Goal: Task Accomplishment & Management: Manage account settings

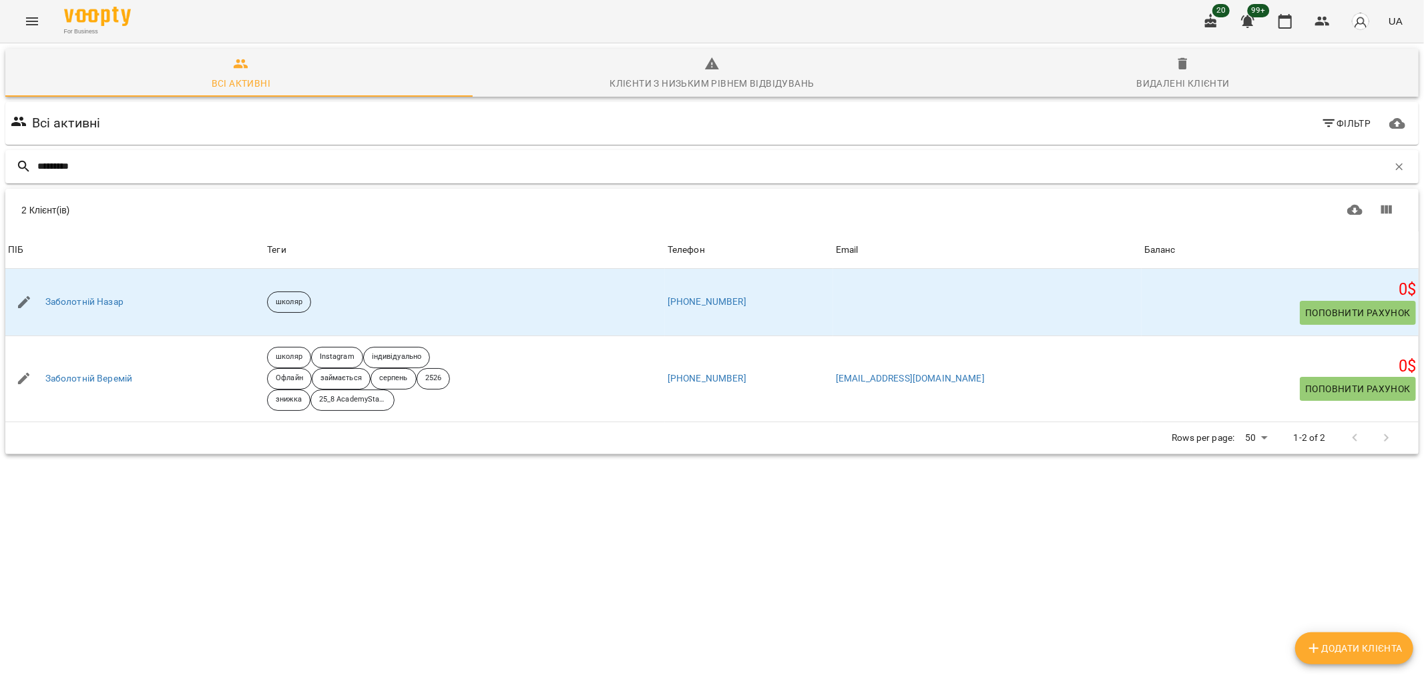
drag, startPoint x: 104, startPoint y: 168, endPoint x: 12, endPoint y: 164, distance: 92.2
click at [12, 164] on div "*********" at bounding box center [711, 166] width 1413 height 33
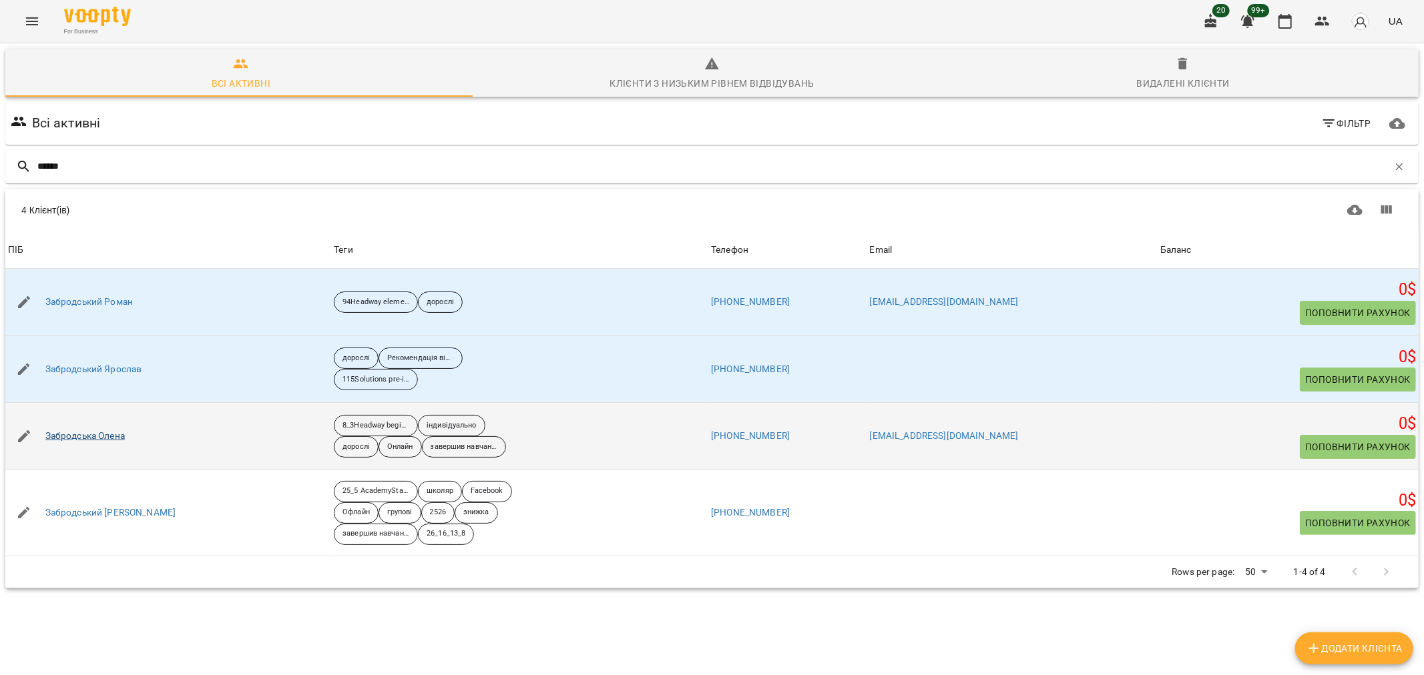
type input "******"
click at [101, 441] on link "Забродська Олена" at bounding box center [84, 436] width 79 height 13
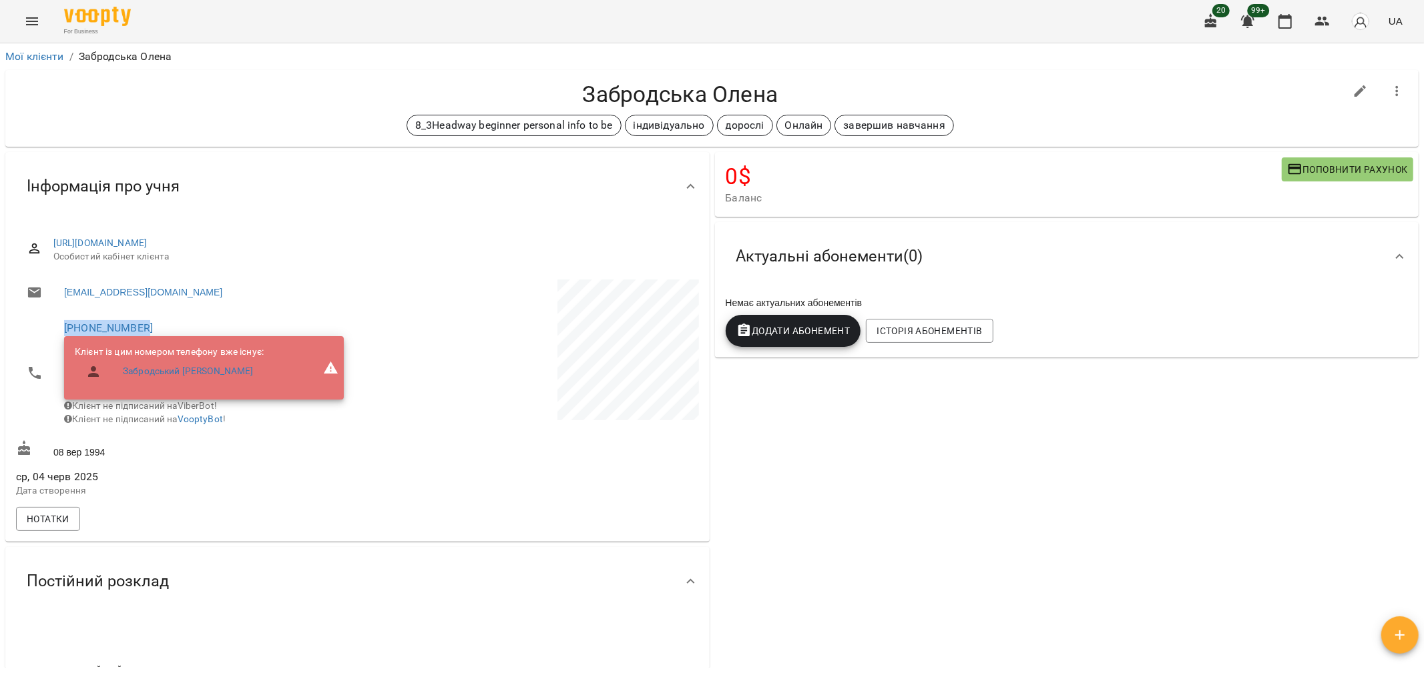
drag, startPoint x: 162, startPoint y: 322, endPoint x: 0, endPoint y: 324, distance: 161.5
click at [0, 324] on div "Мої клієнти / Забродська Олена Забродська Олена 8_3Headway beginner personal in…" at bounding box center [712, 380] width 1424 height 675
copy link "+380671077748"
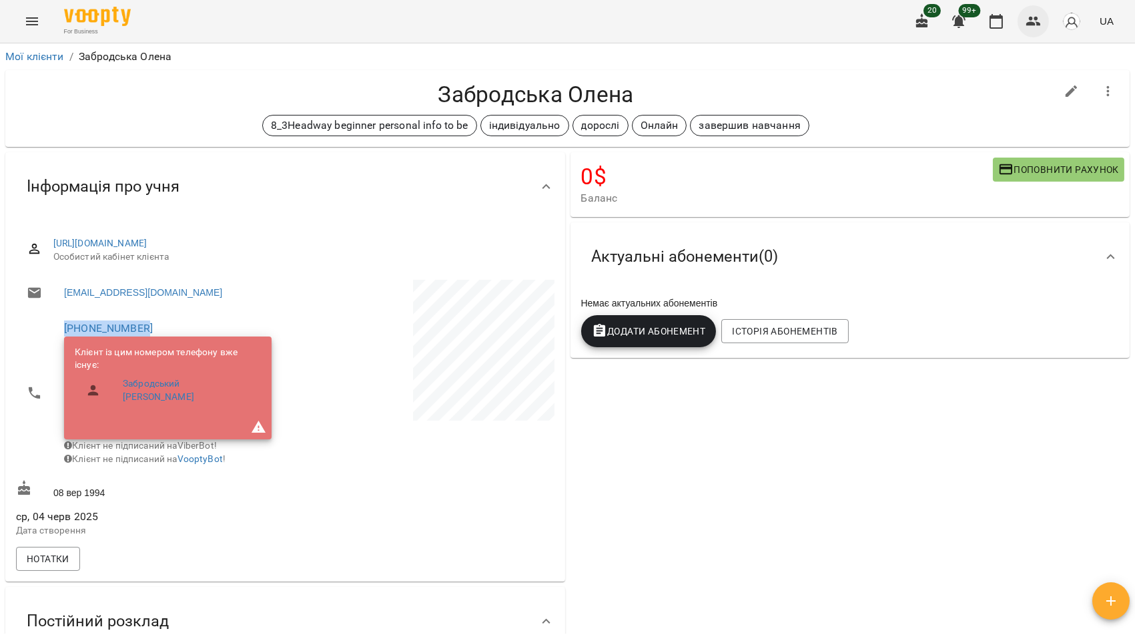
click at [1029, 24] on icon "button" at bounding box center [1034, 21] width 15 height 9
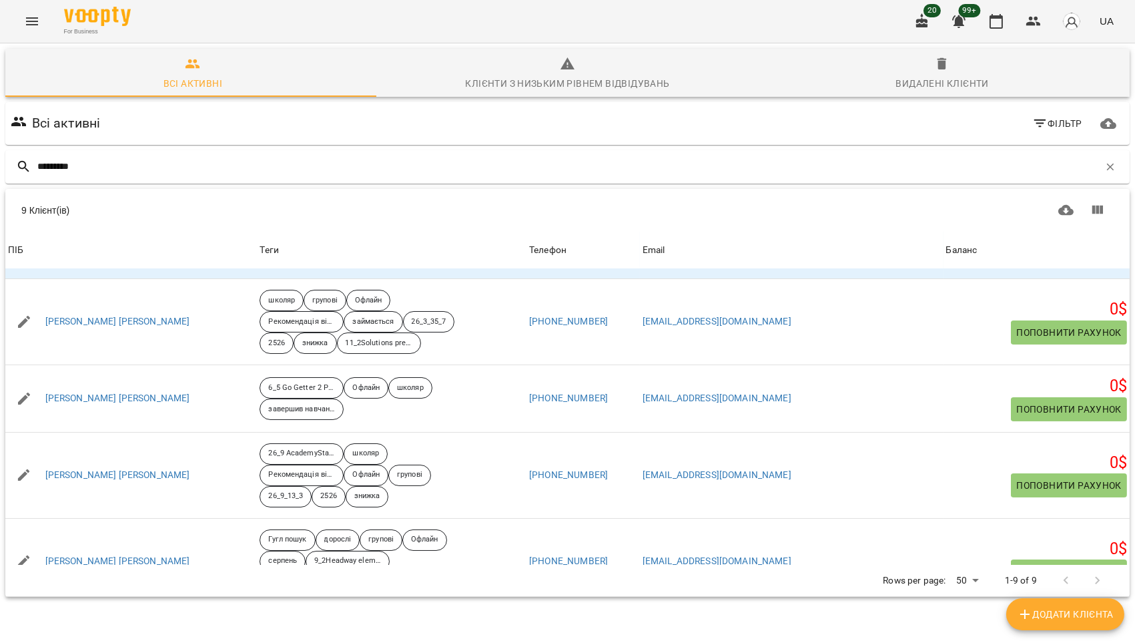
scroll to position [370, 0]
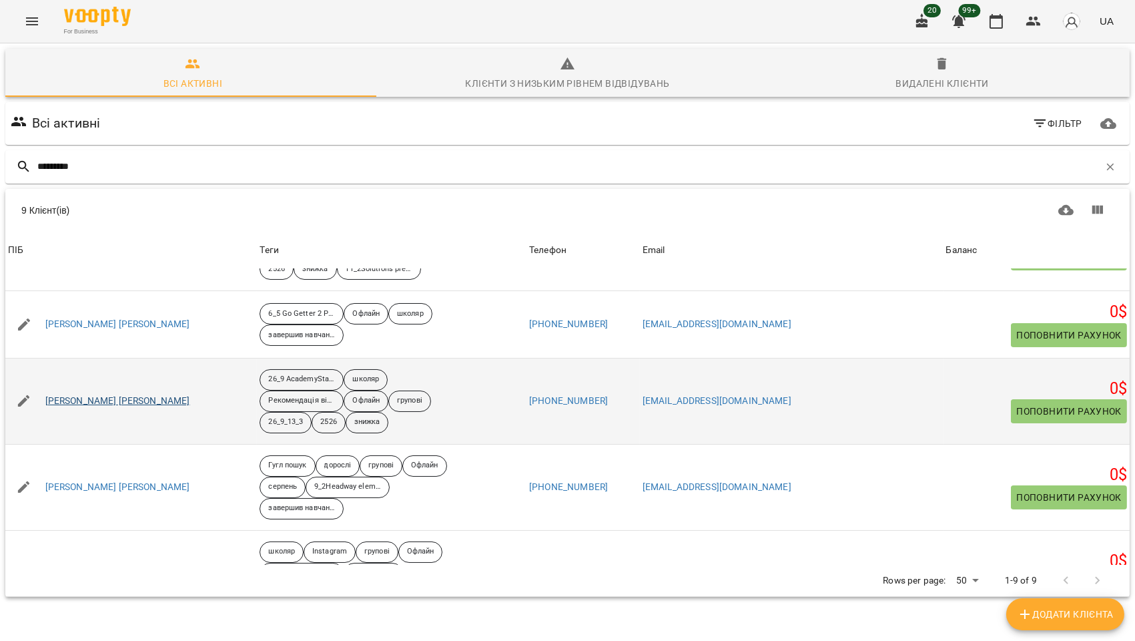
type input "*********"
click at [90, 408] on link "Коваленко Назар" at bounding box center [117, 400] width 145 height 13
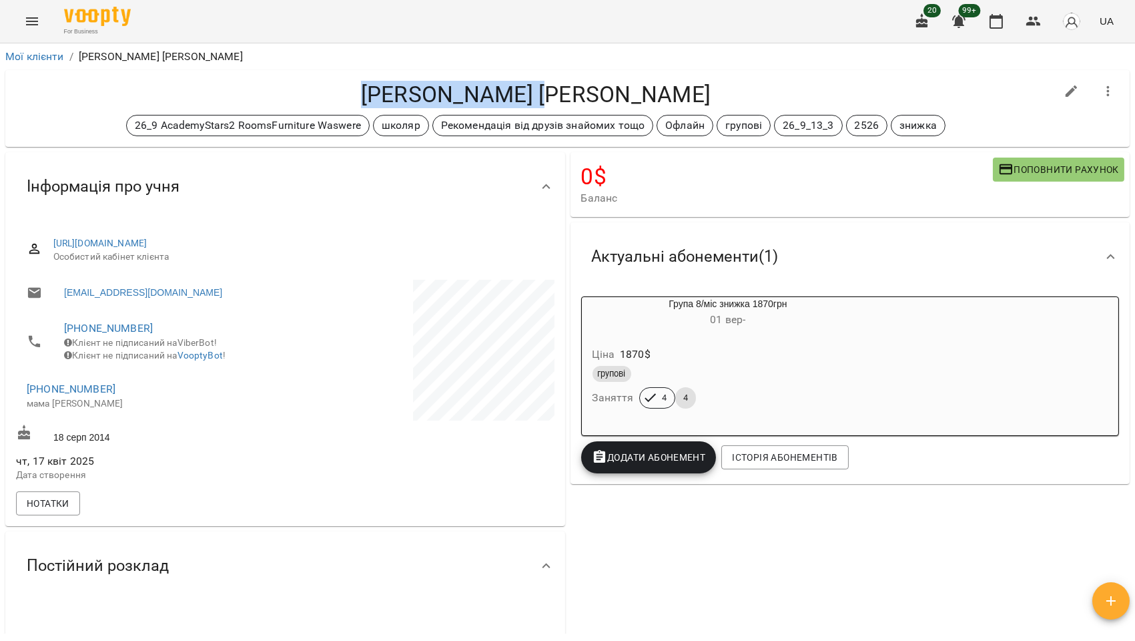
drag, startPoint x: 645, startPoint y: 93, endPoint x: 441, endPoint y: 97, distance: 203.6
click at [441, 97] on h4 "Коваленко Назар" at bounding box center [536, 94] width 1040 height 27
copy h4 "Коваленко Назар"
click at [1038, 21] on icon "button" at bounding box center [1034, 21] width 16 height 16
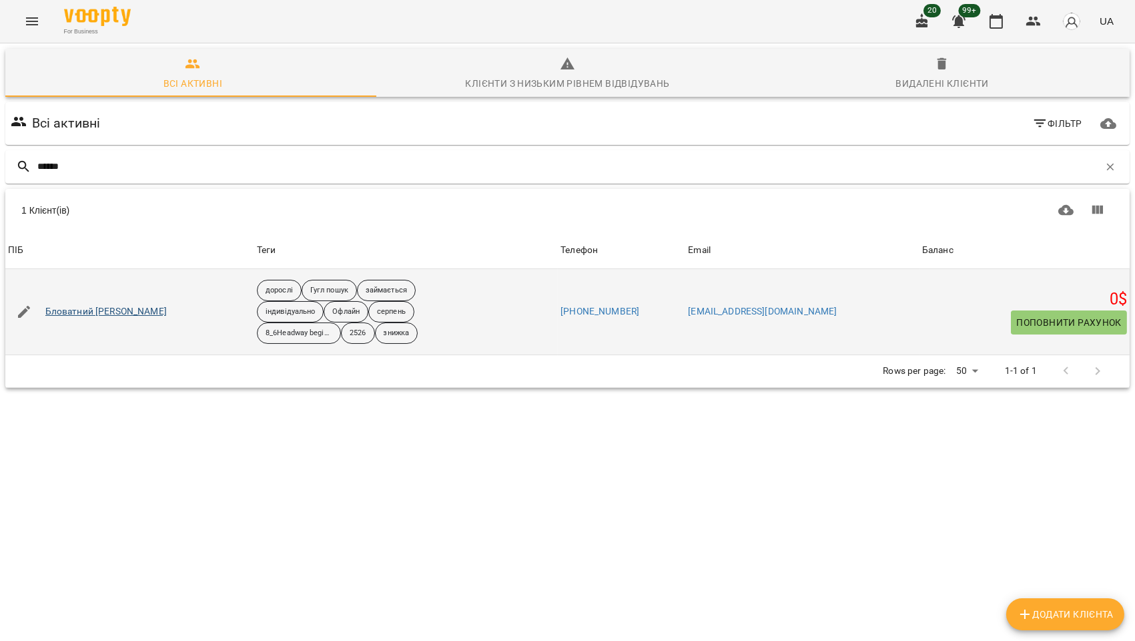
type input "******"
click at [102, 310] on link "Бловатний [PERSON_NAME]" at bounding box center [105, 311] width 121 height 13
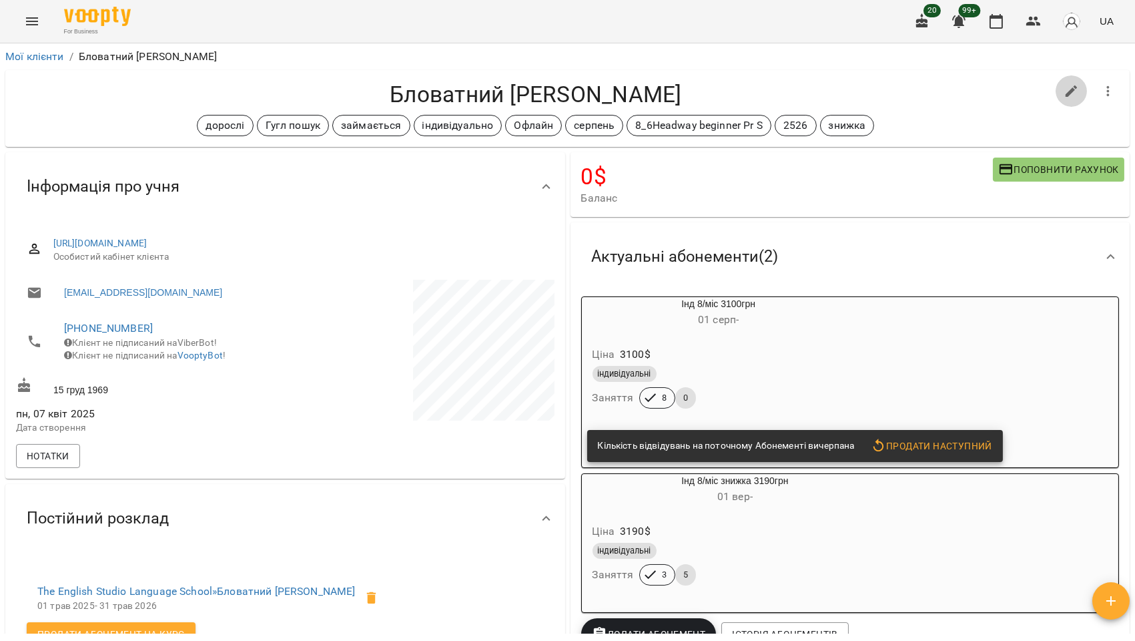
click at [1065, 89] on icon "button" at bounding box center [1072, 91] width 16 height 16
select select "**"
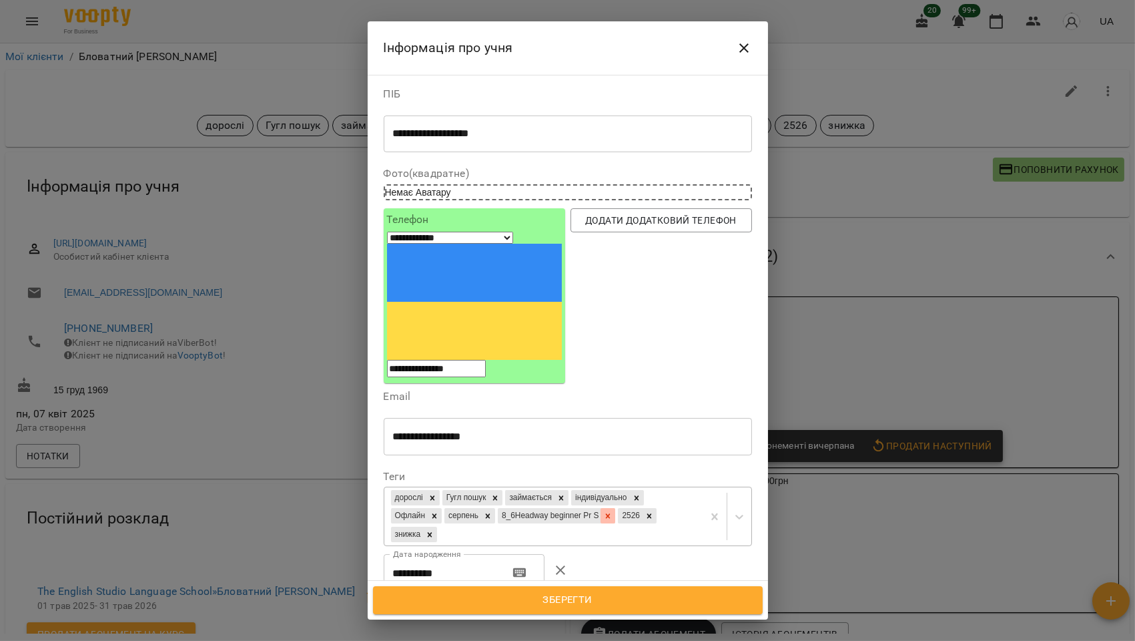
click at [613, 511] on icon at bounding box center [607, 515] width 9 height 9
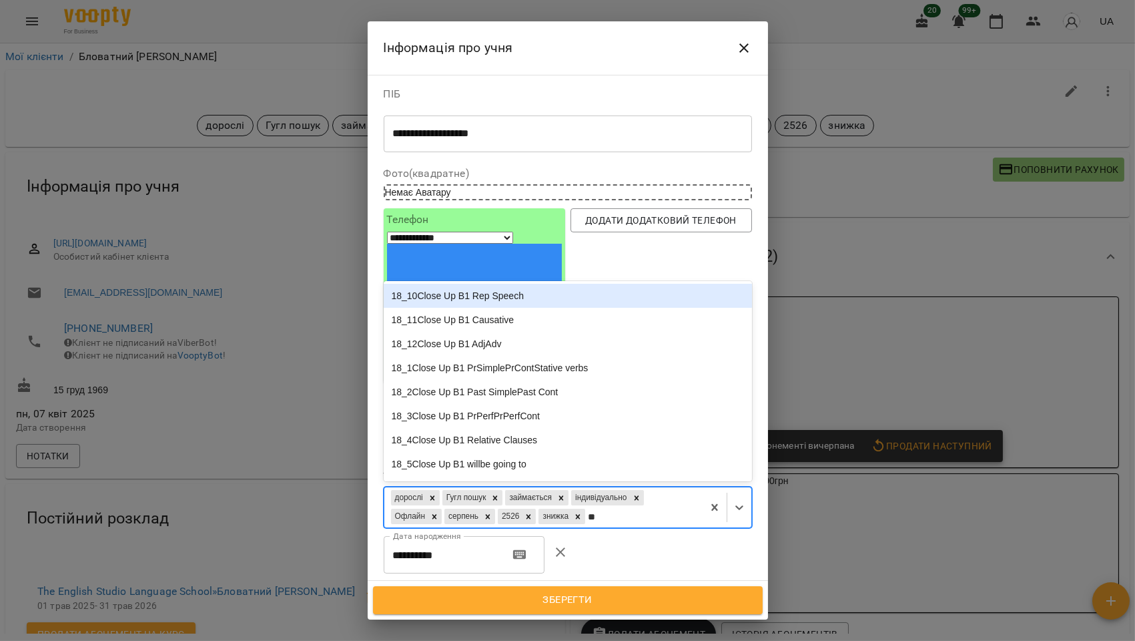
type input "***"
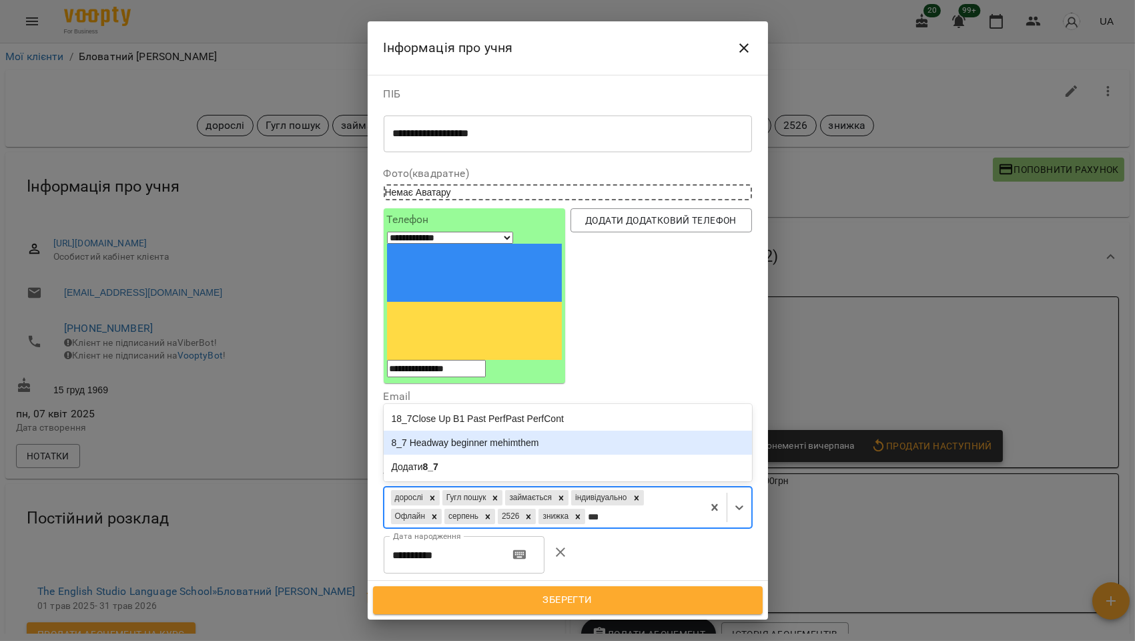
click at [483, 430] on div "8_7 Headway beginner mehimthem" at bounding box center [568, 442] width 368 height 24
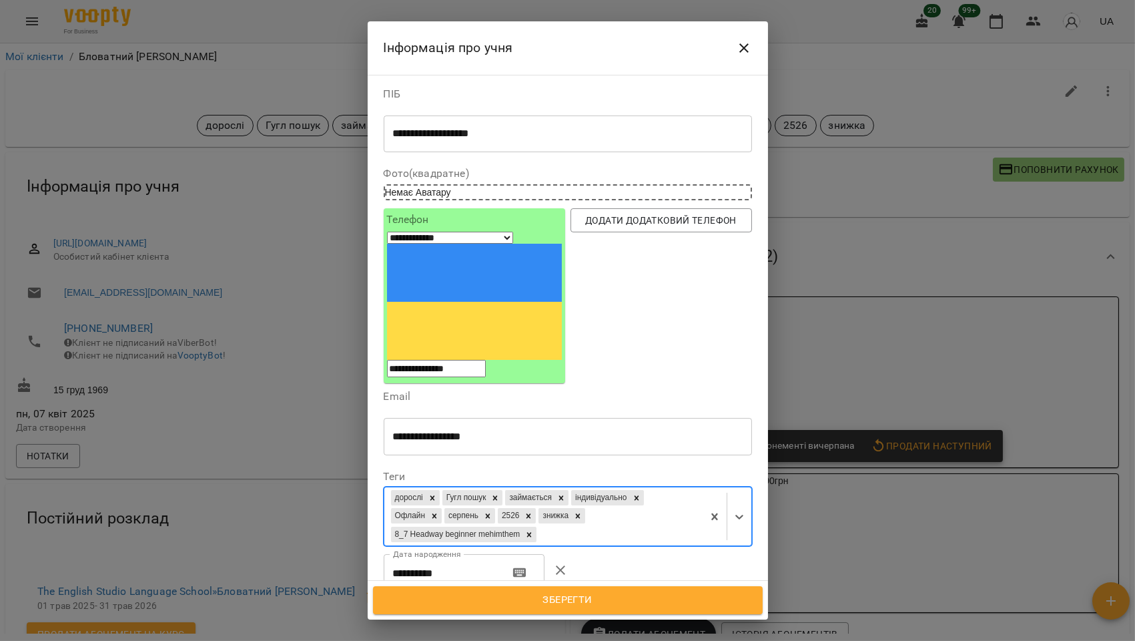
click at [576, 598] on span "Зберегти" at bounding box center [568, 599] width 360 height 17
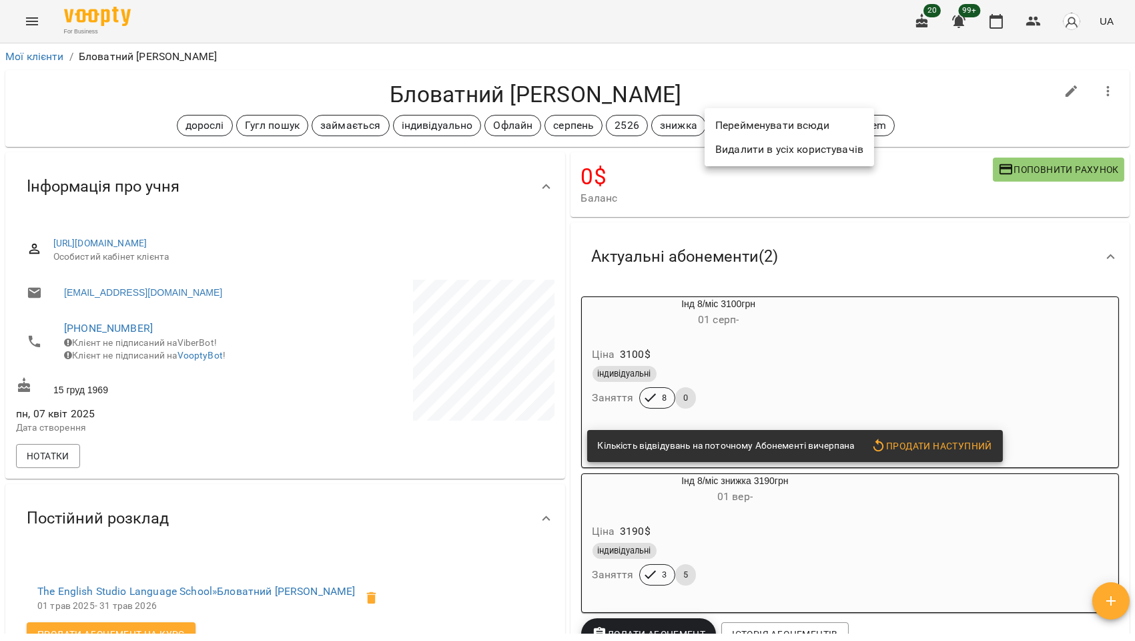
click at [774, 122] on li "Перейменувати всюди" at bounding box center [790, 125] width 170 height 24
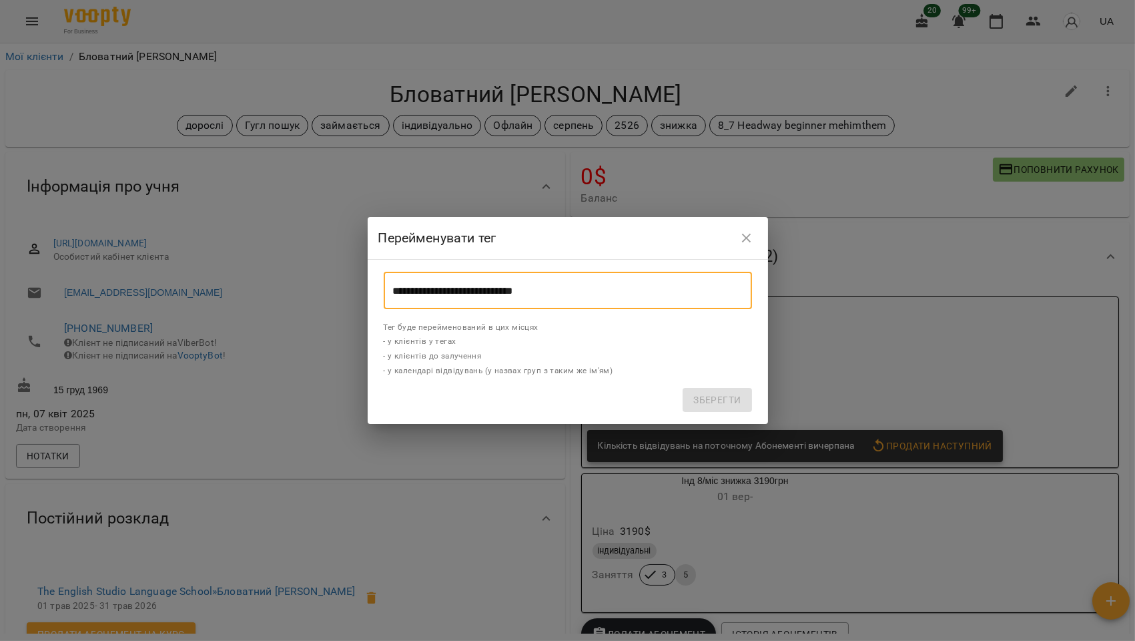
drag, startPoint x: 449, startPoint y: 289, endPoint x: 364, endPoint y: 289, distance: 84.8
click at [364, 289] on div "**********" at bounding box center [567, 320] width 1135 height 641
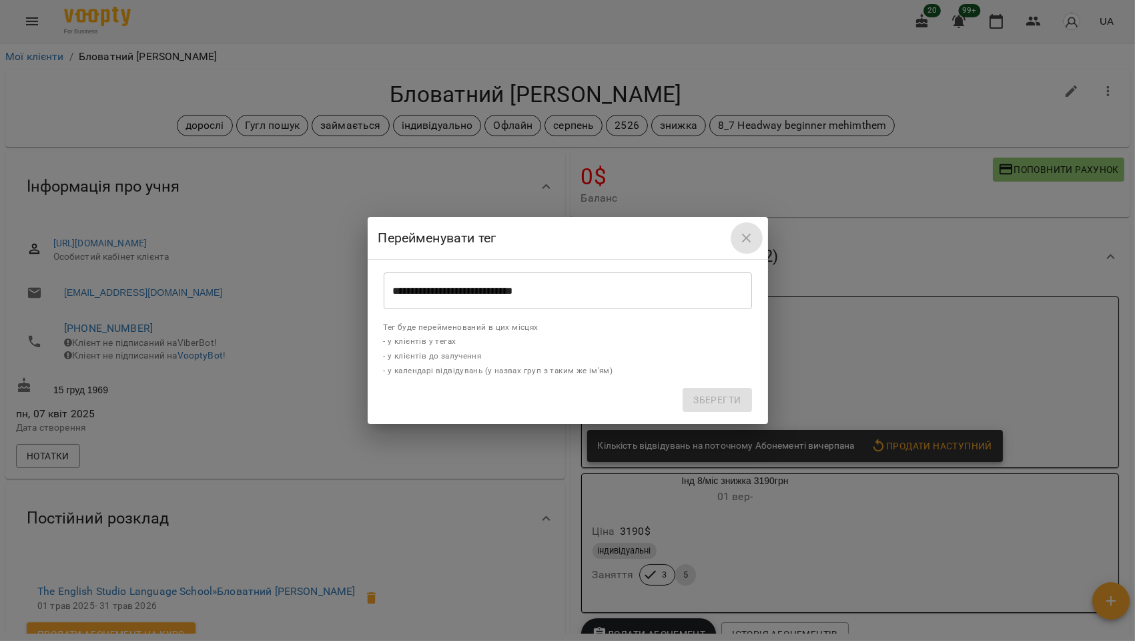
click at [748, 237] on icon "close" at bounding box center [746, 238] width 9 height 9
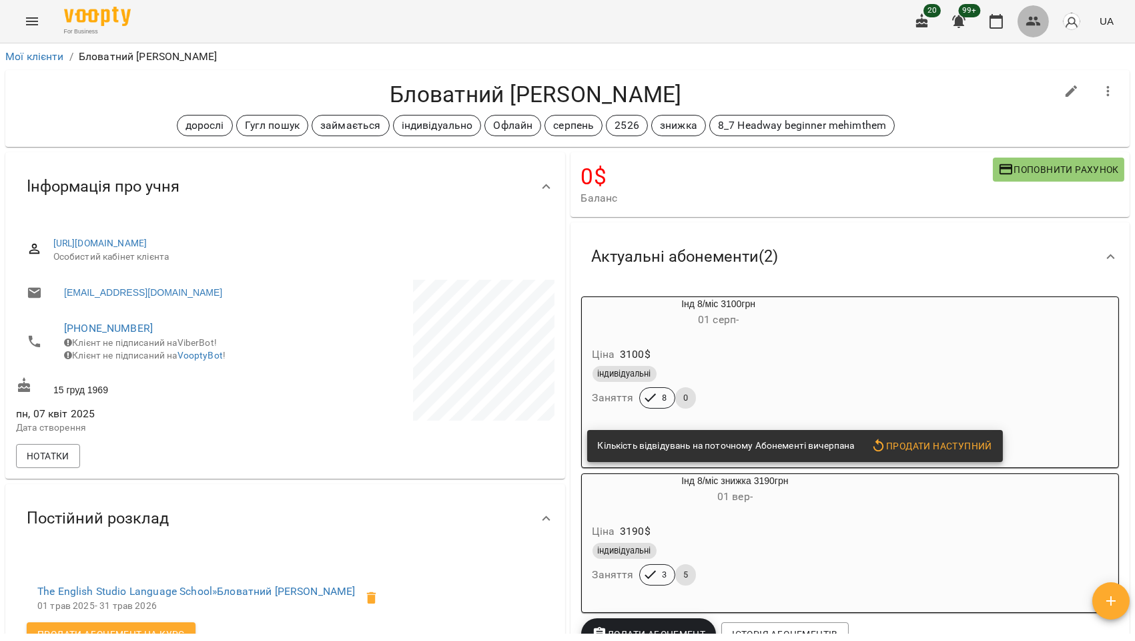
click at [1032, 23] on icon "button" at bounding box center [1034, 21] width 15 height 9
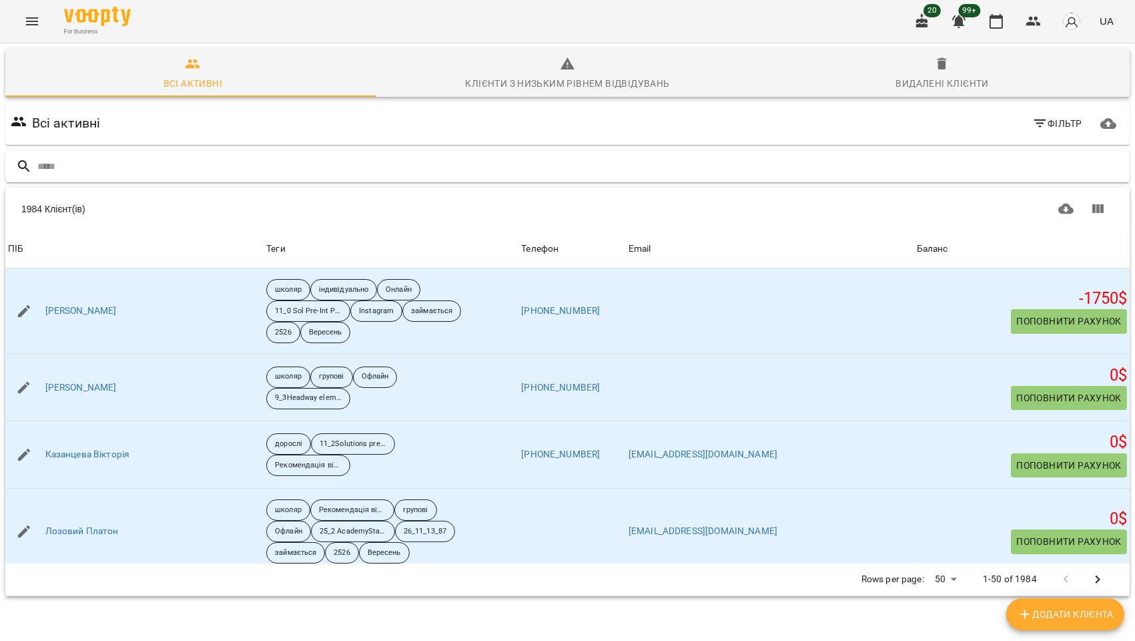
click at [119, 156] on input "text" at bounding box center [580, 167] width 1087 height 22
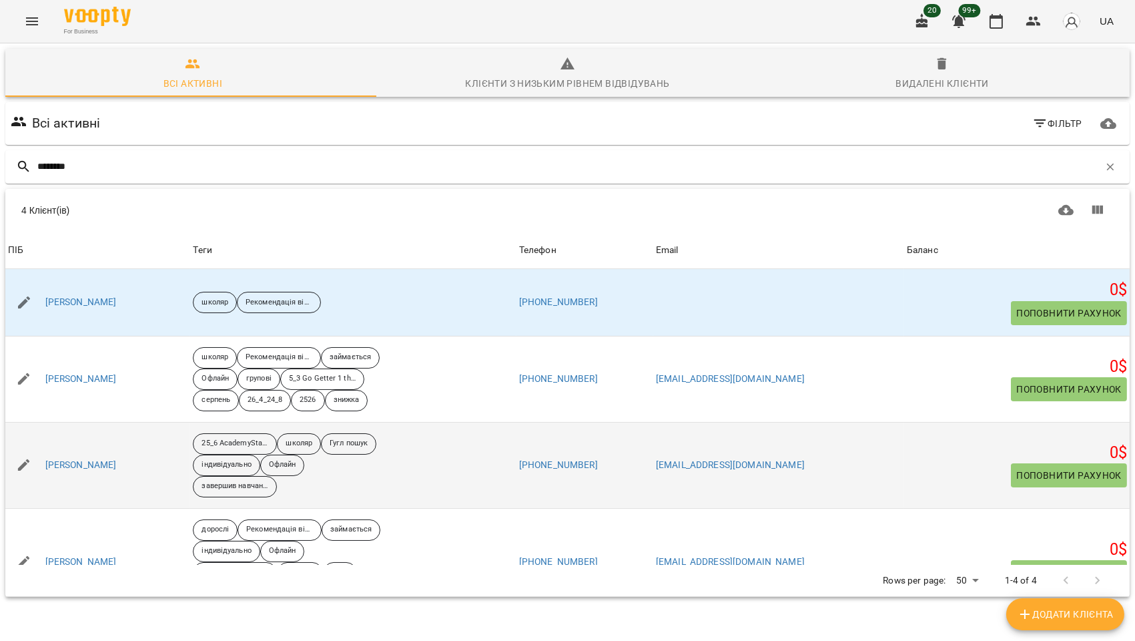
scroll to position [51, 0]
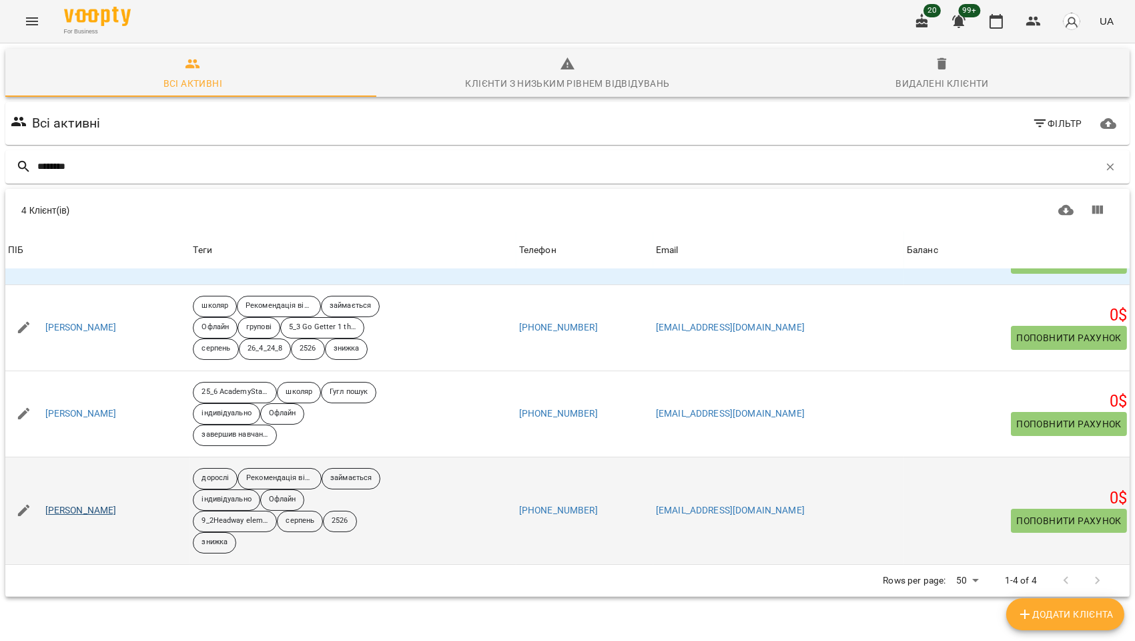
type input "********"
click at [102, 509] on link "Харченко Денис" at bounding box center [80, 510] width 71 height 13
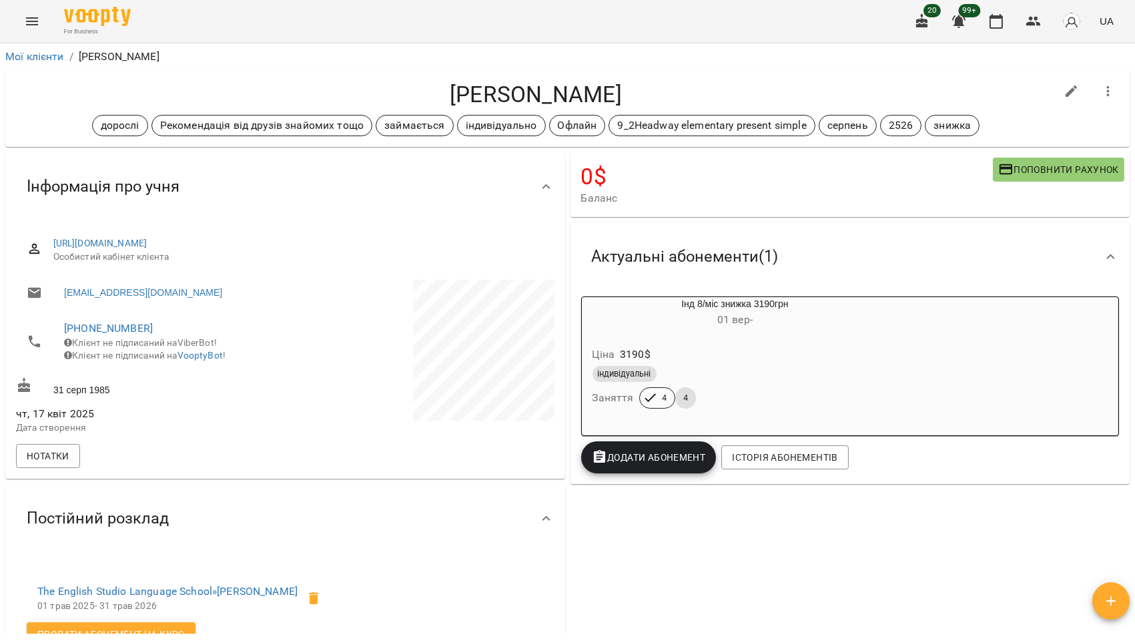
click at [1066, 88] on icon "button" at bounding box center [1072, 91] width 12 height 12
select select "**"
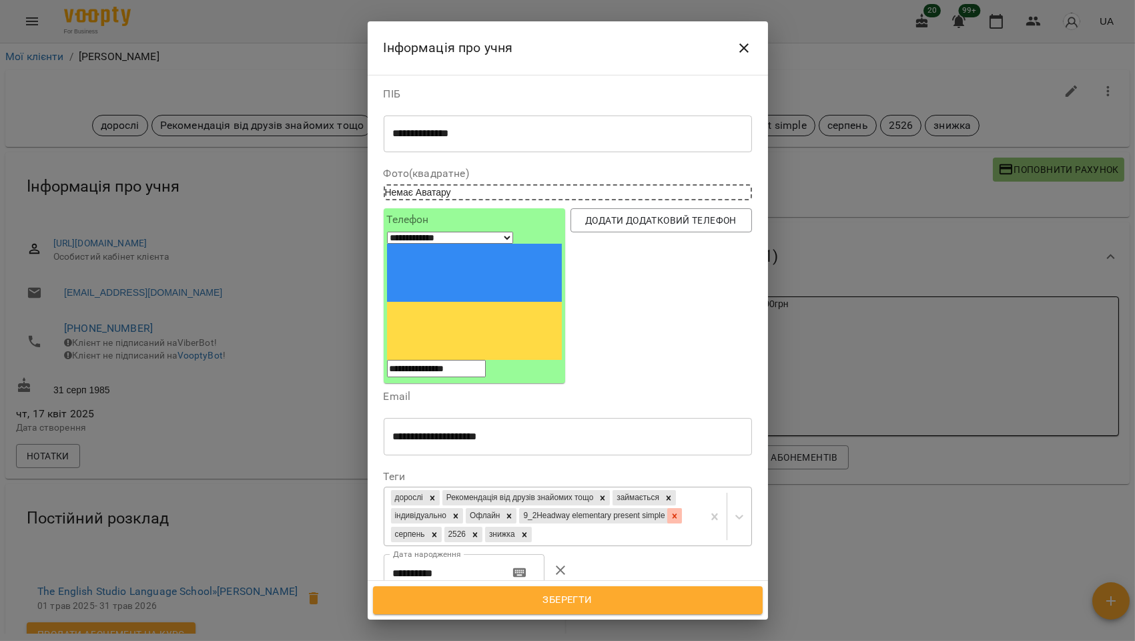
click at [670, 511] on icon at bounding box center [674, 515] width 9 height 9
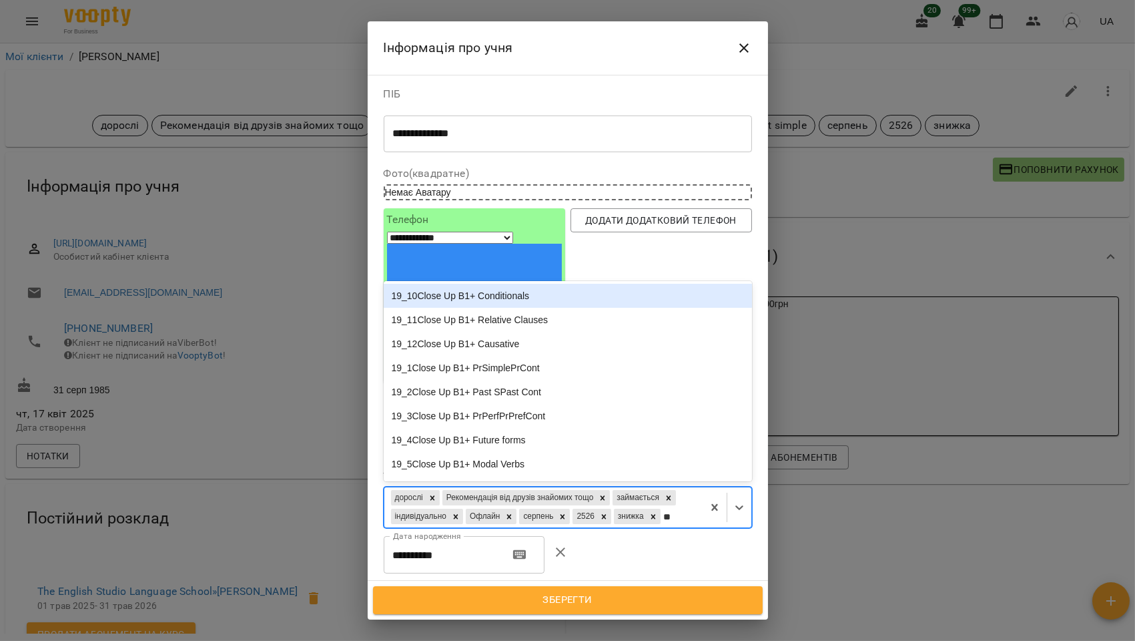
type input "***"
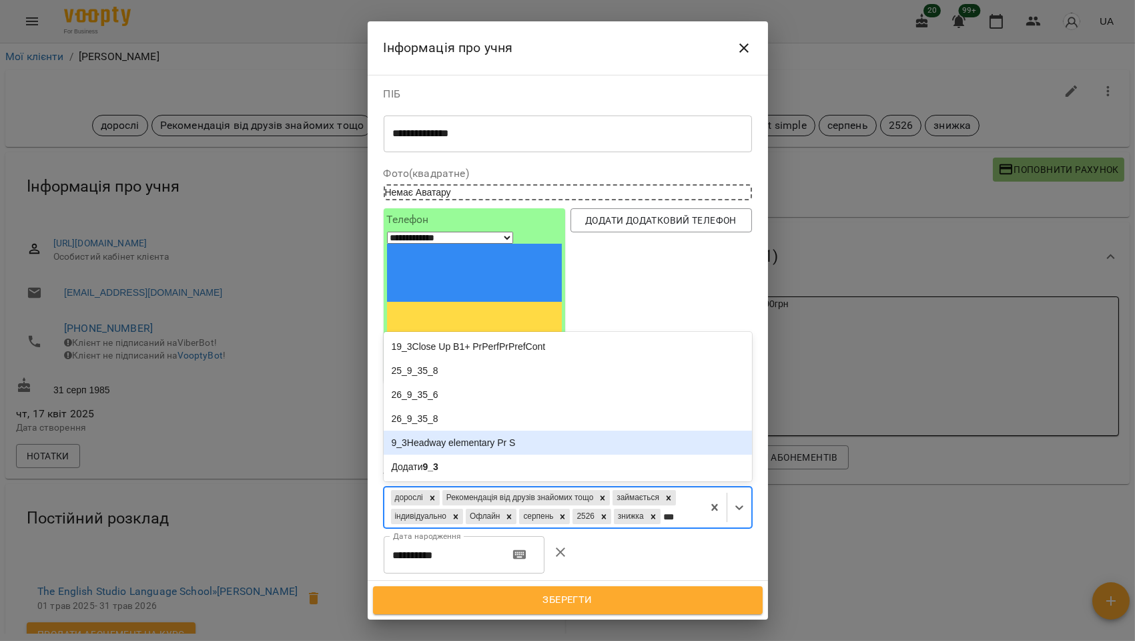
click at [457, 430] on div "9_3Headway elementary Pr S" at bounding box center [568, 442] width 368 height 24
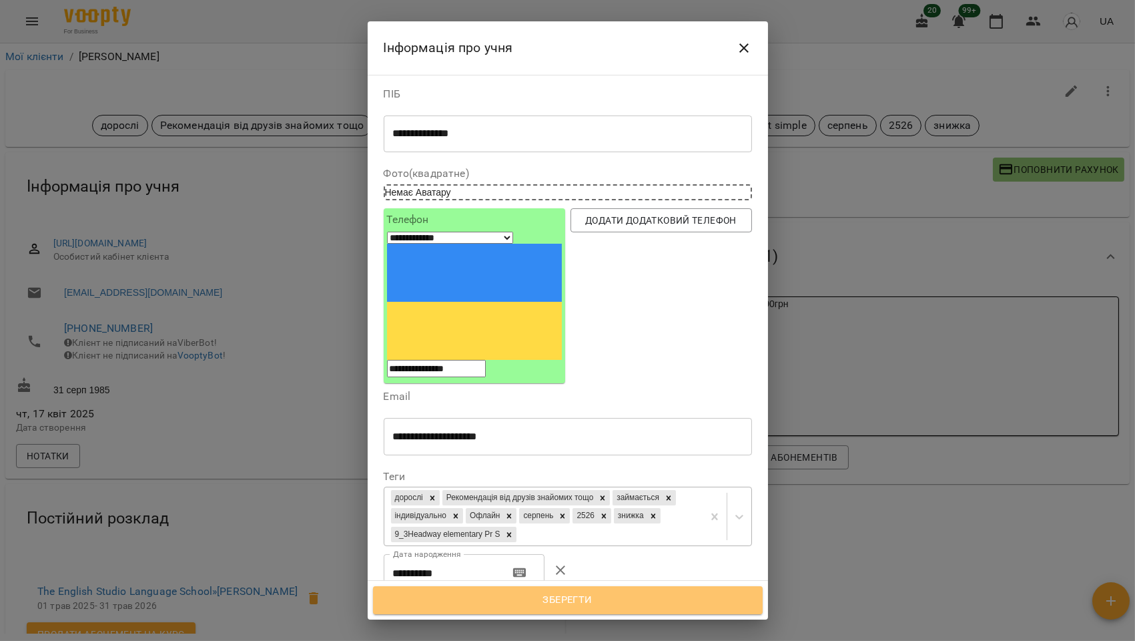
click at [552, 596] on span "Зберегти" at bounding box center [568, 599] width 360 height 17
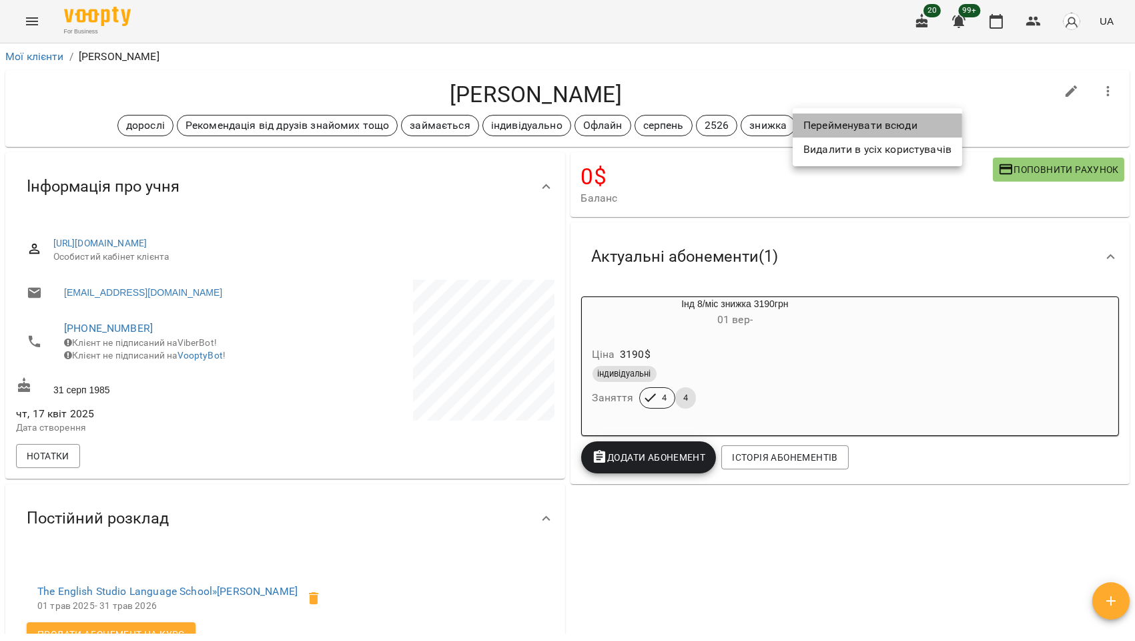
click at [858, 127] on li "Перейменувати всюди" at bounding box center [878, 125] width 170 height 24
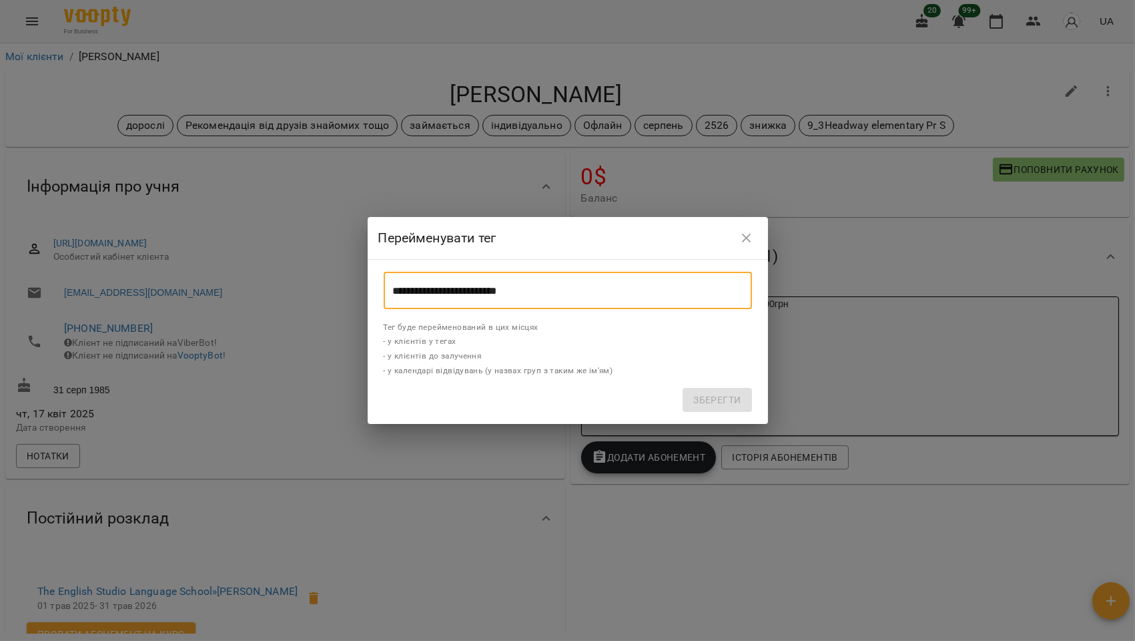
drag, startPoint x: 551, startPoint y: 287, endPoint x: 364, endPoint y: 287, distance: 186.9
click at [364, 287] on div "**********" at bounding box center [567, 320] width 1135 height 641
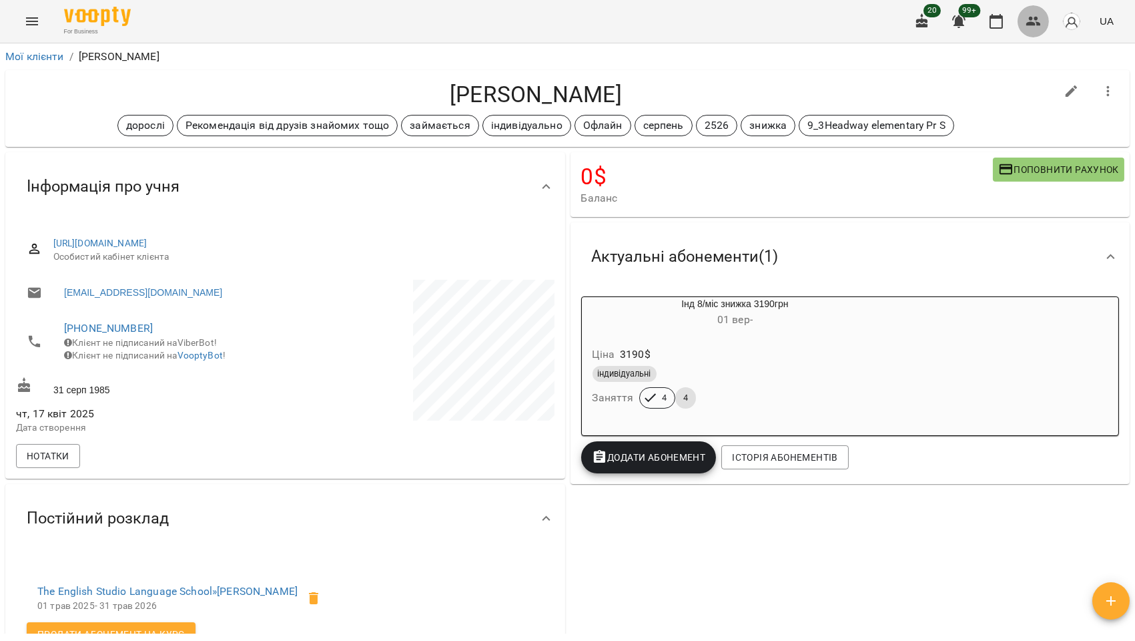
click at [1033, 18] on icon "button" at bounding box center [1034, 21] width 15 height 9
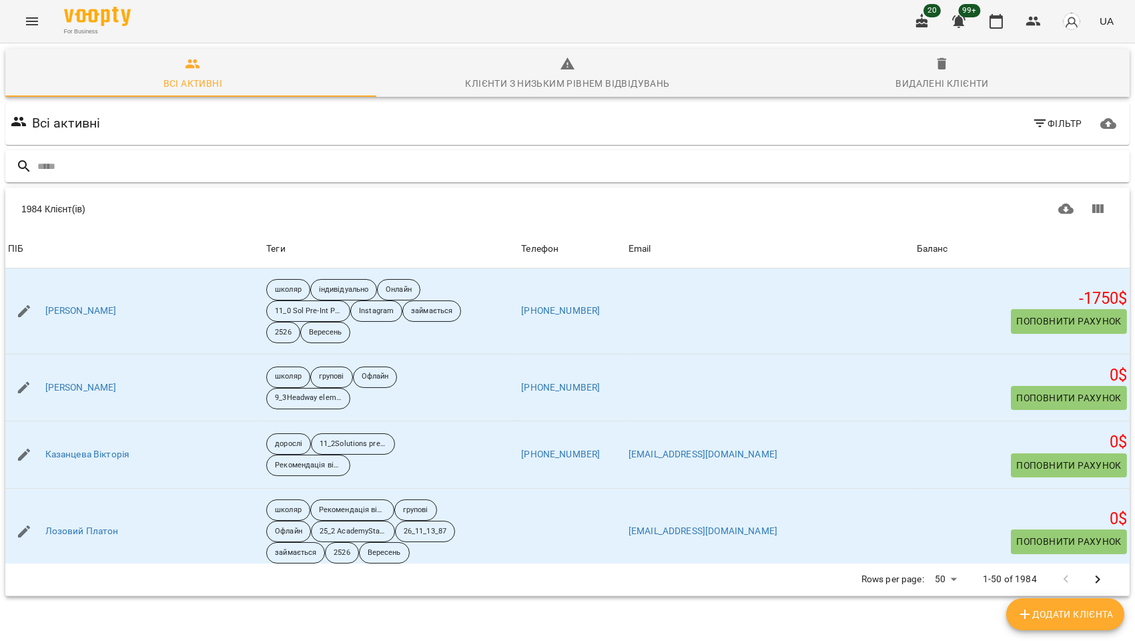
click at [154, 172] on input "text" at bounding box center [580, 167] width 1087 height 22
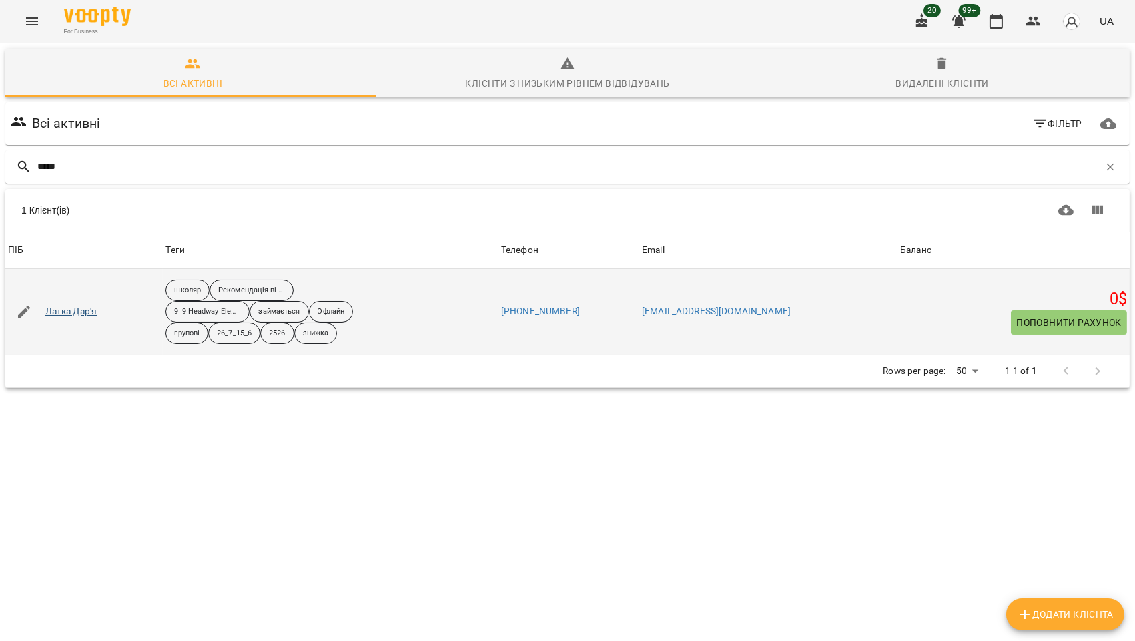
type input "*****"
click at [70, 311] on link "Латка Дар'я" at bounding box center [71, 311] width 52 height 13
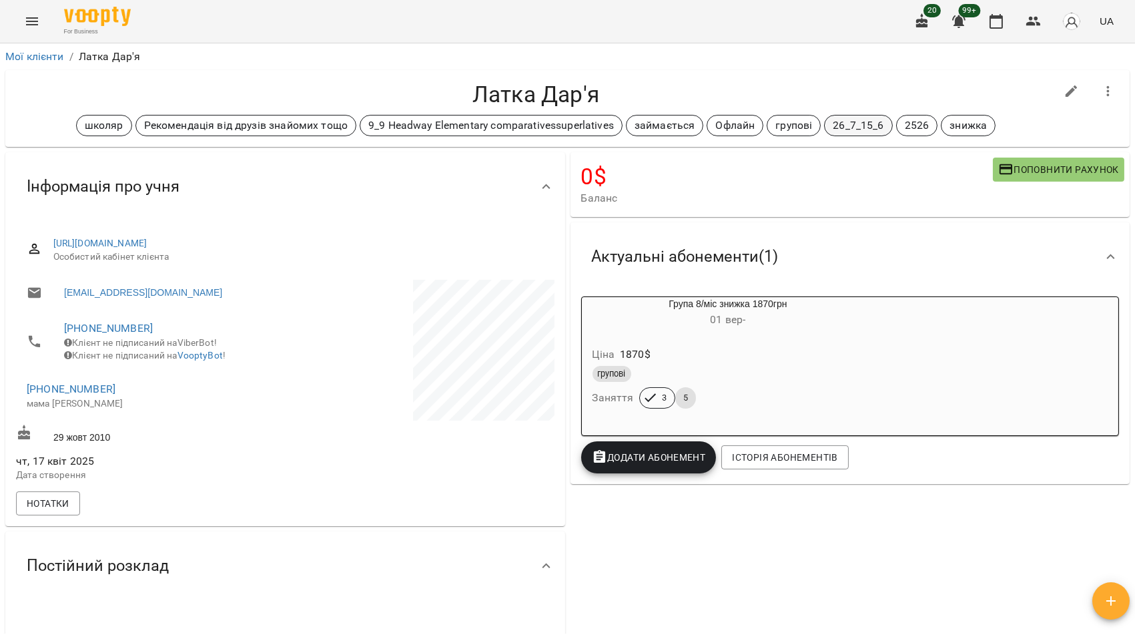
click at [859, 123] on p "26_7_15_6" at bounding box center [858, 125] width 51 height 16
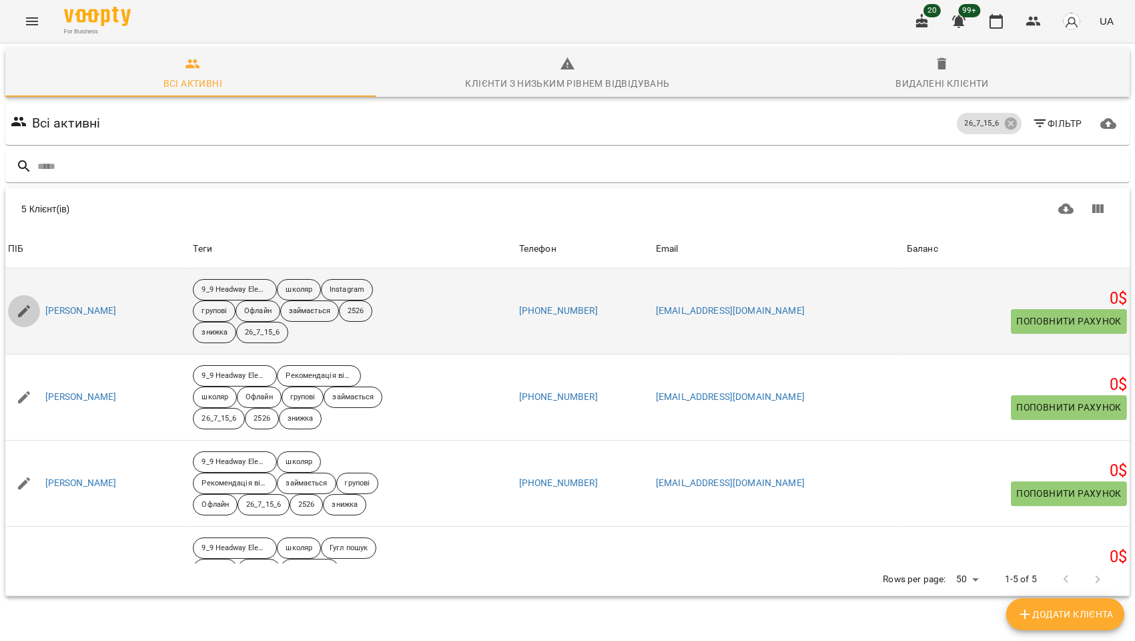
click at [27, 305] on icon "button" at bounding box center [24, 311] width 12 height 12
select select "**"
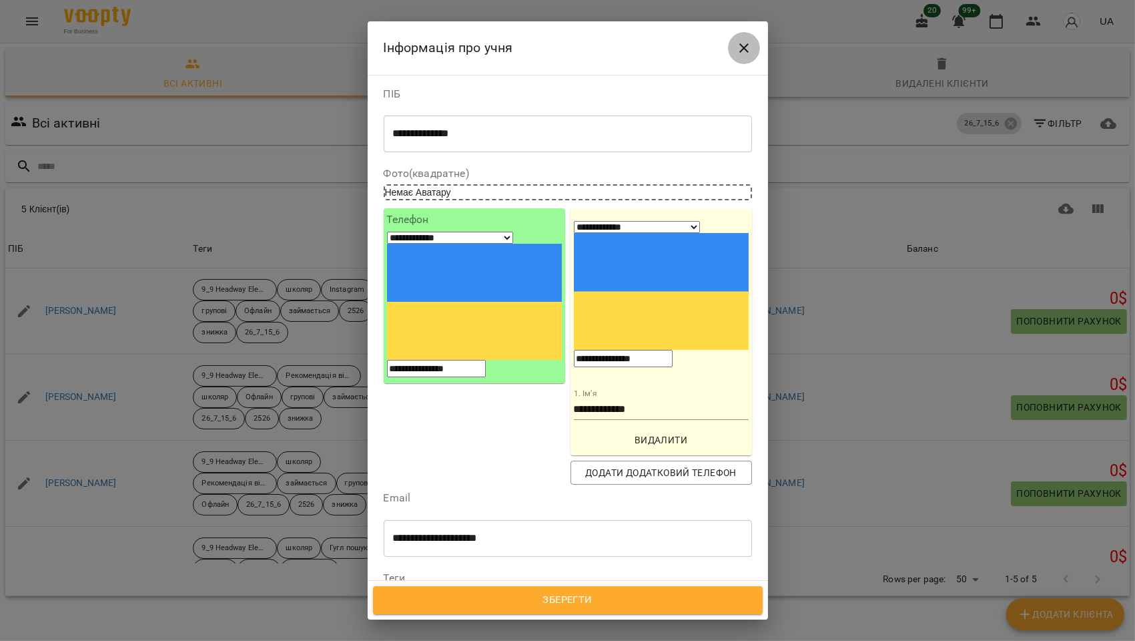
click at [743, 47] on icon "Close" at bounding box center [744, 47] width 9 height 9
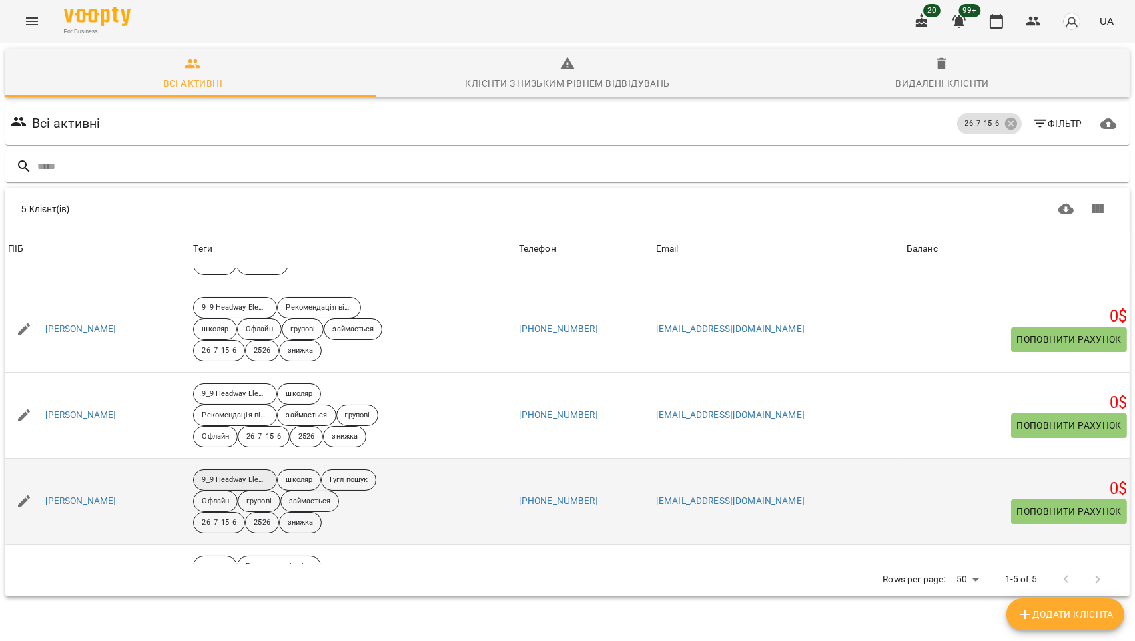
scroll to position [135, 0]
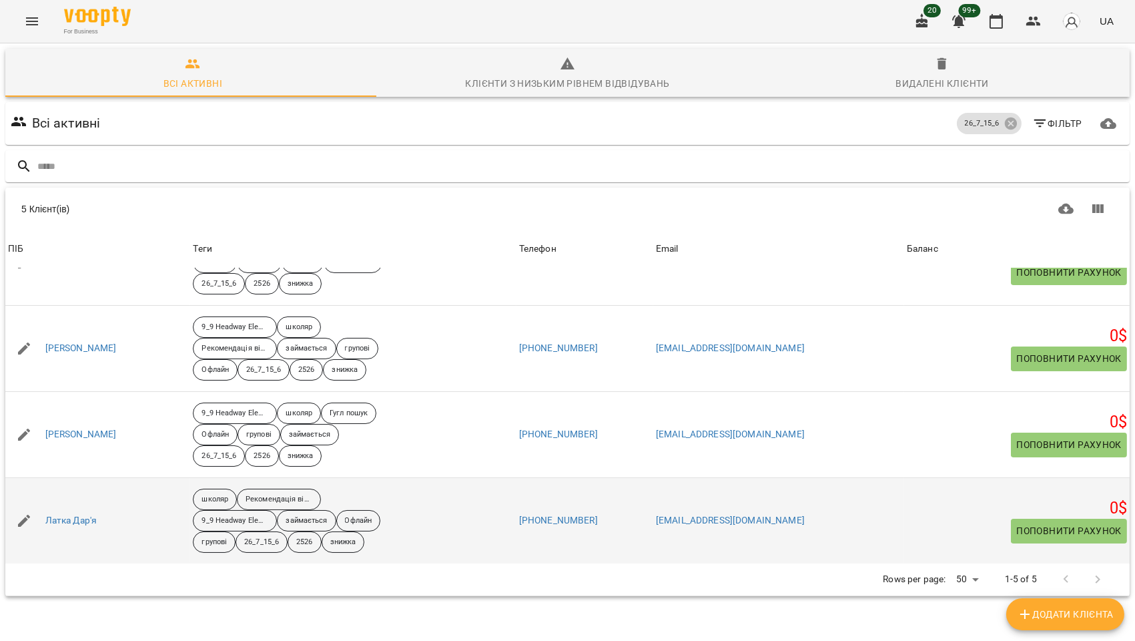
click at [23, 513] on icon "button" at bounding box center [24, 521] width 16 height 16
select select "**"
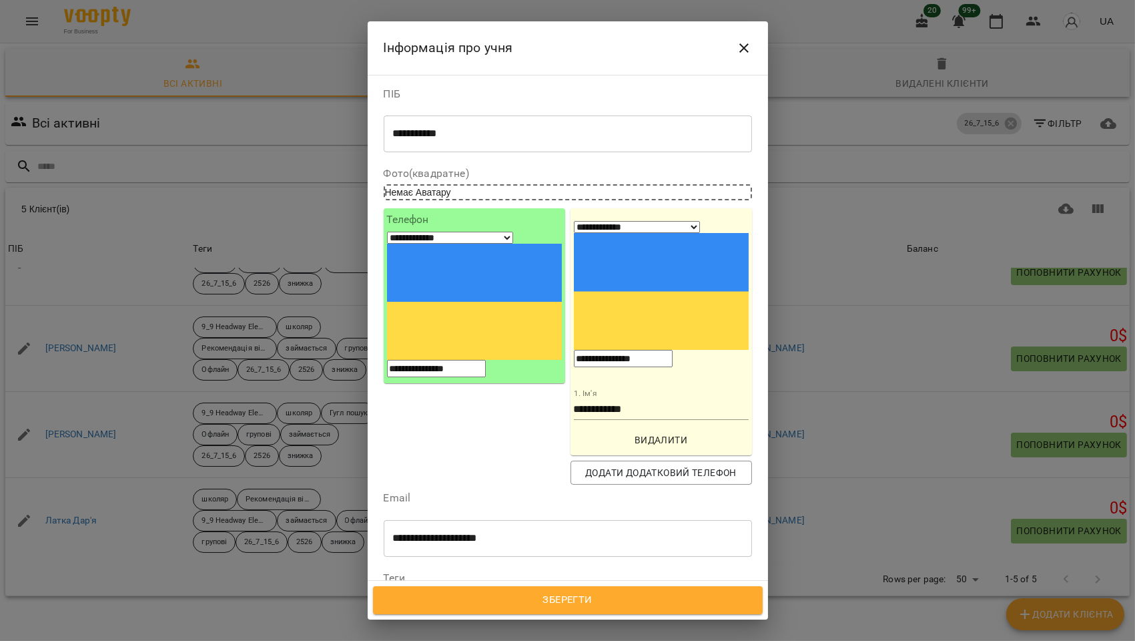
click at [591, 613] on icon at bounding box center [586, 617] width 9 height 9
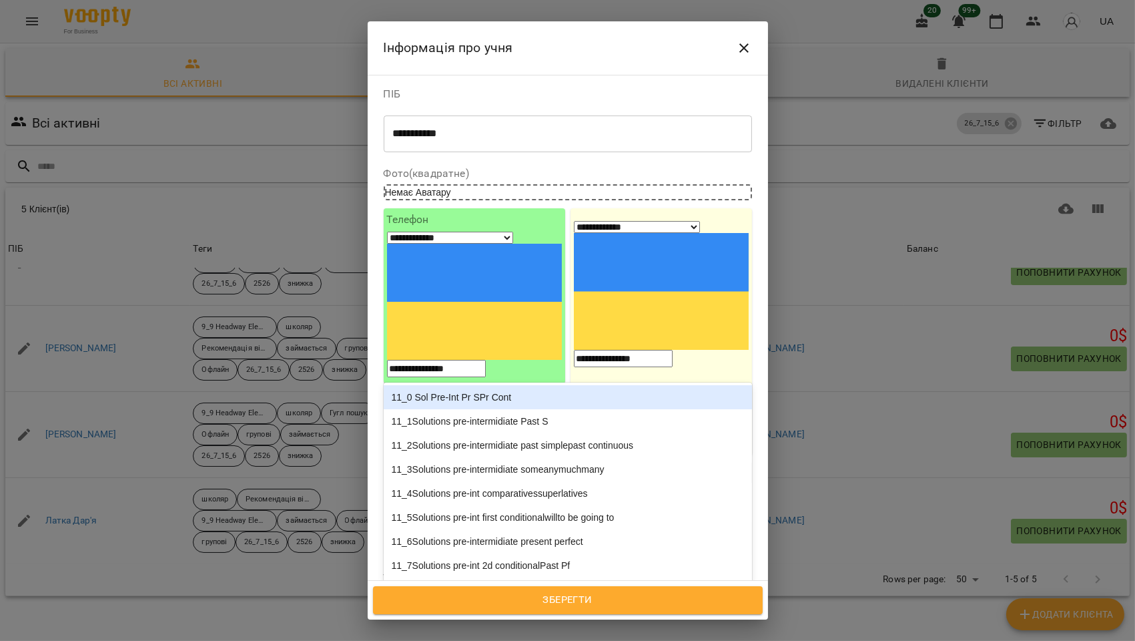
type input "****"
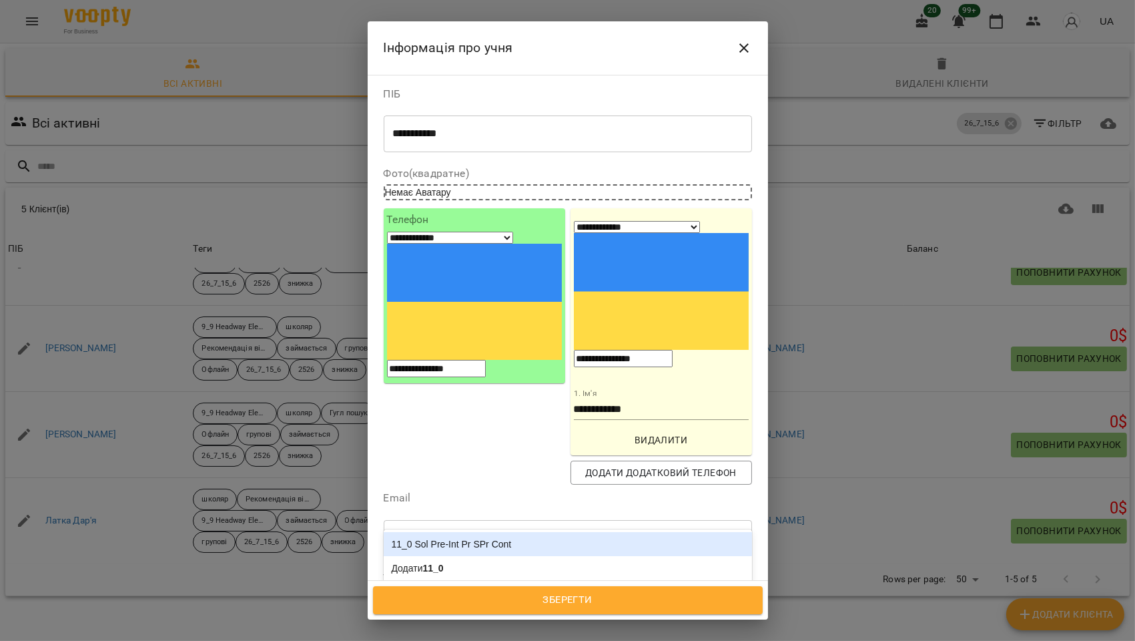
click at [466, 532] on div "11_0 Sol Pre-Int Pr SPr Cont" at bounding box center [568, 544] width 368 height 24
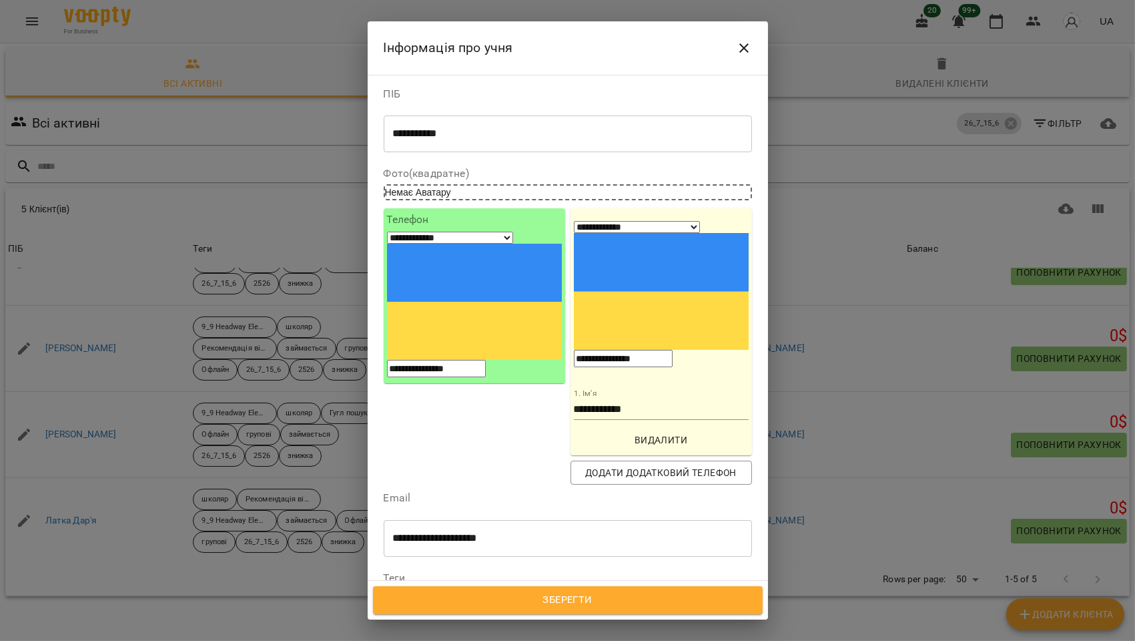
click at [555, 602] on span "Зберегти" at bounding box center [568, 599] width 360 height 17
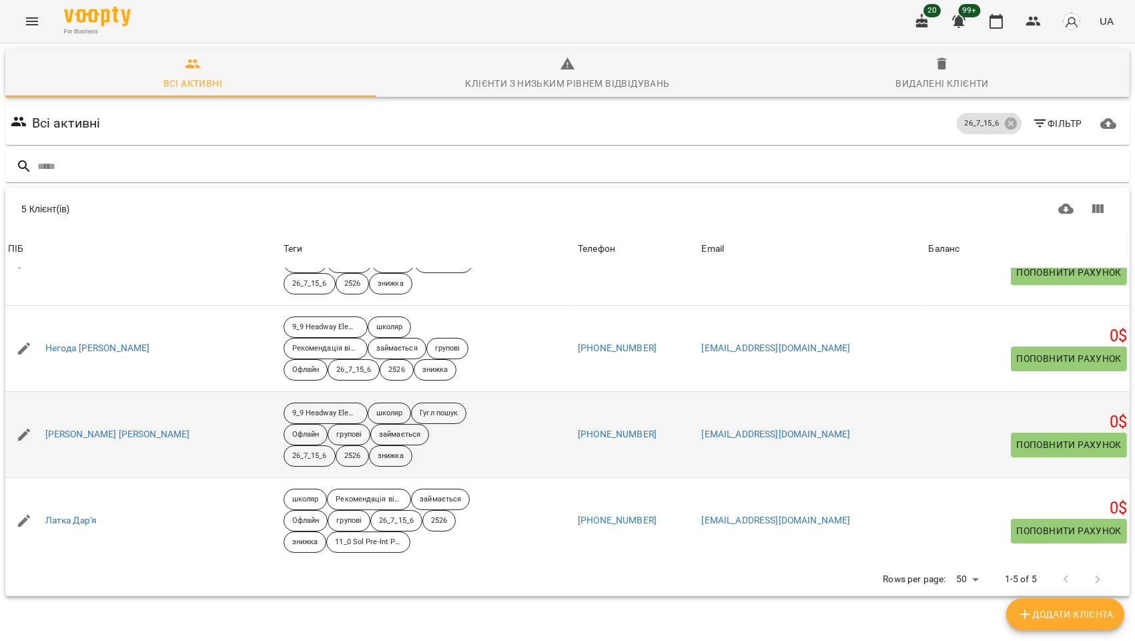
scroll to position [58, 0]
click at [21, 428] on icon "button" at bounding box center [24, 434] width 12 height 12
select select "**"
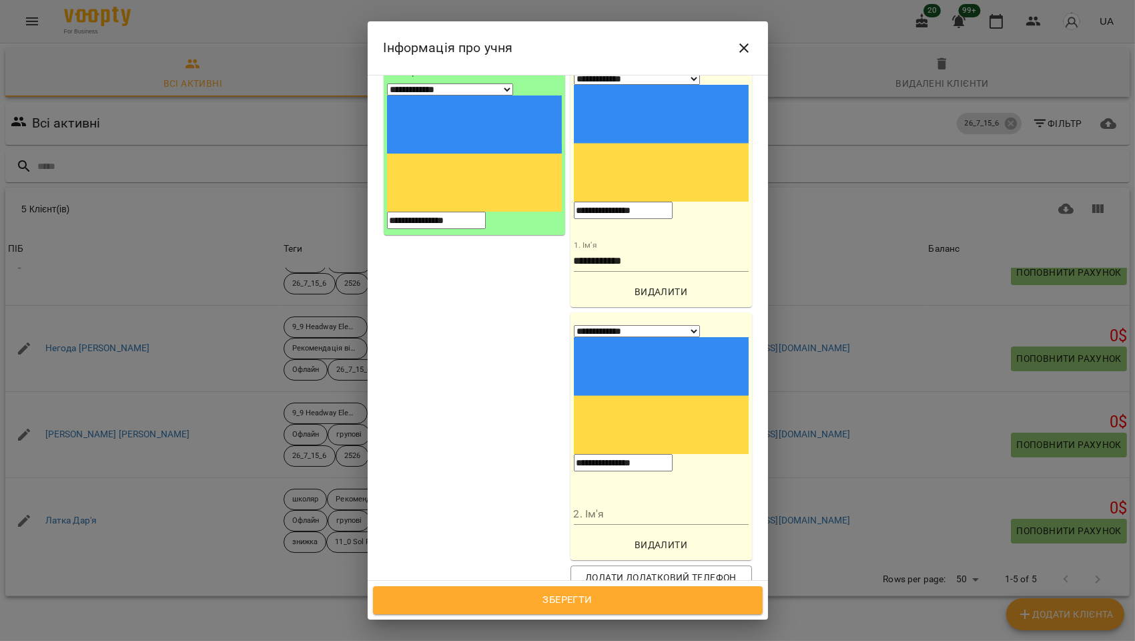
scroll to position [296, 0]
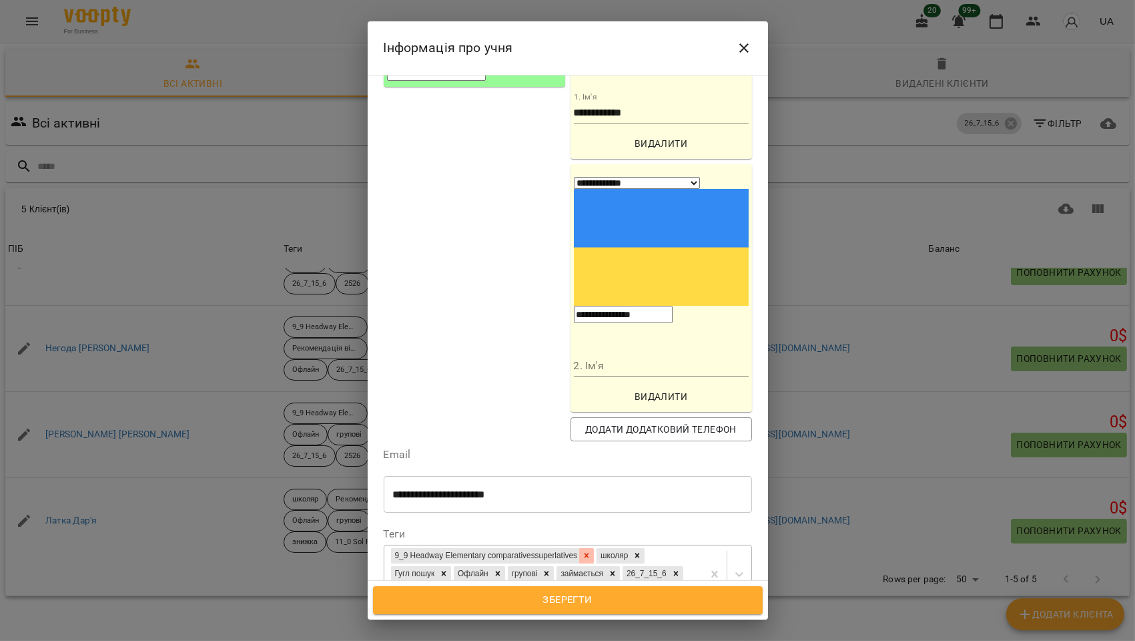
click at [591, 551] on icon at bounding box center [586, 555] width 9 height 9
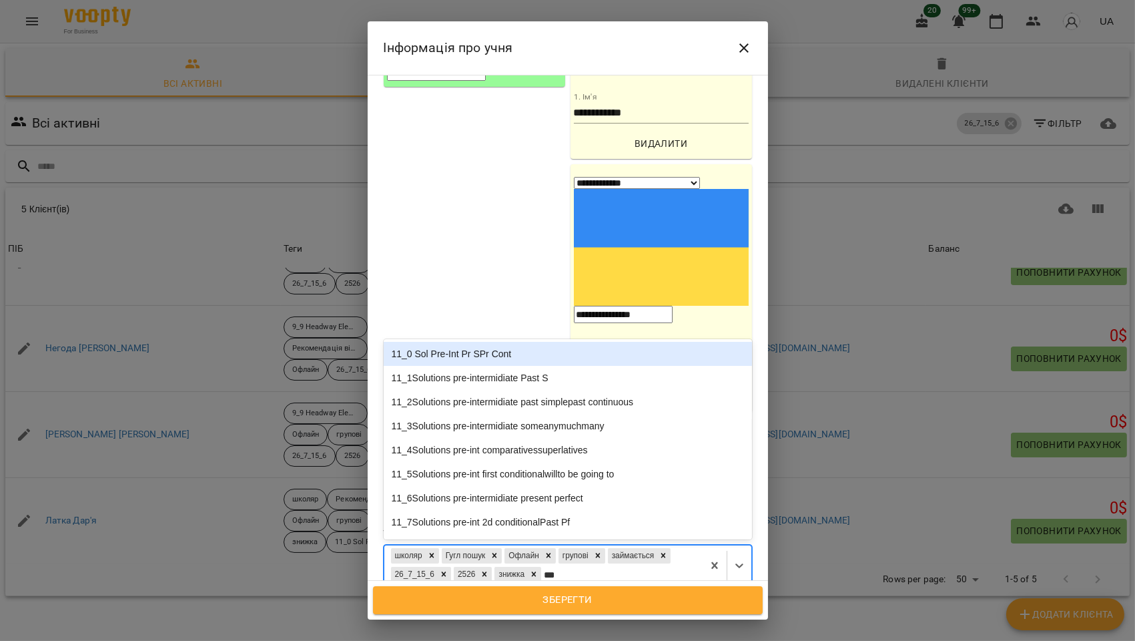
type input "****"
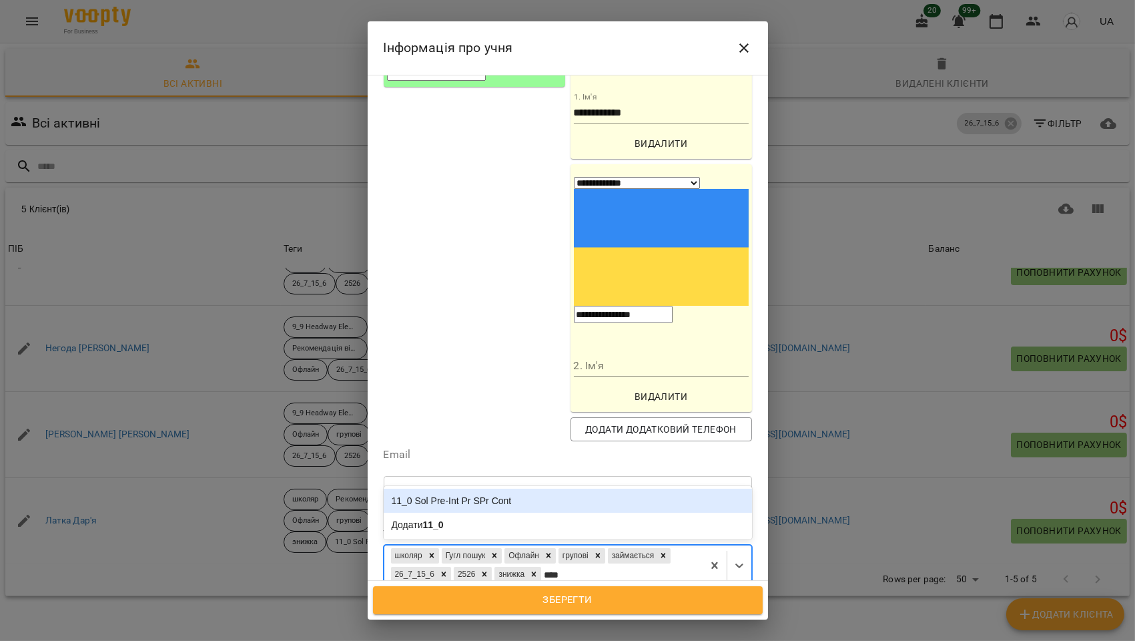
click at [497, 489] on div "11_0 Sol Pre-Int Pr SPr Cont" at bounding box center [568, 501] width 368 height 24
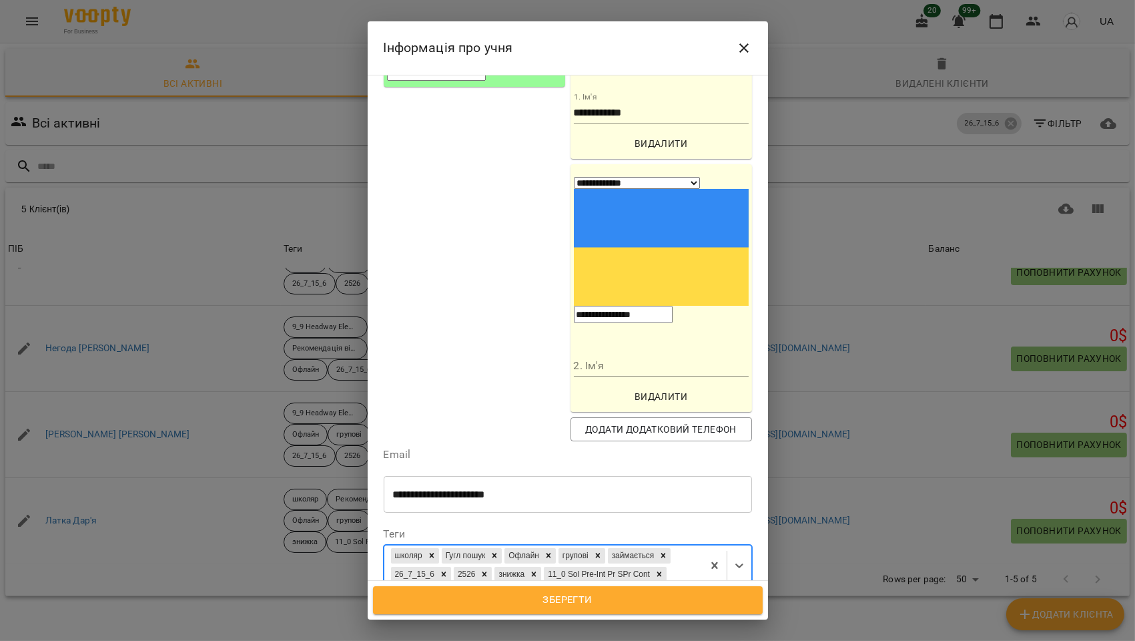
click at [575, 599] on span "Зберегти" at bounding box center [568, 599] width 360 height 17
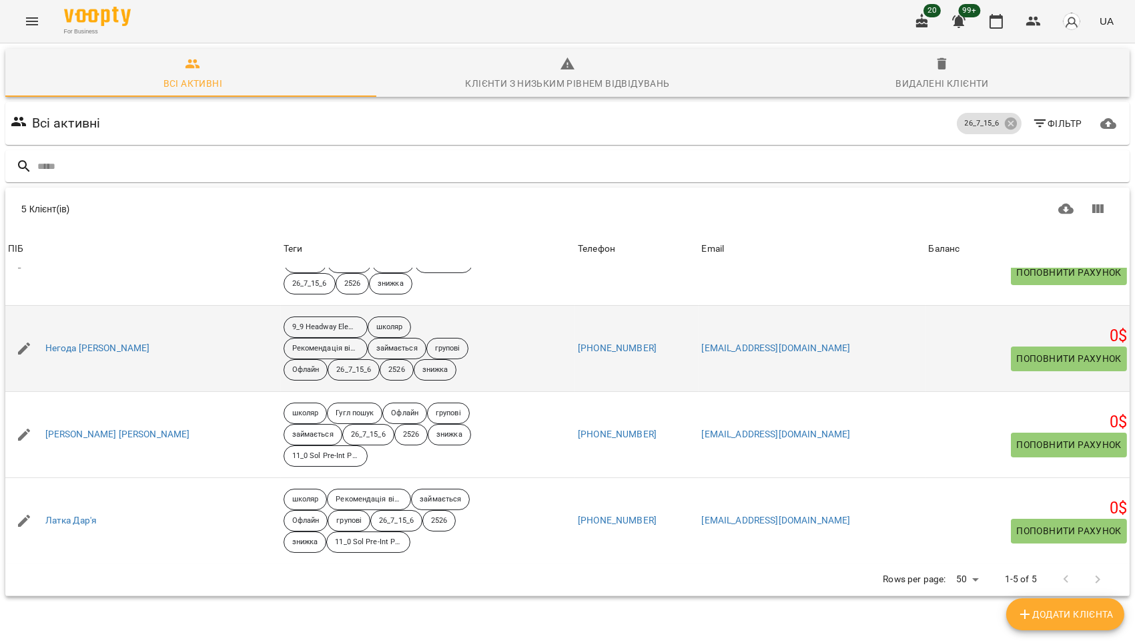
scroll to position [58, 0]
click at [25, 340] on icon "button" at bounding box center [24, 348] width 16 height 16
select select "**"
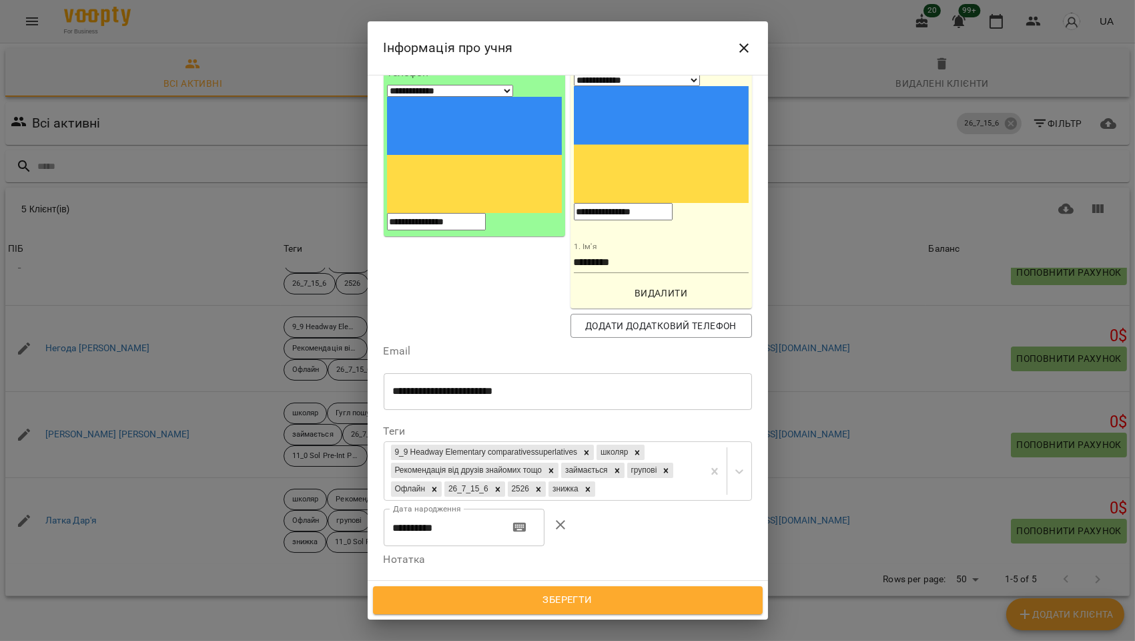
scroll to position [148, 0]
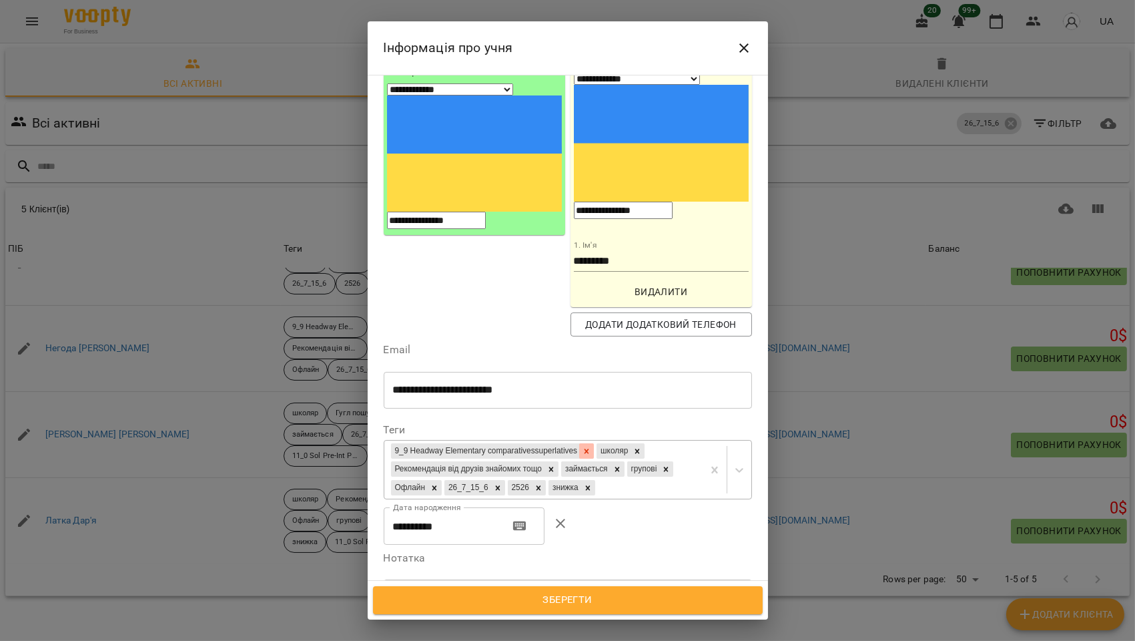
click at [591, 447] on icon at bounding box center [586, 451] width 9 height 9
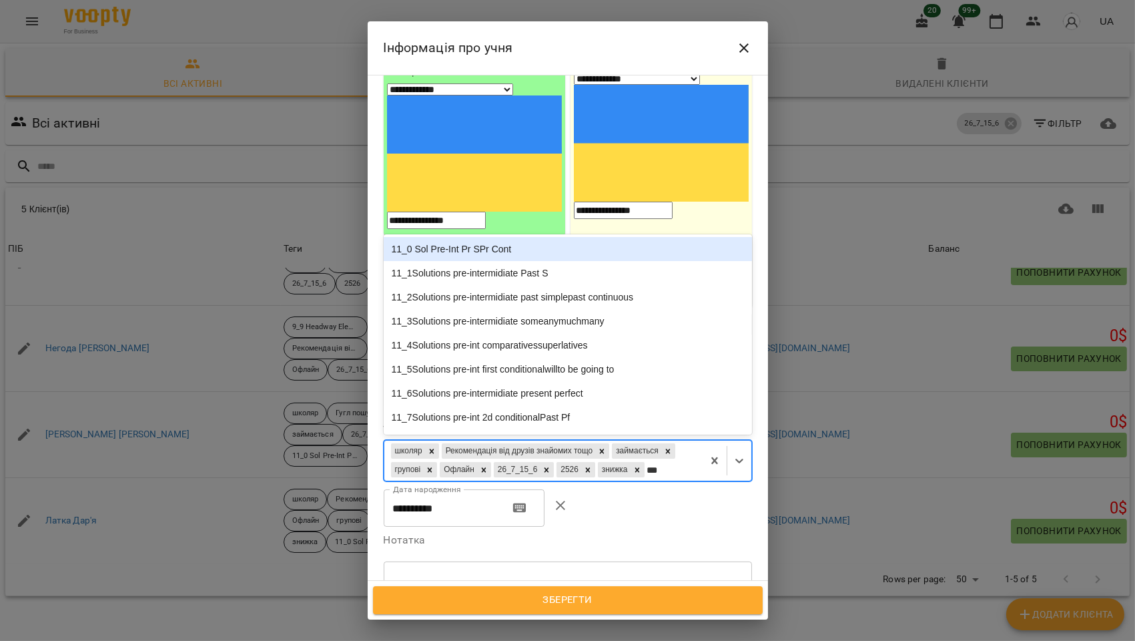
type input "****"
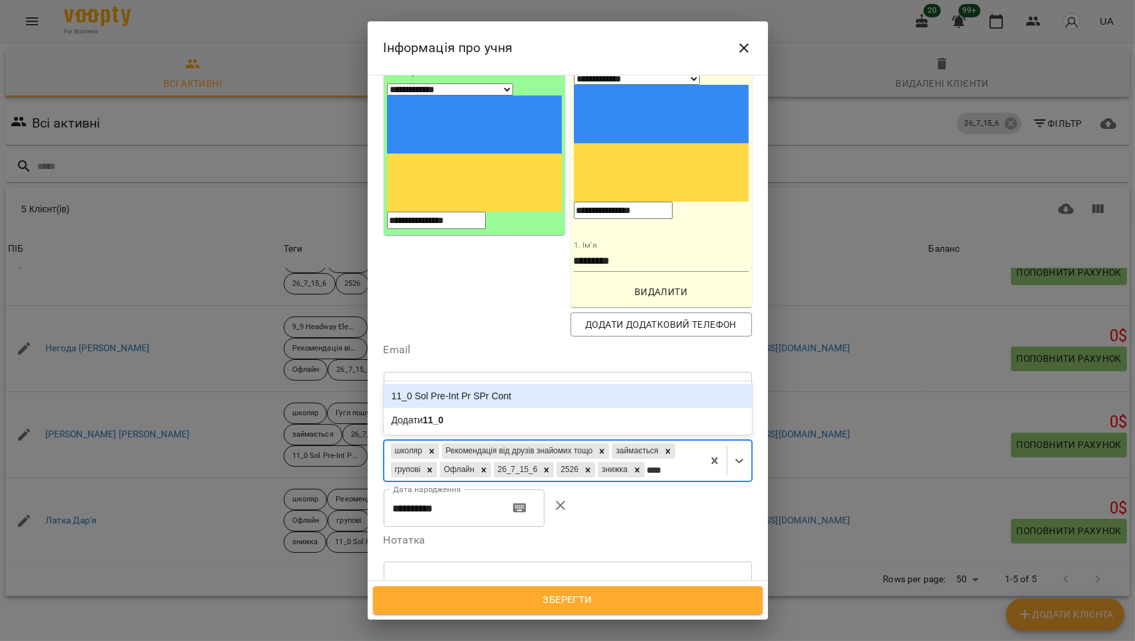
click at [537, 384] on div "11_0 Sol Pre-Int Pr SPr Cont" at bounding box center [568, 396] width 368 height 24
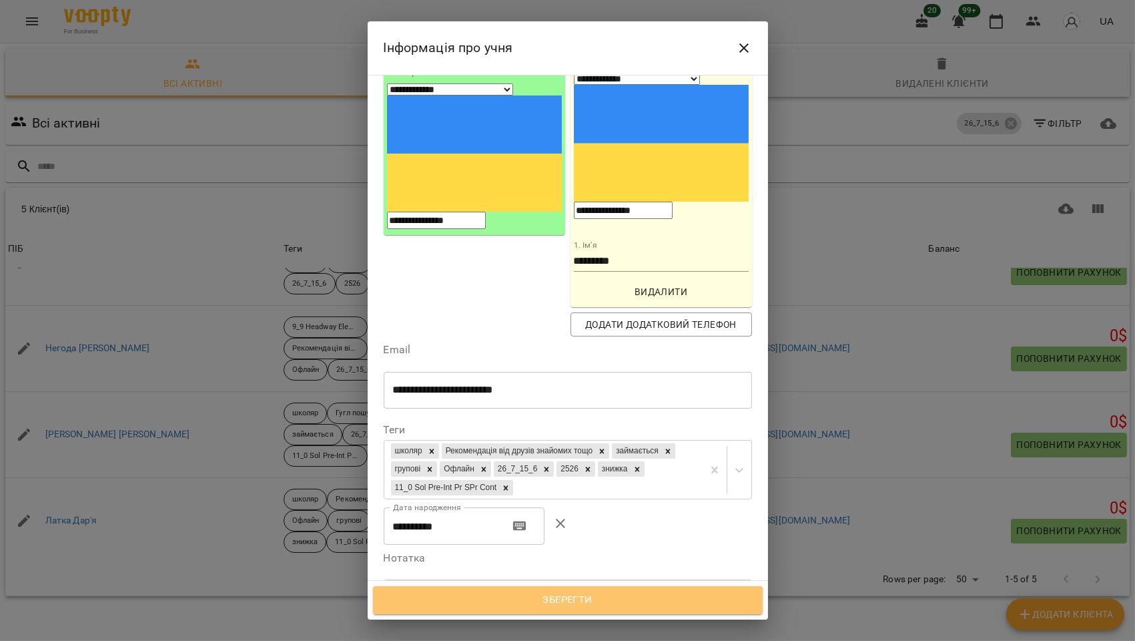
click at [583, 606] on span "Зберегти" at bounding box center [568, 599] width 360 height 17
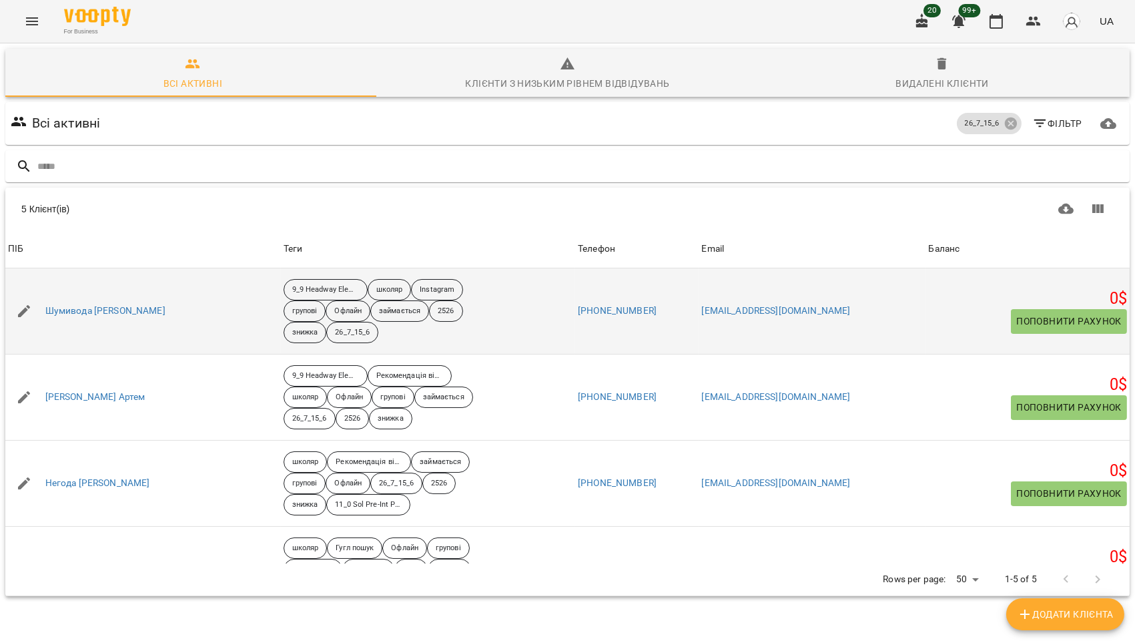
click at [31, 303] on button "button" at bounding box center [24, 311] width 32 height 32
select select "**"
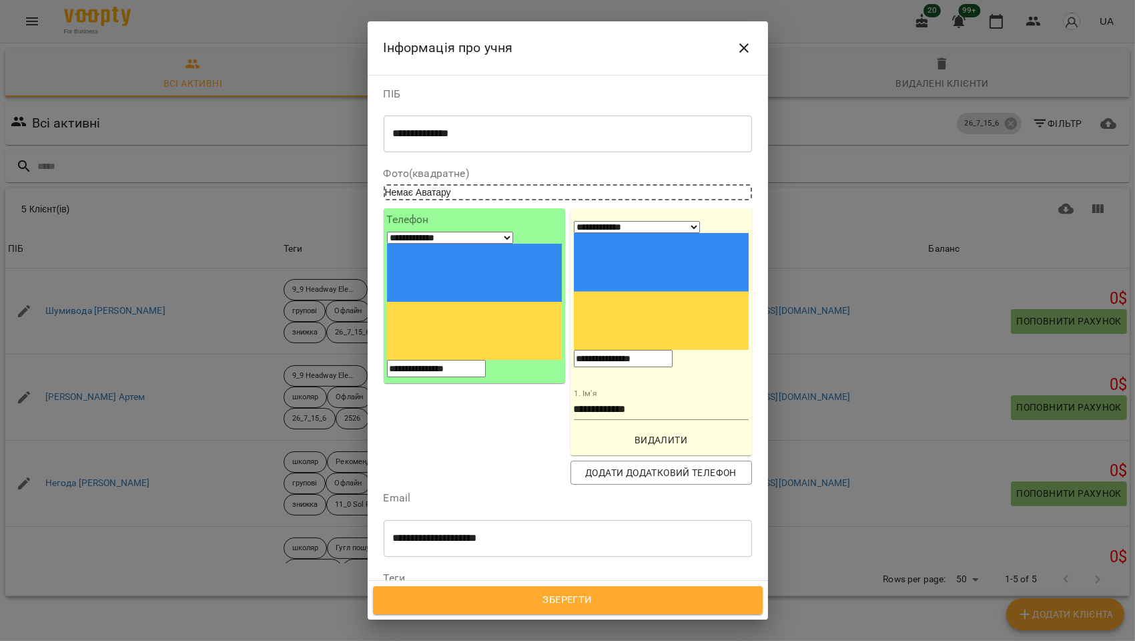
click at [589, 597] on icon at bounding box center [587, 599] width 5 height 5
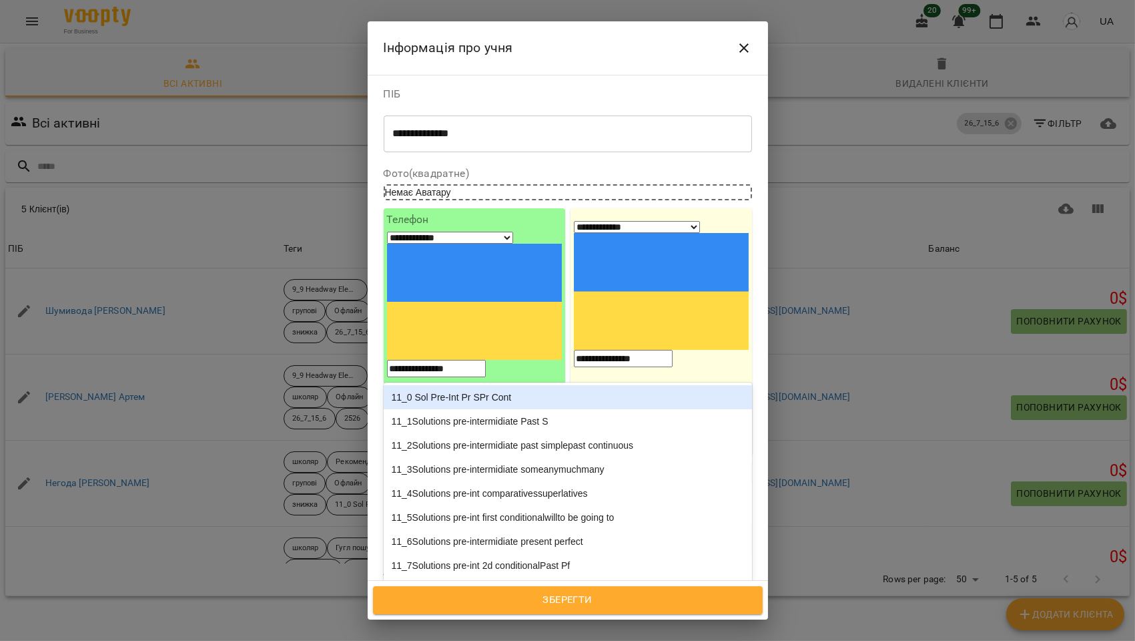
type input "****"
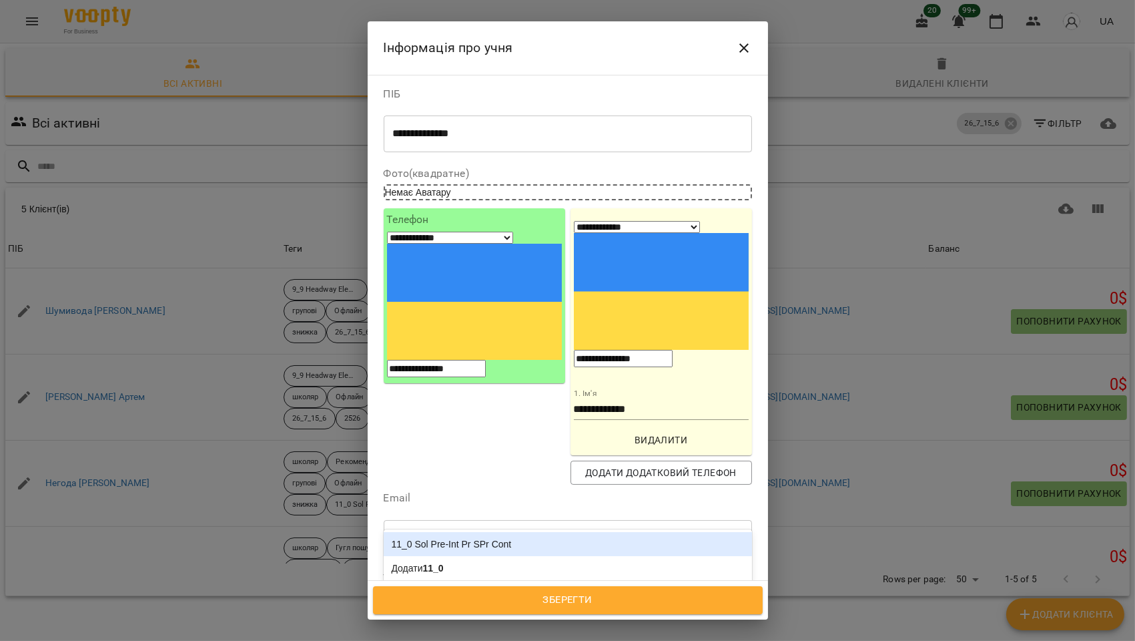
click at [601, 532] on div "11_0 Sol Pre-Int Pr SPr Cont" at bounding box center [568, 544] width 368 height 24
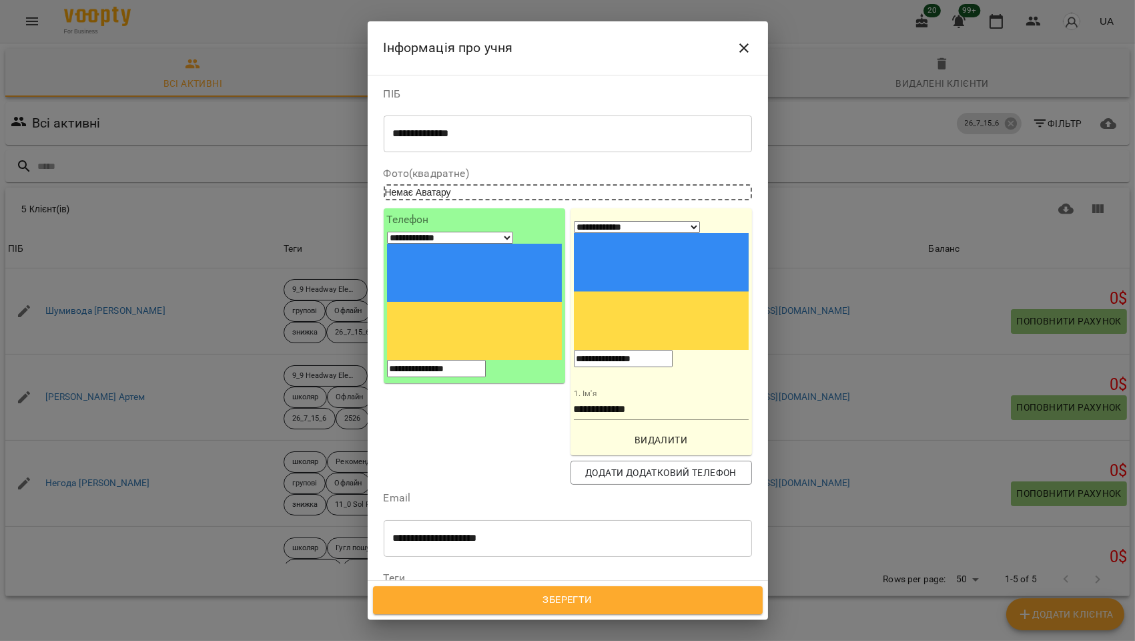
click at [594, 602] on span "Зберегти" at bounding box center [568, 599] width 360 height 17
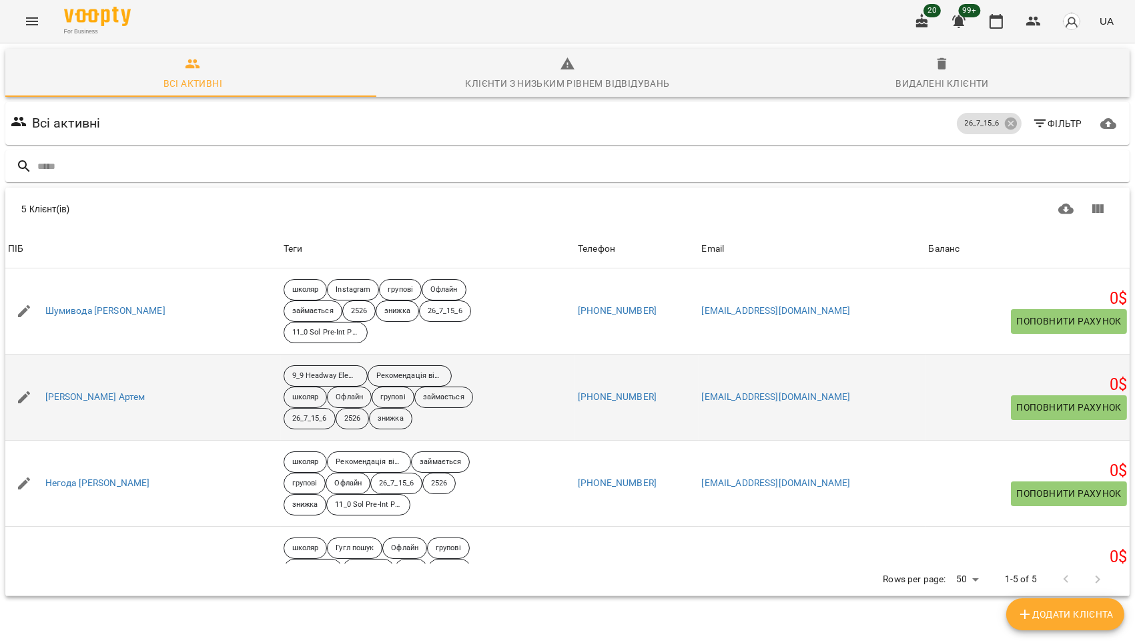
click at [27, 396] on icon "button" at bounding box center [24, 397] width 16 height 16
select select "**"
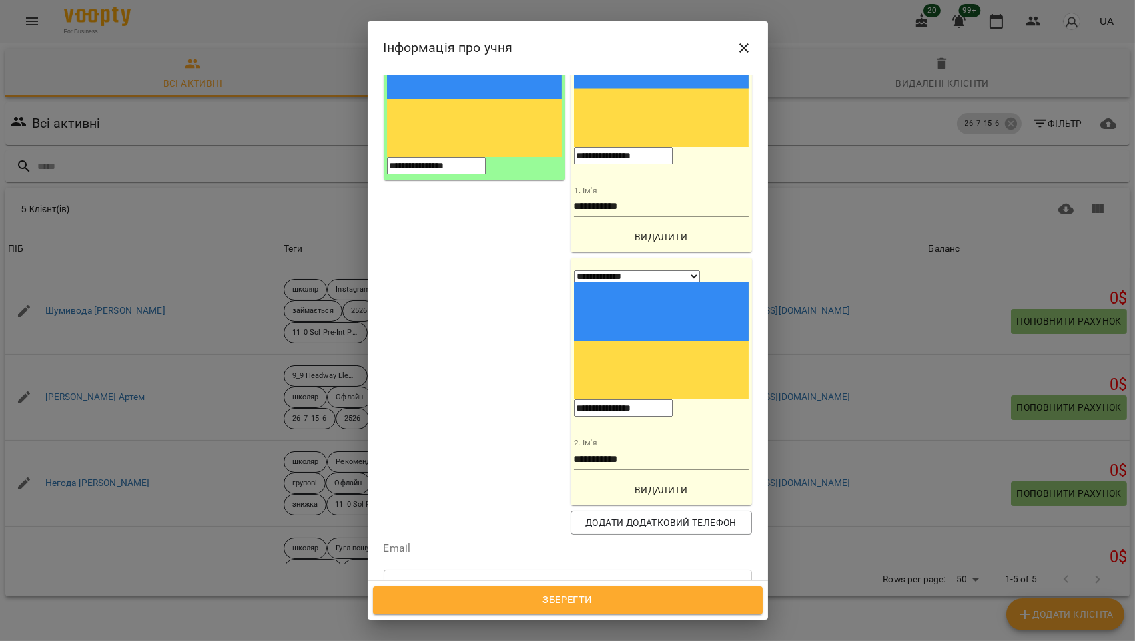
scroll to position [222, 0]
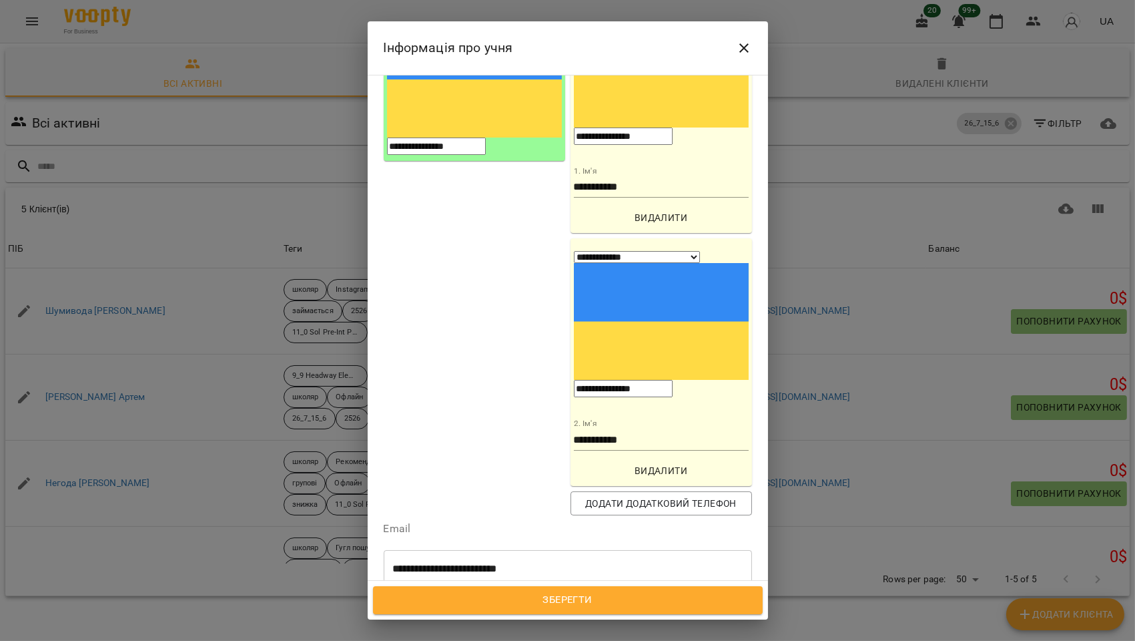
click at [589, 627] on icon at bounding box center [587, 629] width 5 height 5
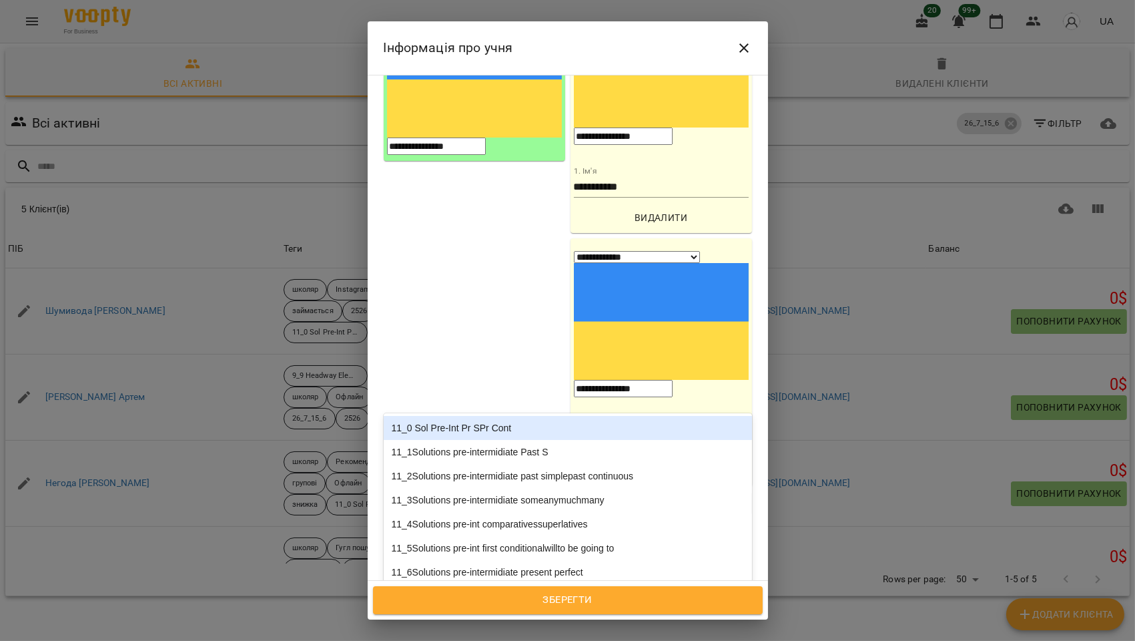
type input "****"
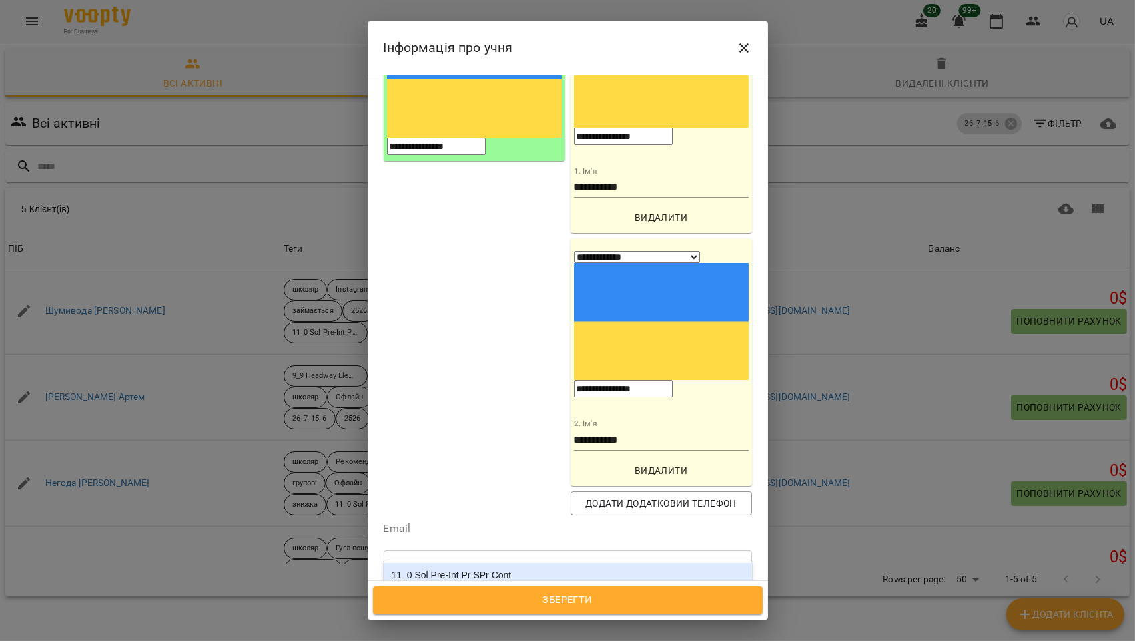
click at [515, 563] on div "11_0 Sol Pre-Int Pr SPr Cont" at bounding box center [568, 575] width 368 height 24
click at [574, 597] on span "Зберегти" at bounding box center [568, 599] width 360 height 17
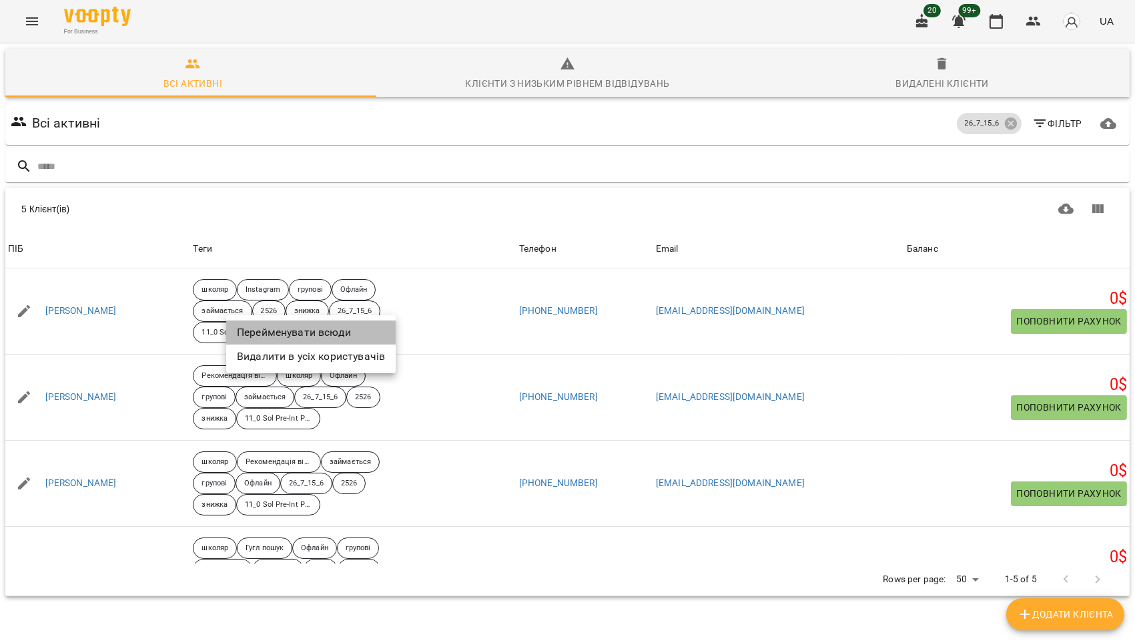
click at [314, 330] on li "Перейменувати всюди" at bounding box center [311, 332] width 170 height 24
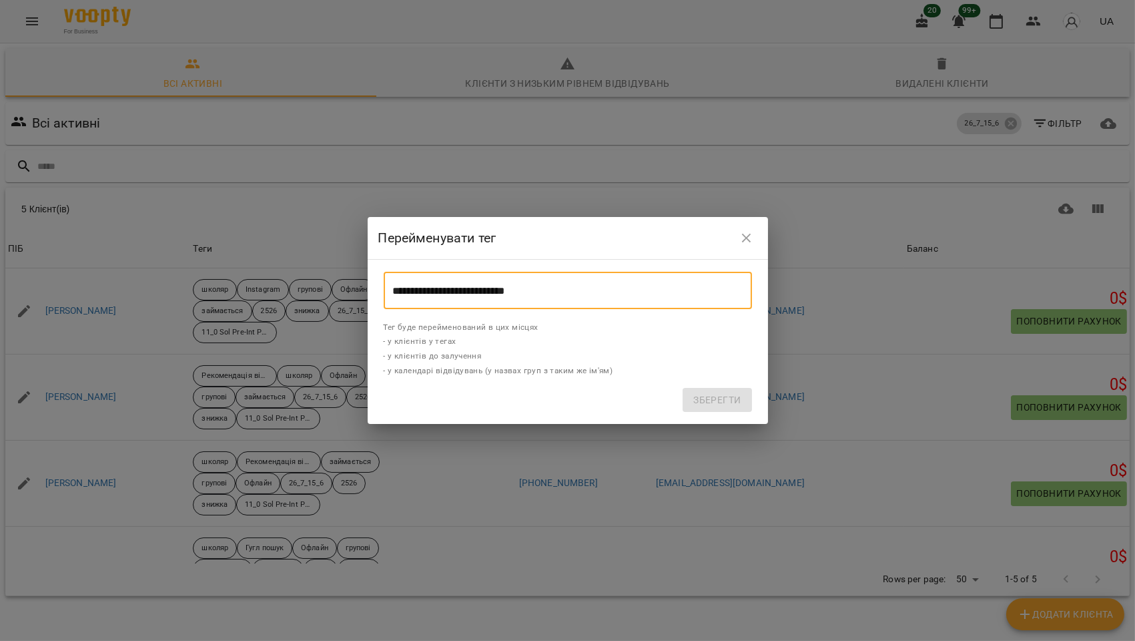
drag, startPoint x: 537, startPoint y: 289, endPoint x: 339, endPoint y: 289, distance: 197.6
click at [339, 289] on div "**********" at bounding box center [567, 320] width 1135 height 641
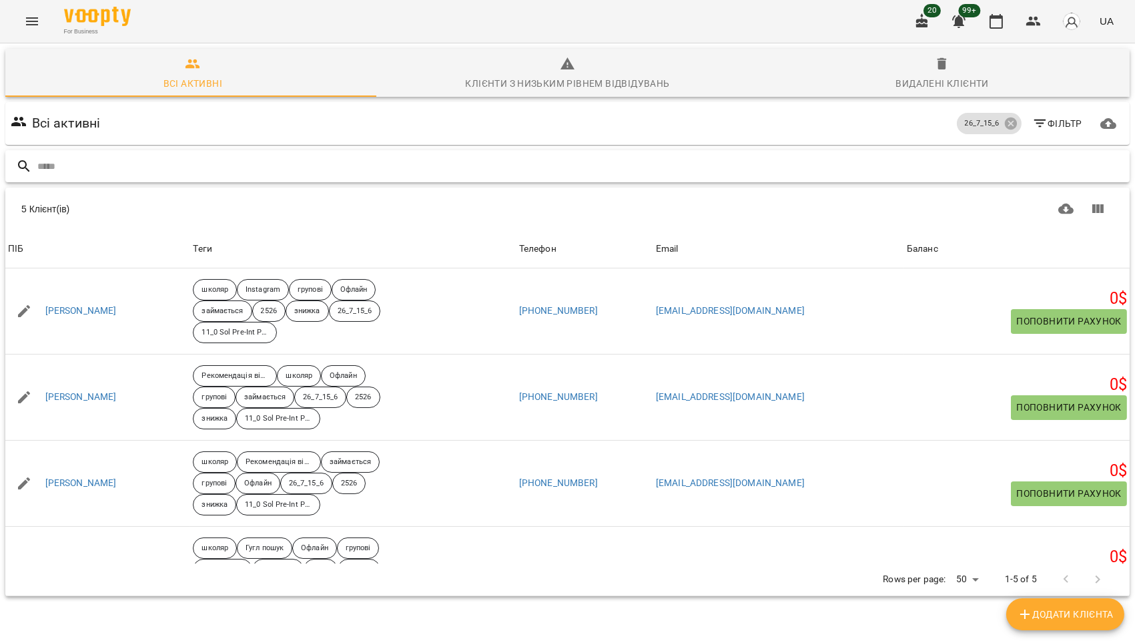
click at [89, 167] on input "text" at bounding box center [580, 167] width 1087 height 22
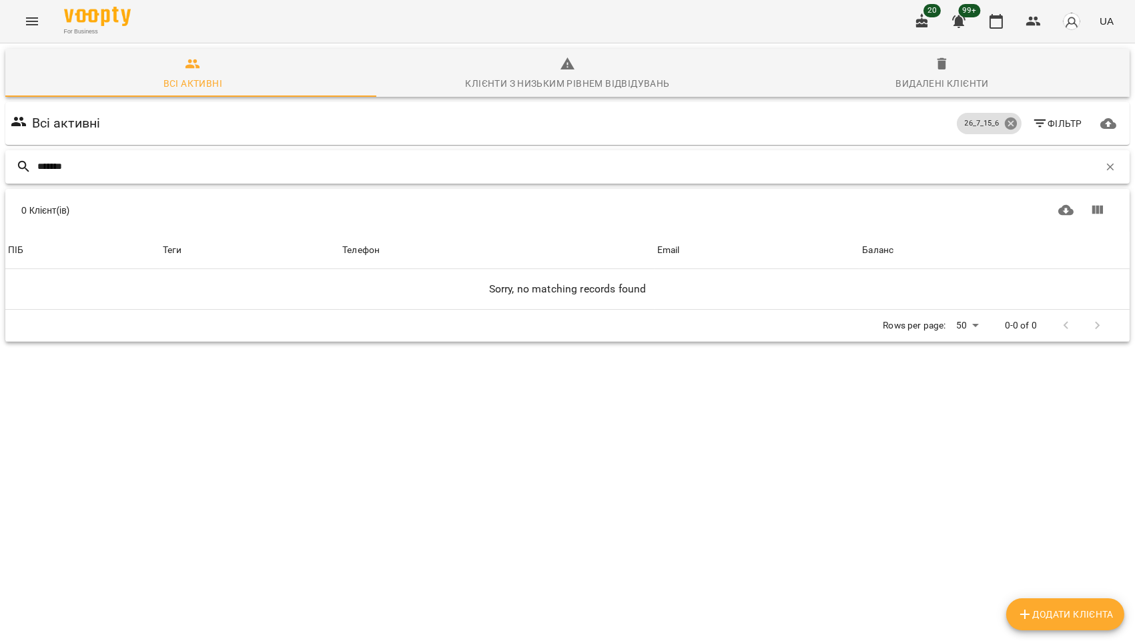
type input "*******"
click at [1005, 117] on icon at bounding box center [1011, 123] width 15 height 15
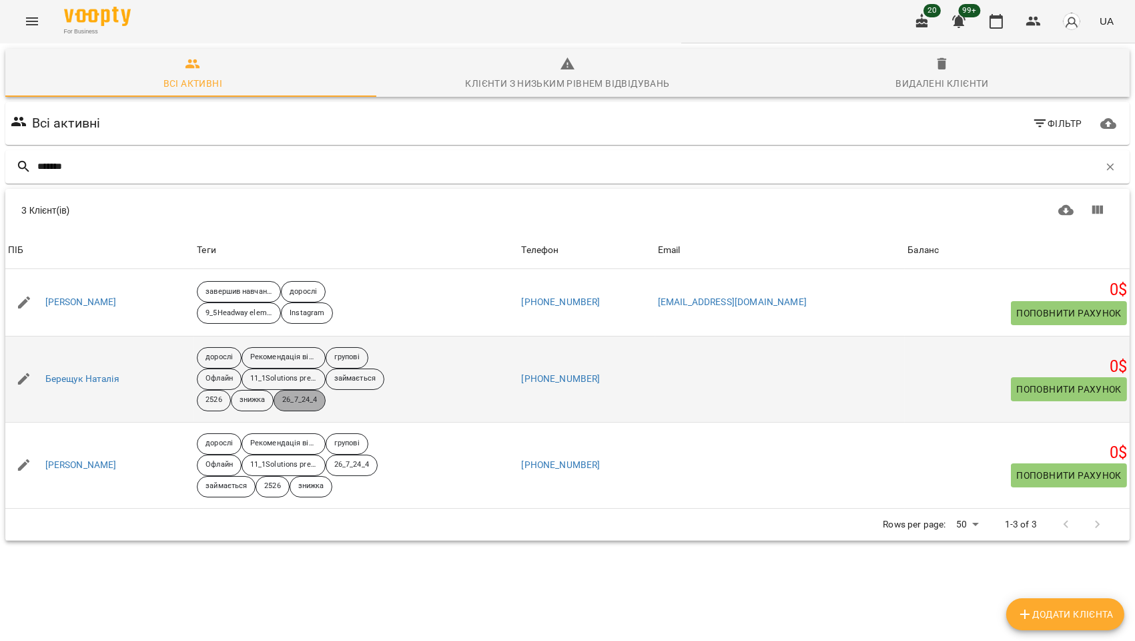
click at [317, 405] on p "26_7_24_4" at bounding box center [299, 399] width 35 height 11
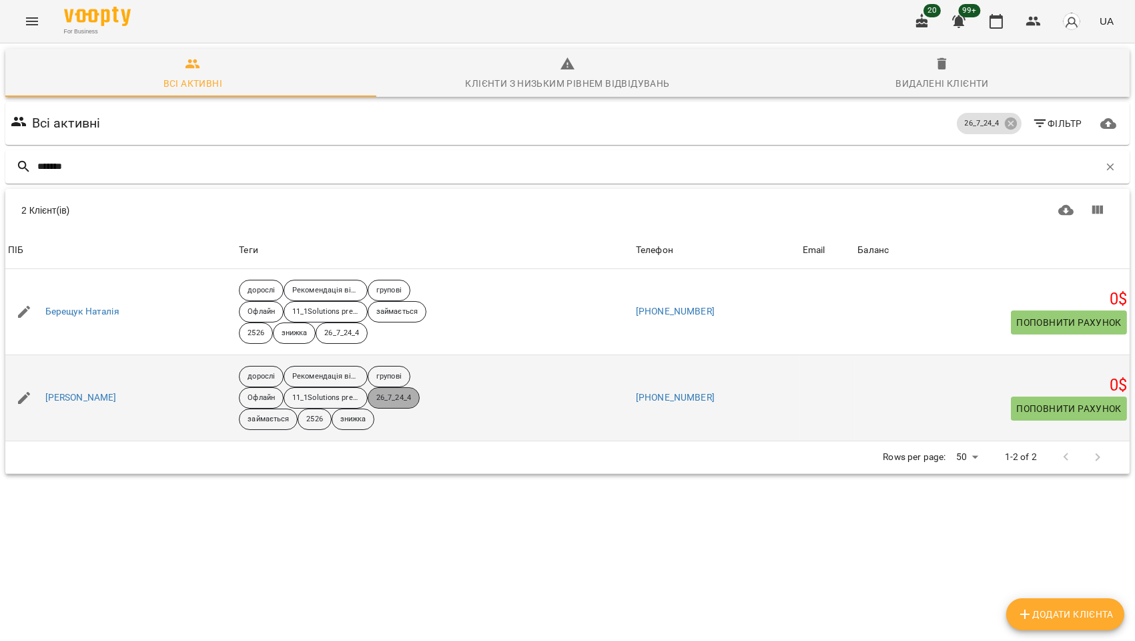
click at [408, 399] on p "26_7_24_4" at bounding box center [393, 397] width 35 height 11
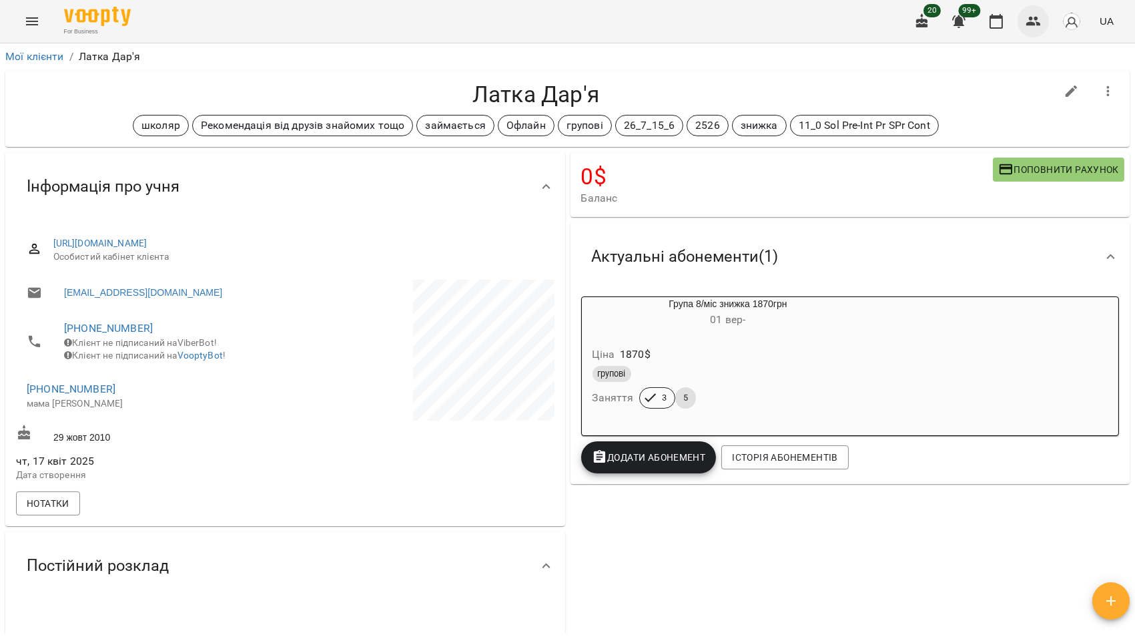
click at [1044, 21] on button "button" at bounding box center [1034, 21] width 32 height 32
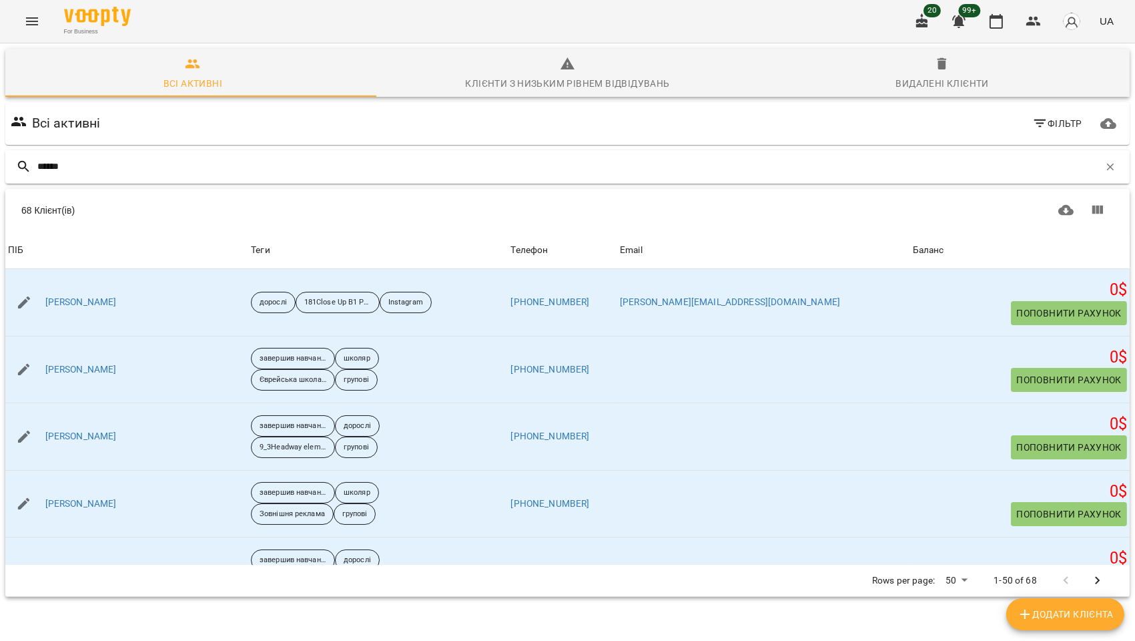
type input "*******"
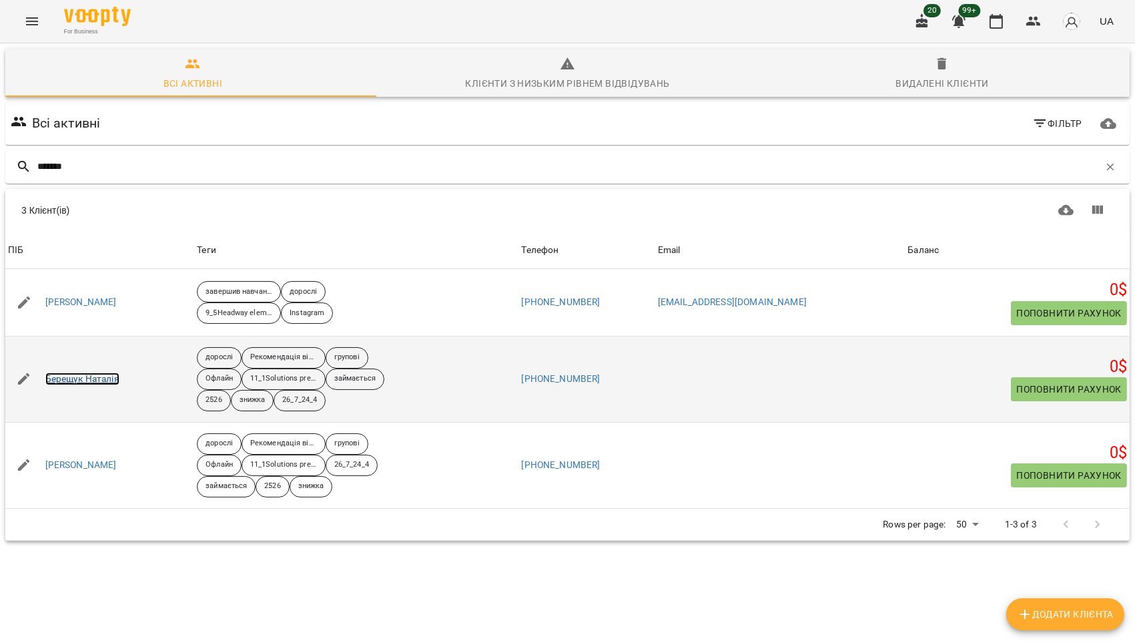
click at [81, 384] on link "Берещук Наталія" at bounding box center [82, 378] width 74 height 13
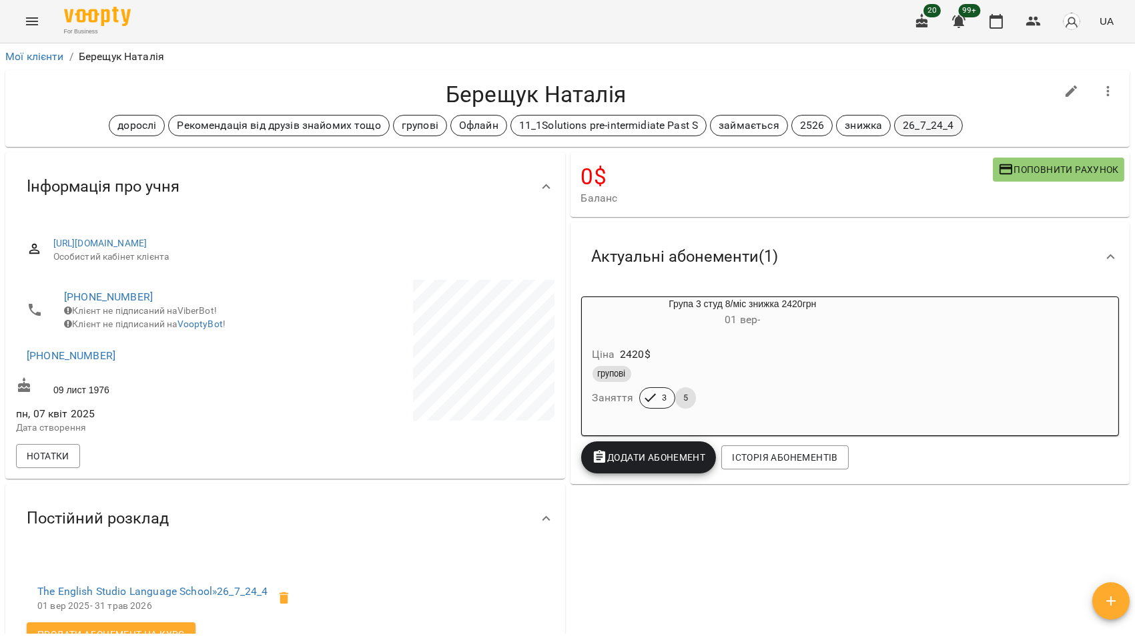
click at [930, 121] on p "26_7_24_4" at bounding box center [928, 125] width 51 height 16
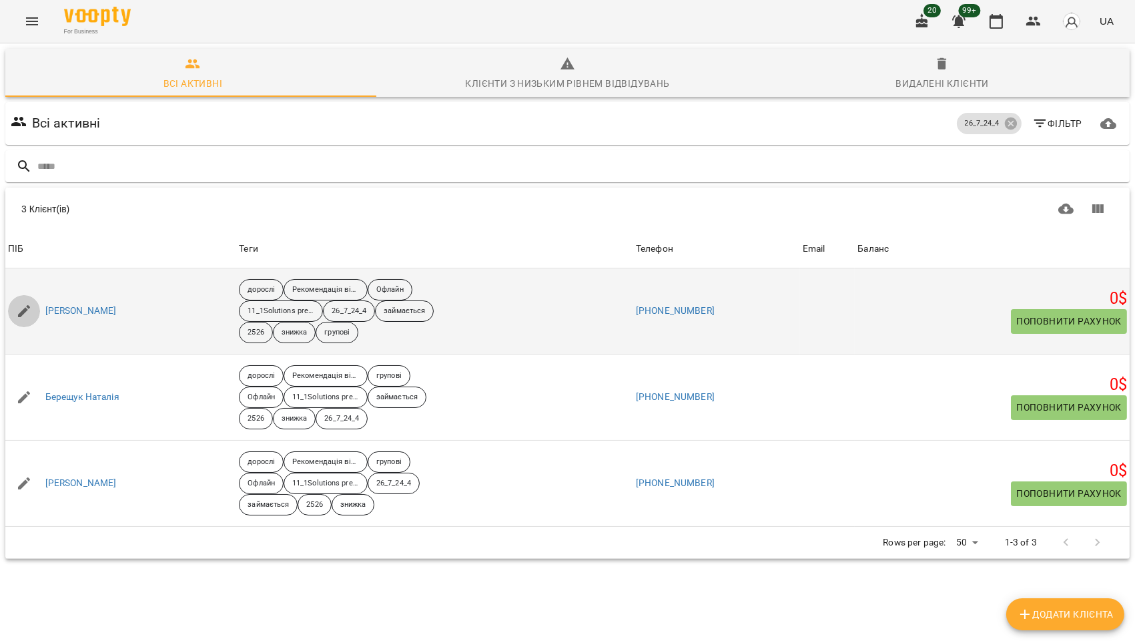
click at [22, 310] on icon "button" at bounding box center [24, 311] width 12 height 12
select select "**"
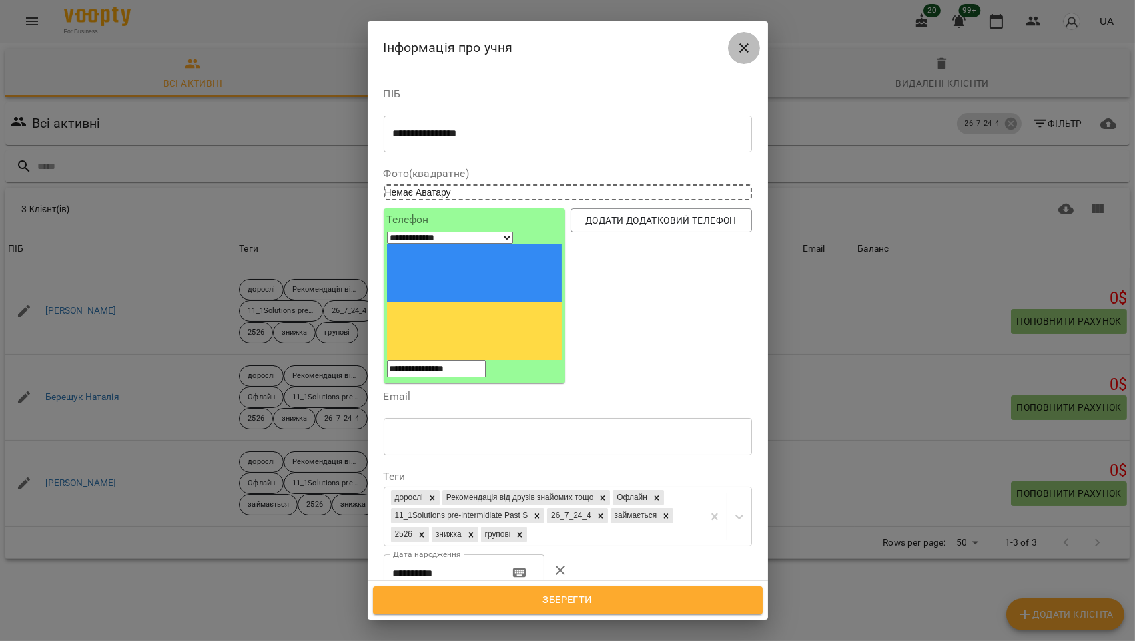
click at [745, 49] on icon "Close" at bounding box center [744, 47] width 9 height 9
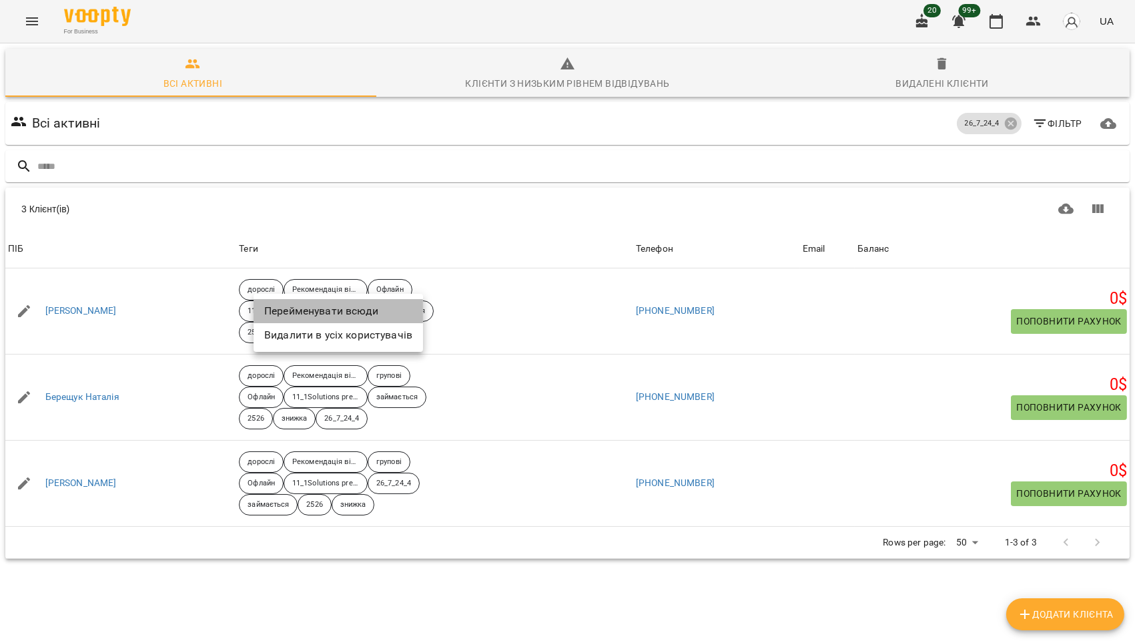
click at [331, 312] on li "Перейменувати всюди" at bounding box center [339, 311] width 170 height 24
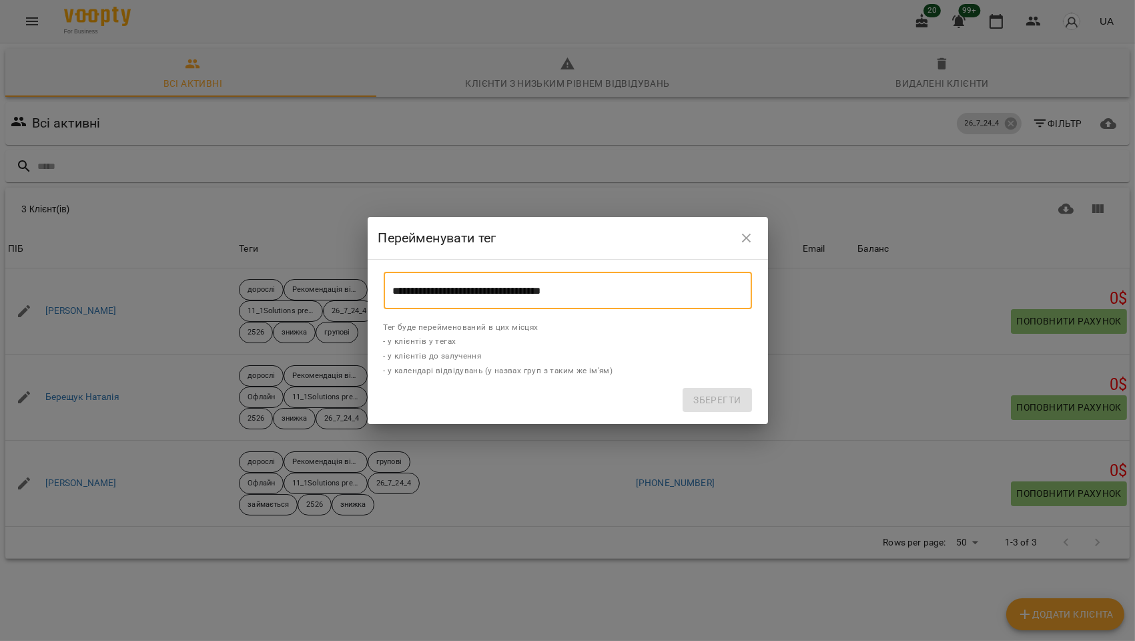
drag, startPoint x: 595, startPoint y: 285, endPoint x: 370, endPoint y: 285, distance: 225.6
click at [370, 285] on div "**********" at bounding box center [568, 342] width 400 height 164
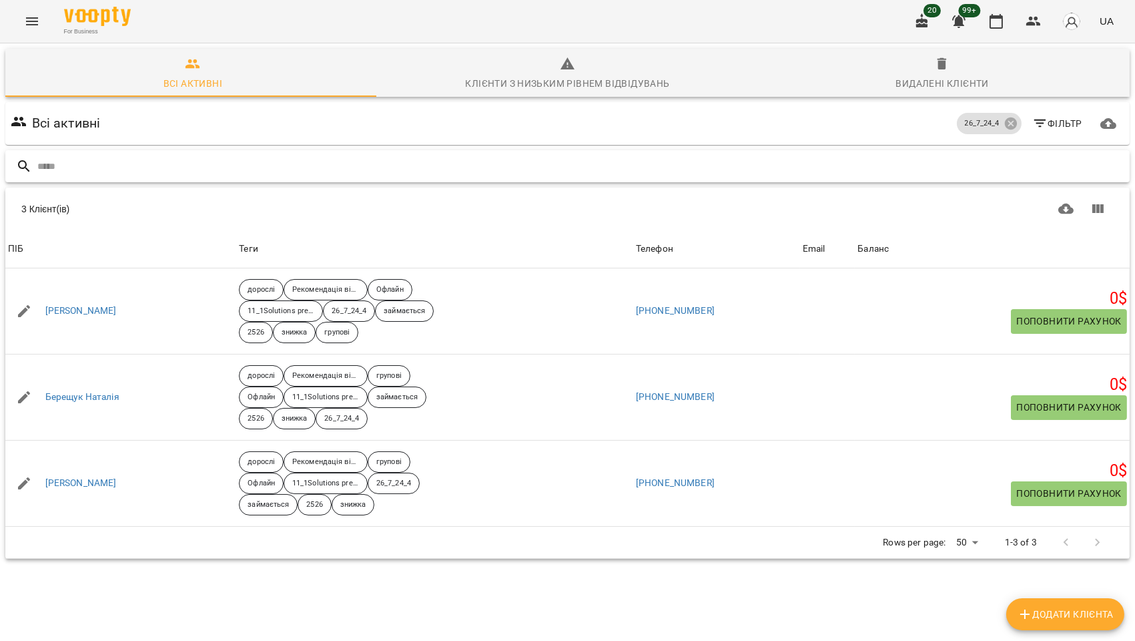
click at [95, 164] on input "text" at bounding box center [580, 167] width 1087 height 22
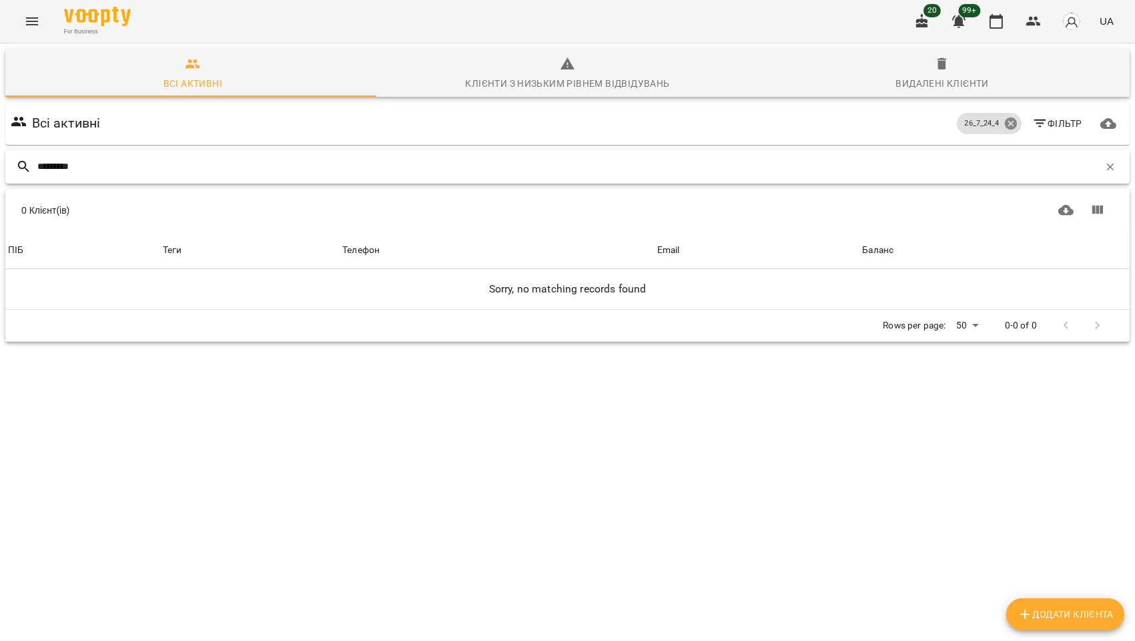
type input "*********"
click at [1004, 122] on icon at bounding box center [1011, 123] width 15 height 15
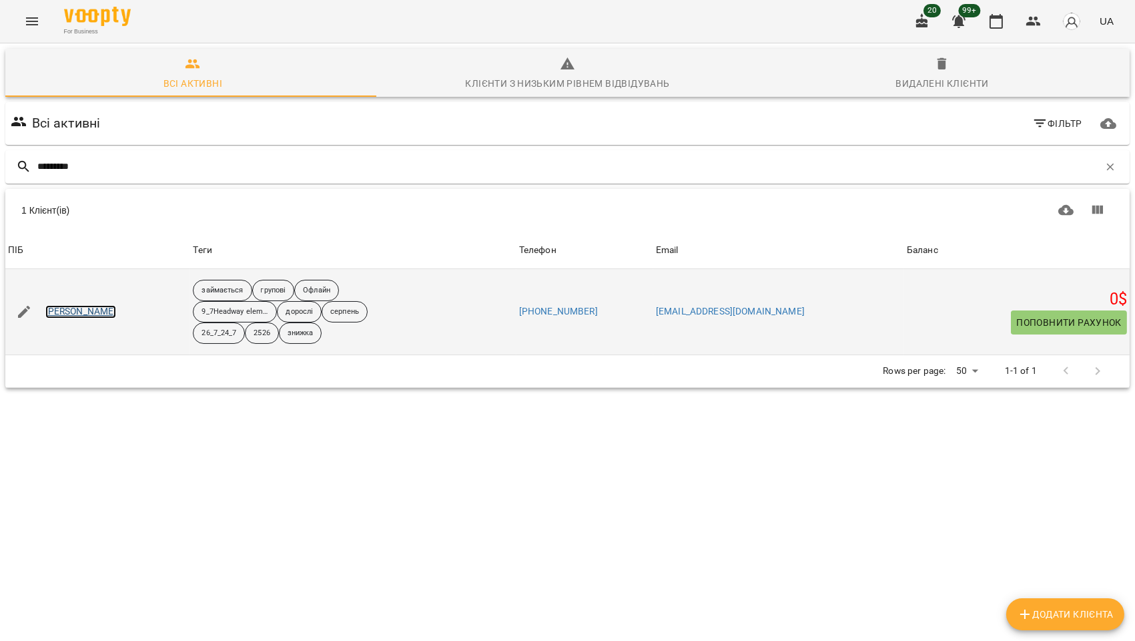
click at [97, 314] on link "[PERSON_NAME]" at bounding box center [80, 311] width 71 height 13
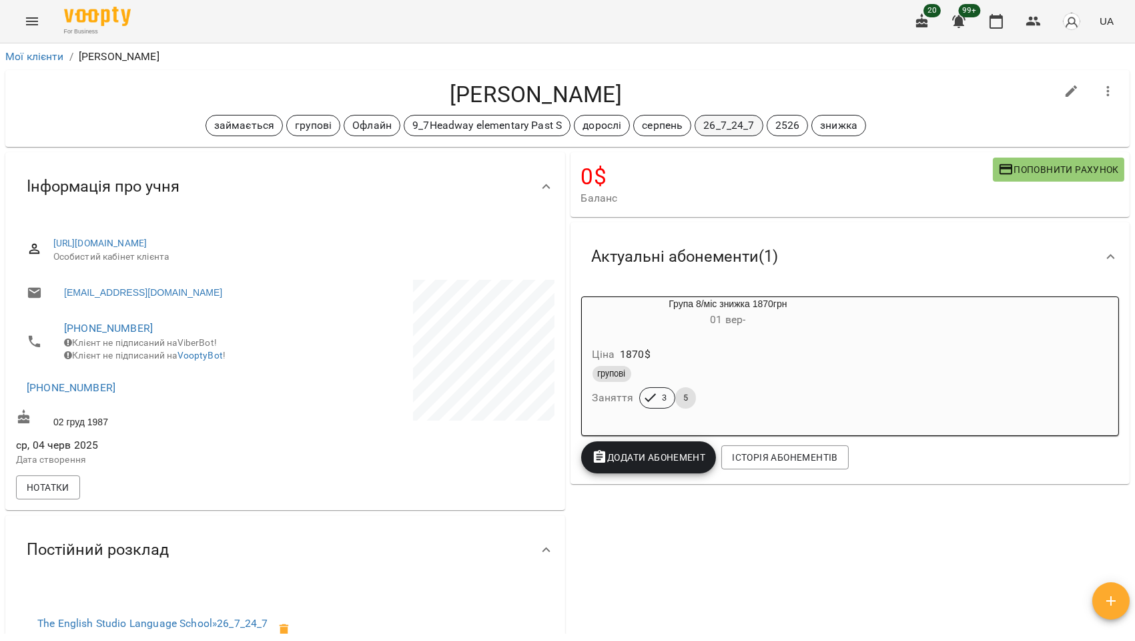
click at [713, 123] on p "26_7_24_7" at bounding box center [728, 125] width 51 height 16
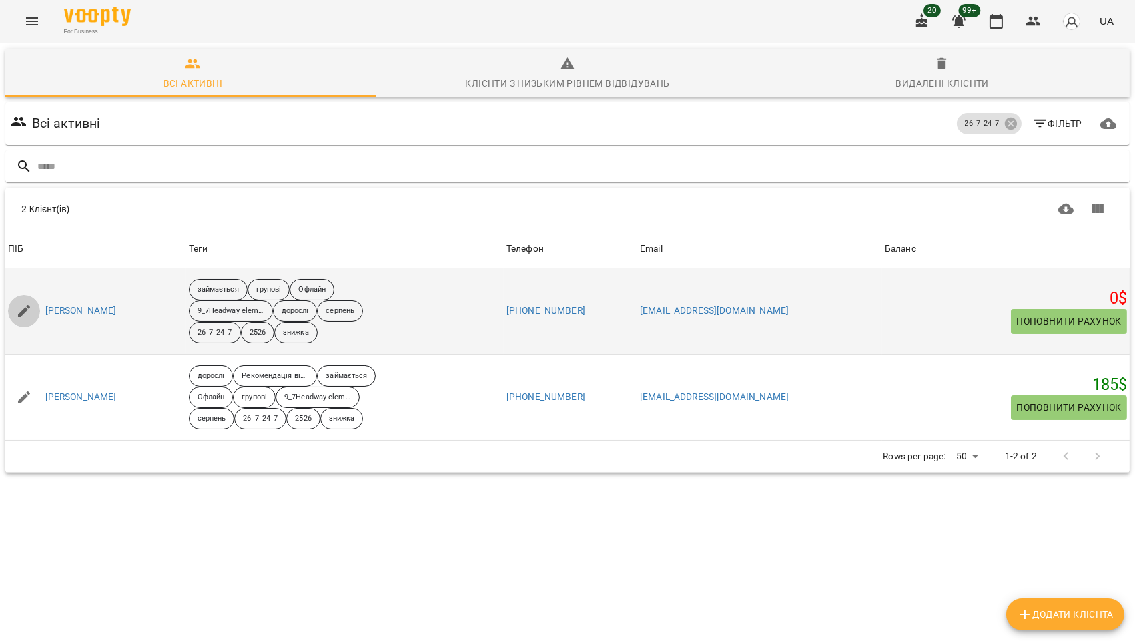
click at [22, 314] on icon "button" at bounding box center [24, 311] width 12 height 12
select select "**"
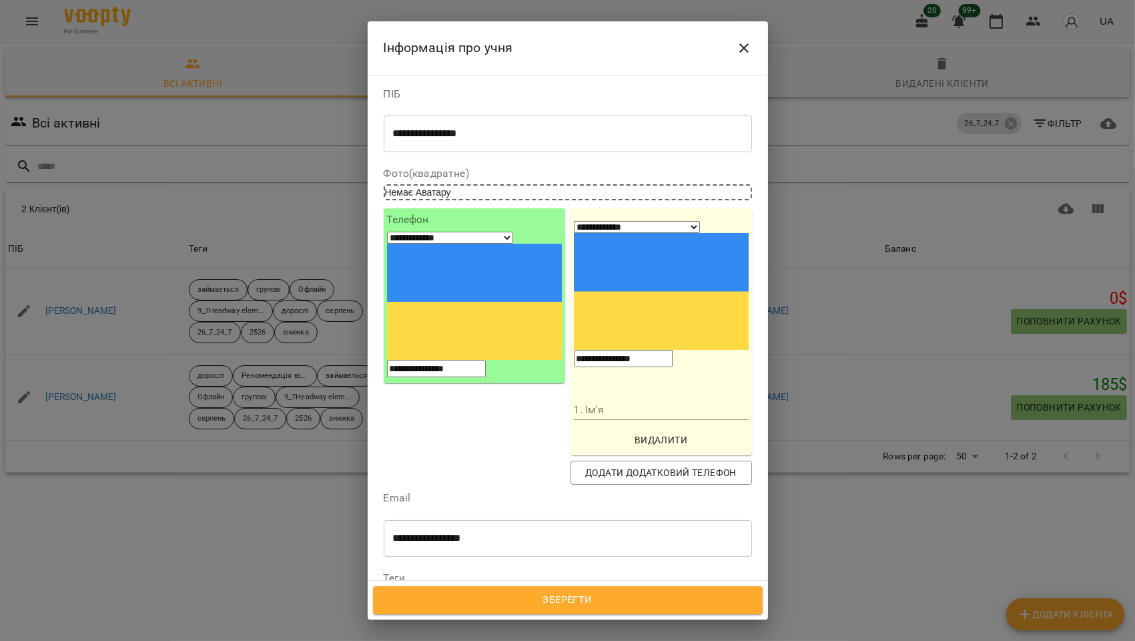
click at [684, 597] on icon at bounding box center [686, 599] width 5 height 5
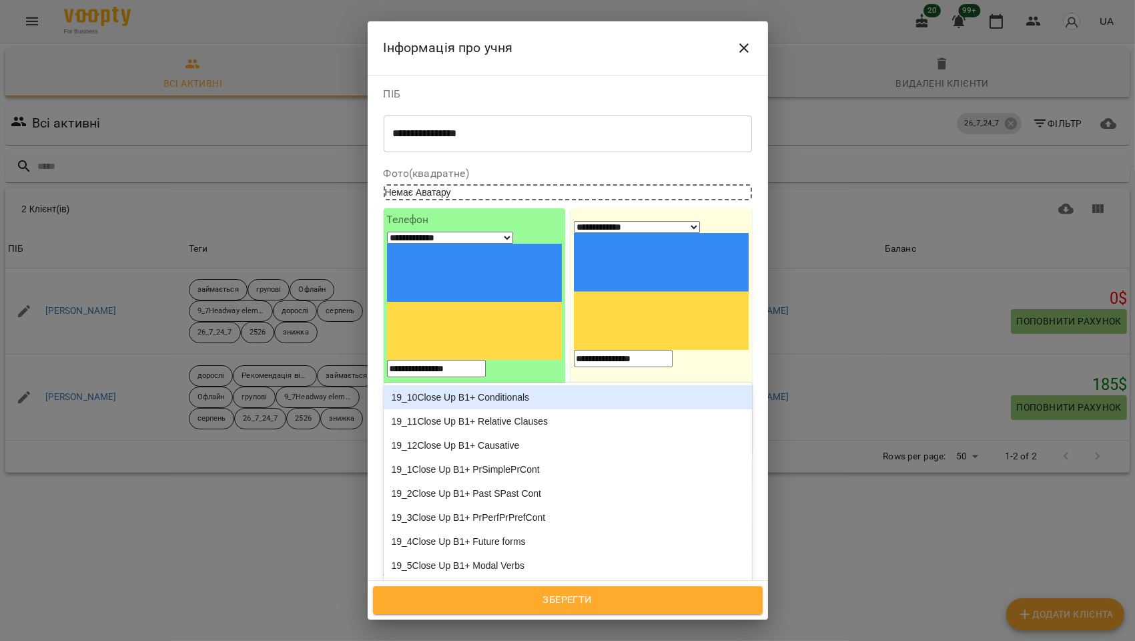
type input "***"
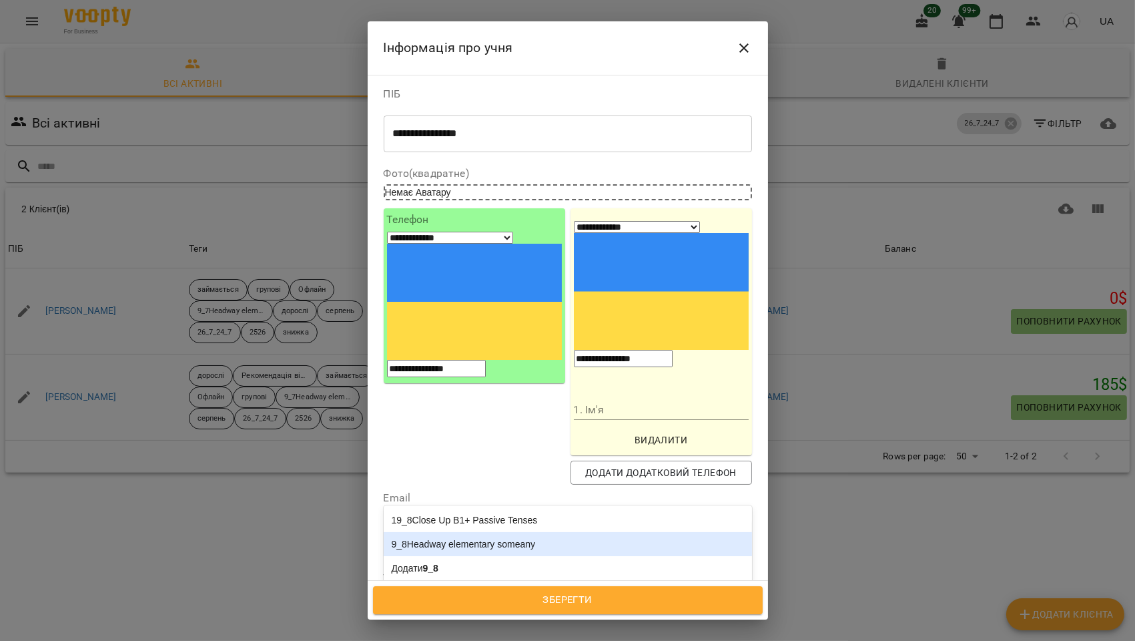
click at [481, 532] on div "9_8Headway elementary someany" at bounding box center [568, 544] width 368 height 24
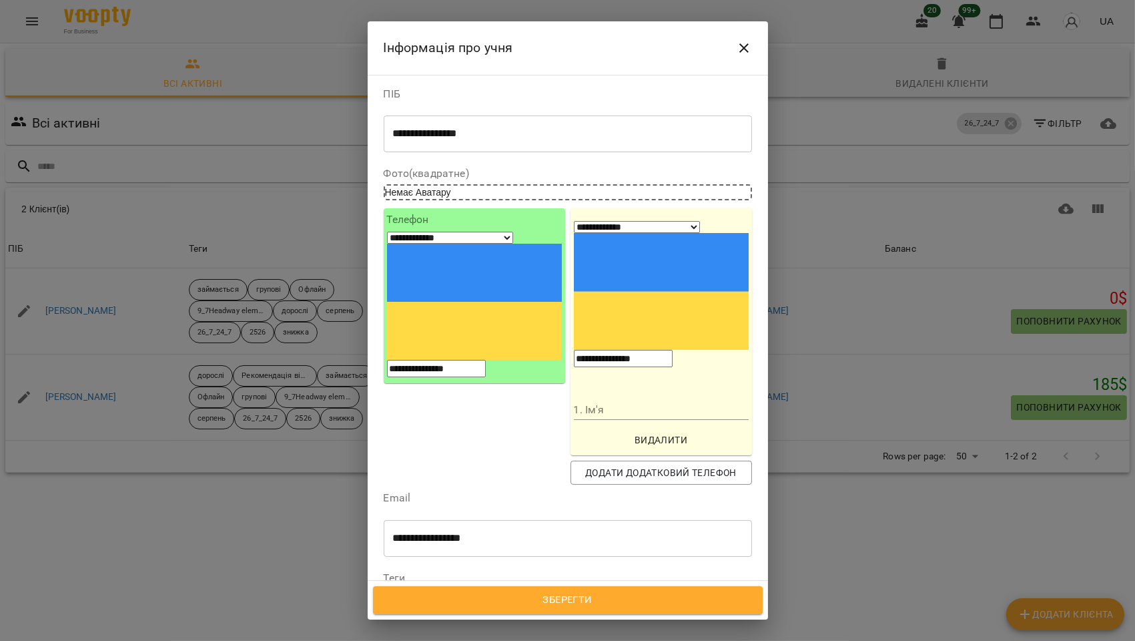
click at [568, 605] on span "Зберегти" at bounding box center [568, 599] width 360 height 17
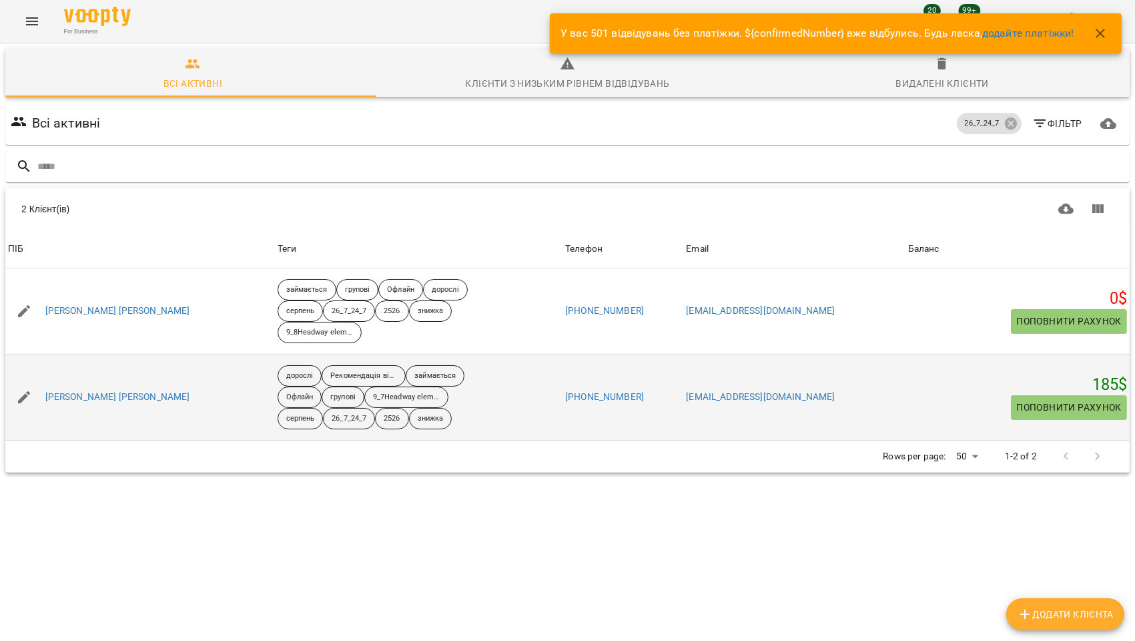
click at [25, 394] on icon "button" at bounding box center [24, 397] width 12 height 12
select select "**"
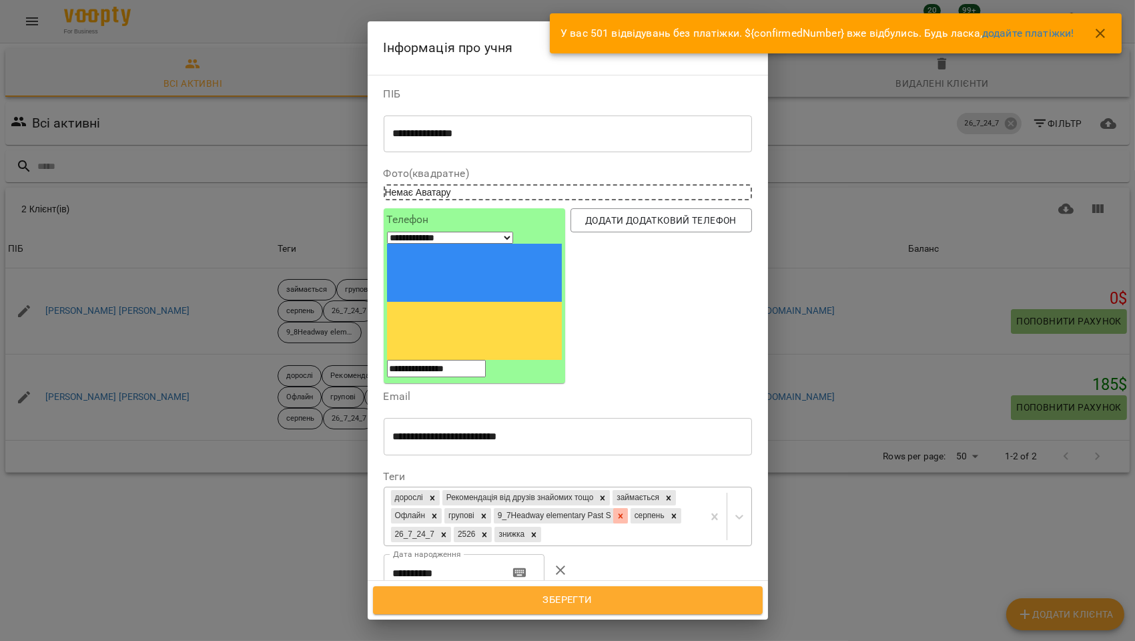
click at [613, 508] on div at bounding box center [620, 515] width 15 height 15
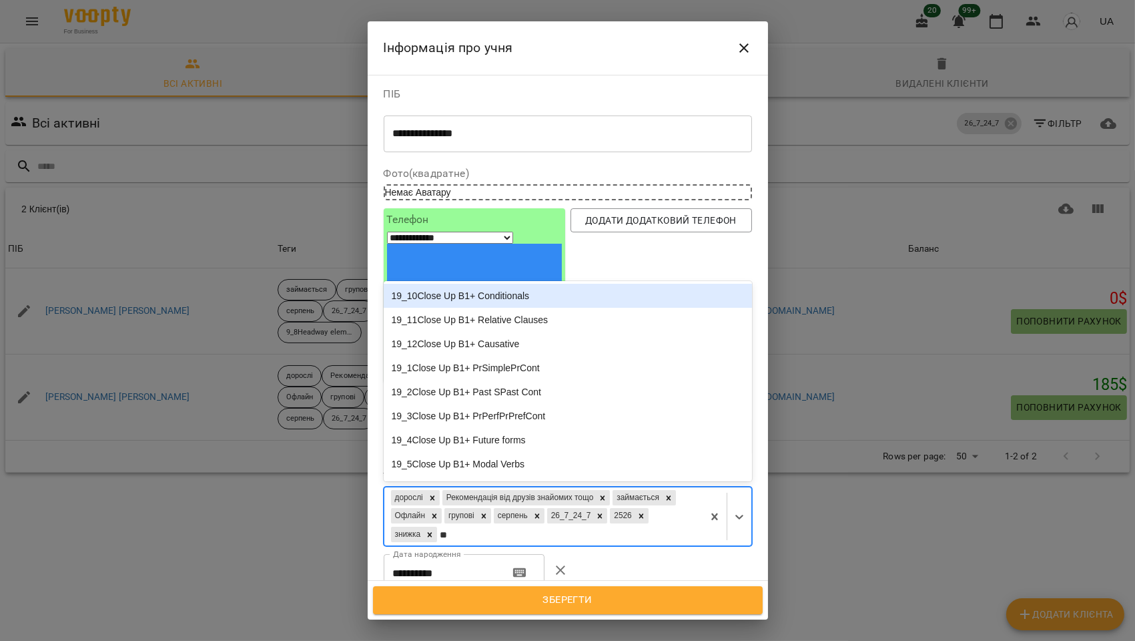
type input "***"
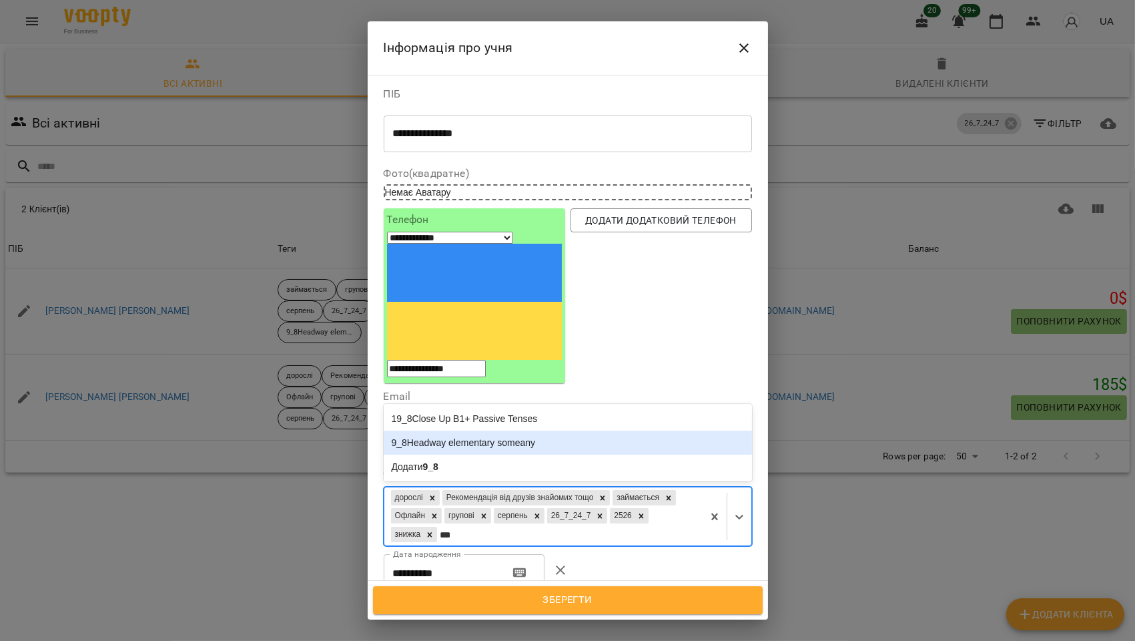
drag, startPoint x: 428, startPoint y: 324, endPoint x: 419, endPoint y: 341, distance: 19.7
click at [425, 430] on div "9_8Headway elementary someany" at bounding box center [568, 442] width 368 height 24
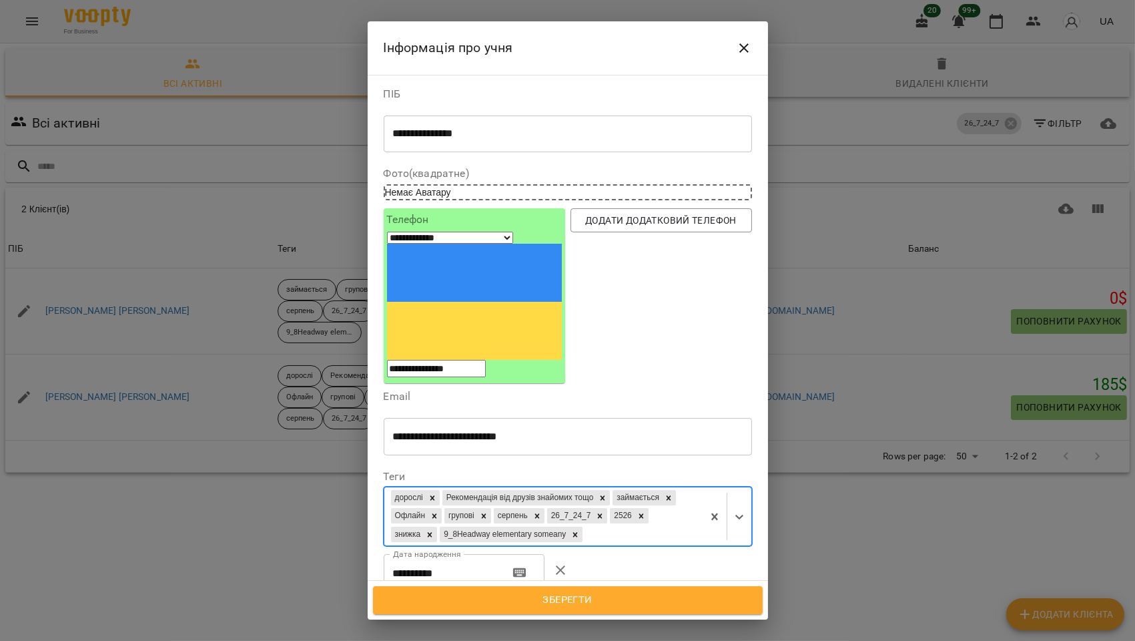
click at [549, 595] on span "Зберегти" at bounding box center [568, 599] width 360 height 17
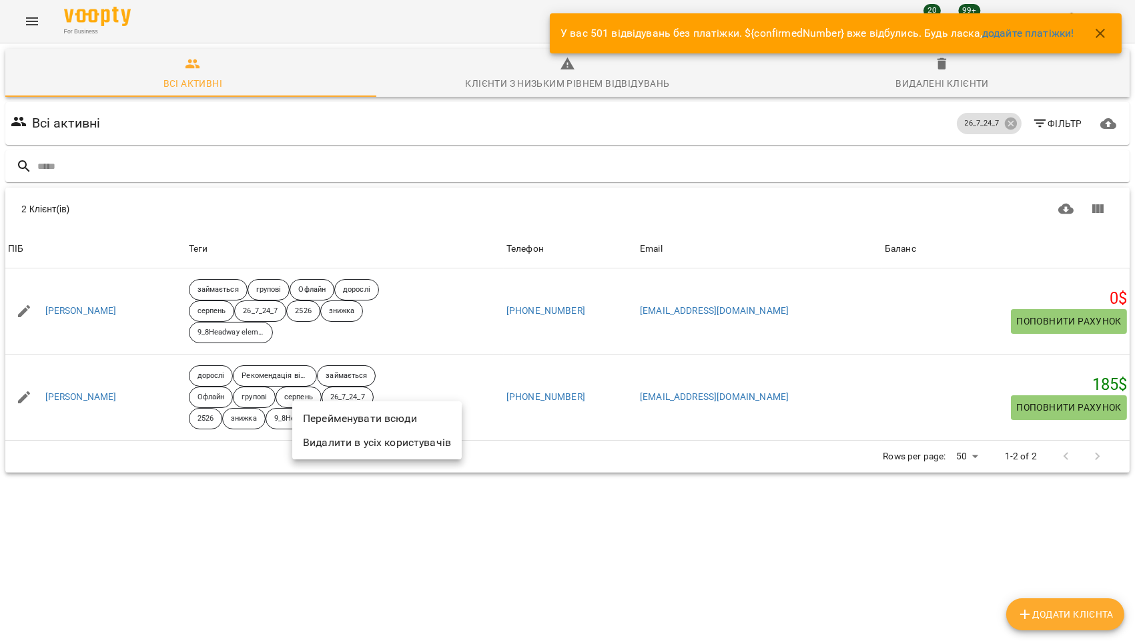
click at [361, 421] on li "Перейменувати всюди" at bounding box center [377, 418] width 170 height 24
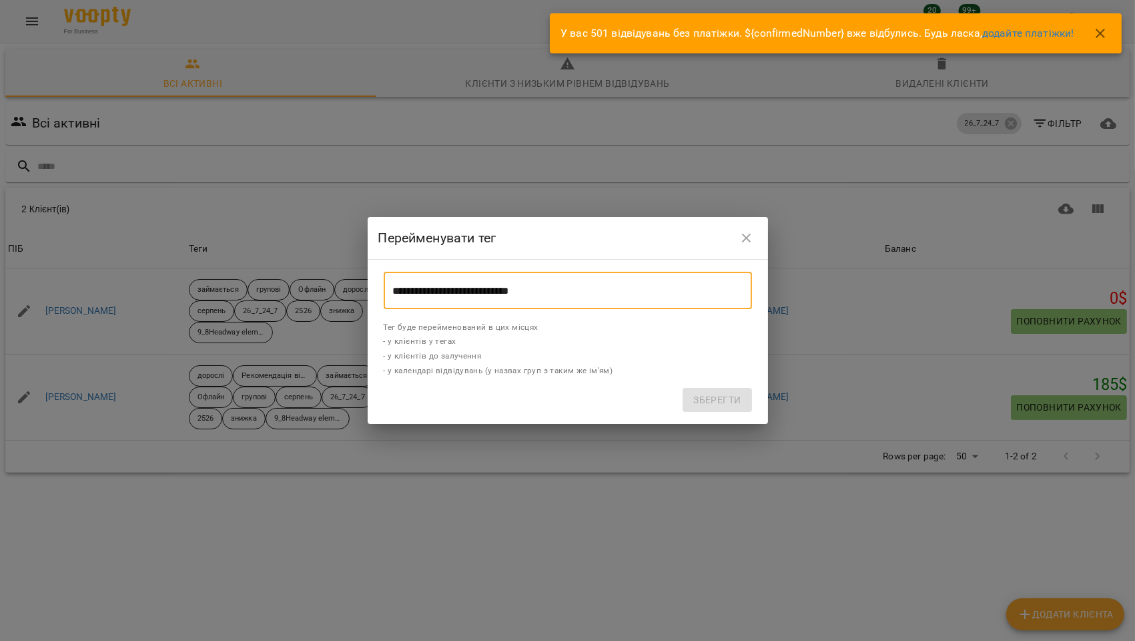
drag, startPoint x: 569, startPoint y: 292, endPoint x: 339, endPoint y: 292, distance: 230.3
click at [339, 292] on div "**********" at bounding box center [567, 320] width 1135 height 641
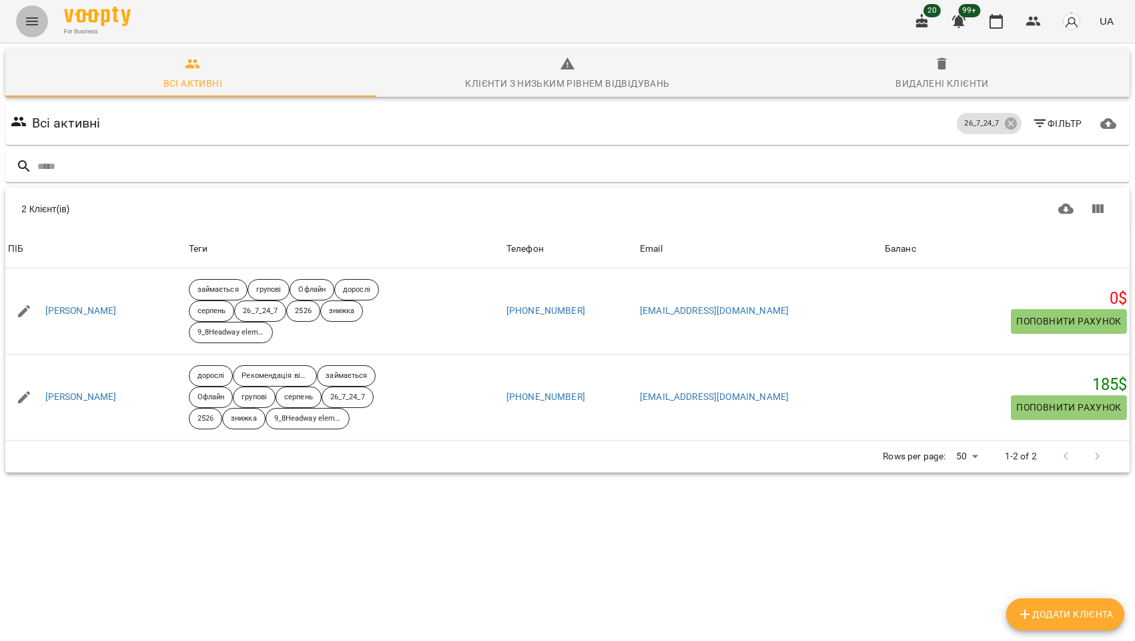
click at [43, 13] on button "Menu" at bounding box center [32, 21] width 32 height 32
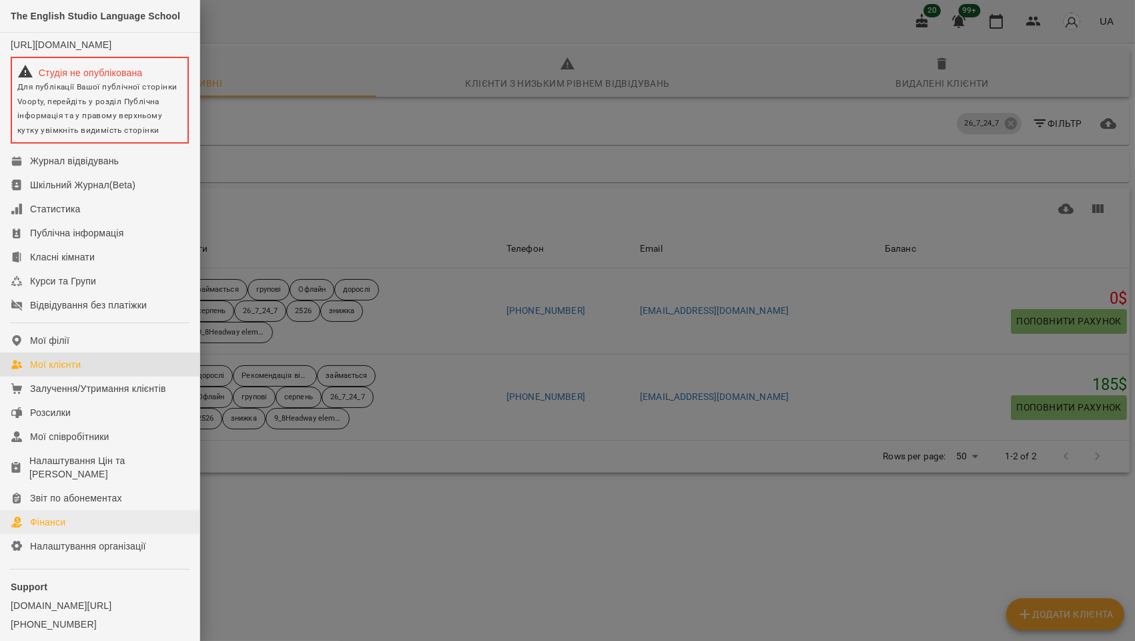
scroll to position [63, 0]
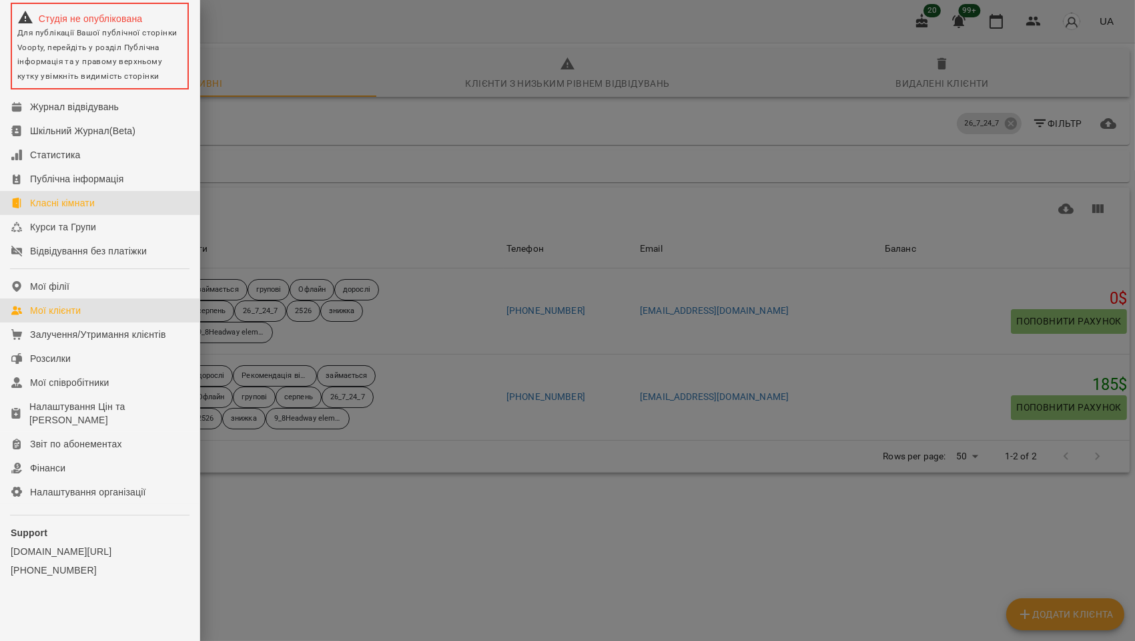
click at [75, 214] on link "Класні кімнати" at bounding box center [100, 203] width 200 height 24
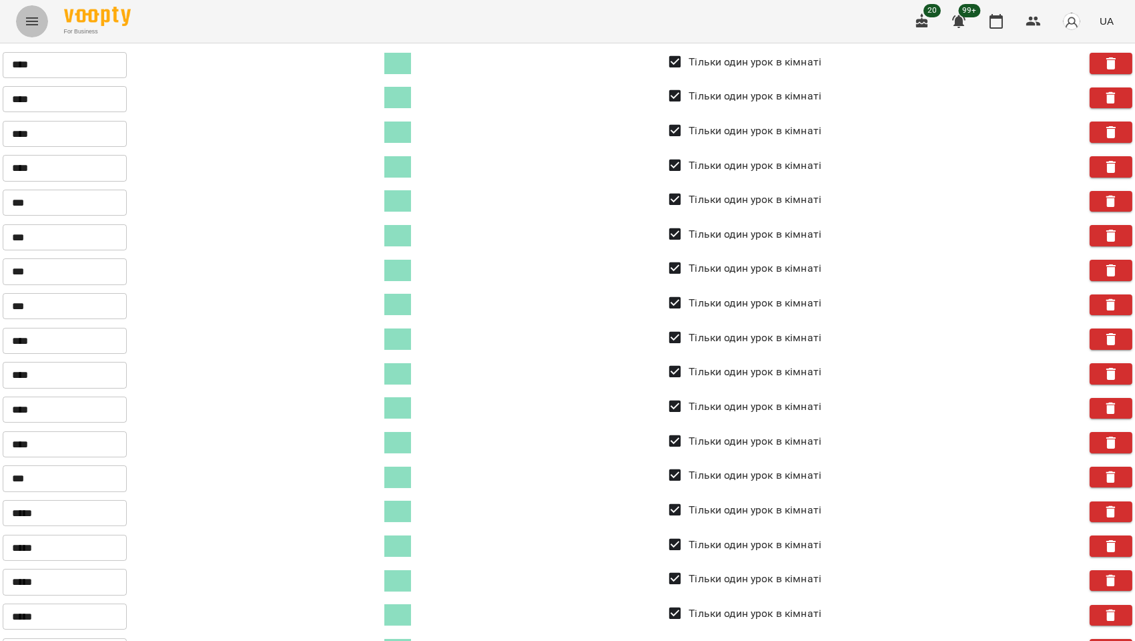
click at [30, 25] on icon "Menu" at bounding box center [32, 21] width 16 height 16
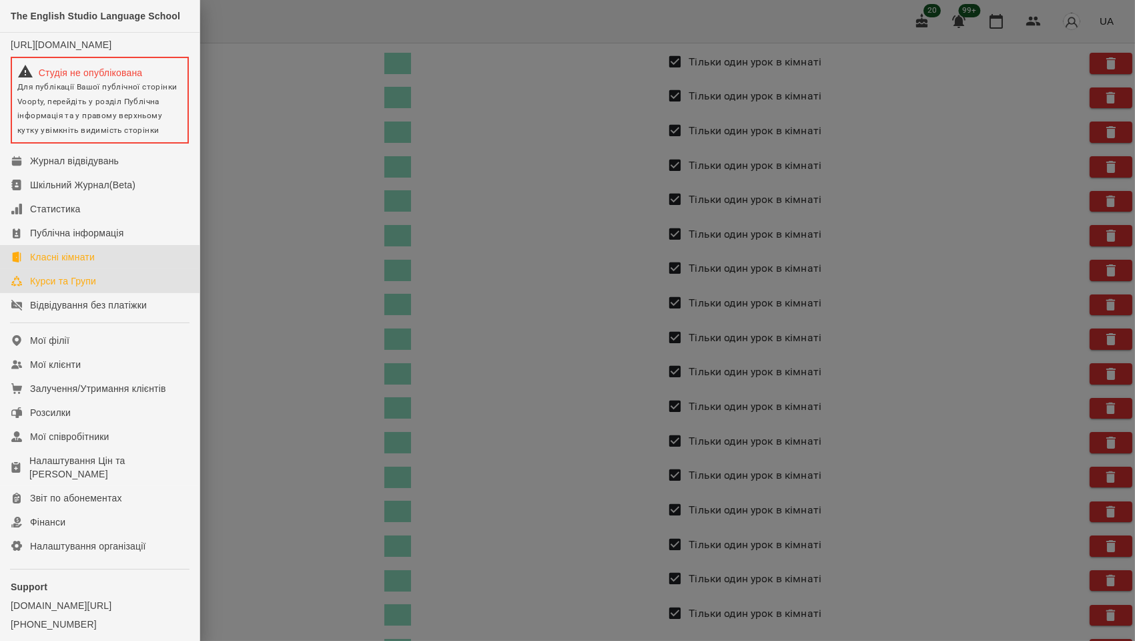
click at [51, 288] on div "Курси та Групи" at bounding box center [63, 280] width 66 height 13
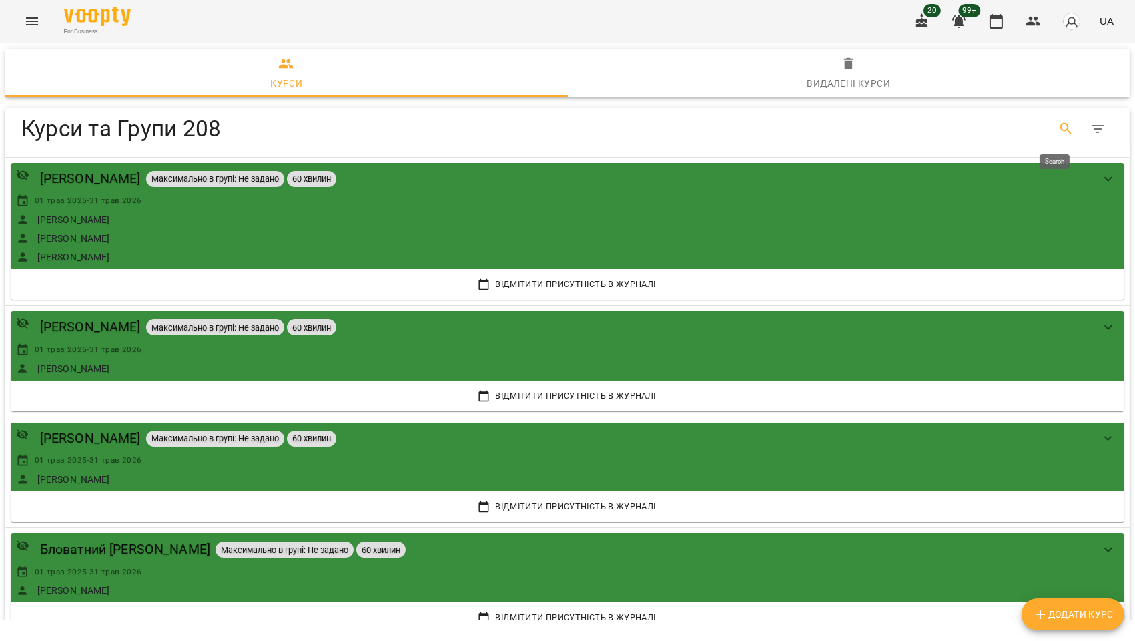
click at [1059, 127] on icon "Search" at bounding box center [1067, 129] width 16 height 16
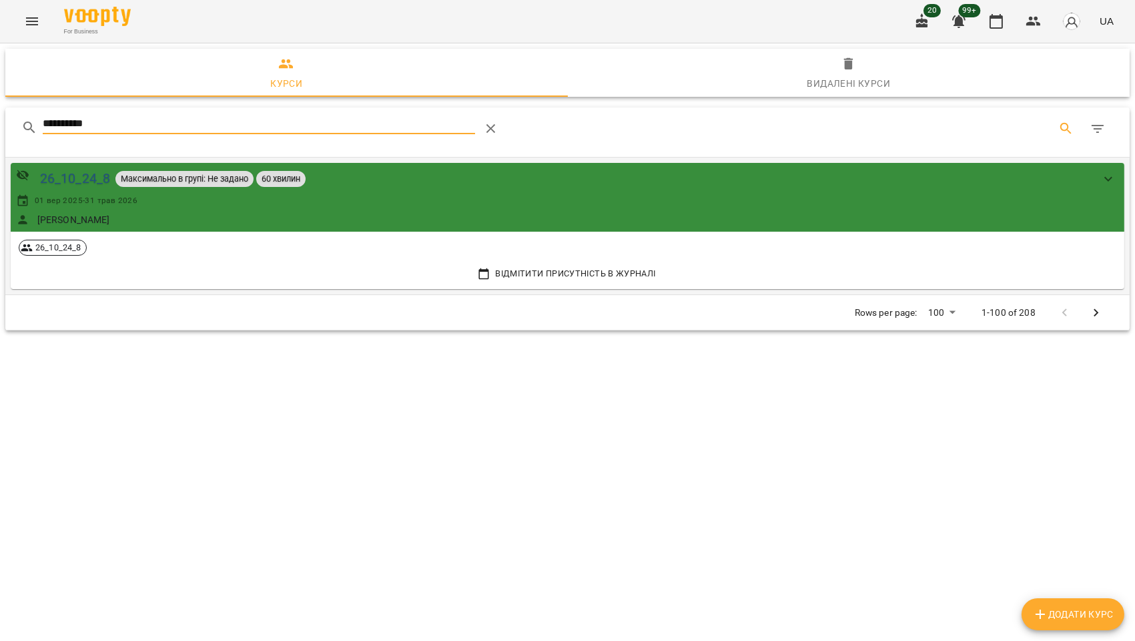
type input "**********"
click at [71, 179] on div "26_10_24_8" at bounding box center [75, 178] width 70 height 21
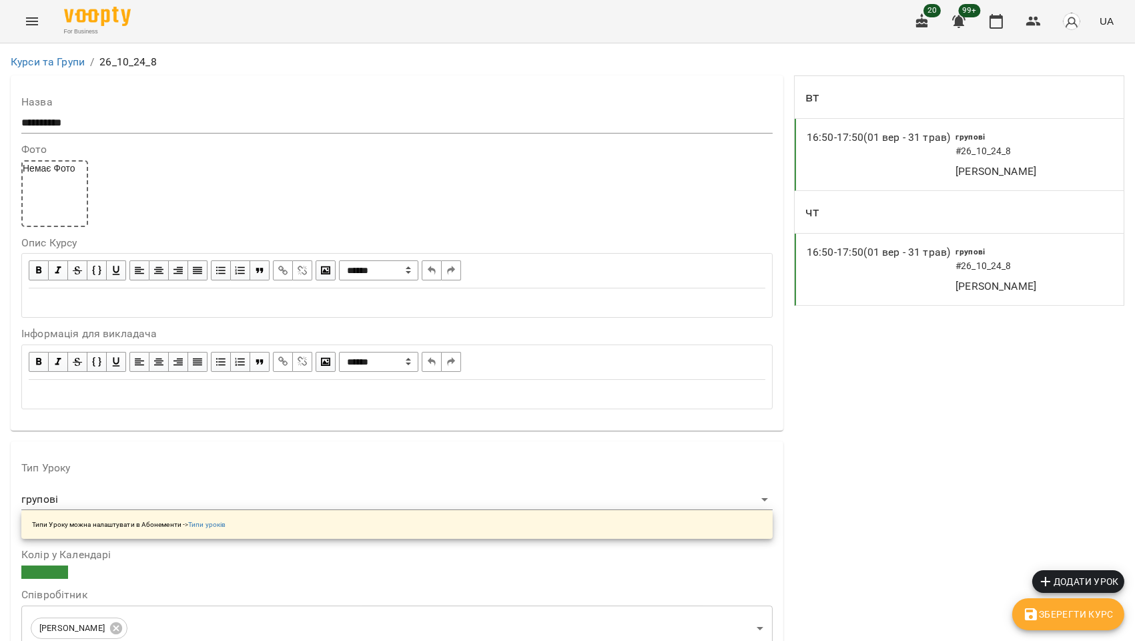
scroll to position [1112, 0]
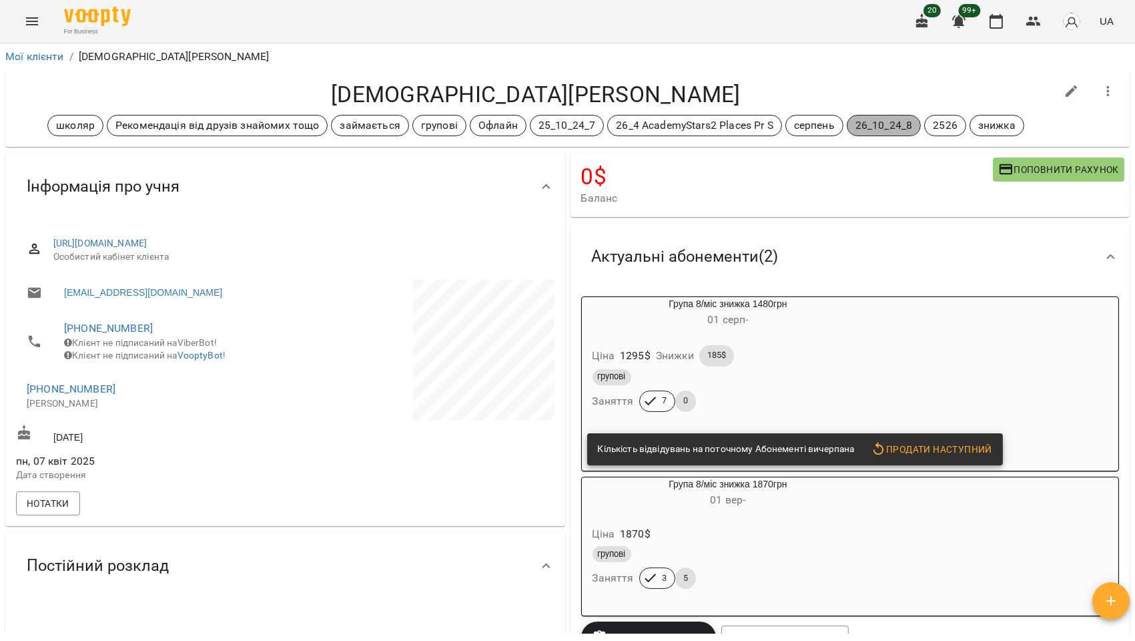
click at [881, 129] on p "26_10_24_8" at bounding box center [884, 125] width 57 height 16
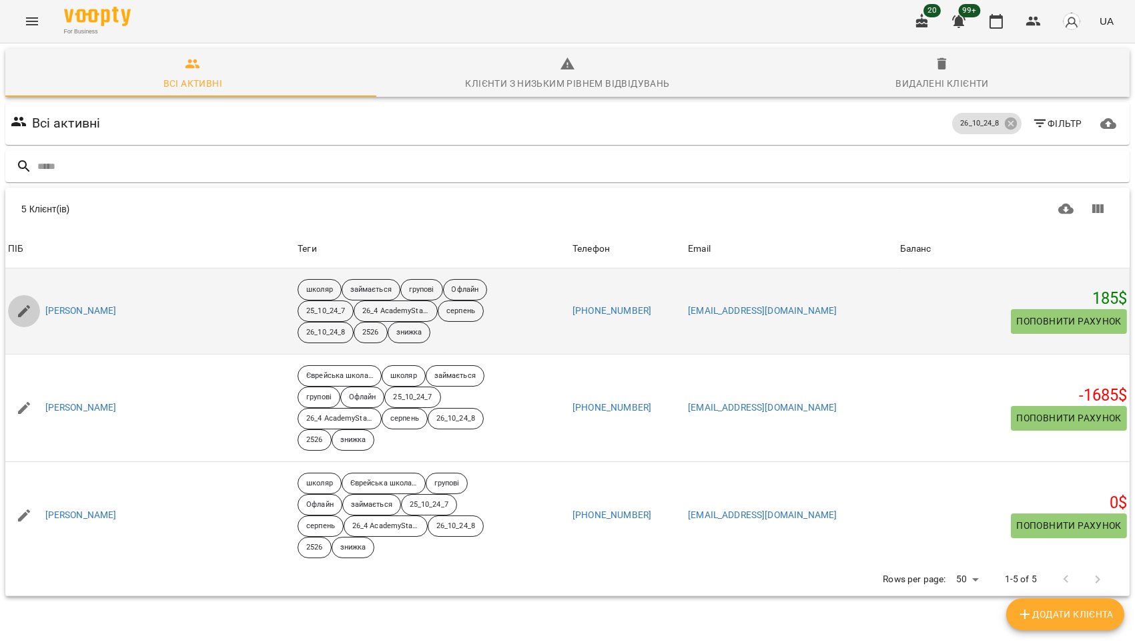
click at [27, 310] on icon "button" at bounding box center [24, 311] width 16 height 16
select select "**"
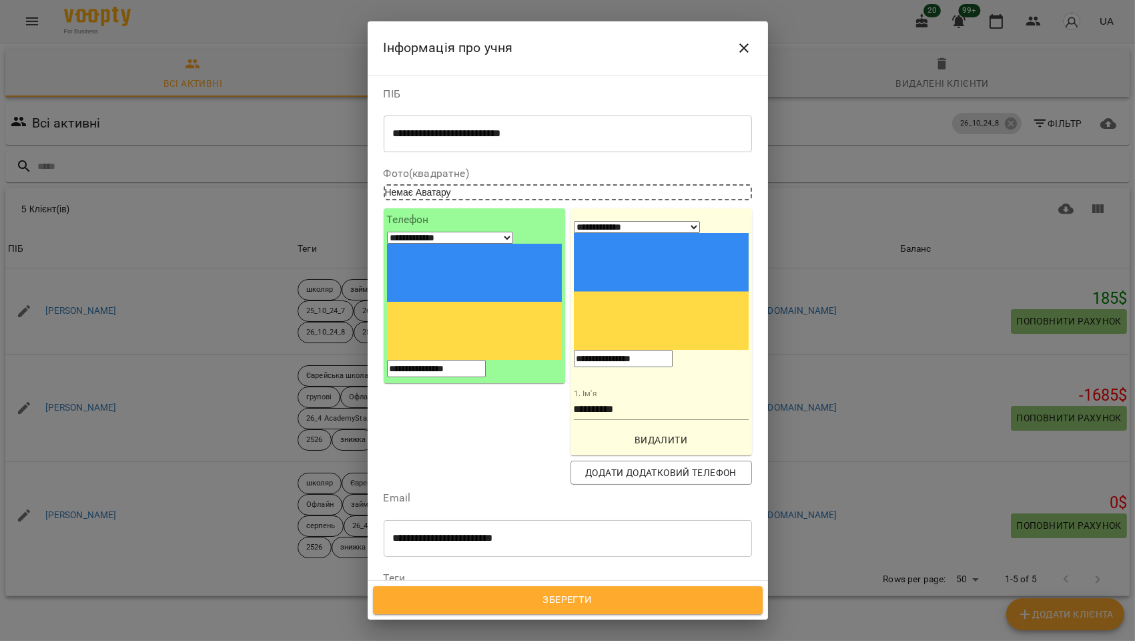
click at [528, 613] on icon at bounding box center [523, 617] width 9 height 9
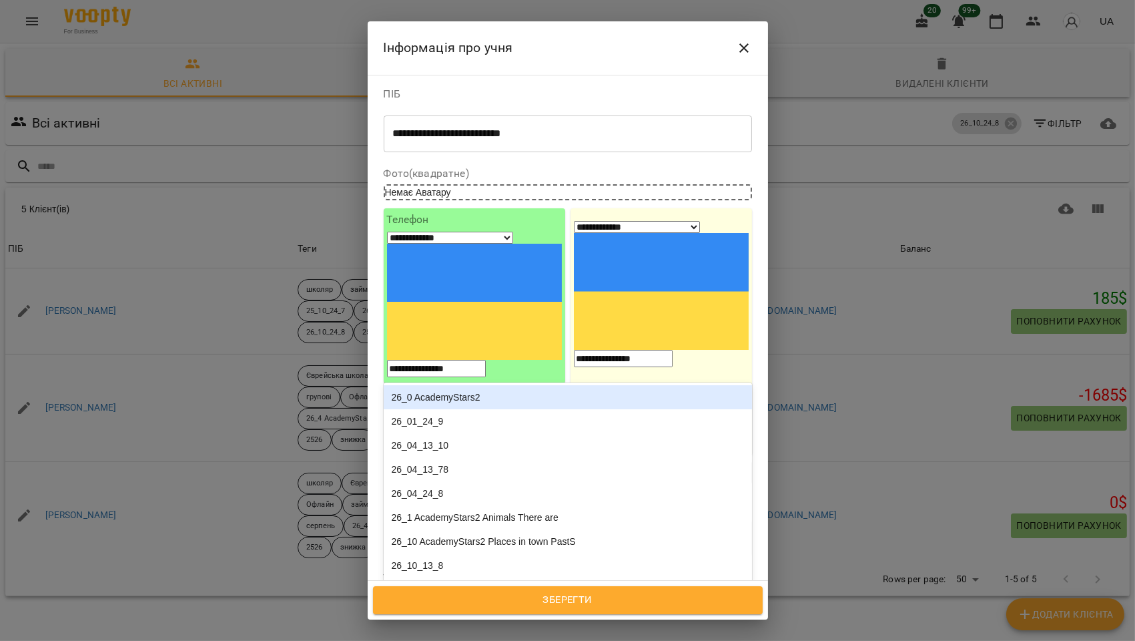
type input "****"
click at [474, 388] on div "26_5 AcademyStars2 Weather PrCont" at bounding box center [568, 400] width 368 height 24
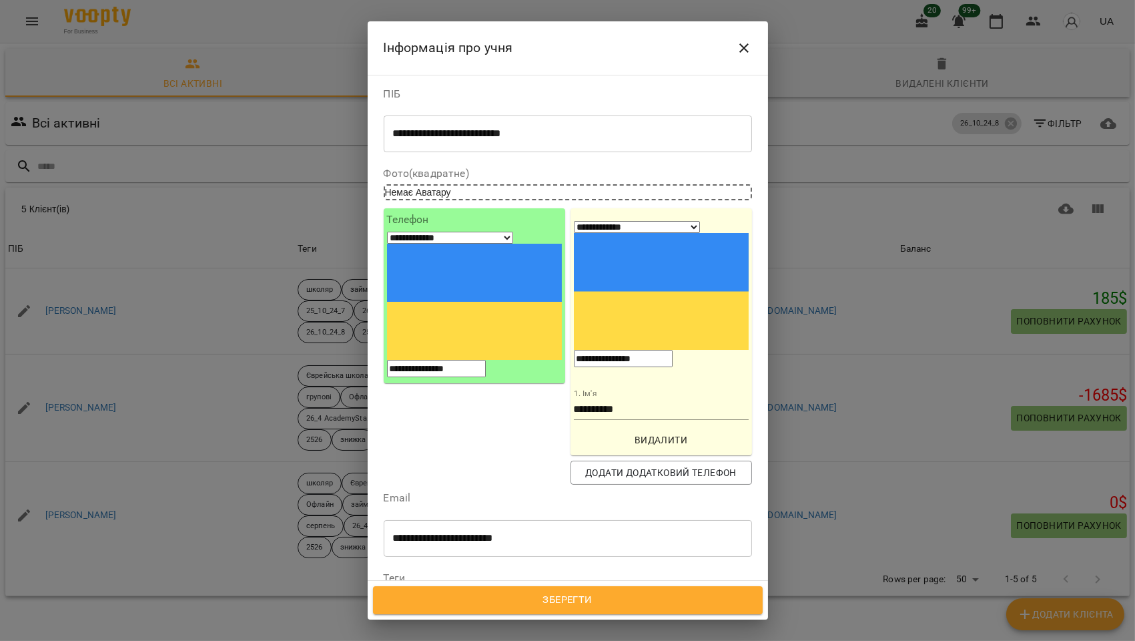
click at [571, 606] on span "Зберегти" at bounding box center [568, 599] width 360 height 17
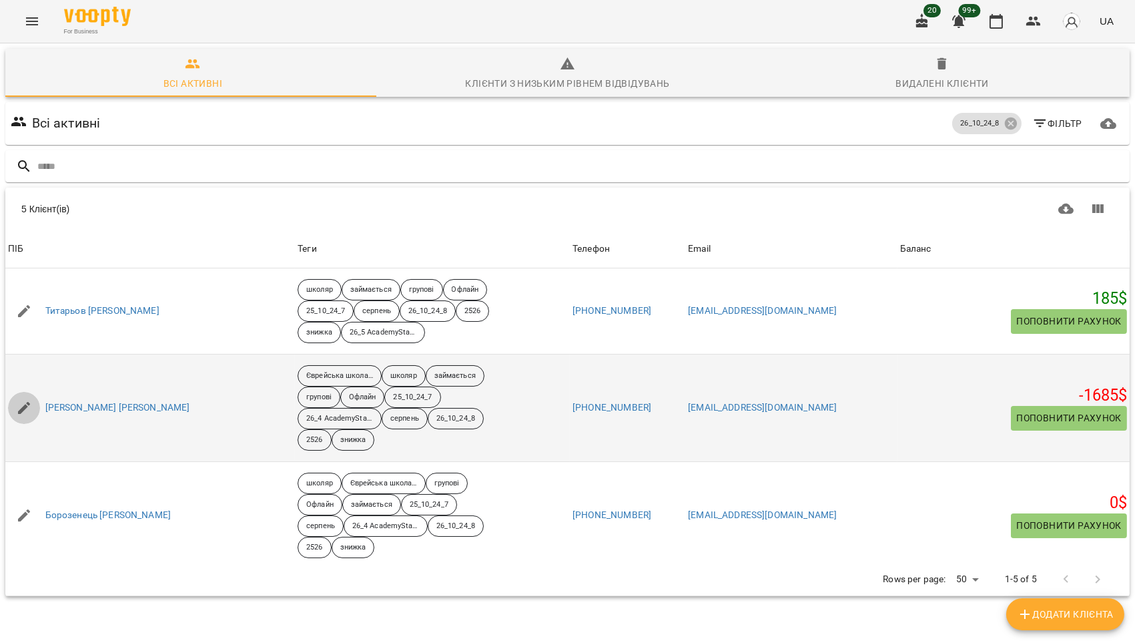
click at [17, 405] on icon "button" at bounding box center [24, 408] width 16 height 16
select select "**"
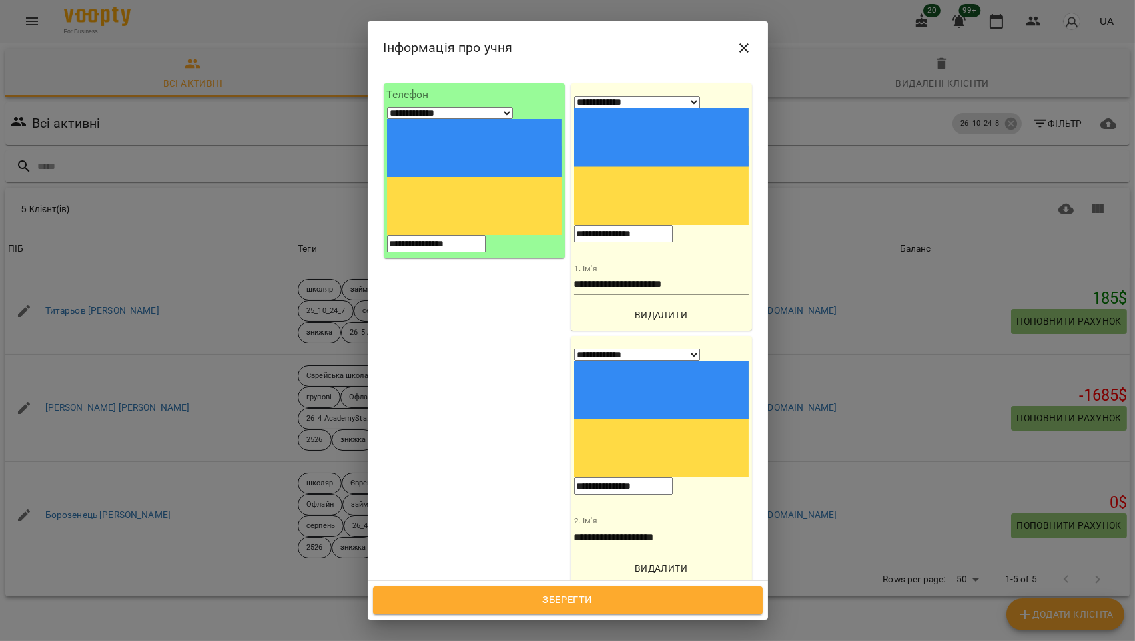
scroll to position [222, 0]
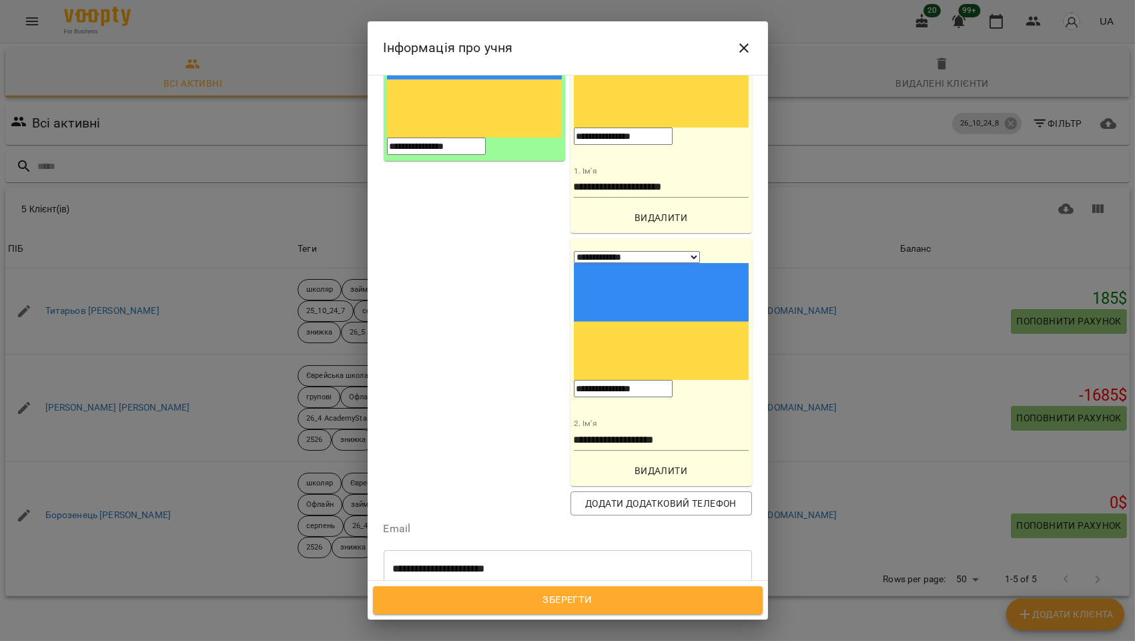
click at [640, 640] on icon at bounding box center [644, 647] width 9 height 9
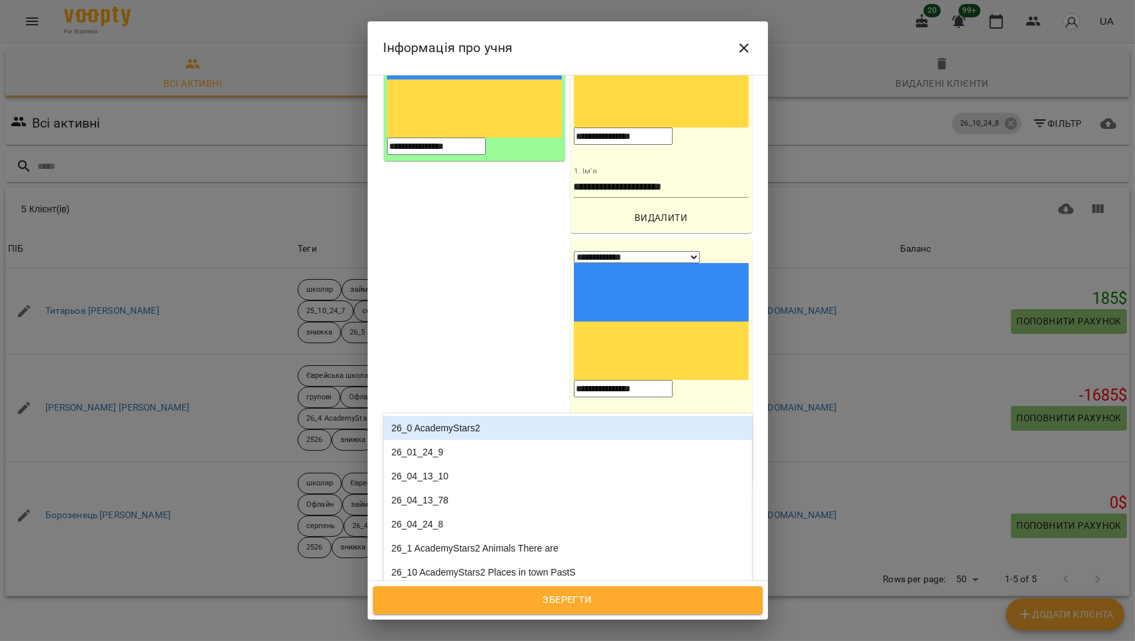
type input "****"
click at [439, 418] on div "26_5 AcademyStars2 Weather PrCont" at bounding box center [568, 430] width 368 height 24
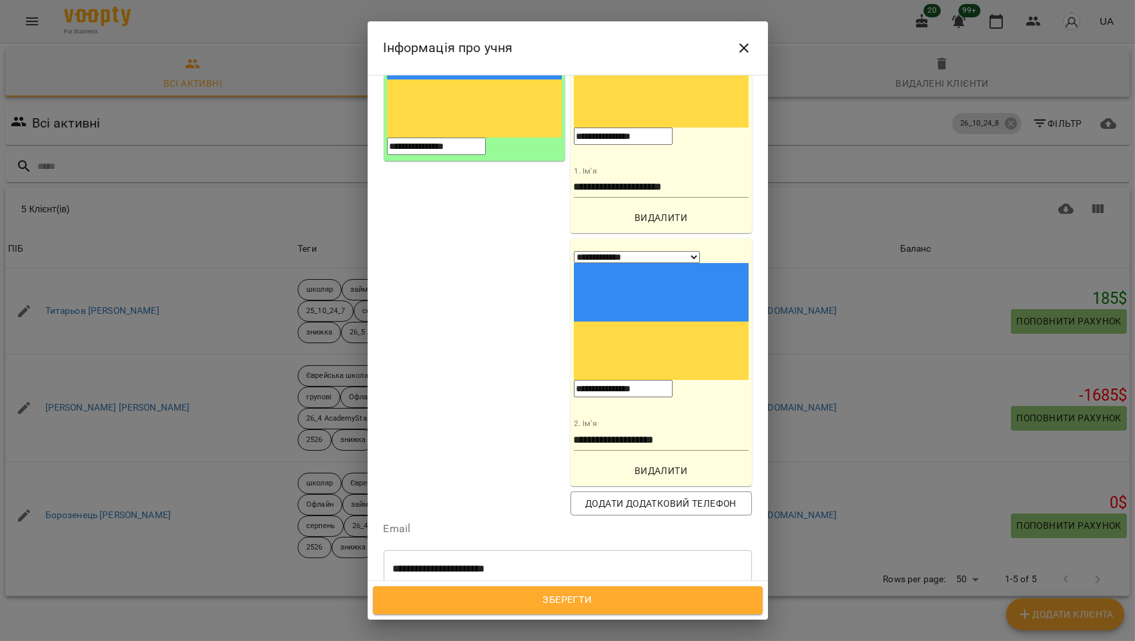
click at [583, 595] on span "Зберегти" at bounding box center [568, 599] width 360 height 17
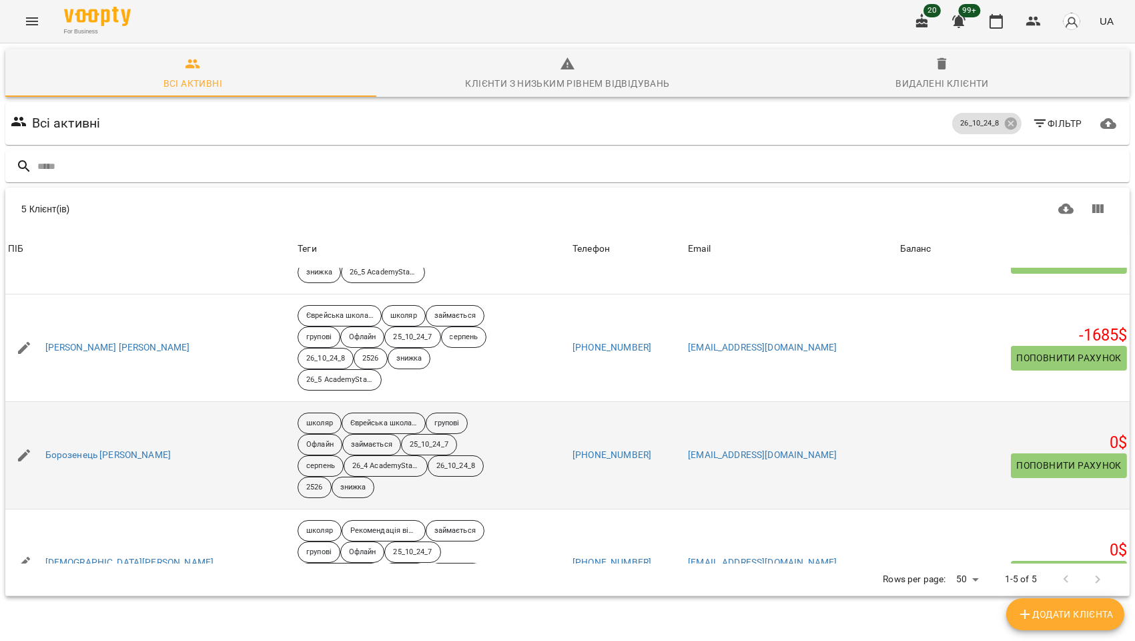
scroll to position [148, 0]
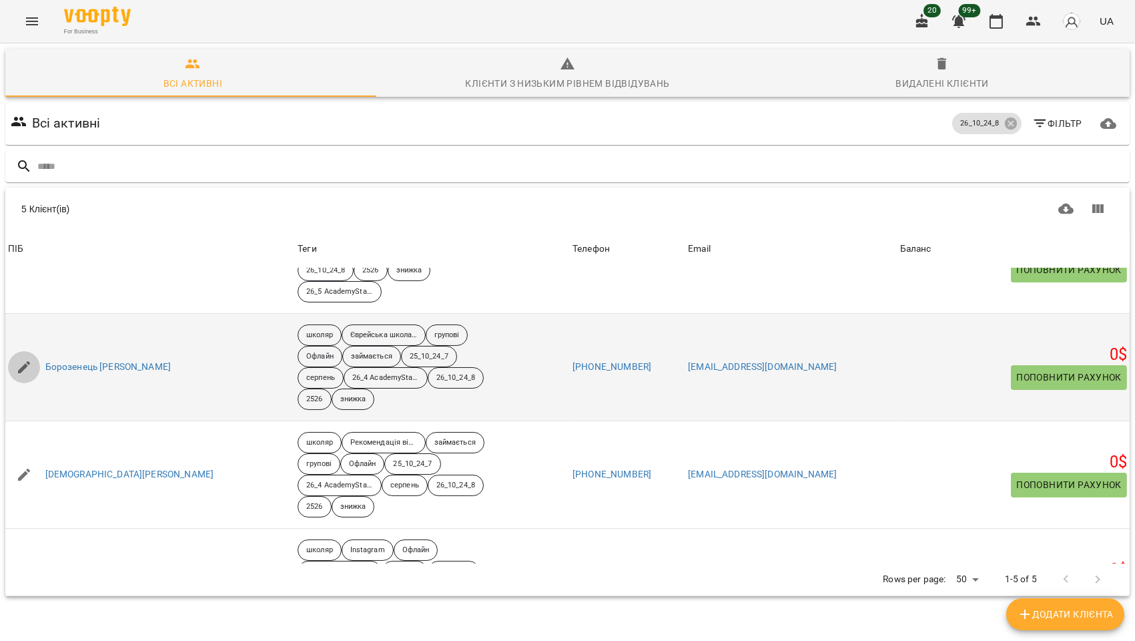
click at [23, 368] on icon "button" at bounding box center [24, 367] width 12 height 12
select select "**"
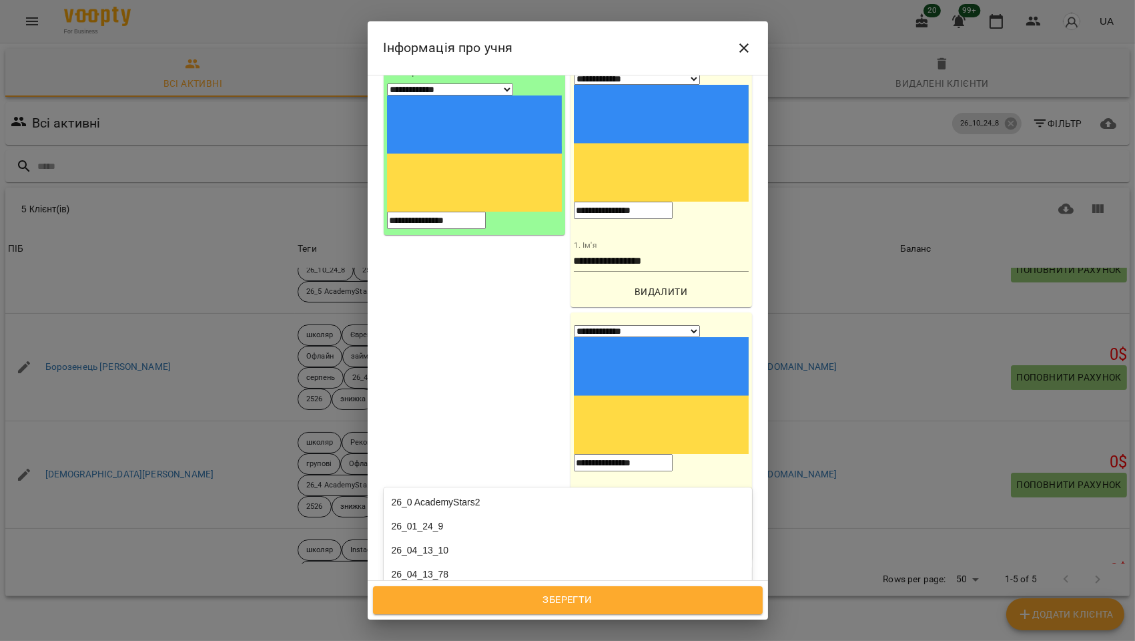
type input "****"
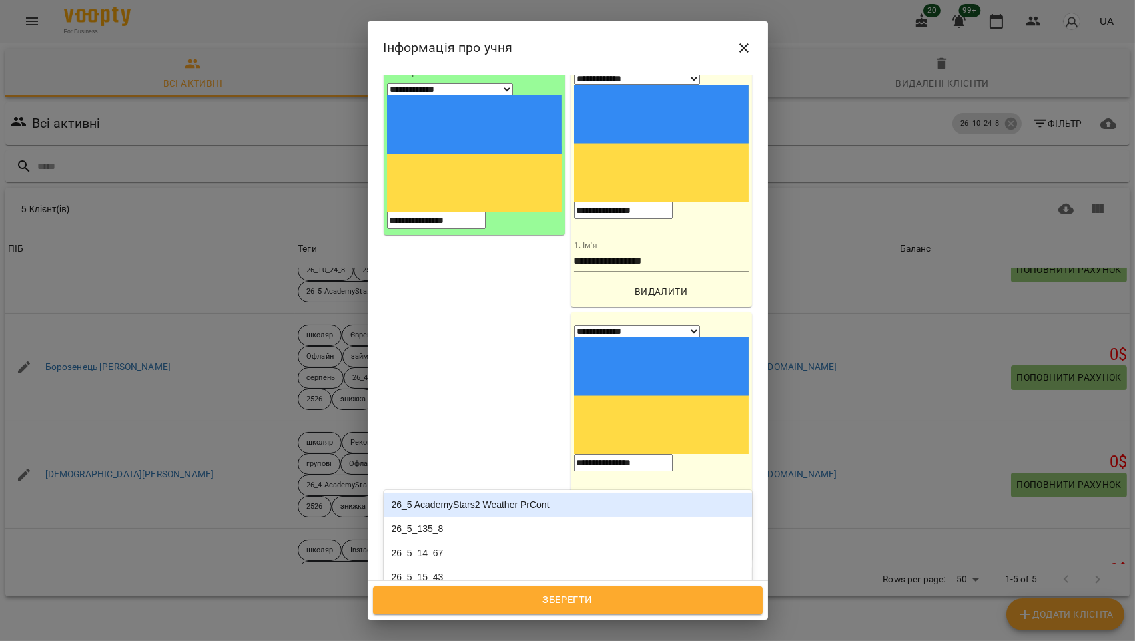
click at [477, 493] on div "26_5 AcademyStars2 Weather PrCont" at bounding box center [568, 505] width 368 height 24
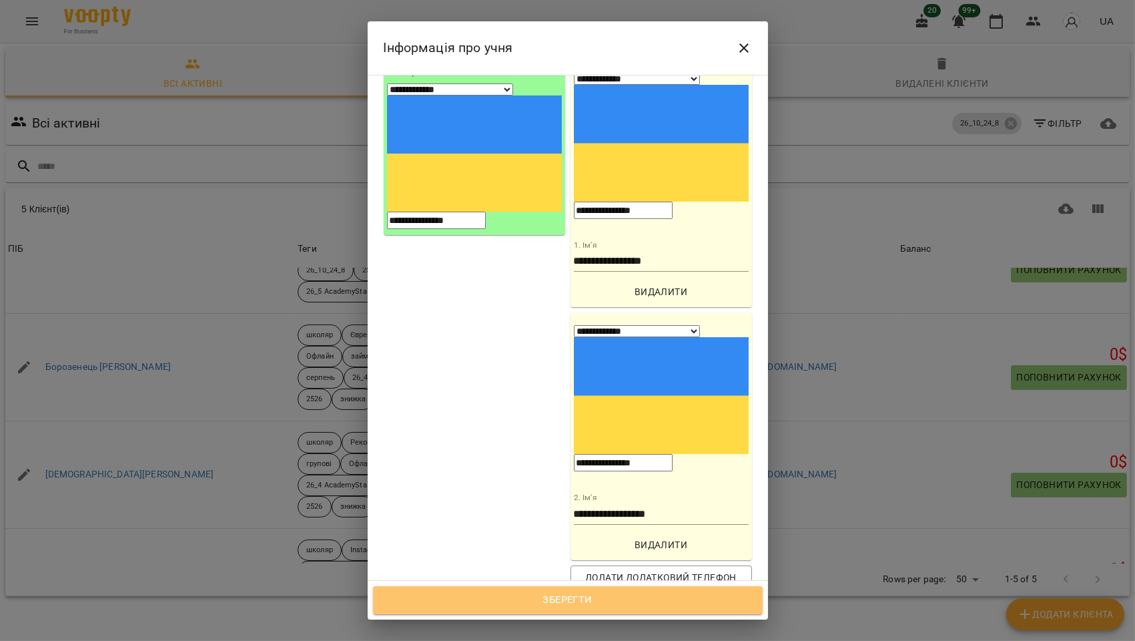
click at [543, 601] on span "Зберегти" at bounding box center [568, 599] width 360 height 17
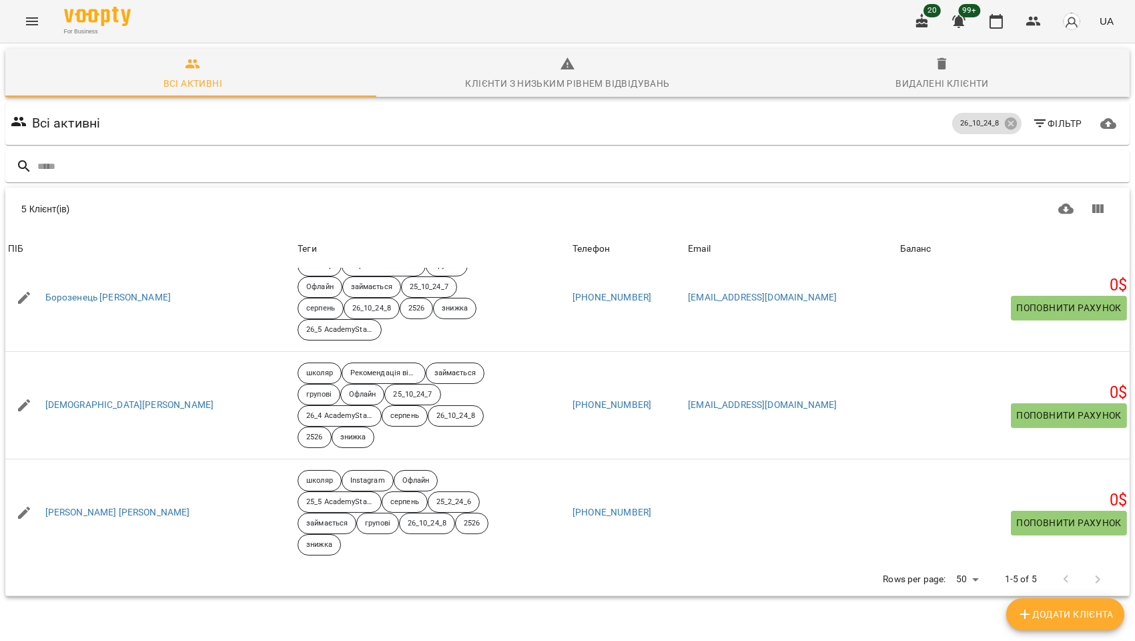
scroll to position [221, 0]
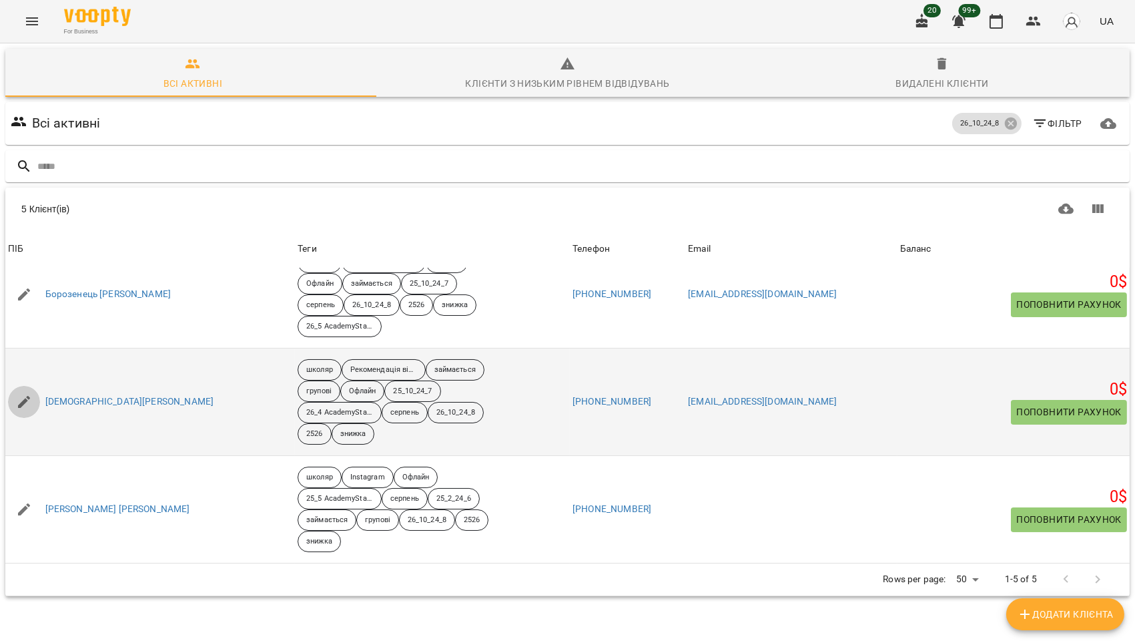
click at [21, 403] on icon "button" at bounding box center [24, 402] width 12 height 12
select select "**"
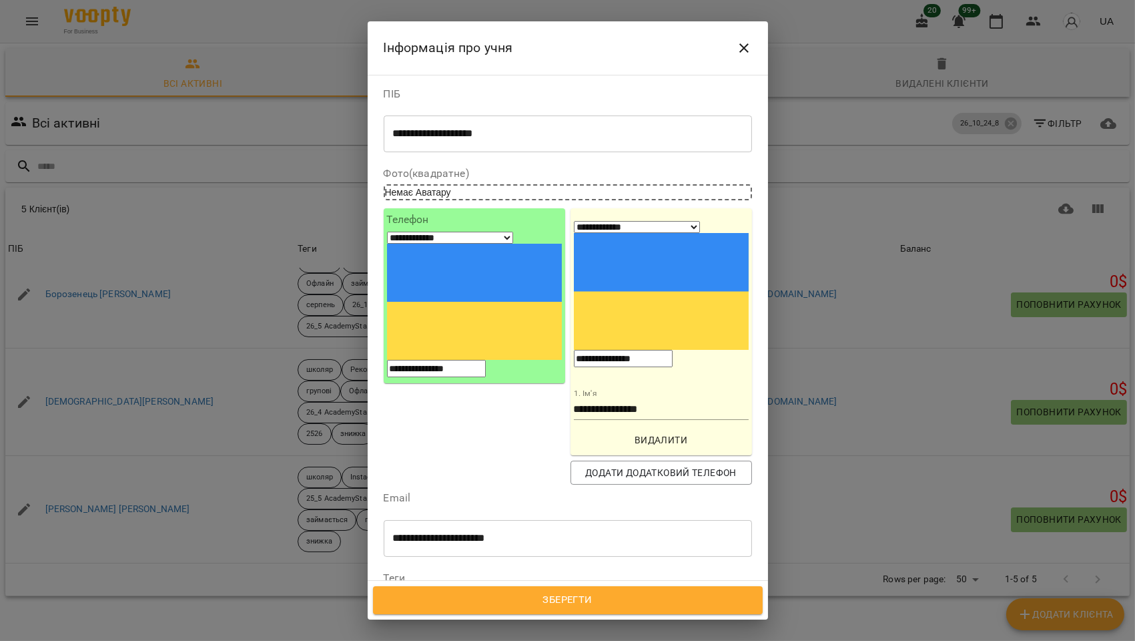
click at [531, 627] on div at bounding box center [523, 634] width 15 height 15
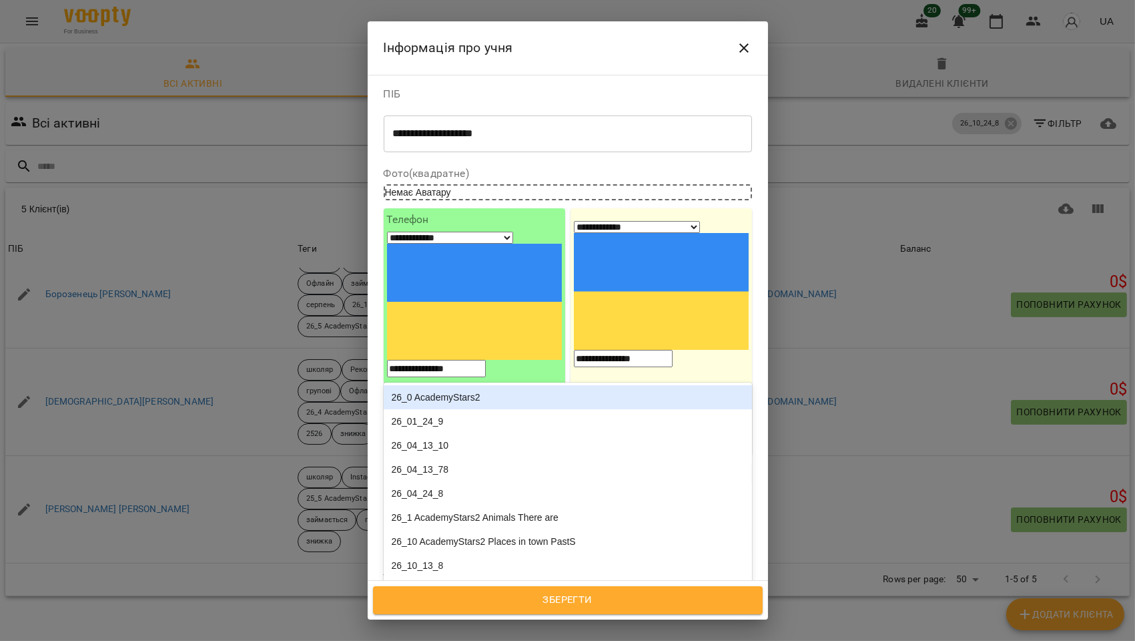
type input "****"
click at [489, 388] on div "26_5 AcademyStars2 Weather PrCont" at bounding box center [568, 400] width 368 height 24
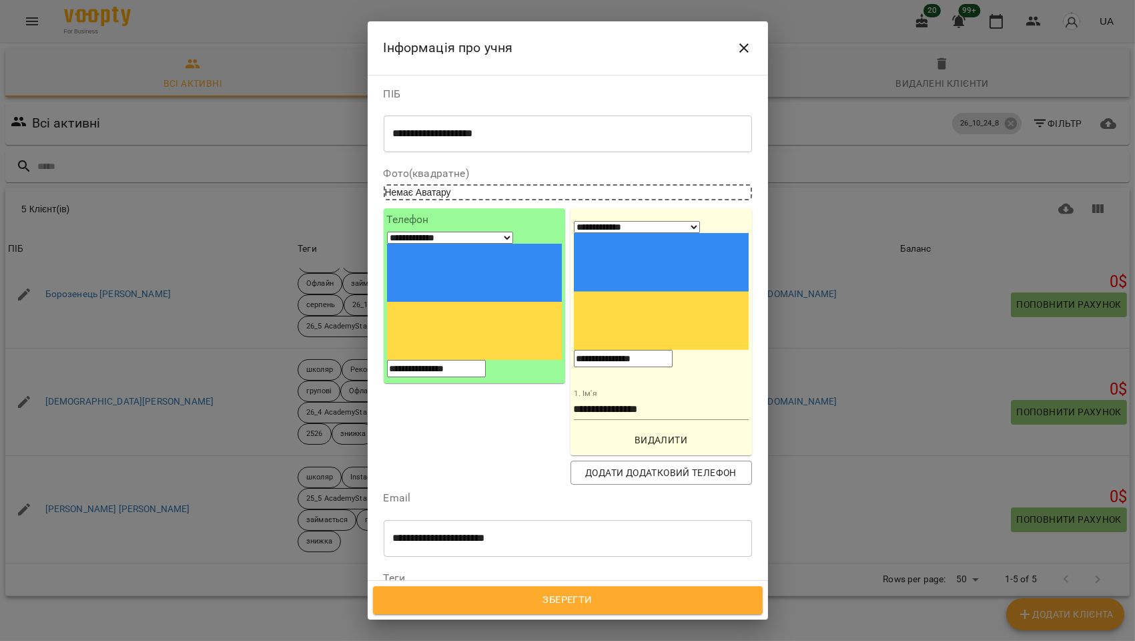
click at [578, 597] on span "Зберегти" at bounding box center [568, 599] width 360 height 17
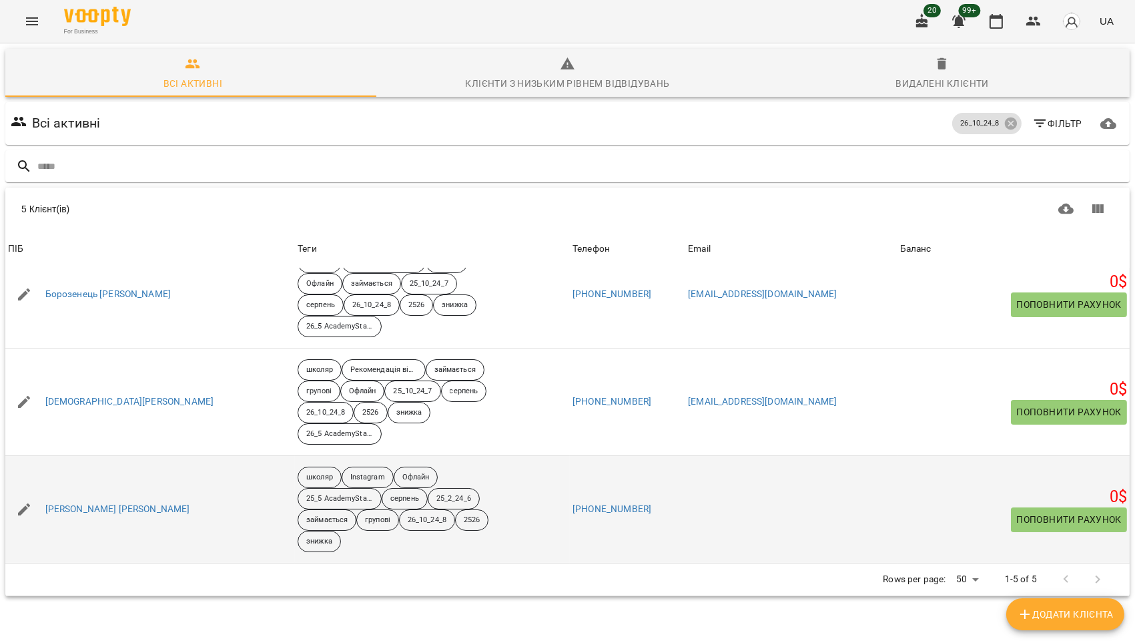
scroll to position [58, 0]
click at [22, 503] on icon "button" at bounding box center [24, 509] width 12 height 12
select select "**"
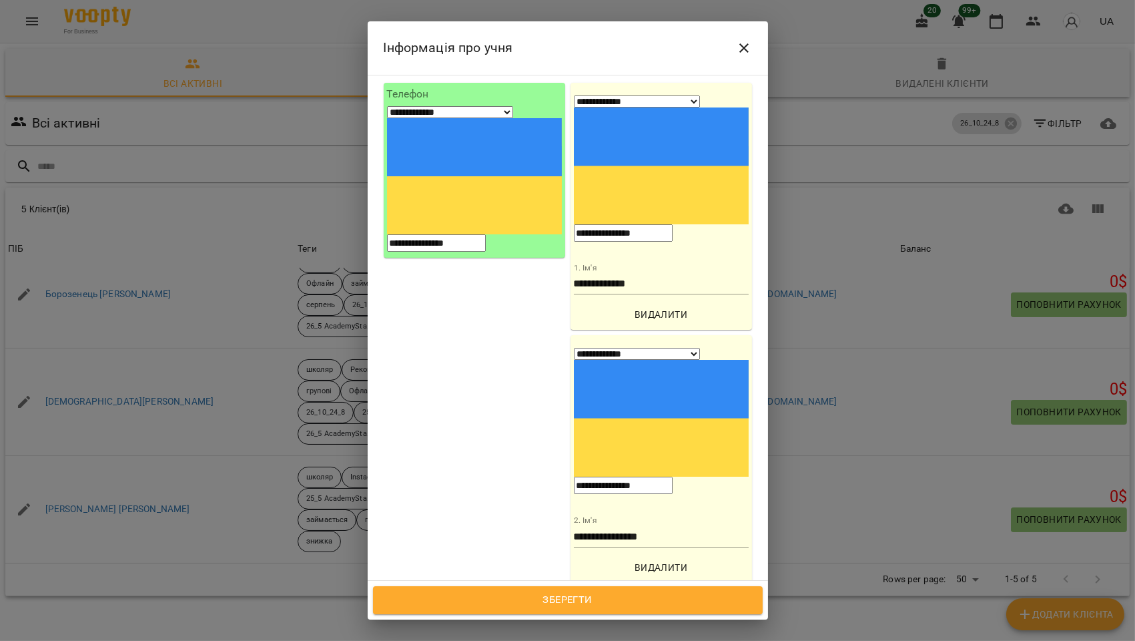
scroll to position [296, 0]
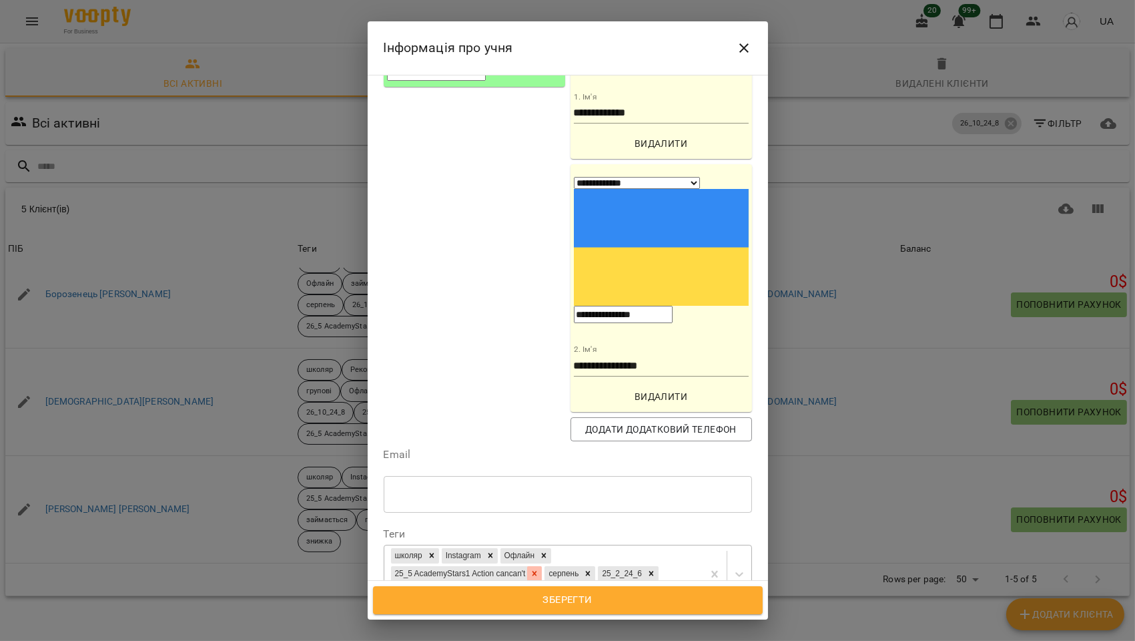
click at [537, 571] on icon at bounding box center [535, 573] width 5 height 5
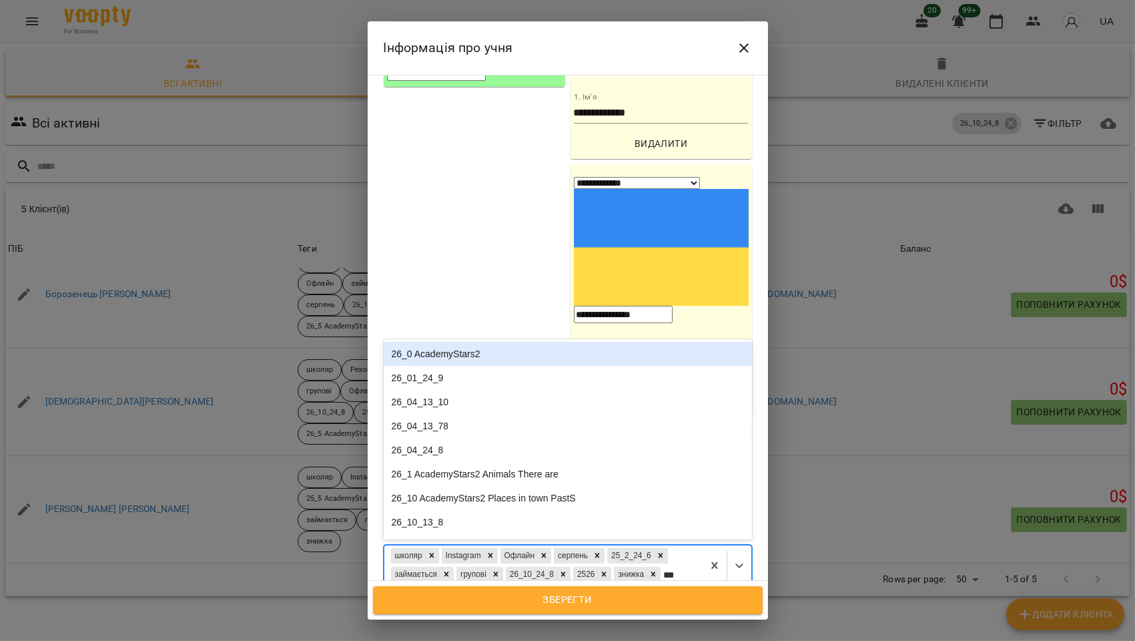
type input "****"
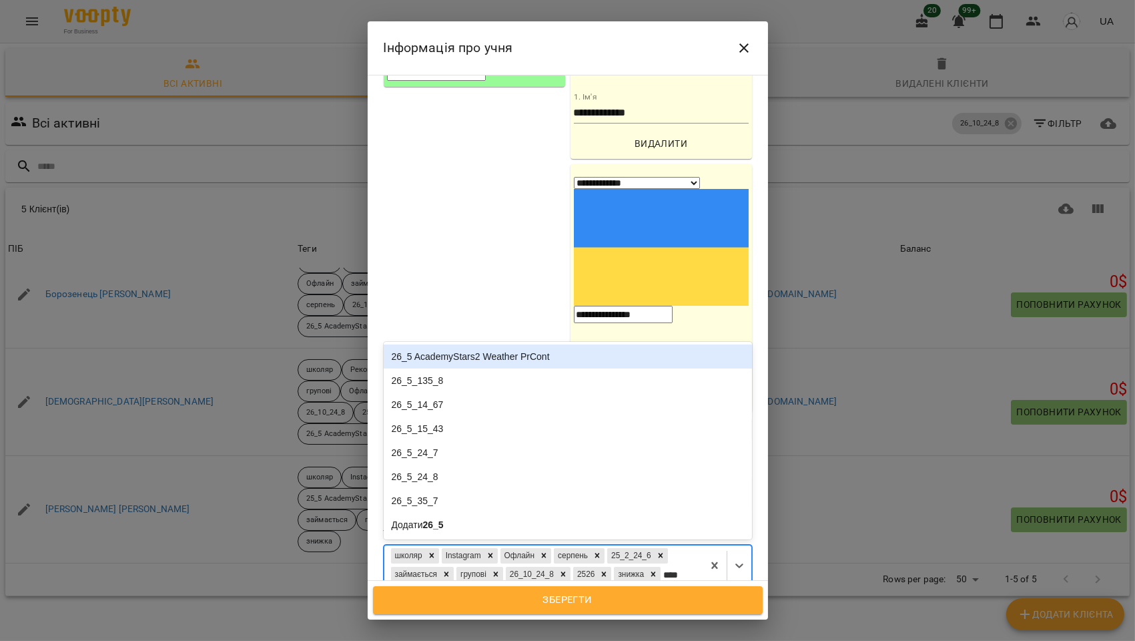
click at [449, 344] on div "26_5 AcademyStars2 Weather PrCont" at bounding box center [568, 356] width 368 height 24
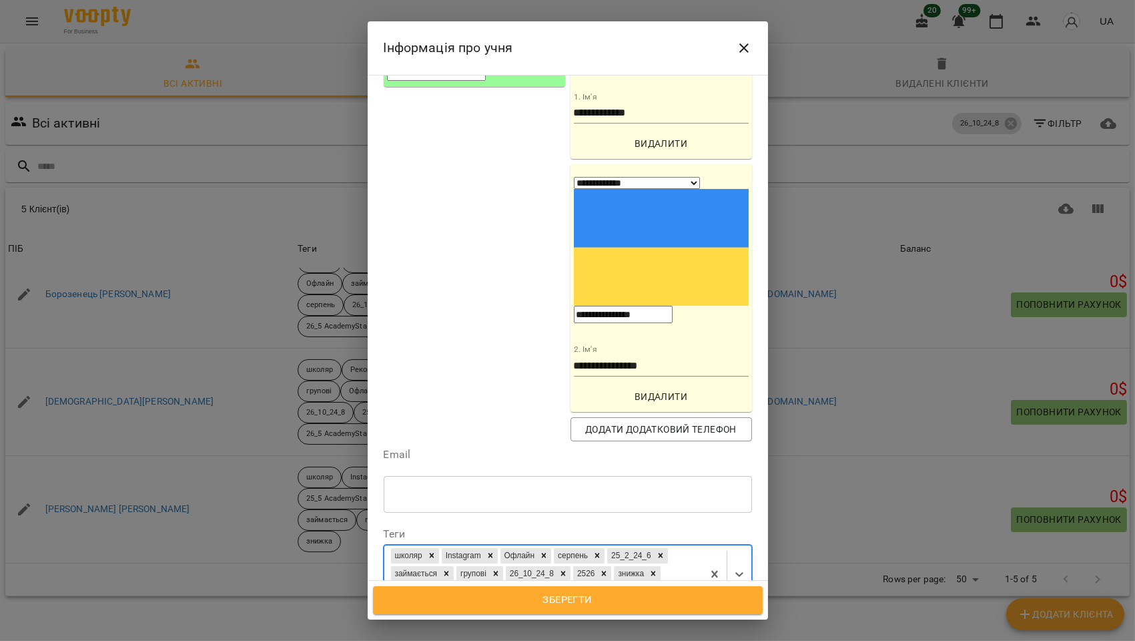
click at [582, 601] on span "Зберегти" at bounding box center [568, 599] width 360 height 17
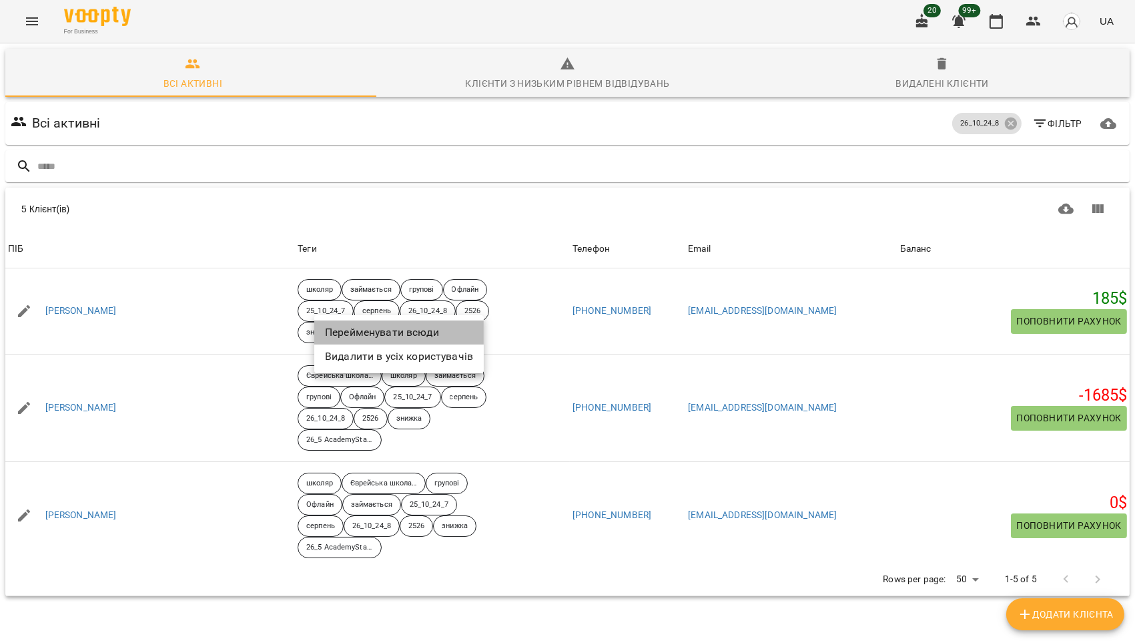
click at [388, 334] on li "Перейменувати всюди" at bounding box center [399, 332] width 170 height 24
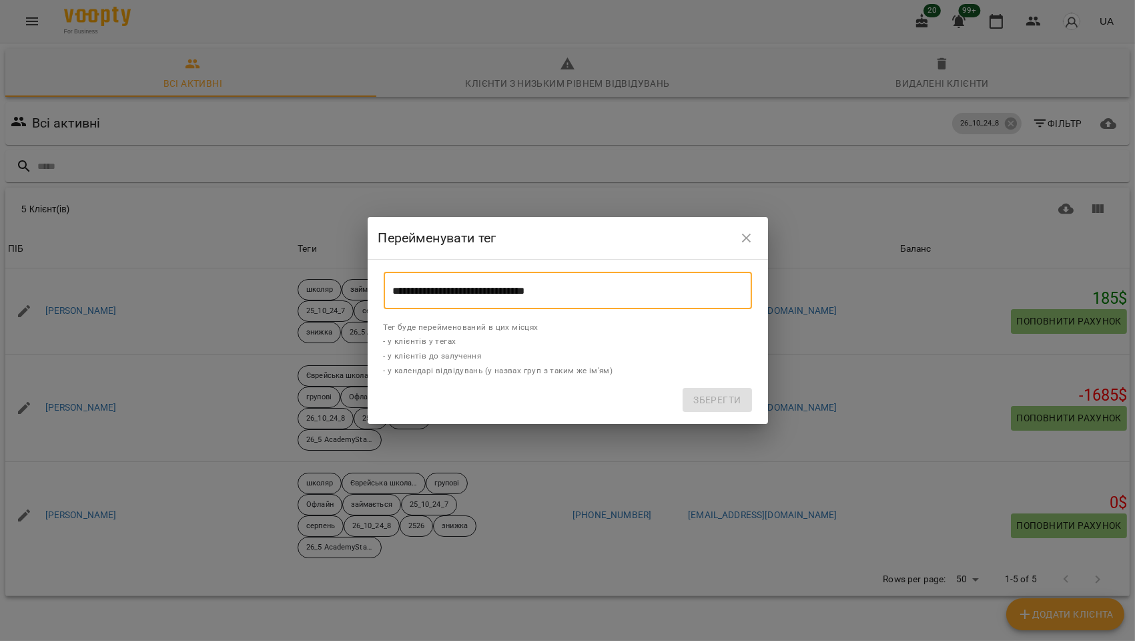
drag, startPoint x: 397, startPoint y: 292, endPoint x: 340, endPoint y: 292, distance: 56.7
click at [340, 292] on div "**********" at bounding box center [567, 320] width 1135 height 641
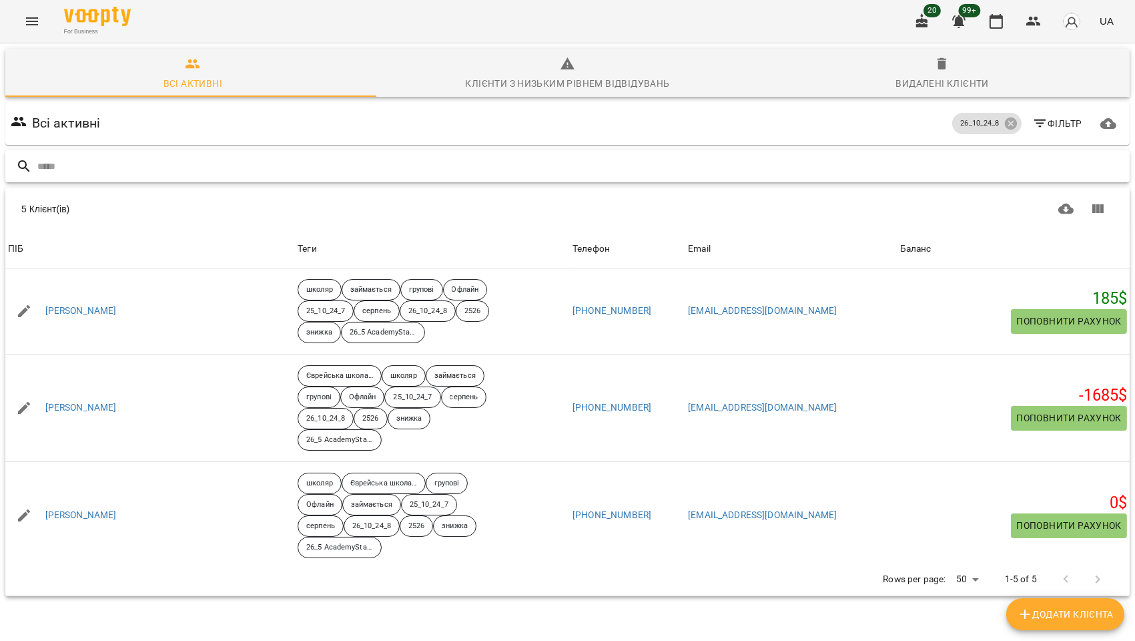
click at [95, 162] on input "text" at bounding box center [580, 167] width 1087 height 22
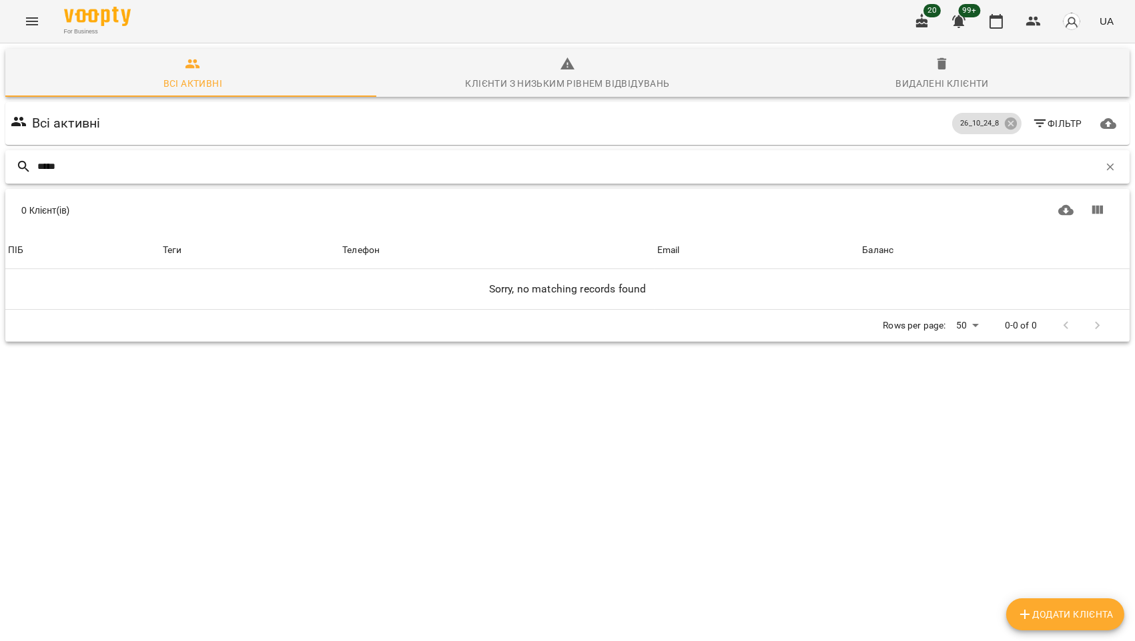
type input "*****"
click at [1004, 116] on icon at bounding box center [1011, 123] width 15 height 15
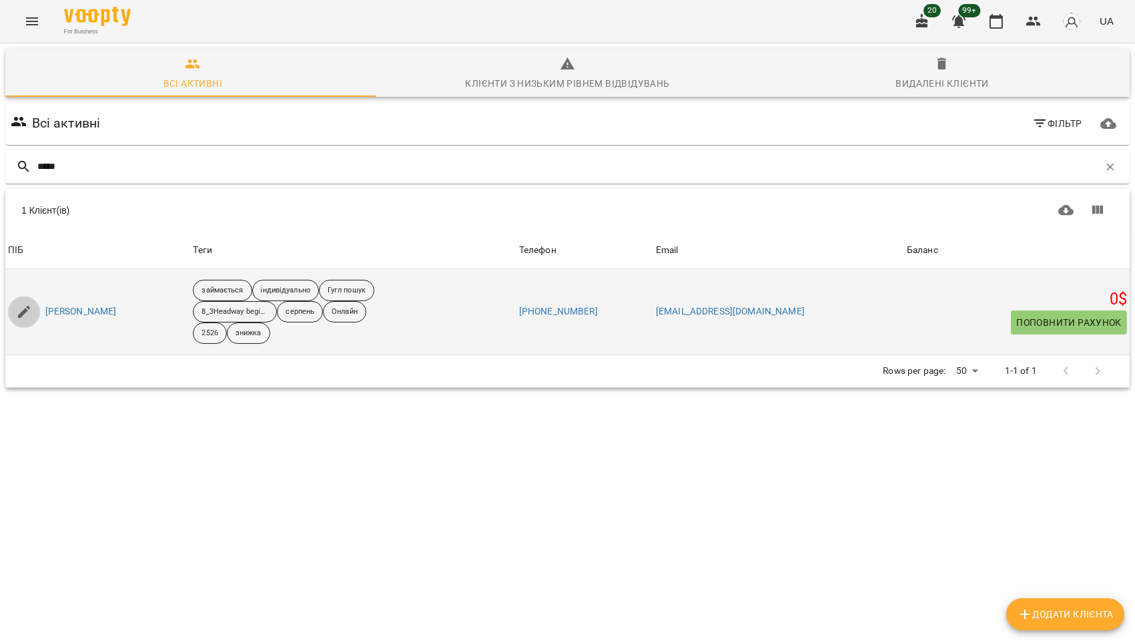
click at [25, 309] on icon "button" at bounding box center [24, 312] width 12 height 12
select select "**"
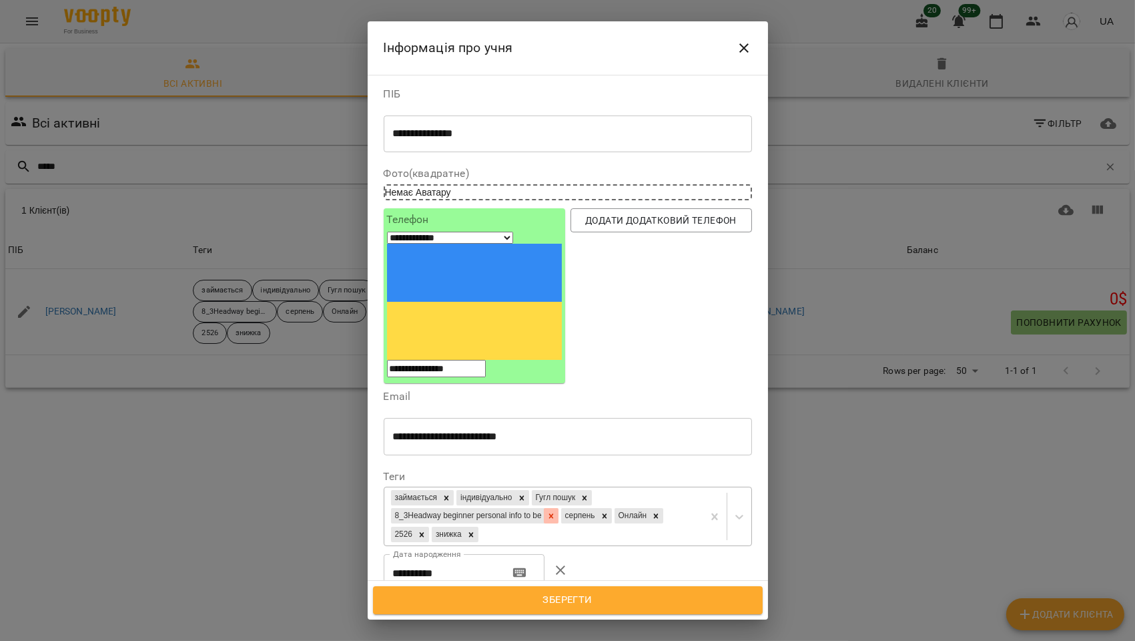
click at [556, 511] on icon at bounding box center [551, 515] width 9 height 9
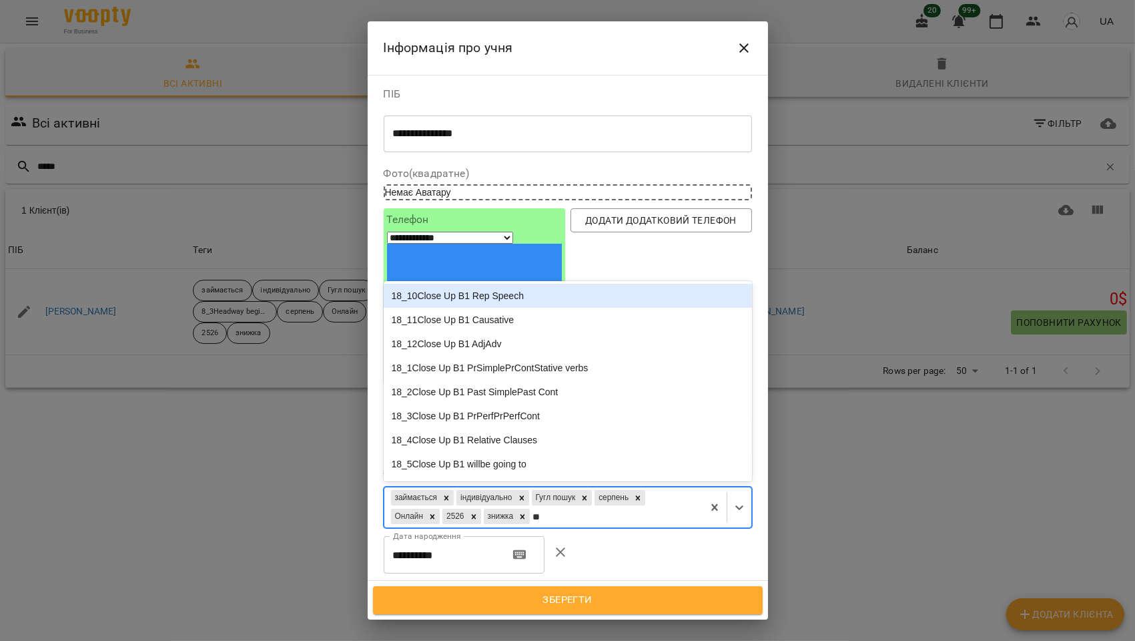
type input "***"
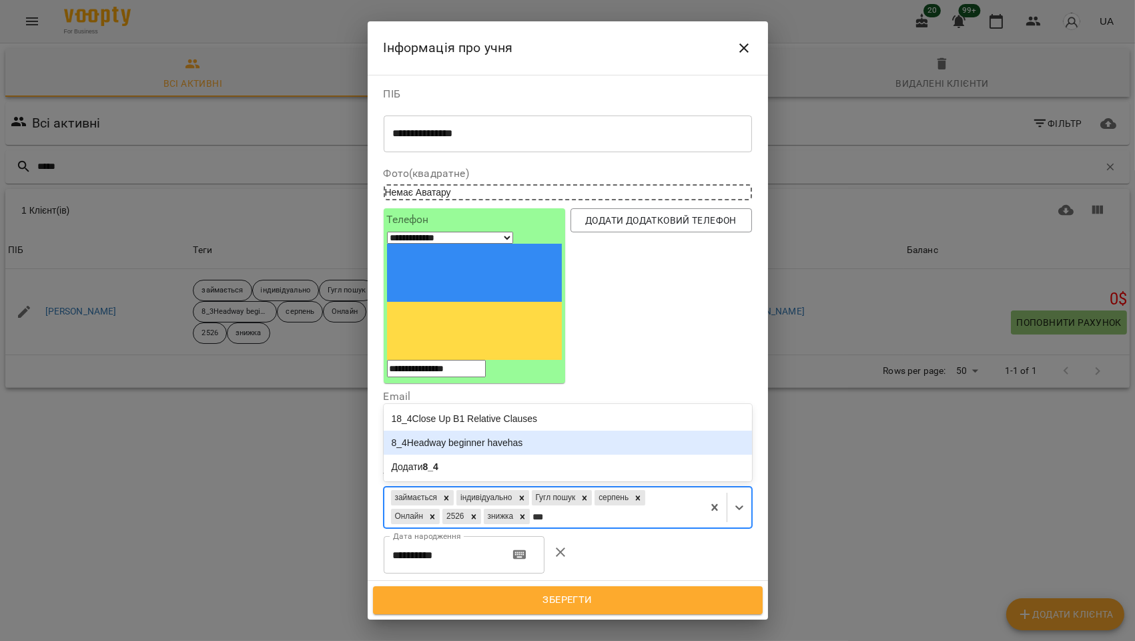
click at [492, 430] on div "8_4Headway beginner havehas" at bounding box center [568, 442] width 368 height 24
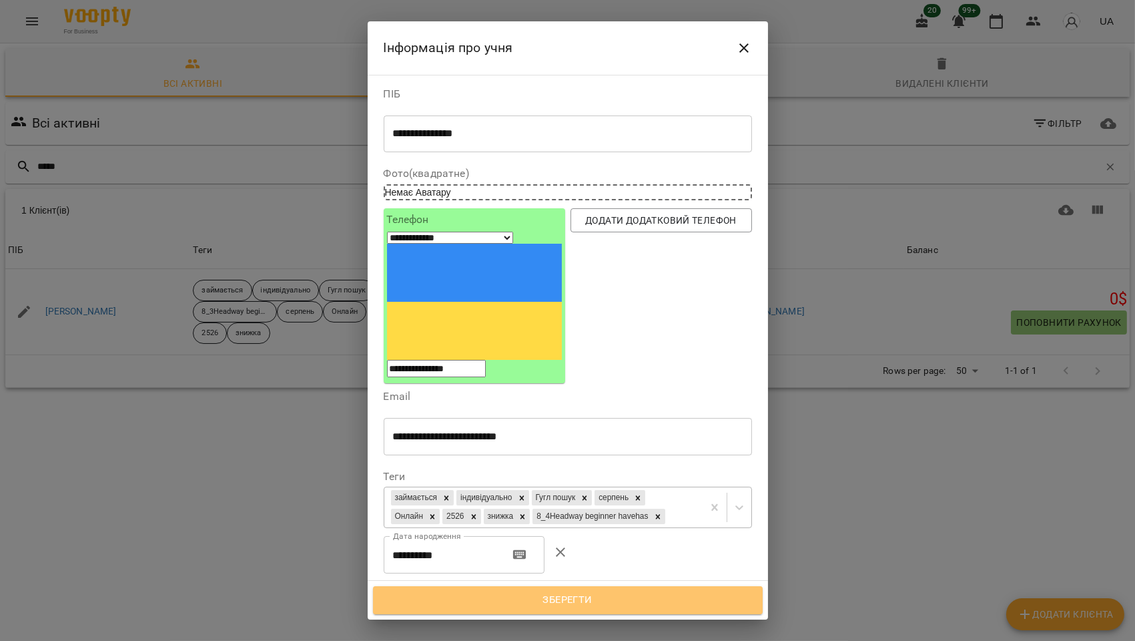
click at [581, 598] on span "Зберегти" at bounding box center [568, 599] width 360 height 17
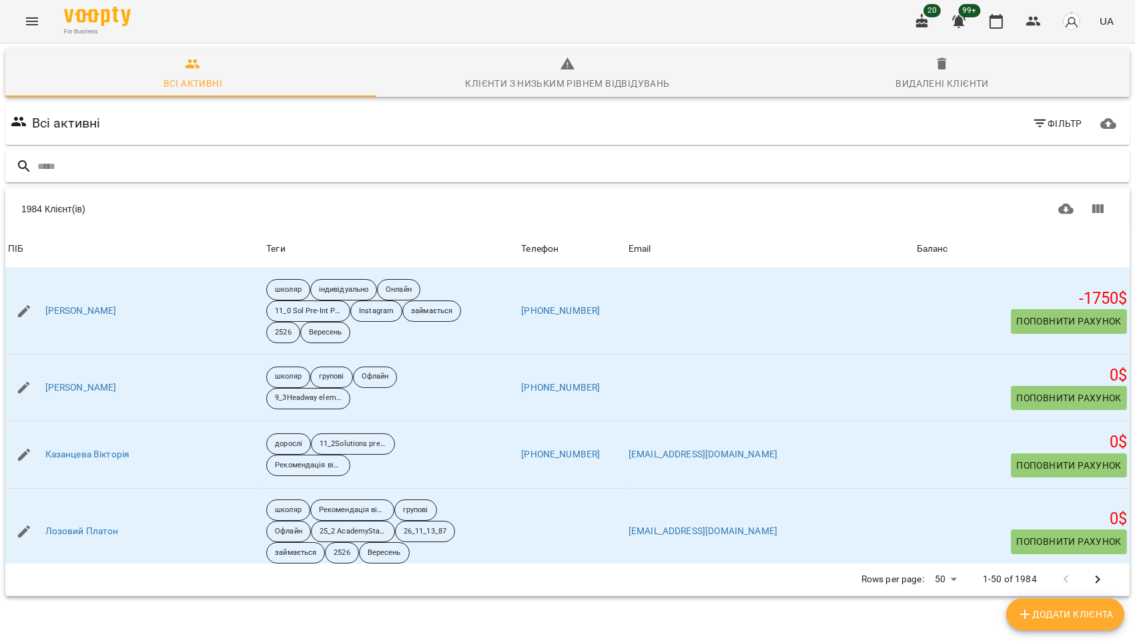
click at [87, 169] on input "text" at bounding box center [580, 167] width 1087 height 22
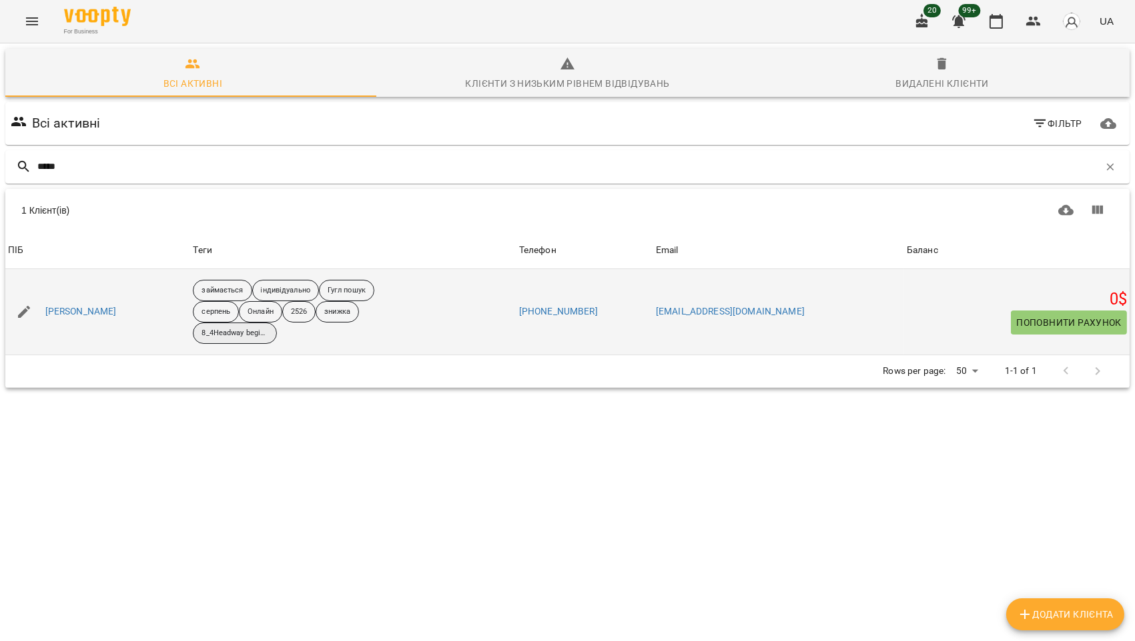
type input "*****"
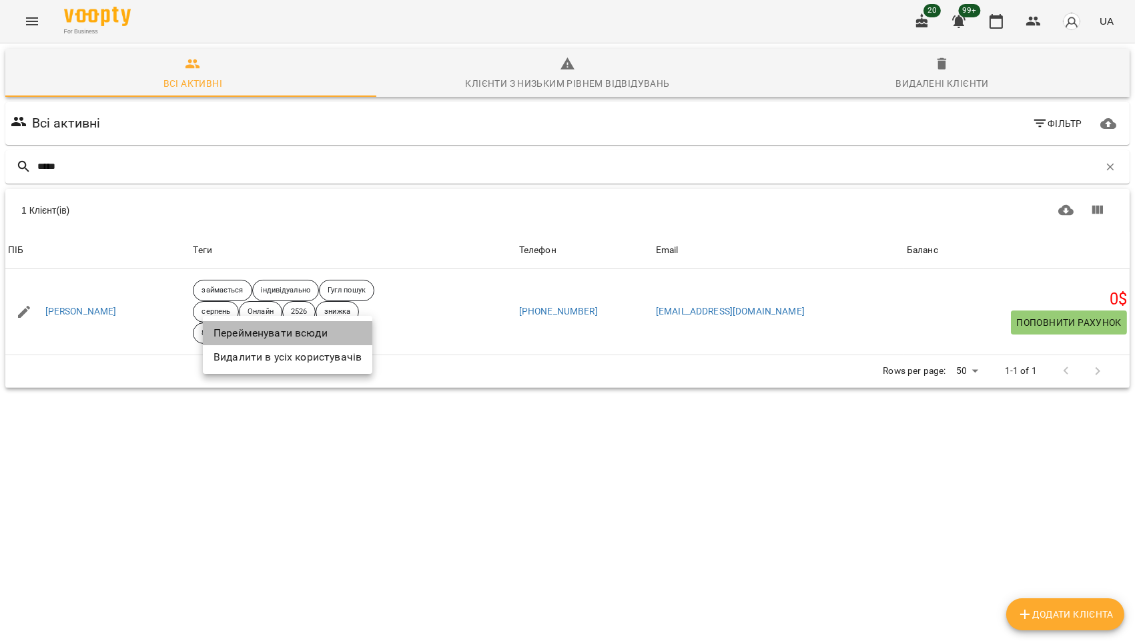
click at [292, 334] on li "Перейменувати всюди" at bounding box center [288, 333] width 170 height 24
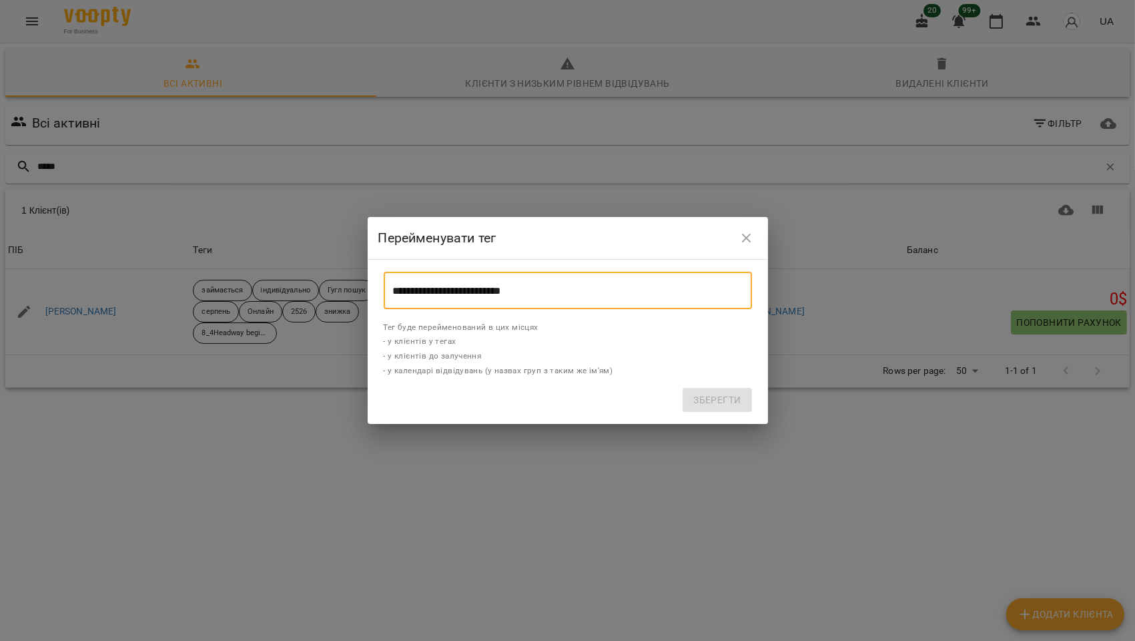
drag, startPoint x: 555, startPoint y: 286, endPoint x: 328, endPoint y: 284, distance: 227.6
click at [328, 285] on div "**********" at bounding box center [567, 320] width 1135 height 641
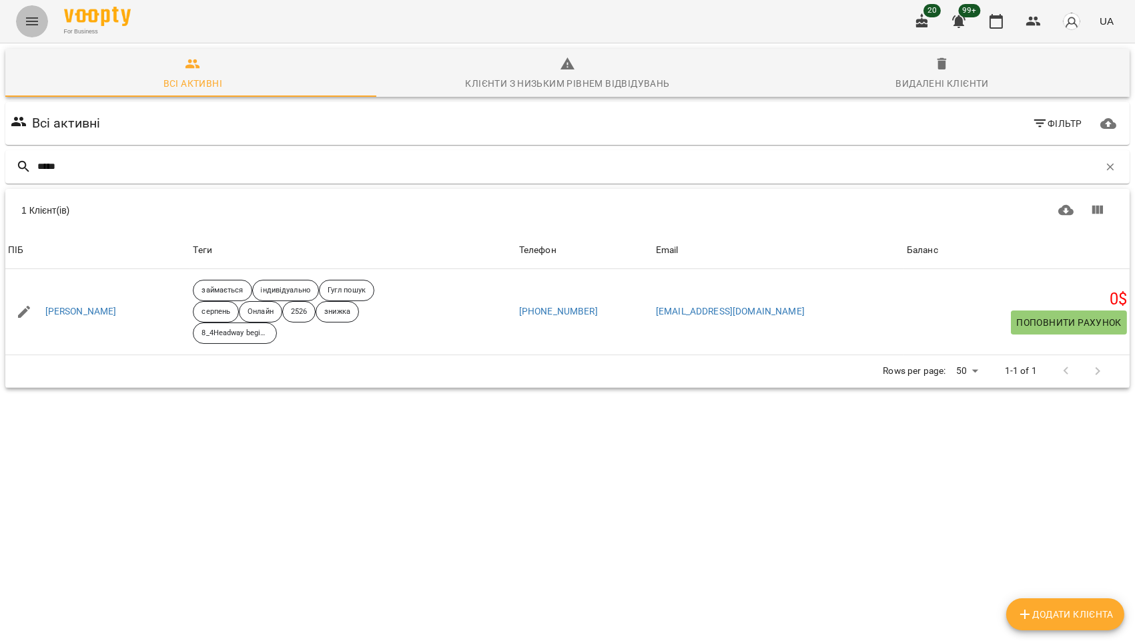
click at [27, 14] on icon "Menu" at bounding box center [32, 21] width 16 height 16
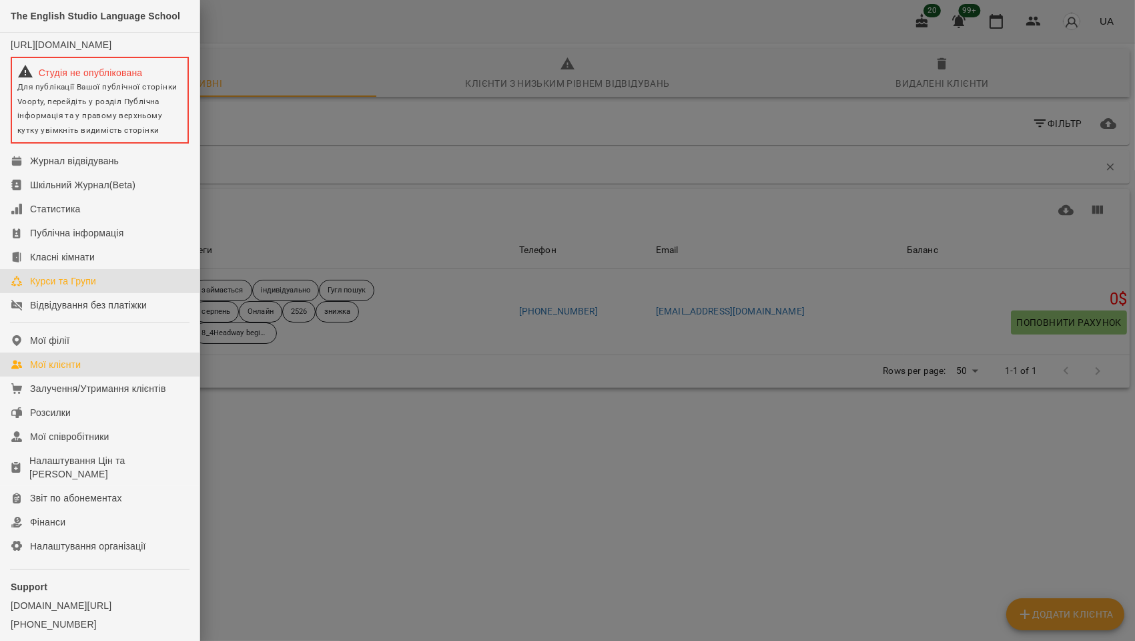
click at [65, 282] on link "Курси та Групи" at bounding box center [100, 281] width 200 height 24
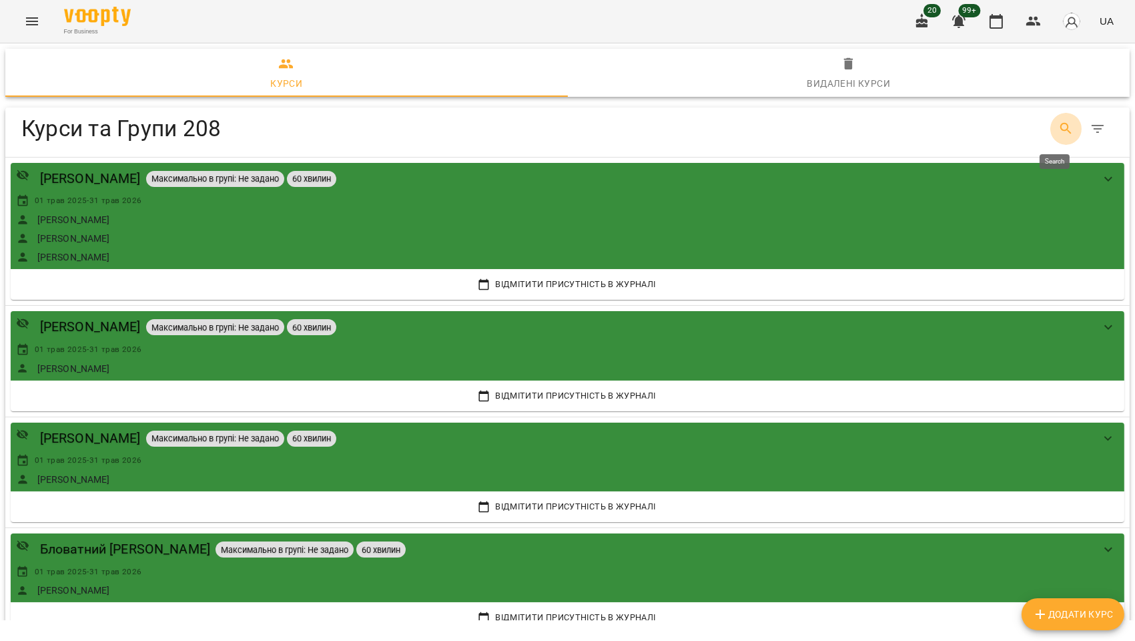
click at [1059, 125] on icon "Search" at bounding box center [1067, 129] width 16 height 16
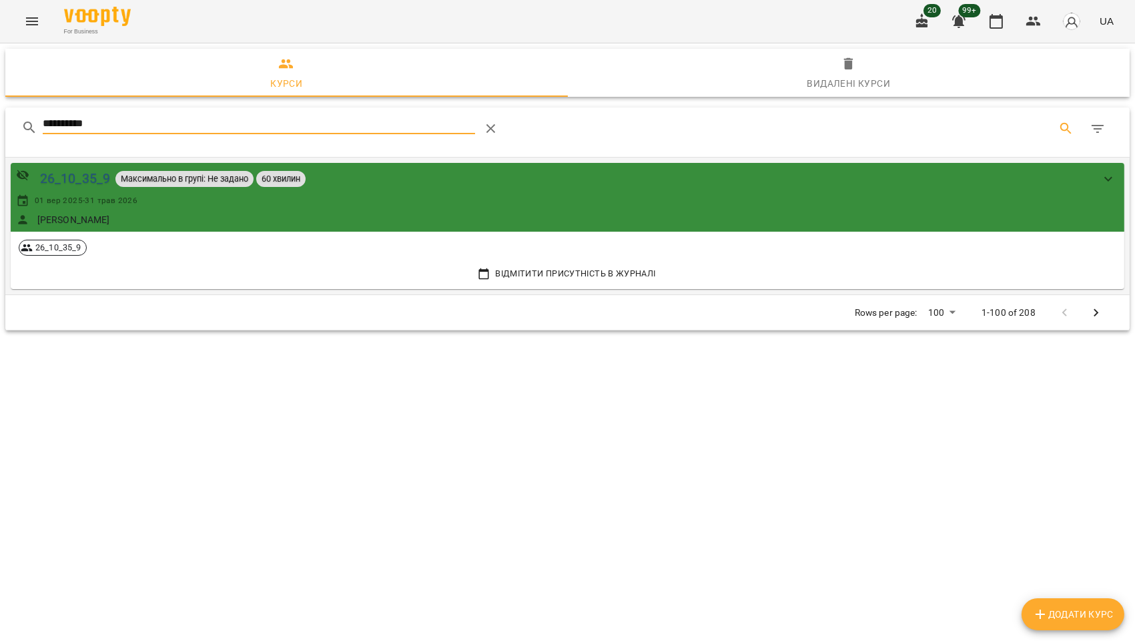
type input "**********"
click at [78, 174] on div "26_10_35_9" at bounding box center [75, 178] width 70 height 21
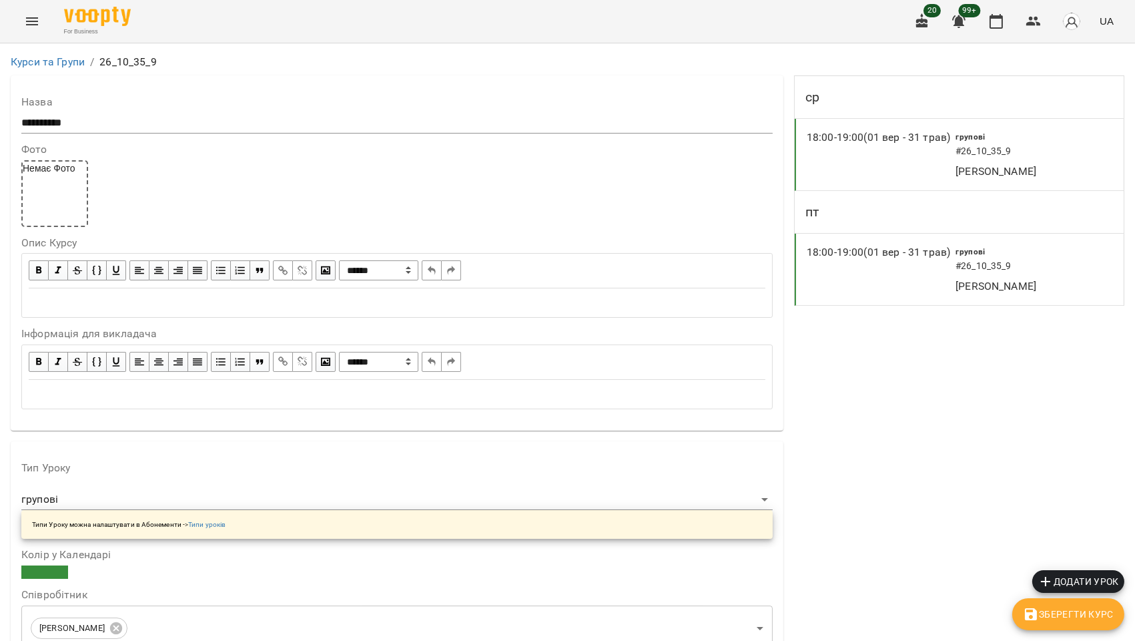
scroll to position [1177, 0]
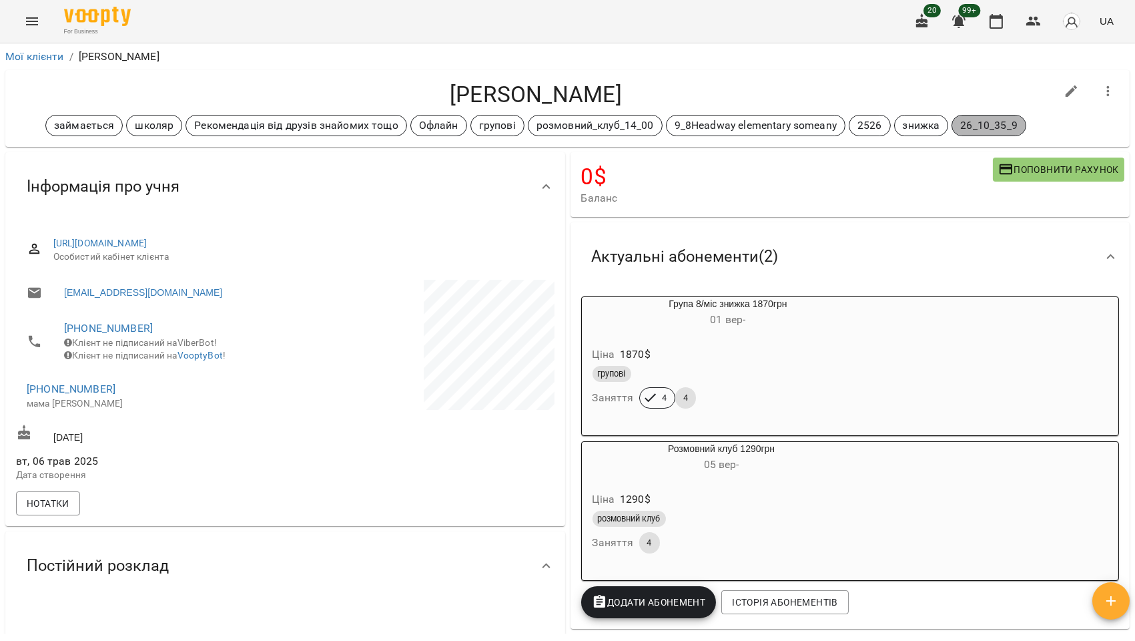
click at [984, 127] on p "26_10_35_9" at bounding box center [988, 125] width 57 height 16
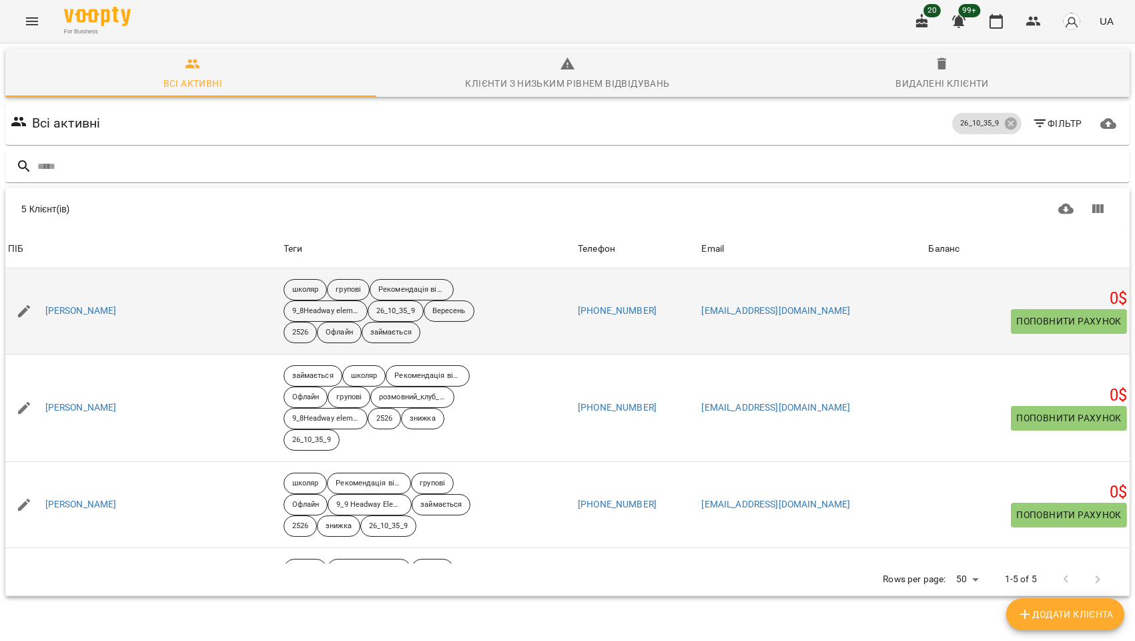
click at [22, 310] on icon "button" at bounding box center [24, 311] width 12 height 12
select select "**"
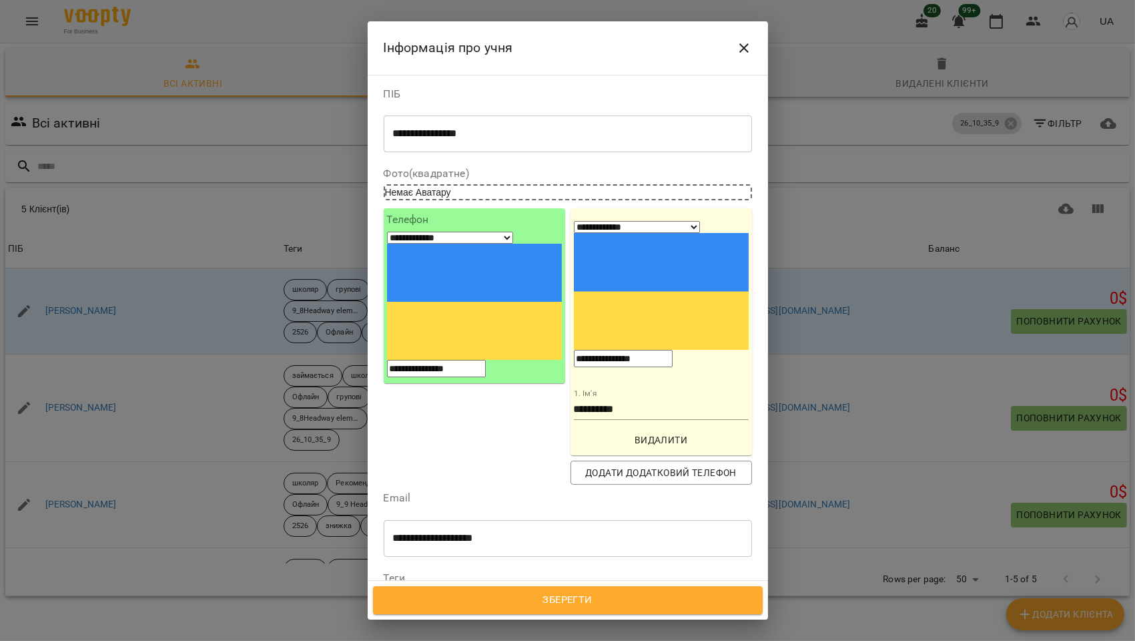
click at [531, 613] on icon at bounding box center [526, 617] width 9 height 9
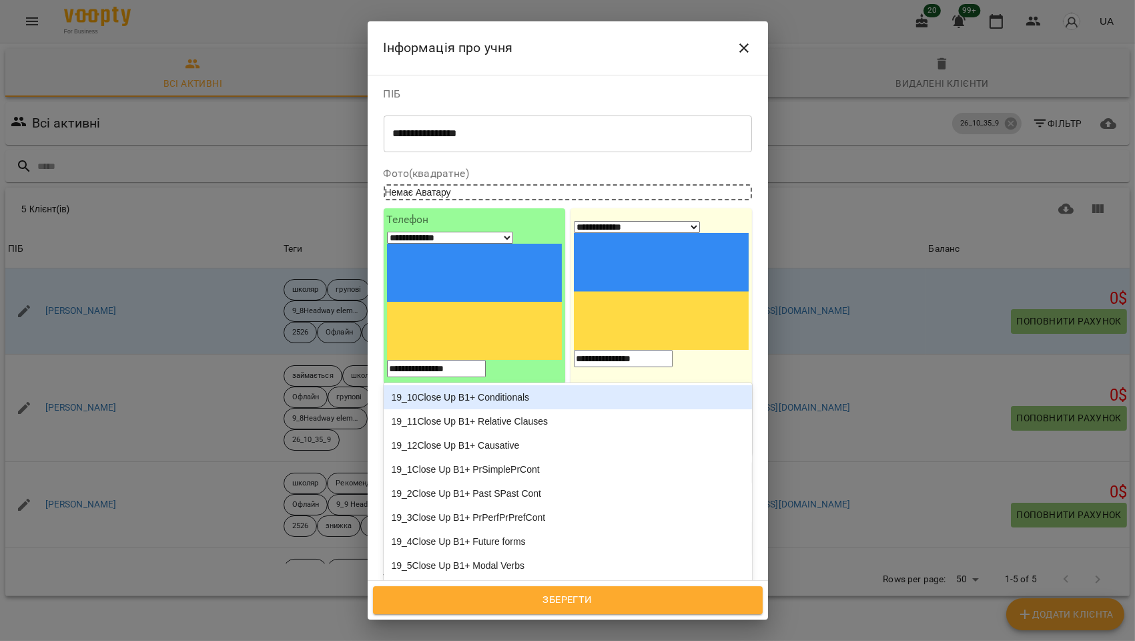
type input "***"
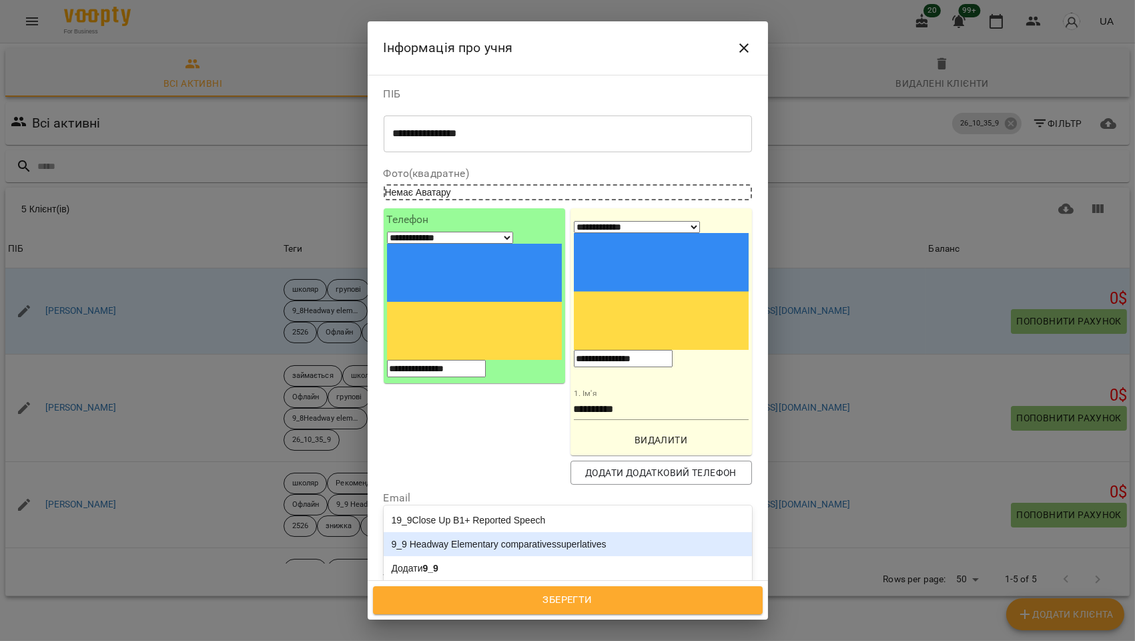
click at [524, 532] on div "9_9 Headway Elementary comparativessuperlatives" at bounding box center [568, 544] width 368 height 24
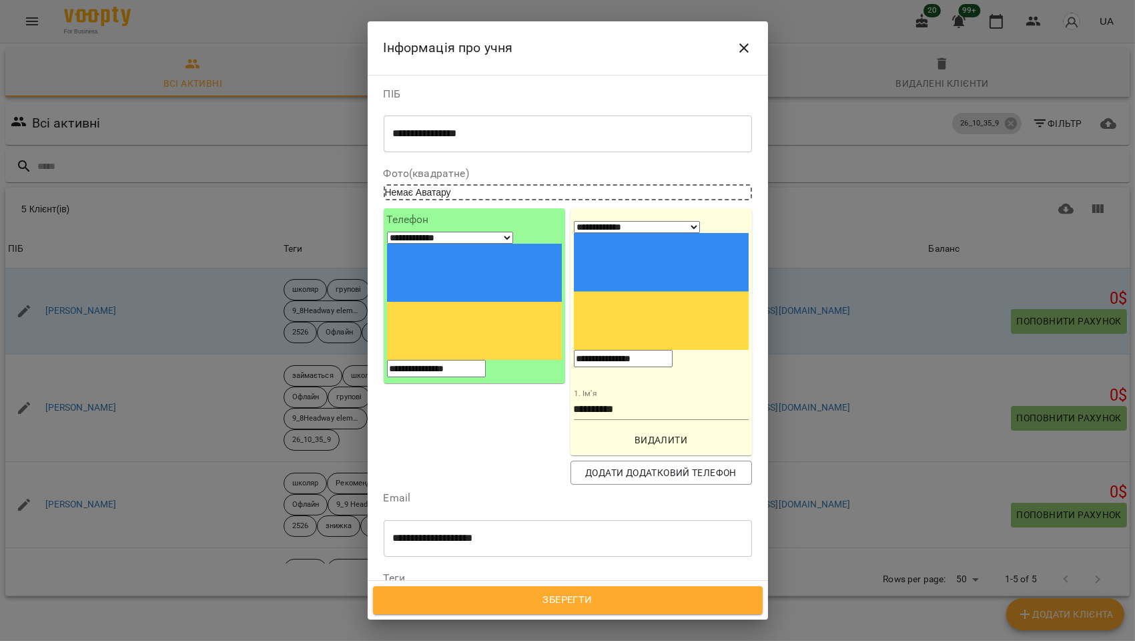
click at [585, 601] on span "Зберегти" at bounding box center [568, 599] width 360 height 17
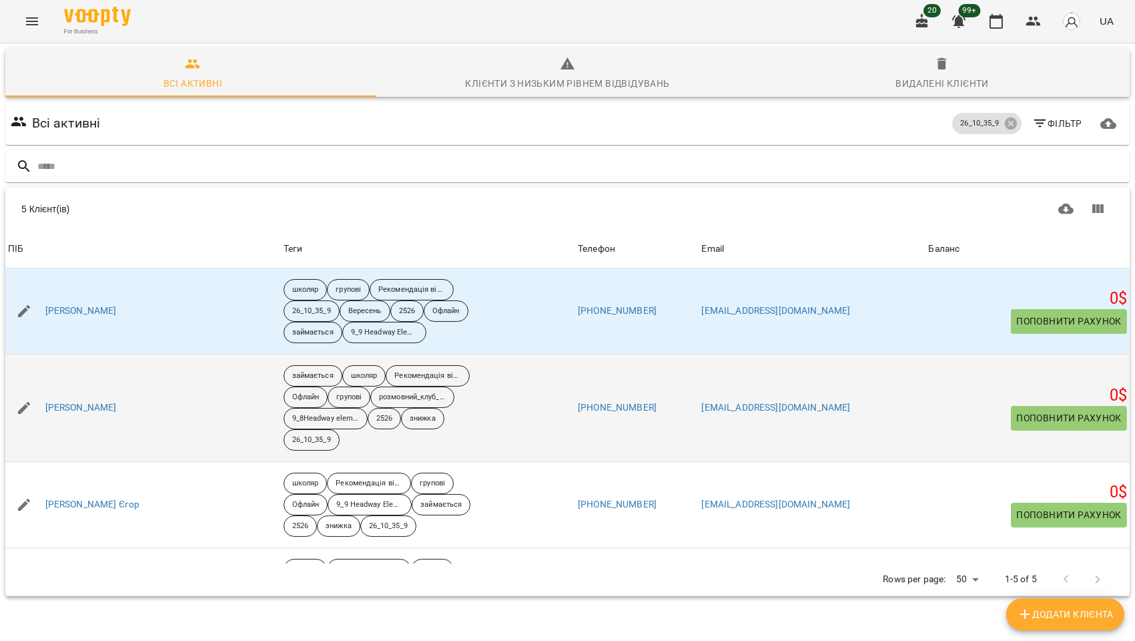
click at [25, 407] on icon "button" at bounding box center [24, 408] width 12 height 12
select select "**"
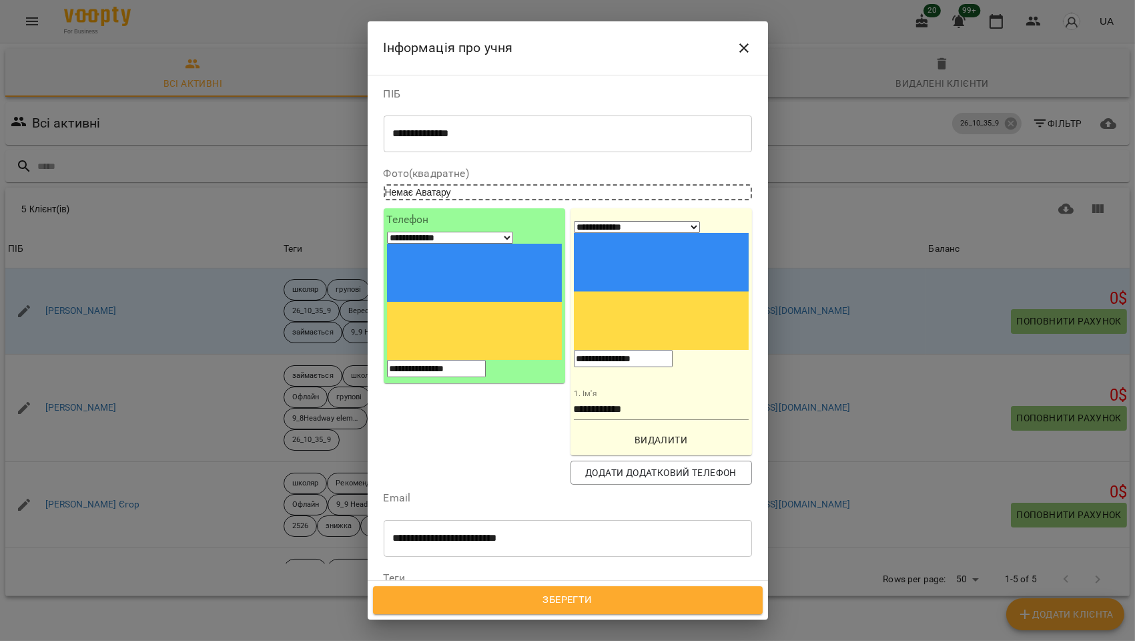
click at [529, 633] on icon at bounding box center [526, 635] width 5 height 5
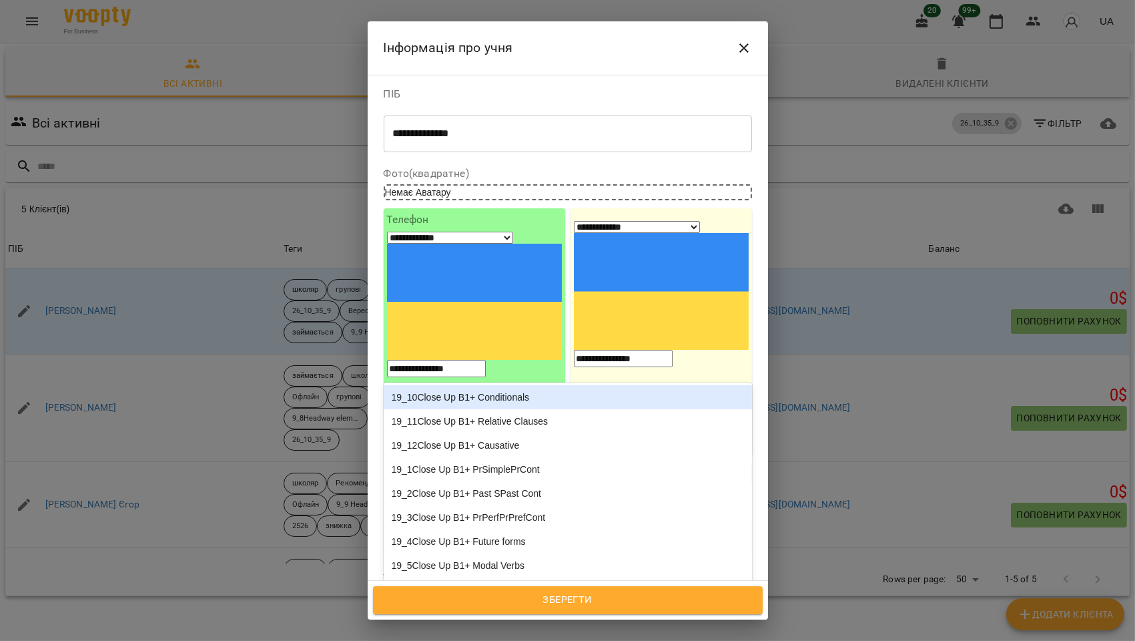
type input "***"
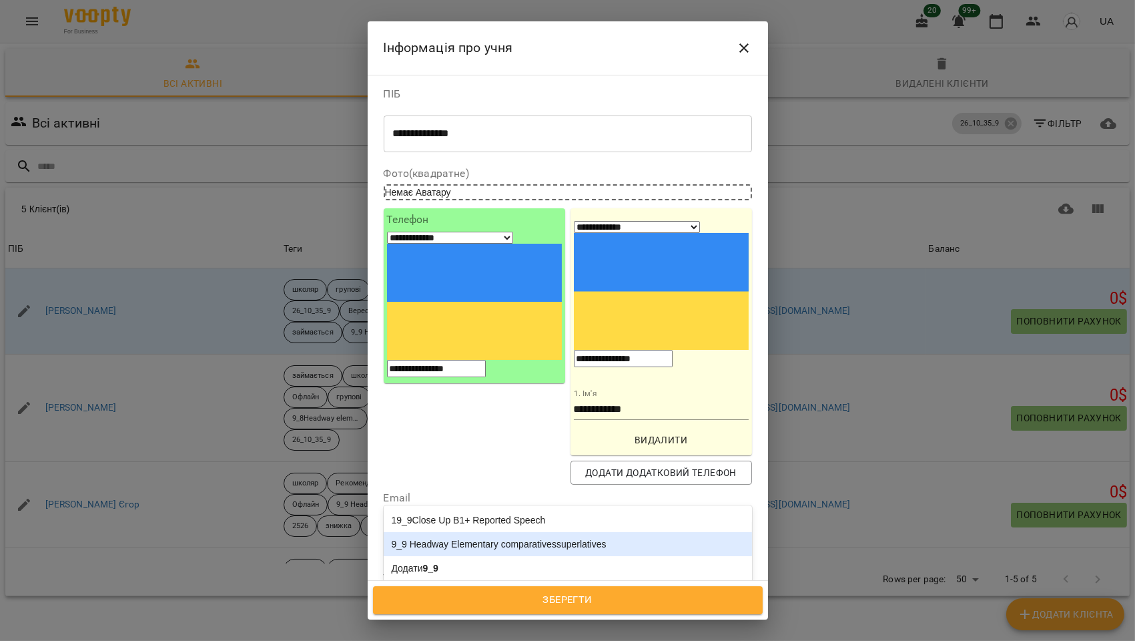
click at [521, 532] on div "9_9 Headway Elementary comparativessuperlatives" at bounding box center [568, 544] width 368 height 24
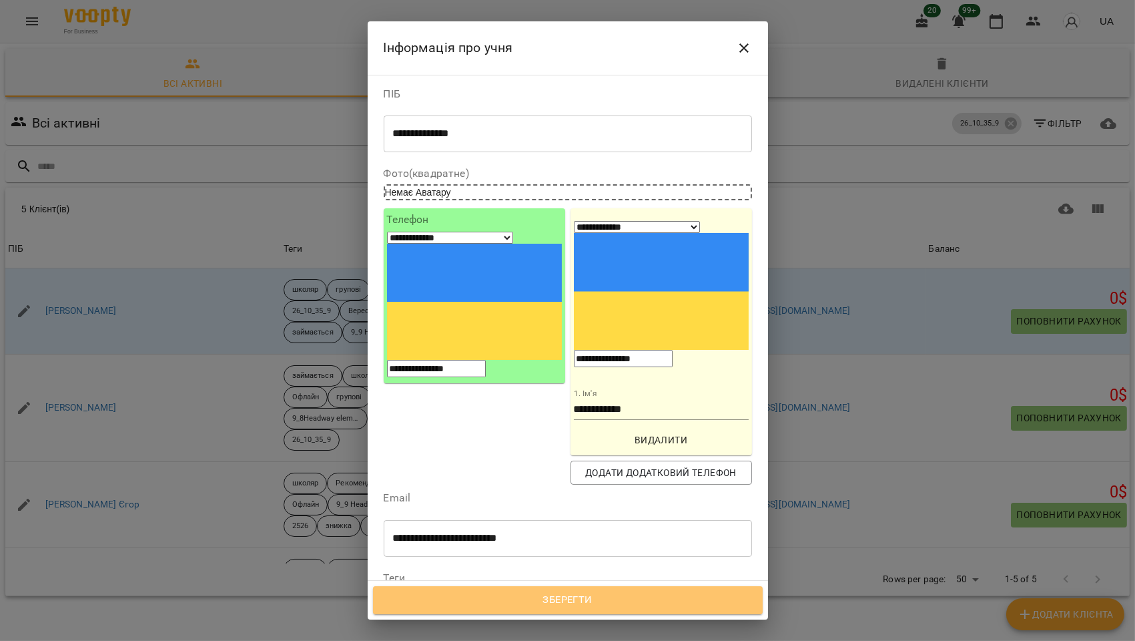
click at [583, 595] on span "Зберегти" at bounding box center [568, 599] width 360 height 17
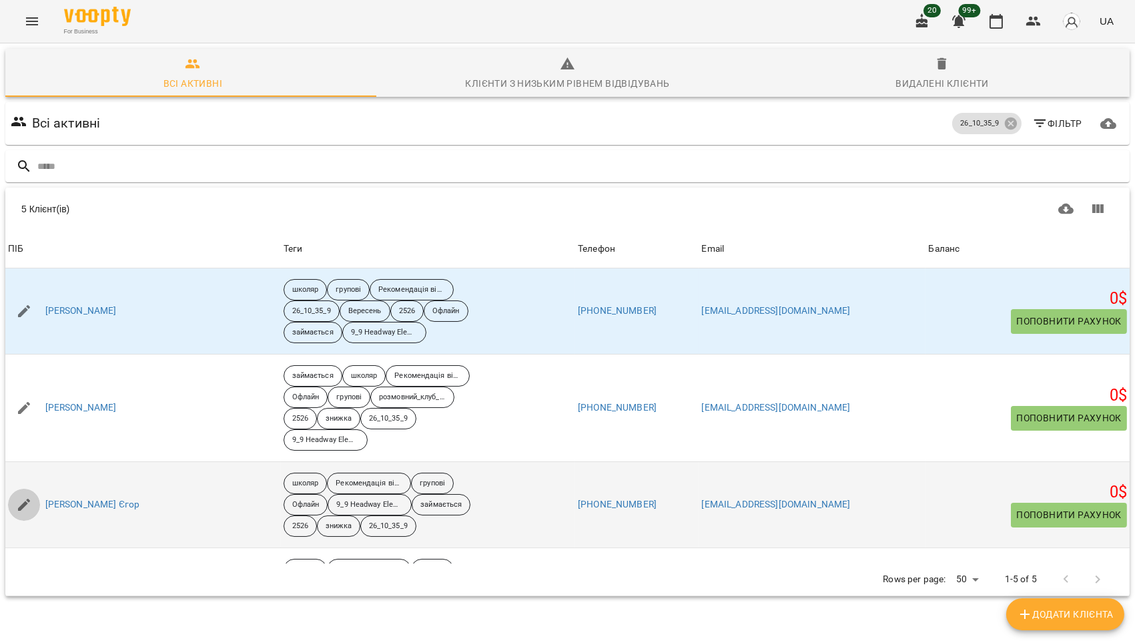
click at [23, 502] on icon "button" at bounding box center [24, 505] width 16 height 16
select select "**"
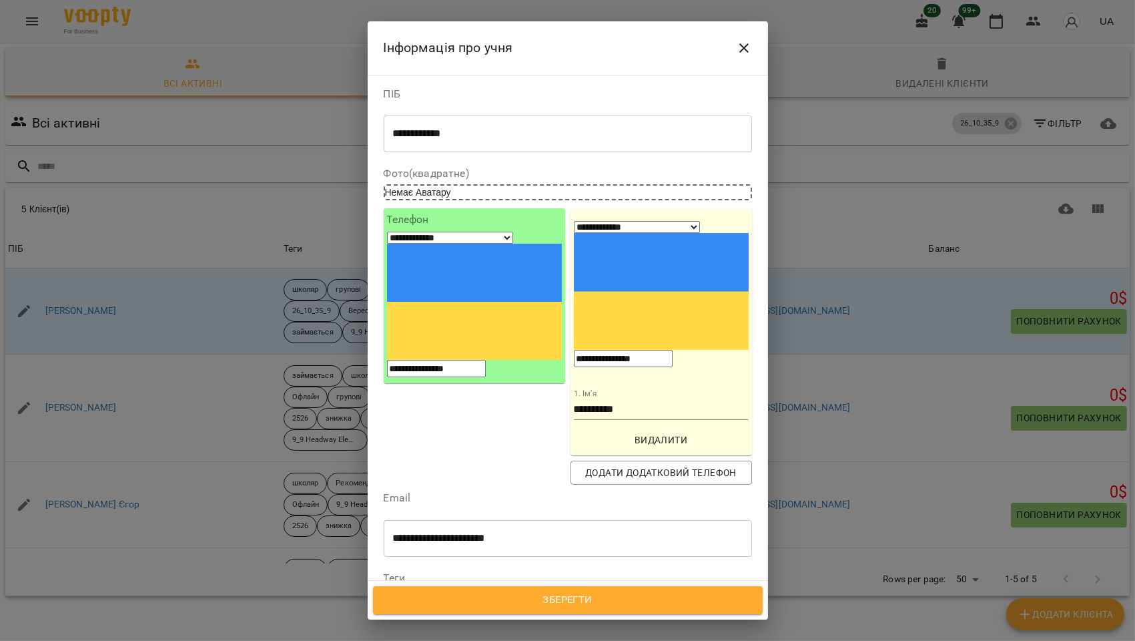
drag, startPoint x: 738, startPoint y: 45, endPoint x: 681, endPoint y: 67, distance: 60.0
click at [738, 45] on icon "Close" at bounding box center [744, 48] width 16 height 16
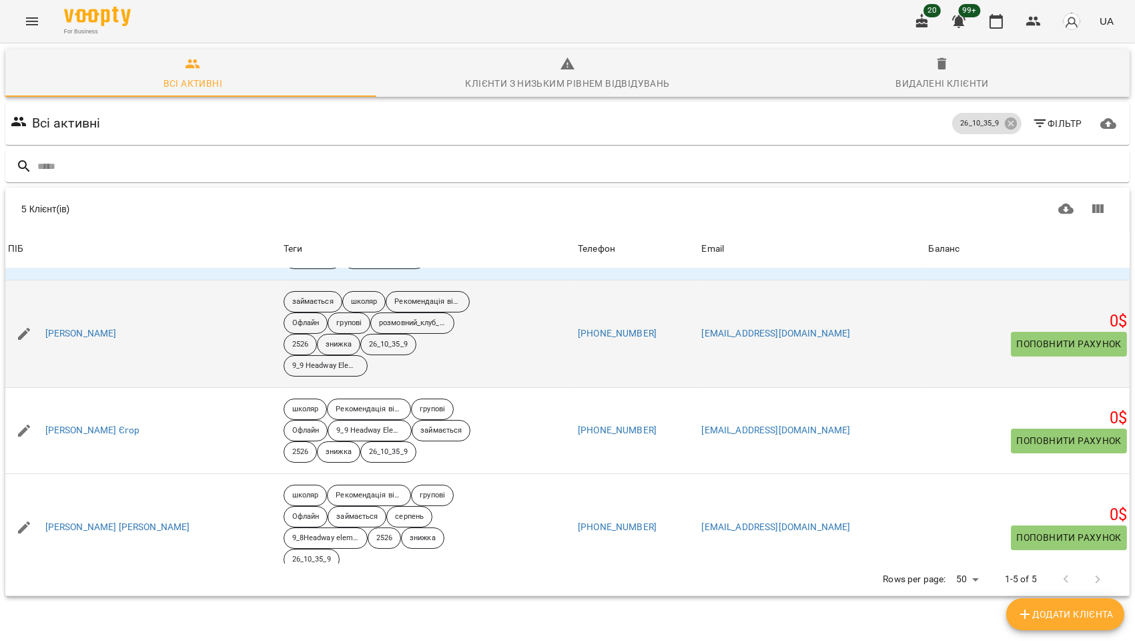
scroll to position [148, 0]
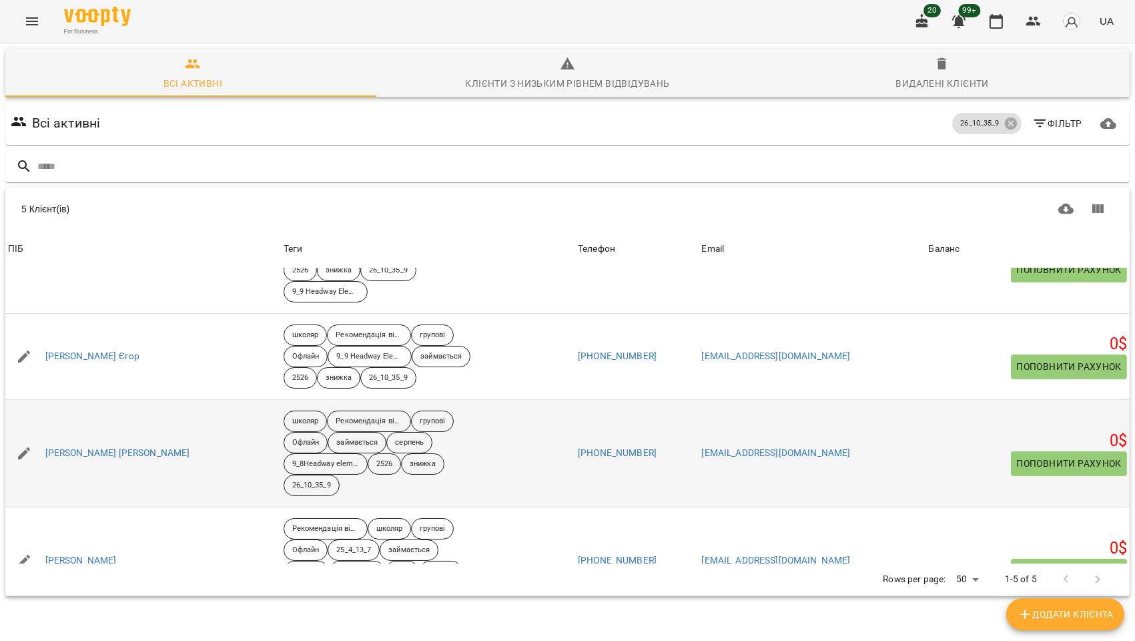
click at [20, 455] on icon "button" at bounding box center [24, 453] width 12 height 12
select select "**"
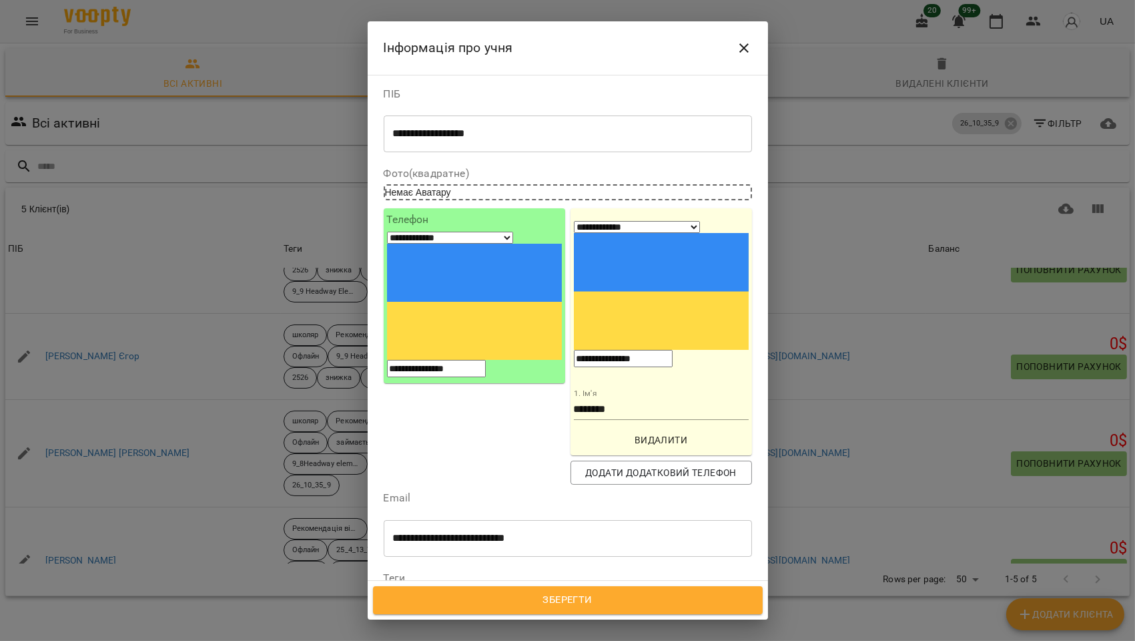
click at [531, 631] on icon at bounding box center [526, 635] width 9 height 9
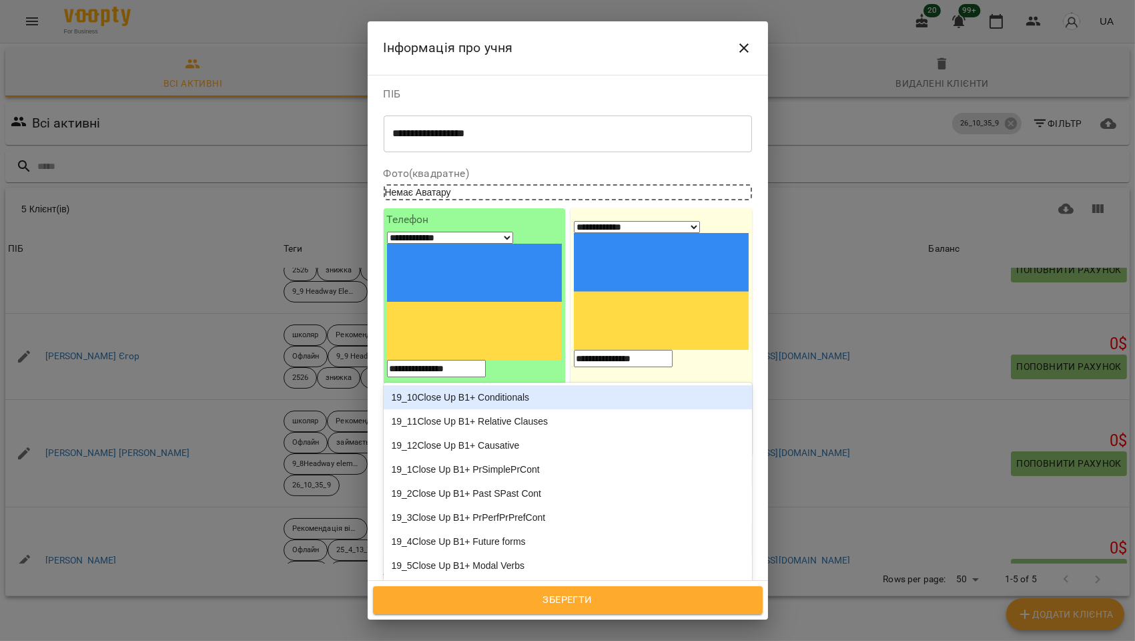
type input "***"
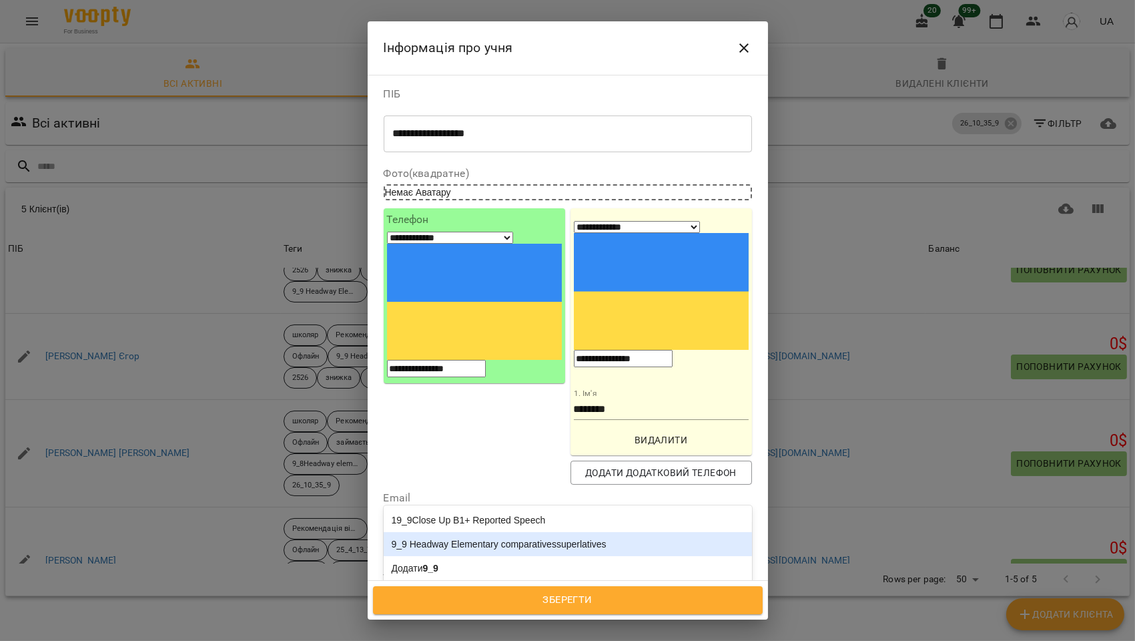
click at [541, 532] on div "9_9 Headway Elementary comparativessuperlatives" at bounding box center [568, 544] width 368 height 24
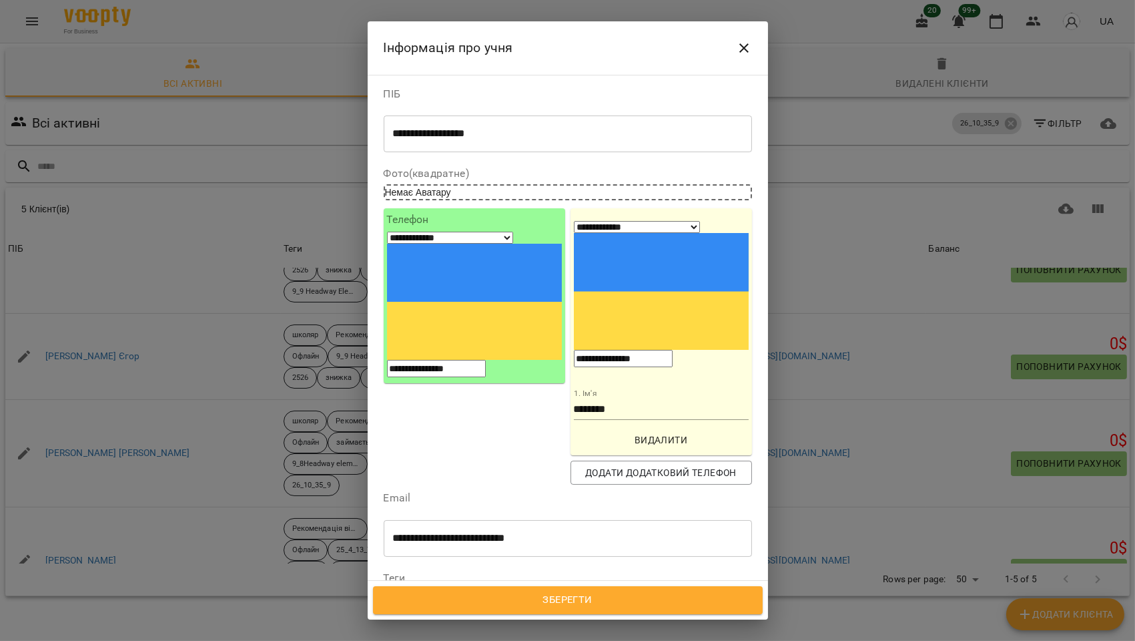
click at [579, 599] on span "Зберегти" at bounding box center [568, 599] width 360 height 17
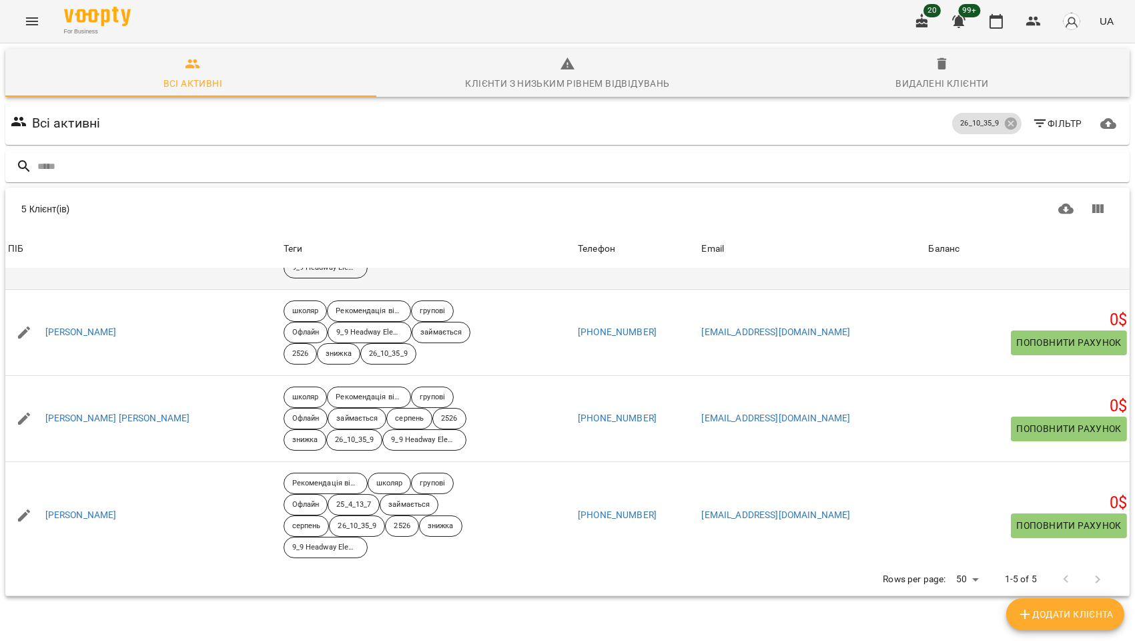
scroll to position [178, 0]
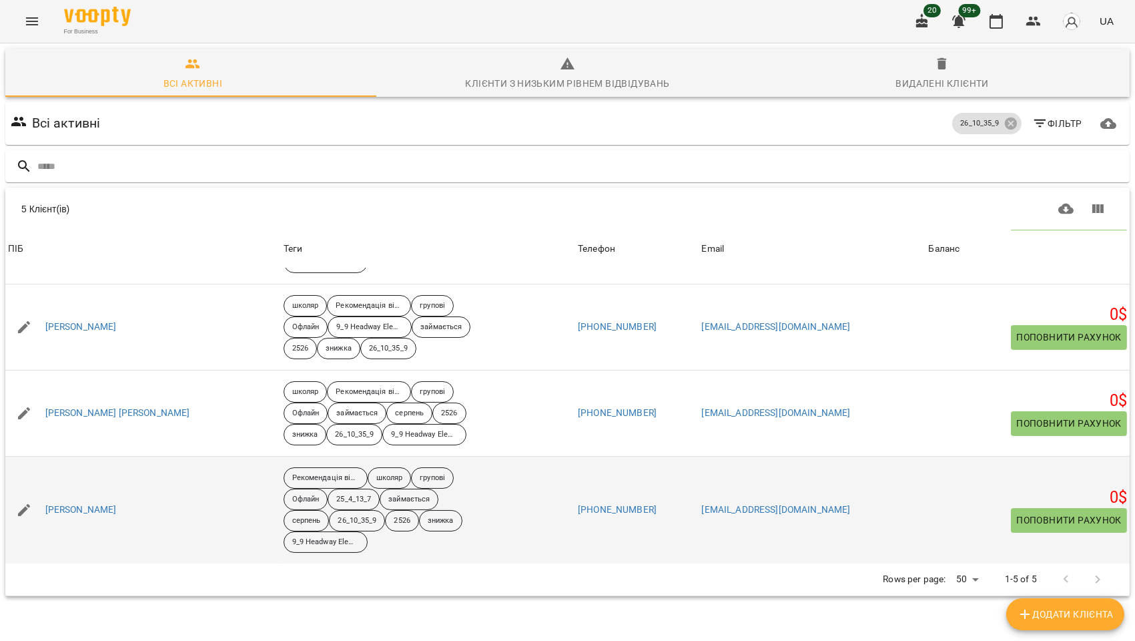
click at [24, 513] on icon "button" at bounding box center [24, 510] width 16 height 16
select select "**"
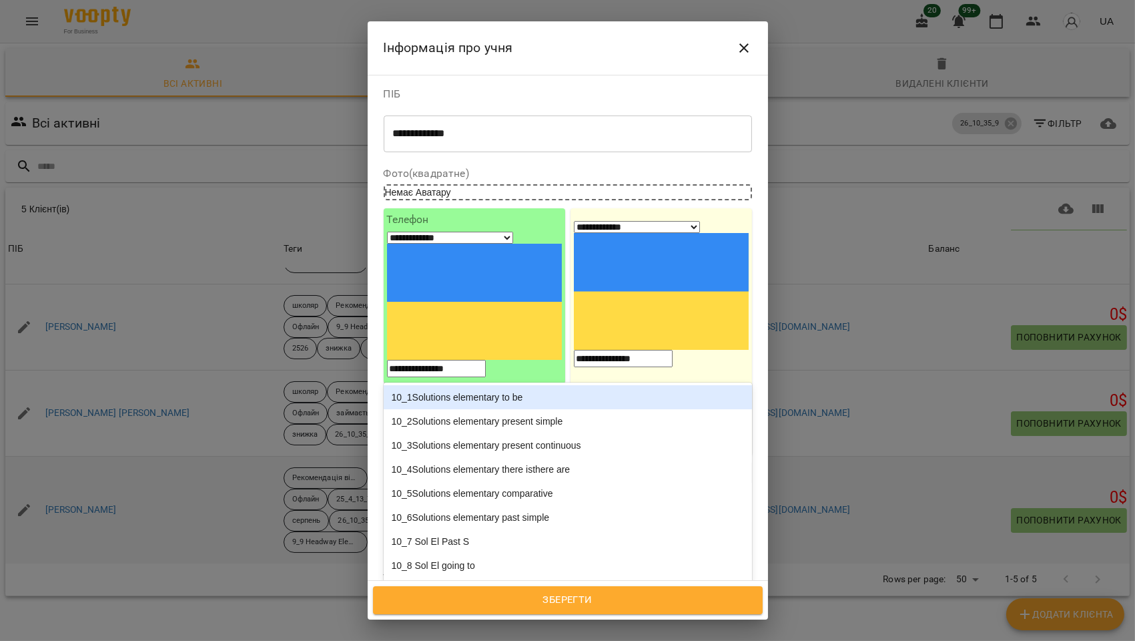
drag, startPoint x: 525, startPoint y: 548, endPoint x: 144, endPoint y: 483, distance: 386.6
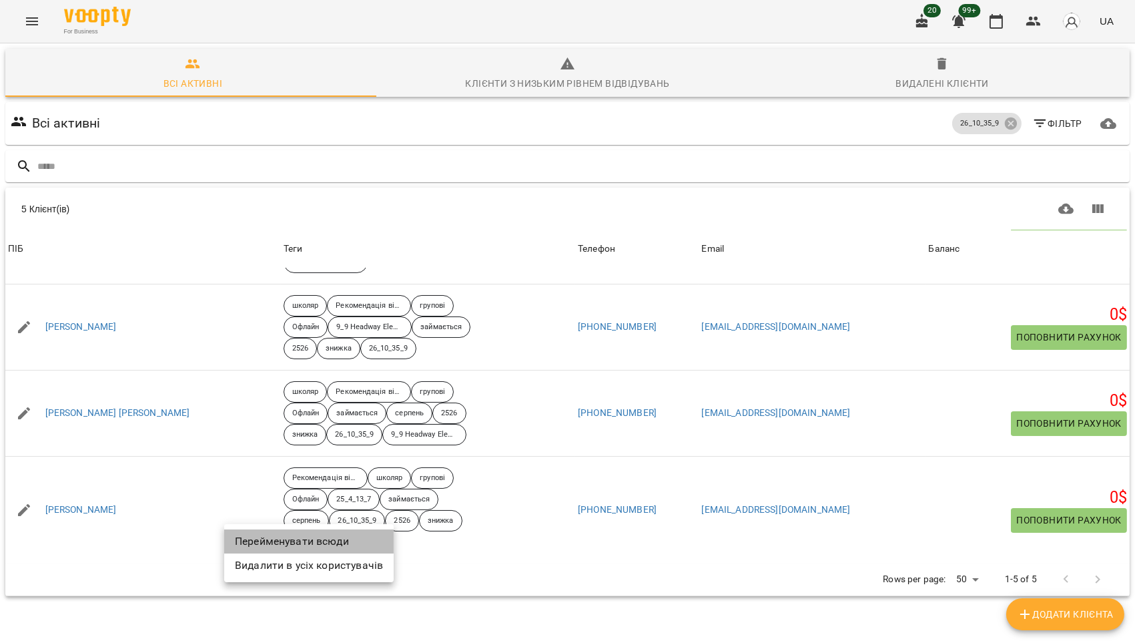
click at [290, 545] on li "Перейменувати всюди" at bounding box center [309, 541] width 170 height 24
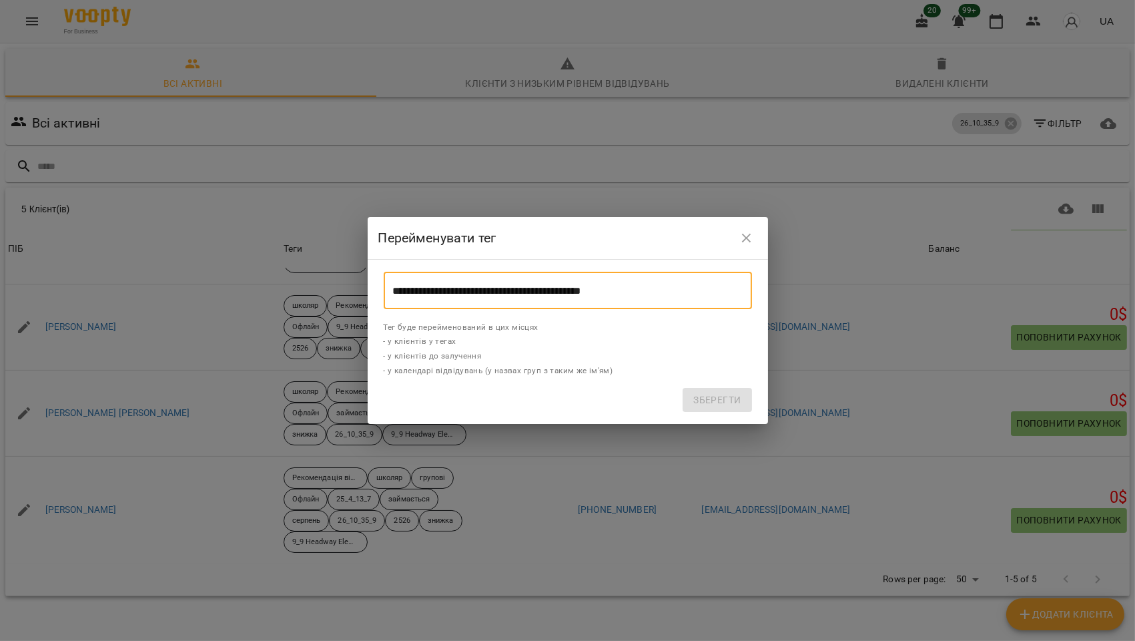
drag, startPoint x: 659, startPoint y: 281, endPoint x: 303, endPoint y: 274, distance: 356.5
click at [303, 274] on div "**********" at bounding box center [567, 320] width 1135 height 641
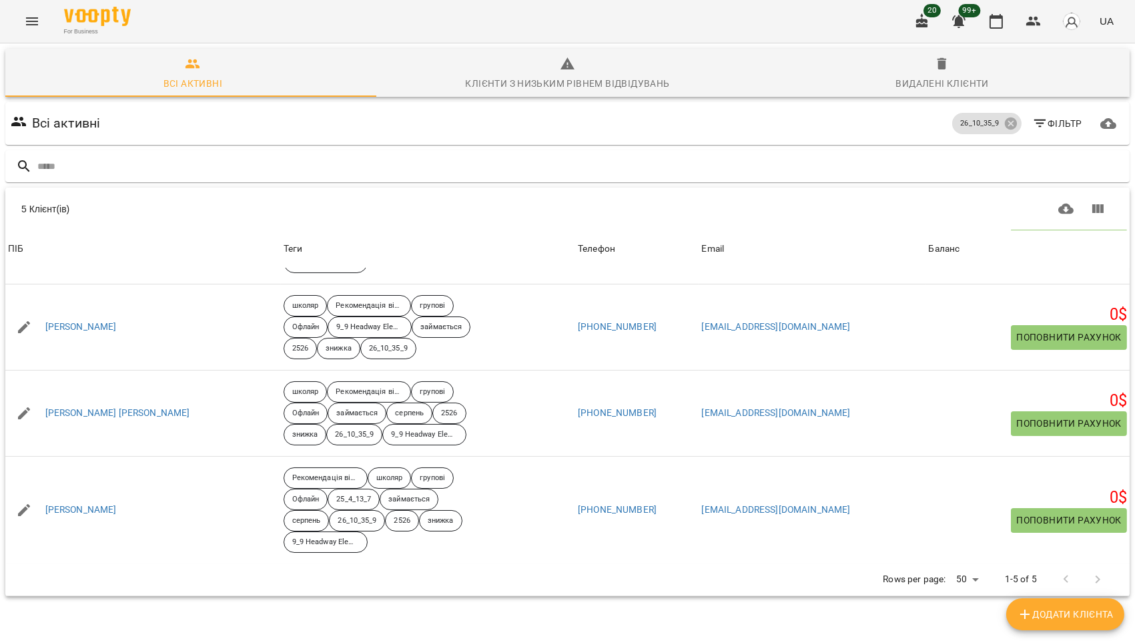
click at [23, 21] on button "Menu" at bounding box center [32, 21] width 32 height 32
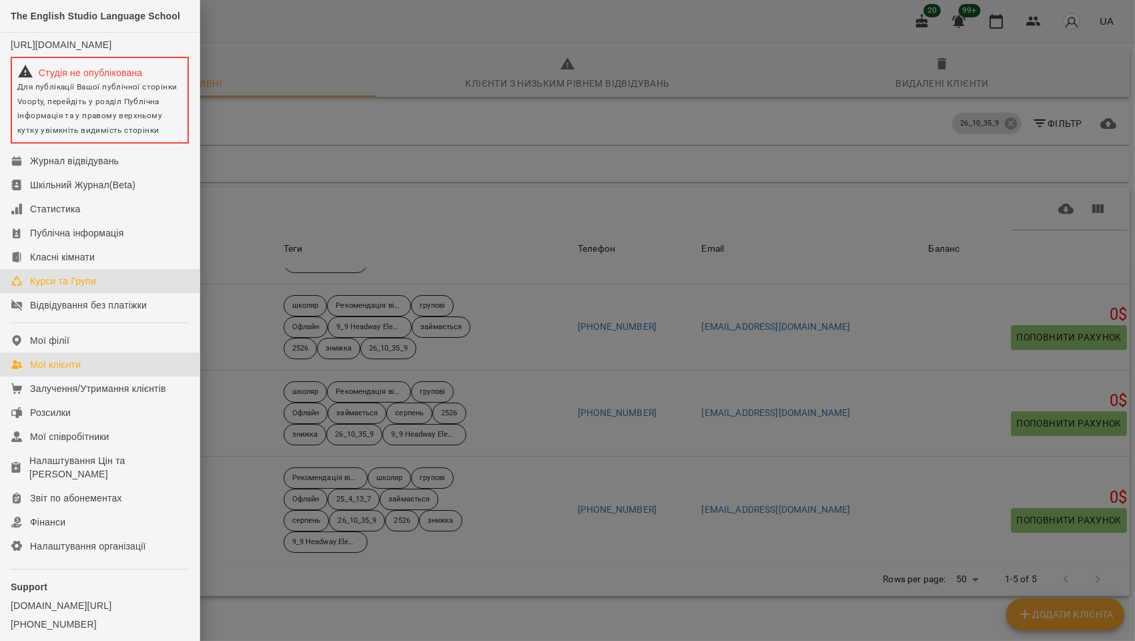
click at [65, 285] on div "Курси та Групи" at bounding box center [63, 280] width 66 height 13
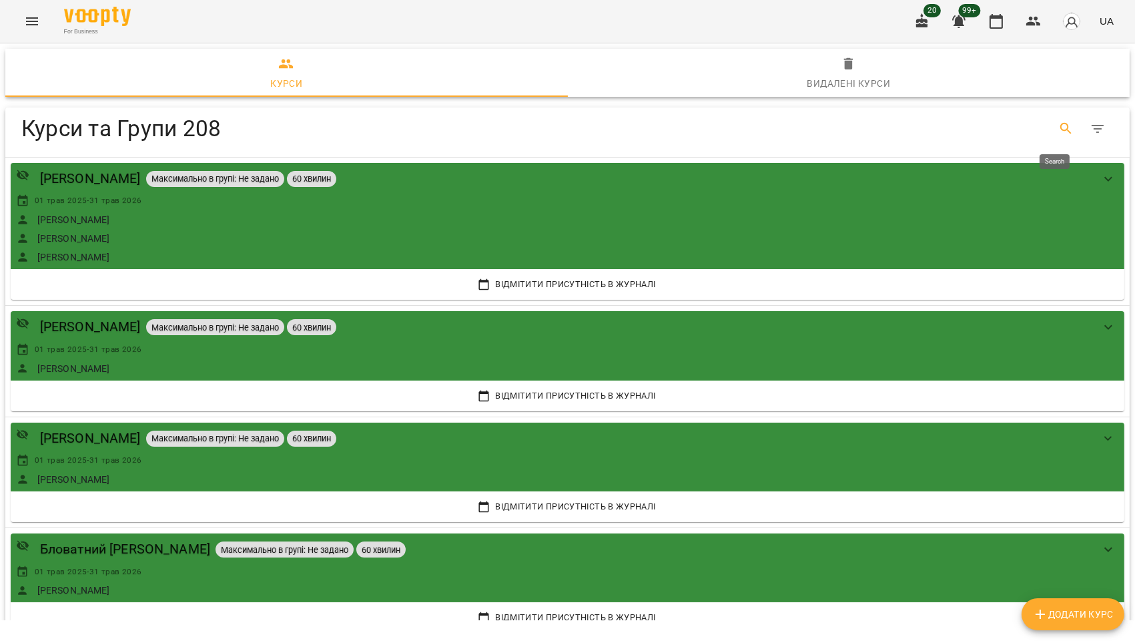
click at [1059, 131] on icon "Search" at bounding box center [1067, 129] width 16 height 16
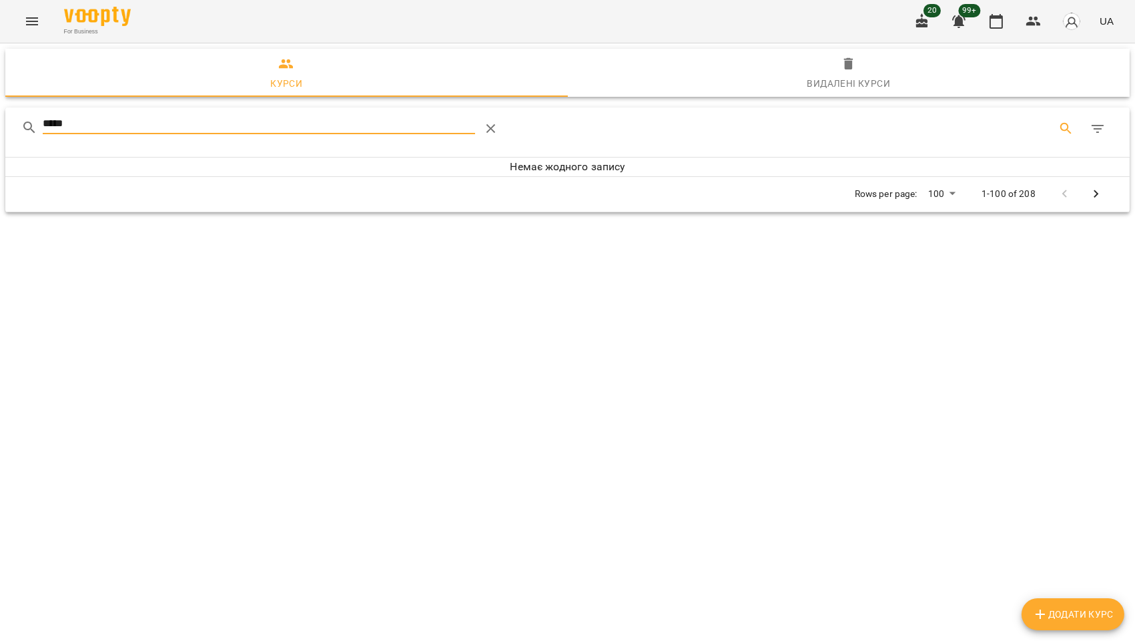
type input "*****"
click at [842, 77] on div "Видалені курси" at bounding box center [849, 83] width 83 height 16
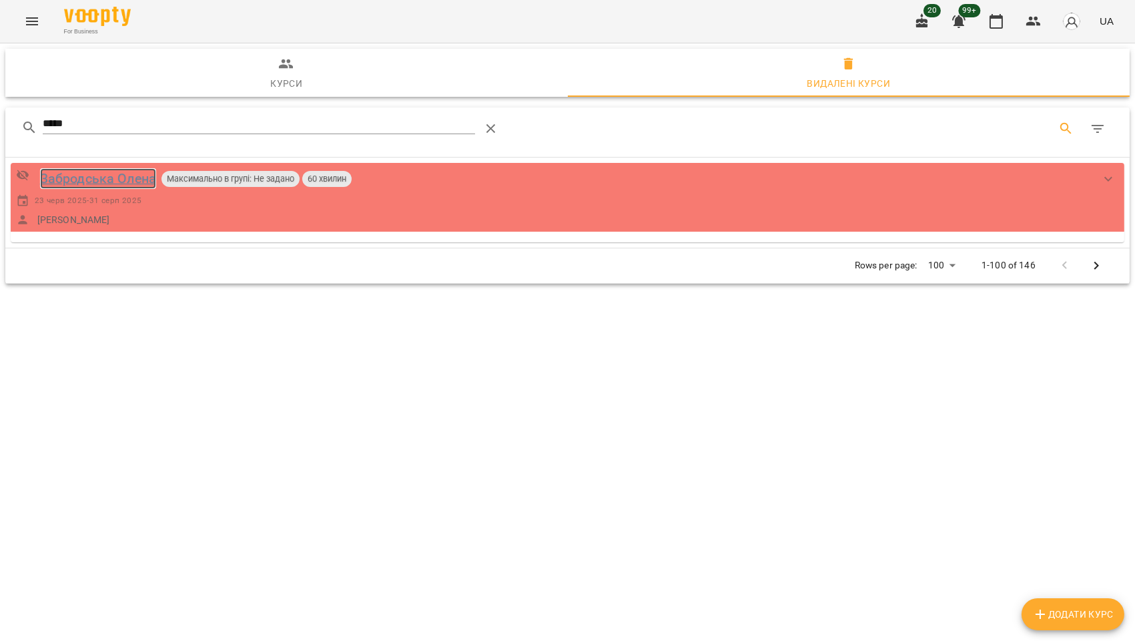
click at [121, 169] on div "Забродська Олена" at bounding box center [98, 178] width 116 height 21
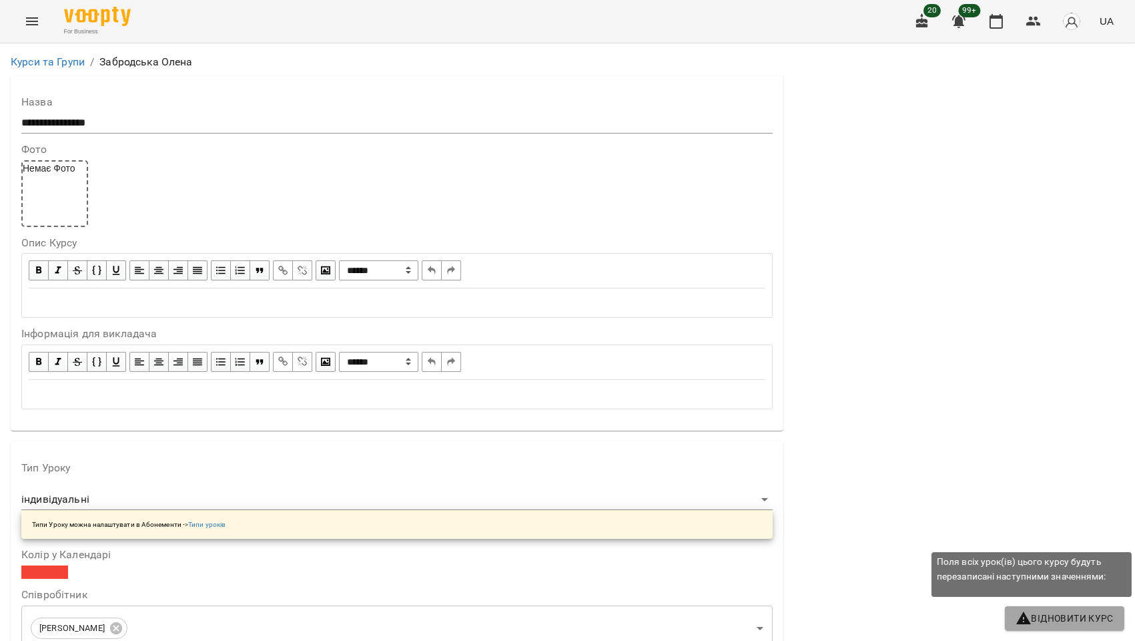
click at [1047, 627] on button "Відновити Курс" at bounding box center [1064, 618] width 119 height 24
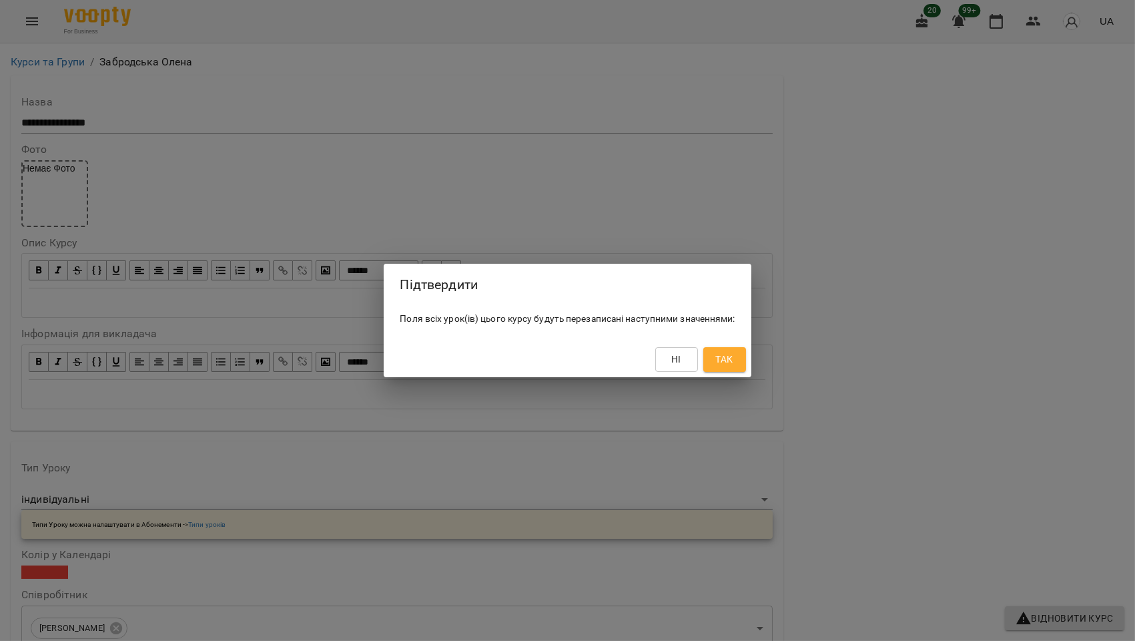
click at [742, 362] on button "Так" at bounding box center [724, 359] width 43 height 24
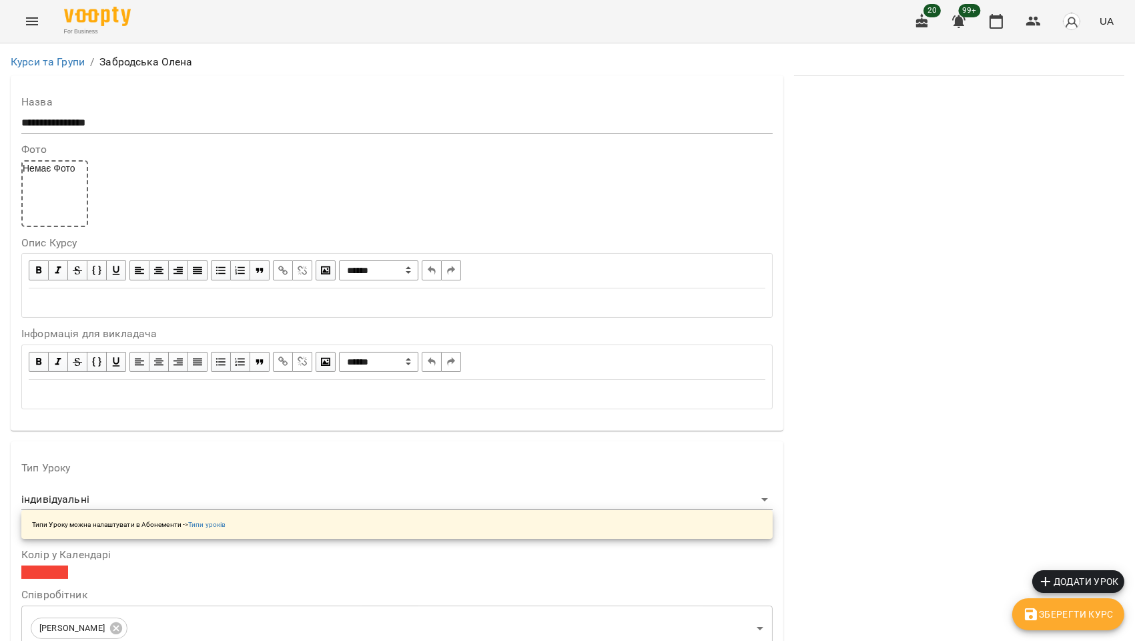
click at [47, 576] on span at bounding box center [44, 571] width 47 height 13
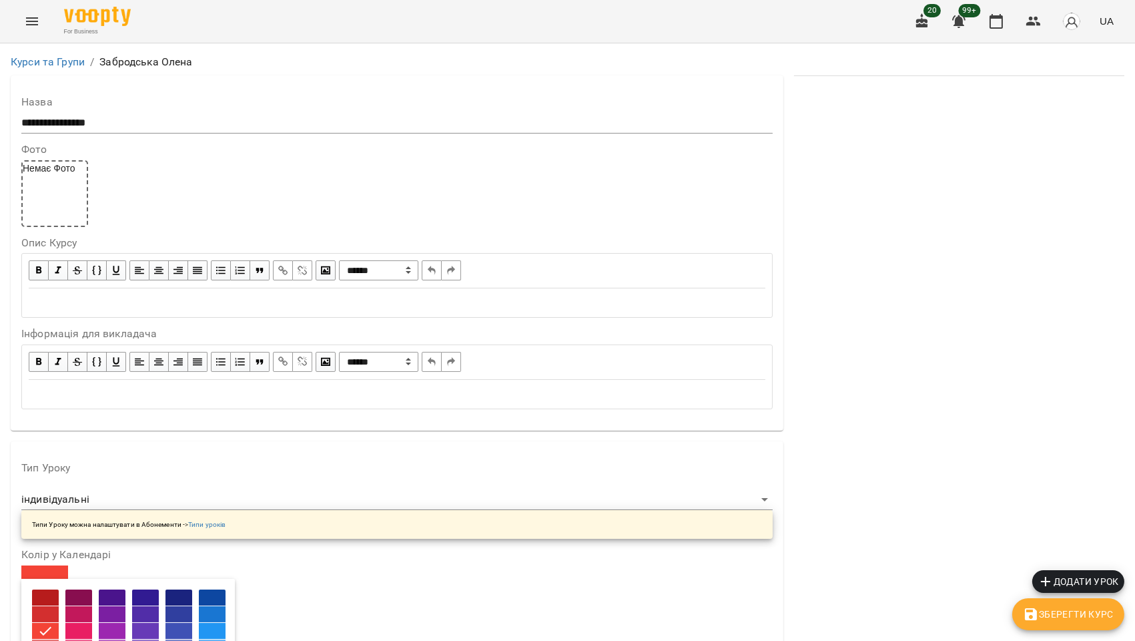
scroll to position [148, 0]
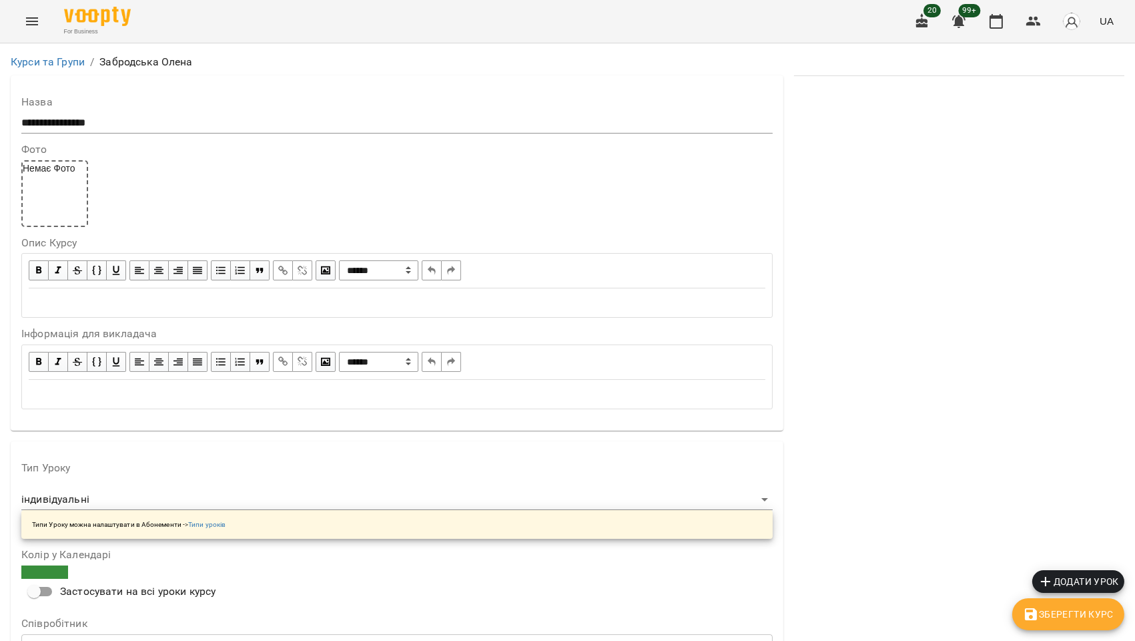
scroll to position [74, 0]
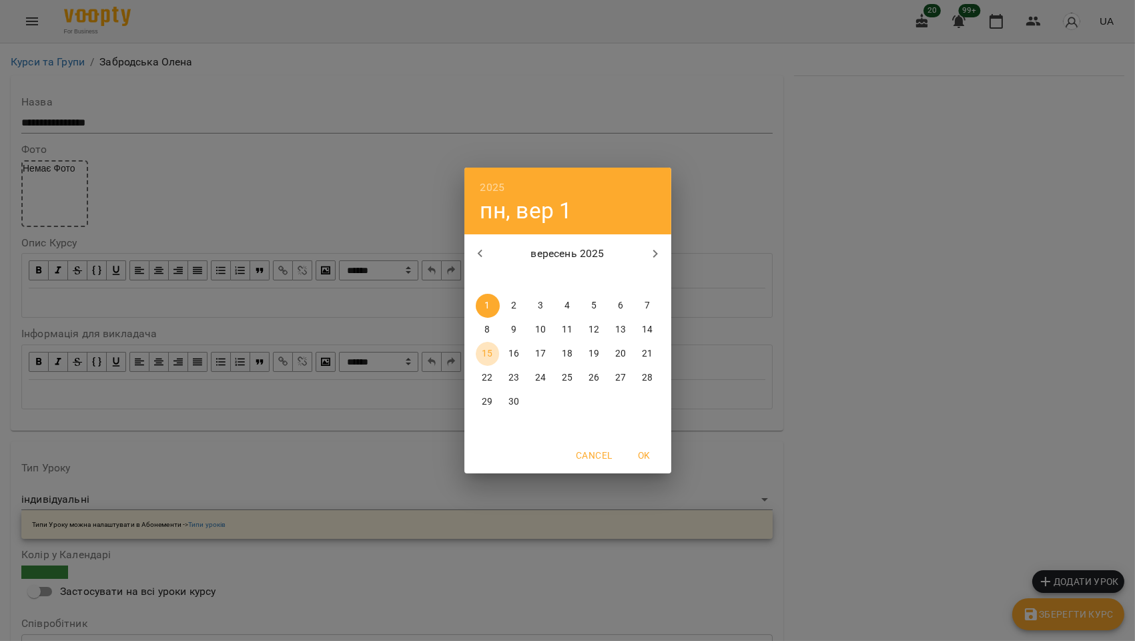
click at [489, 358] on p "15" at bounding box center [487, 353] width 11 height 13
type input "**********"
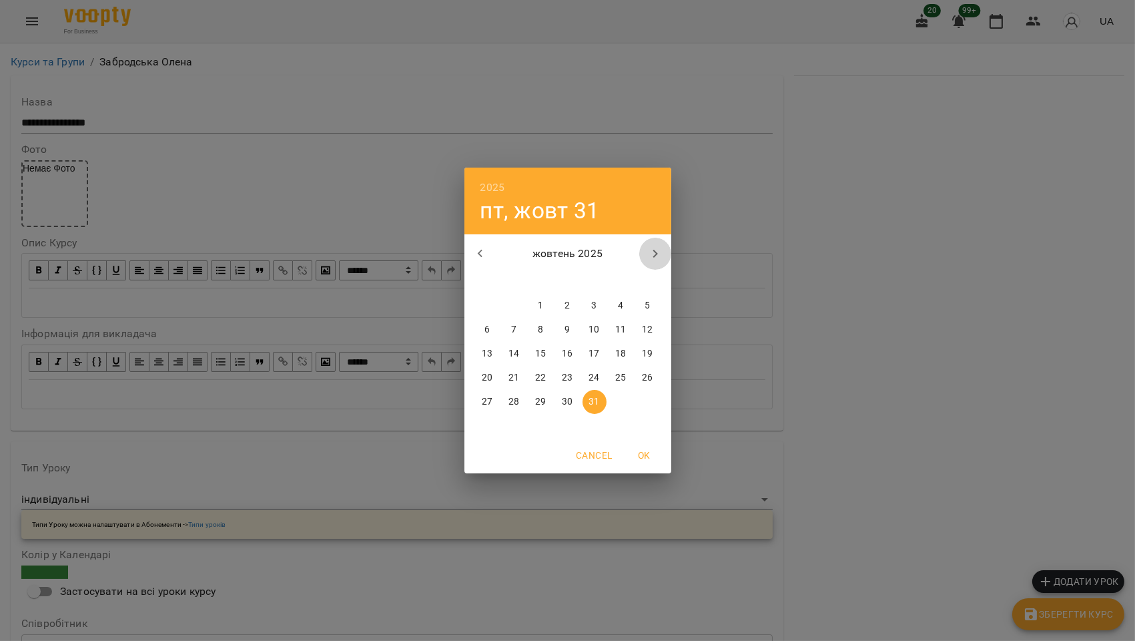
click at [650, 252] on icon "button" at bounding box center [655, 254] width 16 height 16
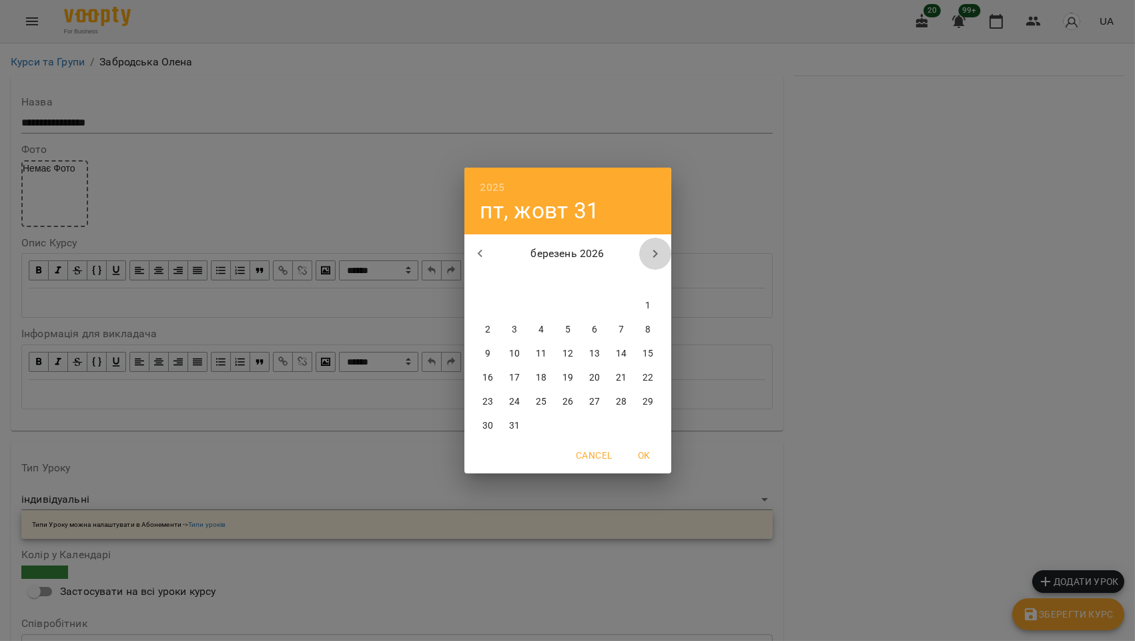
click at [650, 252] on icon "button" at bounding box center [655, 254] width 16 height 16
click at [652, 402] on p "31" at bounding box center [647, 401] width 11 height 13
type input "**********"
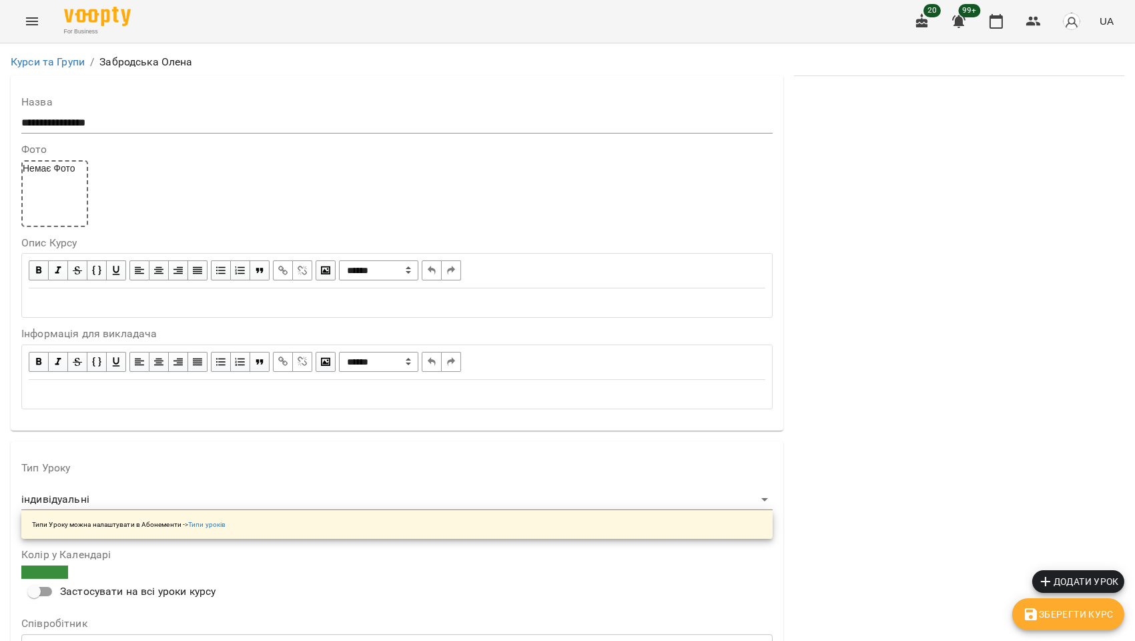
scroll to position [1131, 0]
click at [1055, 609] on span "Зберегти Курс" at bounding box center [1068, 614] width 91 height 16
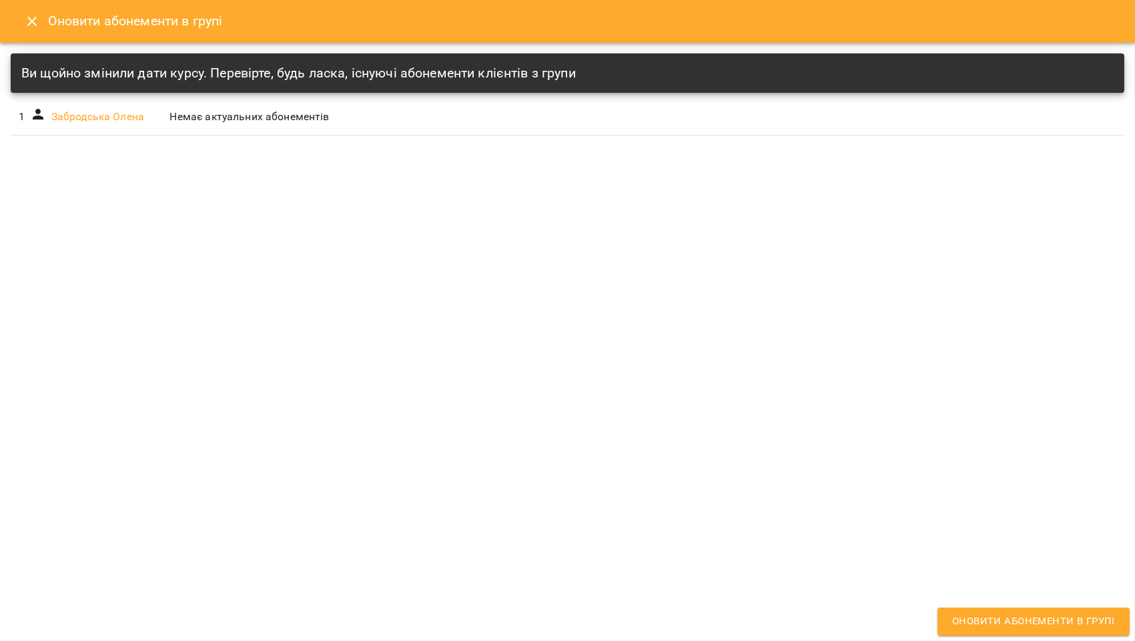
click at [1053, 619] on span "Оновити абонементи в групі" at bounding box center [1033, 621] width 163 height 17
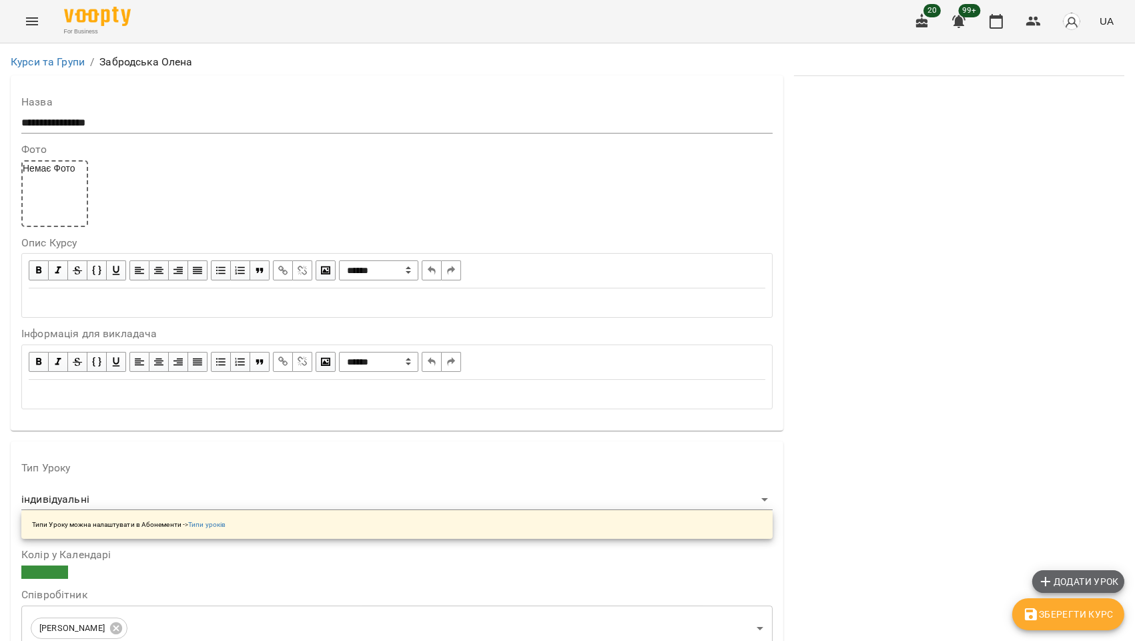
click at [1084, 583] on span "Додати урок" at bounding box center [1078, 581] width 81 height 16
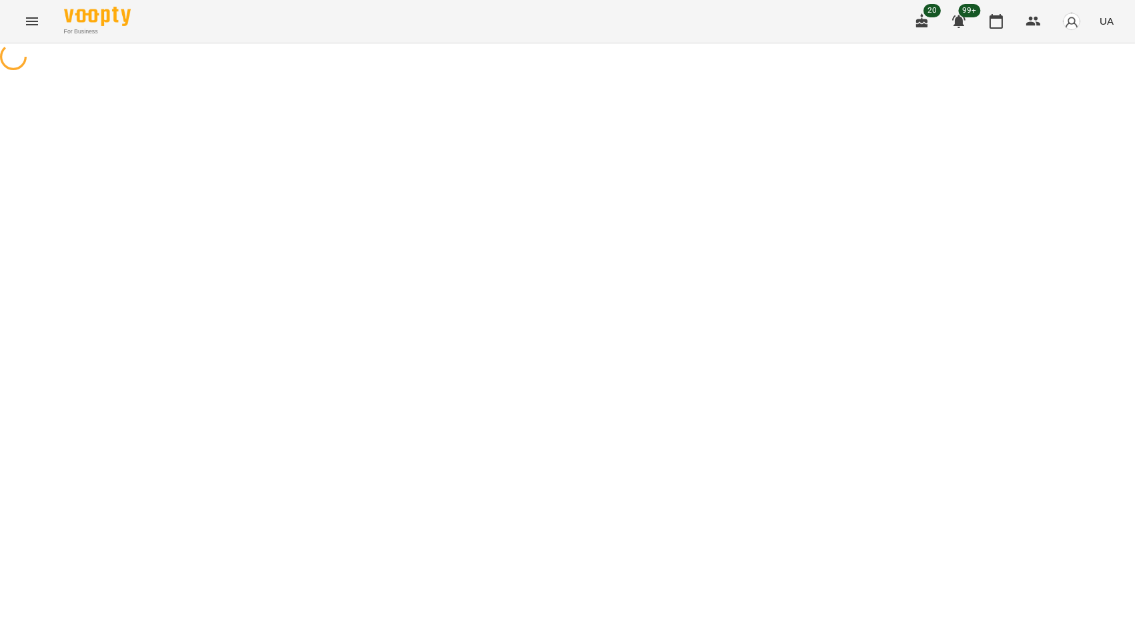
select select "**********"
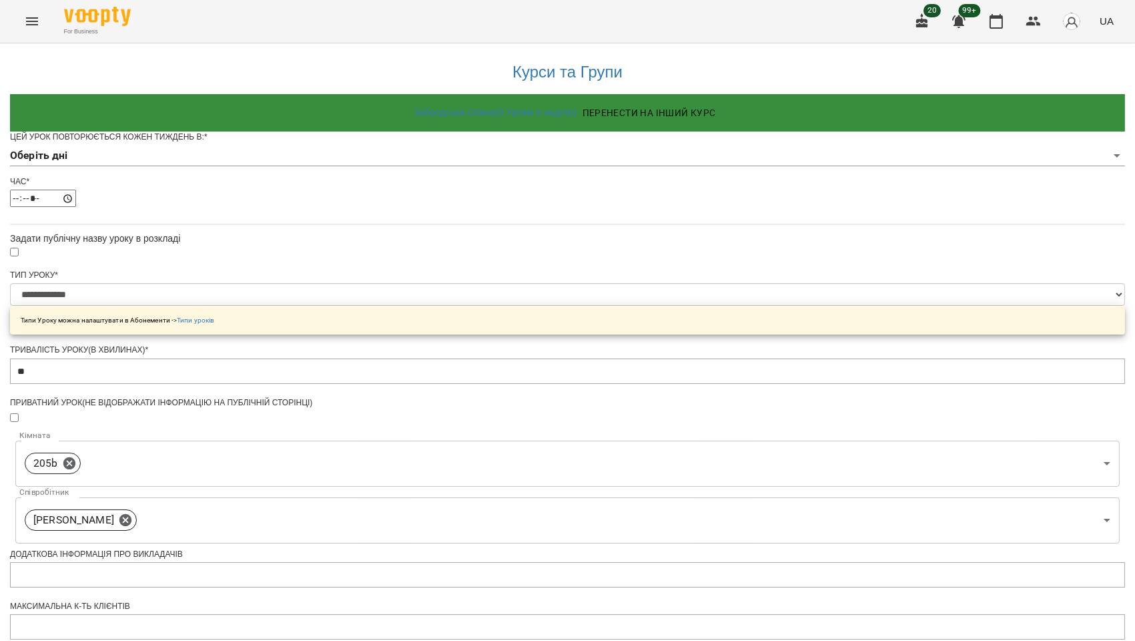
click at [451, 181] on body "**********" at bounding box center [567, 429] width 1135 height 858
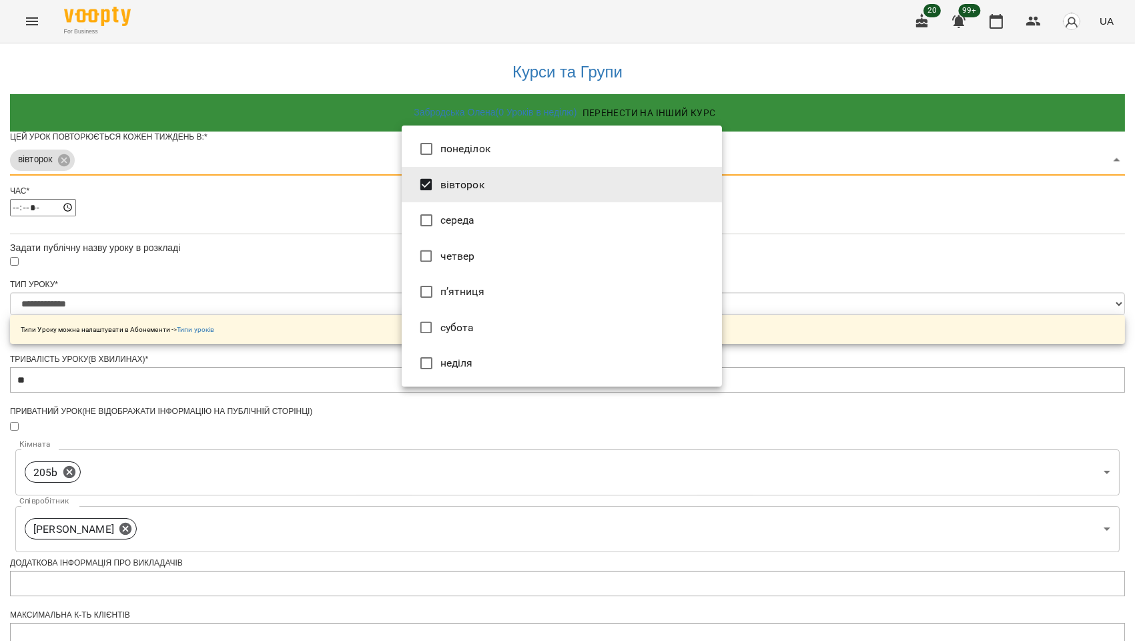
click at [447, 255] on li "четвер" at bounding box center [562, 256] width 320 height 36
type input "***"
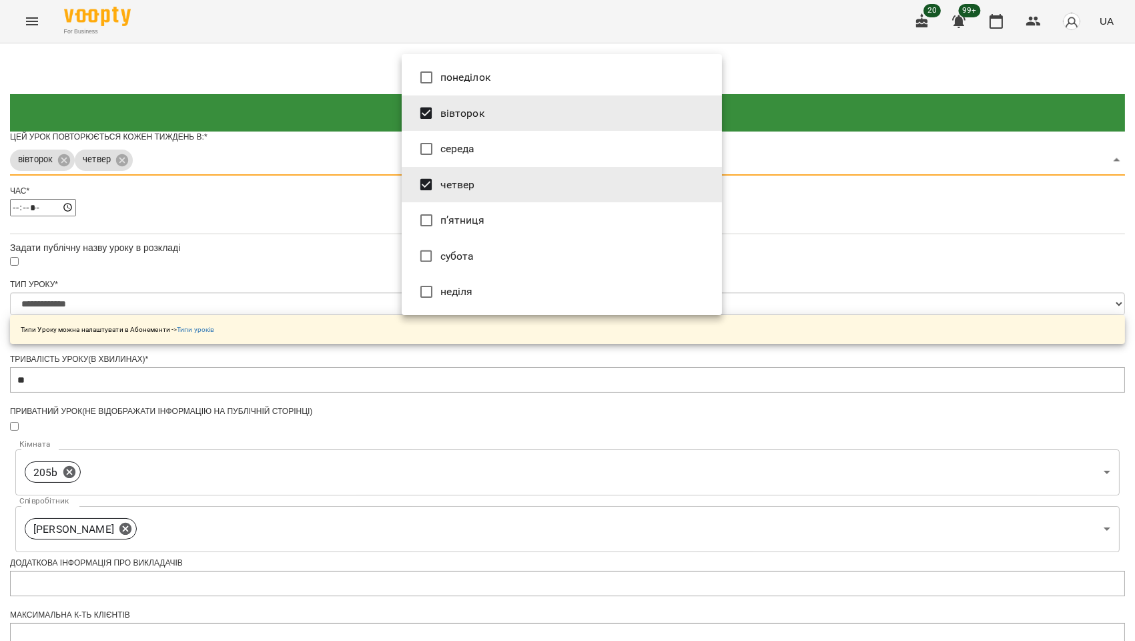
click at [274, 282] on div at bounding box center [567, 320] width 1135 height 641
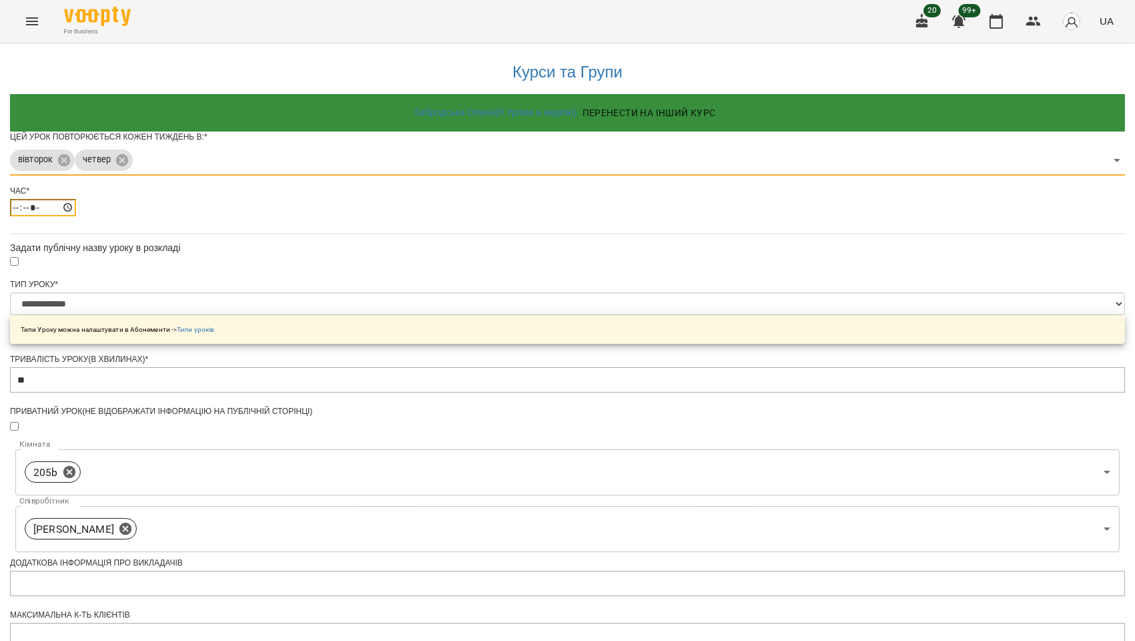
click at [76, 216] on input "*****" at bounding box center [43, 207] width 66 height 17
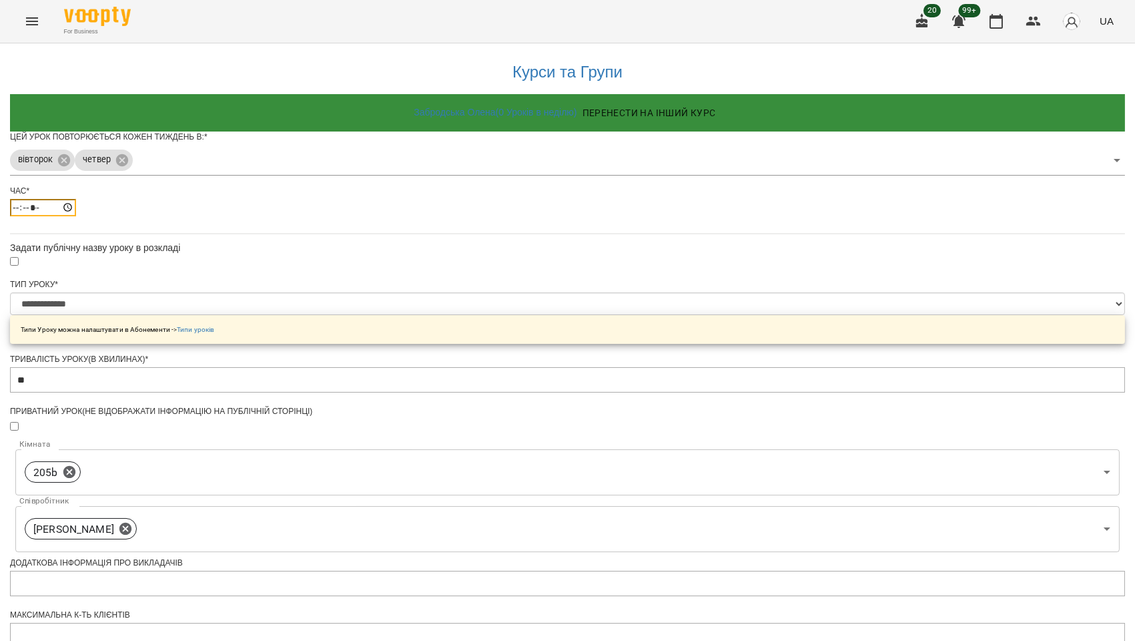
type input "*****"
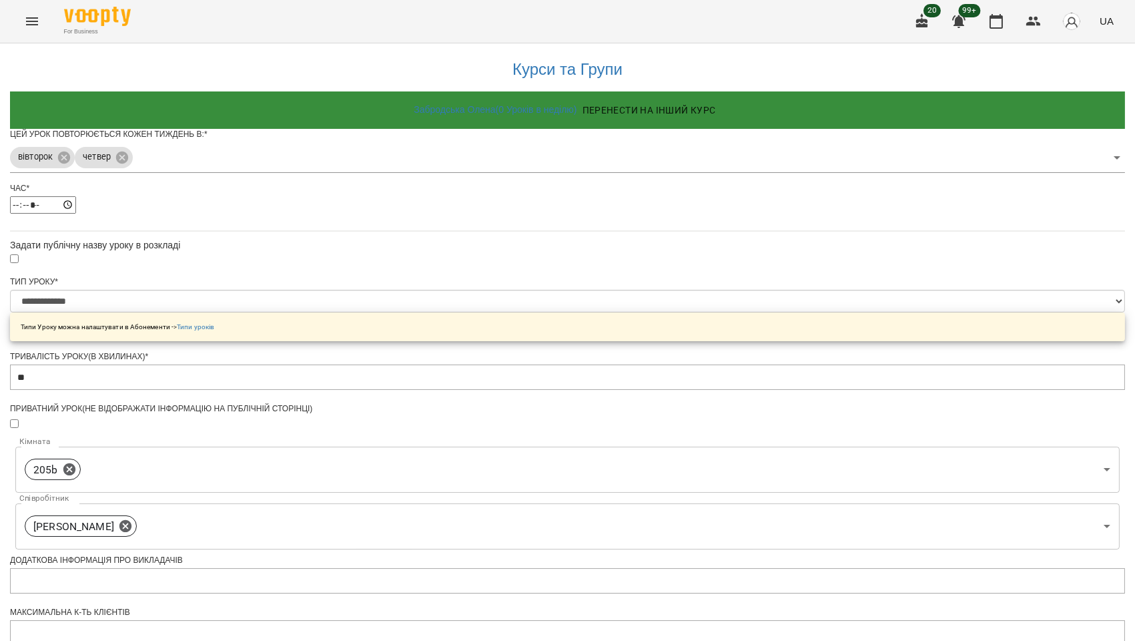
scroll to position [376, 0]
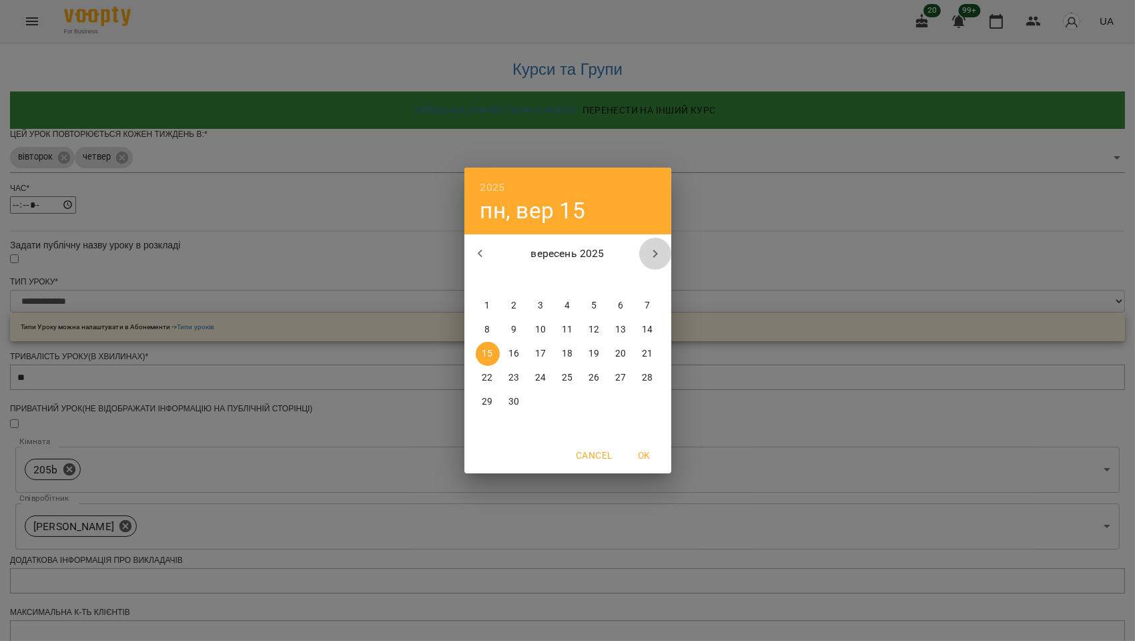
click at [651, 250] on icon "button" at bounding box center [655, 254] width 16 height 16
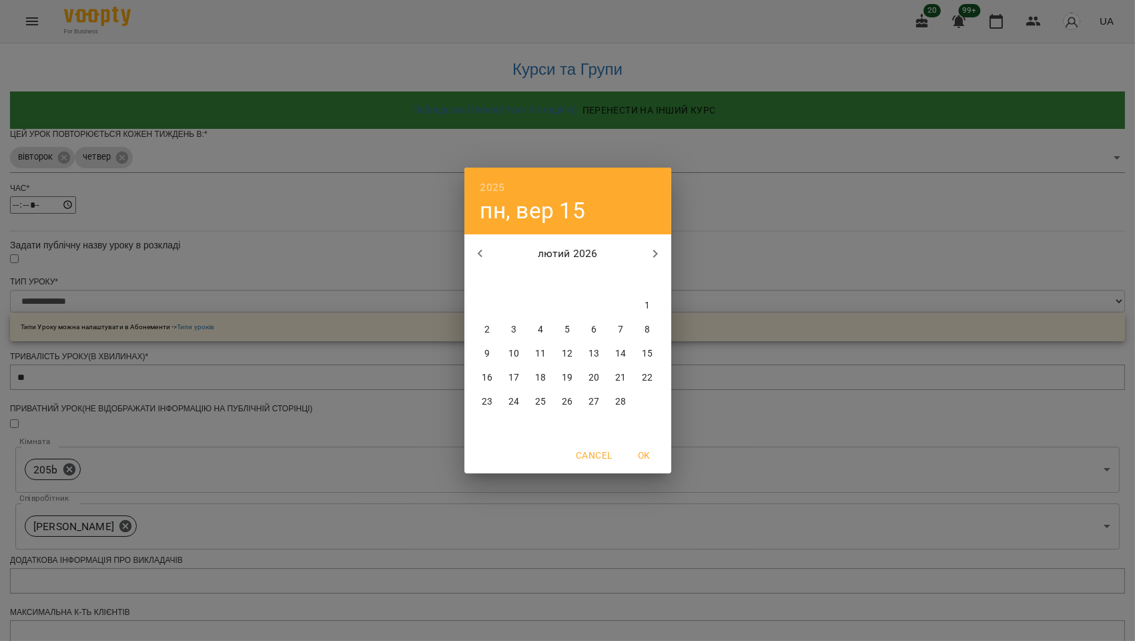
click at [651, 250] on icon "button" at bounding box center [655, 254] width 16 height 16
click at [647, 406] on p "31" at bounding box center [647, 401] width 11 height 13
type input "**********"
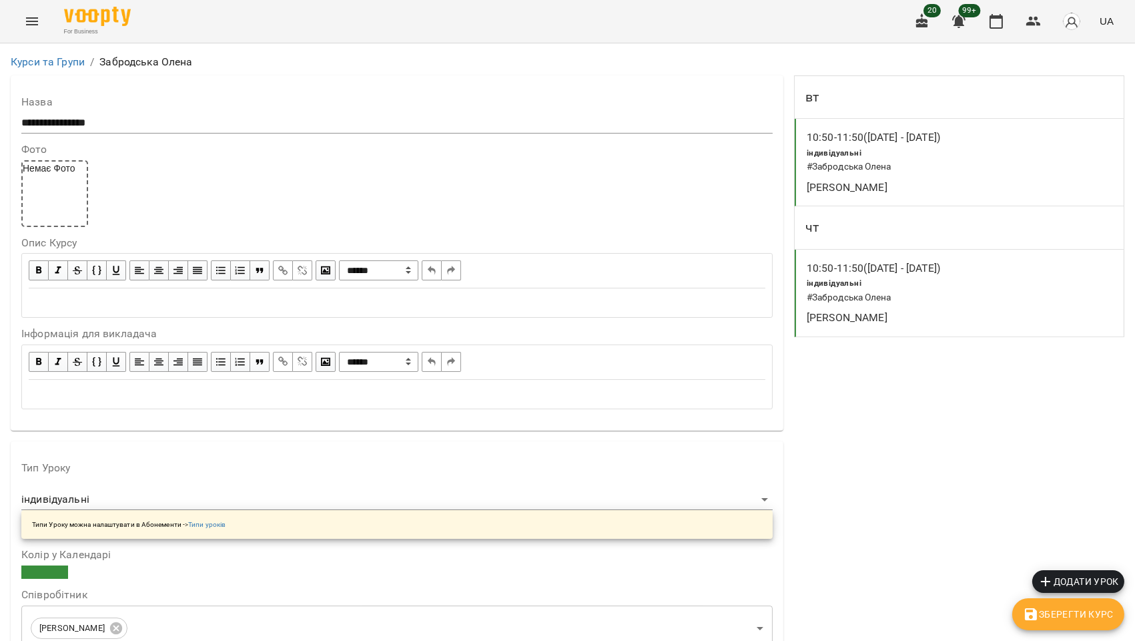
click at [1036, 606] on icon "button" at bounding box center [1031, 614] width 16 height 16
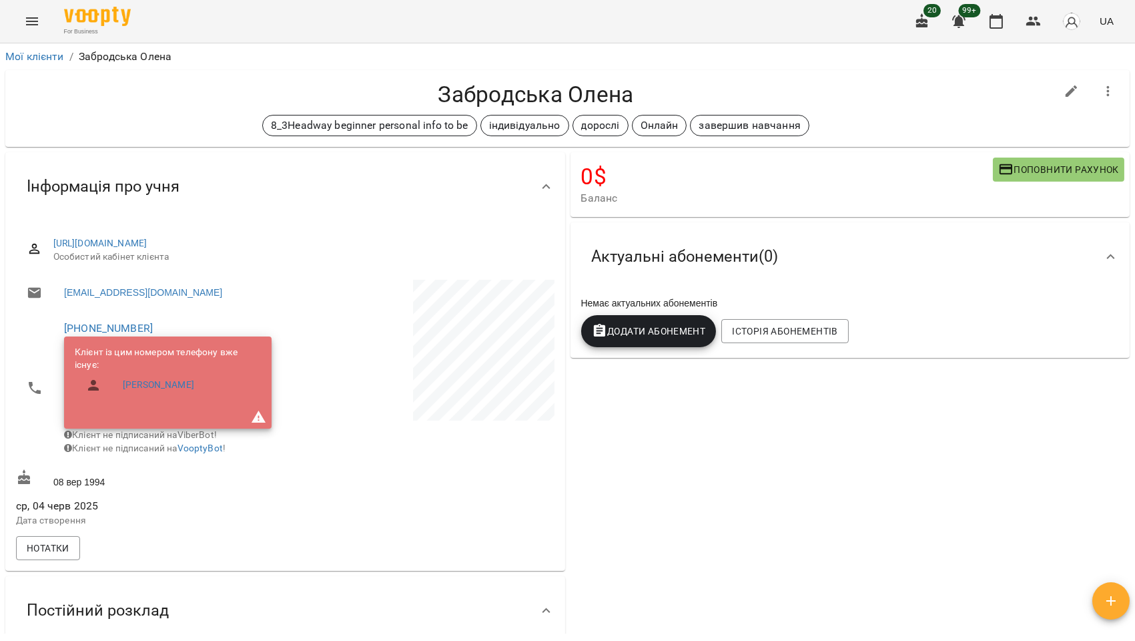
click at [1066, 91] on icon "button" at bounding box center [1072, 91] width 12 height 12
select select "**"
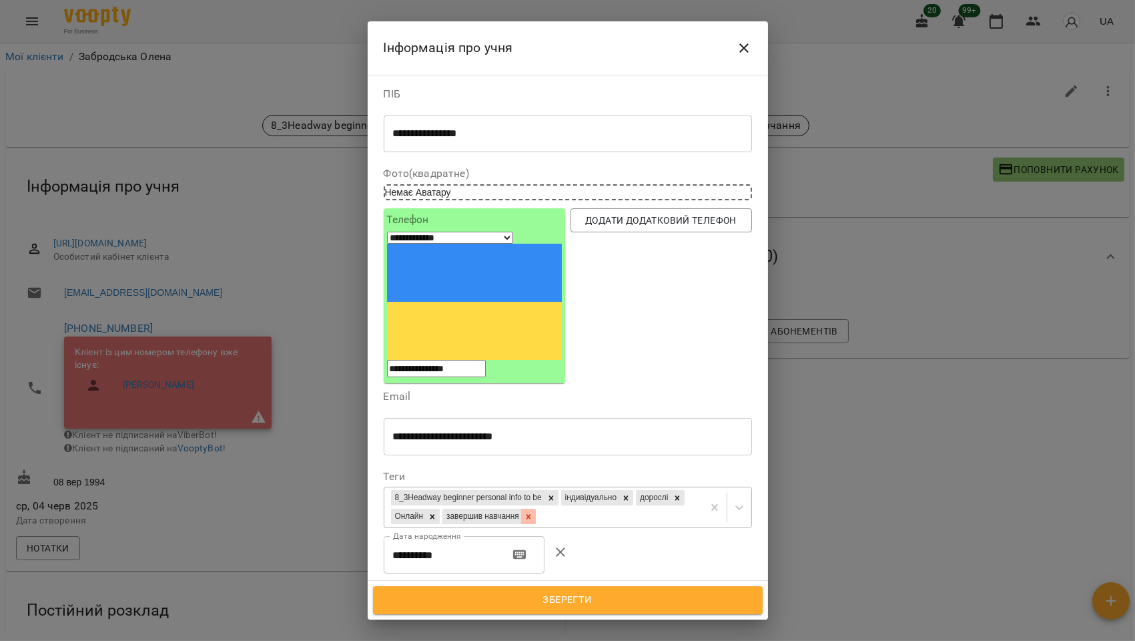
click at [536, 509] on div at bounding box center [528, 516] width 15 height 15
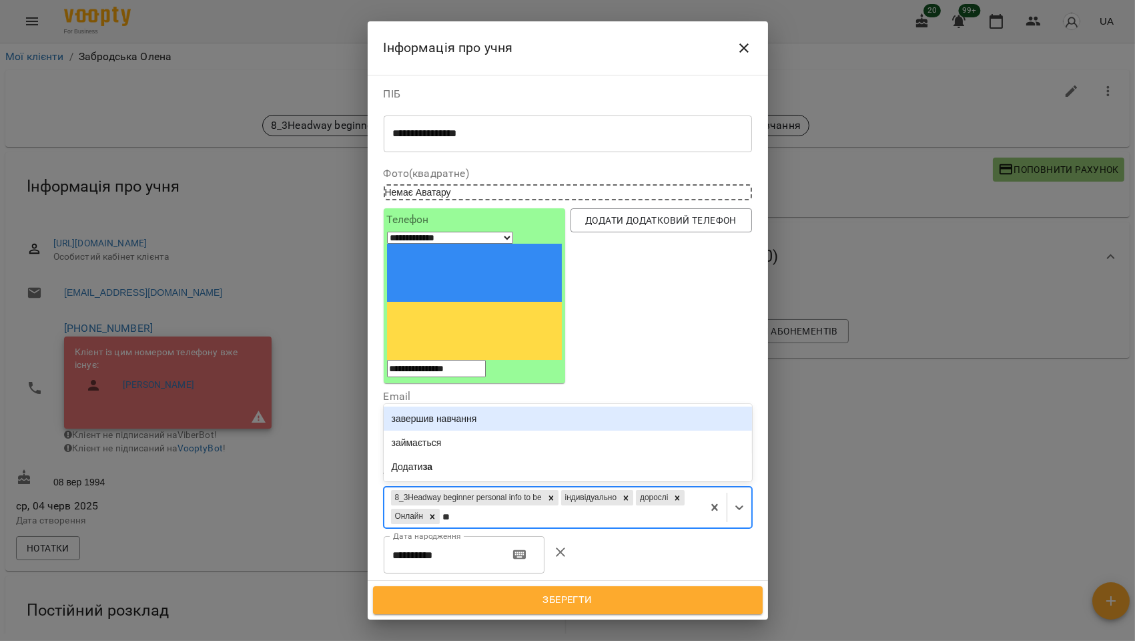
type input "***"
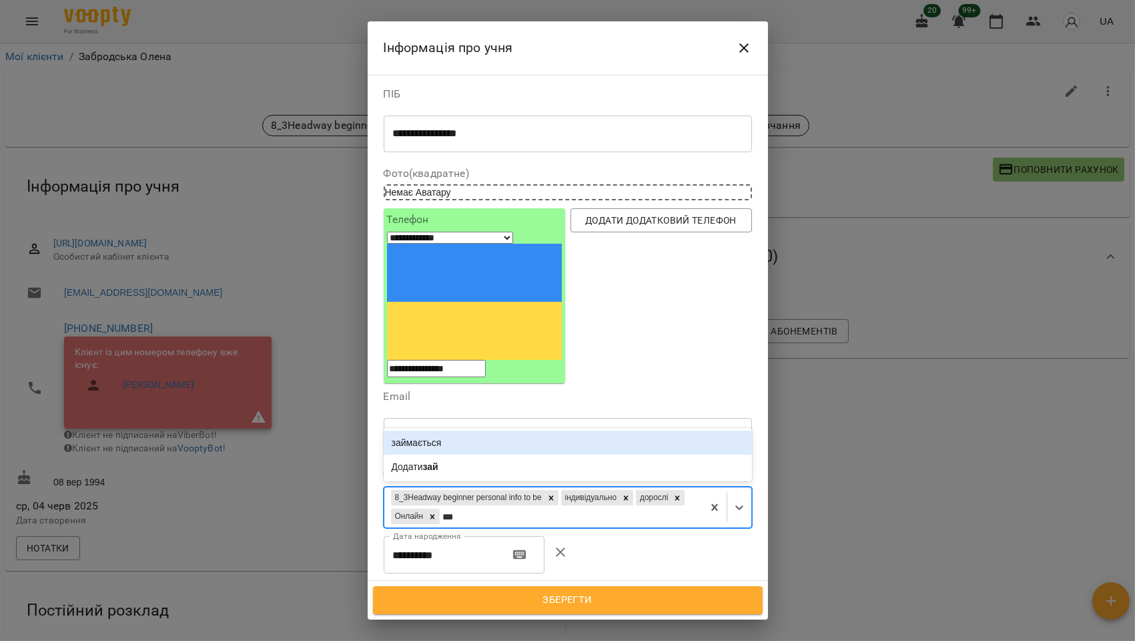
click at [608, 430] on div "займається" at bounding box center [568, 442] width 368 height 24
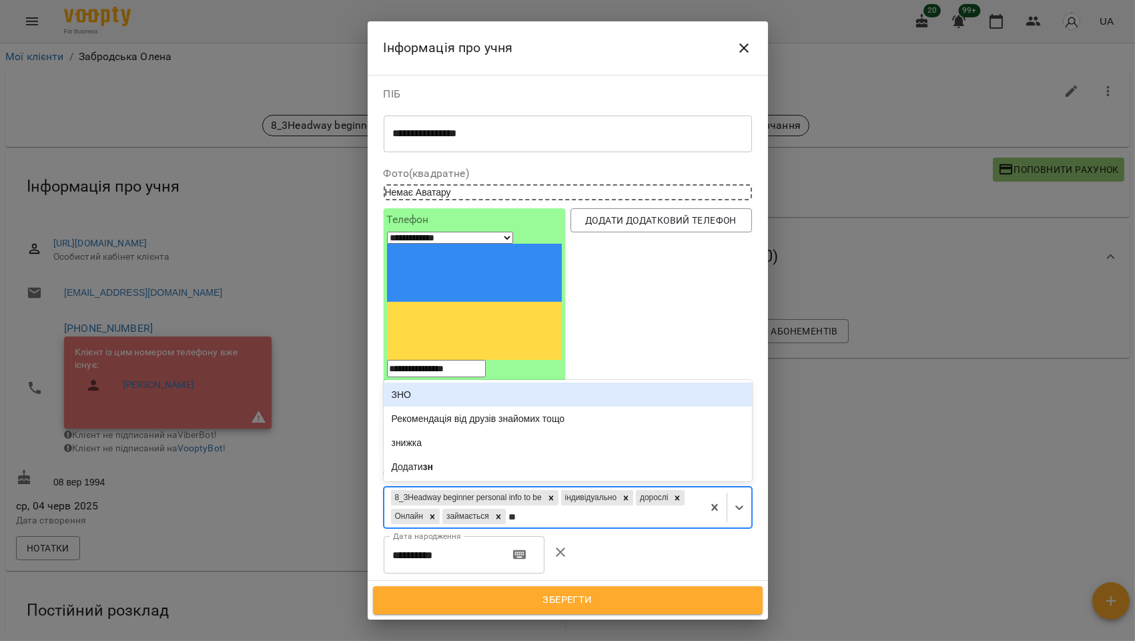
type input "***"
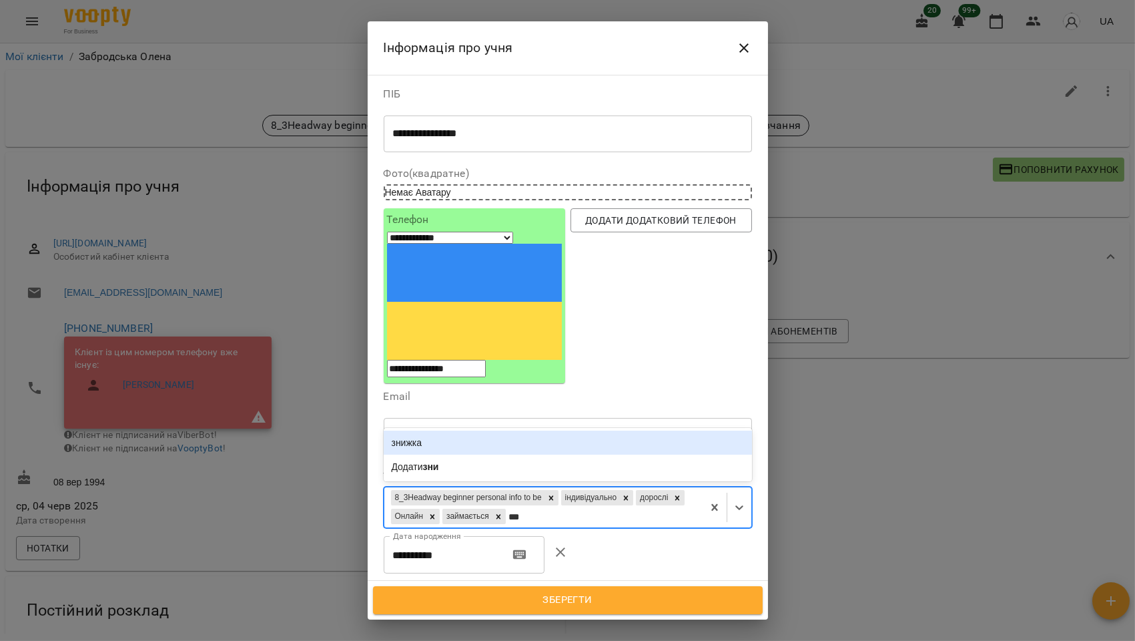
click at [503, 430] on div "знижка" at bounding box center [568, 442] width 368 height 24
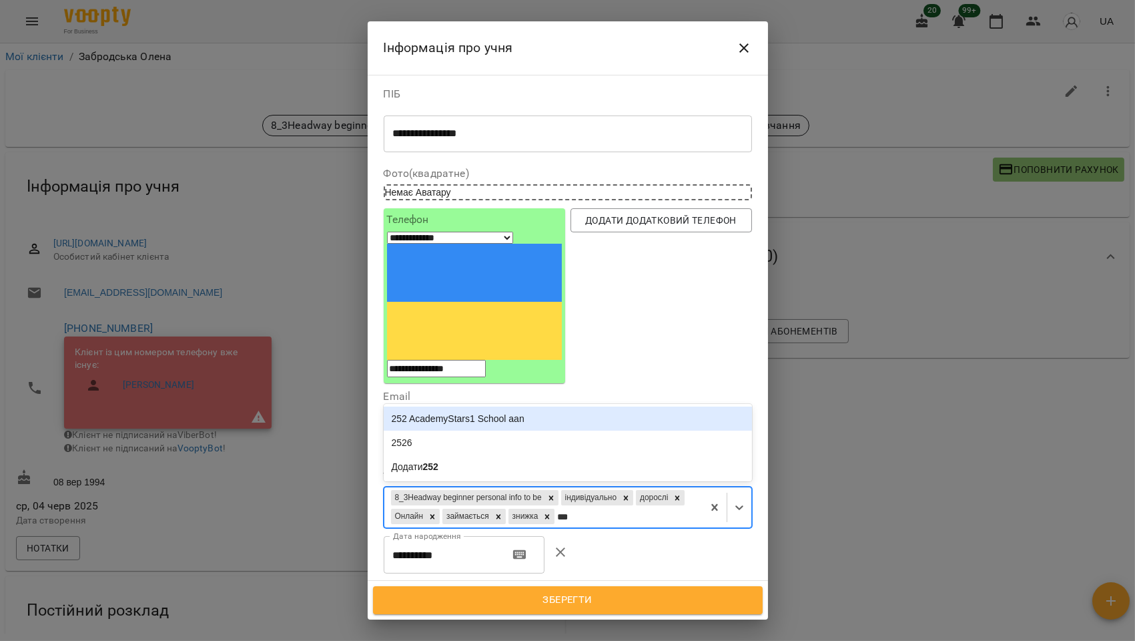
type input "****"
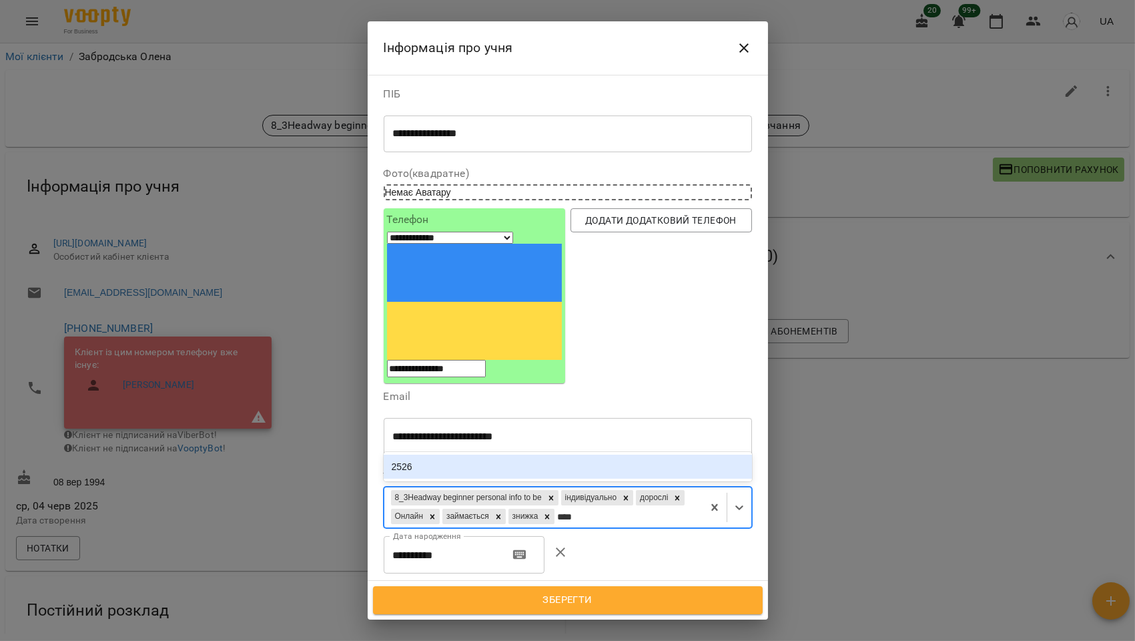
click at [482, 455] on div "2526" at bounding box center [568, 467] width 368 height 24
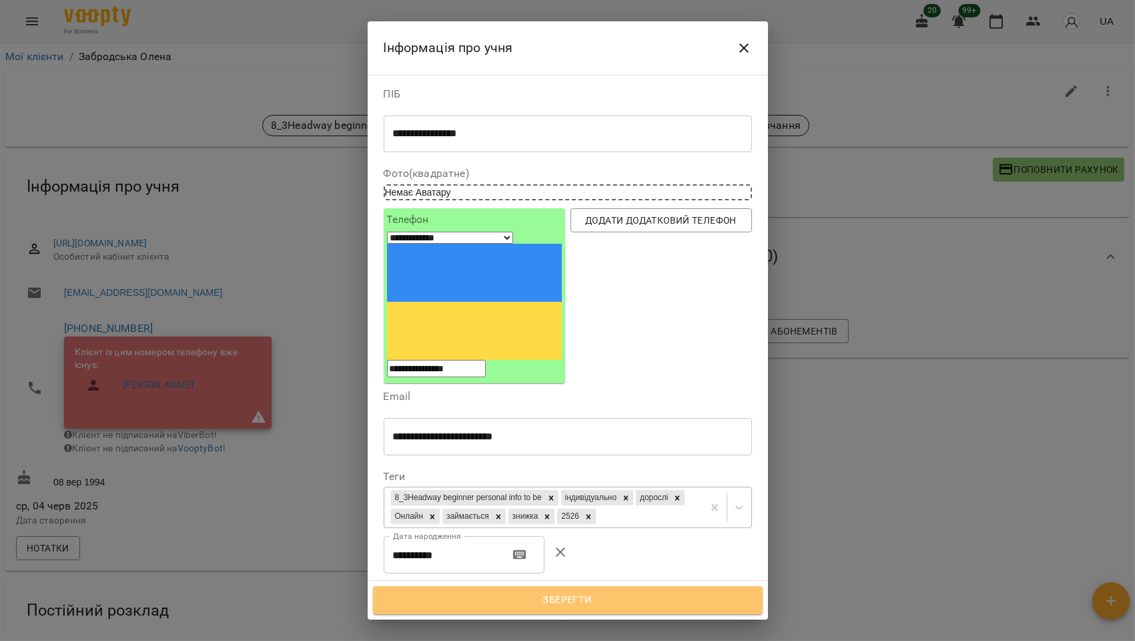
click at [577, 599] on span "Зберегти" at bounding box center [568, 599] width 360 height 17
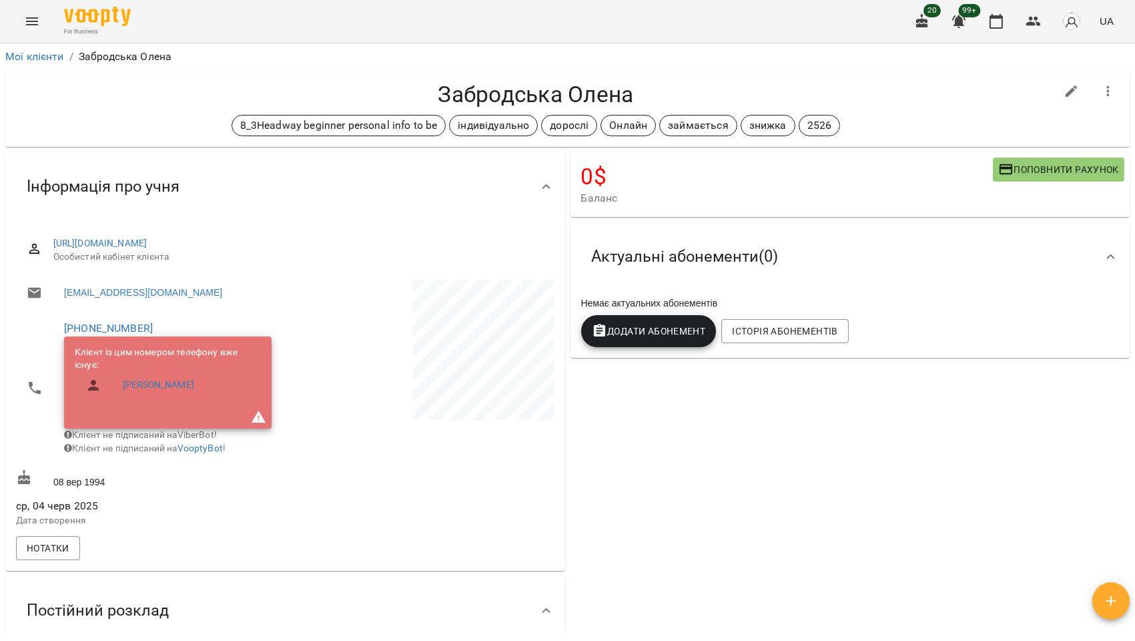
click at [654, 339] on span "Додати Абонемент" at bounding box center [649, 331] width 114 height 16
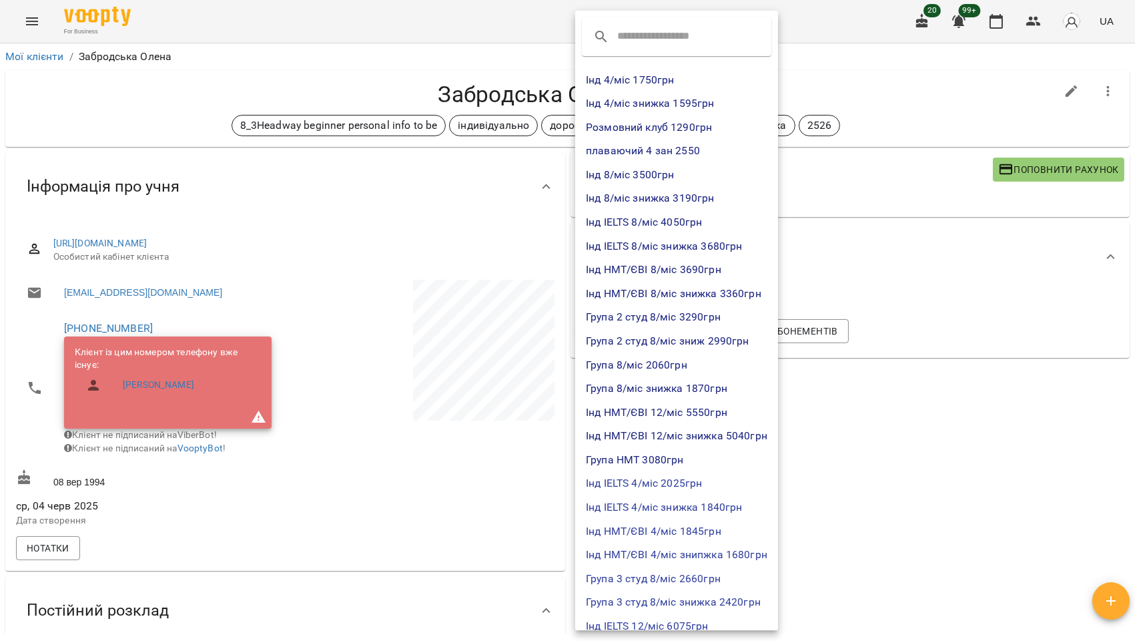
click at [652, 26] on input "text" at bounding box center [669, 36] width 105 height 21
drag, startPoint x: 922, startPoint y: 425, endPoint x: 843, endPoint y: 310, distance: 139.8
click at [922, 425] on div at bounding box center [567, 320] width 1135 height 641
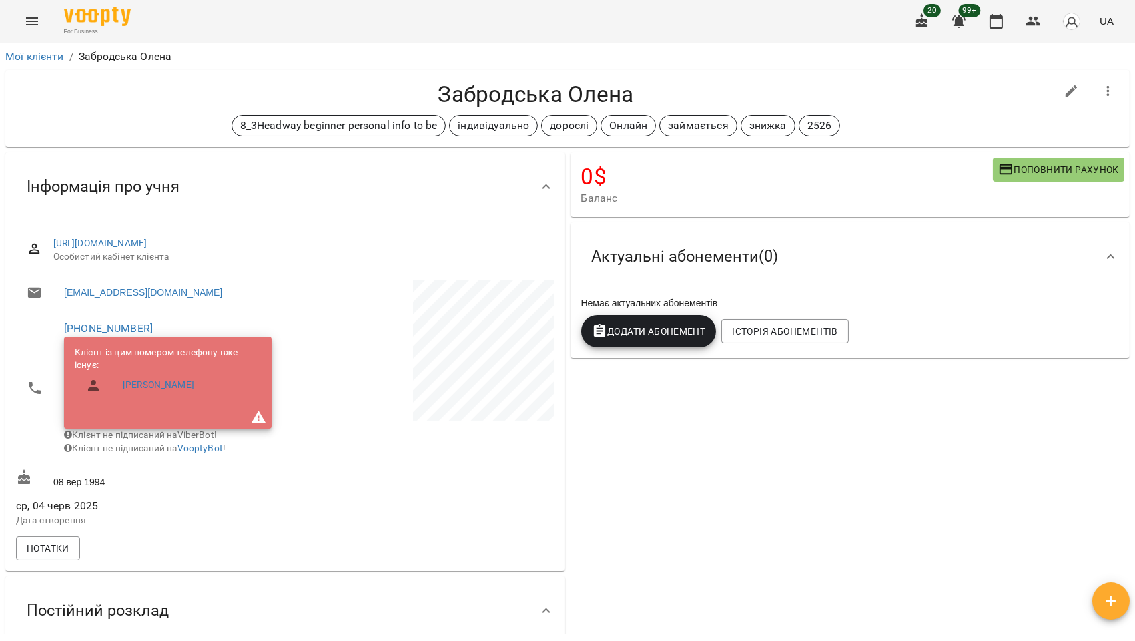
click at [257, 61] on ol "Мої клієнти / Забродська Олена" at bounding box center [567, 57] width 1125 height 16
click at [644, 338] on span "Додати Абонемент" at bounding box center [649, 331] width 114 height 16
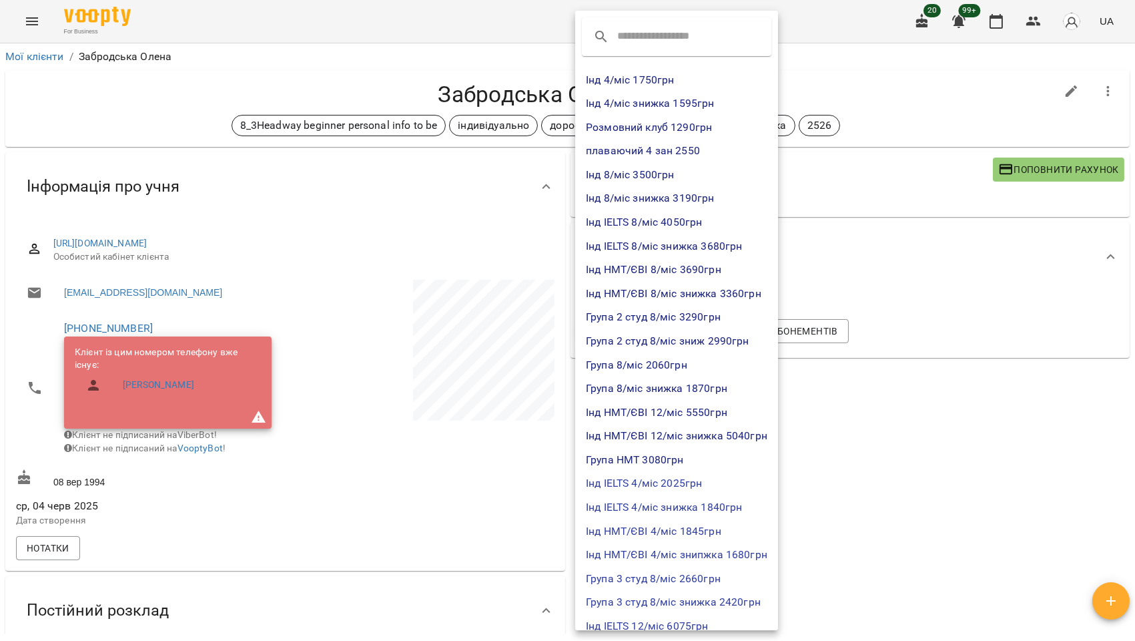
click at [648, 35] on input "text" at bounding box center [669, 36] width 105 height 21
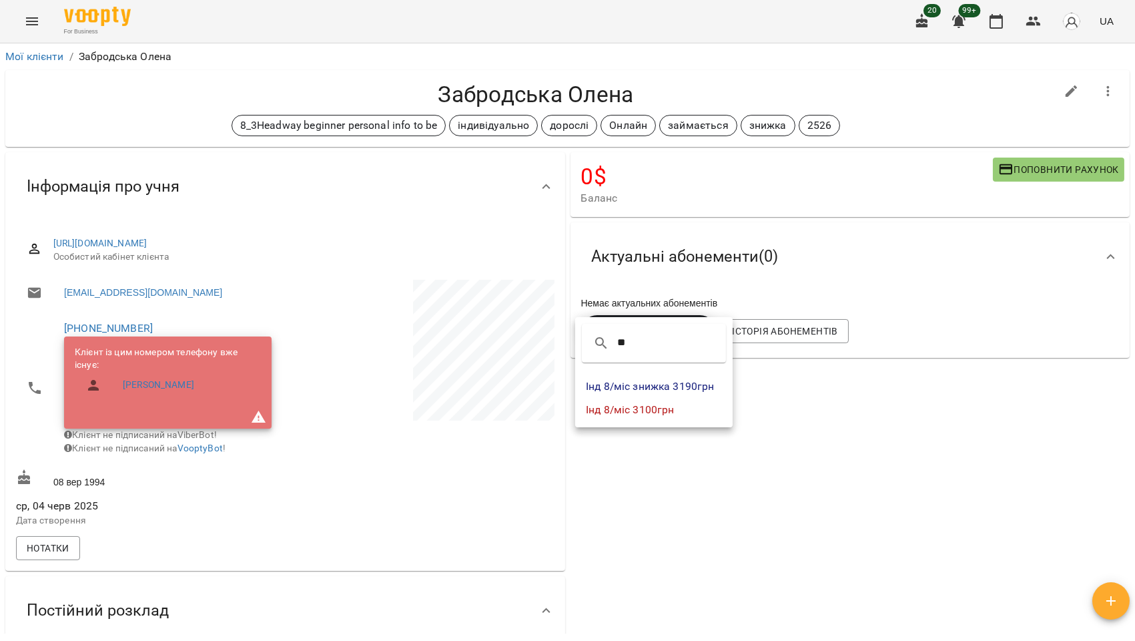
type input "**"
click at [669, 388] on li "Інд 8/міс знижка 3190грн" at bounding box center [654, 386] width 158 height 24
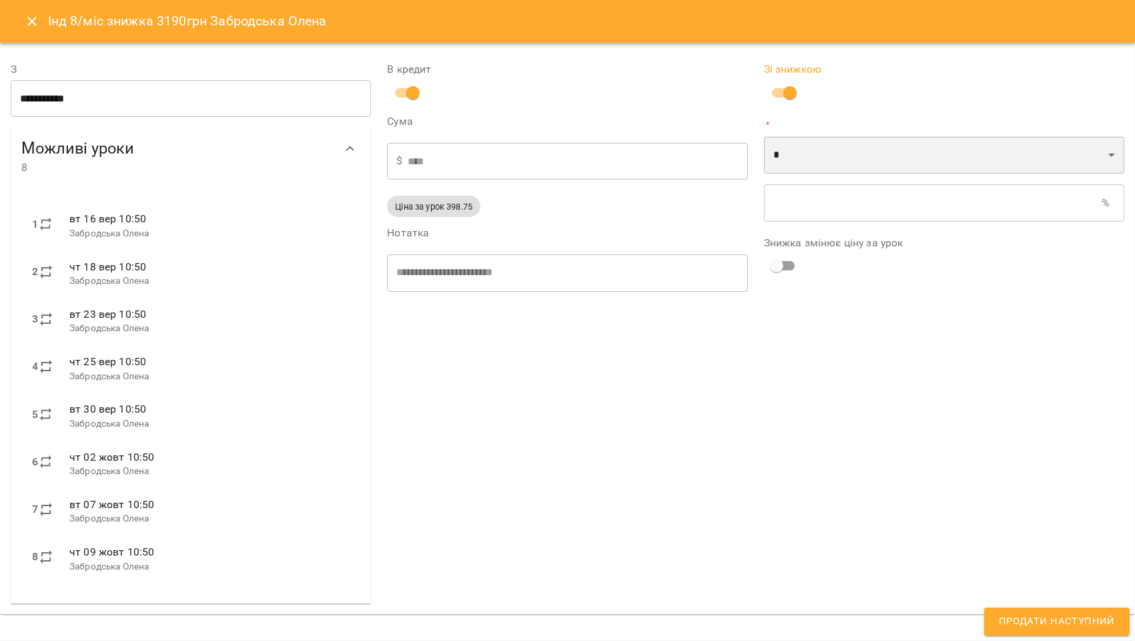
click at [826, 142] on select "* *" at bounding box center [944, 154] width 360 height 37
select select "*****"
click at [764, 136] on select "* *" at bounding box center [944, 154] width 360 height 37
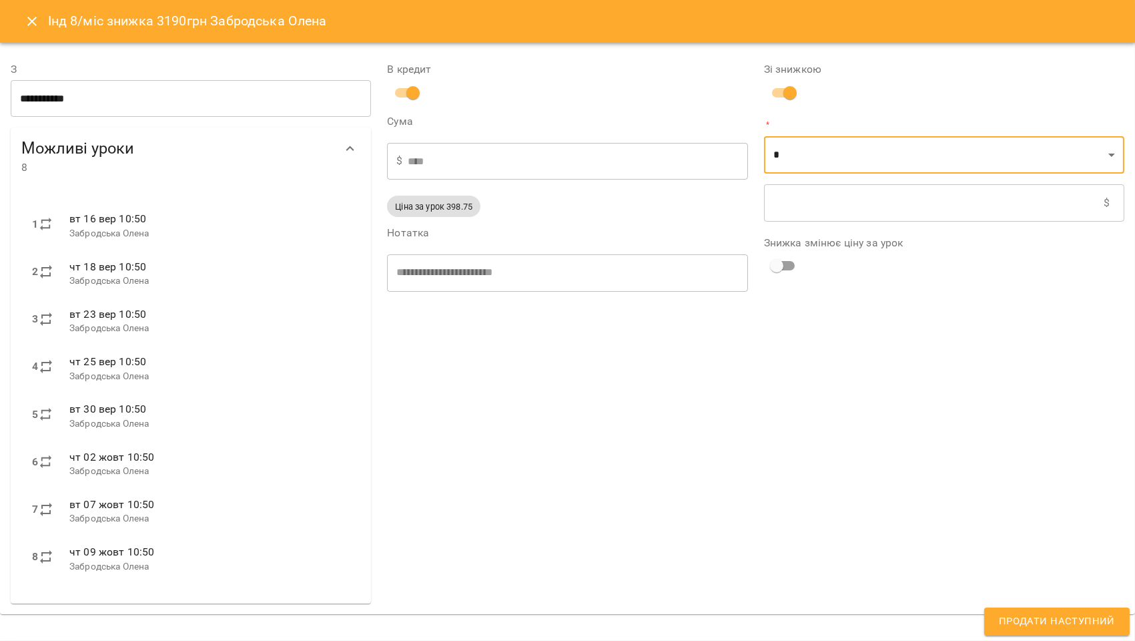
click at [789, 205] on input "text" at bounding box center [934, 202] width 340 height 37
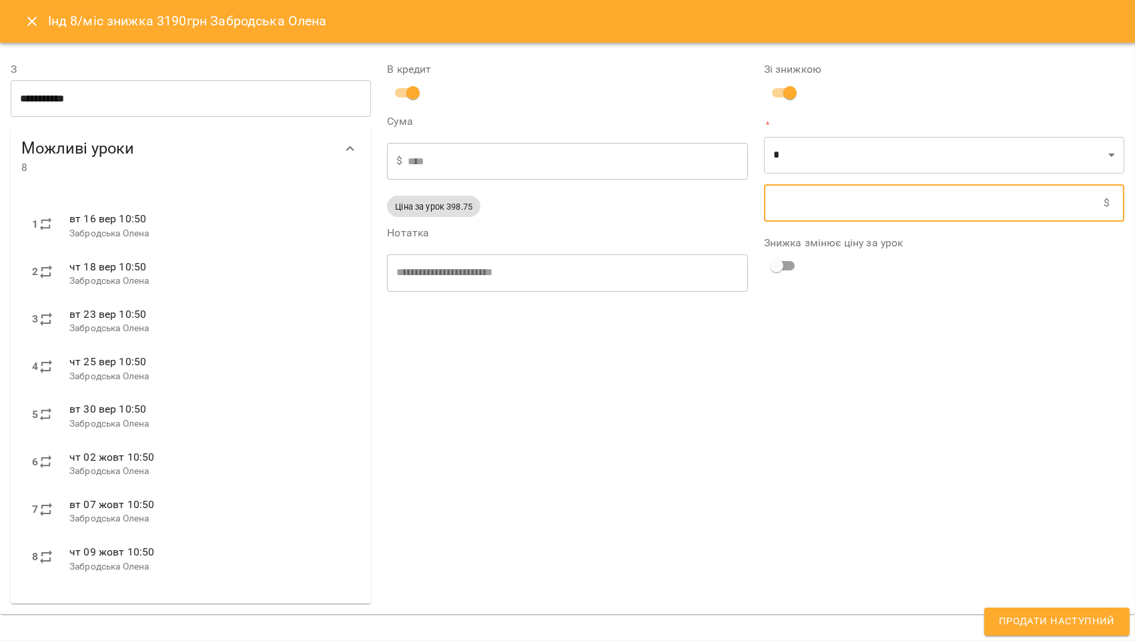
type input "****"
type input "*"
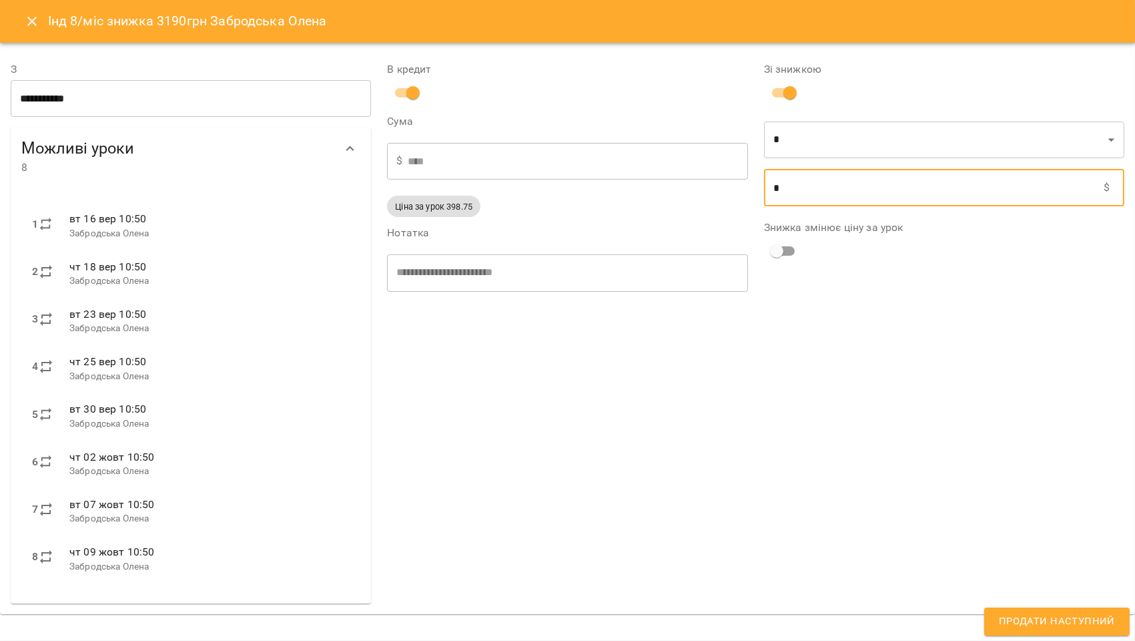
type input "****"
type input "**"
type input "****"
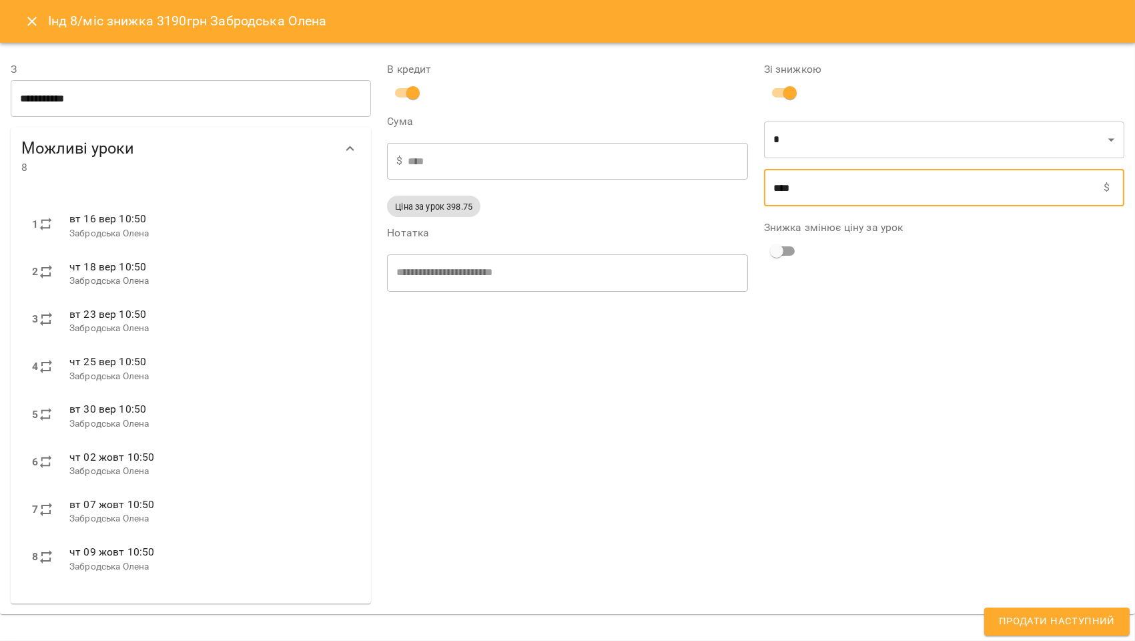
click at [1024, 622] on span "Продати наступний" at bounding box center [1057, 621] width 116 height 17
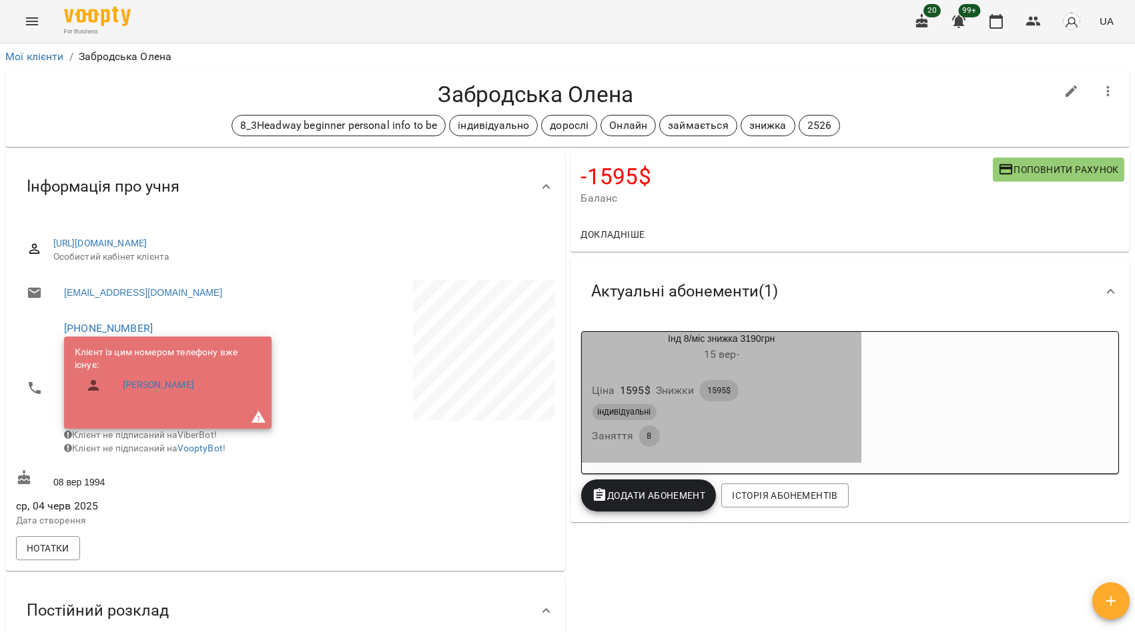
click at [810, 418] on div "індивідуальні" at bounding box center [722, 412] width 258 height 16
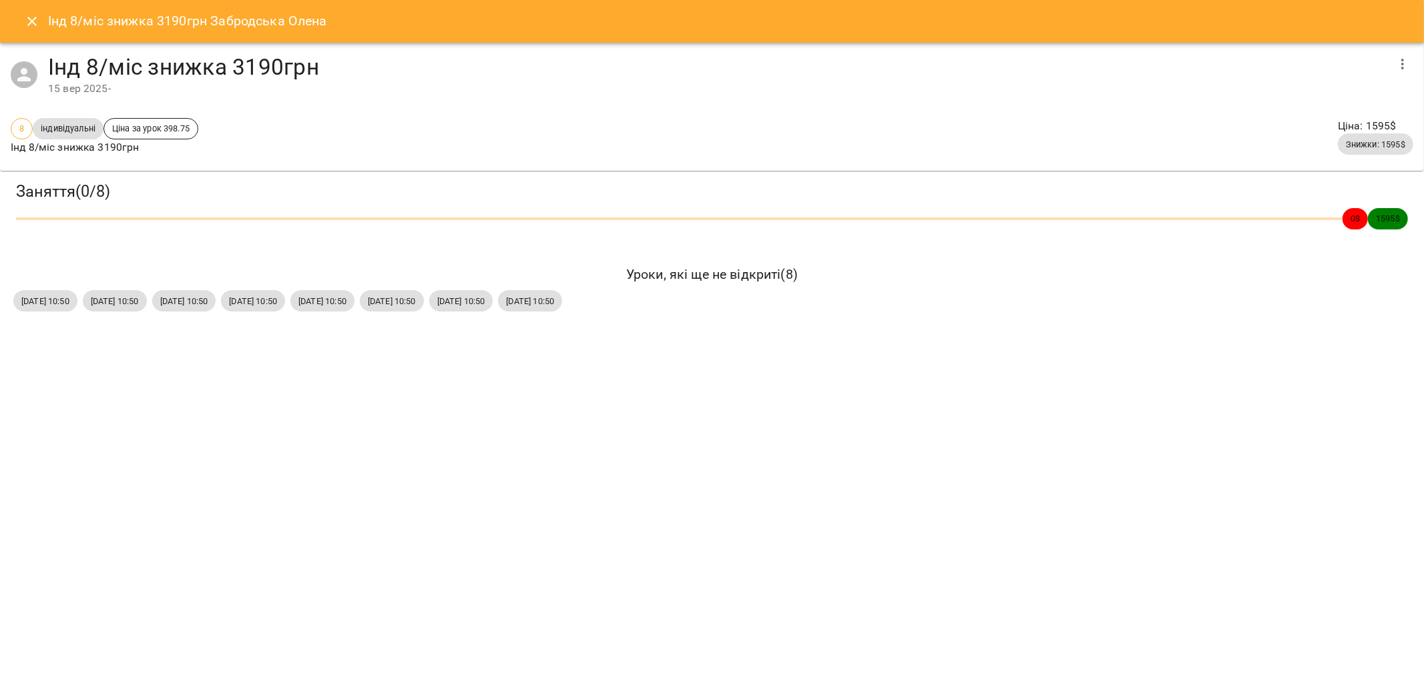
click at [1135, 63] on icon "button" at bounding box center [1402, 64] width 16 height 16
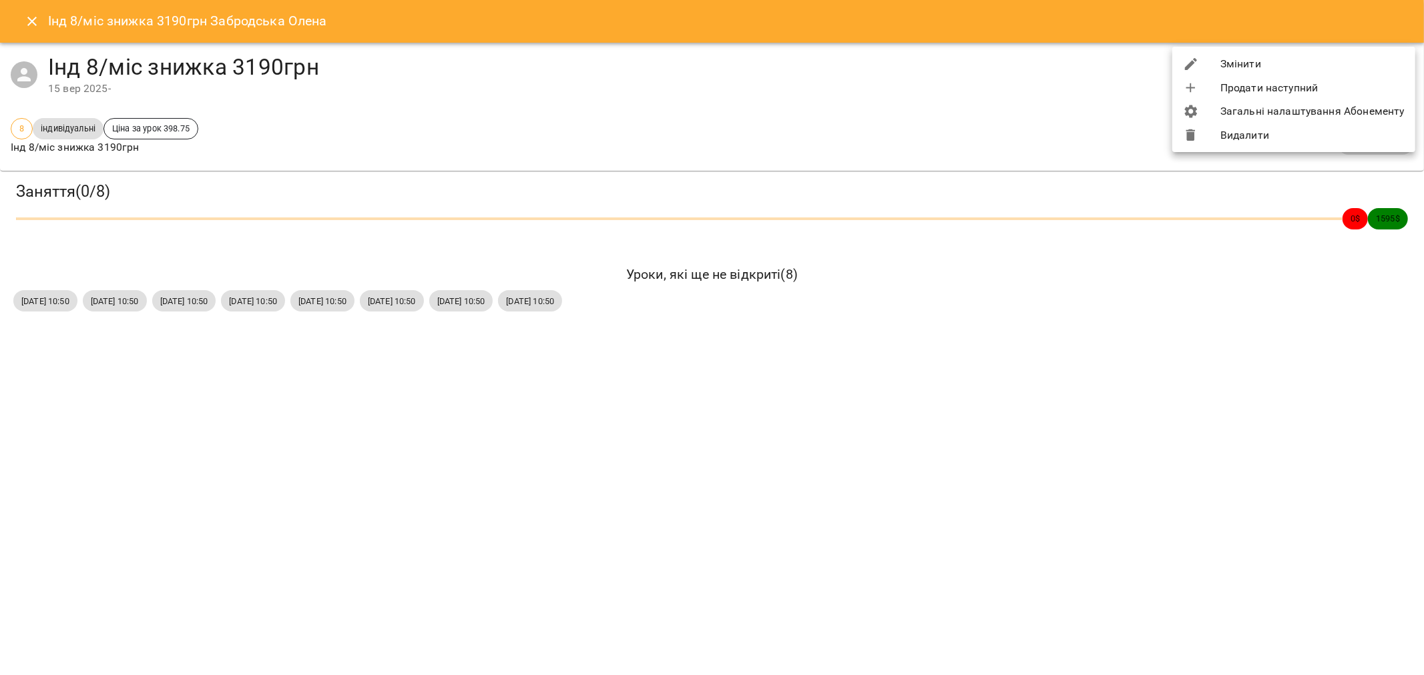
click at [1135, 65] on li "Змінити" at bounding box center [1293, 64] width 243 height 24
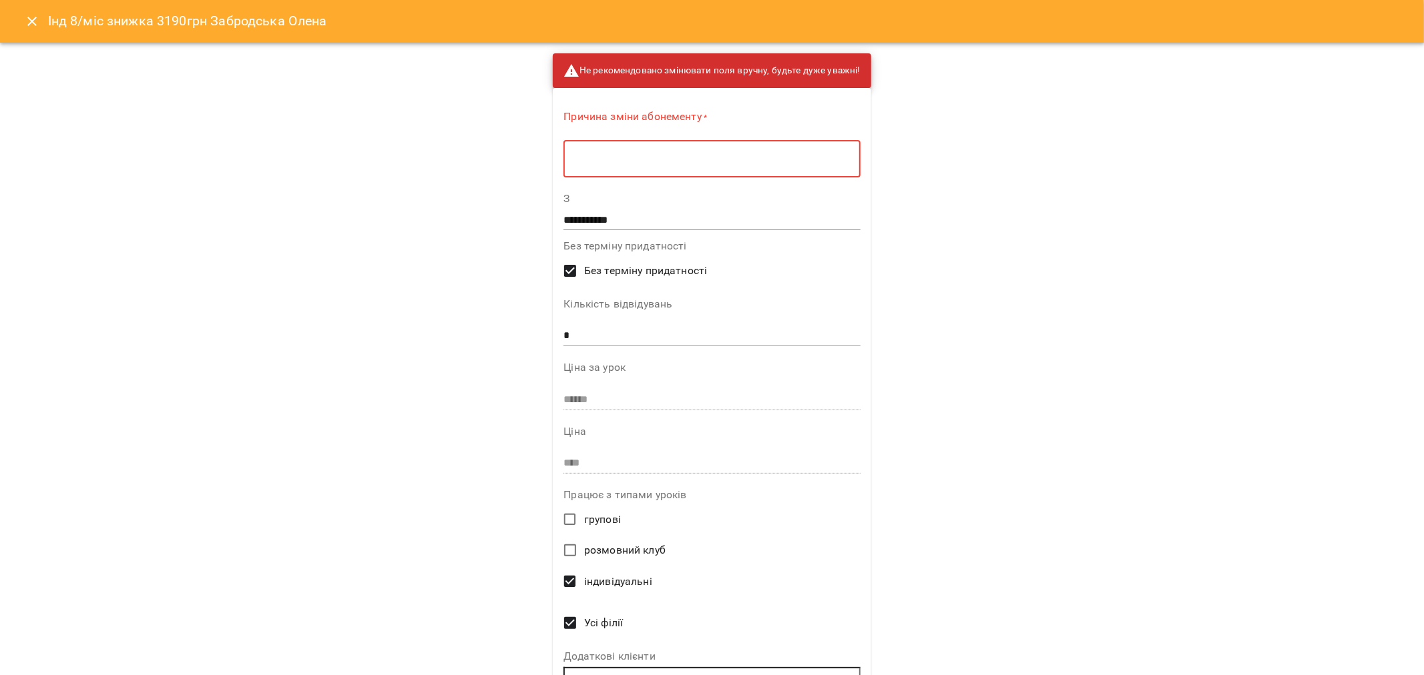
click at [624, 153] on textarea at bounding box center [712, 159] width 278 height 13
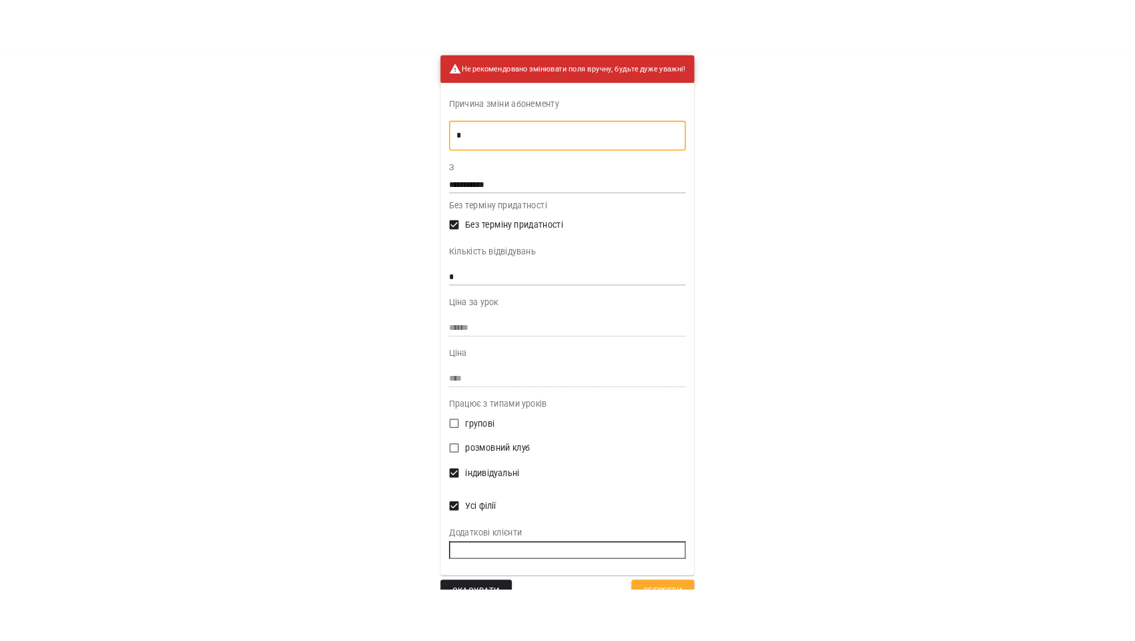
scroll to position [73, 0]
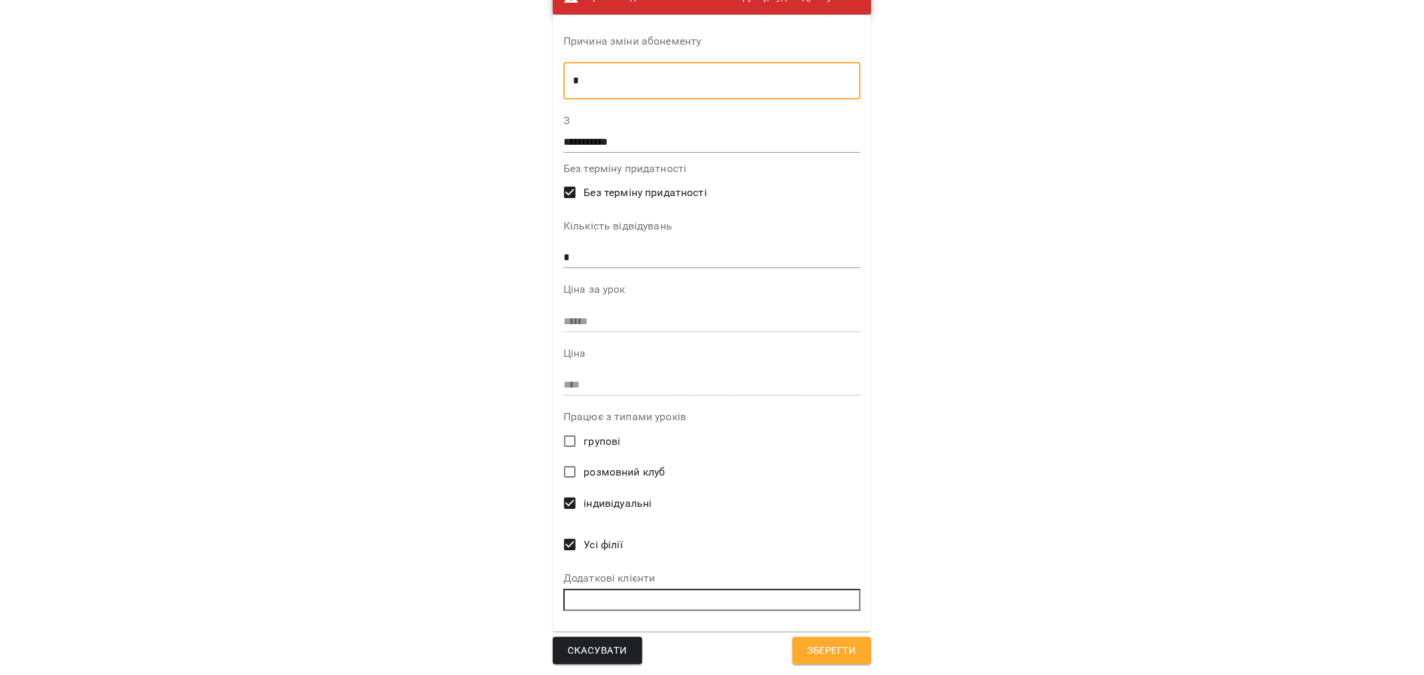
type textarea "*"
drag, startPoint x: 589, startPoint y: 256, endPoint x: 481, endPoint y: 256, distance: 108.1
click at [481, 256] on div "**********" at bounding box center [712, 337] width 1424 height 675
type input "*"
click at [832, 640] on span "Зберегти" at bounding box center [831, 651] width 49 height 17
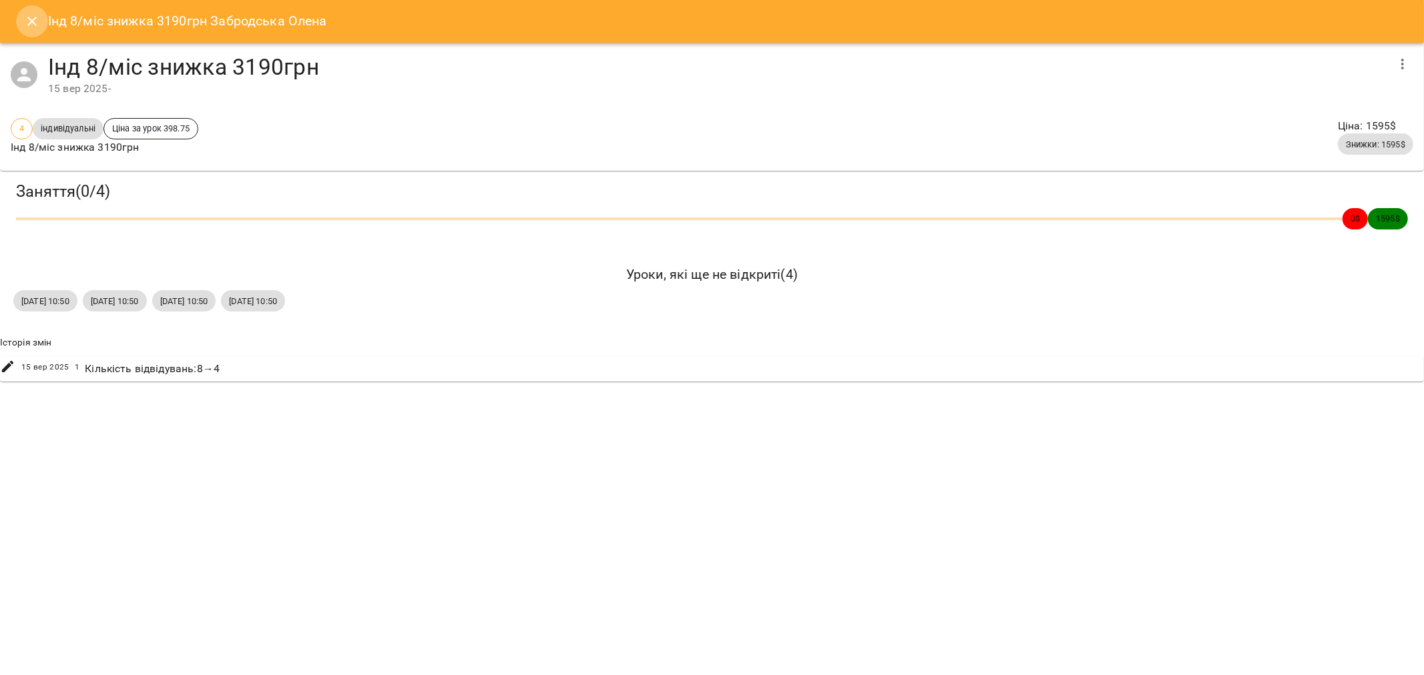
click at [27, 18] on icon "Close" at bounding box center [32, 21] width 16 height 16
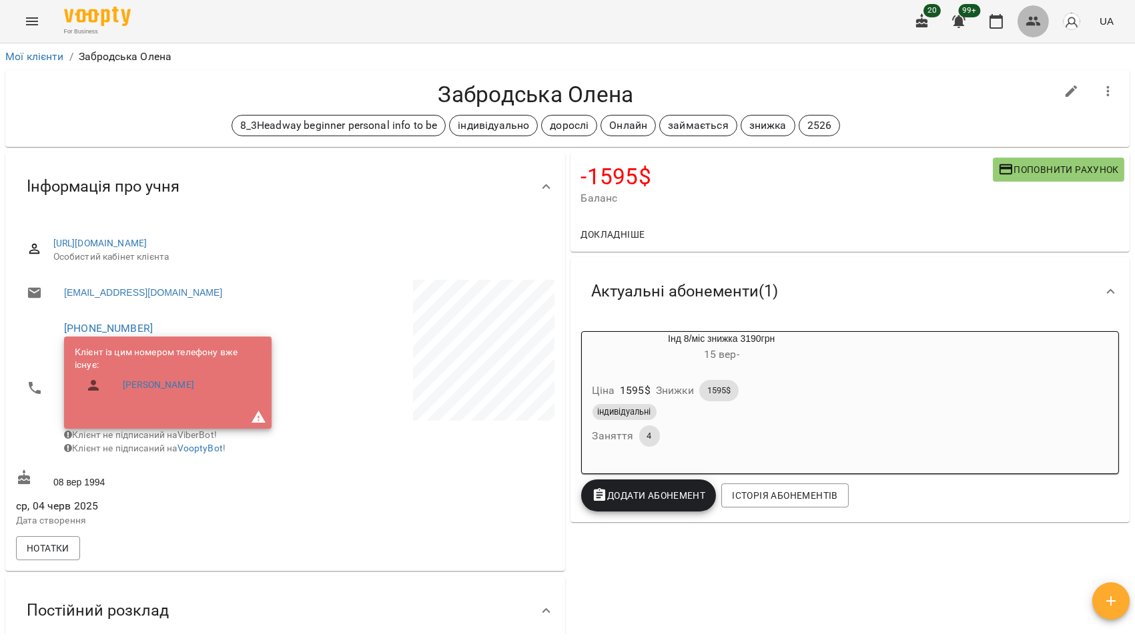
click at [1038, 18] on icon "button" at bounding box center [1034, 21] width 15 height 9
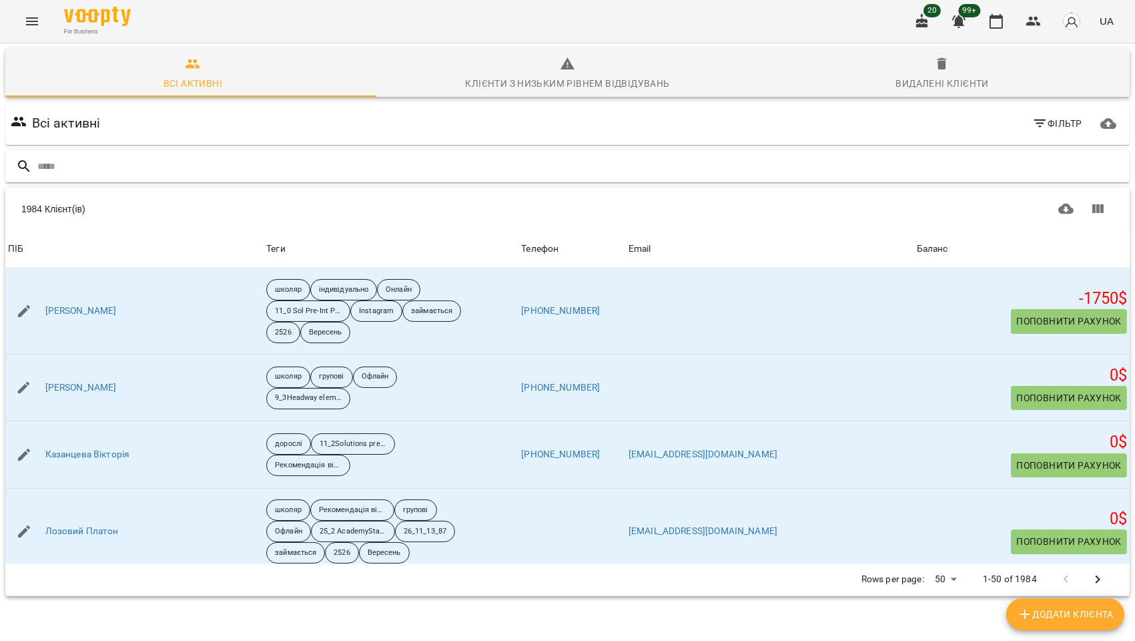
click at [114, 163] on input "text" at bounding box center [580, 167] width 1087 height 22
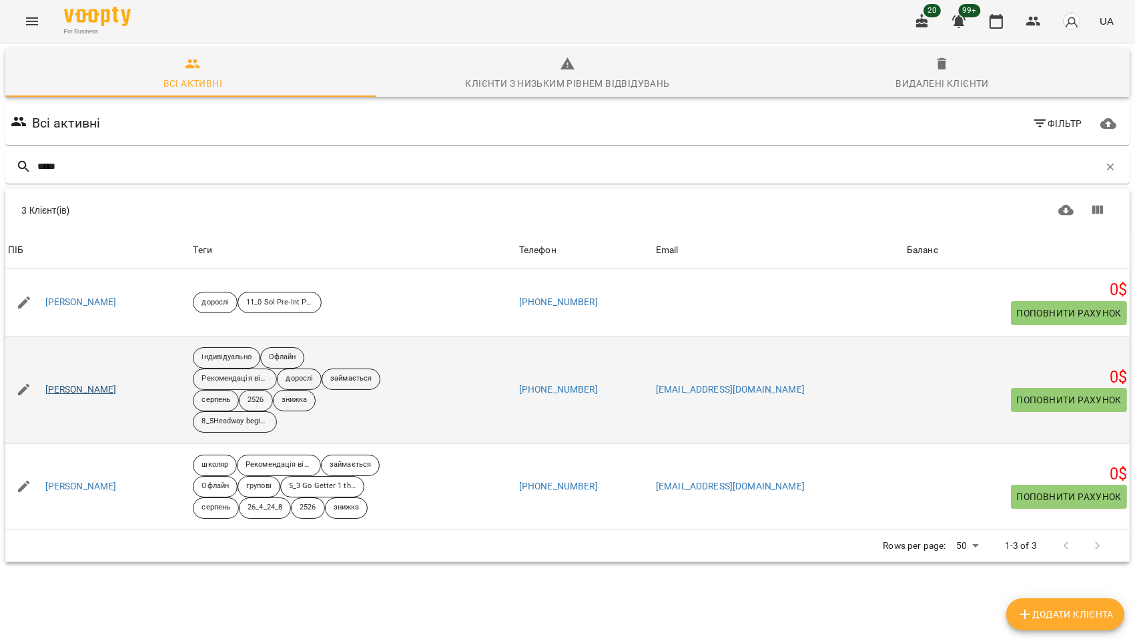
type input "*****"
click at [117, 390] on link "[PERSON_NAME]" at bounding box center [80, 389] width 71 height 13
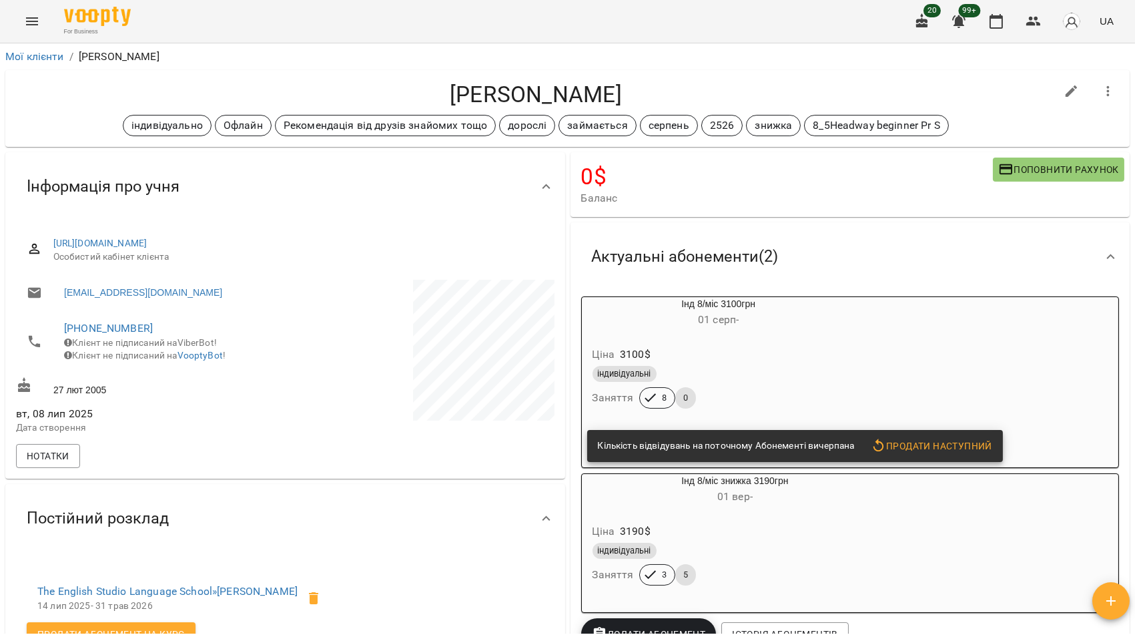
click at [960, 268] on div "Актуальні абонементи ( 2 )" at bounding box center [838, 257] width 515 height 42
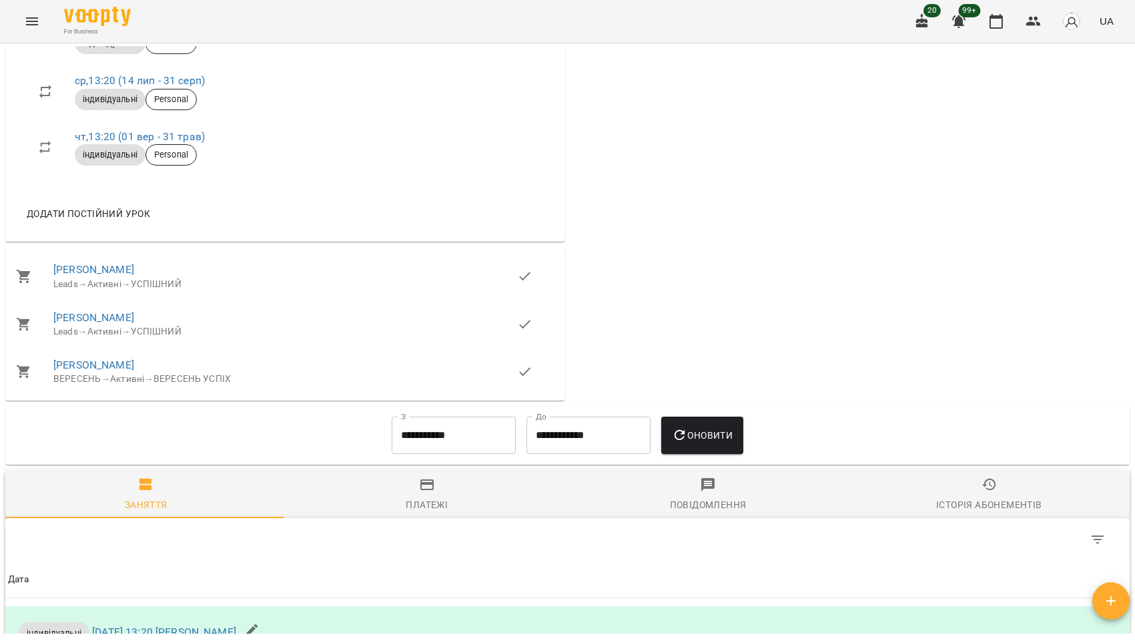
scroll to position [667, 0]
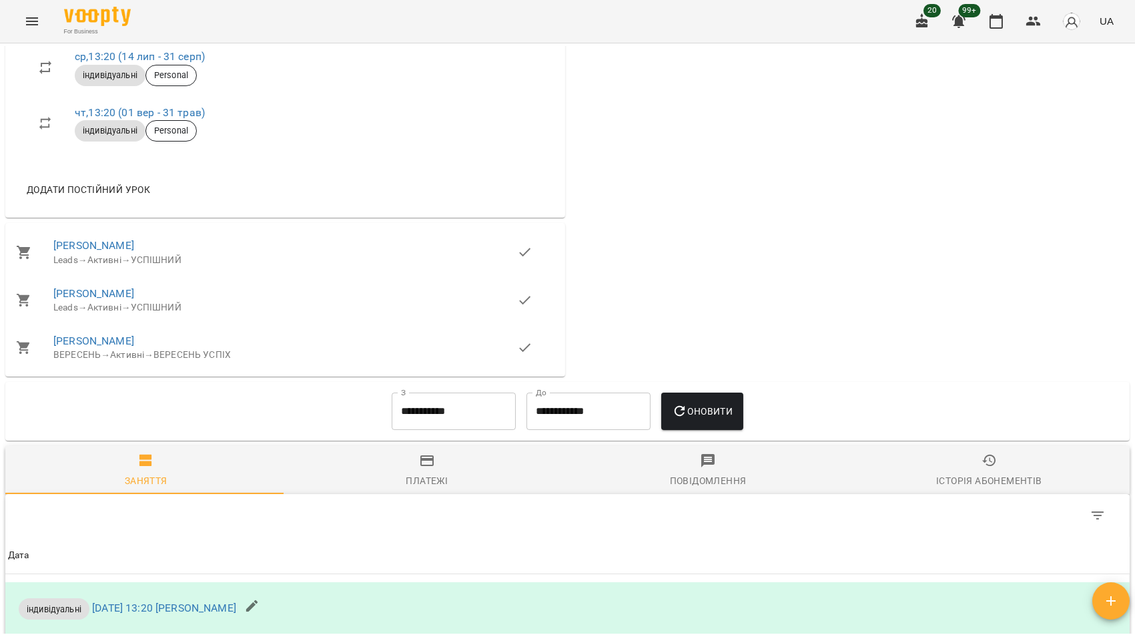
click at [469, 379] on div "Семенов Владислав Leads → Активні → УСПІШНИЙ Семенов Владислав Leads → Активні …" at bounding box center [285, 299] width 565 height 159
click at [461, 424] on input "**********" at bounding box center [454, 410] width 124 height 37
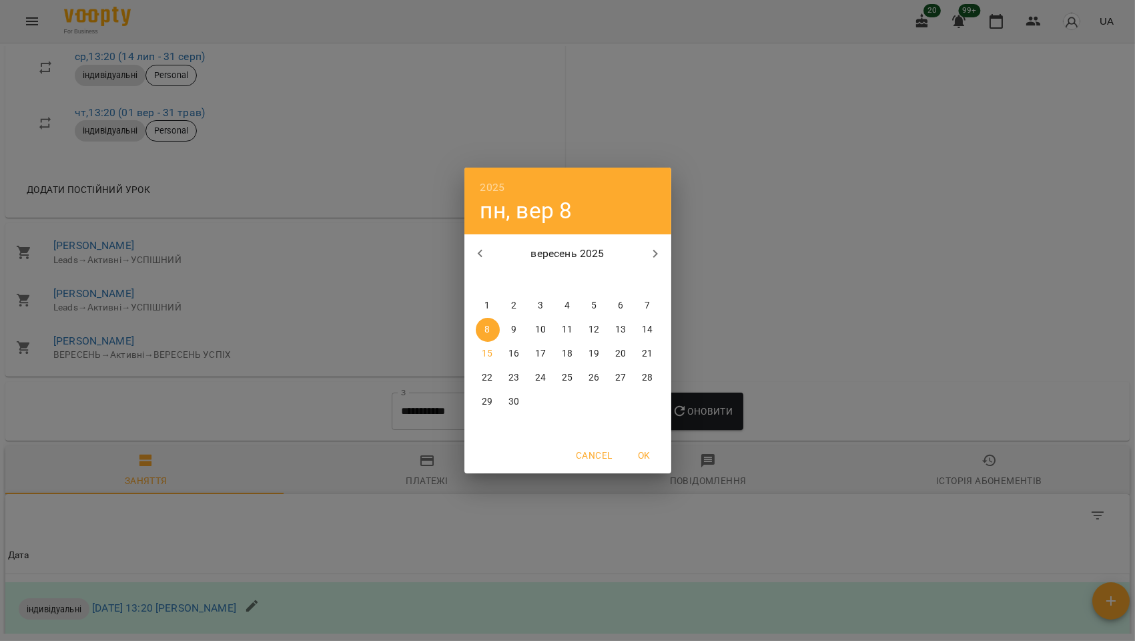
click at [489, 307] on p "1" at bounding box center [487, 305] width 5 height 13
type input "**********"
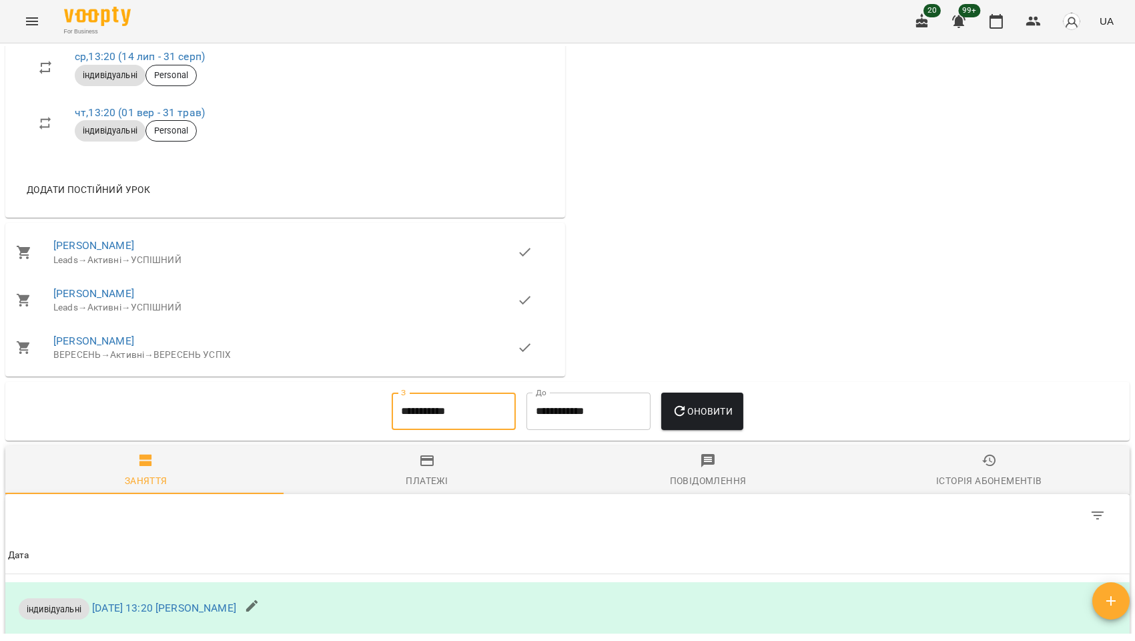
click at [713, 419] on span "Оновити" at bounding box center [702, 411] width 61 height 16
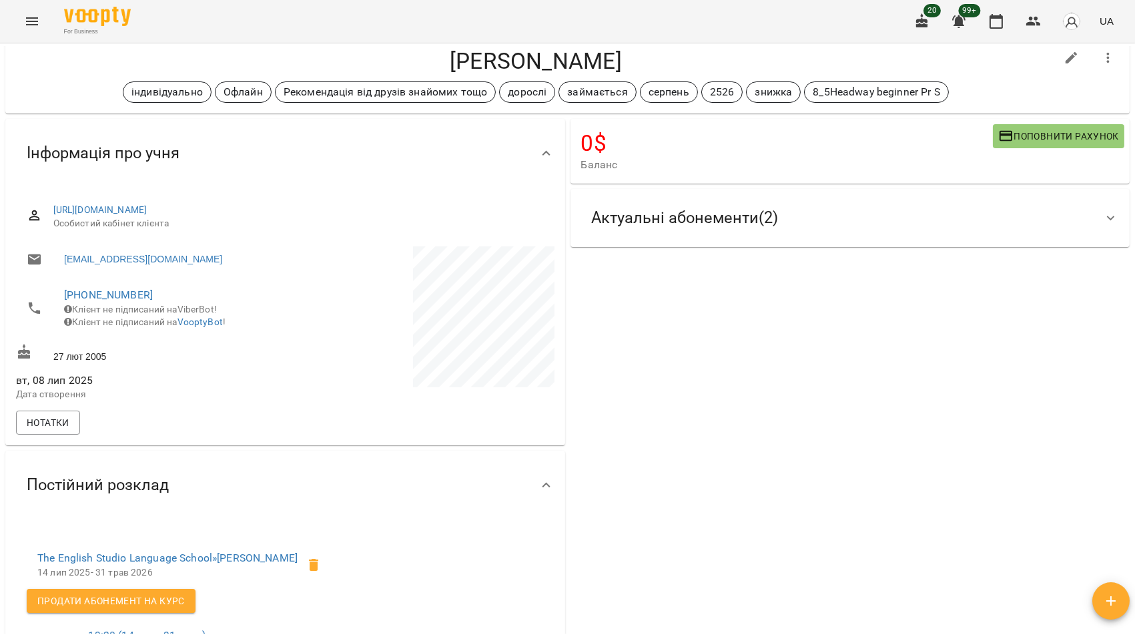
scroll to position [0, 0]
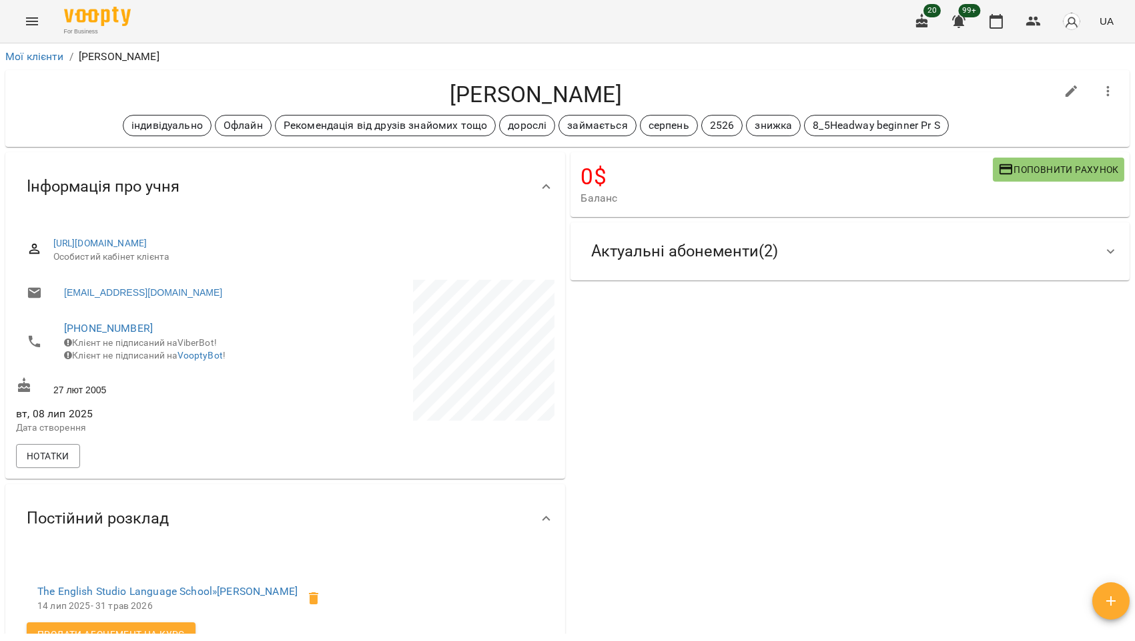
click at [738, 256] on span "Актуальні абонементи ( 2 )" at bounding box center [685, 251] width 187 height 21
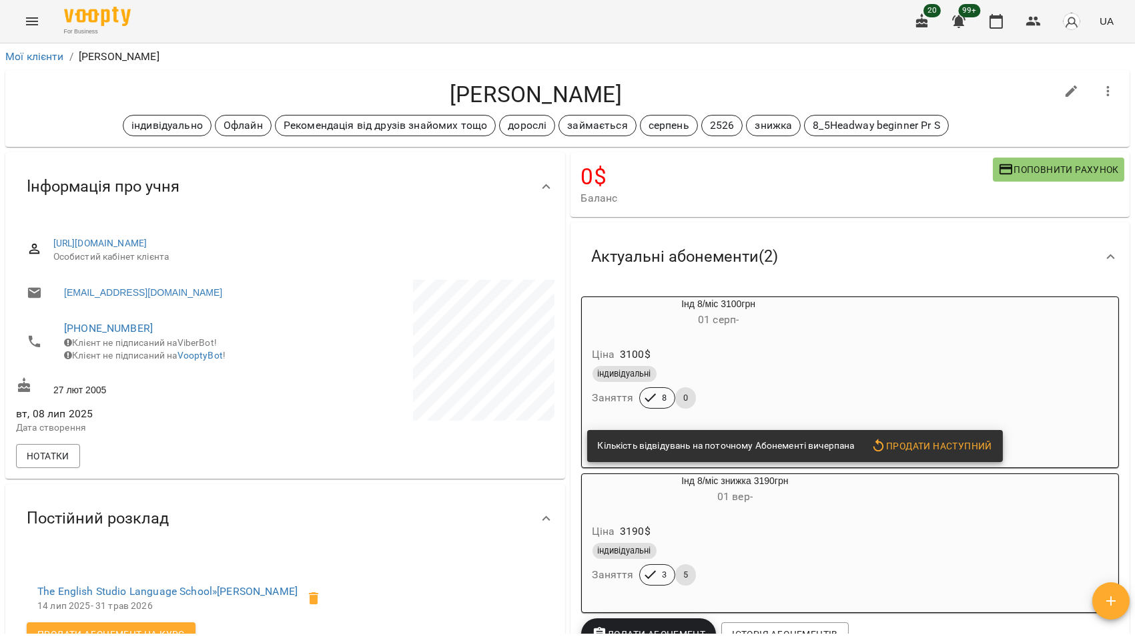
click at [796, 329] on h6 "01 серп -" at bounding box center [719, 319] width 274 height 19
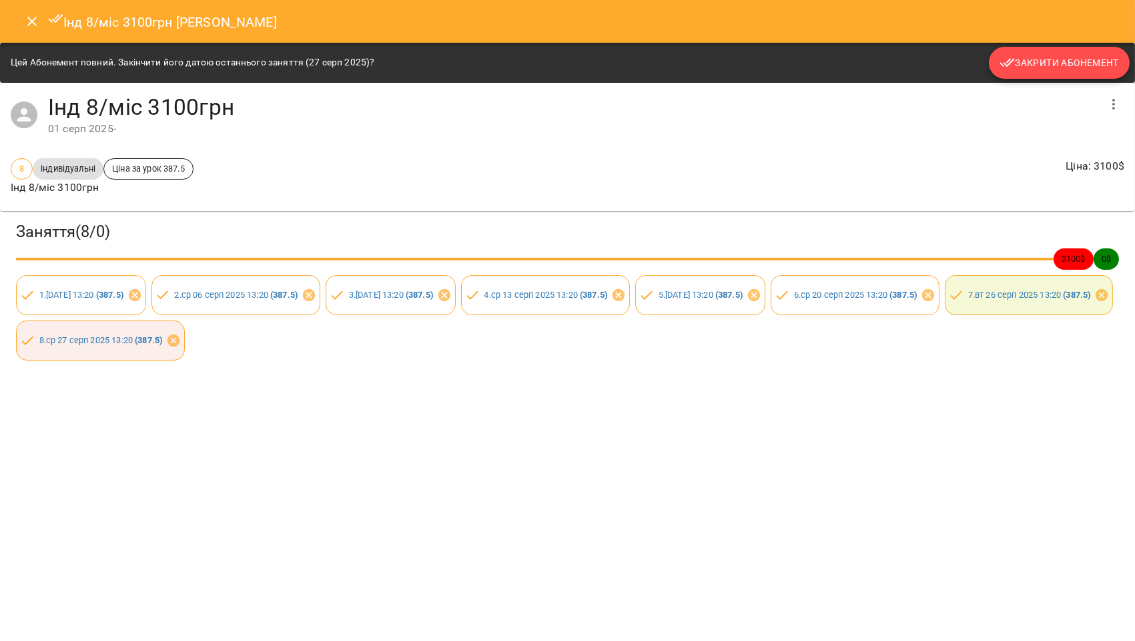
click at [1045, 58] on span "Закрити Абонемент" at bounding box center [1059, 63] width 119 height 16
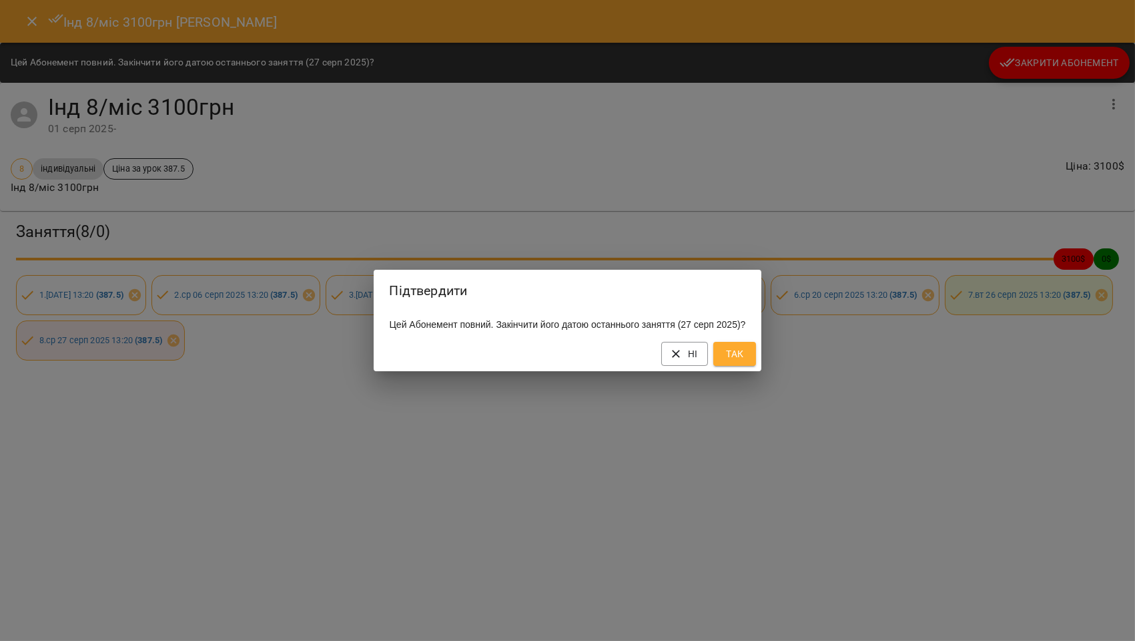
click at [742, 362] on span "Так" at bounding box center [734, 354] width 21 height 16
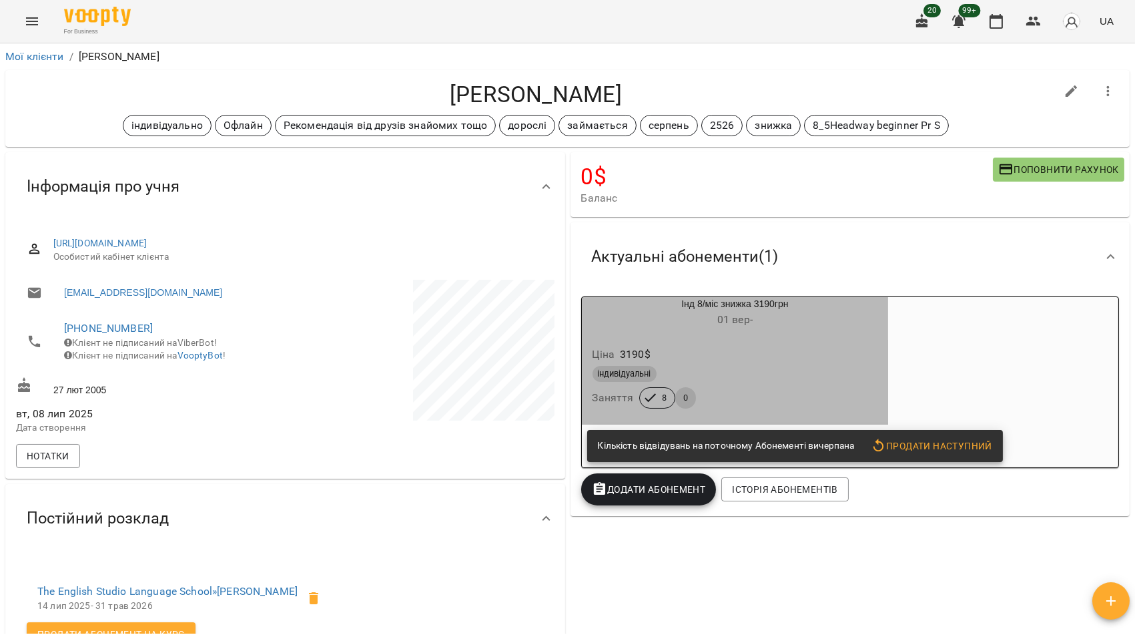
click at [804, 392] on div "індивідуальні Заняття 8 0" at bounding box center [735, 387] width 291 height 48
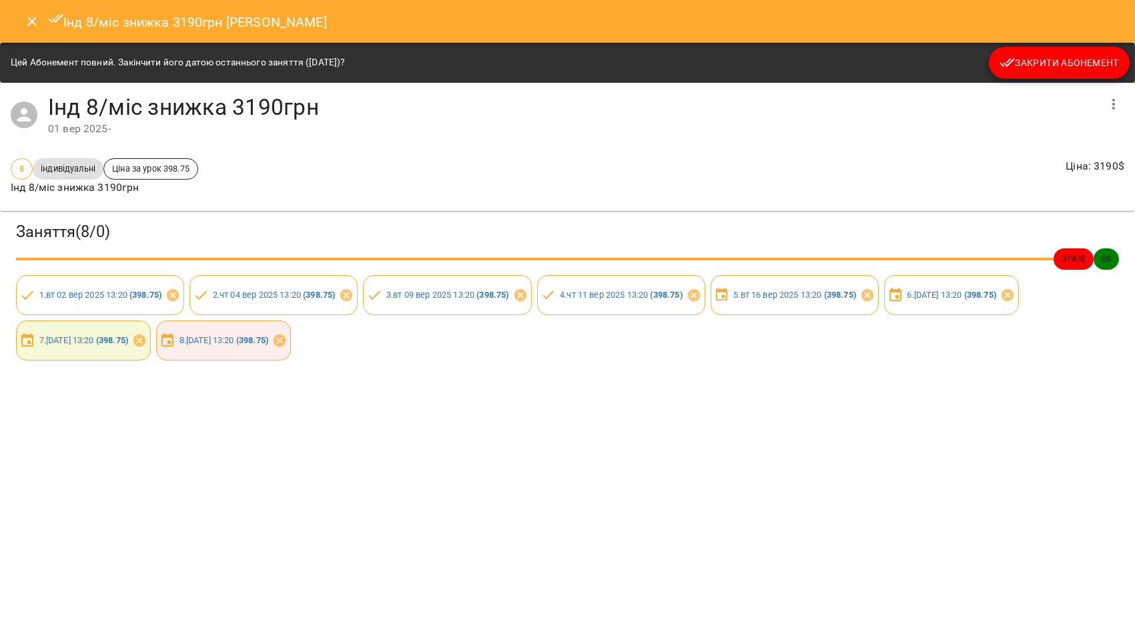
click at [1036, 56] on span "Закрити Абонемент" at bounding box center [1059, 63] width 119 height 16
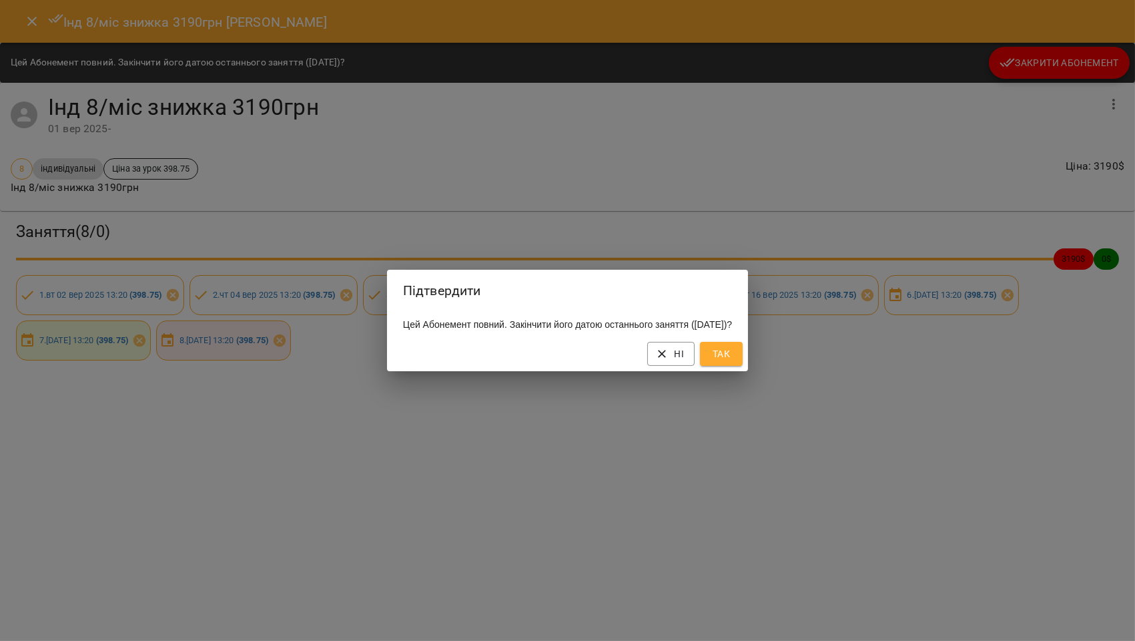
click at [732, 361] on span "Так" at bounding box center [721, 354] width 21 height 16
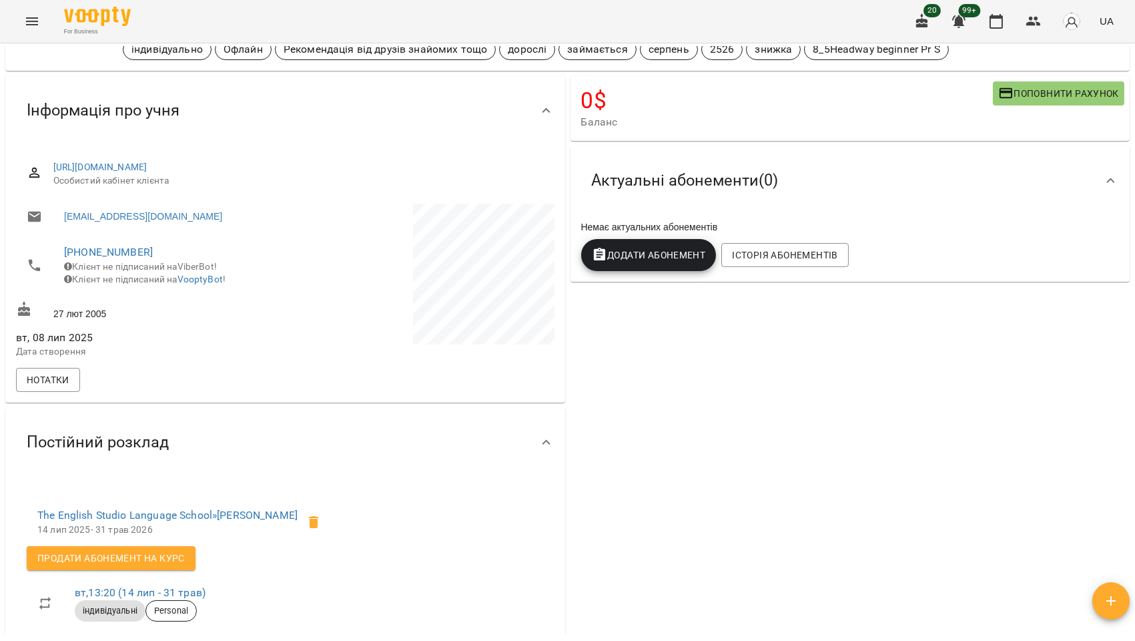
scroll to position [296, 0]
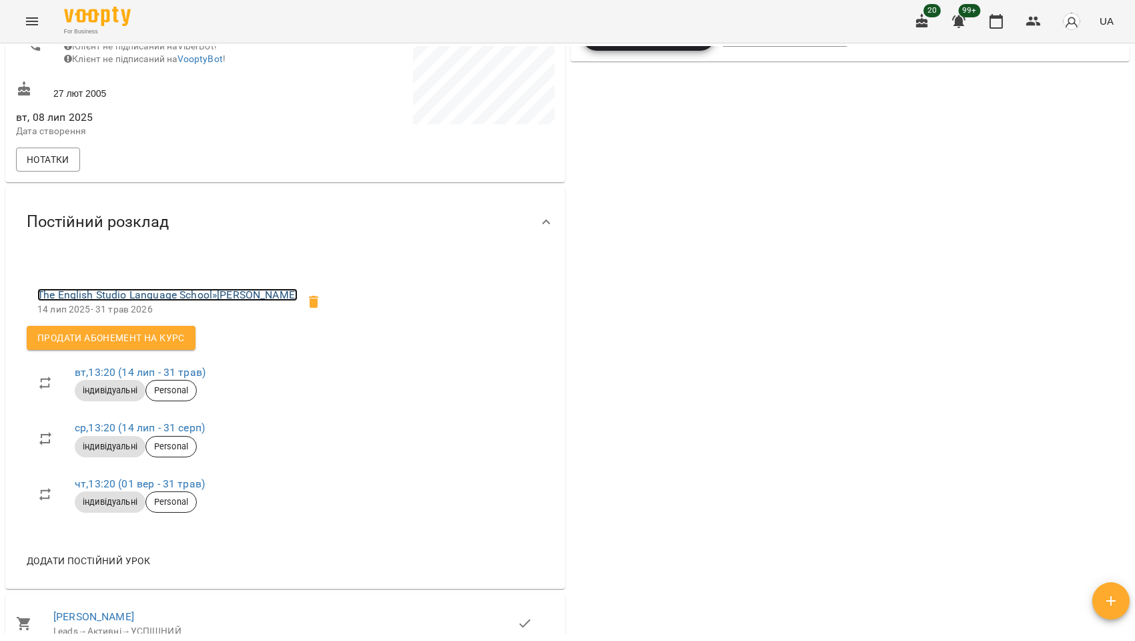
click at [240, 301] on link "The English Studio Language School » Семенов Владислав" at bounding box center [167, 294] width 260 height 13
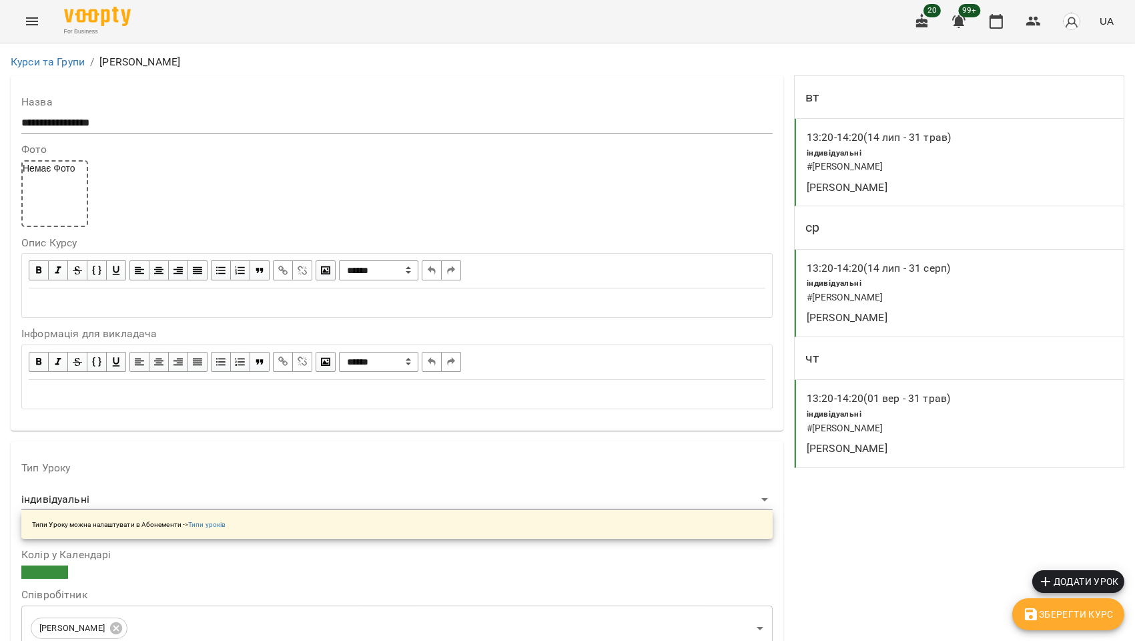
scroll to position [1073, 0]
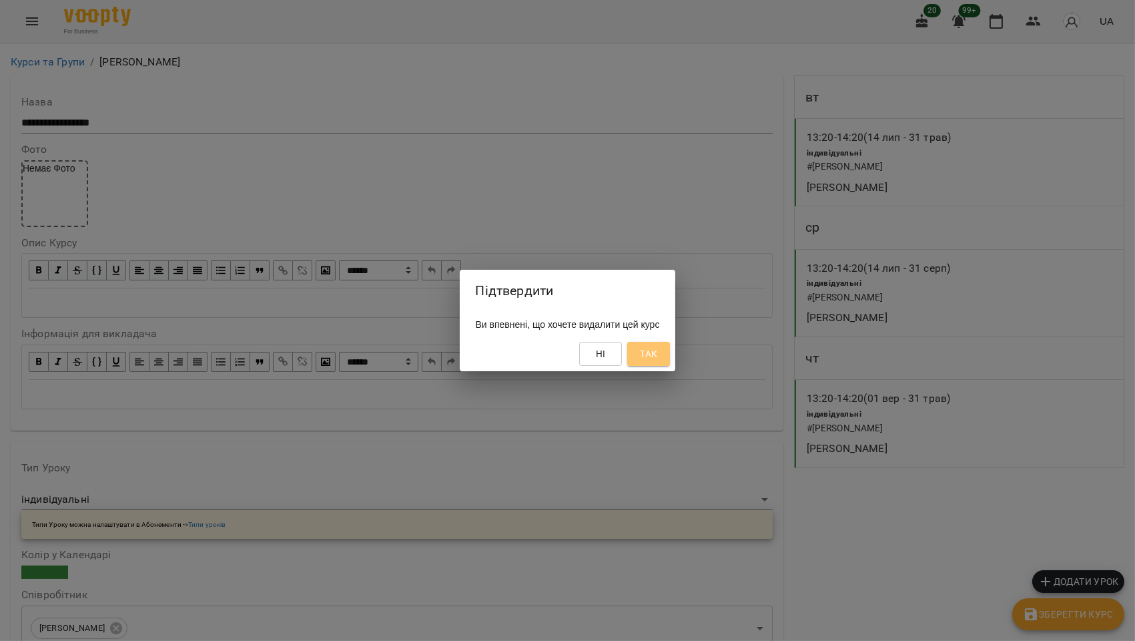
click at [657, 349] on span "Так" at bounding box center [648, 354] width 17 height 16
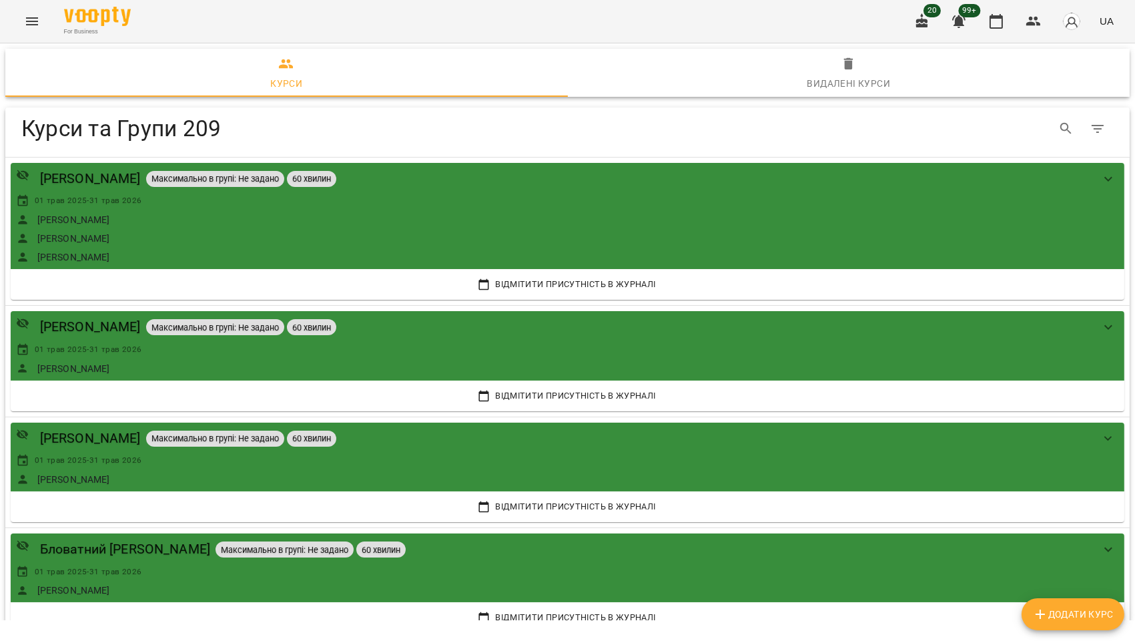
click at [940, 125] on div "Table Toolbar" at bounding box center [875, 129] width 478 height 32
click at [1043, 20] on button "button" at bounding box center [1034, 21] width 32 height 32
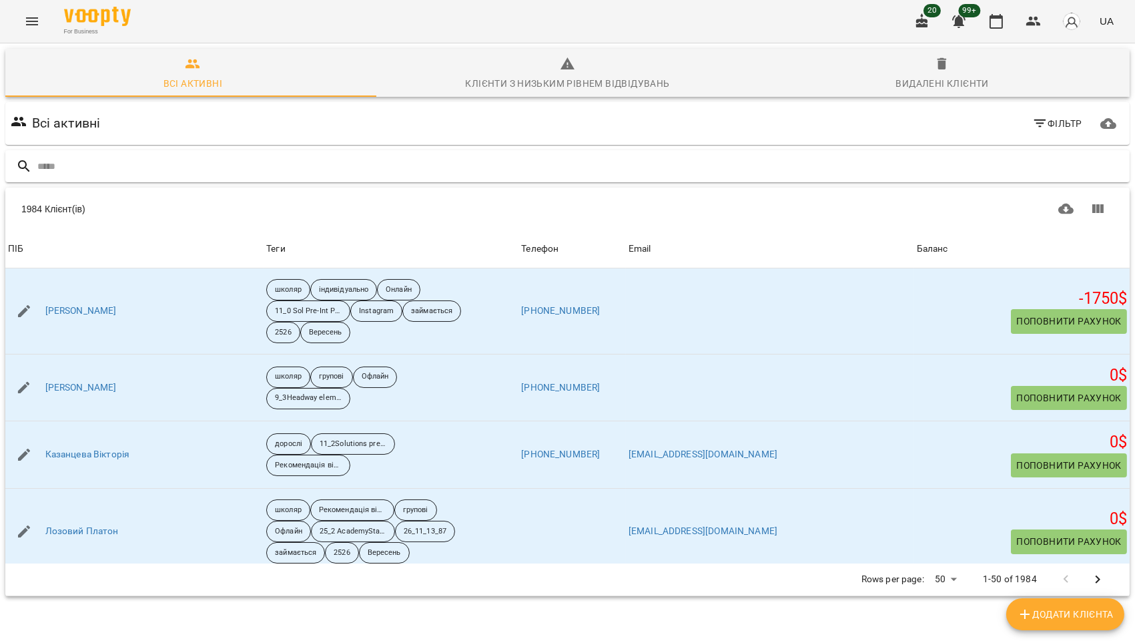
click at [79, 163] on input "text" at bounding box center [580, 167] width 1087 height 22
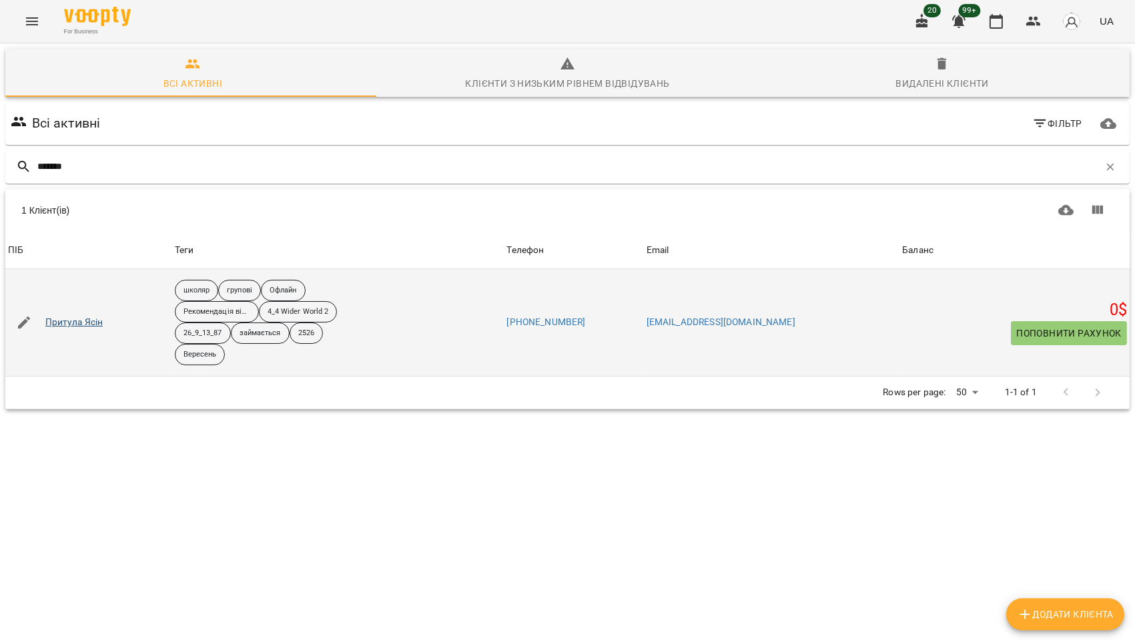
type input "*******"
click at [83, 319] on link "Притула Ясін" at bounding box center [74, 322] width 58 height 13
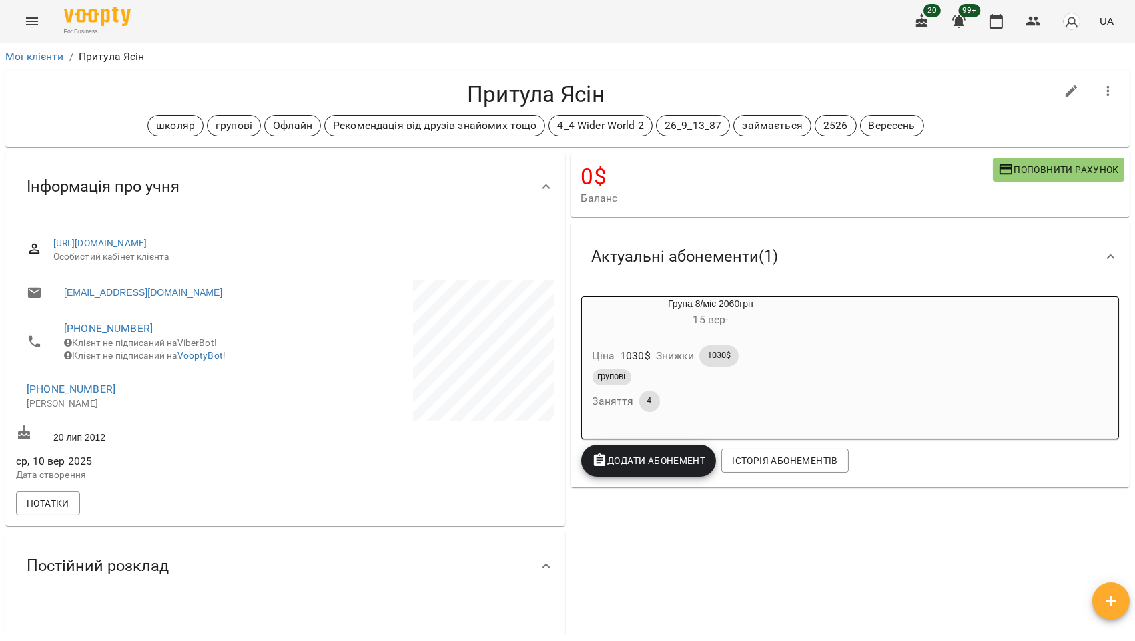
click at [110, 397] on span "+380505246494" at bounding box center [149, 389] width 245 height 16
click at [1032, 21] on icon "button" at bounding box center [1034, 21] width 16 height 16
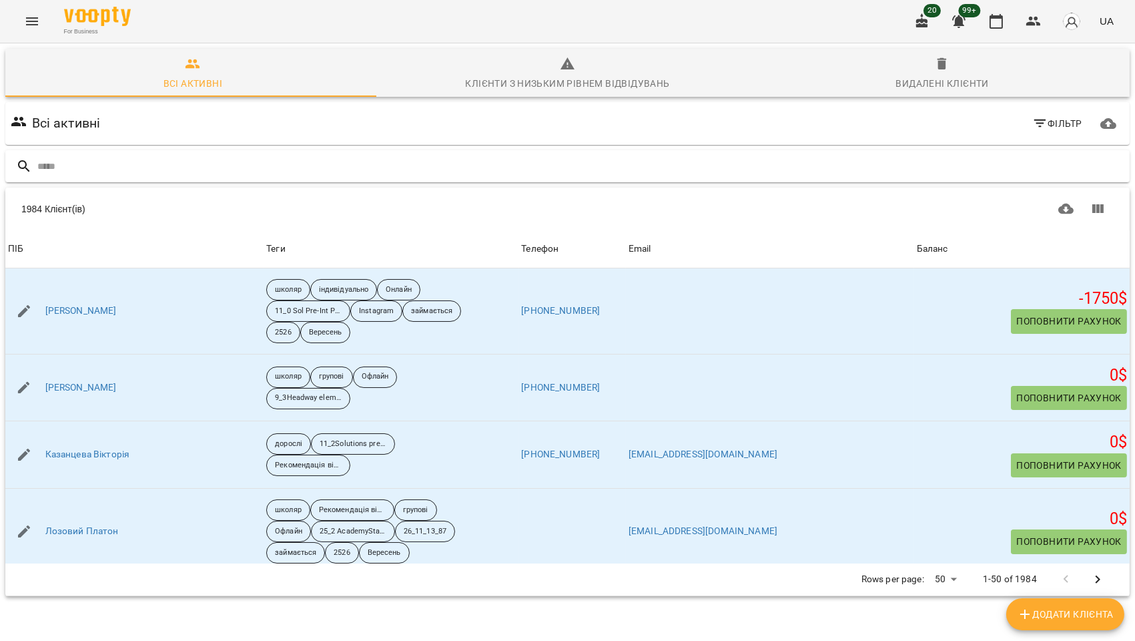
click at [119, 168] on input "text" at bounding box center [580, 167] width 1087 height 22
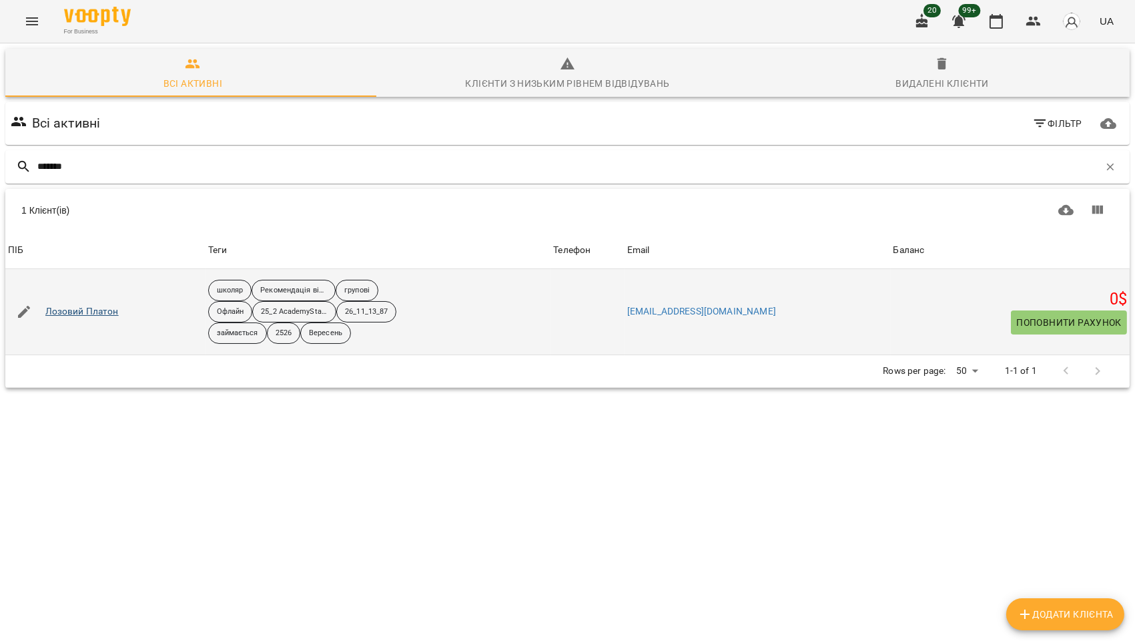
type input "*******"
click at [102, 310] on link "Лозовий Платон" at bounding box center [81, 311] width 73 height 13
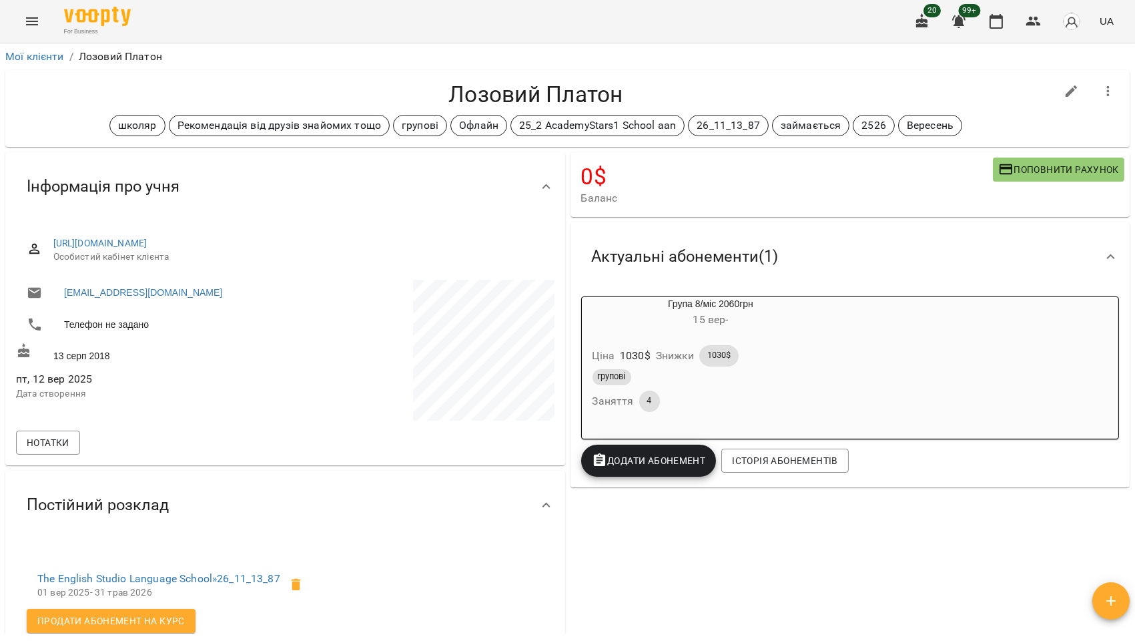
click at [1056, 89] on button "button" at bounding box center [1072, 91] width 32 height 32
select select "**"
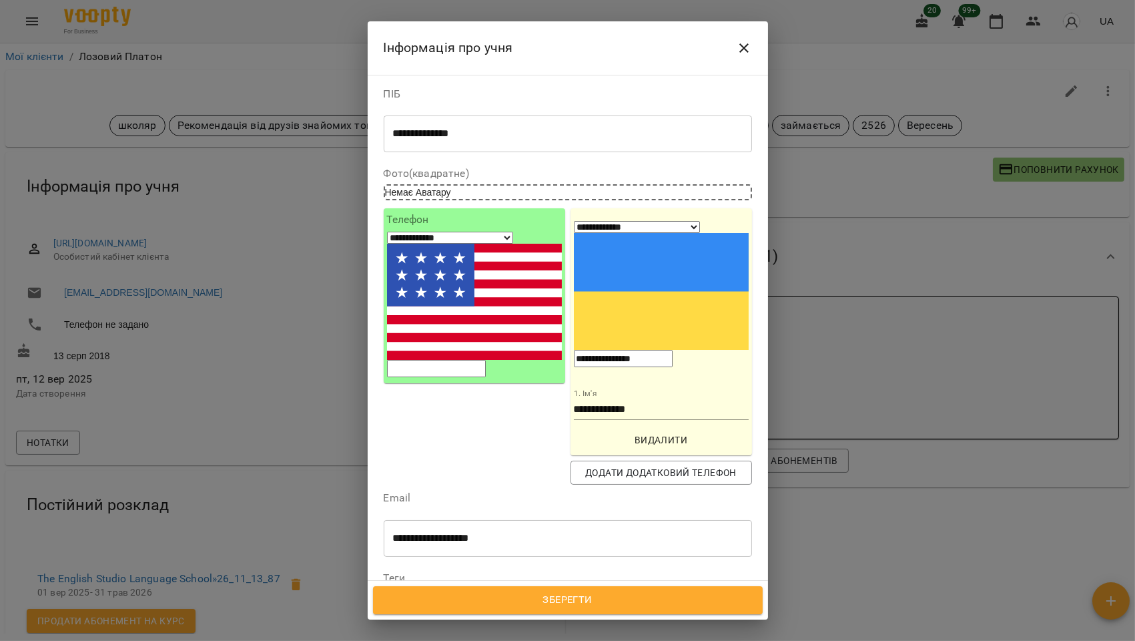
drag, startPoint x: 691, startPoint y: 224, endPoint x: 598, endPoint y: 237, distance: 93.6
click at [598, 237] on div "**********" at bounding box center [661, 294] width 175 height 148
click at [457, 360] on input "tel" at bounding box center [436, 368] width 99 height 17
paste input "**********"
select select "**"
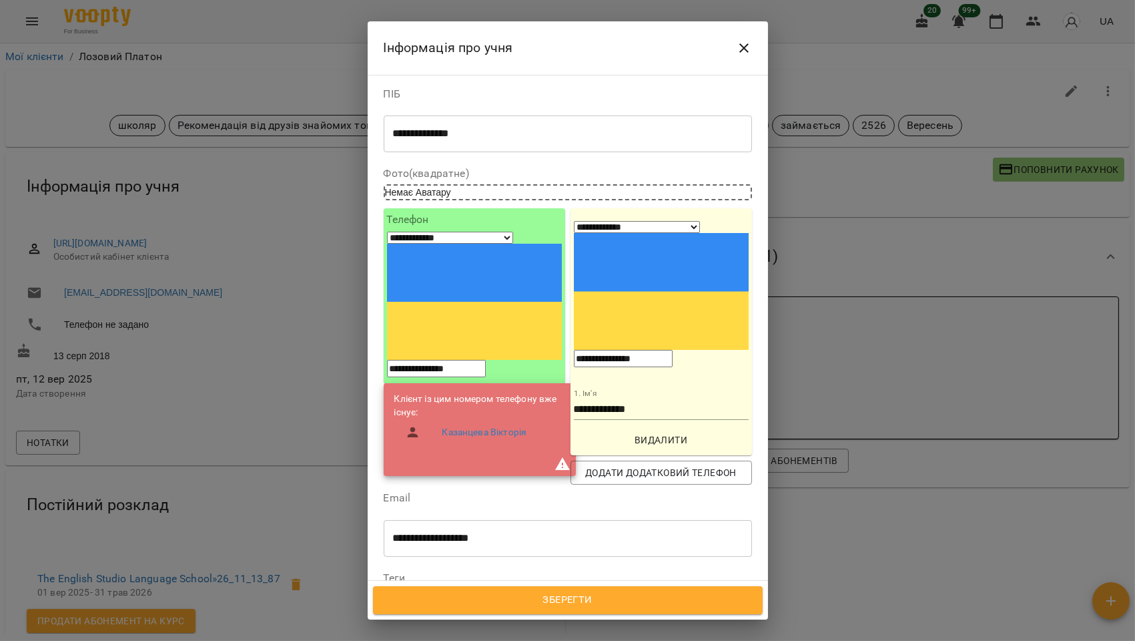
type input "**********"
click at [748, 165] on div "**********" at bounding box center [568, 328] width 400 height 507
click at [589, 599] on span "Зберегти" at bounding box center [568, 599] width 360 height 17
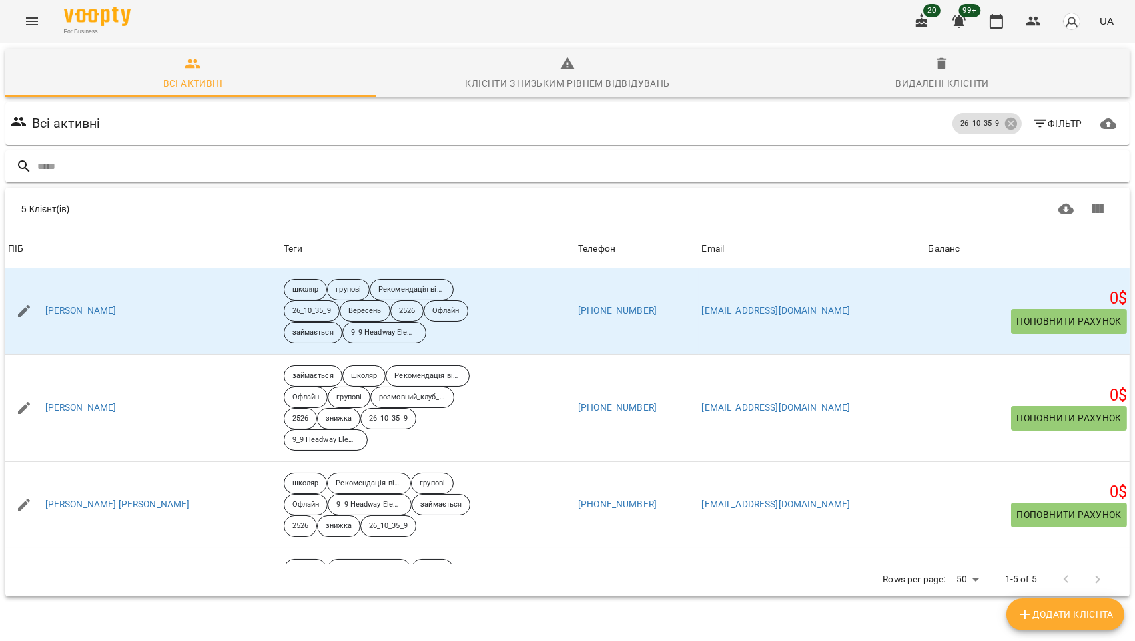
click at [80, 167] on input "text" at bounding box center [580, 167] width 1087 height 22
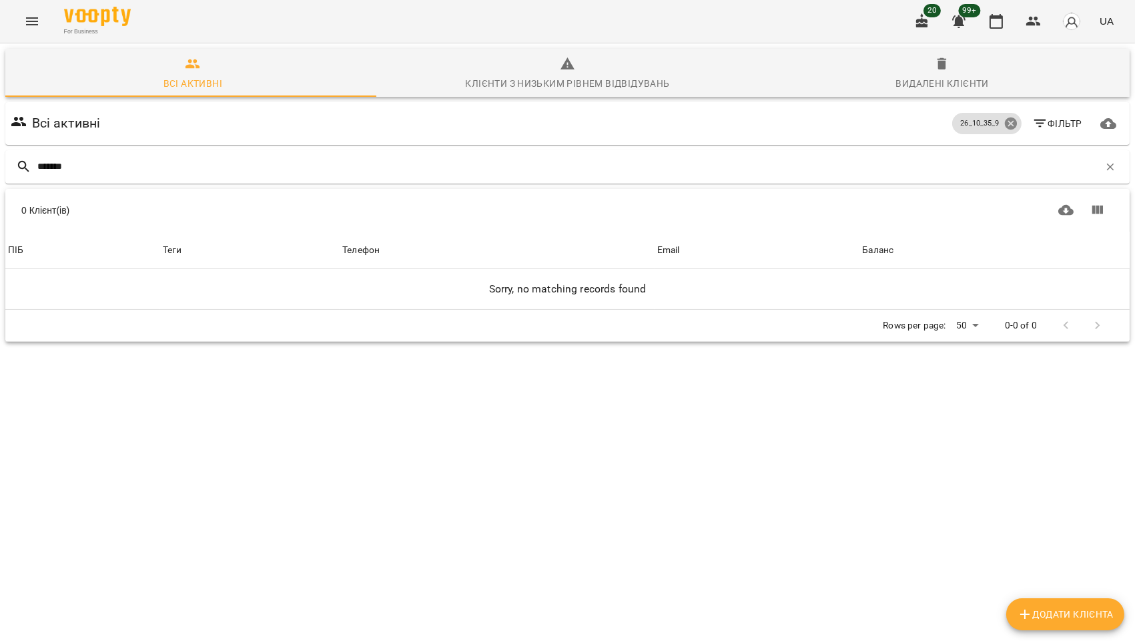
type input "*******"
click at [1004, 123] on icon at bounding box center [1010, 123] width 12 height 12
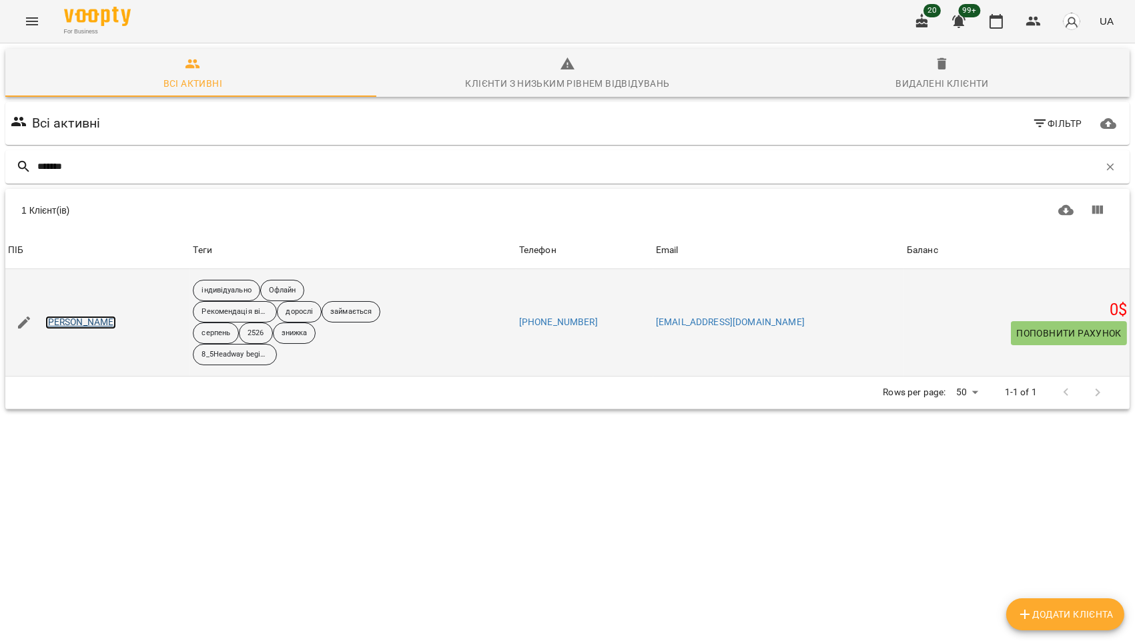
click at [93, 326] on link "[PERSON_NAME]" at bounding box center [80, 322] width 71 height 13
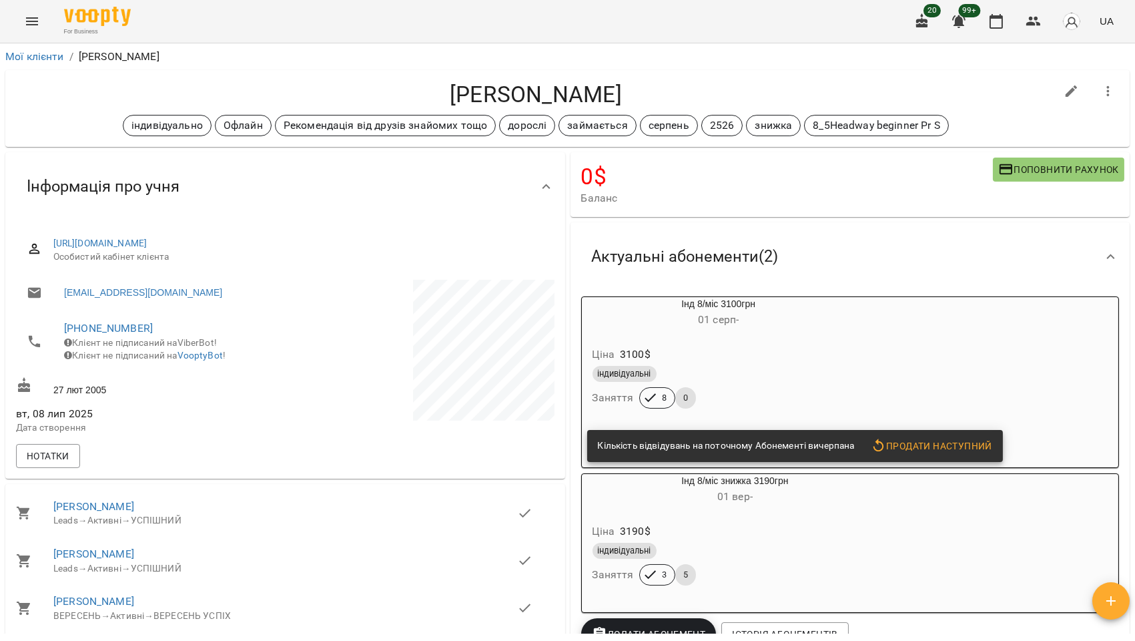
scroll to position [222, 0]
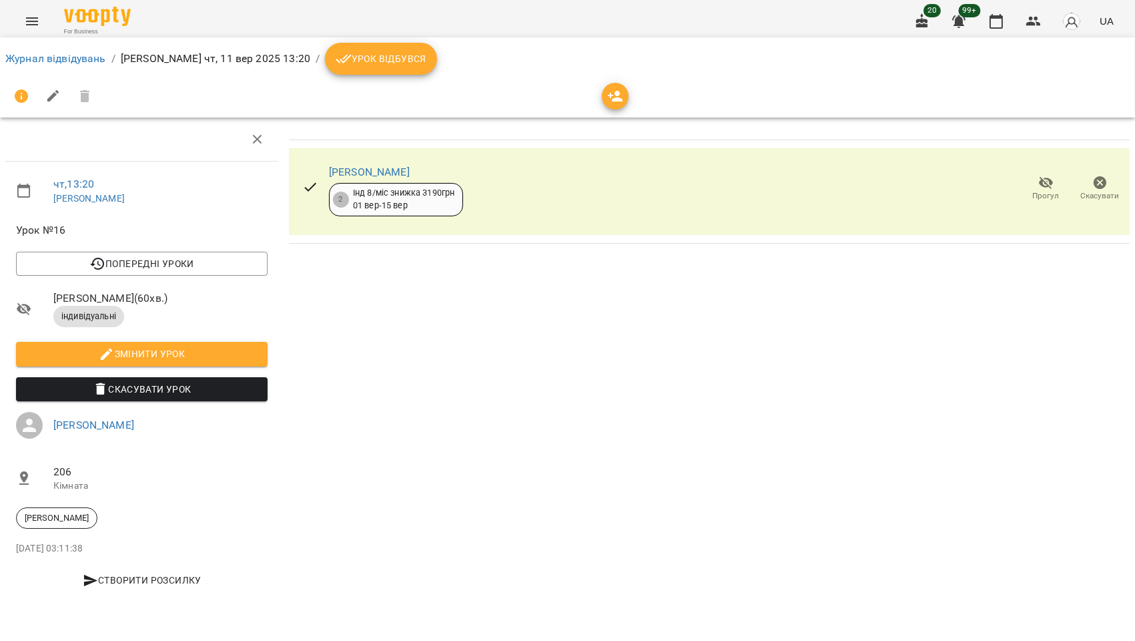
click at [412, 56] on span "Урок відбувся" at bounding box center [381, 59] width 91 height 16
click at [384, 51] on span "Урок відбувся" at bounding box center [381, 59] width 91 height 16
click at [414, 60] on span "Урок відбувся" at bounding box center [381, 59] width 91 height 16
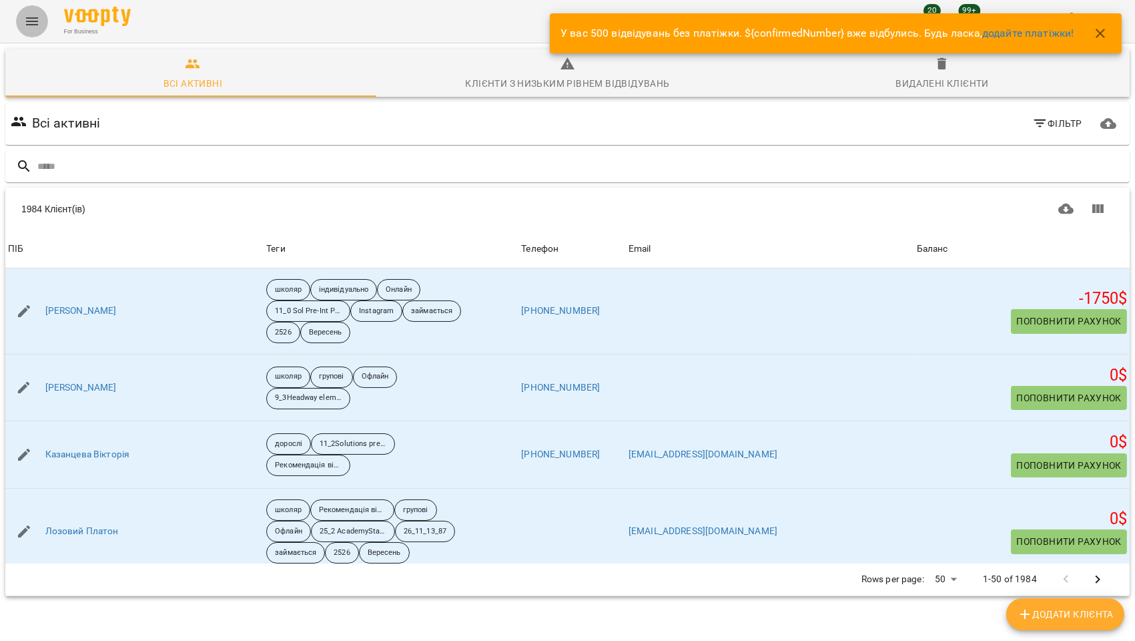
click at [34, 23] on icon "Menu" at bounding box center [32, 21] width 16 height 16
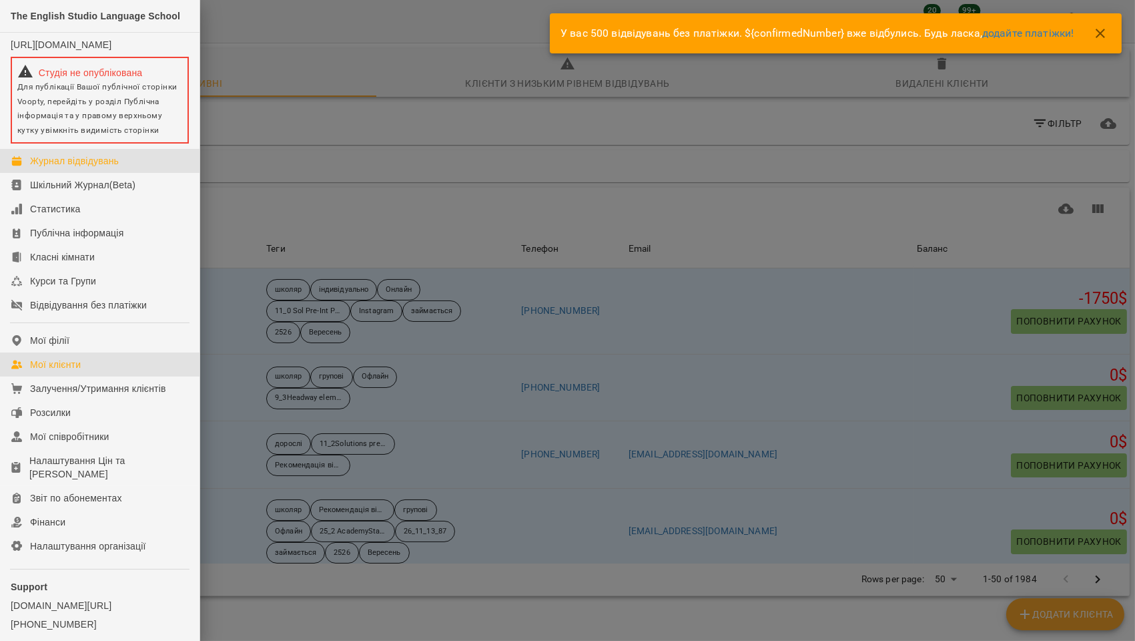
click at [77, 166] on div "Журнал відвідувань" at bounding box center [74, 160] width 89 height 13
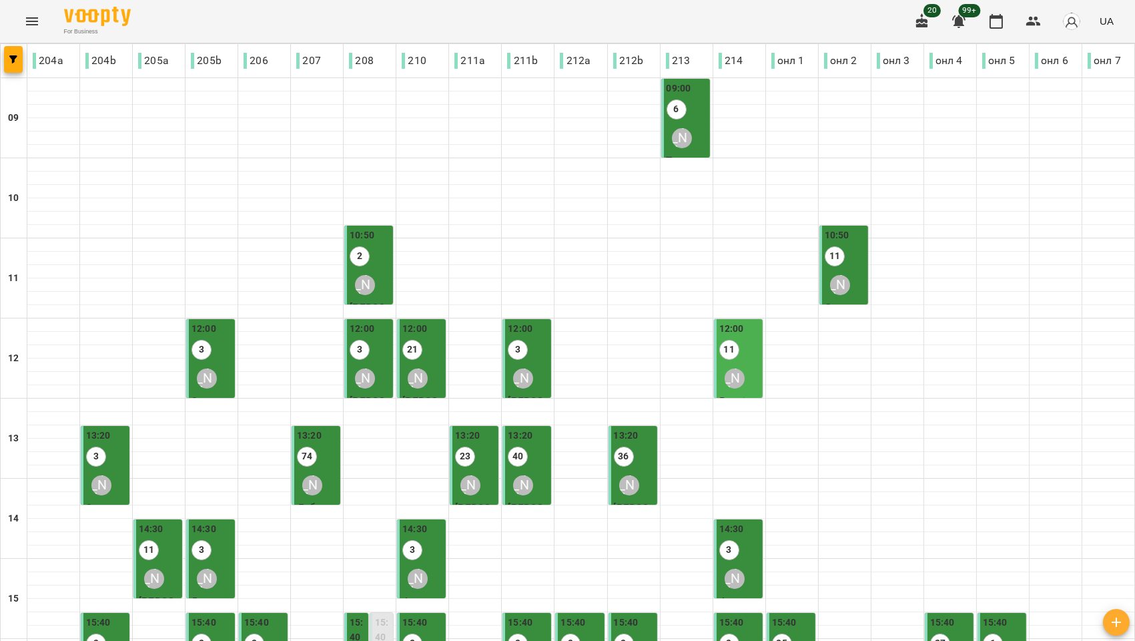
type input "**********"
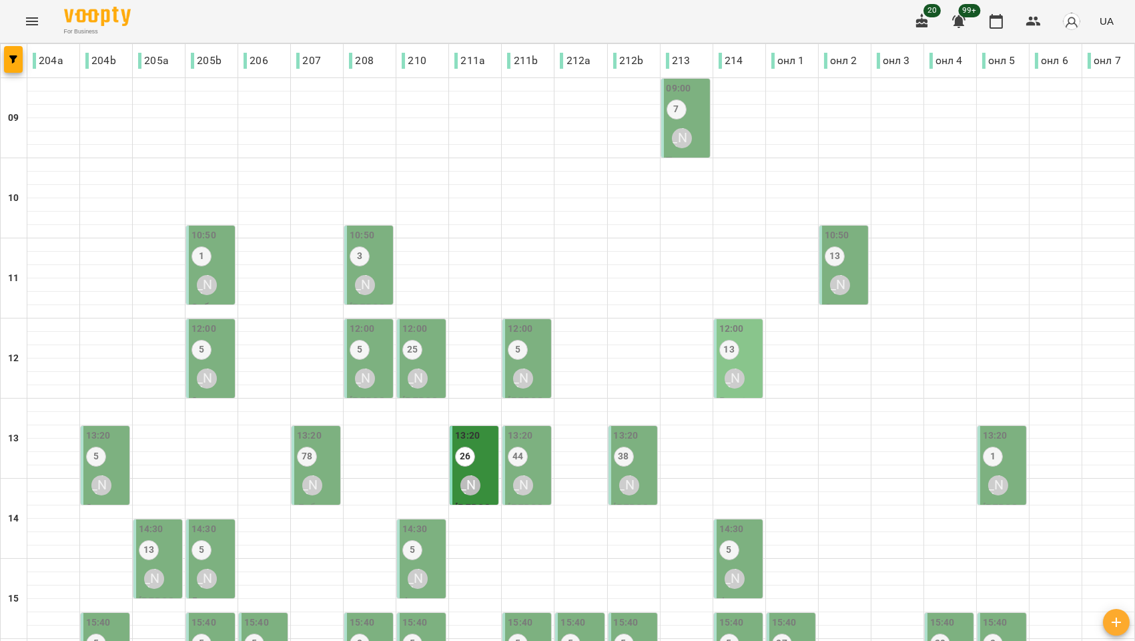
scroll to position [74, 0]
click at [476, 470] on div "[PERSON_NAME]" at bounding box center [470, 485] width 31 height 31
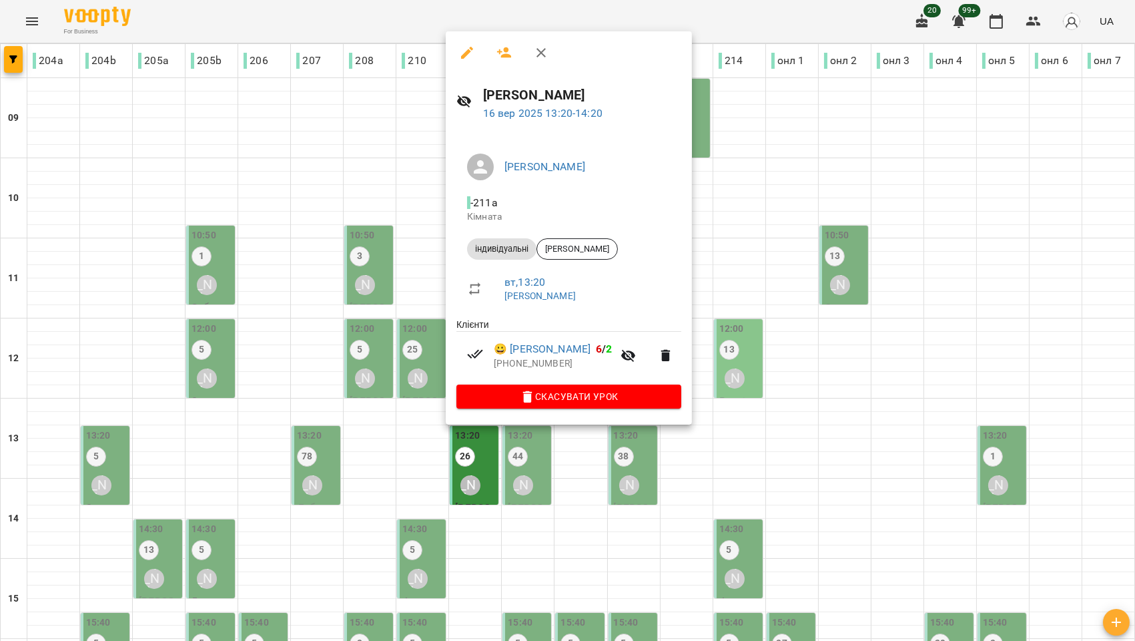
click at [904, 81] on div at bounding box center [567, 320] width 1135 height 641
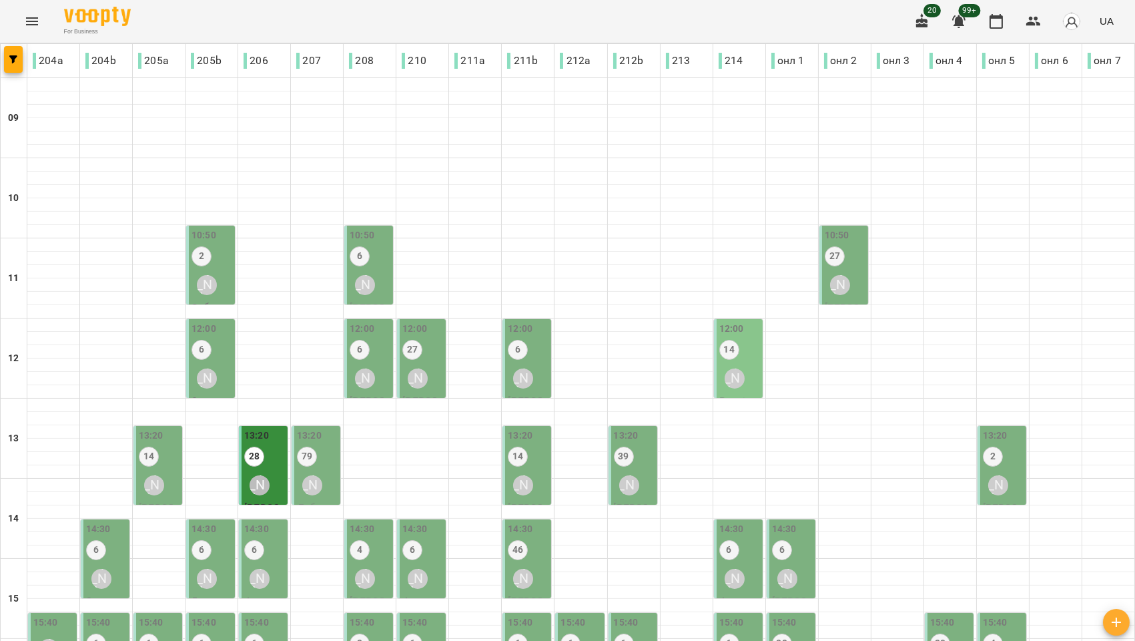
type input "**********"
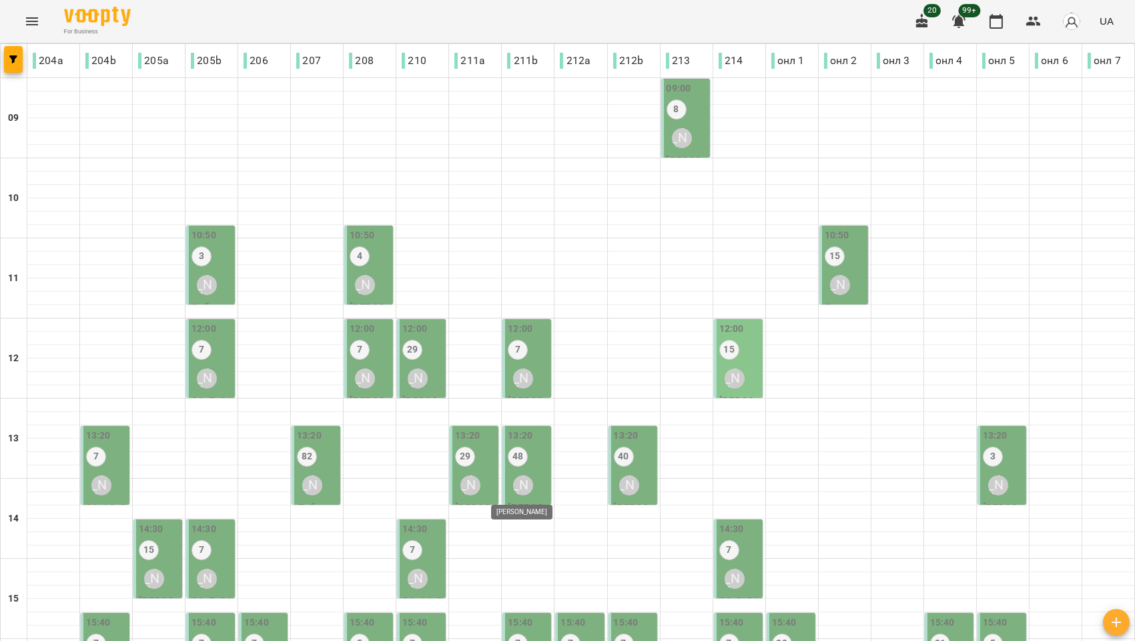
click at [513, 477] on div "[PERSON_NAME]" at bounding box center [523, 485] width 20 height 20
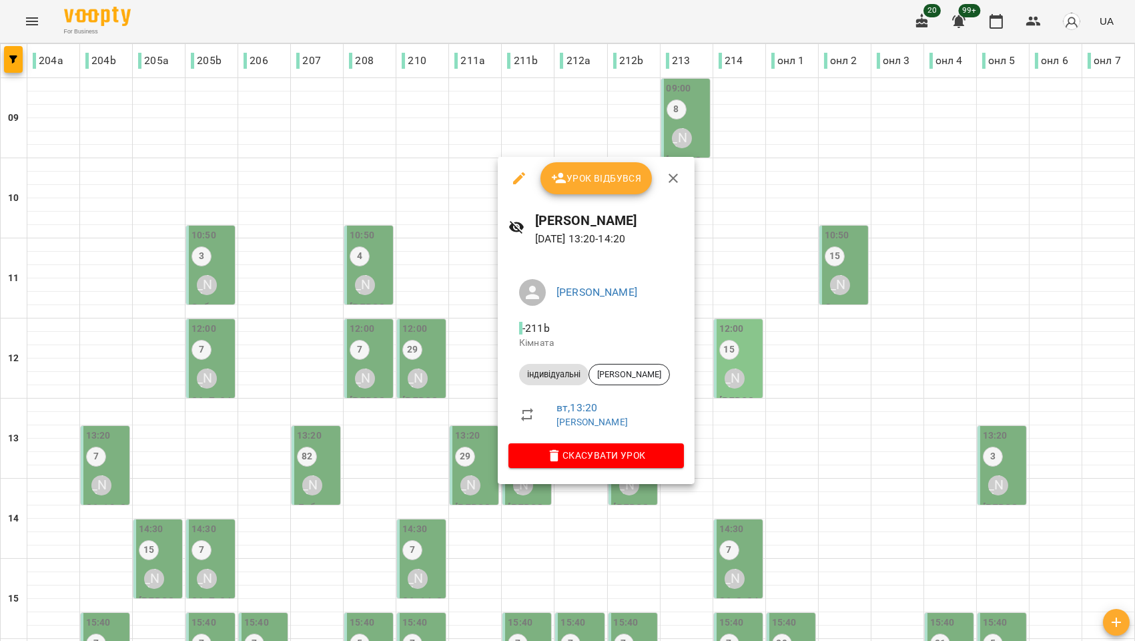
click at [572, 511] on div at bounding box center [567, 320] width 1135 height 641
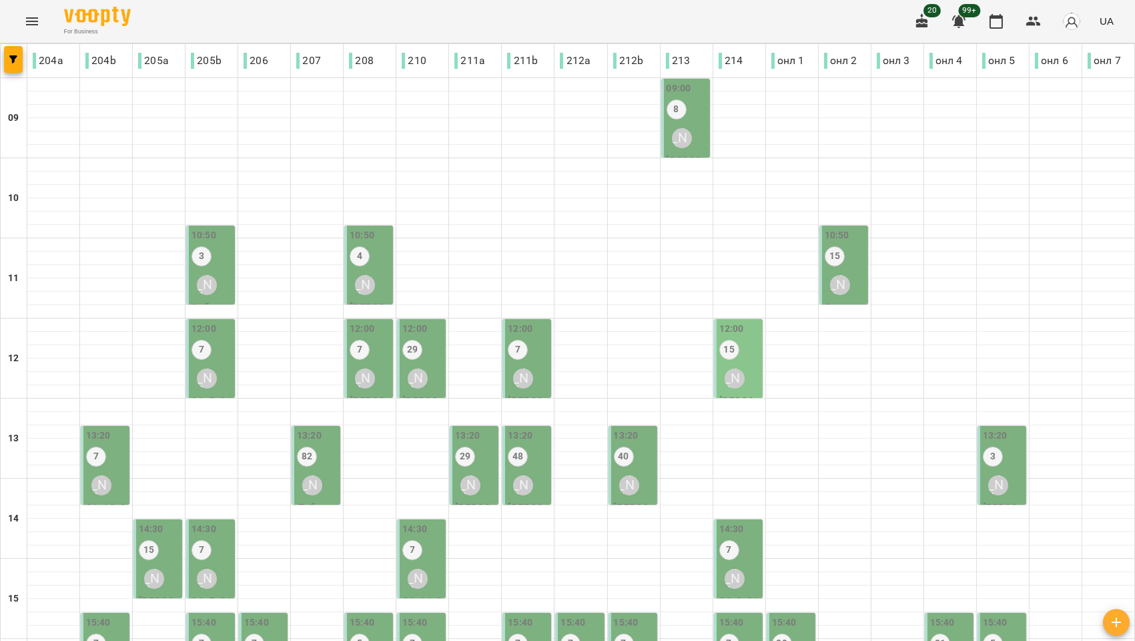
click at [318, 478] on div "[PERSON_NAME]" at bounding box center [312, 485] width 31 height 31
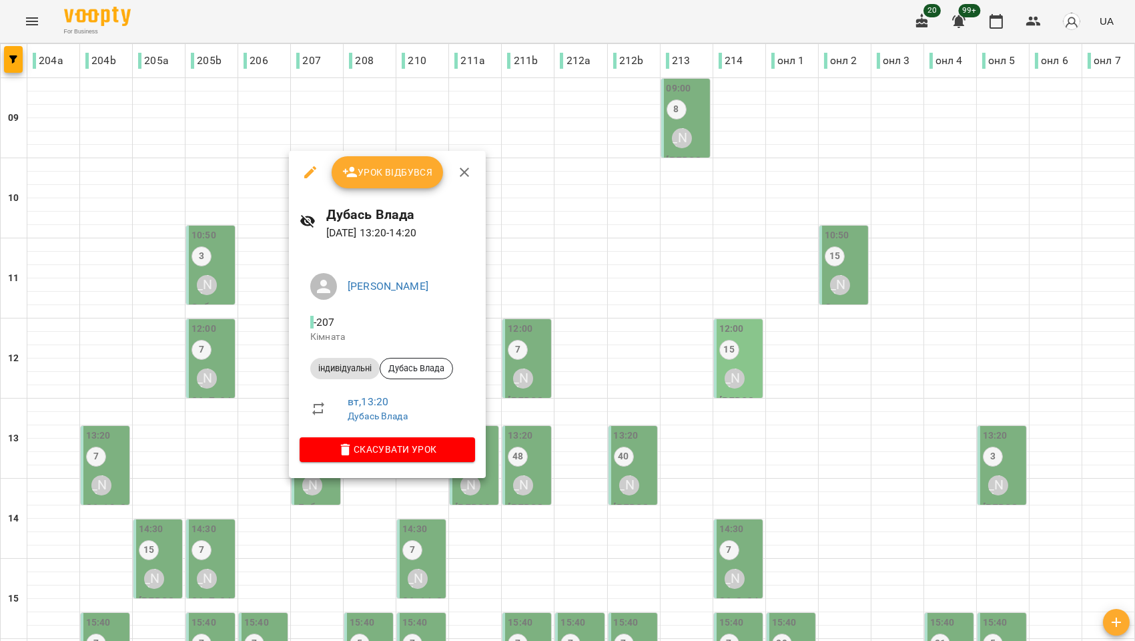
click at [659, 257] on div at bounding box center [567, 320] width 1135 height 641
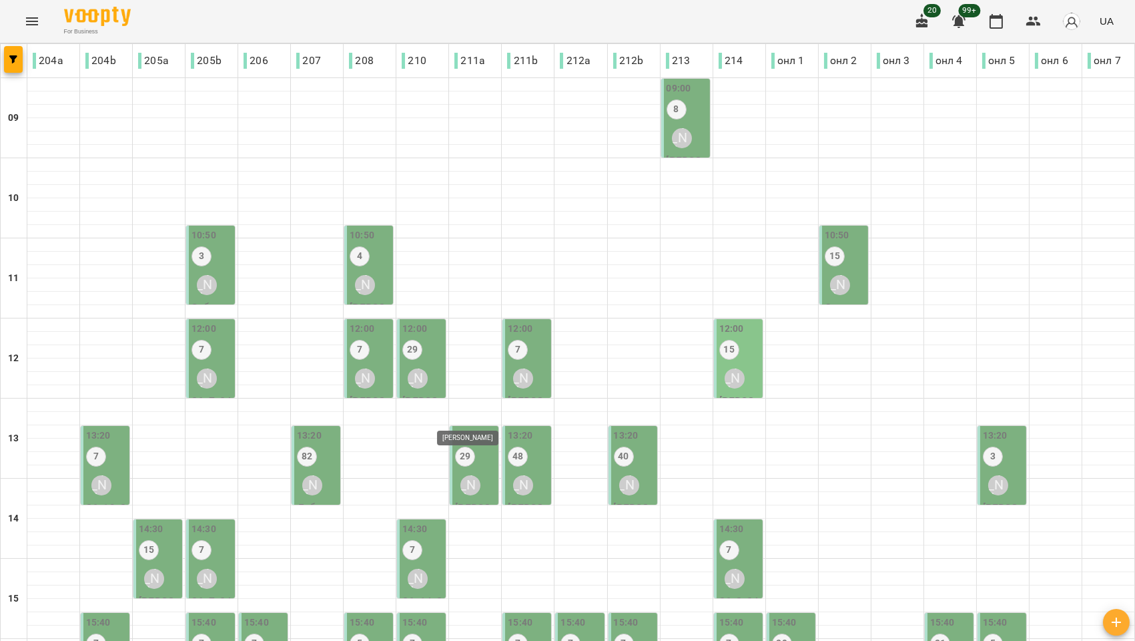
click at [471, 475] on div "[PERSON_NAME]" at bounding box center [471, 485] width 20 height 20
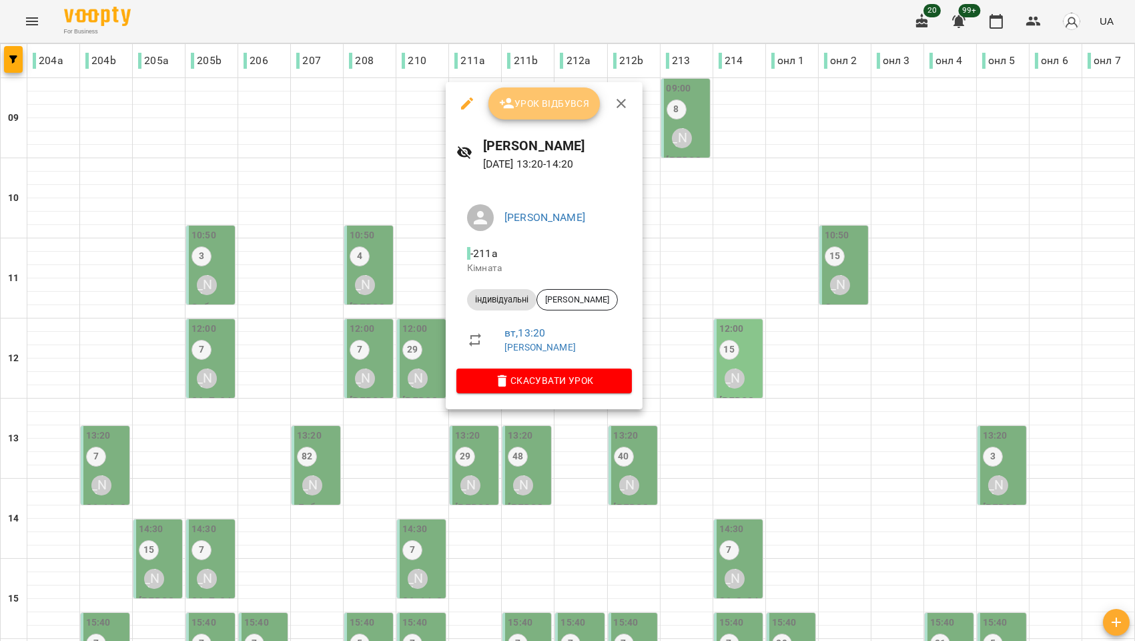
click at [555, 105] on span "Урок відбувся" at bounding box center [544, 103] width 91 height 16
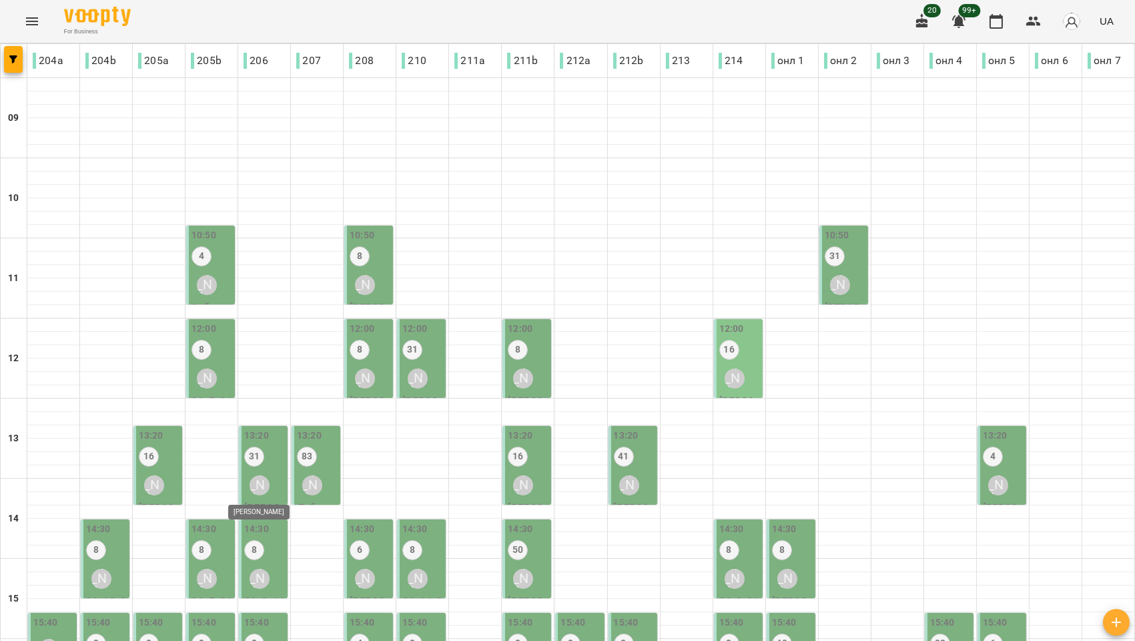
click at [264, 479] on div "[PERSON_NAME]" at bounding box center [260, 485] width 20 height 20
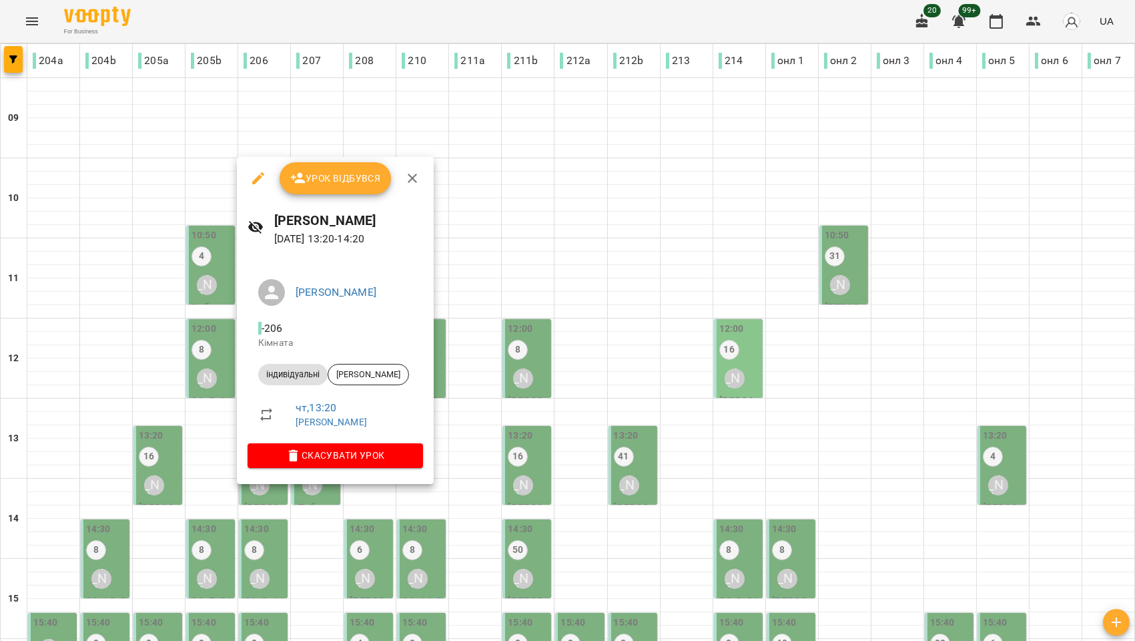
click at [336, 176] on span "Урок відбувся" at bounding box center [335, 178] width 91 height 16
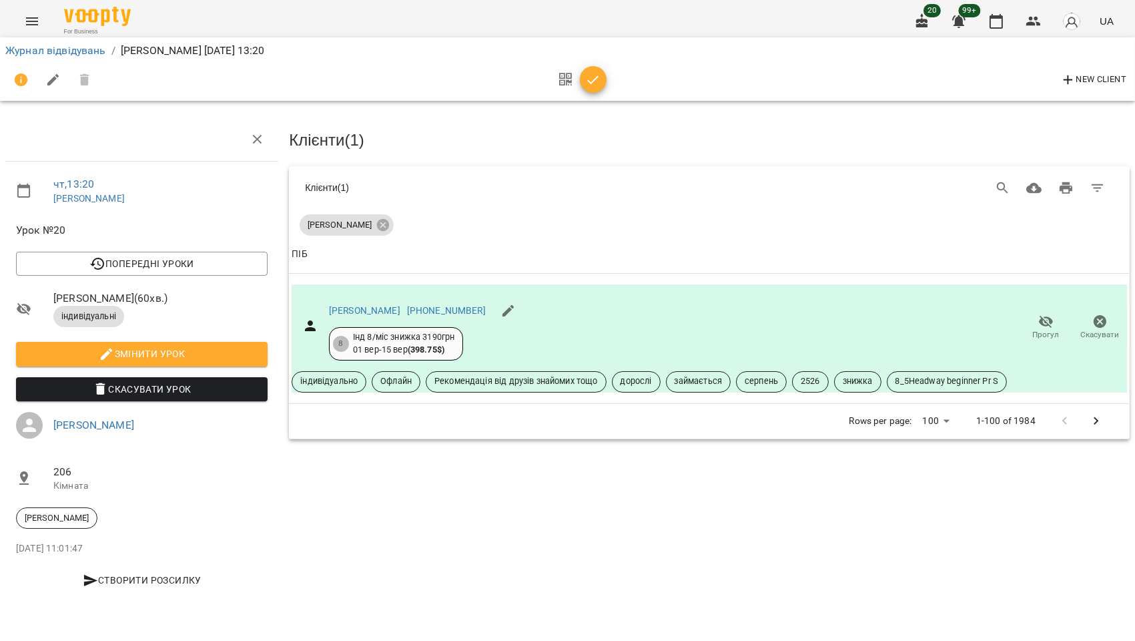
click at [585, 80] on icon "button" at bounding box center [593, 80] width 16 height 16
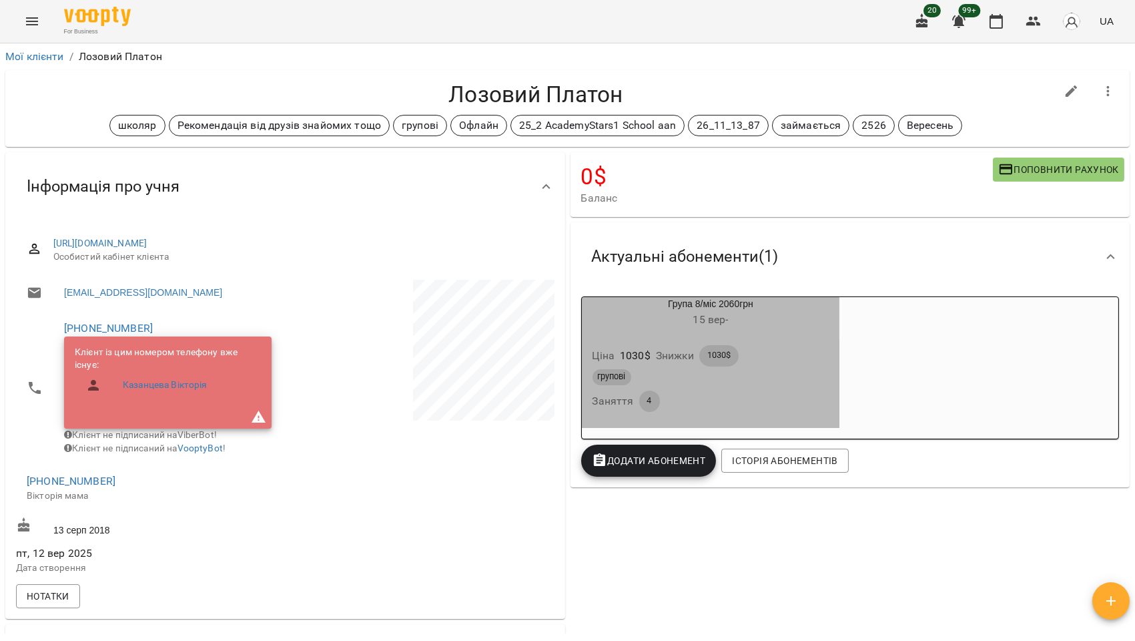
click at [822, 355] on div "Ціна 1030 $ Знижки 1030$" at bounding box center [711, 355] width 242 height 27
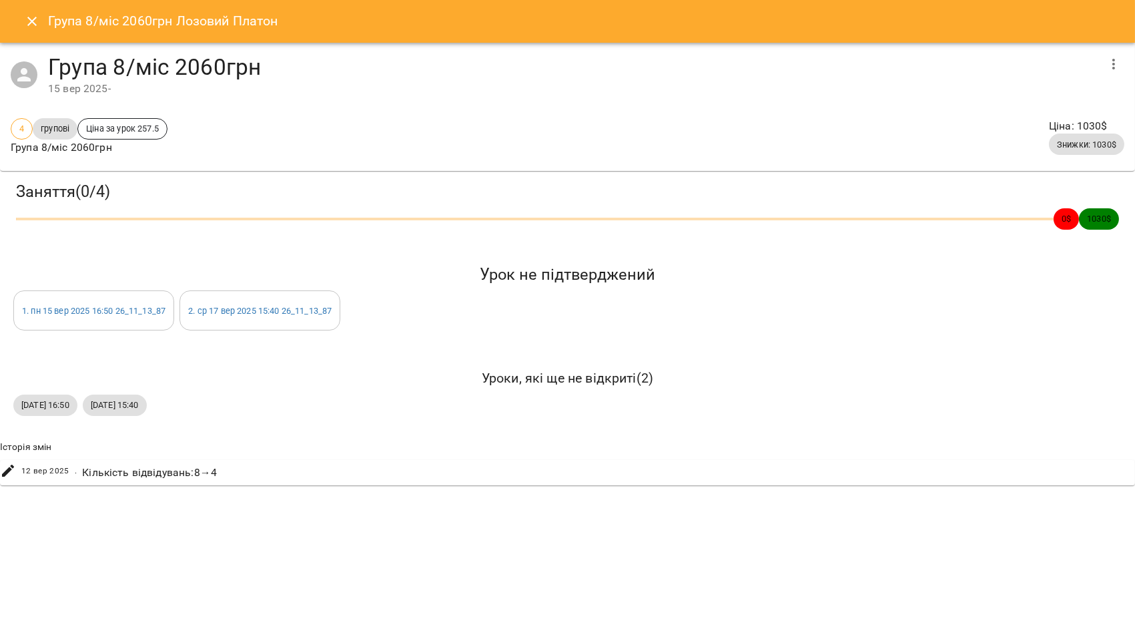
click at [37, 19] on icon "Close" at bounding box center [32, 21] width 16 height 16
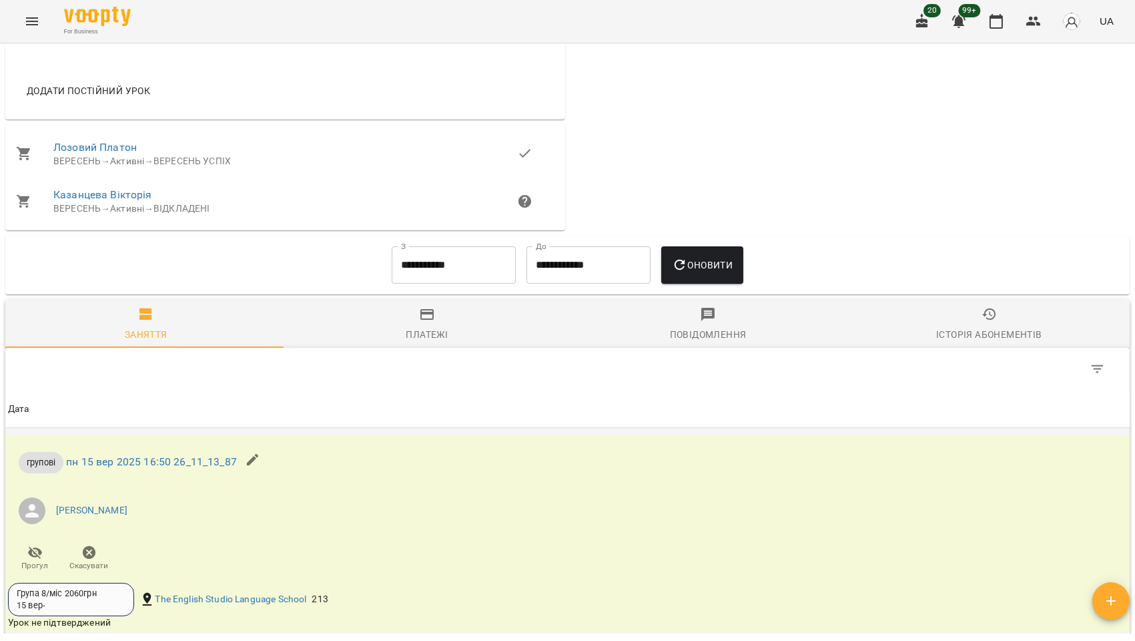
scroll to position [649, 0]
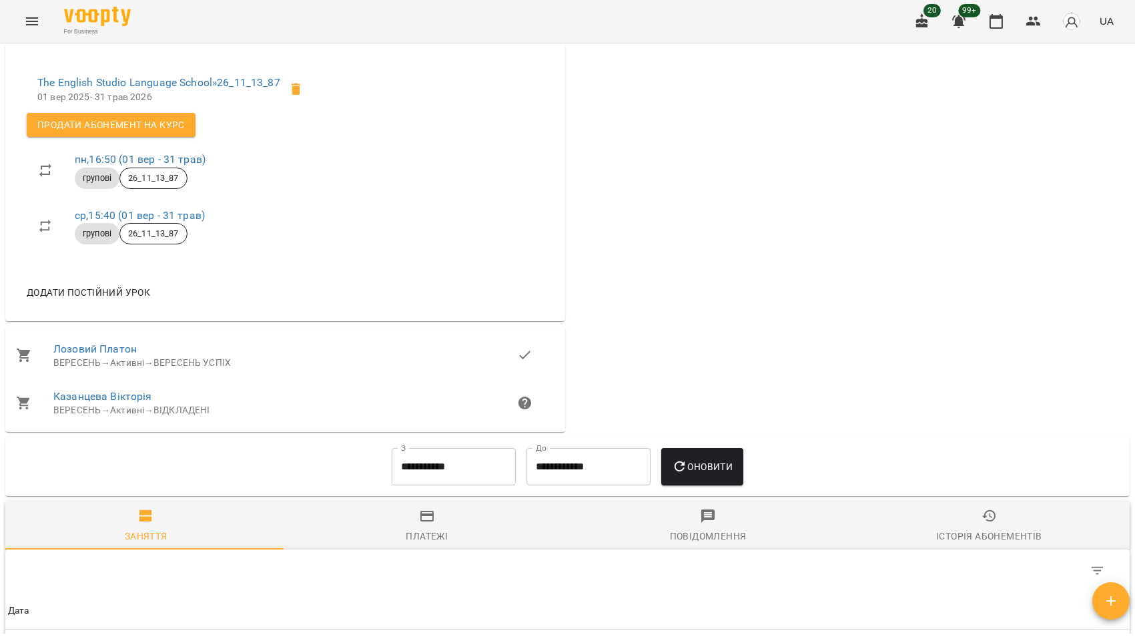
click at [422, 514] on button "Платежі" at bounding box center [426, 525] width 281 height 48
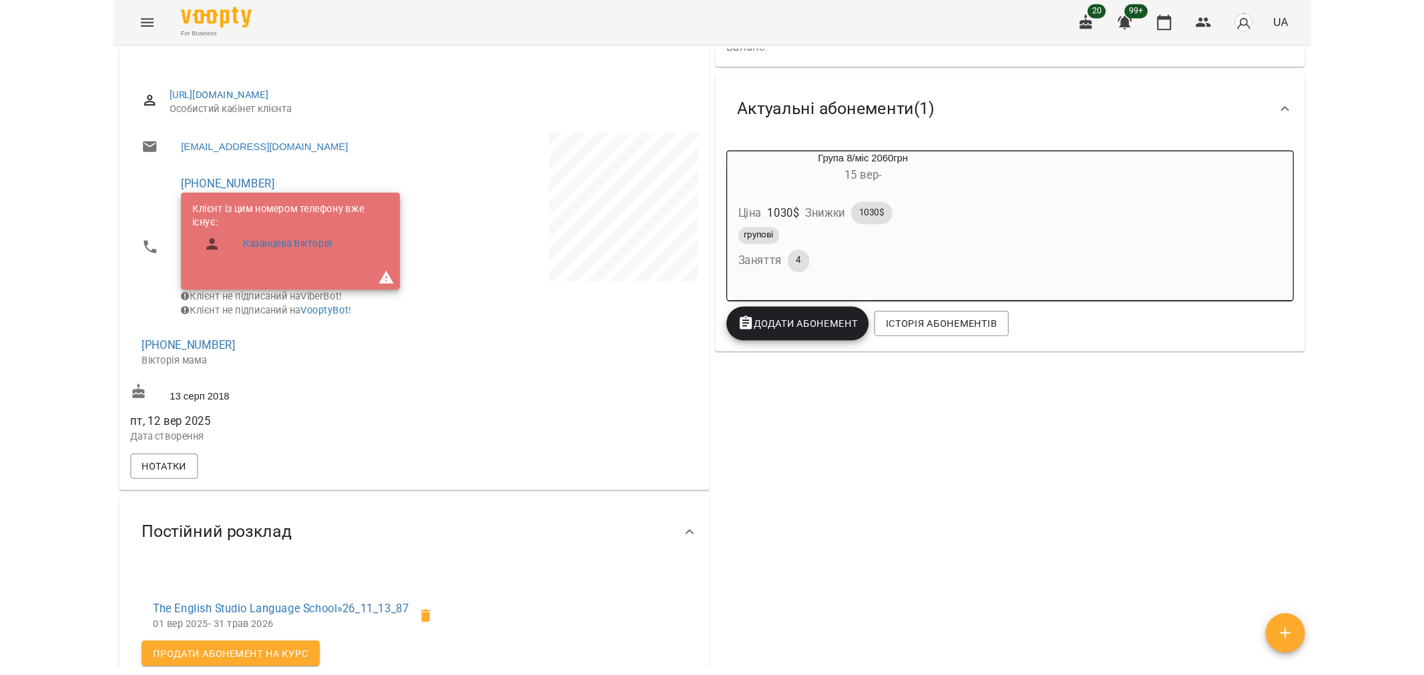
scroll to position [0, 0]
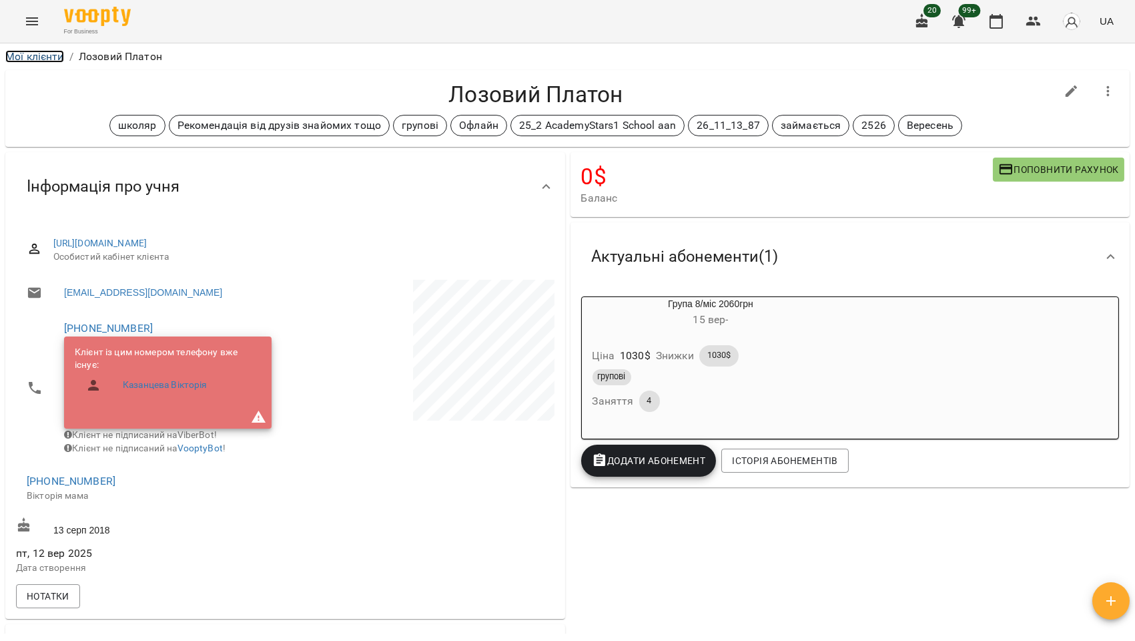
click at [35, 55] on link "Мої клієнти" at bounding box center [34, 56] width 59 height 13
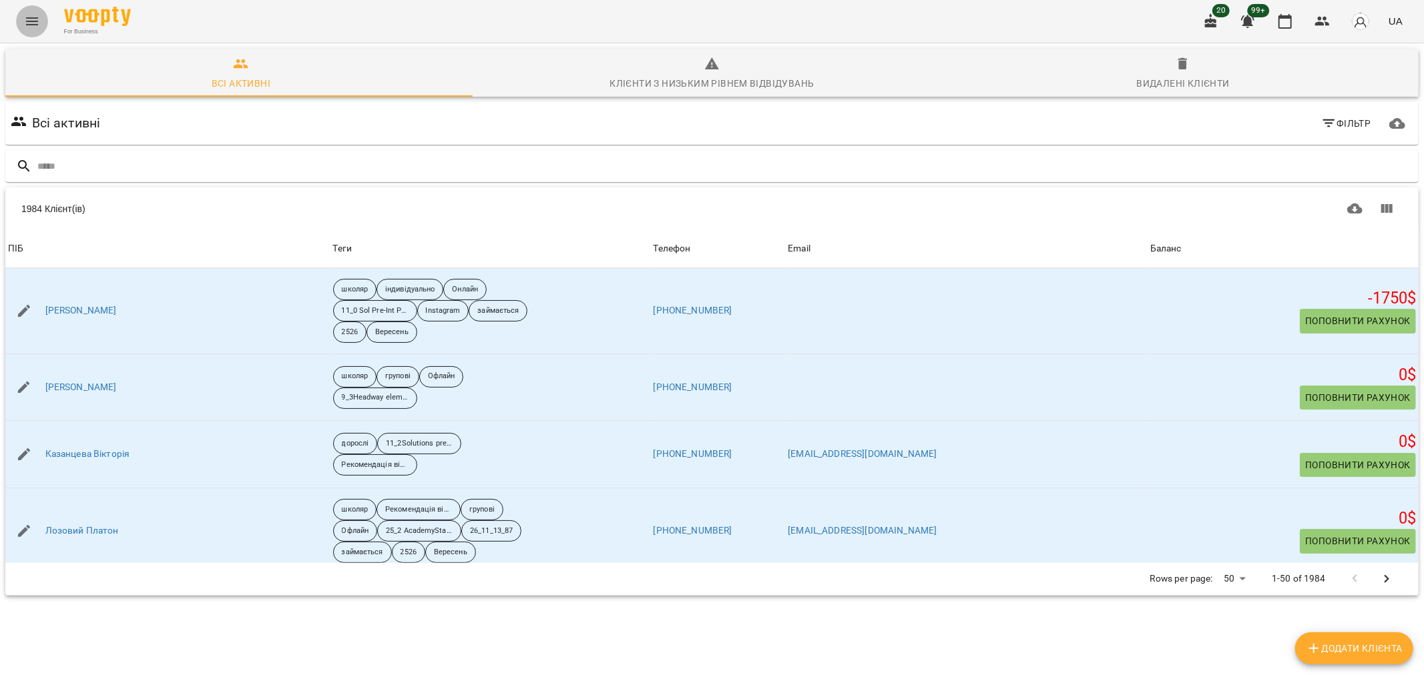
click at [25, 21] on icon "Menu" at bounding box center [32, 21] width 16 height 16
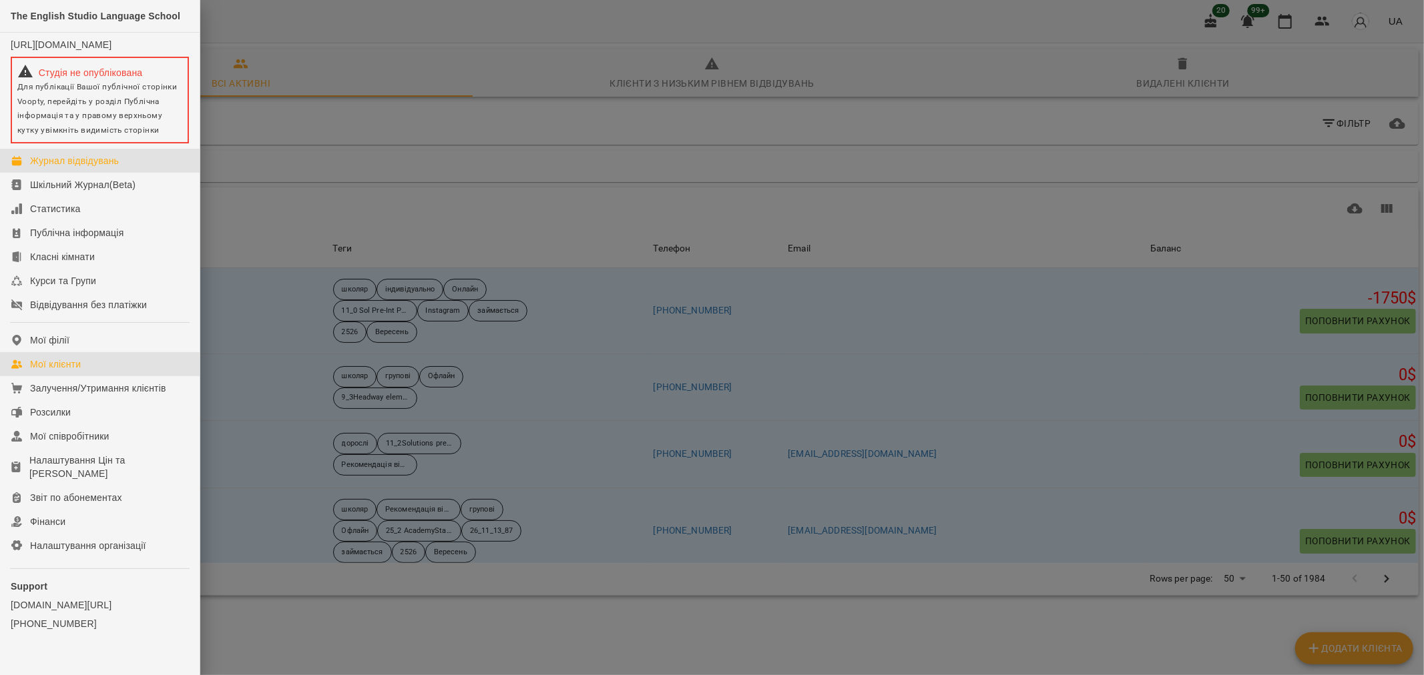
click at [85, 168] on div "Журнал відвідувань" at bounding box center [74, 160] width 89 height 13
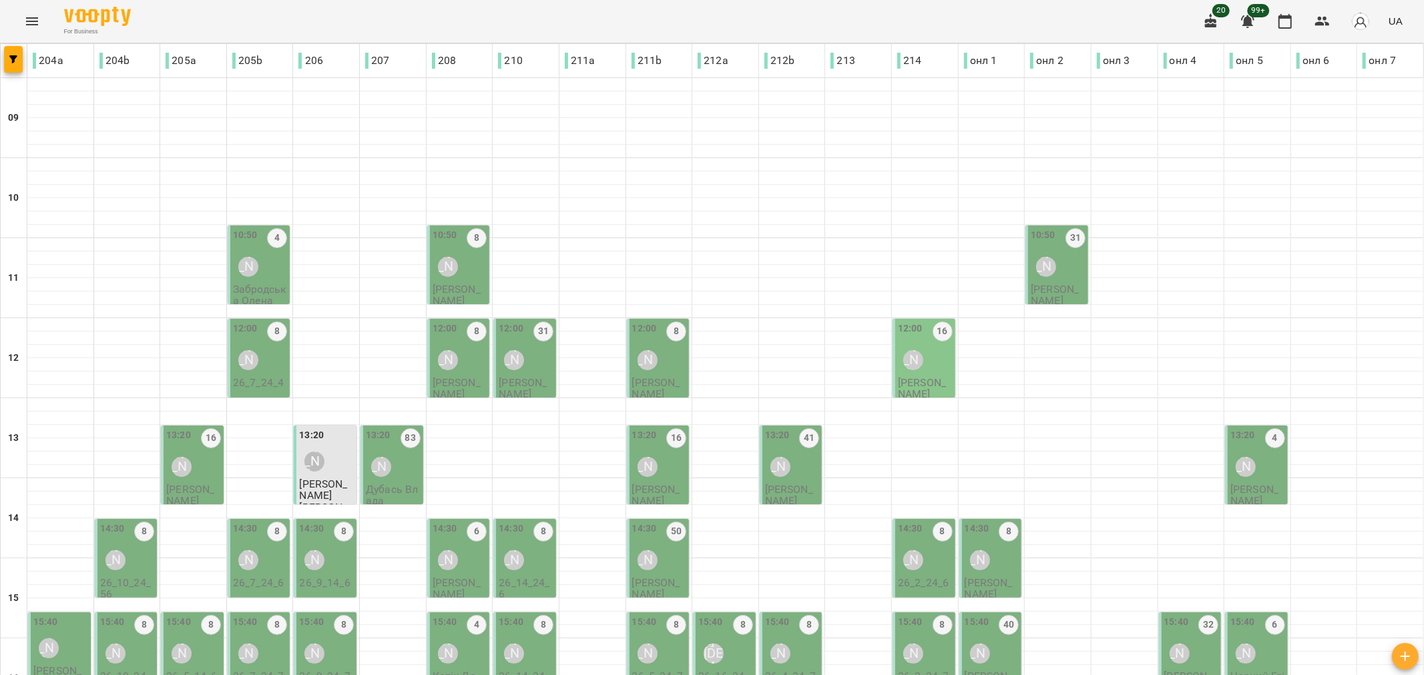
type input "**********"
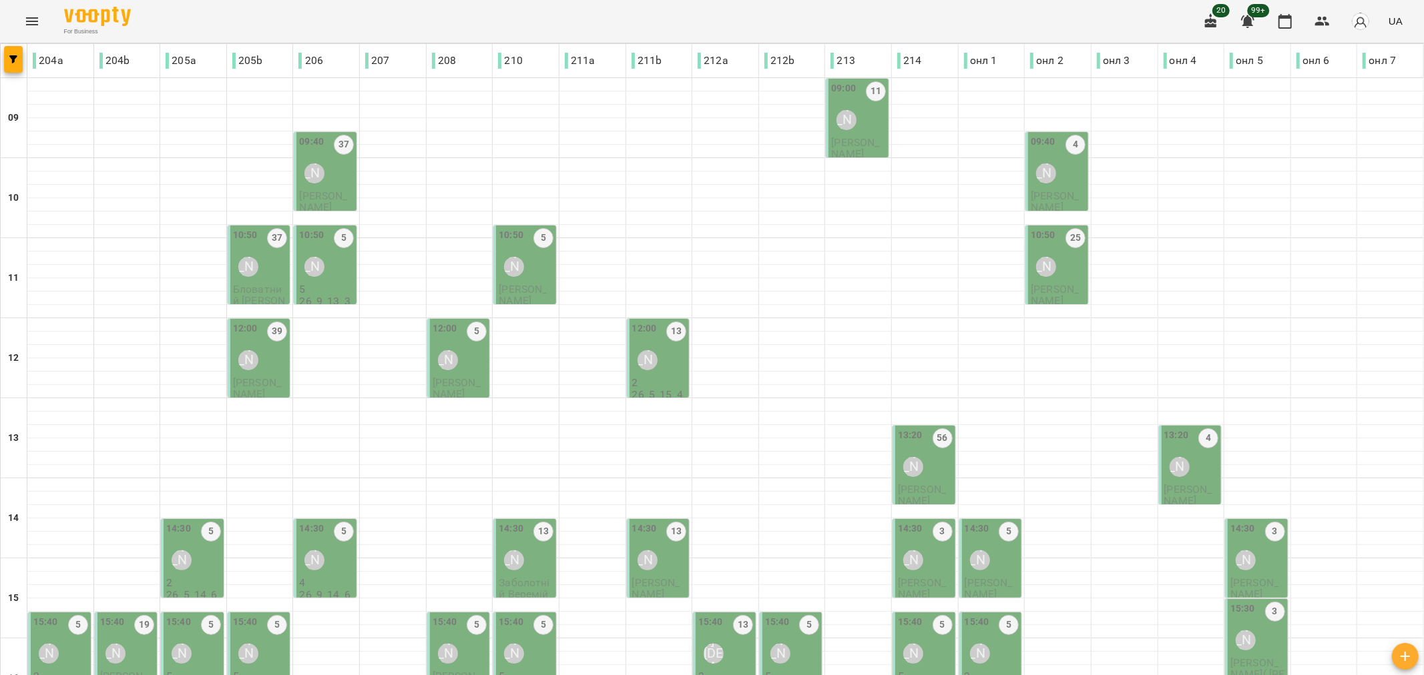
click at [846, 143] on span "[PERSON_NAME]" at bounding box center [855, 148] width 48 height 24
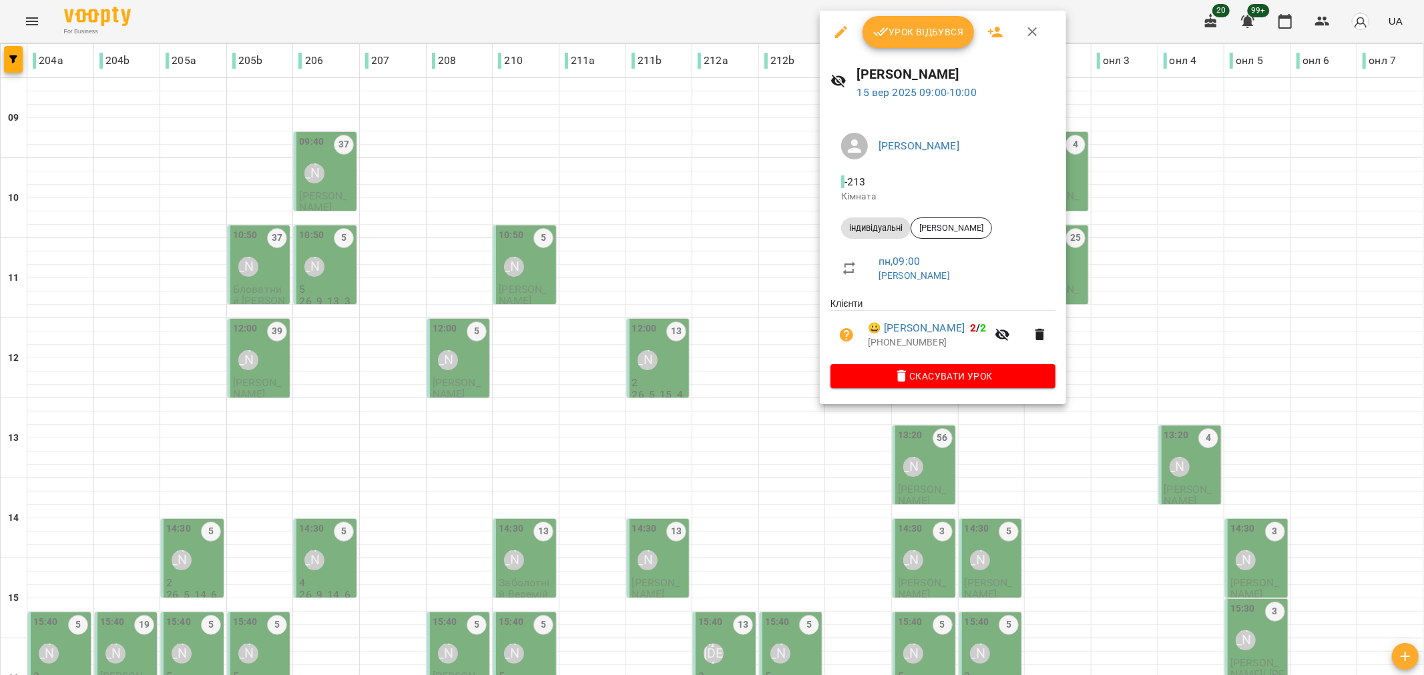
click at [924, 38] on span "Урок відбувся" at bounding box center [918, 32] width 91 height 16
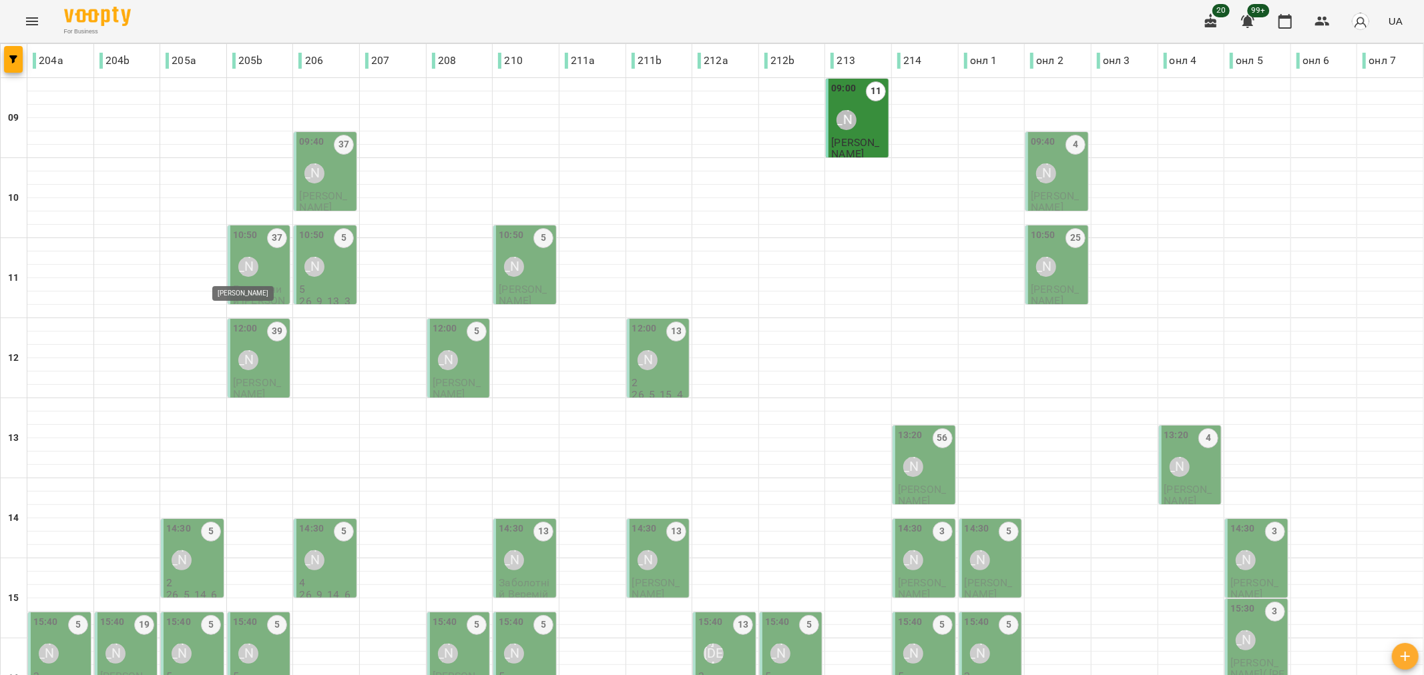
click at [242, 261] on div "[PERSON_NAME]" at bounding box center [248, 267] width 20 height 20
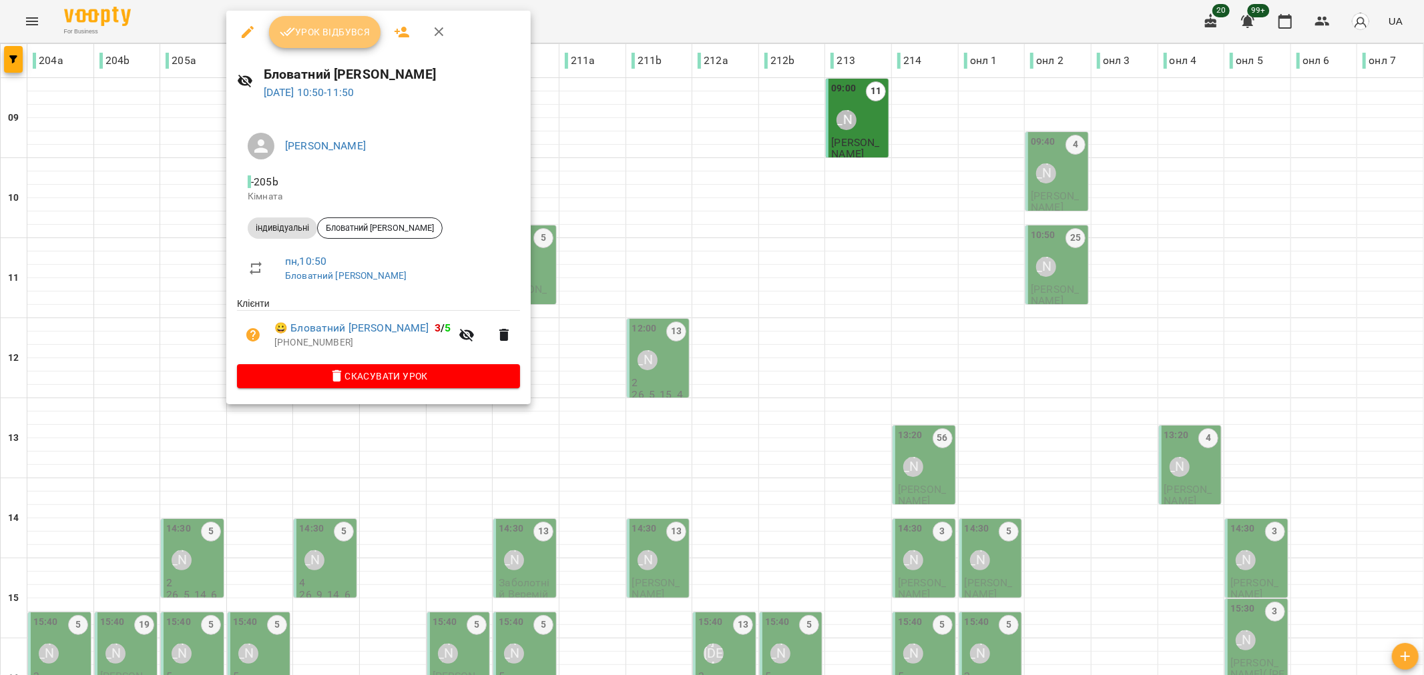
click at [334, 25] on span "Урок відбувся" at bounding box center [325, 32] width 91 height 16
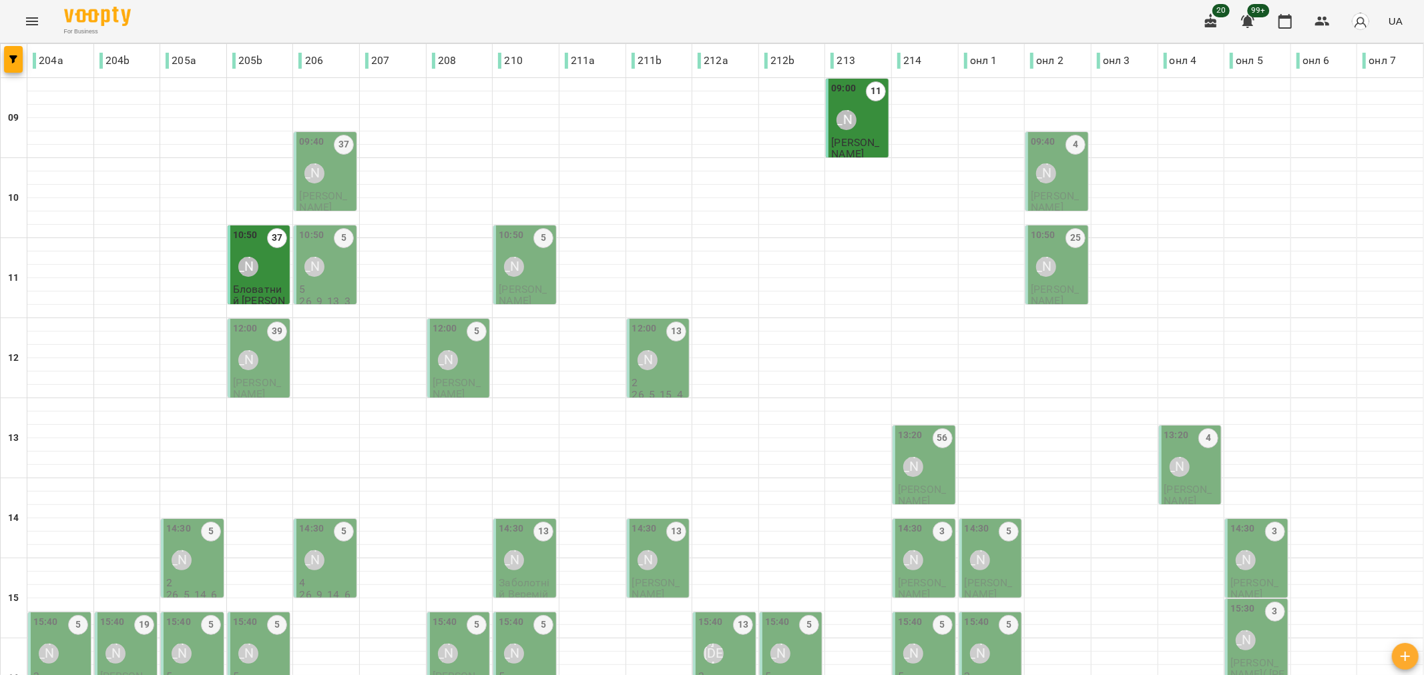
click at [340, 170] on div "09:40 37 [PERSON_NAME]" at bounding box center [326, 162] width 55 height 54
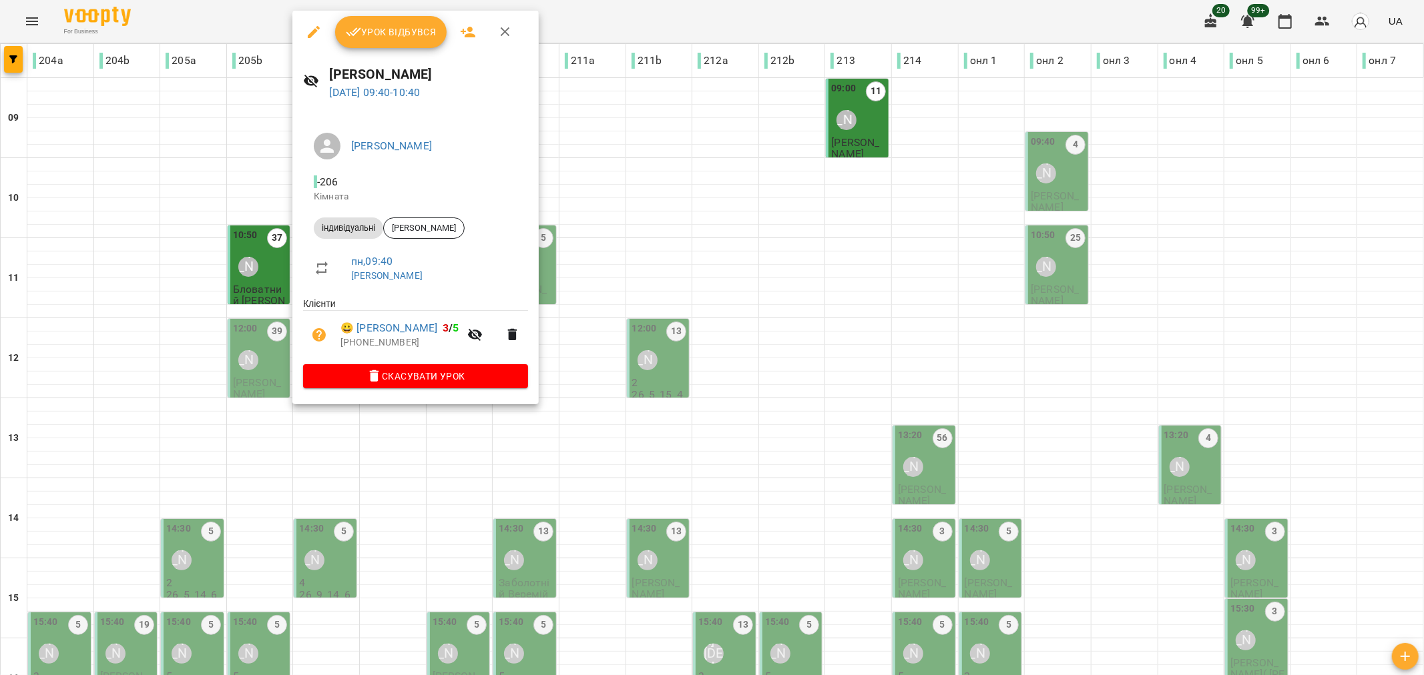
click at [410, 30] on span "Урок відбувся" at bounding box center [391, 32] width 91 height 16
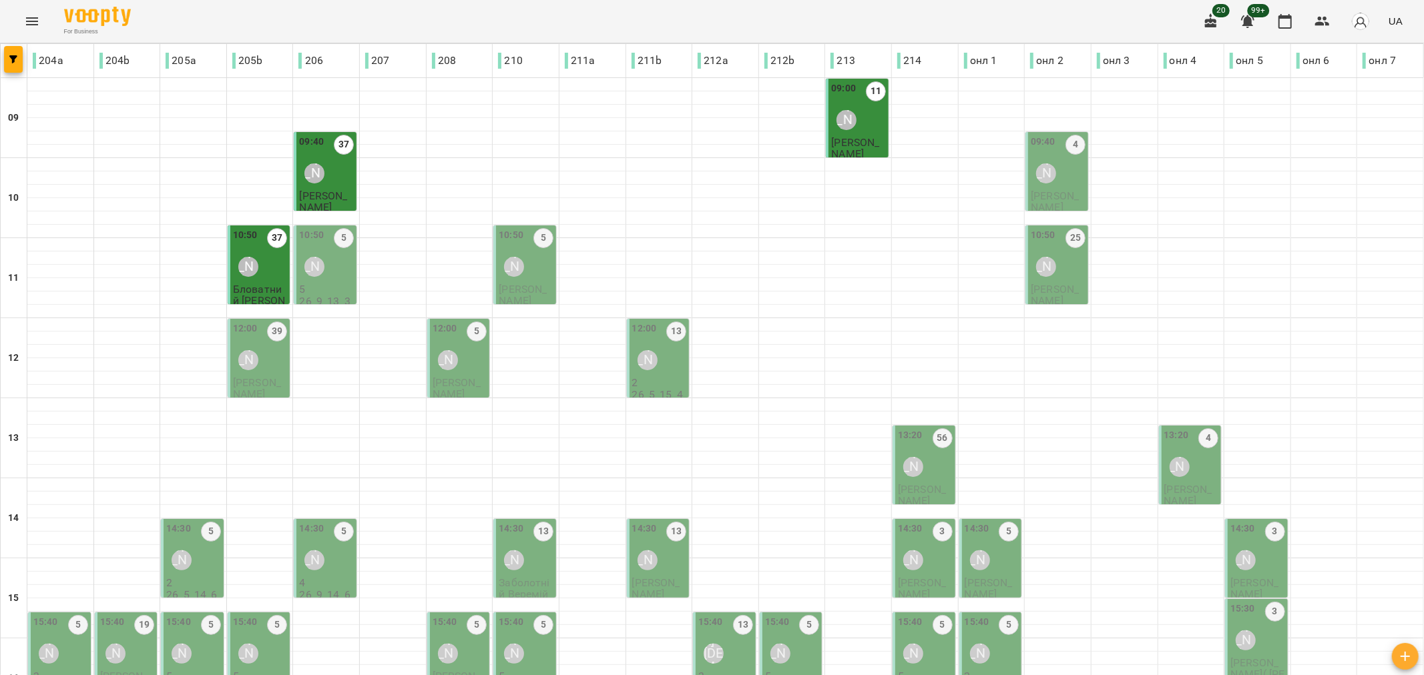
click at [314, 285] on p "5" at bounding box center [326, 289] width 55 height 11
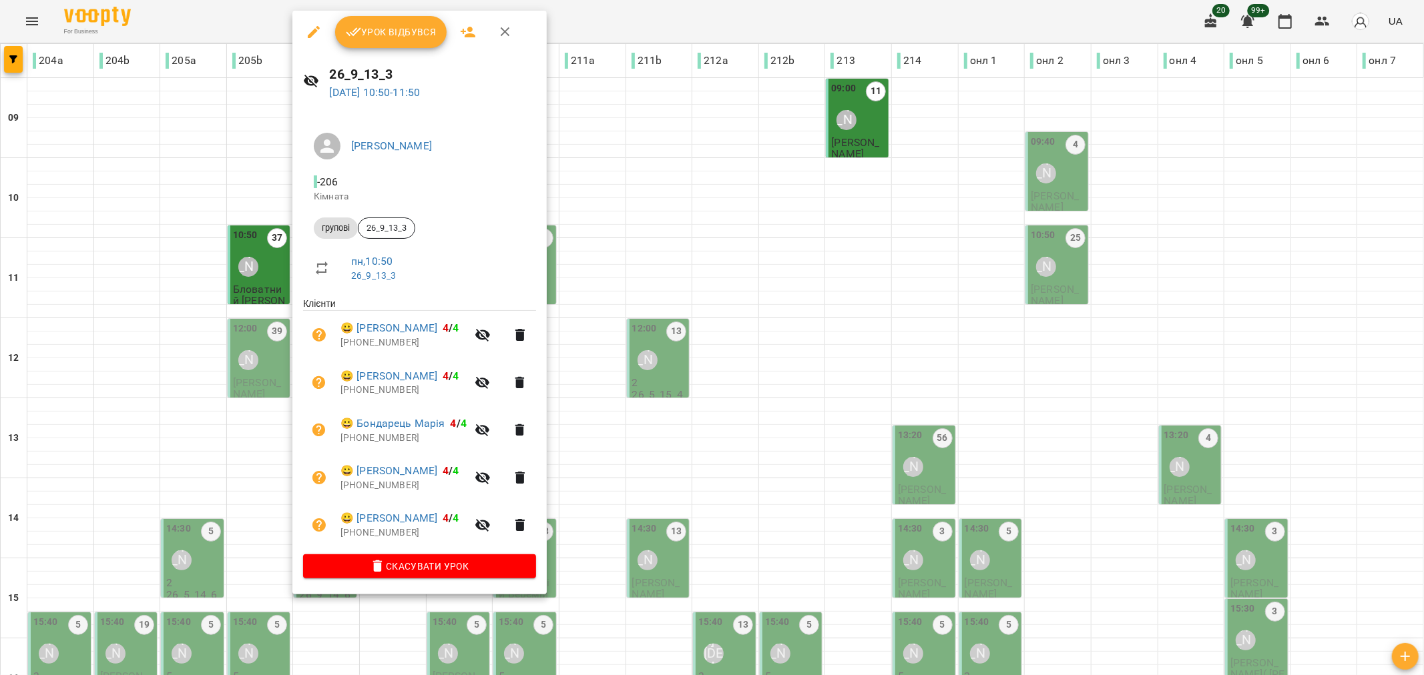
click at [414, 17] on button "Урок відбувся" at bounding box center [391, 32] width 112 height 32
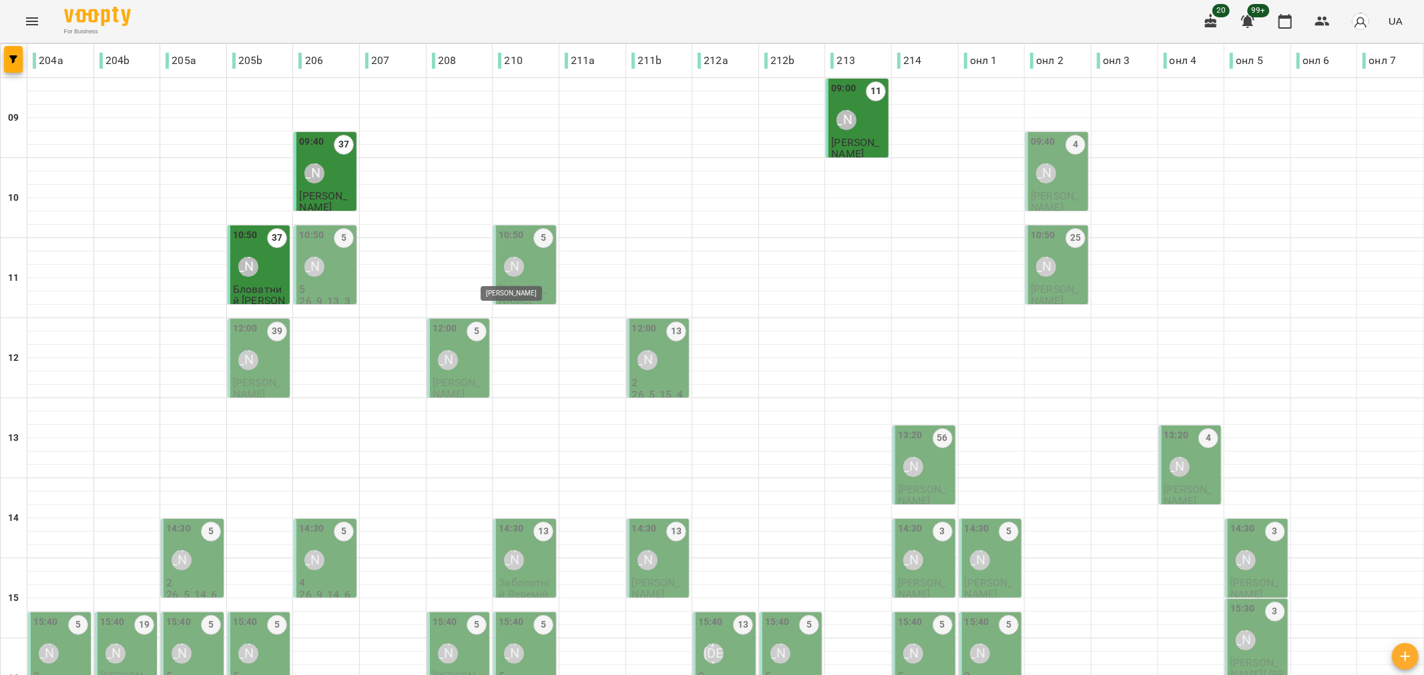
click at [506, 260] on div "[PERSON_NAME]" at bounding box center [514, 267] width 20 height 20
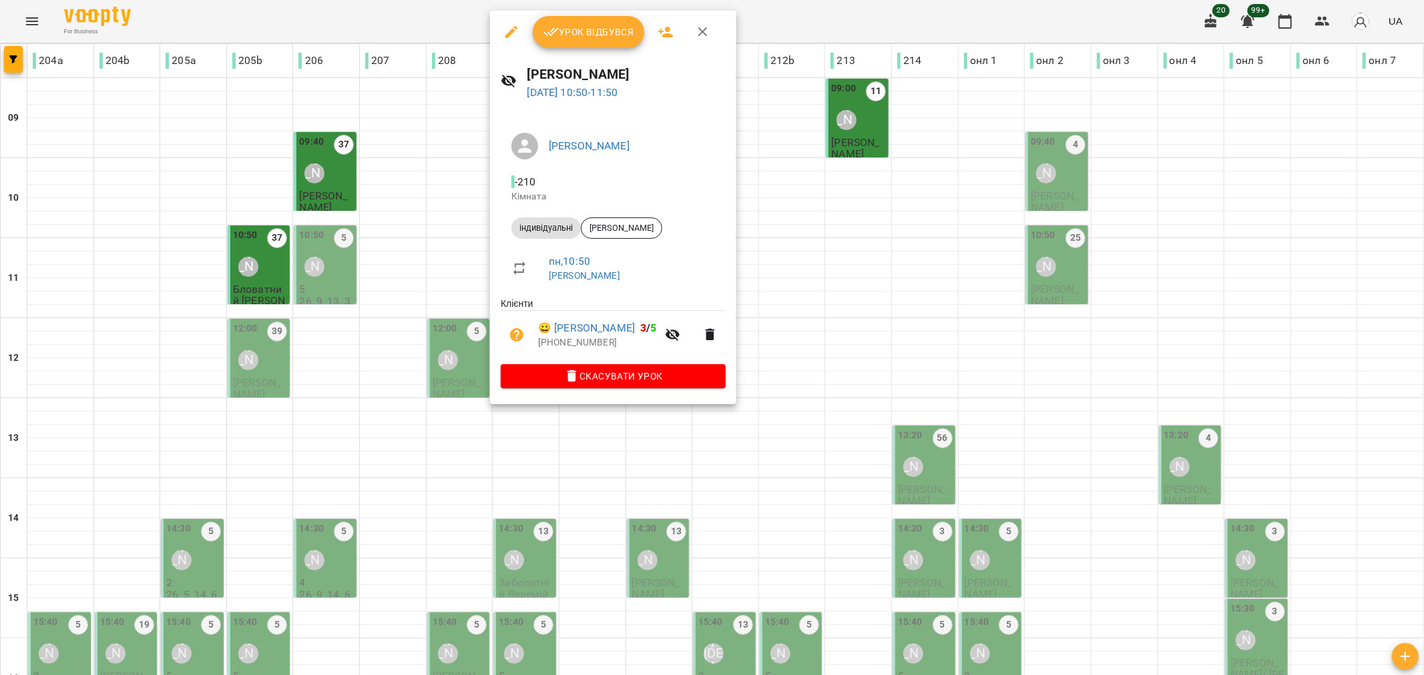
click at [577, 29] on span "Урок відбувся" at bounding box center [588, 32] width 91 height 16
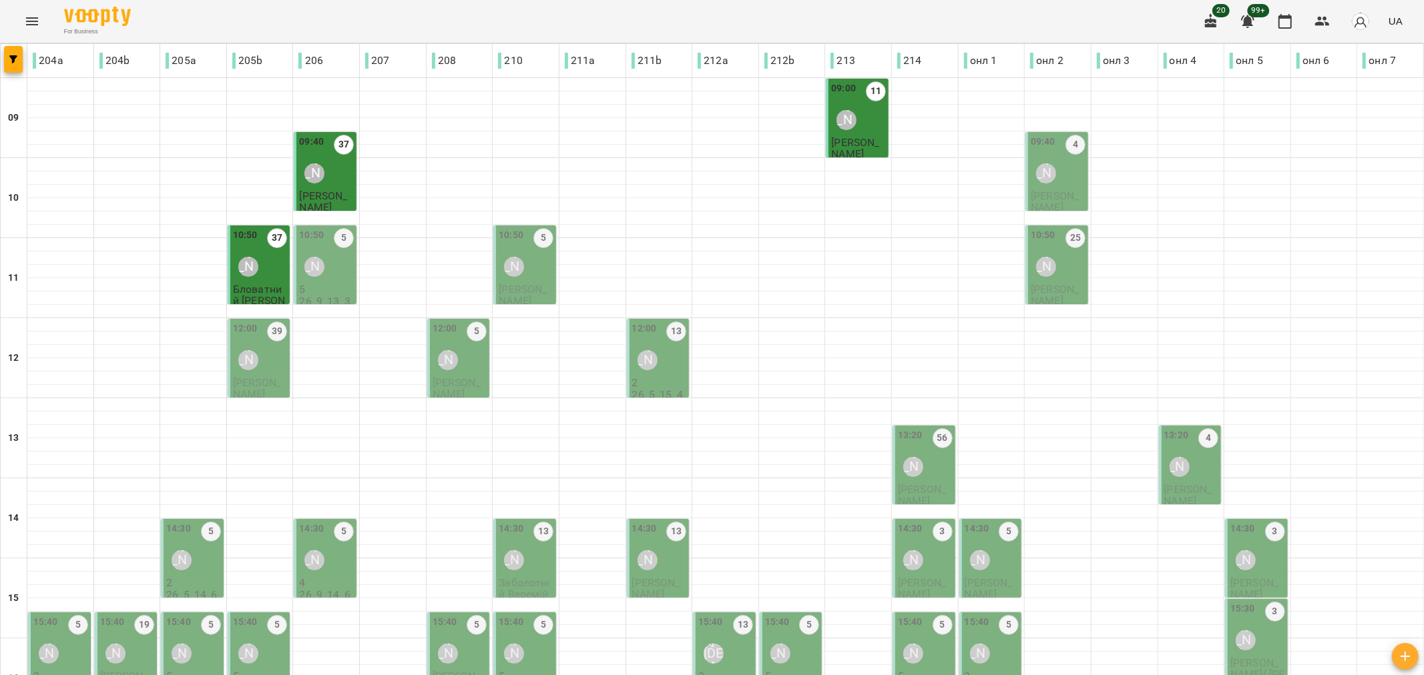
click at [529, 283] on span "[PERSON_NAME]" at bounding box center [523, 295] width 48 height 24
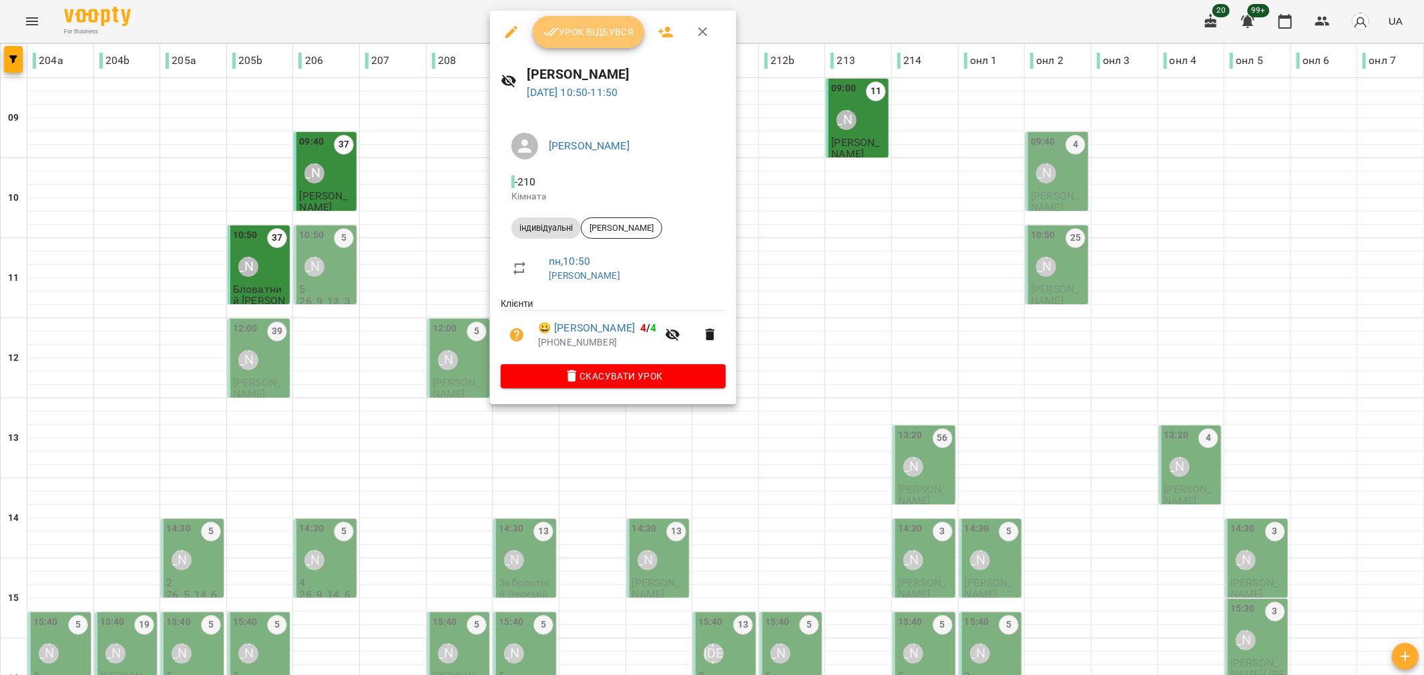
click at [585, 37] on span "Урок відбувся" at bounding box center [588, 32] width 91 height 16
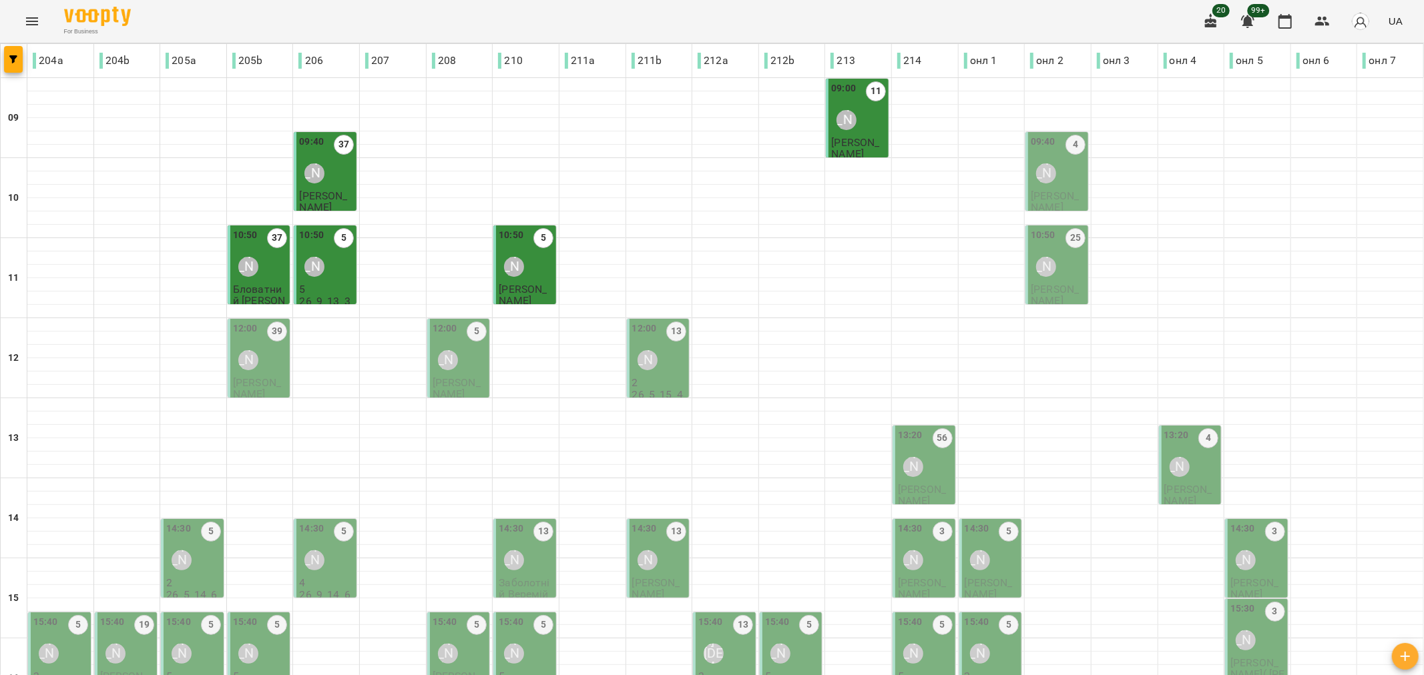
click at [1031, 187] on div "[PERSON_NAME]" at bounding box center [1046, 173] width 31 height 31
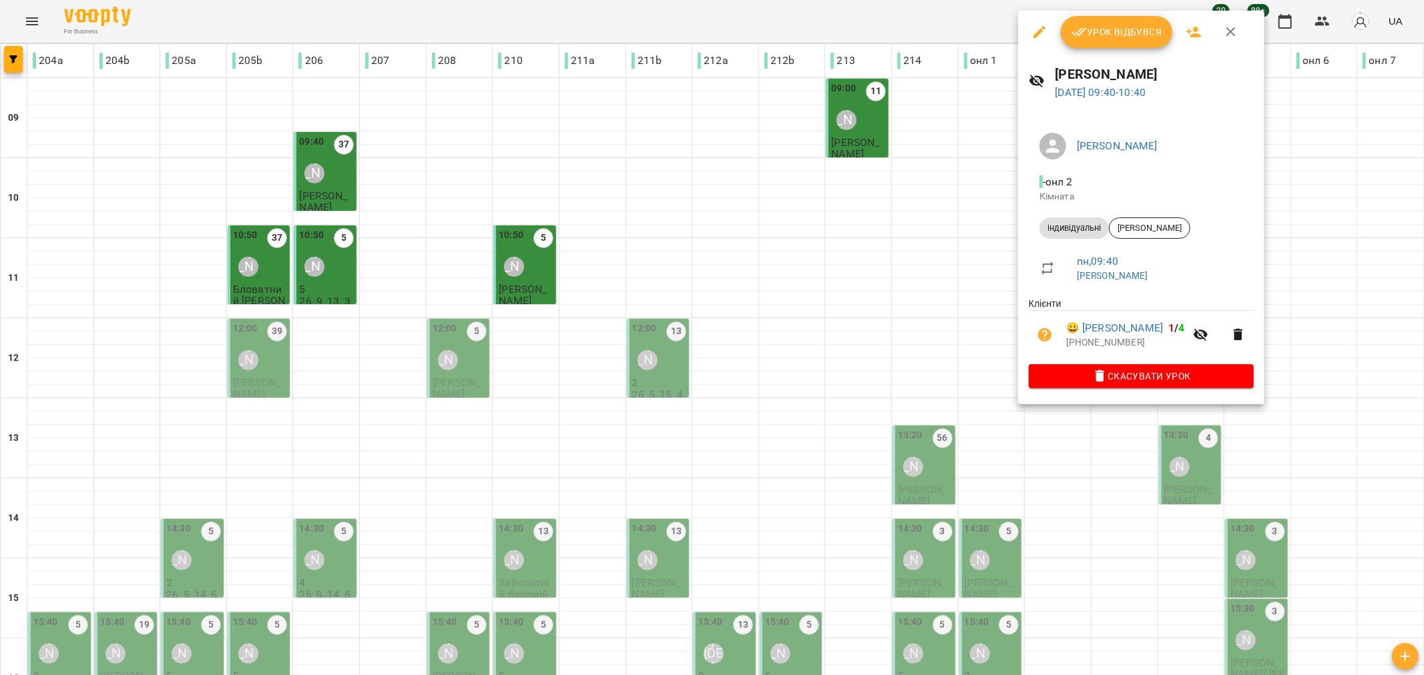
click at [1117, 32] on span "Урок відбувся" at bounding box center [1116, 32] width 91 height 16
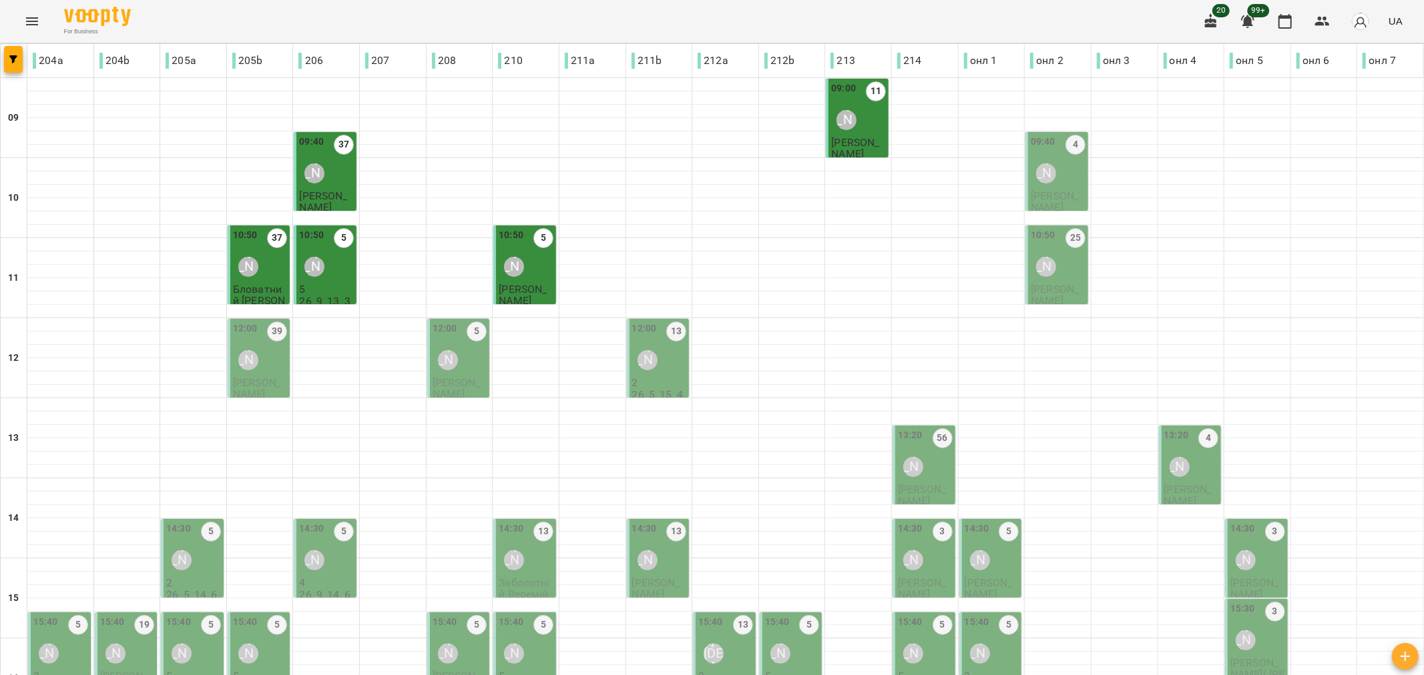
click at [1039, 283] on span "[PERSON_NAME]" at bounding box center [1055, 295] width 48 height 24
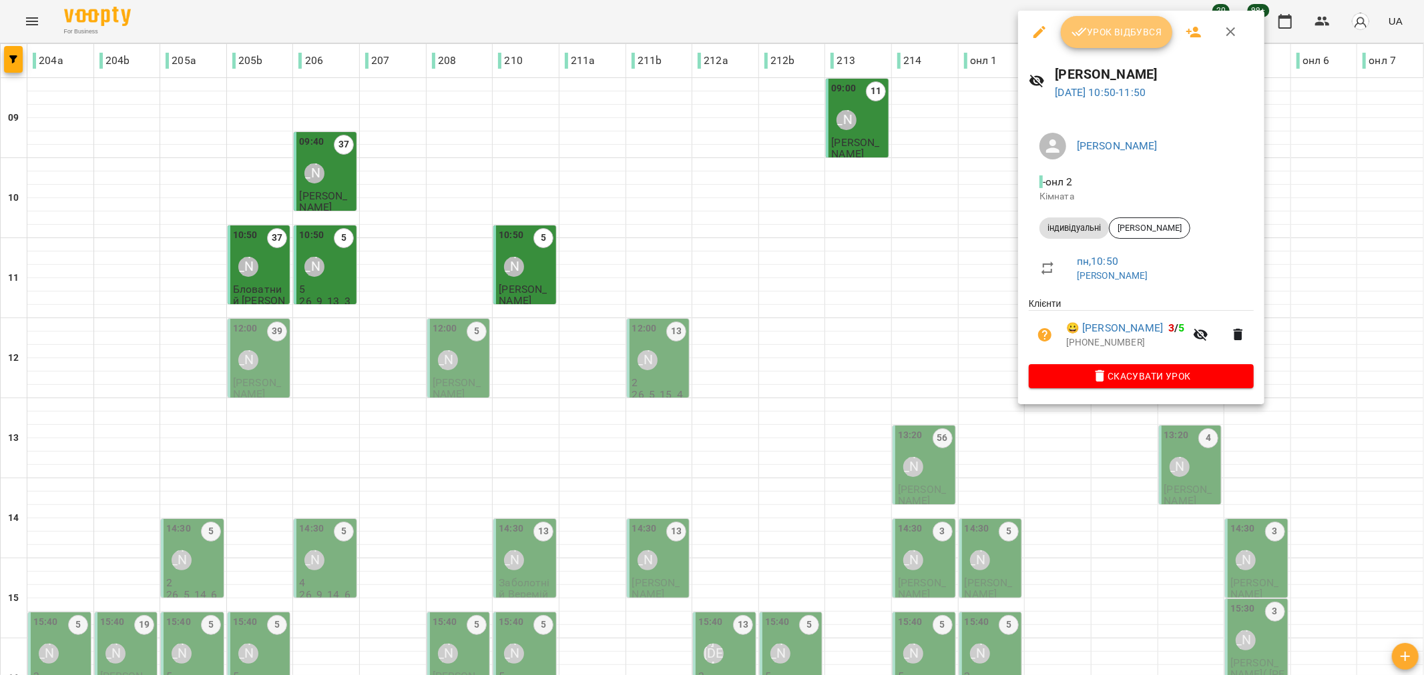
click at [1109, 36] on span "Урок відбувся" at bounding box center [1116, 32] width 91 height 16
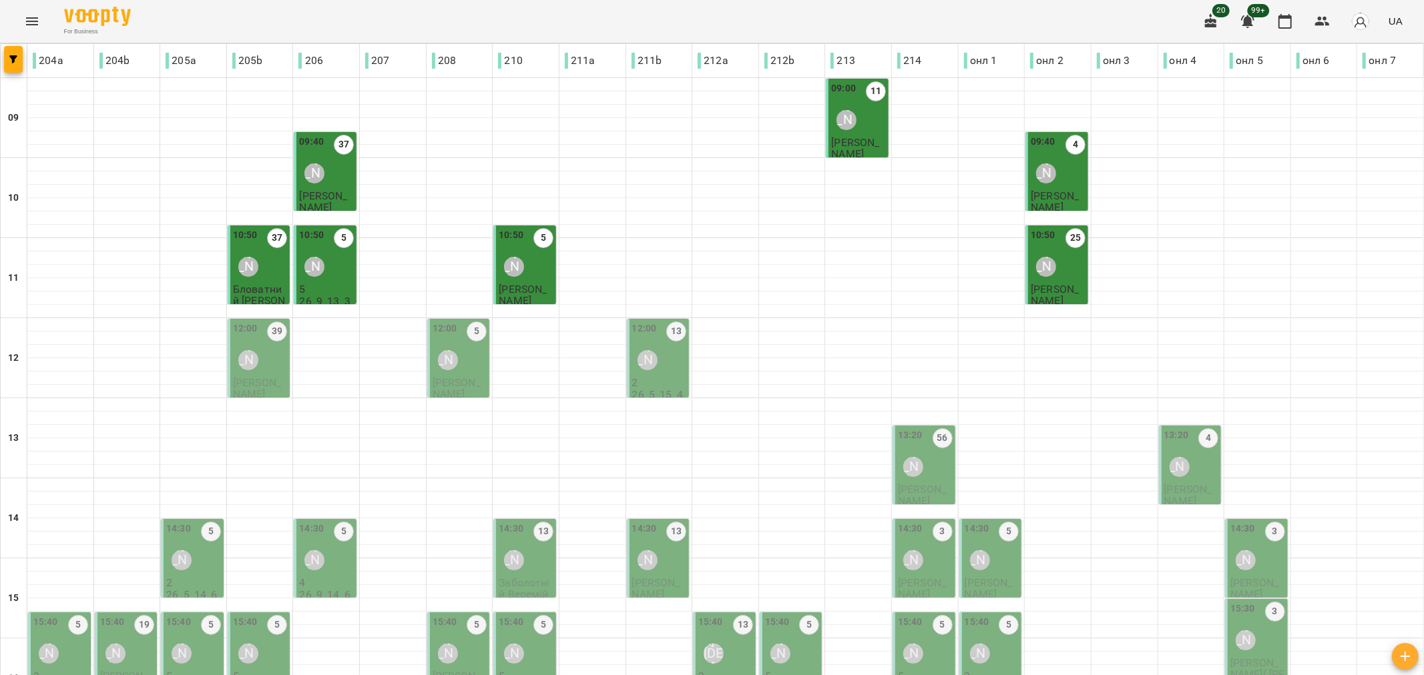
click at [644, 382] on p "2" at bounding box center [659, 382] width 55 height 11
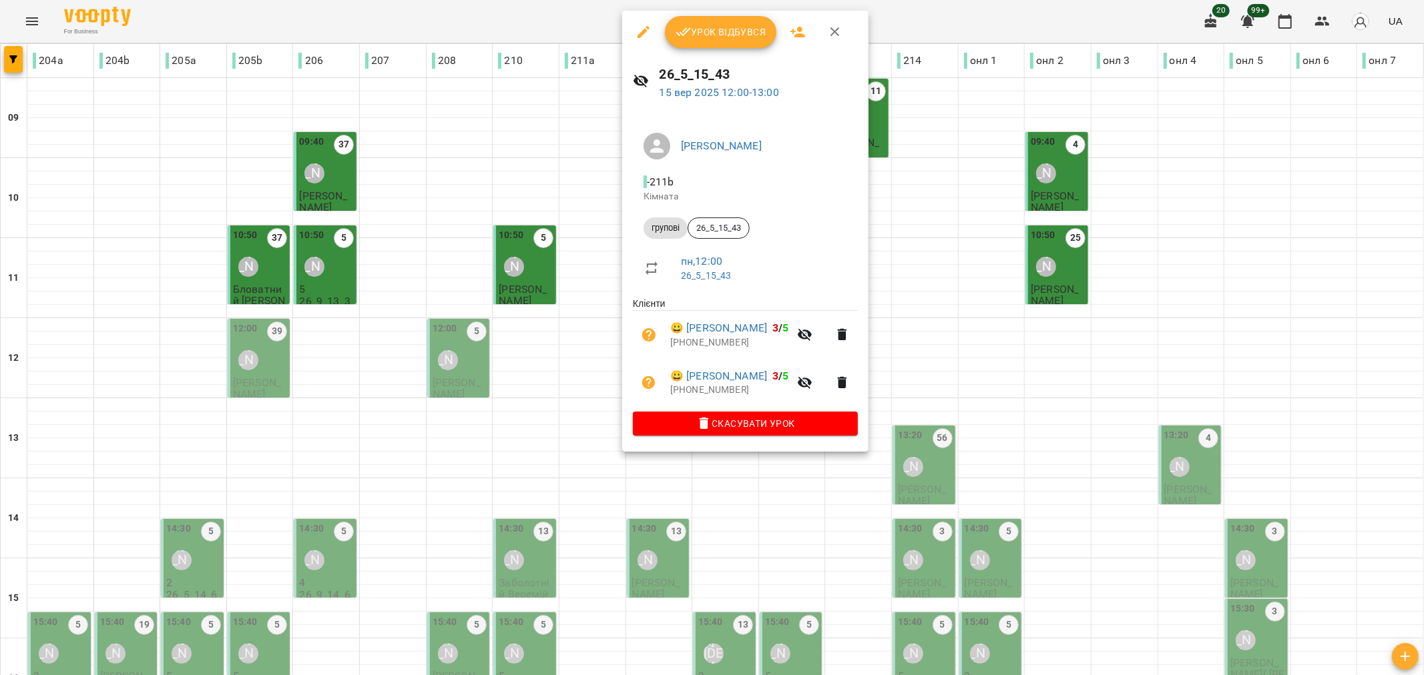
click at [715, 31] on span "Урок відбувся" at bounding box center [720, 32] width 91 height 16
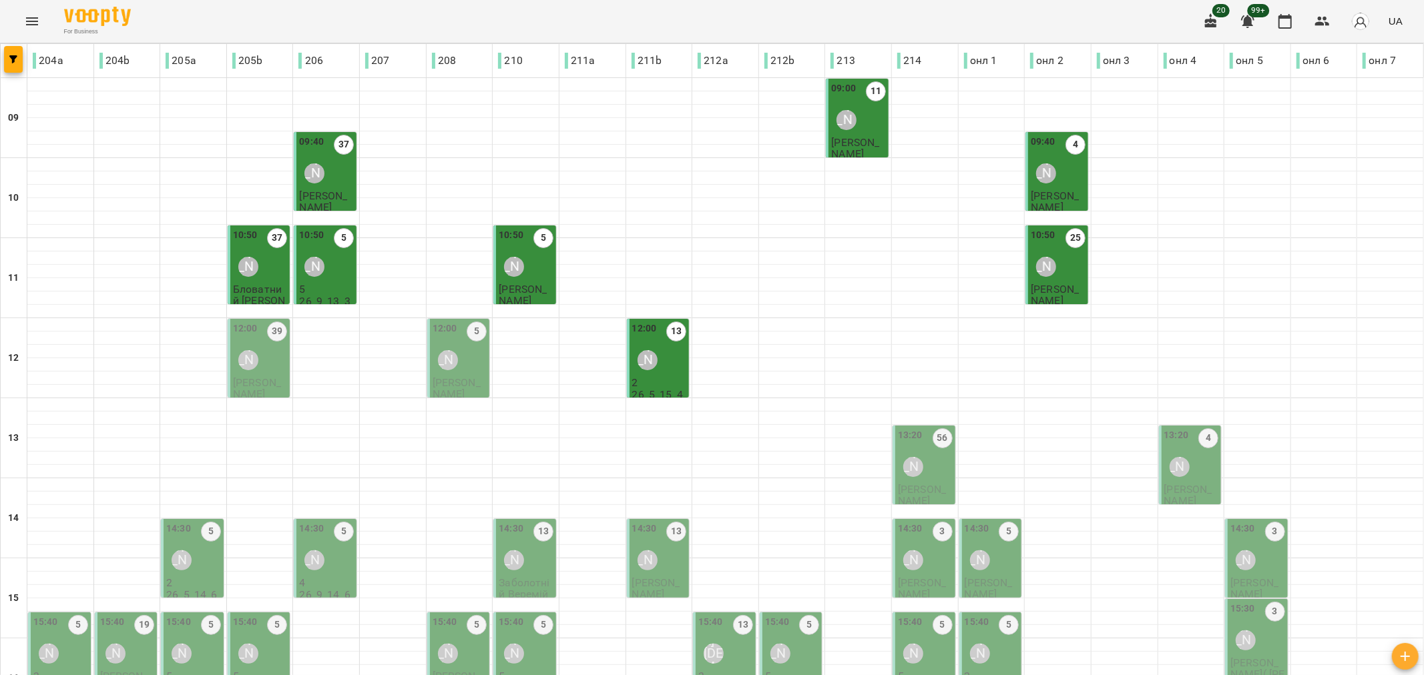
click at [190, 551] on div "[PERSON_NAME]" at bounding box center [181, 560] width 31 height 31
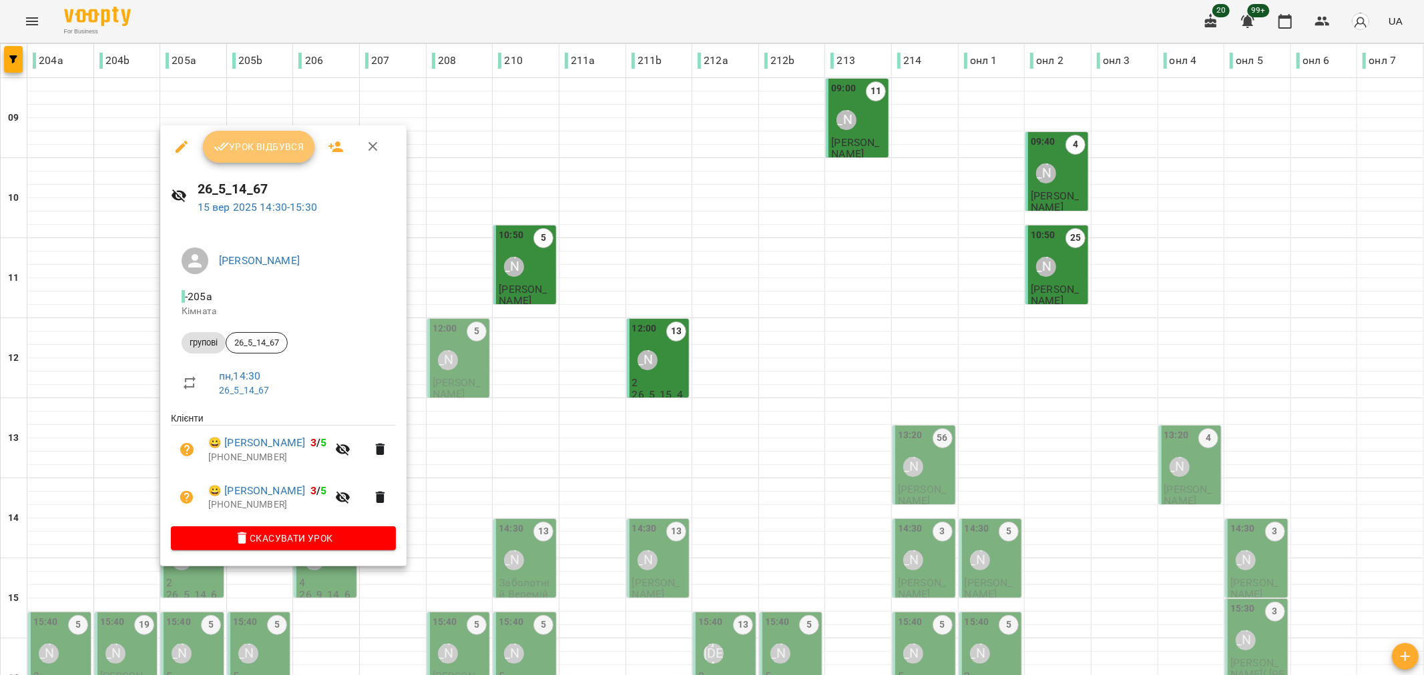
click at [264, 137] on button "Урок відбувся" at bounding box center [259, 147] width 112 height 32
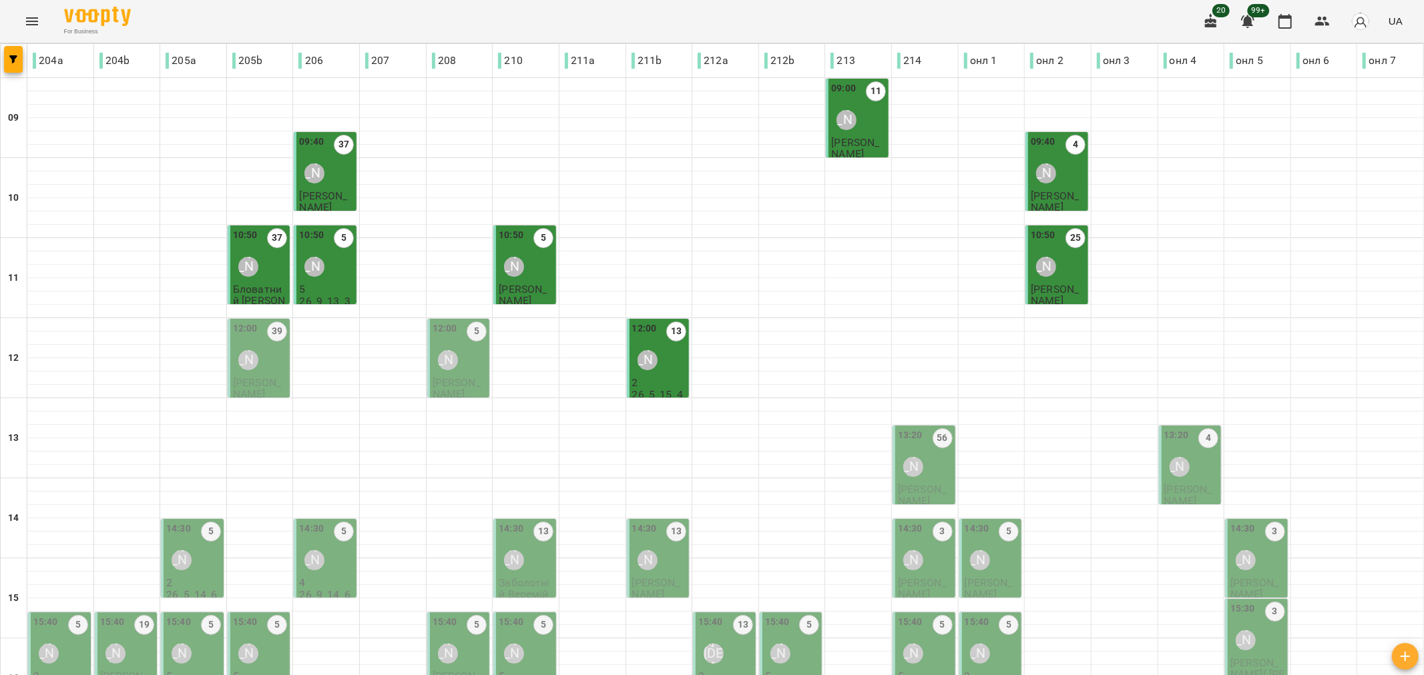
click at [1135, 458] on div "[PERSON_NAME]" at bounding box center [1179, 467] width 31 height 31
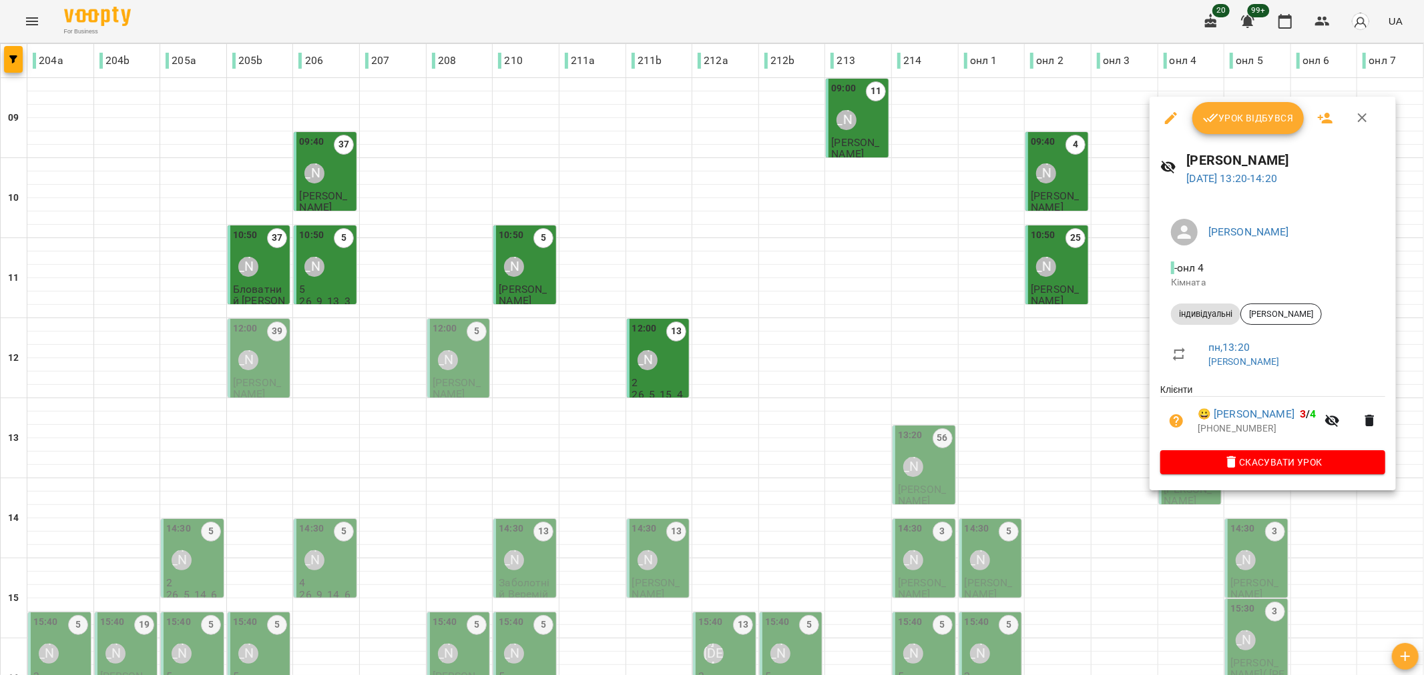
click at [1135, 112] on span "Урок відбувся" at bounding box center [1248, 118] width 91 height 16
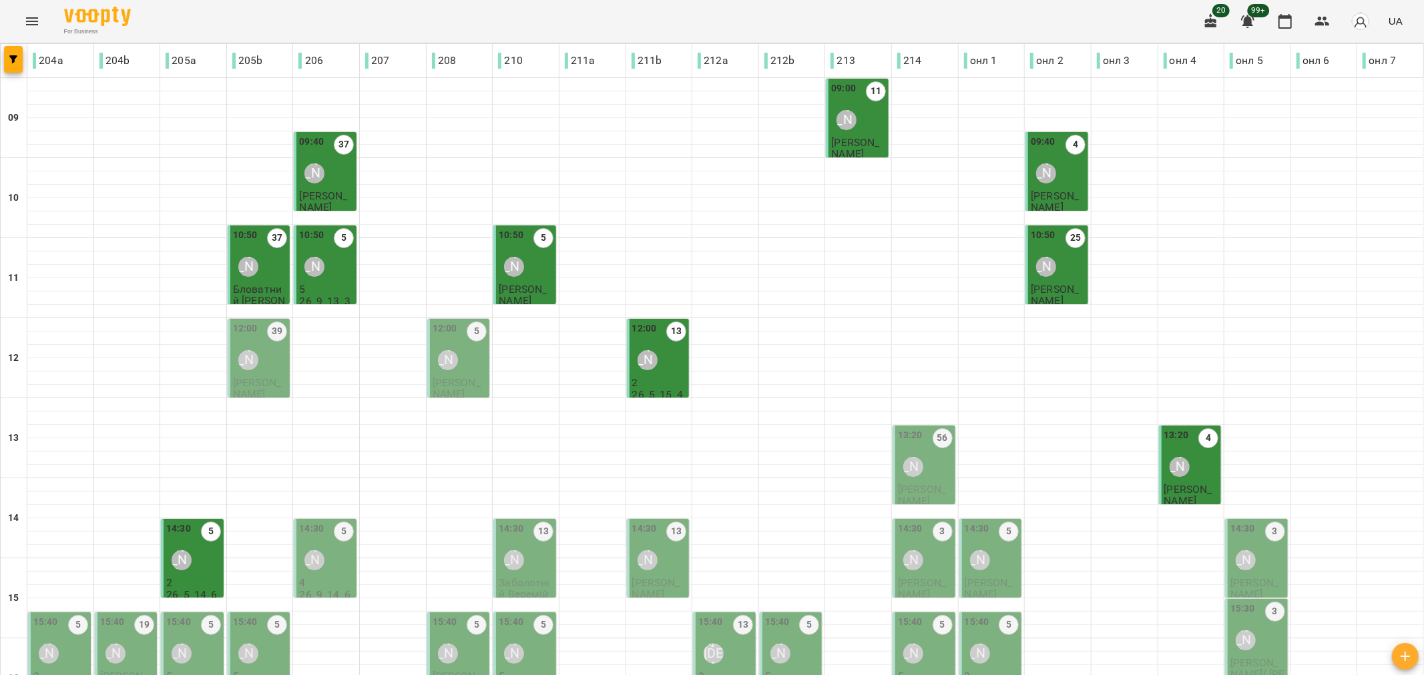
click at [1135, 547] on div "Вікторія Мовчан" at bounding box center [1245, 560] width 31 height 31
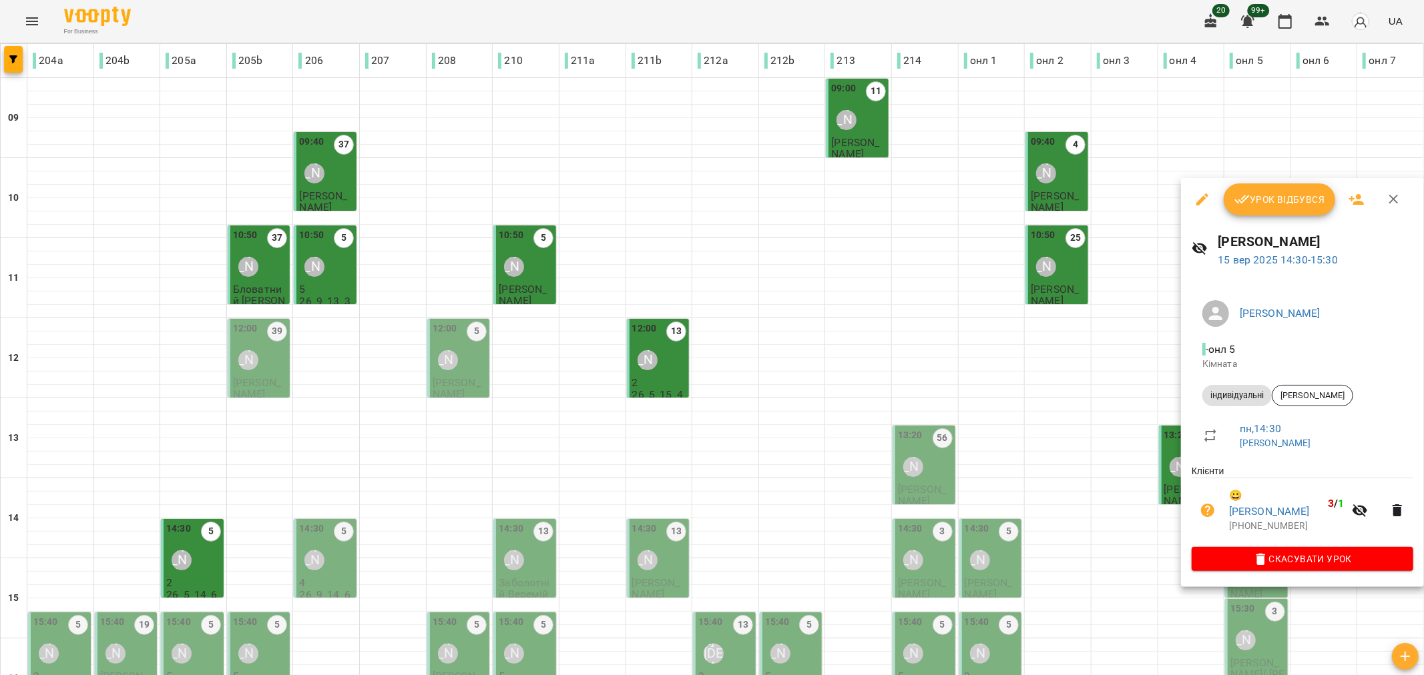
click at [1135, 198] on span "Урок відбувся" at bounding box center [1279, 200] width 91 height 16
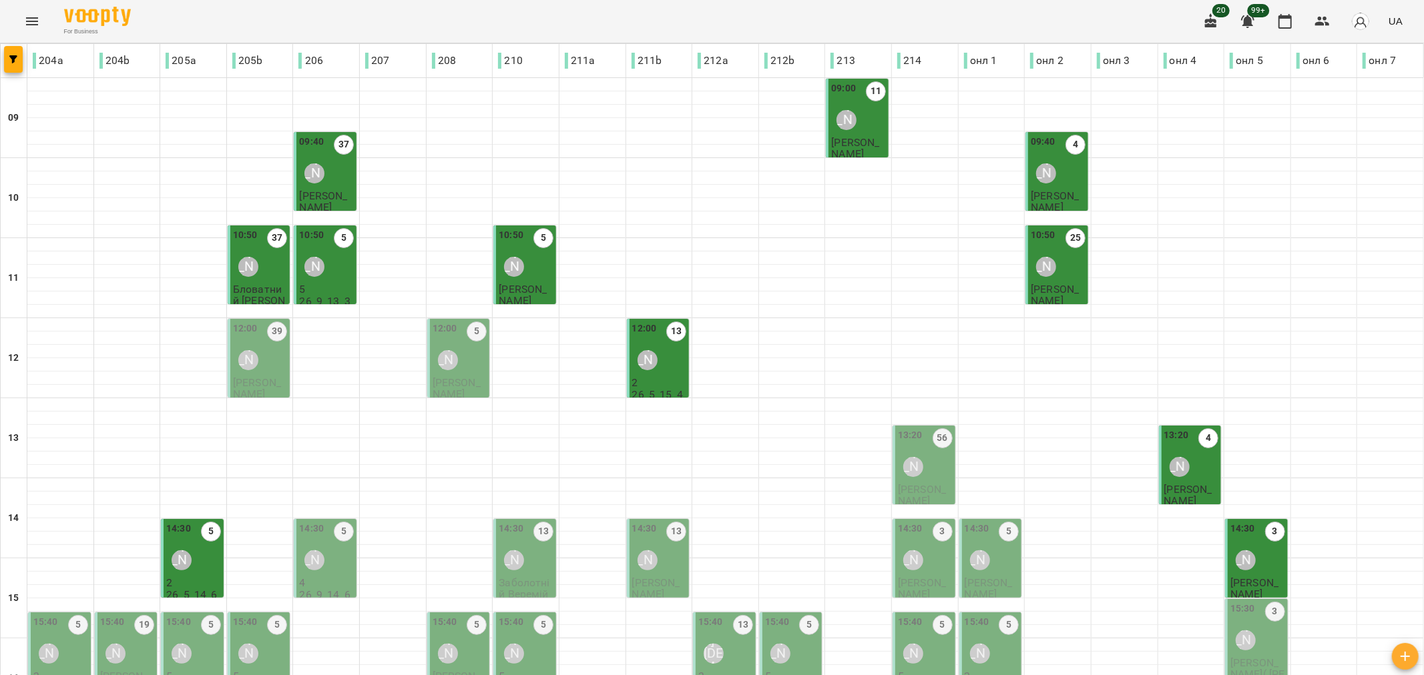
click at [984, 549] on div "Юлія Пашкова" at bounding box center [979, 560] width 31 height 31
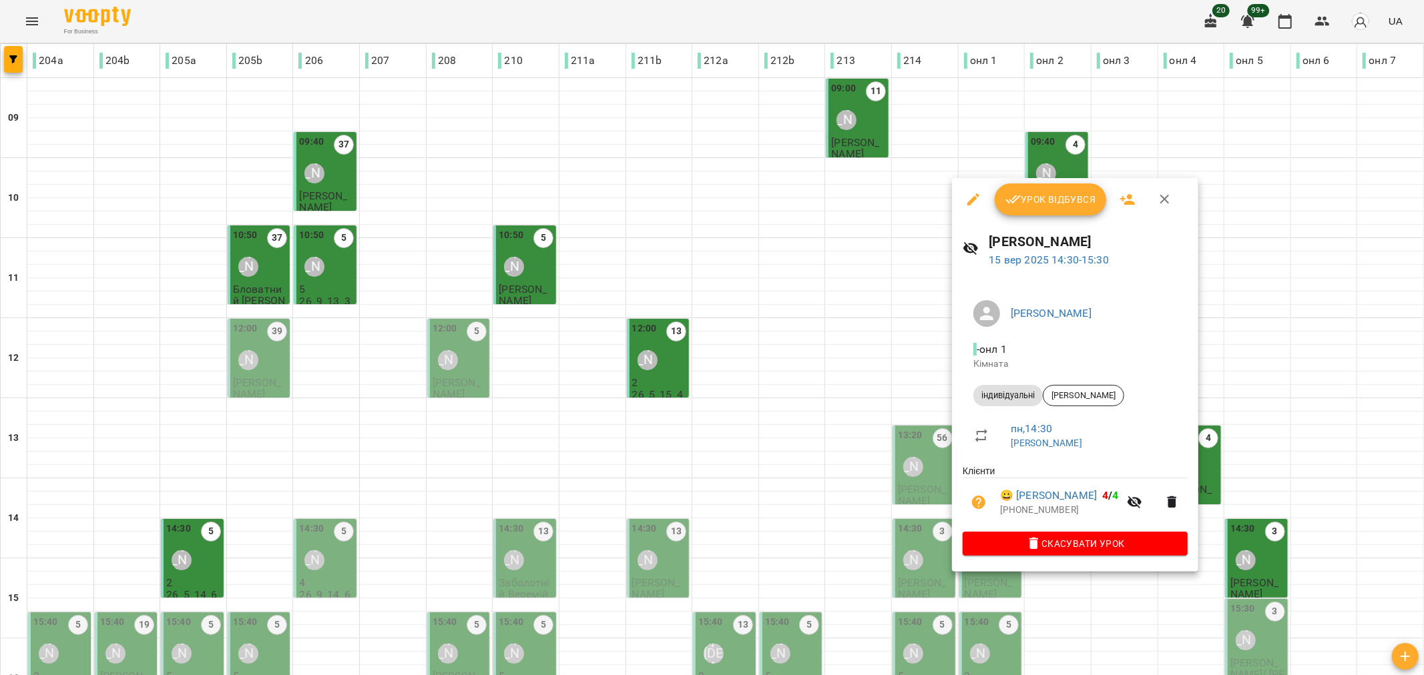
click at [1051, 208] on button "Урок відбувся" at bounding box center [1050, 200] width 112 height 32
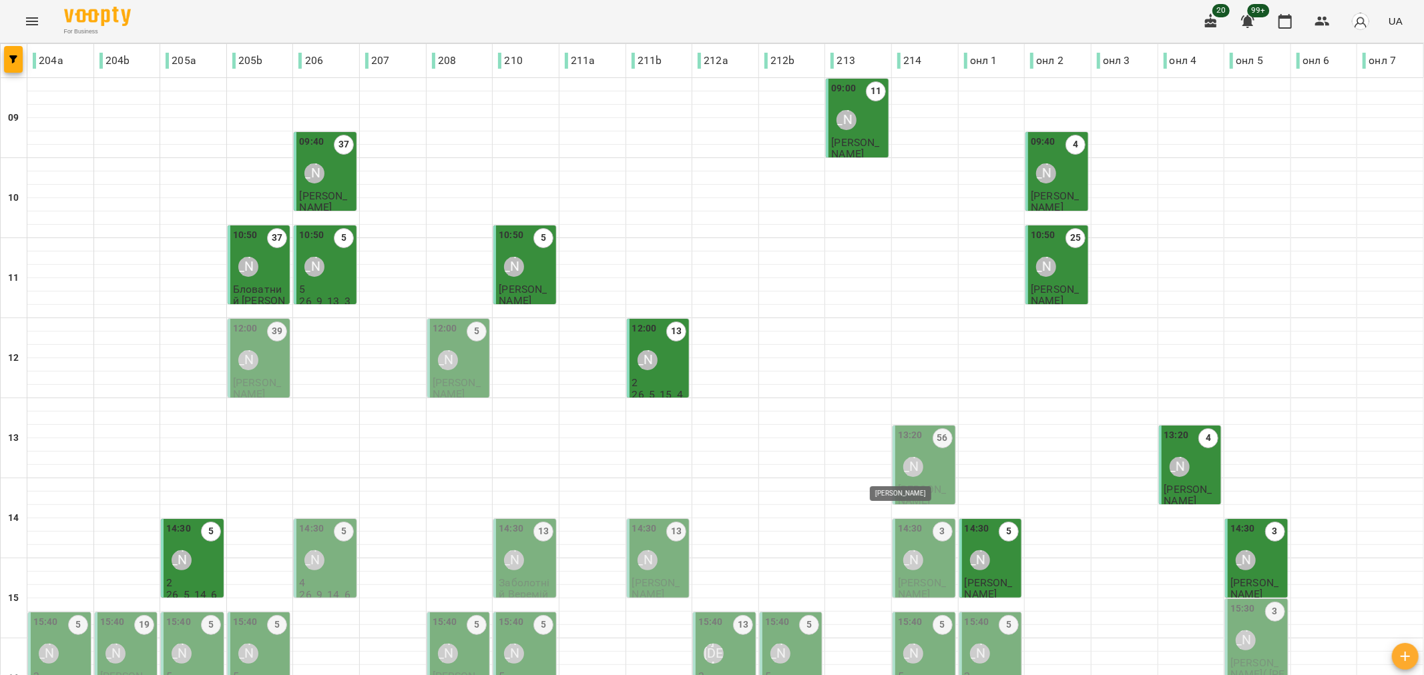
click at [903, 464] on div "Ірина Анайманович" at bounding box center [913, 467] width 20 height 20
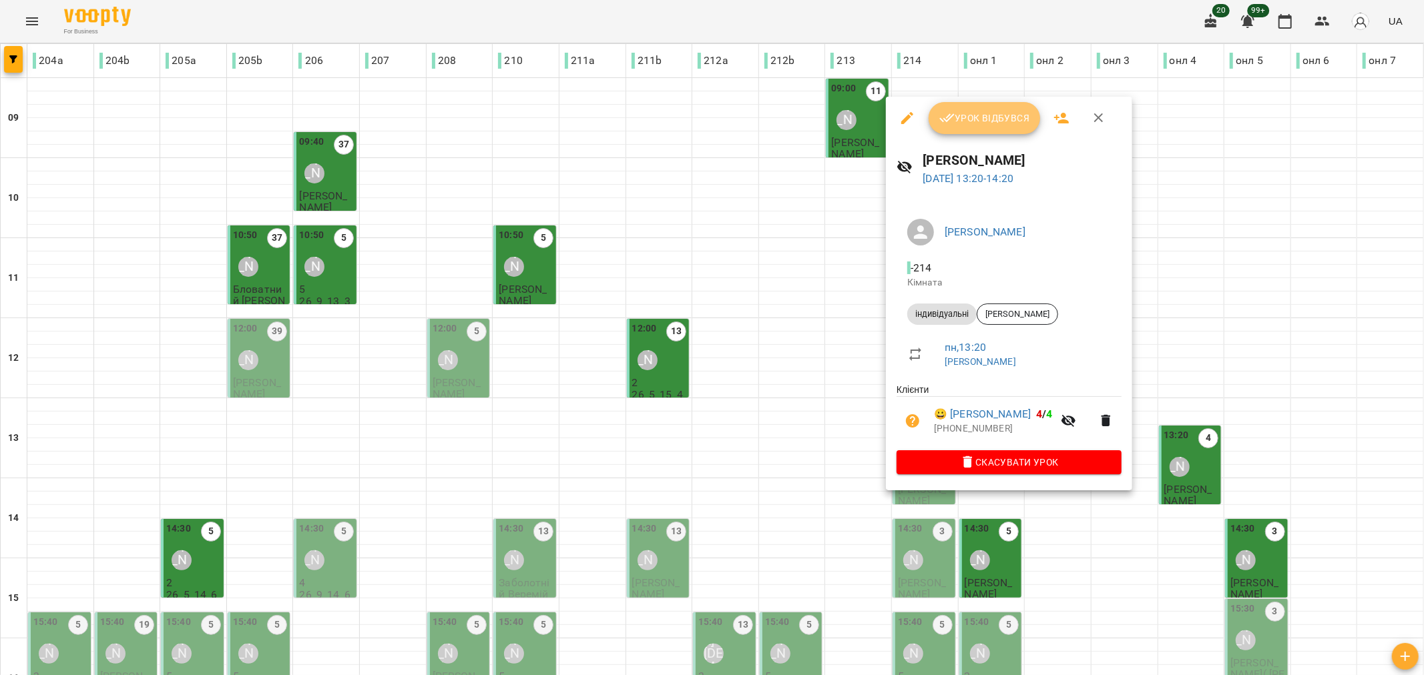
click at [978, 117] on span "Урок відбувся" at bounding box center [984, 118] width 91 height 16
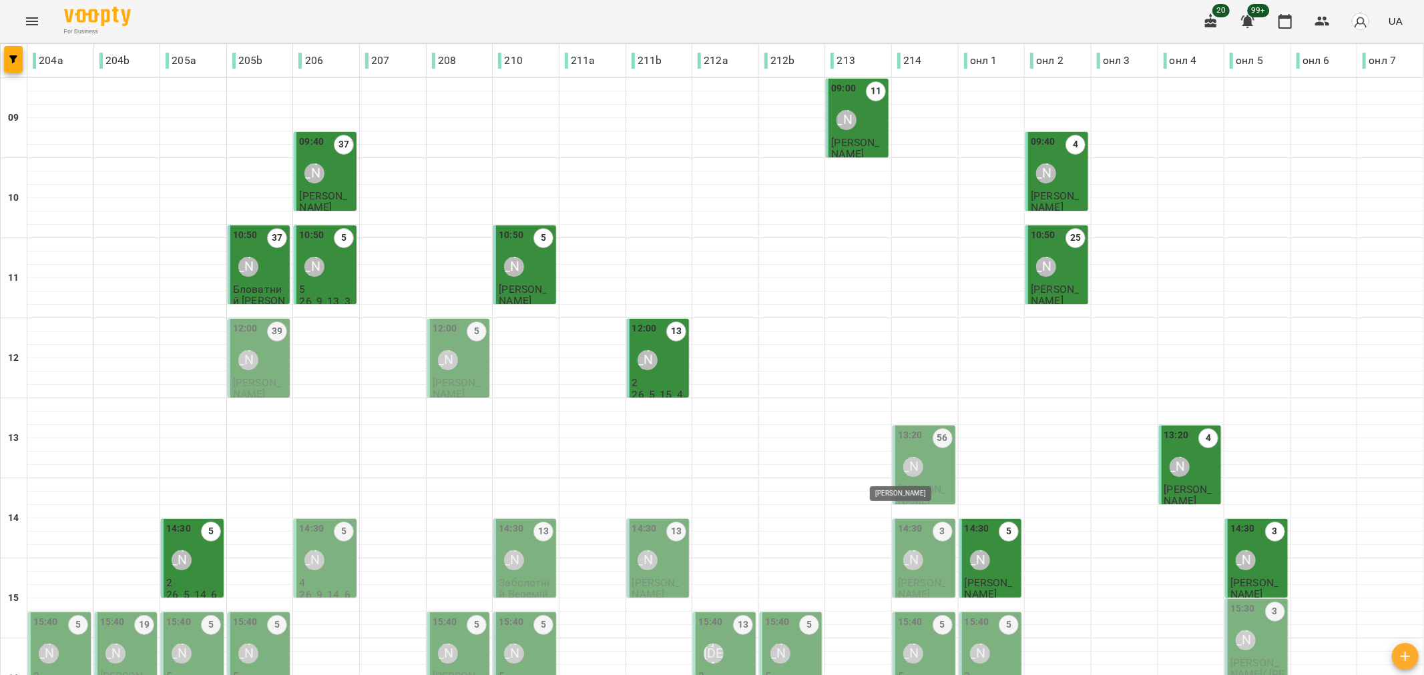
click at [903, 475] on div "Ірина Анайманович" at bounding box center [913, 467] width 20 height 20
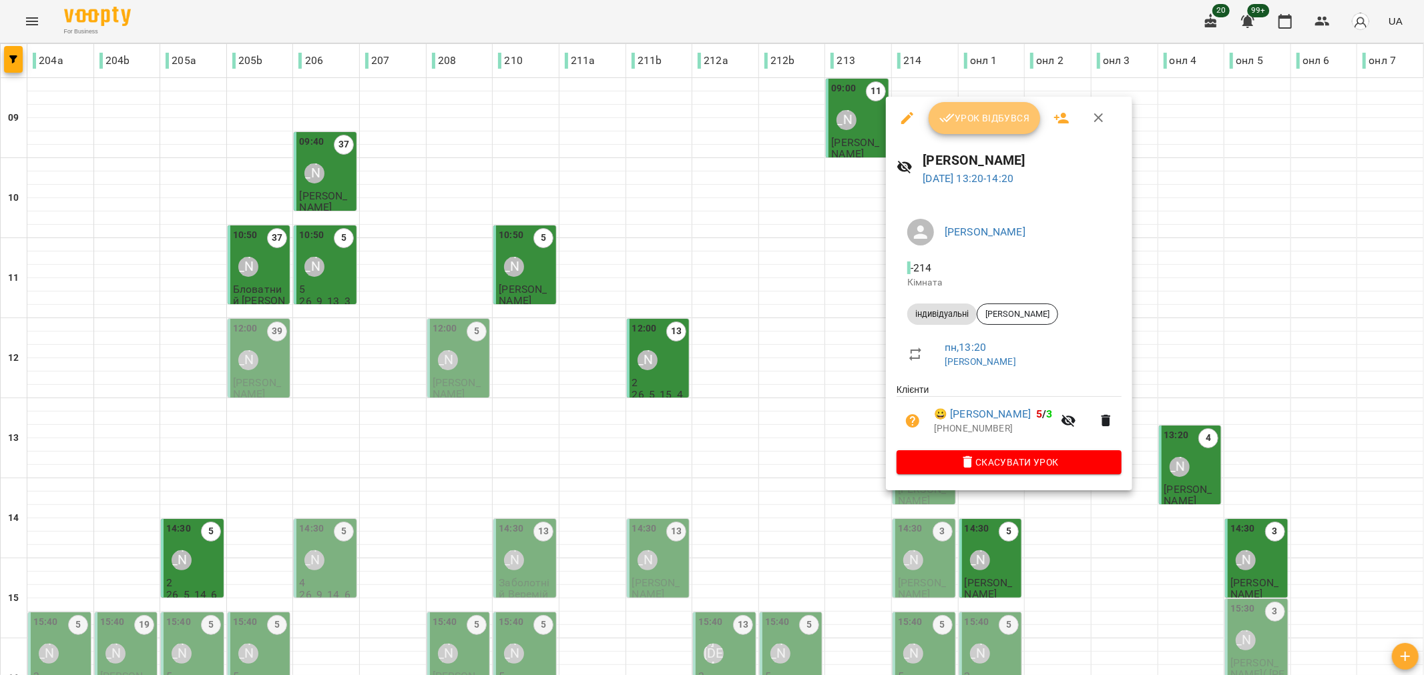
click at [984, 117] on span "Урок відбувся" at bounding box center [984, 118] width 91 height 16
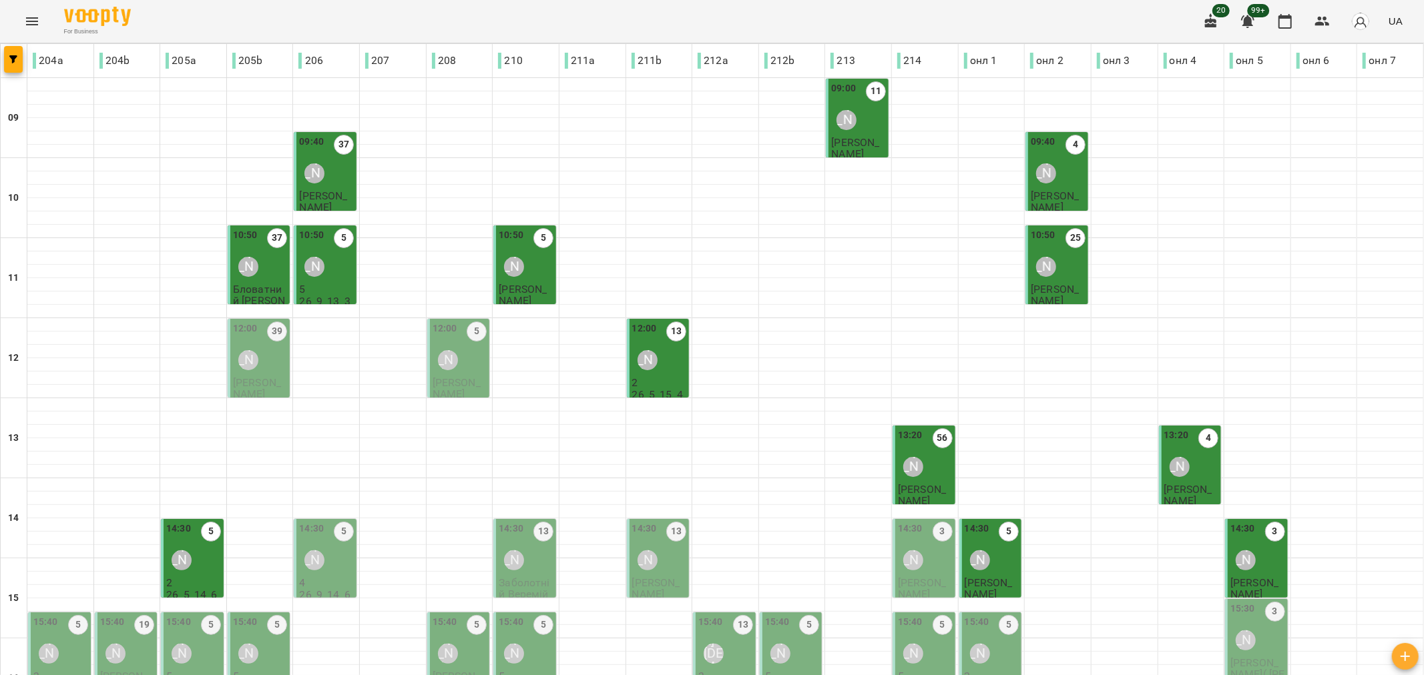
click at [461, 374] on div "12:00 5 Яна Мельніченко" at bounding box center [459, 349] width 55 height 54
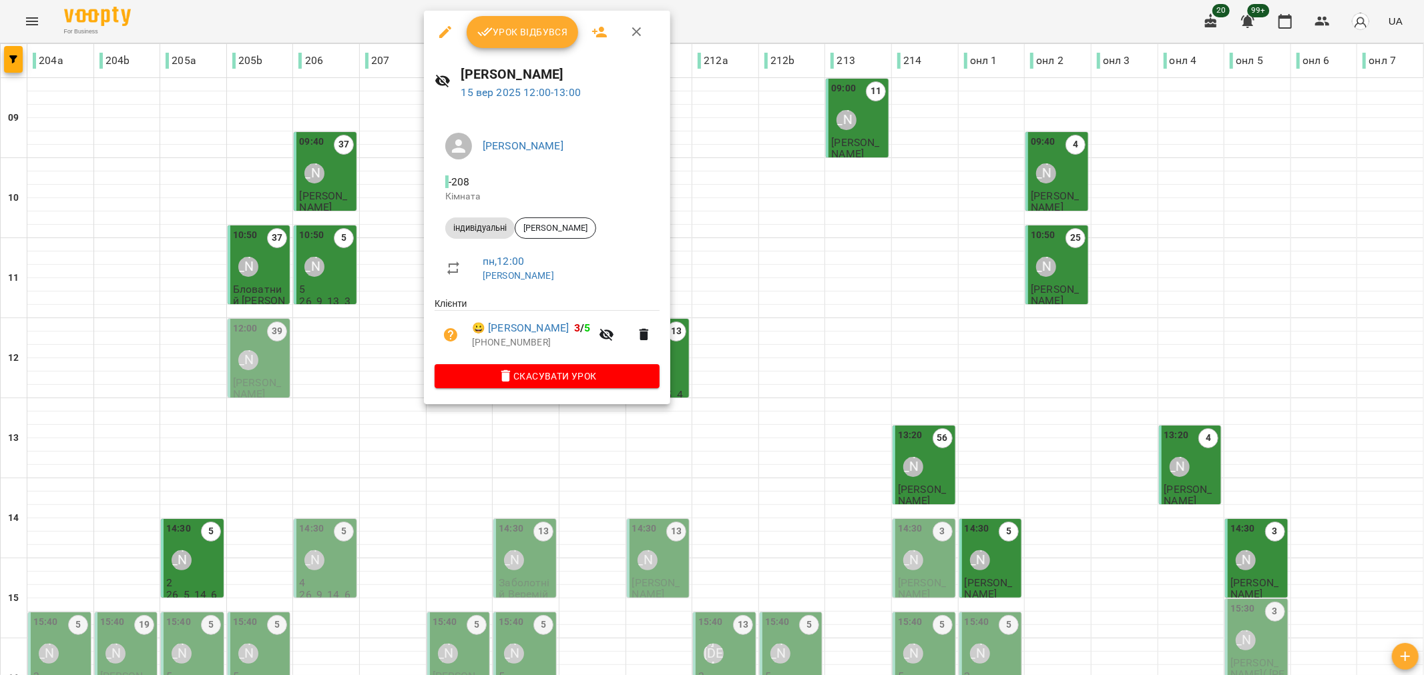
click at [523, 32] on span "Урок відбувся" at bounding box center [522, 32] width 91 height 16
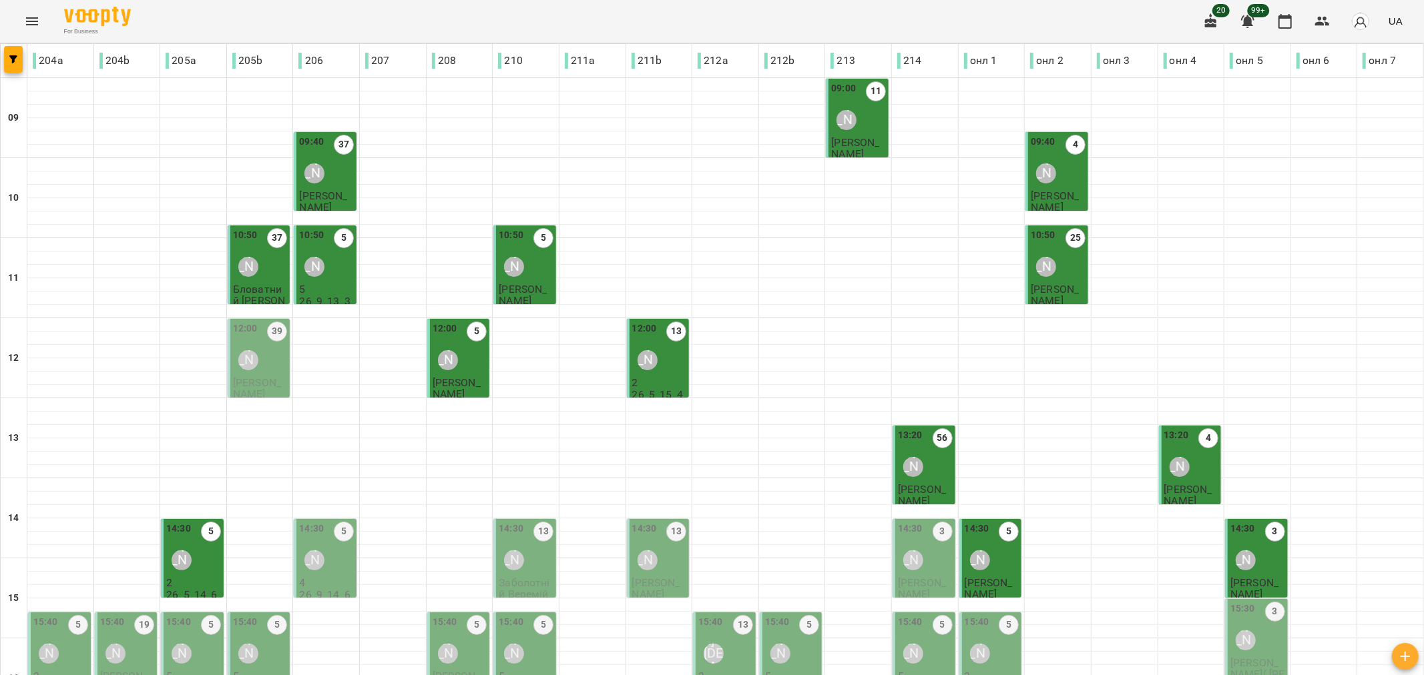
click at [903, 561] on div "Ірина Анайманович" at bounding box center [913, 561] width 20 height 20
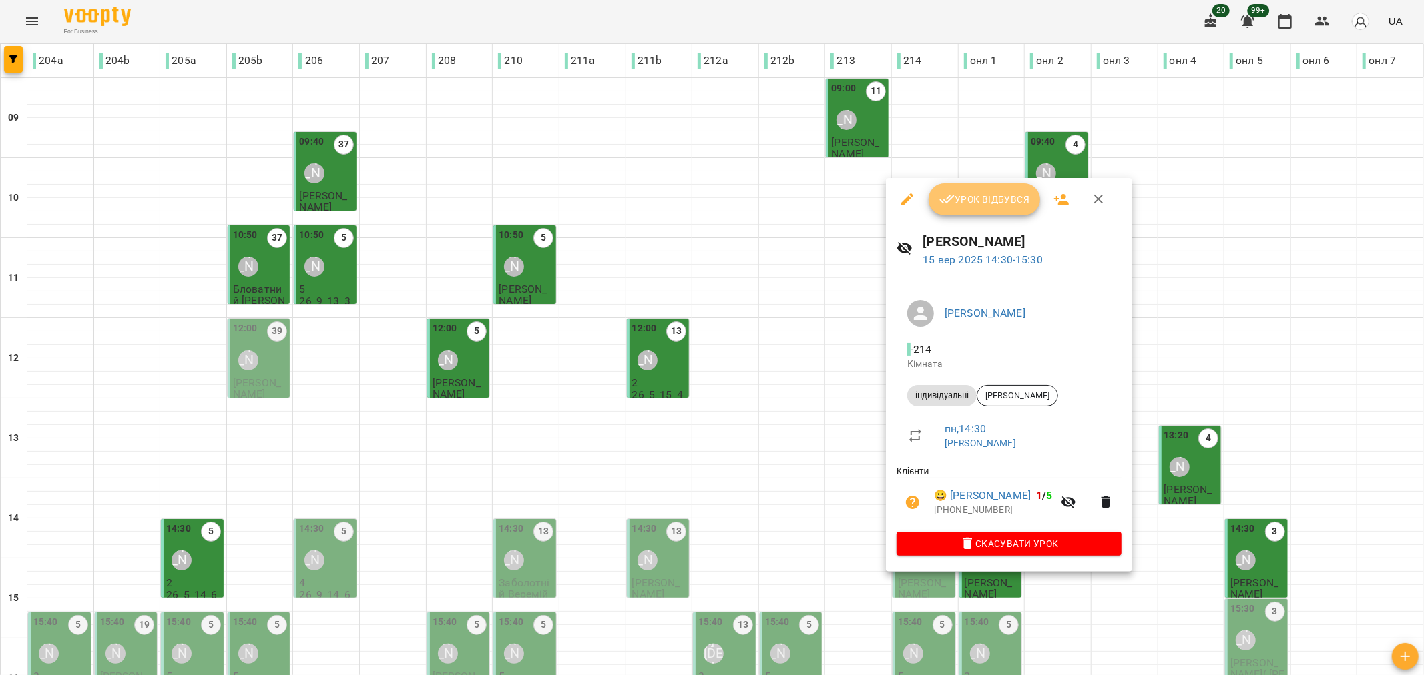
click at [986, 205] on span "Урок відбувся" at bounding box center [984, 200] width 91 height 16
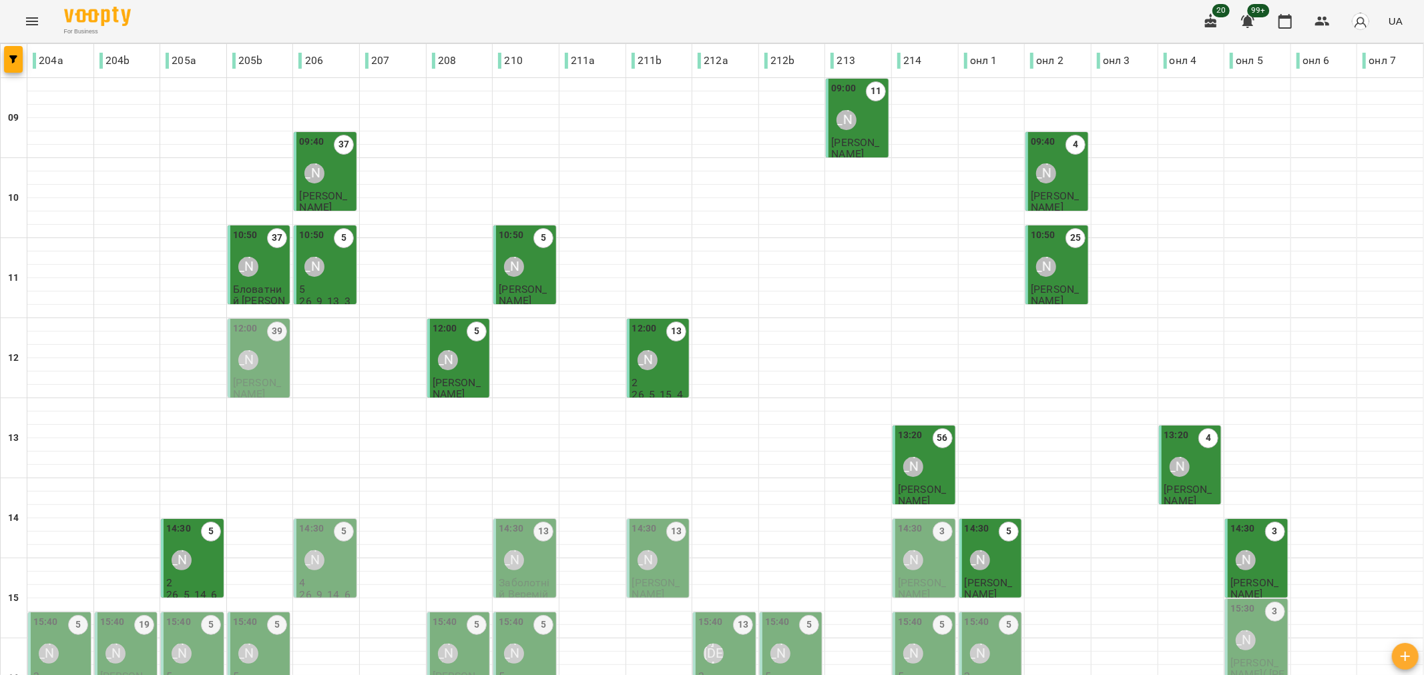
click at [320, 554] on div "Наталія Роєнко" at bounding box center [314, 561] width 20 height 20
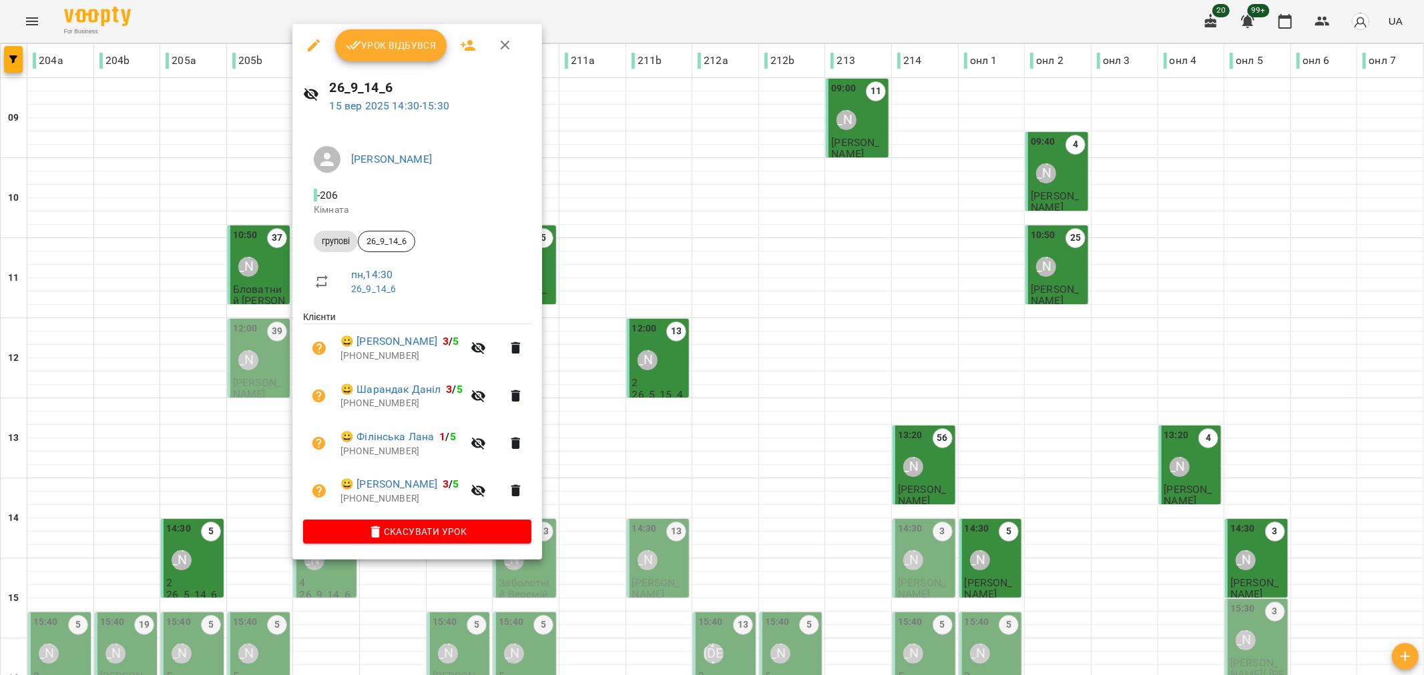
click at [389, 51] on span "Урок відбувся" at bounding box center [391, 45] width 91 height 16
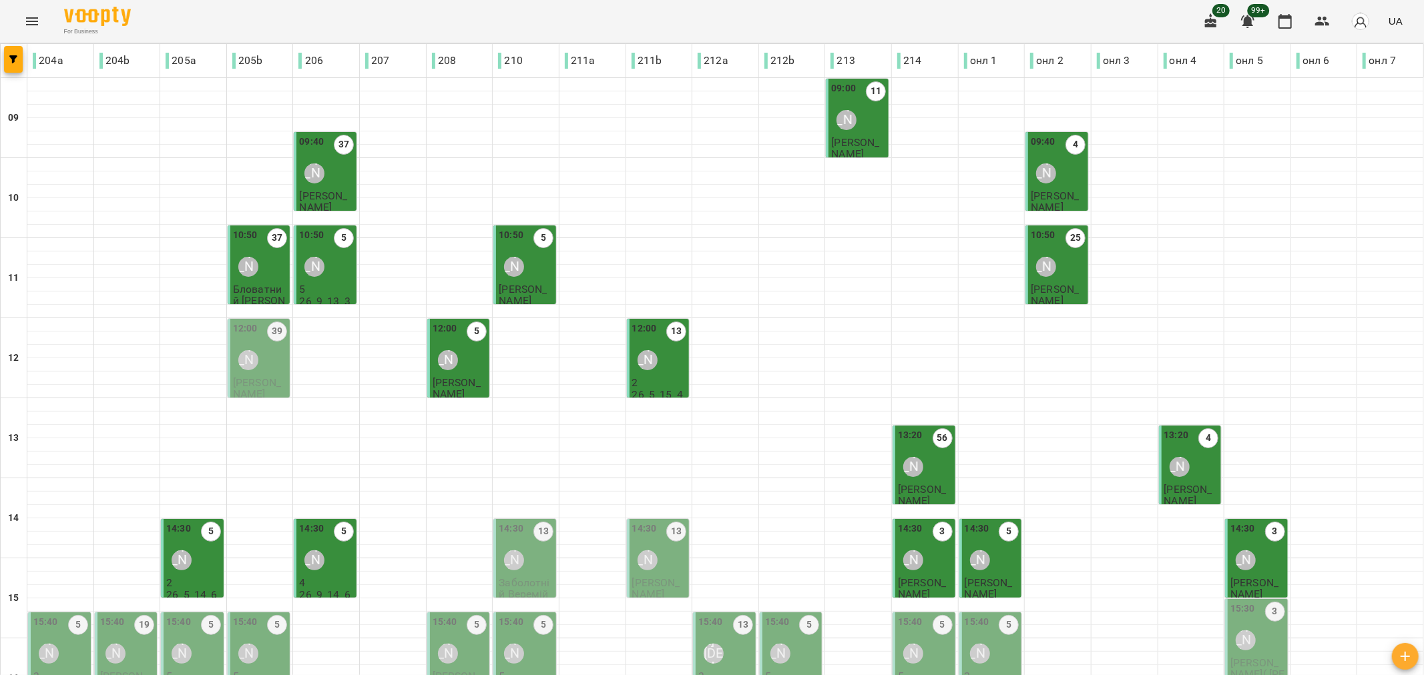
click at [261, 370] on div "[PERSON_NAME]" at bounding box center [248, 360] width 31 height 31
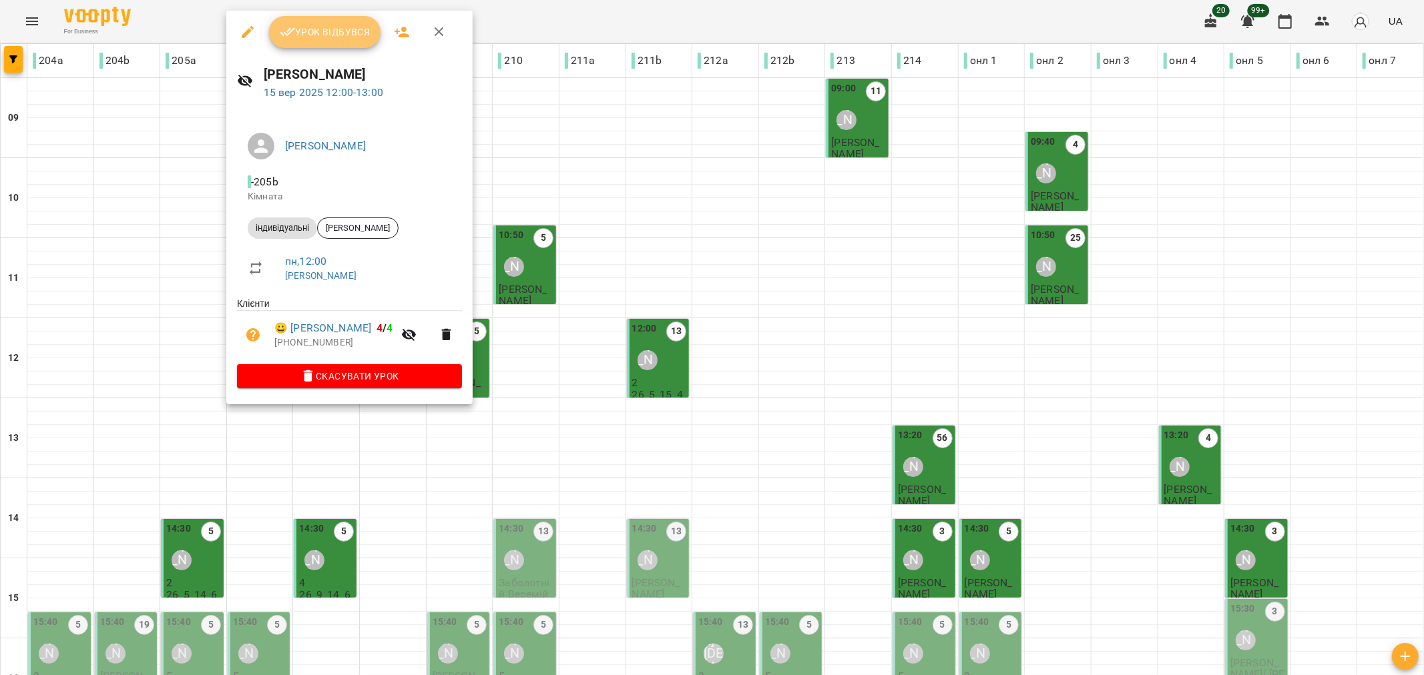
click at [359, 31] on span "Урок відбувся" at bounding box center [325, 32] width 91 height 16
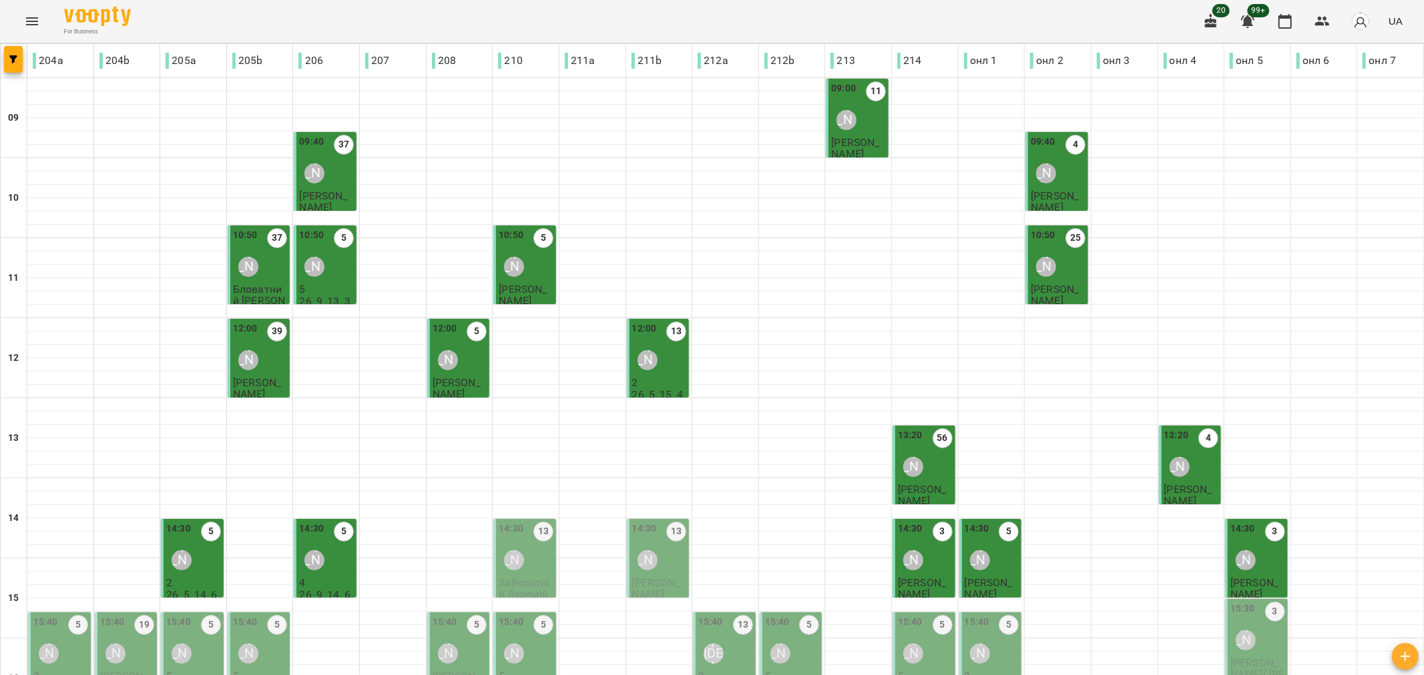
click at [523, 545] on div "Ольга Односум" at bounding box center [514, 560] width 31 height 31
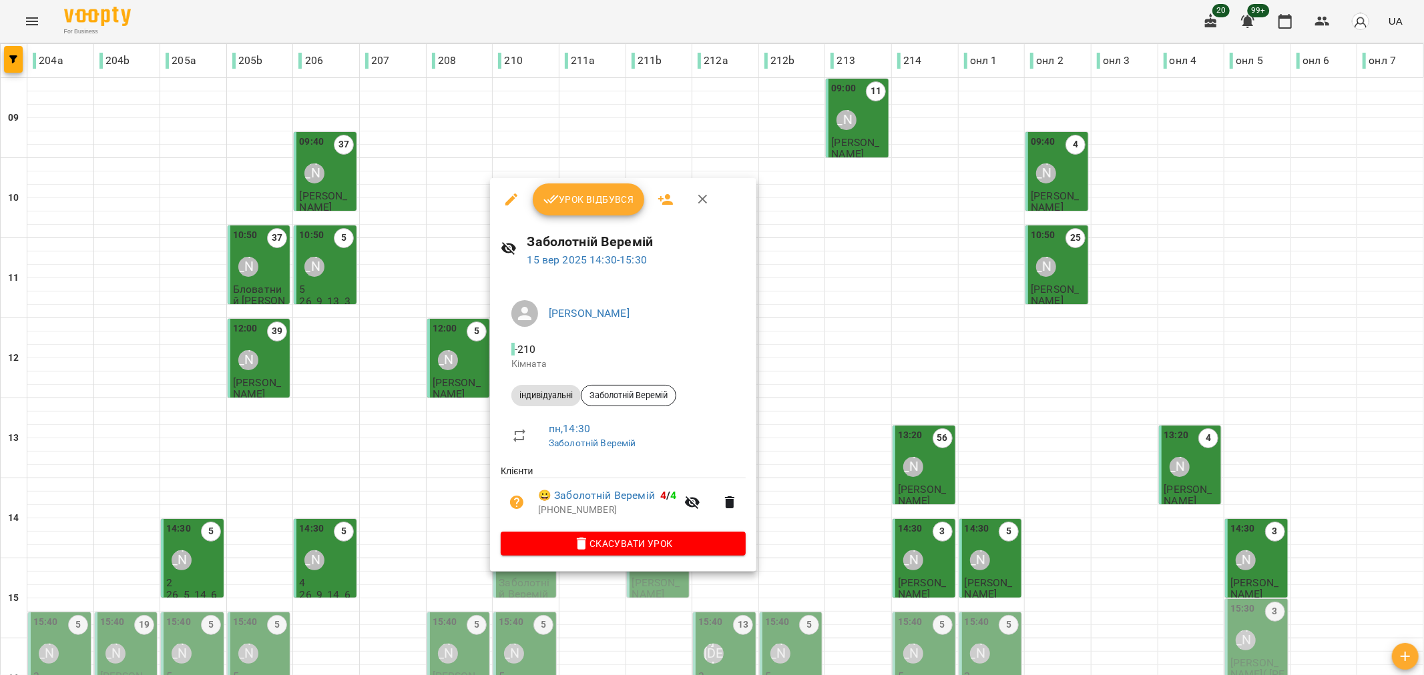
click at [579, 198] on span "Урок відбувся" at bounding box center [588, 200] width 91 height 16
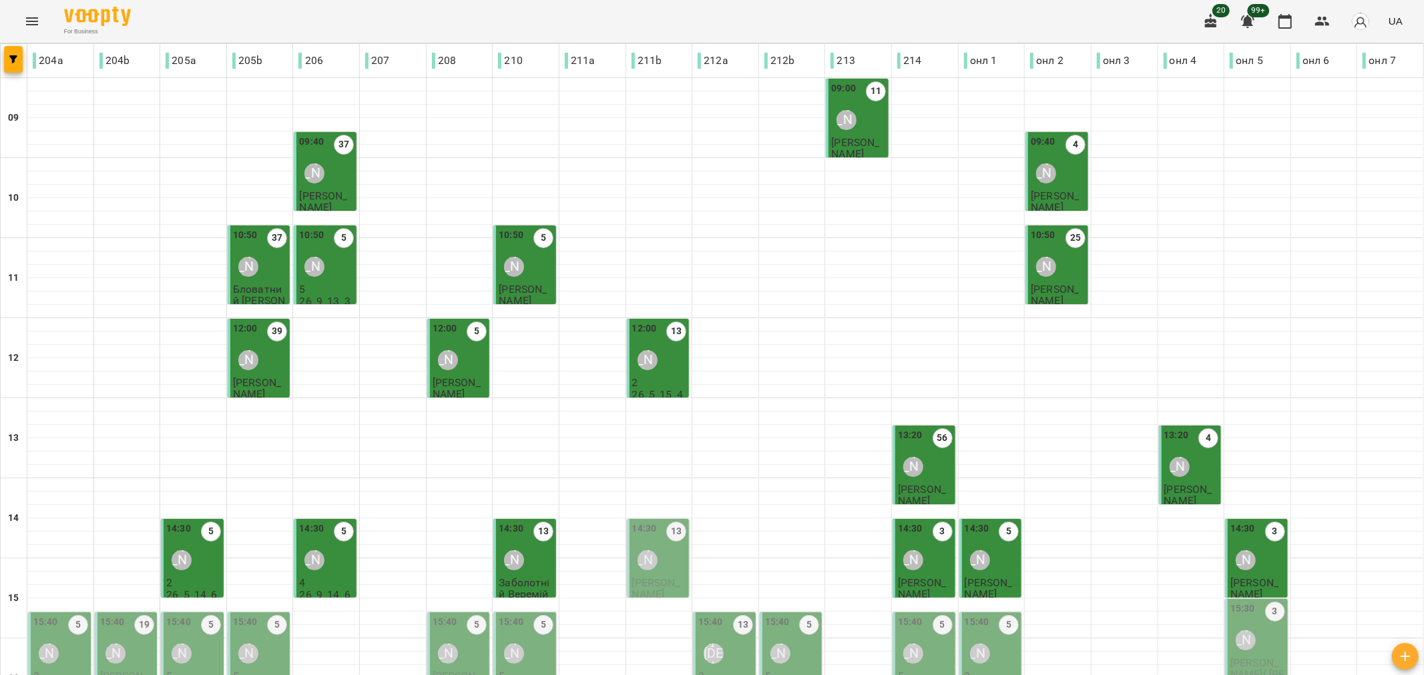
scroll to position [148, 0]
click at [641, 551] on div "Діана Шемчук" at bounding box center [647, 561] width 20 height 20
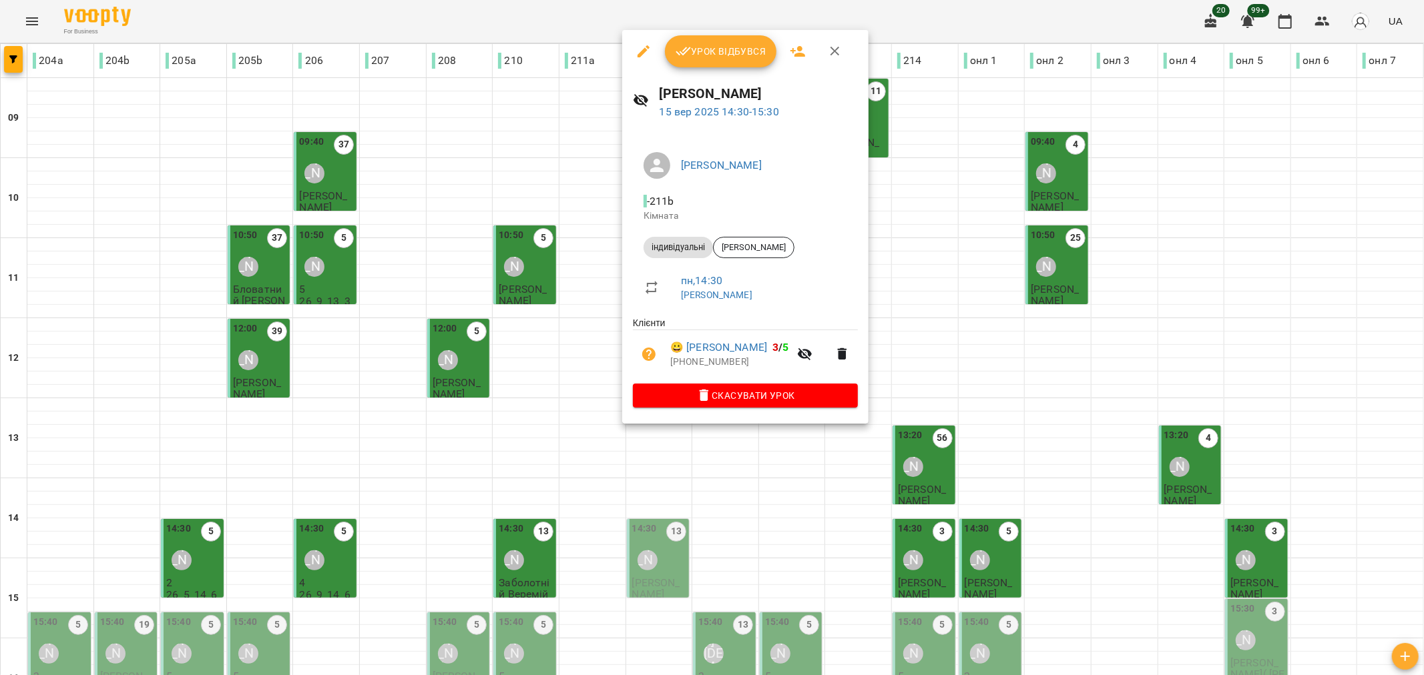
click at [706, 45] on span "Урок відбувся" at bounding box center [720, 51] width 91 height 16
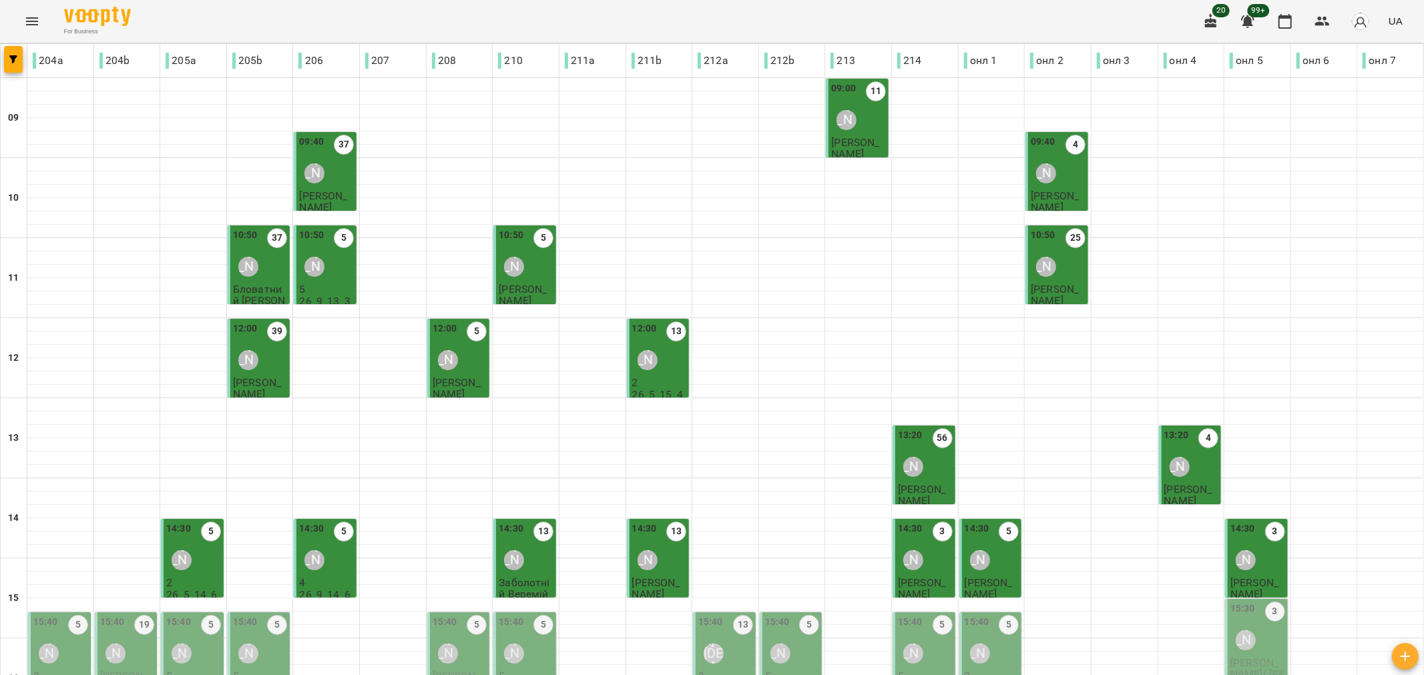
scroll to position [370, 0]
click at [45, 640] on div "[PERSON_NAME]" at bounding box center [49, 654] width 20 height 20
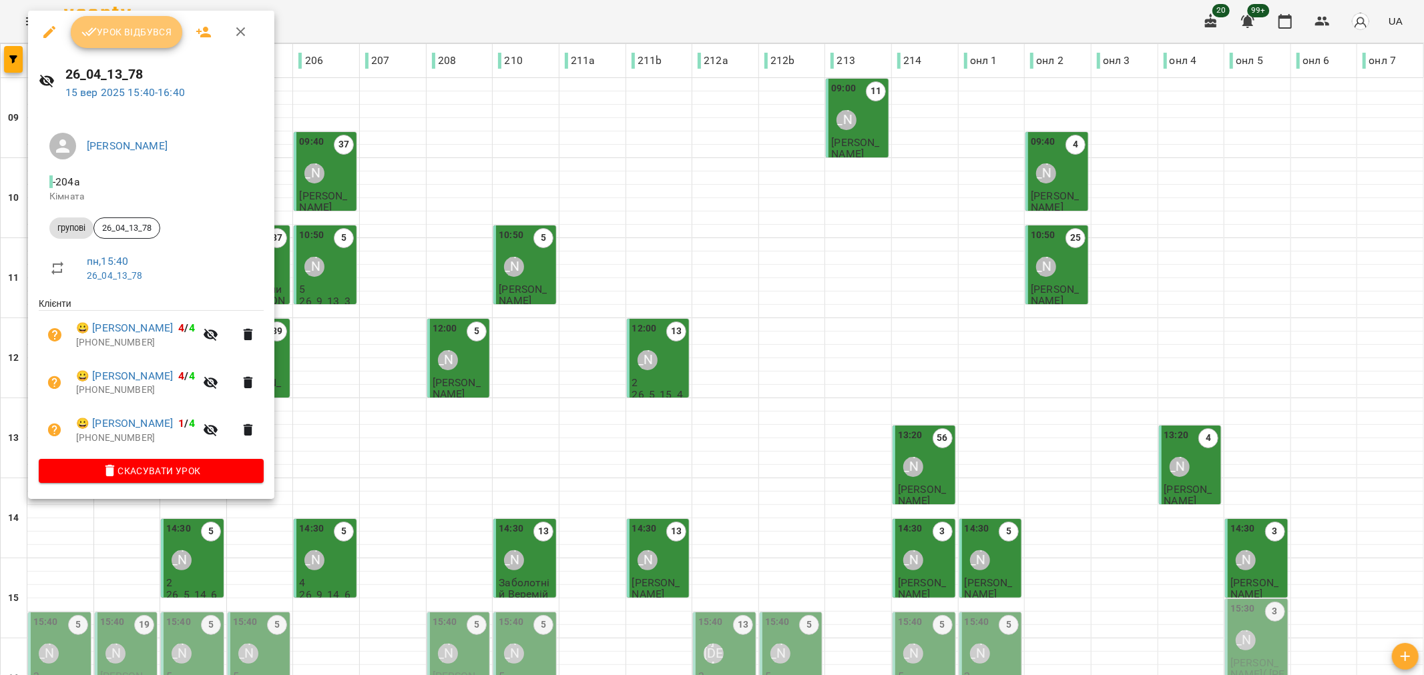
click at [134, 17] on button "Урок відбувся" at bounding box center [127, 32] width 112 height 32
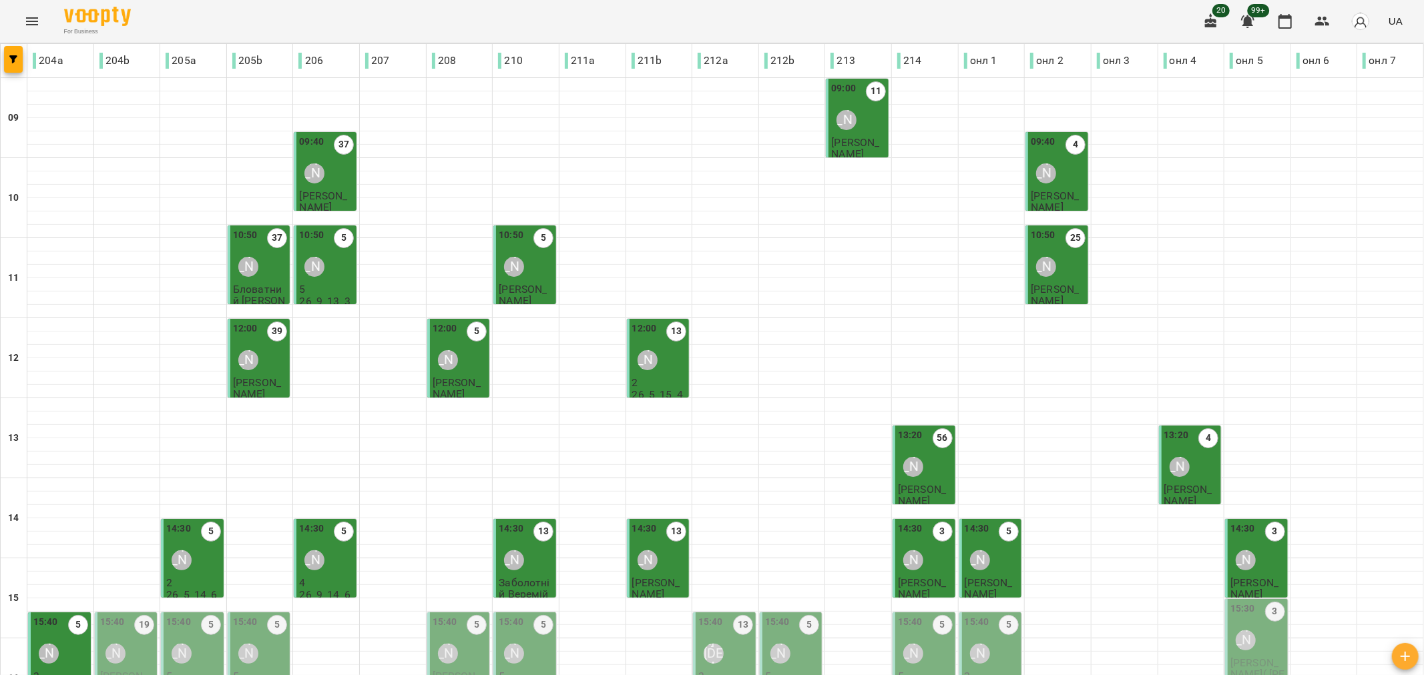
scroll to position [222, 0]
click at [129, 615] on div "15:40 19 Марія Шваб" at bounding box center [127, 642] width 55 height 54
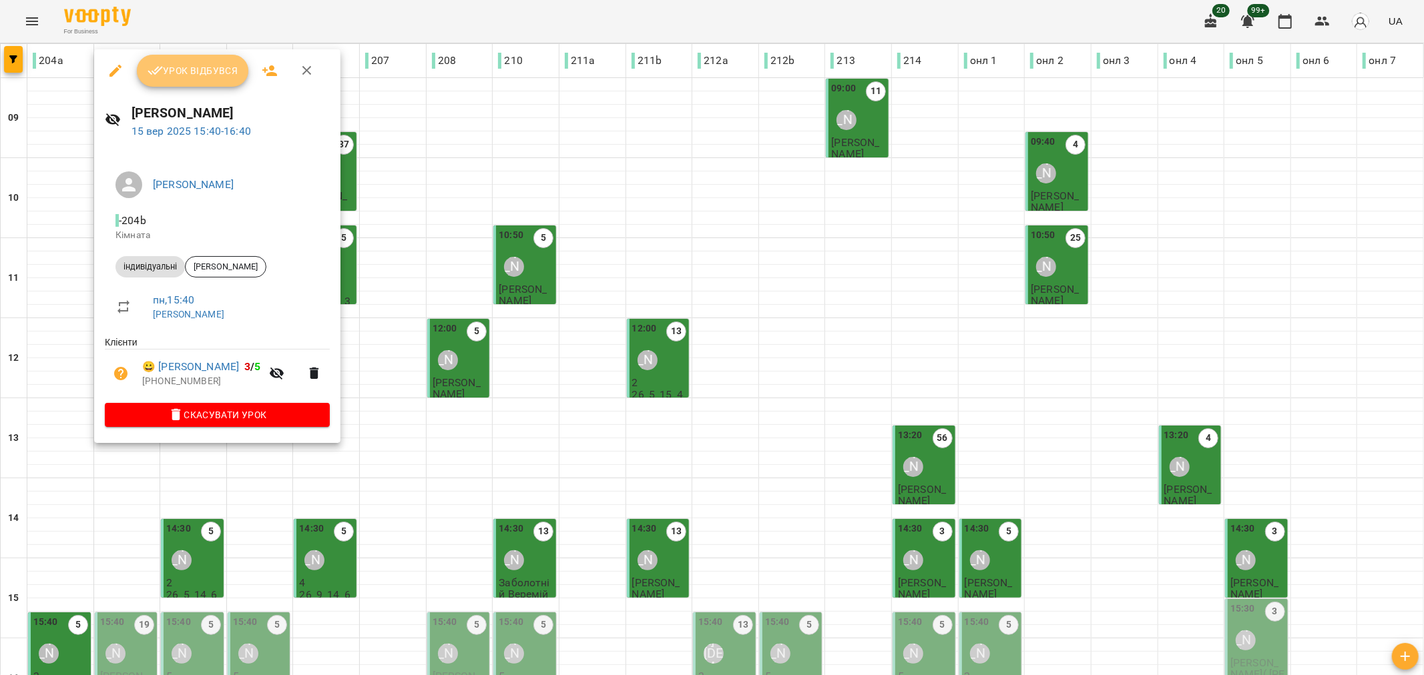
click at [190, 73] on span "Урок відбувся" at bounding box center [193, 71] width 91 height 16
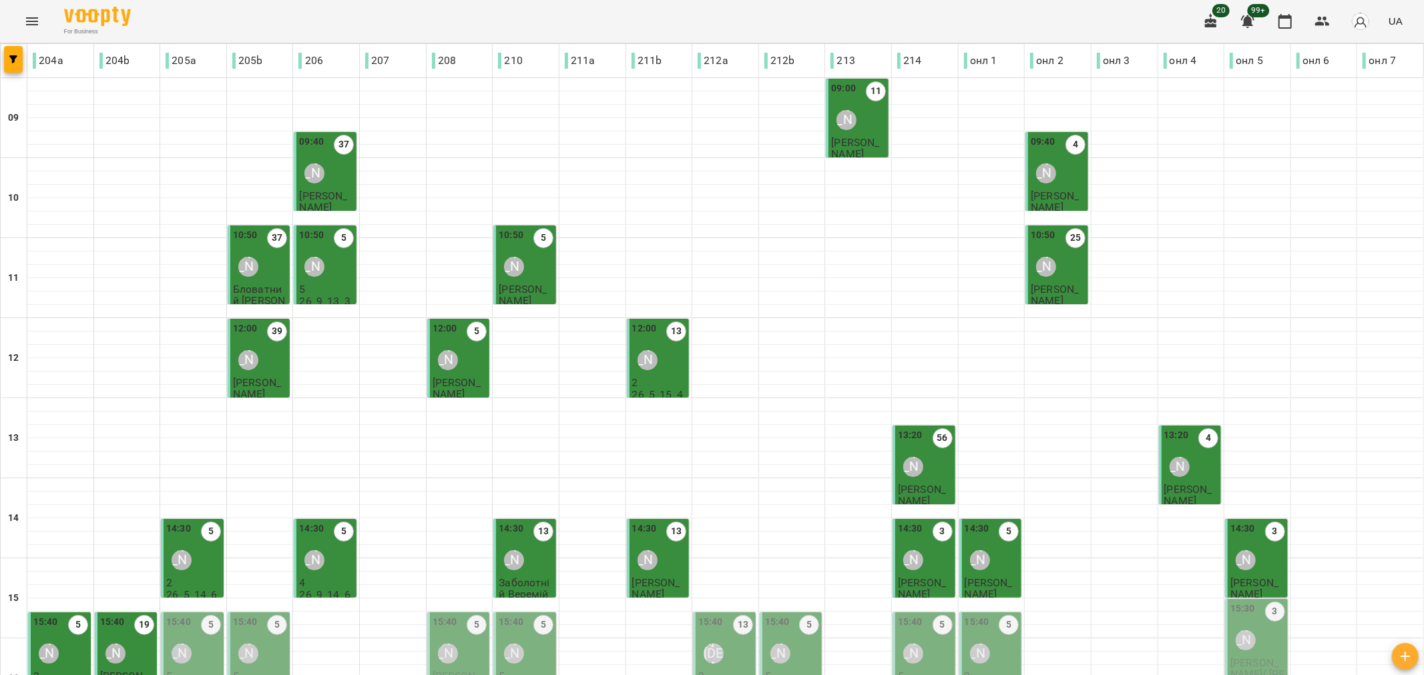
scroll to position [370, 0]
click at [190, 639] on div "Юля Миколюк" at bounding box center [181, 654] width 31 height 31
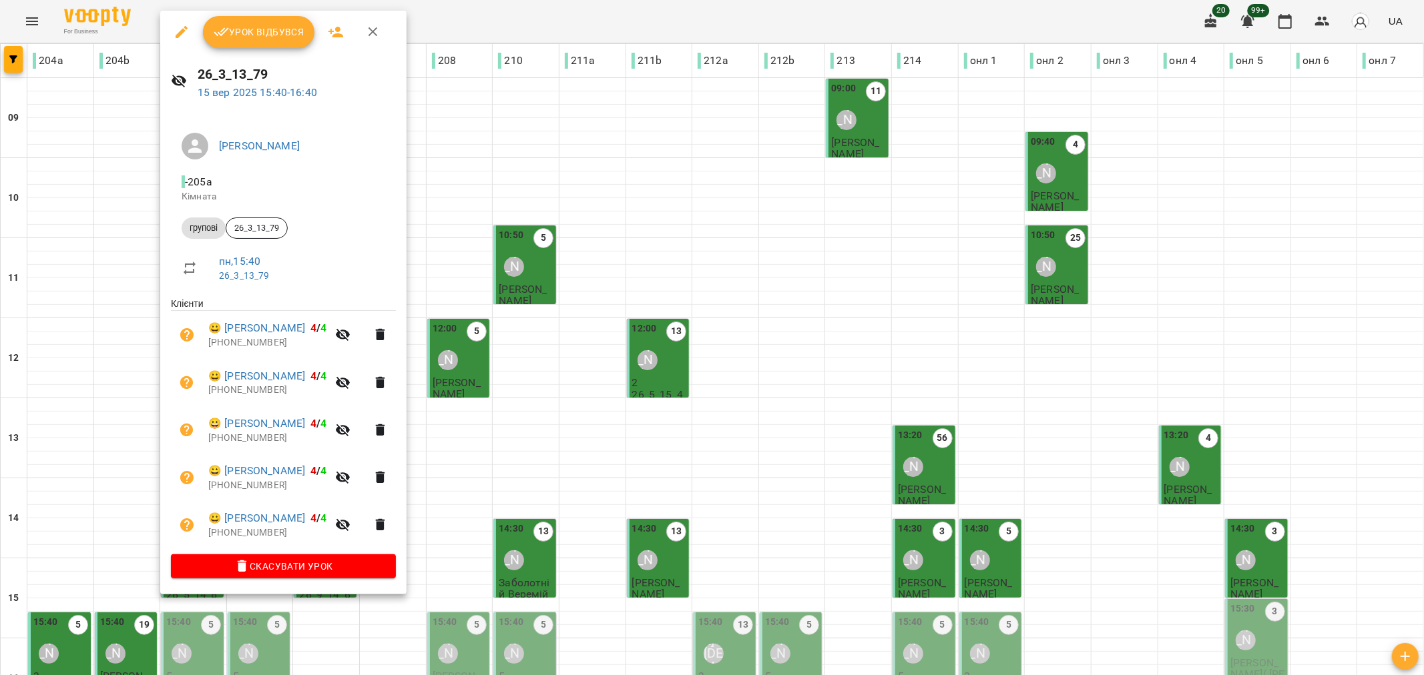
click at [264, 30] on span "Урок відбувся" at bounding box center [259, 32] width 91 height 16
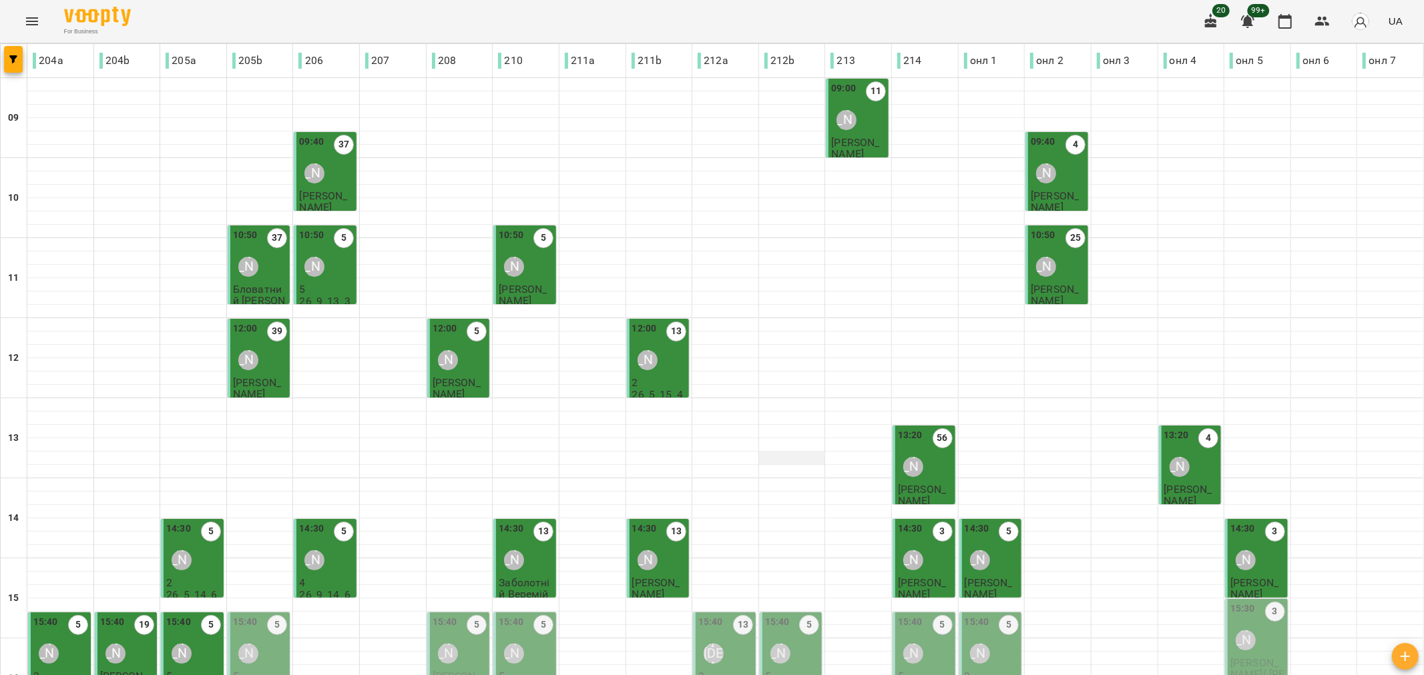
scroll to position [222, 0]
click at [997, 640] on p "2" at bounding box center [991, 676] width 55 height 11
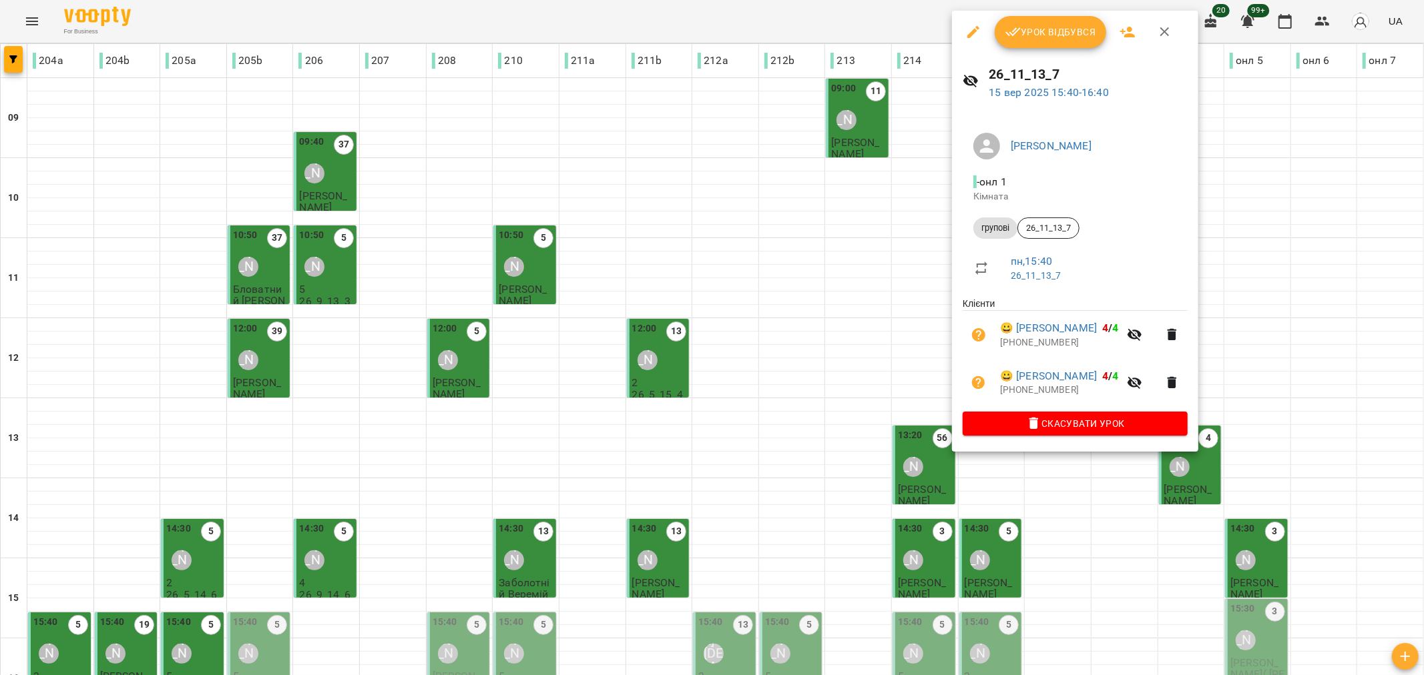
click at [1035, 25] on span "Урок відбувся" at bounding box center [1050, 32] width 91 height 16
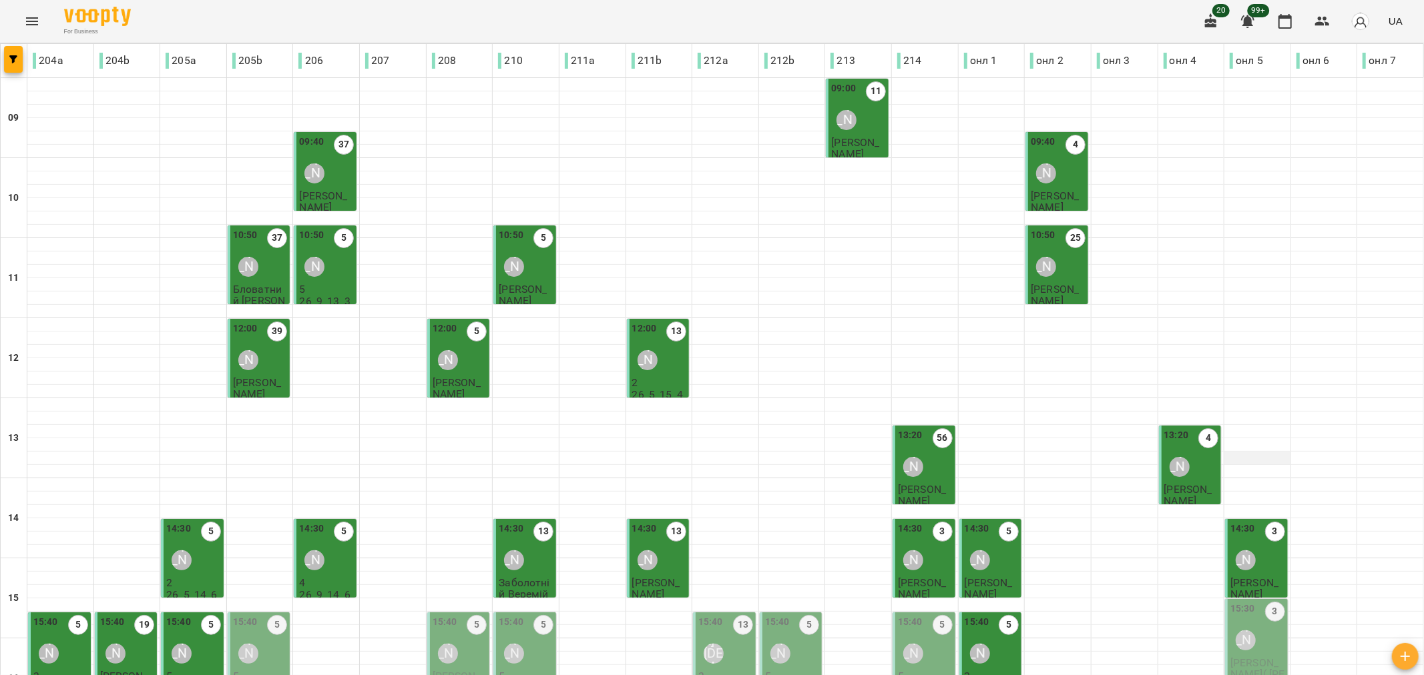
scroll to position [222, 0]
click at [1135, 602] on div "15:30 3 Вікторія Мовчан" at bounding box center [1257, 629] width 55 height 54
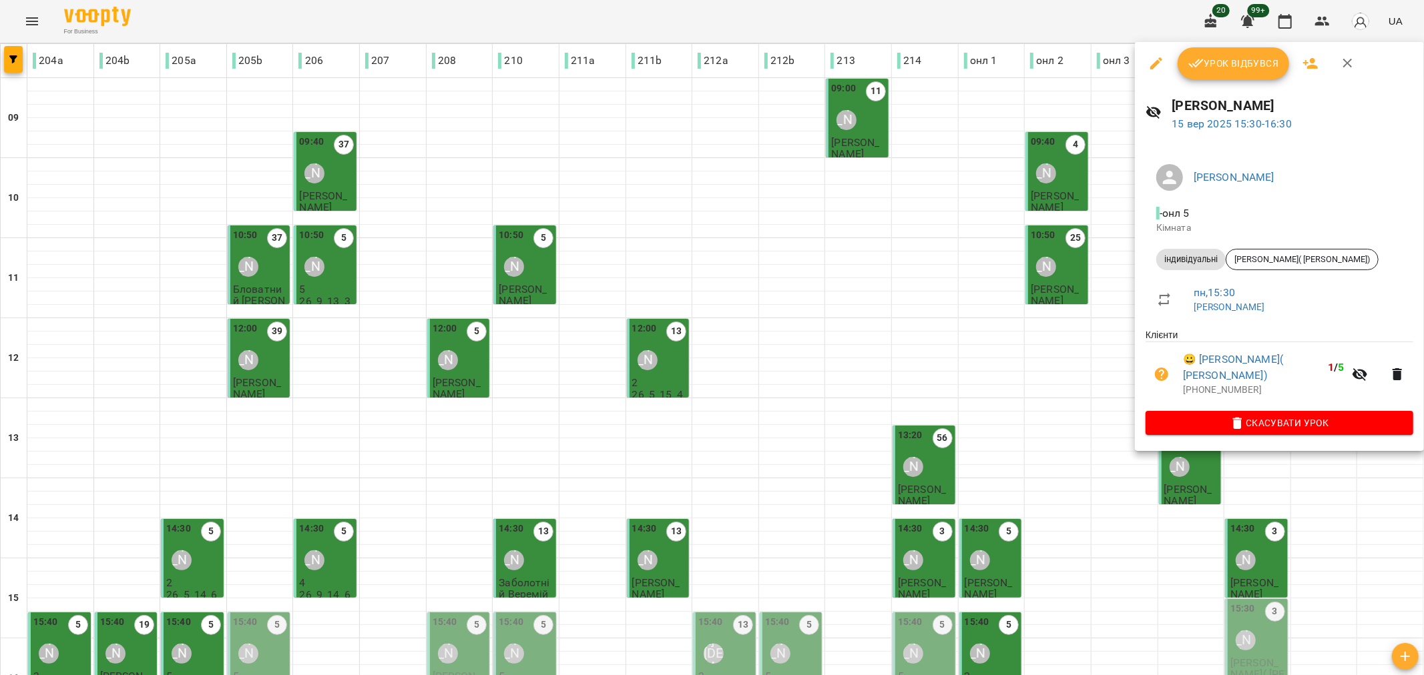
click at [1135, 65] on span "Урок відбувся" at bounding box center [1233, 63] width 91 height 16
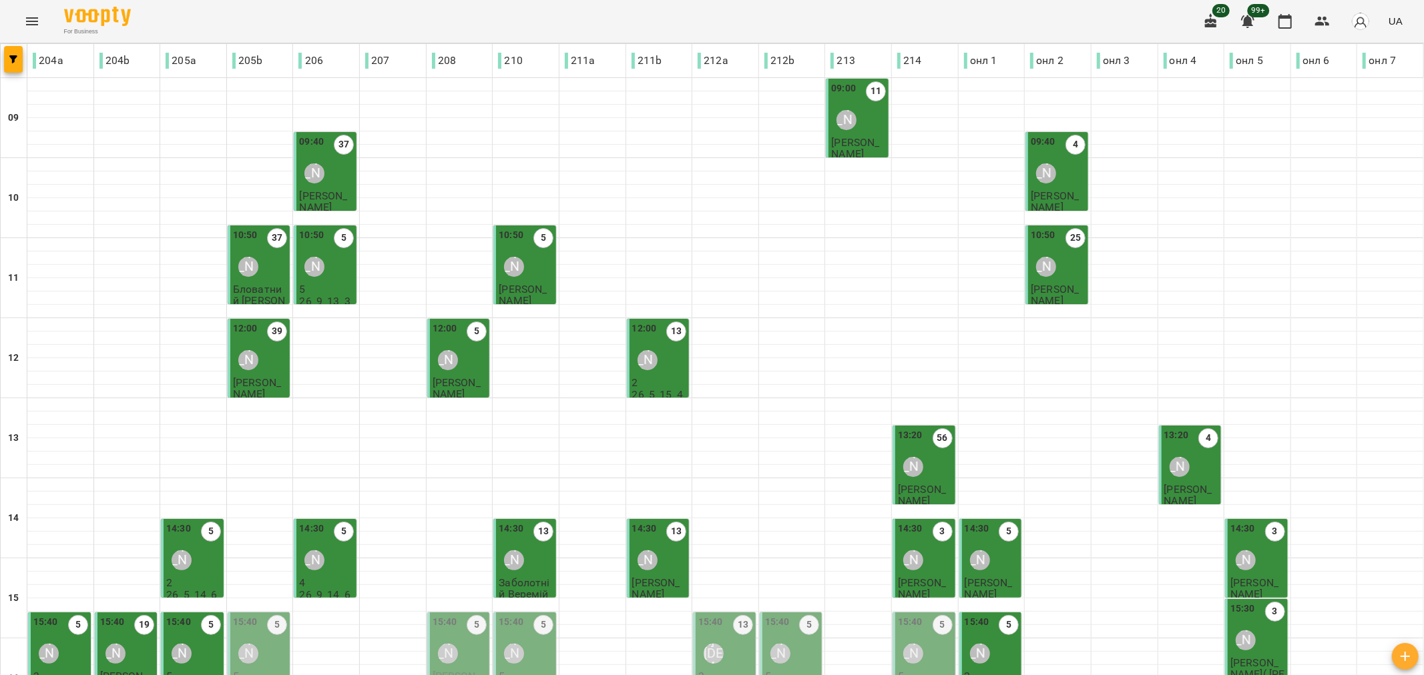
scroll to position [372, 0]
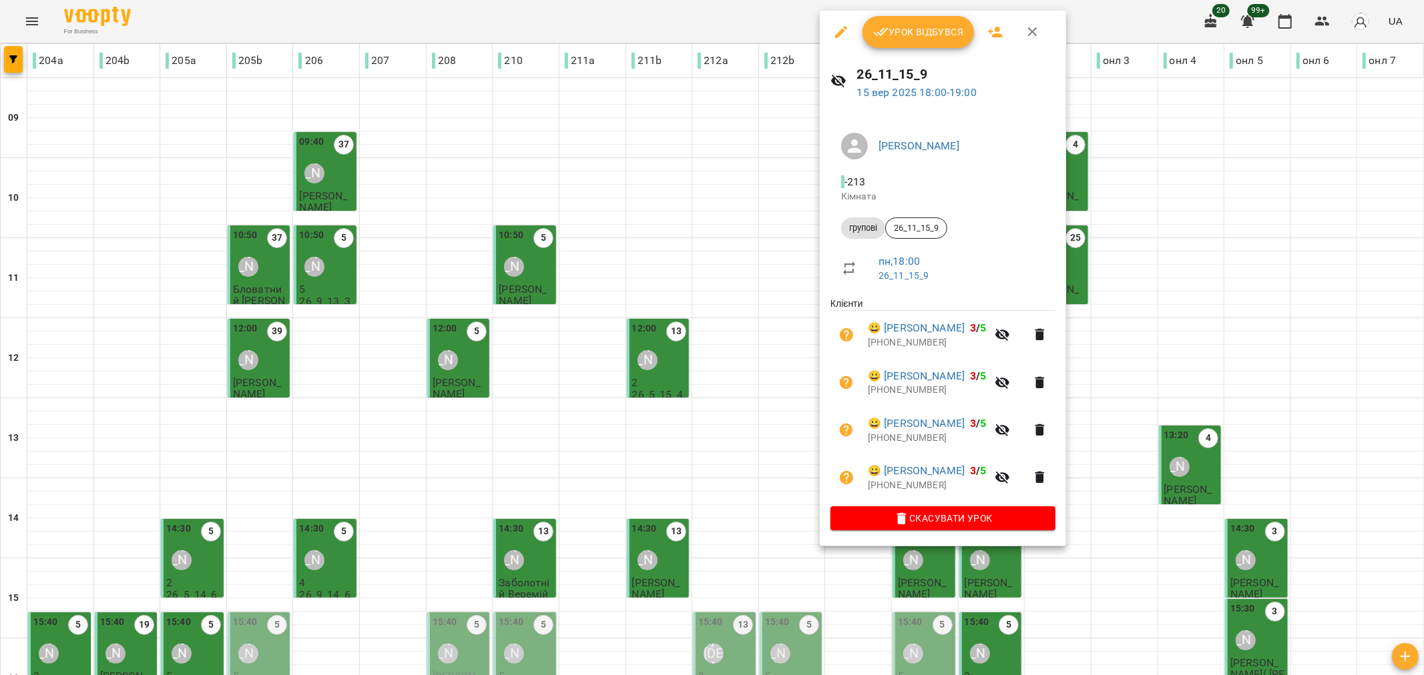
click at [902, 23] on button "Урок відбувся" at bounding box center [918, 32] width 112 height 32
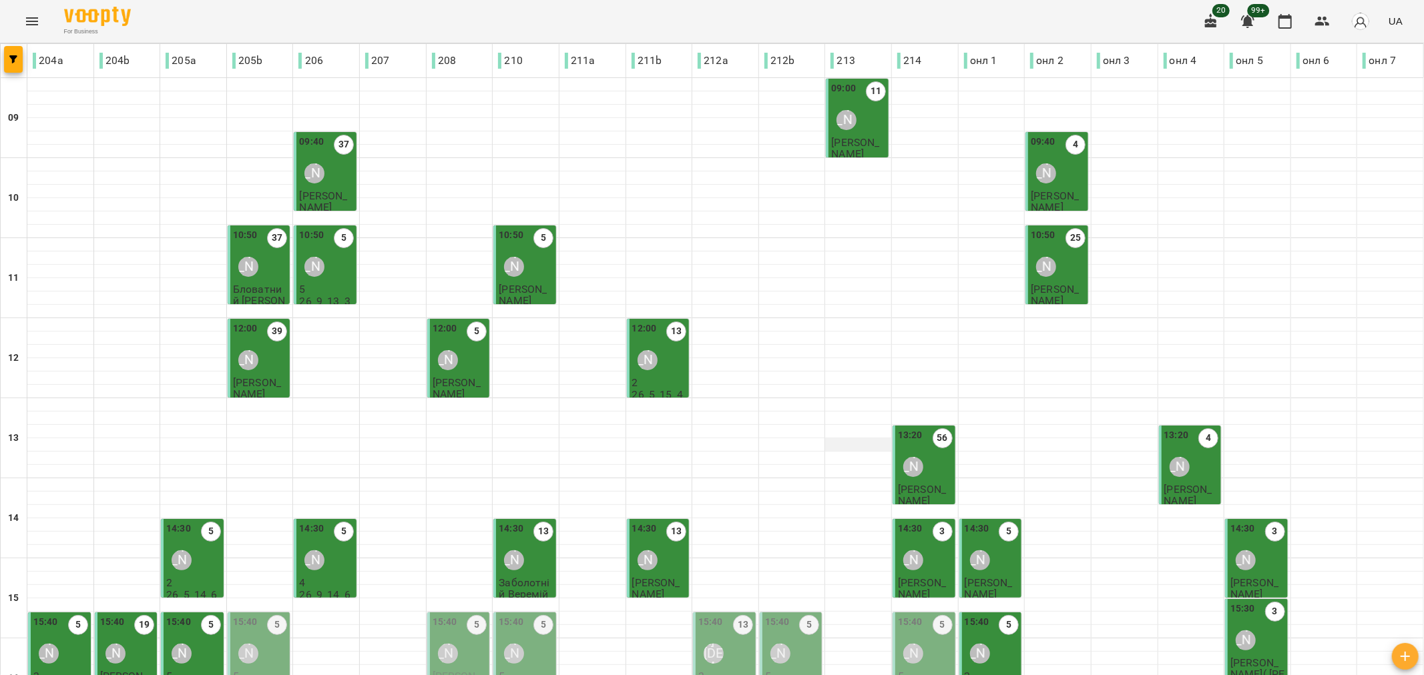
scroll to position [222, 0]
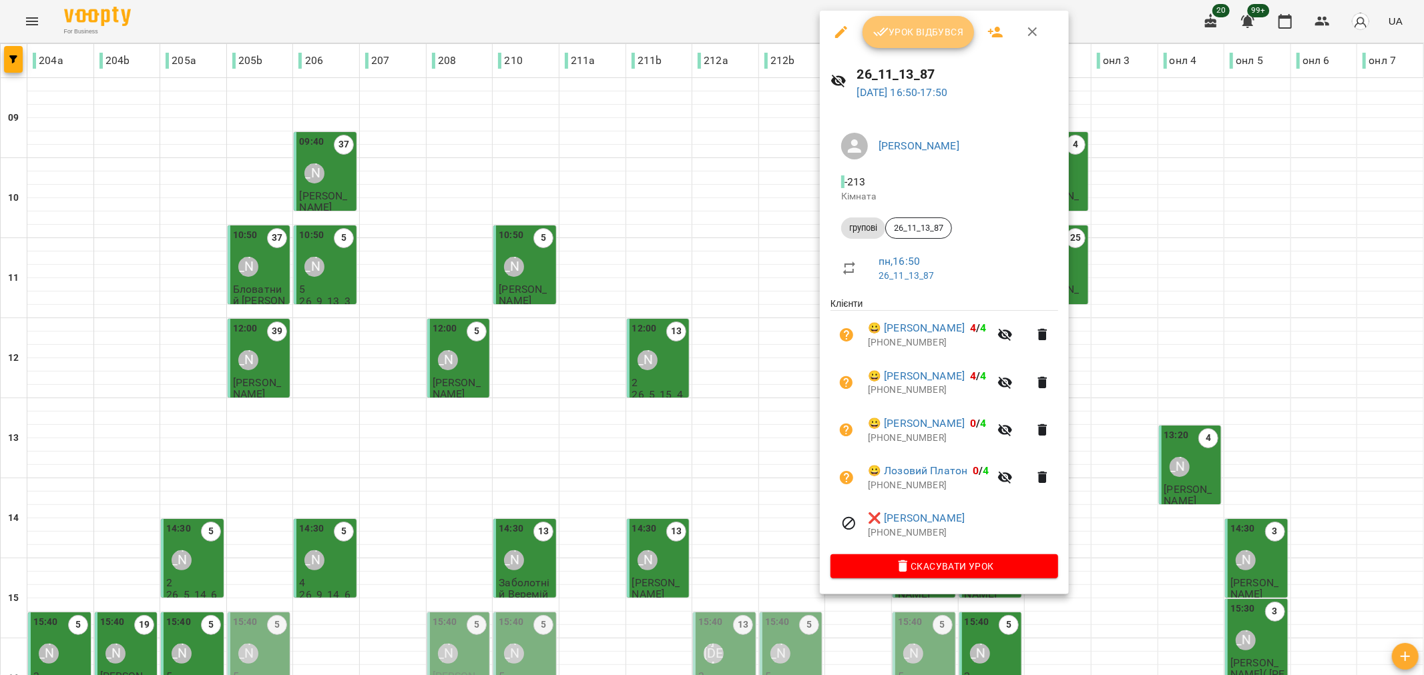
click at [916, 38] on span "Урок відбувся" at bounding box center [918, 32] width 91 height 16
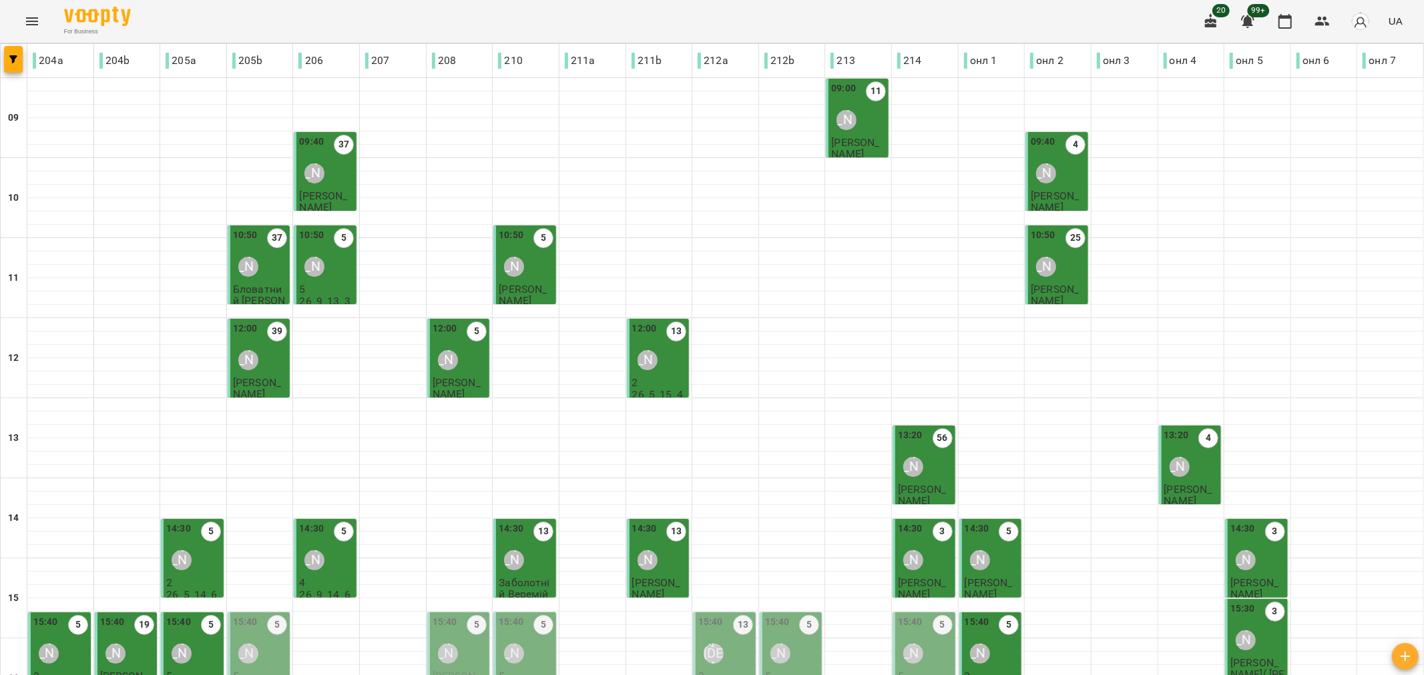
scroll to position [372, 0]
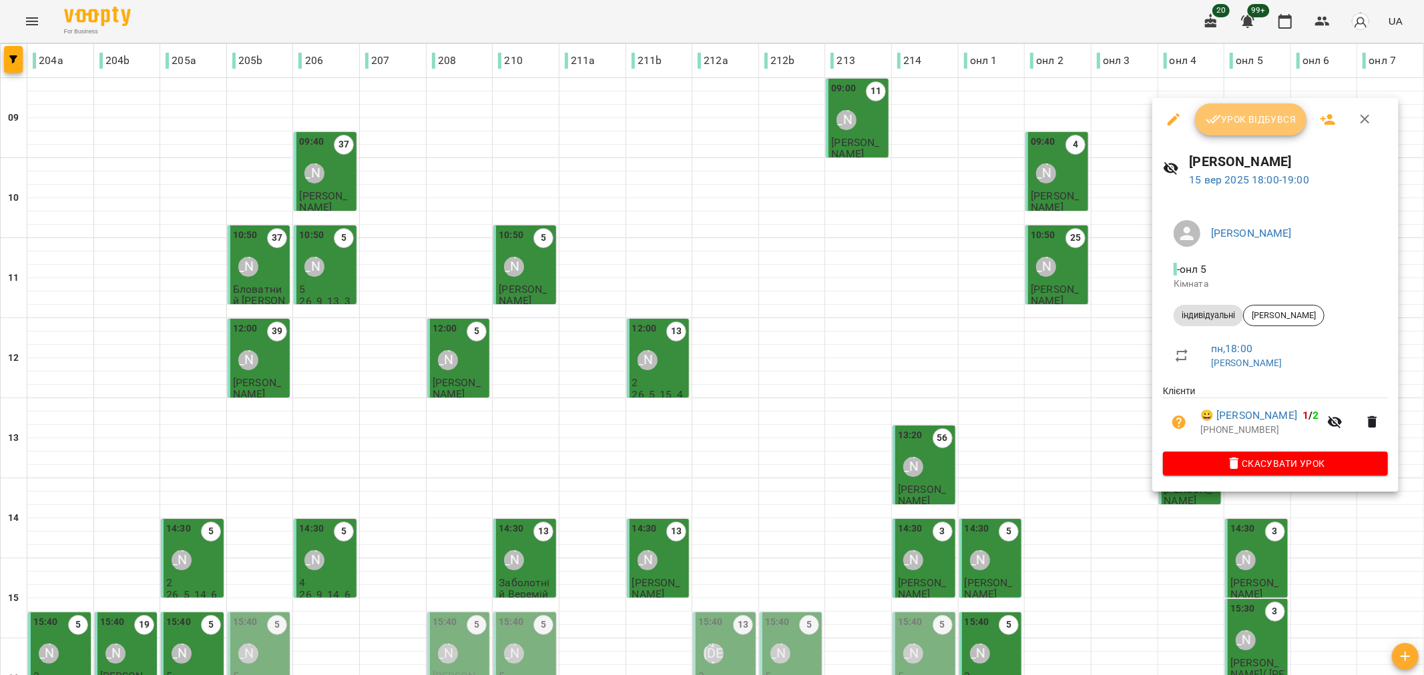
click at [1135, 119] on span "Урок відбувся" at bounding box center [1250, 119] width 91 height 16
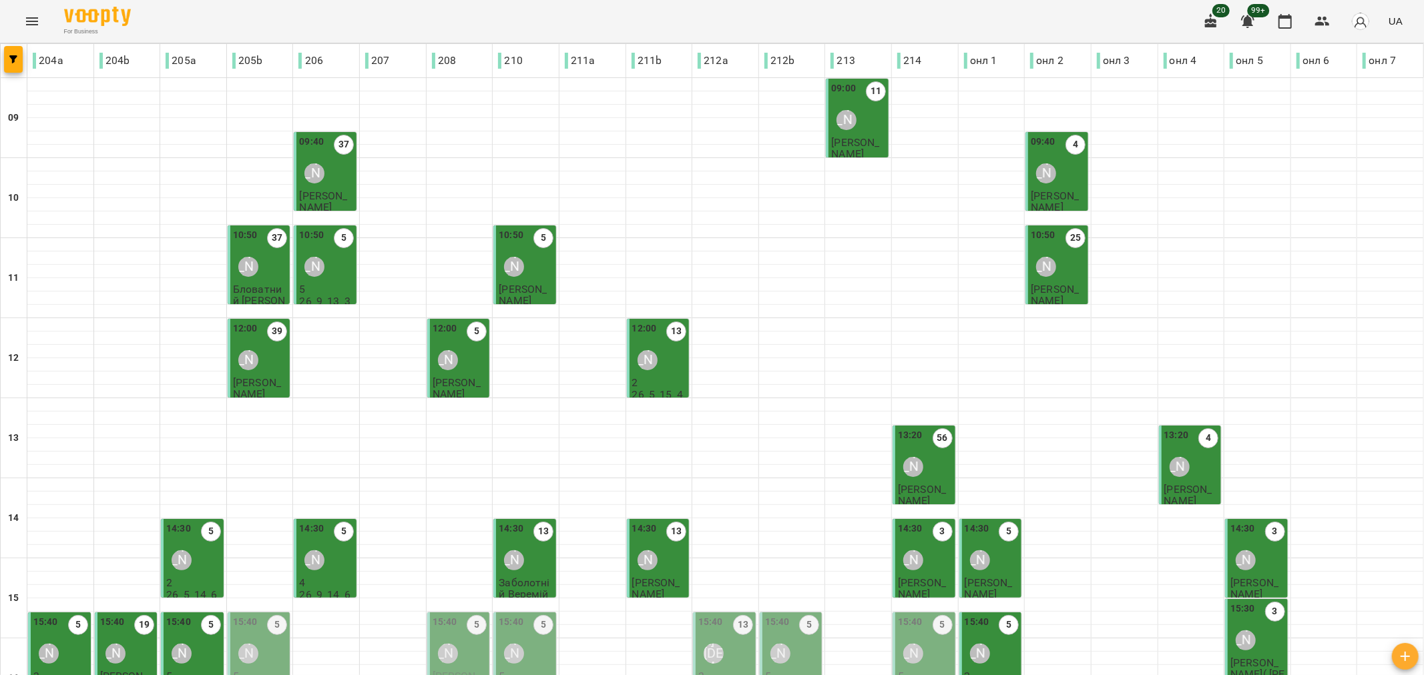
scroll to position [372, 0]
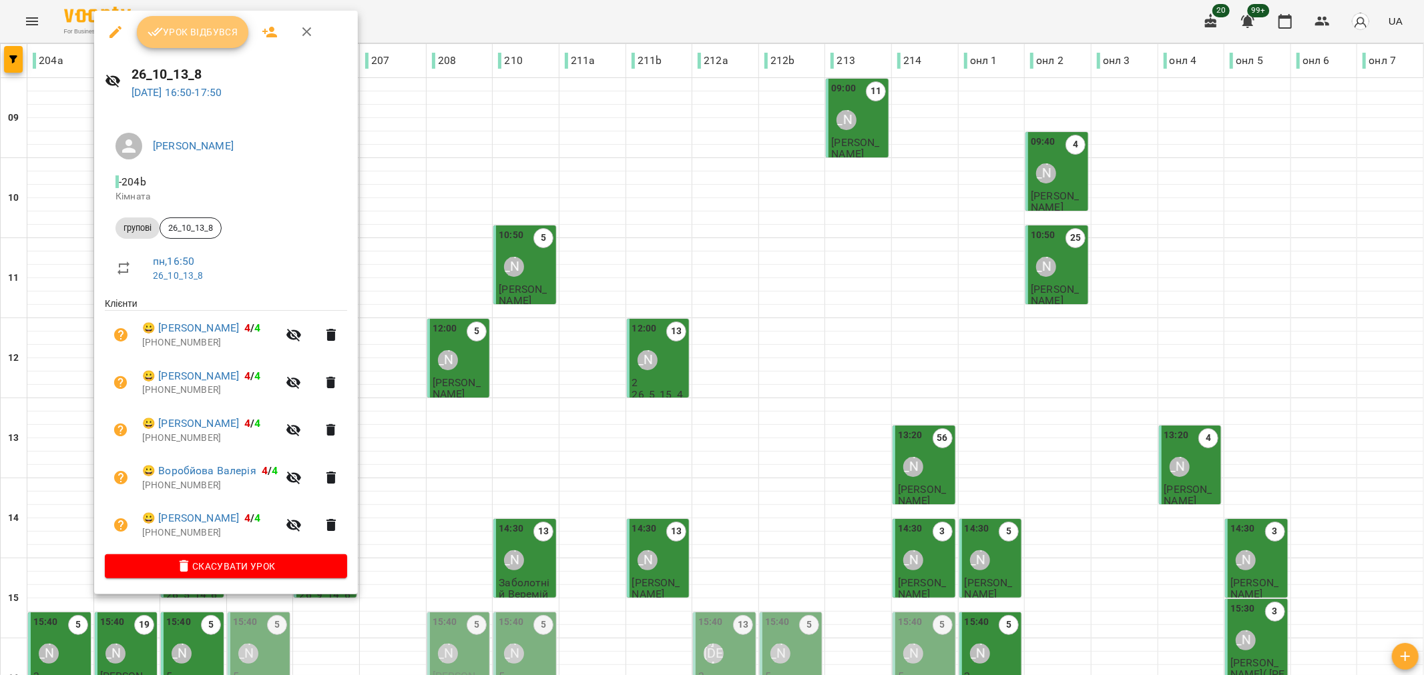
click at [172, 21] on button "Урок відбувся" at bounding box center [193, 32] width 112 height 32
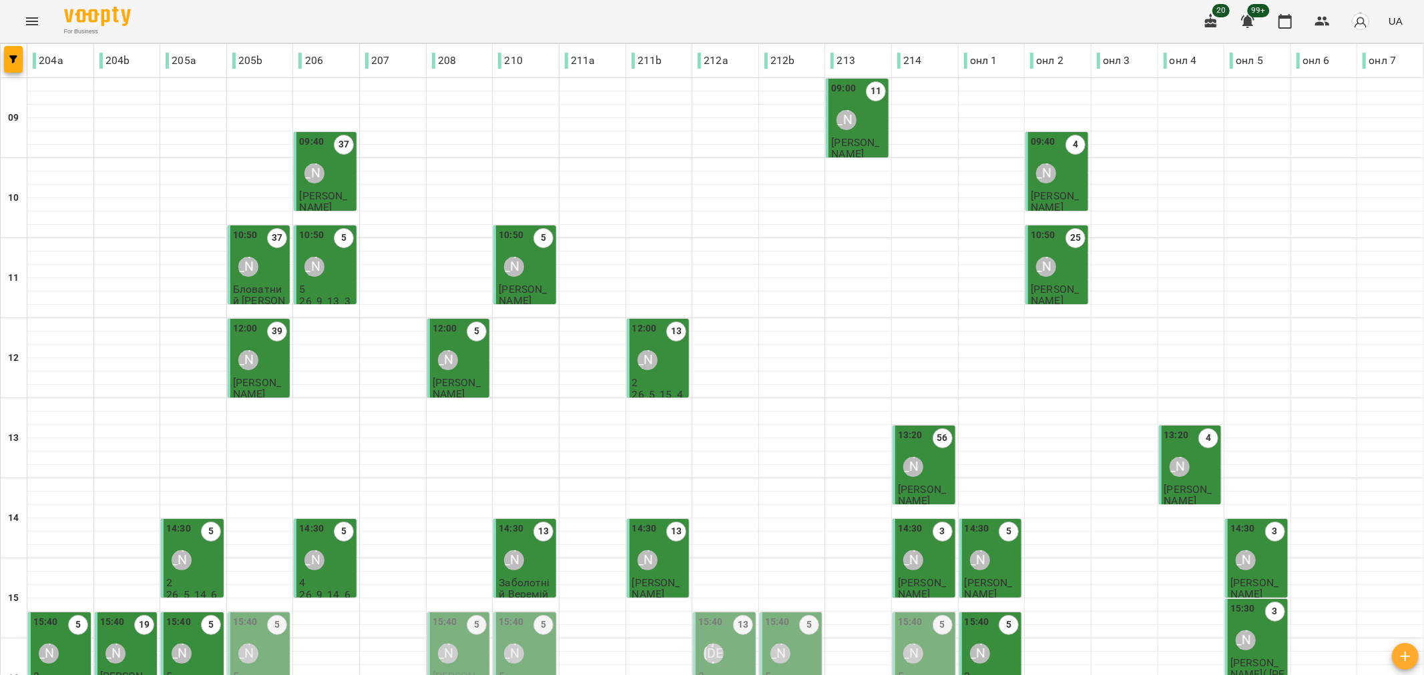
scroll to position [372, 0]
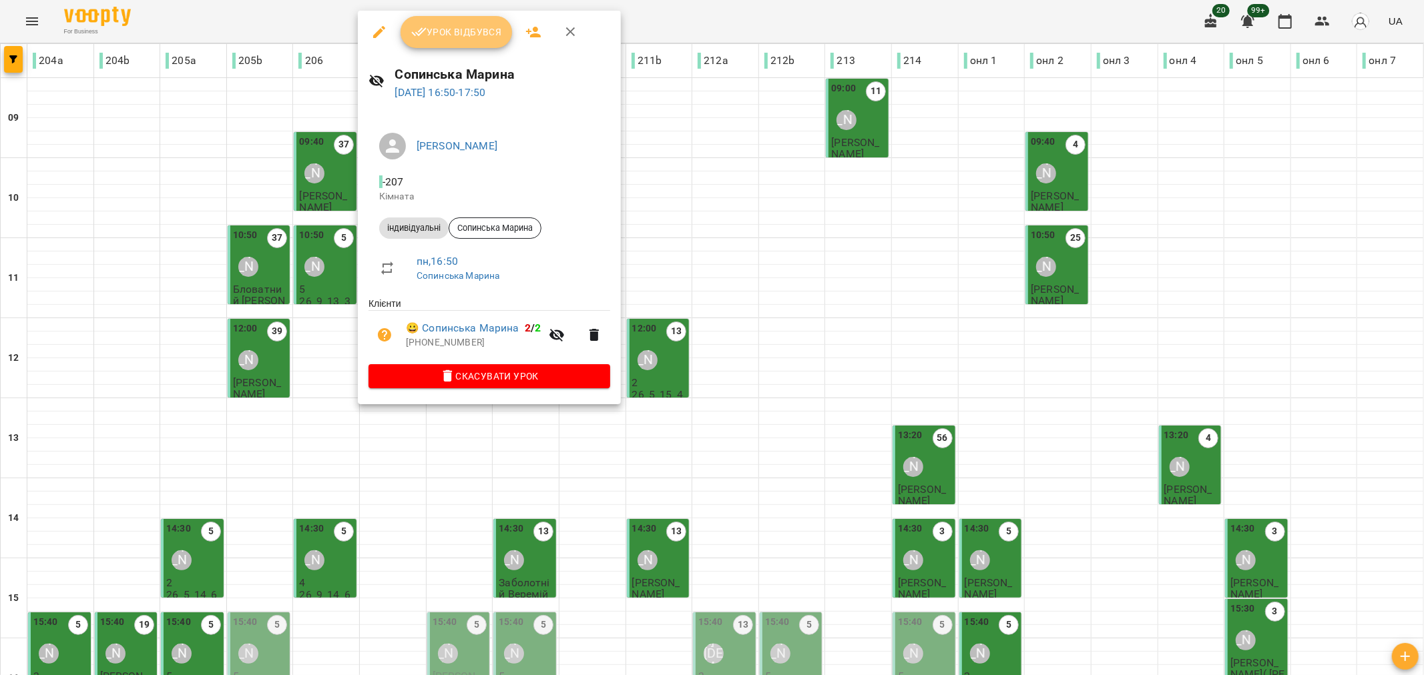
click at [469, 20] on button "Урок відбувся" at bounding box center [456, 32] width 112 height 32
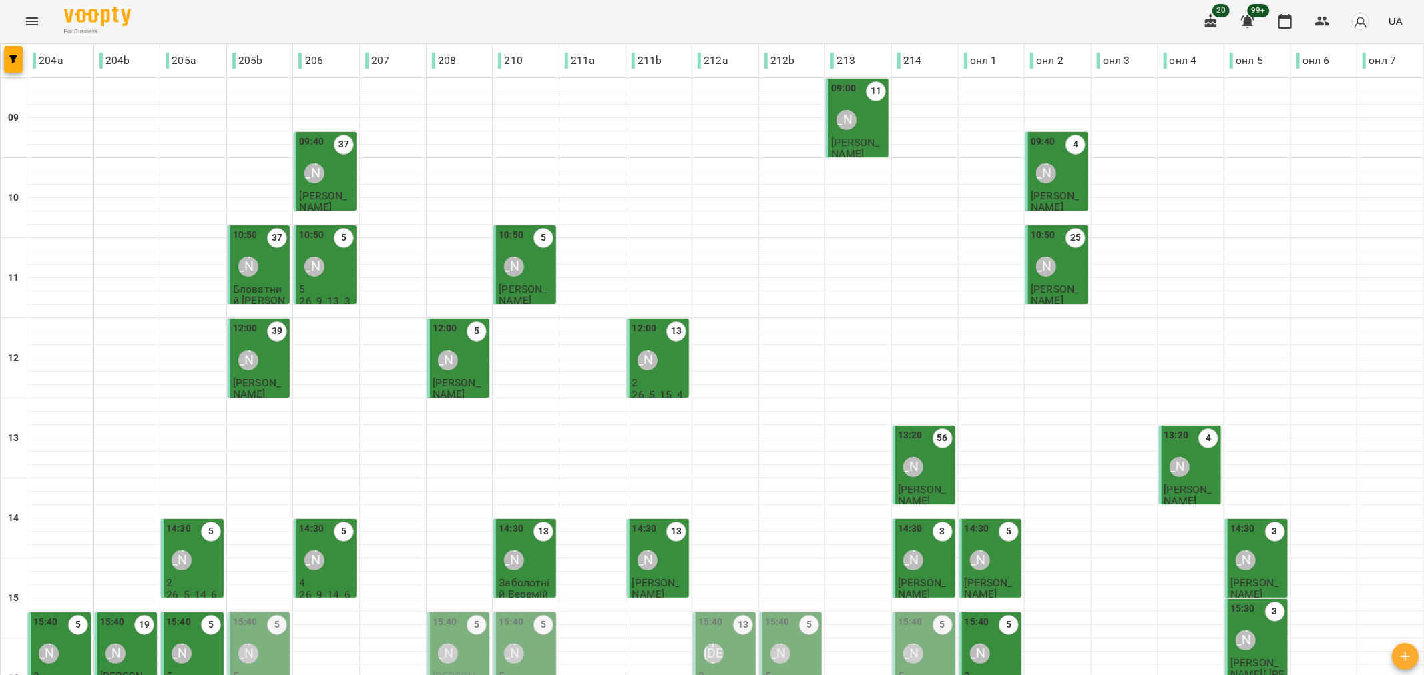
scroll to position [222, 0]
click at [693, 613] on div "15:40 13 Анастасія Церковна 3 26_16_13_7" at bounding box center [724, 661] width 63 height 97
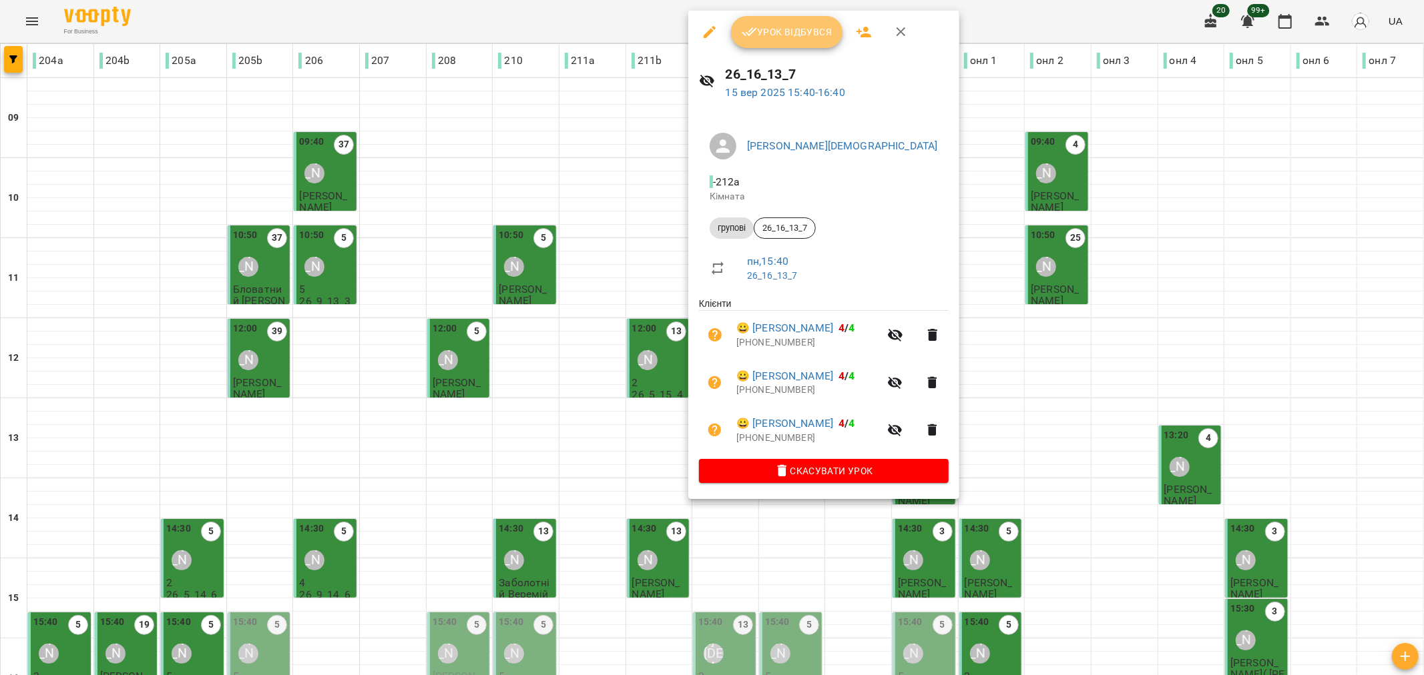
click at [766, 37] on span "Урок відбувся" at bounding box center [787, 32] width 91 height 16
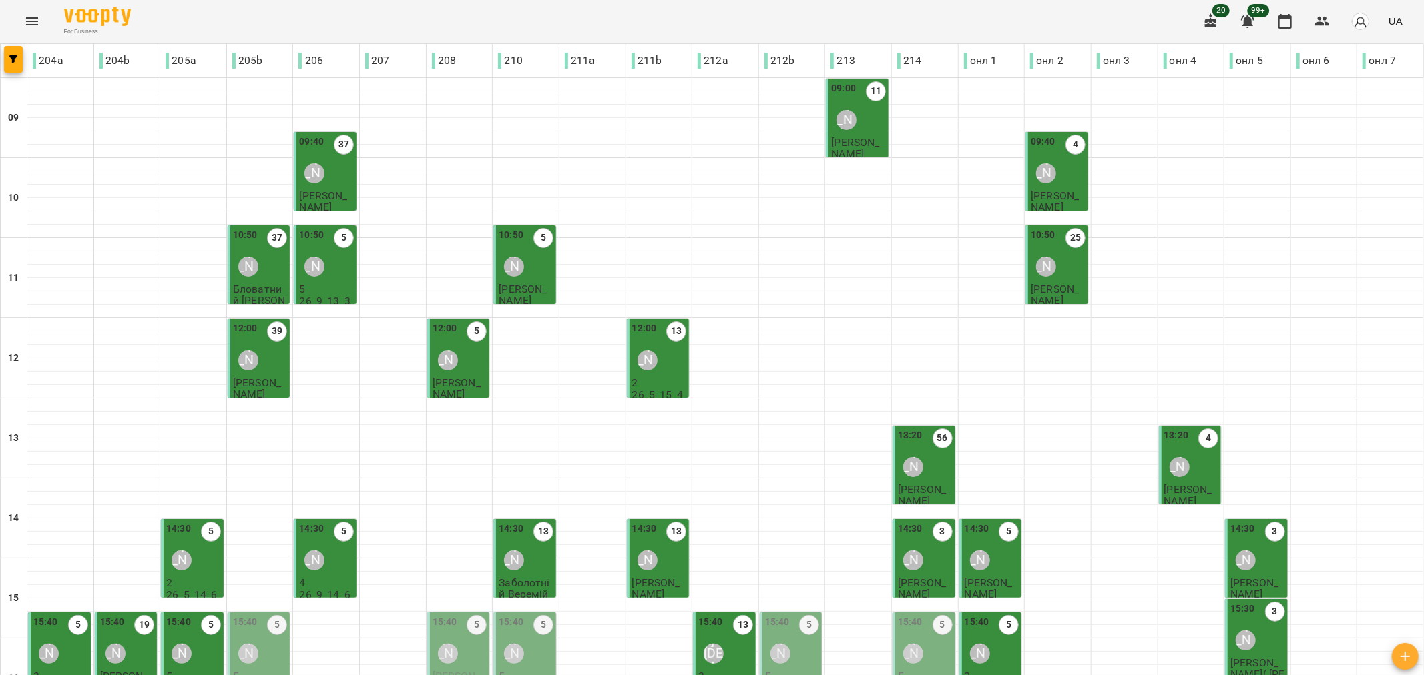
scroll to position [372, 0]
click at [778, 640] on div "Аліна Корнофель" at bounding box center [780, 654] width 20 height 20
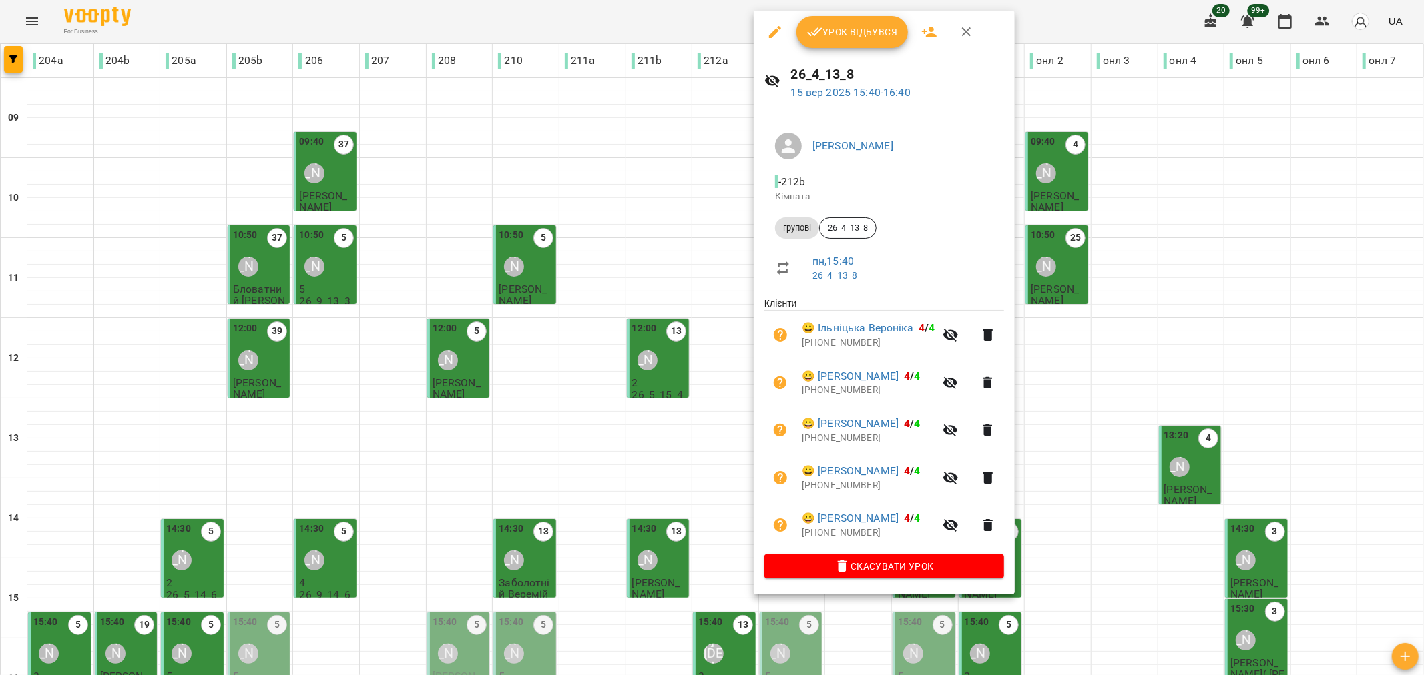
click at [858, 38] on span "Урок відбувся" at bounding box center [852, 32] width 91 height 16
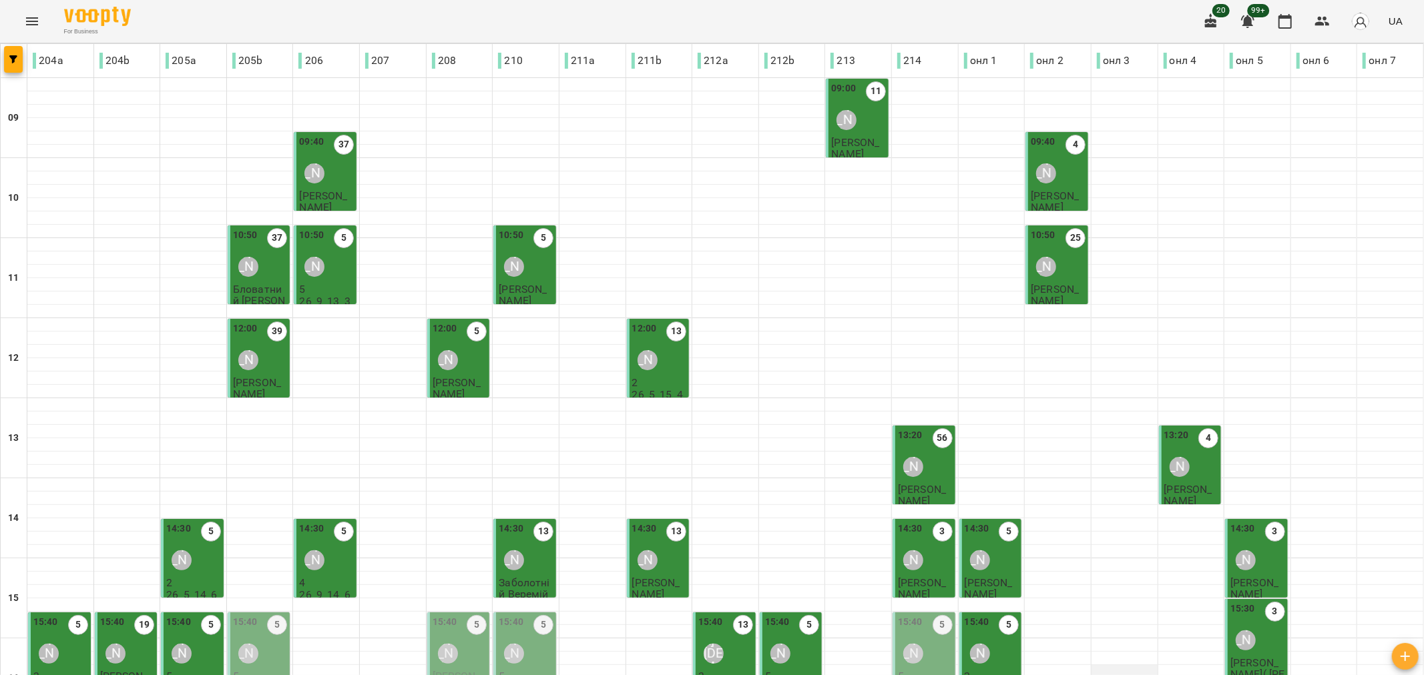
scroll to position [222, 0]
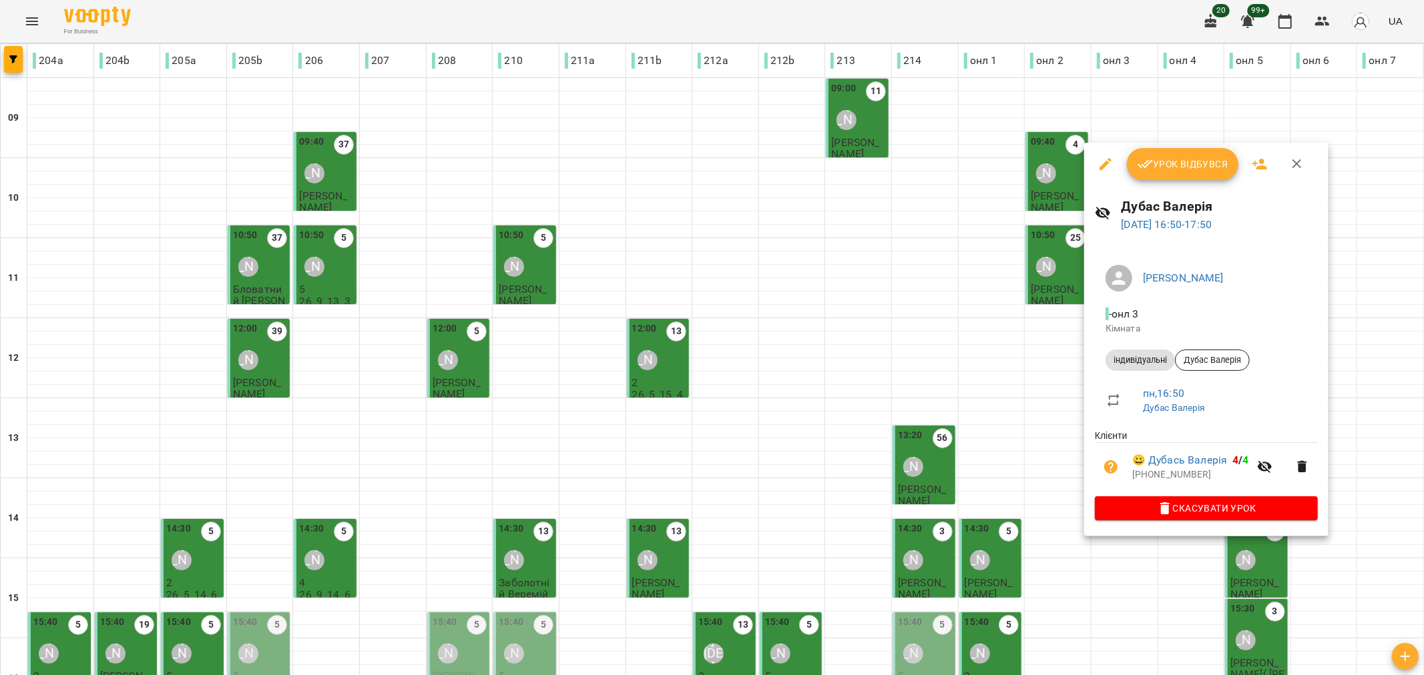
click at [1135, 172] on button "Урок відбувся" at bounding box center [1183, 164] width 112 height 32
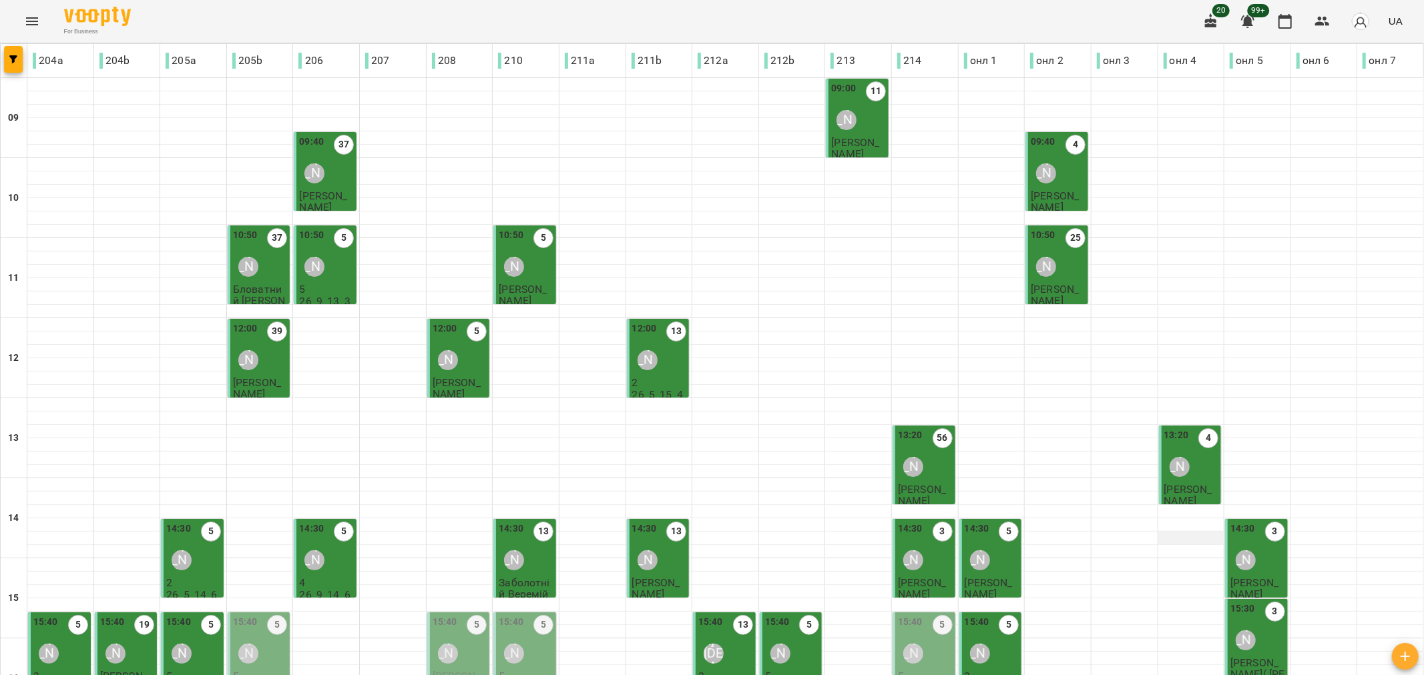
scroll to position [222, 0]
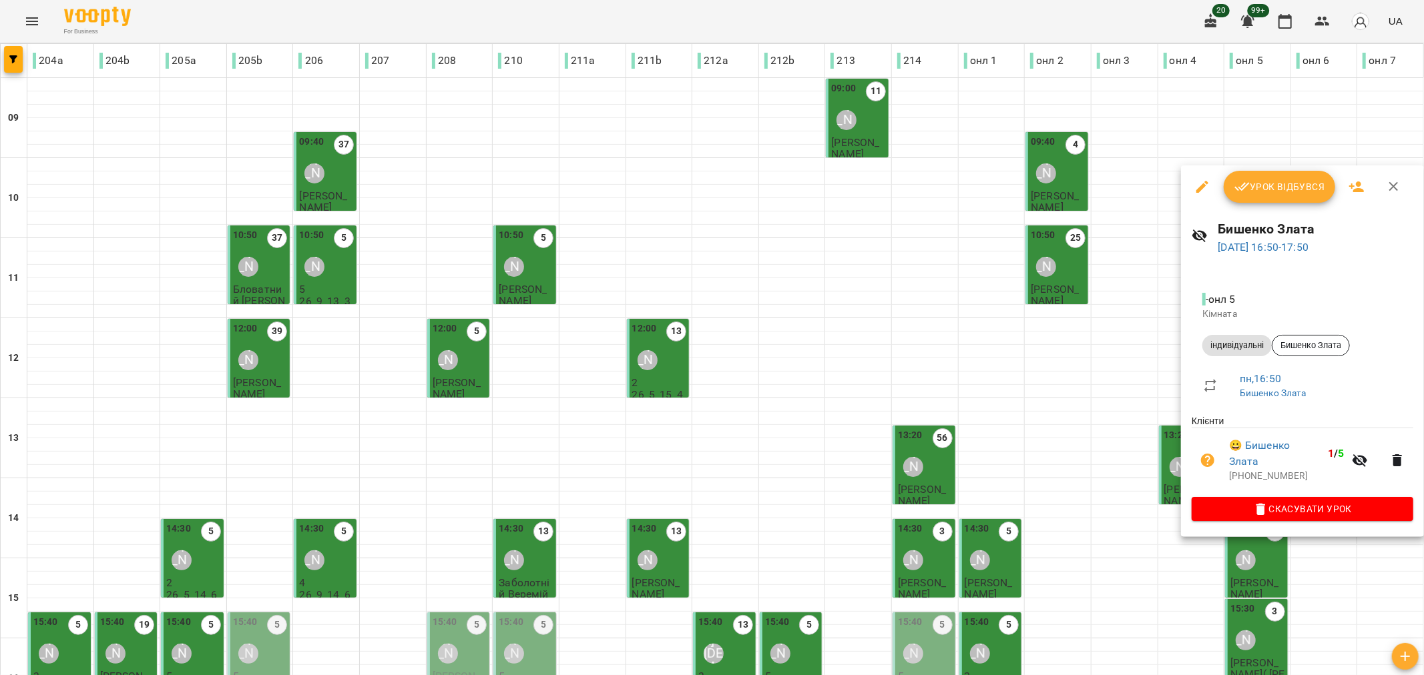
click at [1135, 190] on span "Урок відбувся" at bounding box center [1279, 187] width 91 height 16
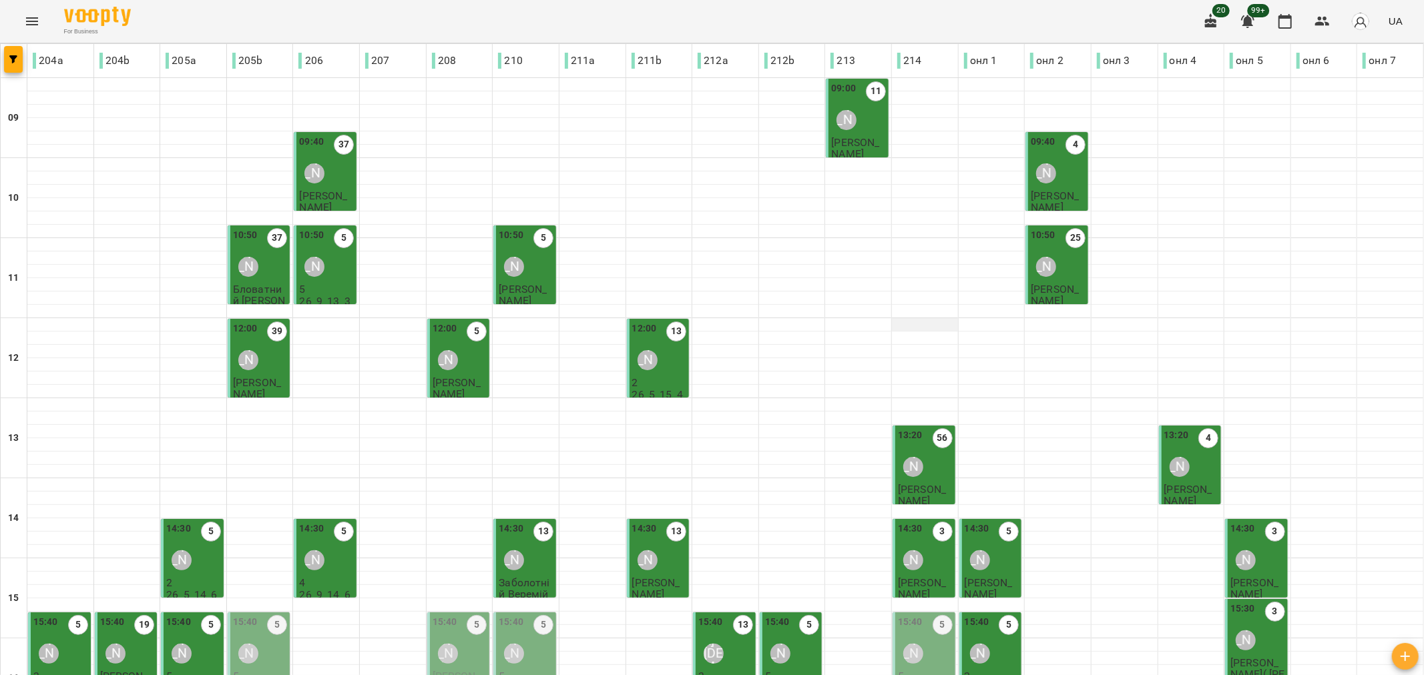
scroll to position [372, 0]
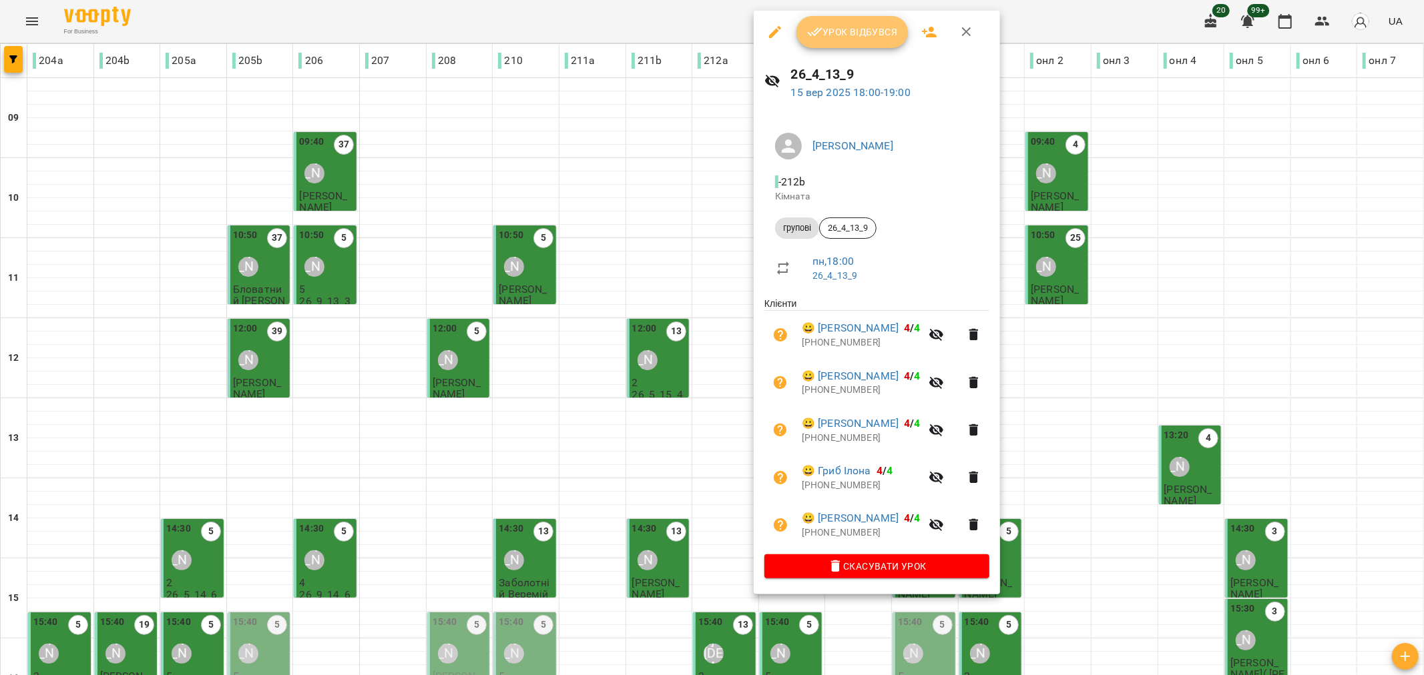
click at [852, 43] on button "Урок відбувся" at bounding box center [852, 32] width 112 height 32
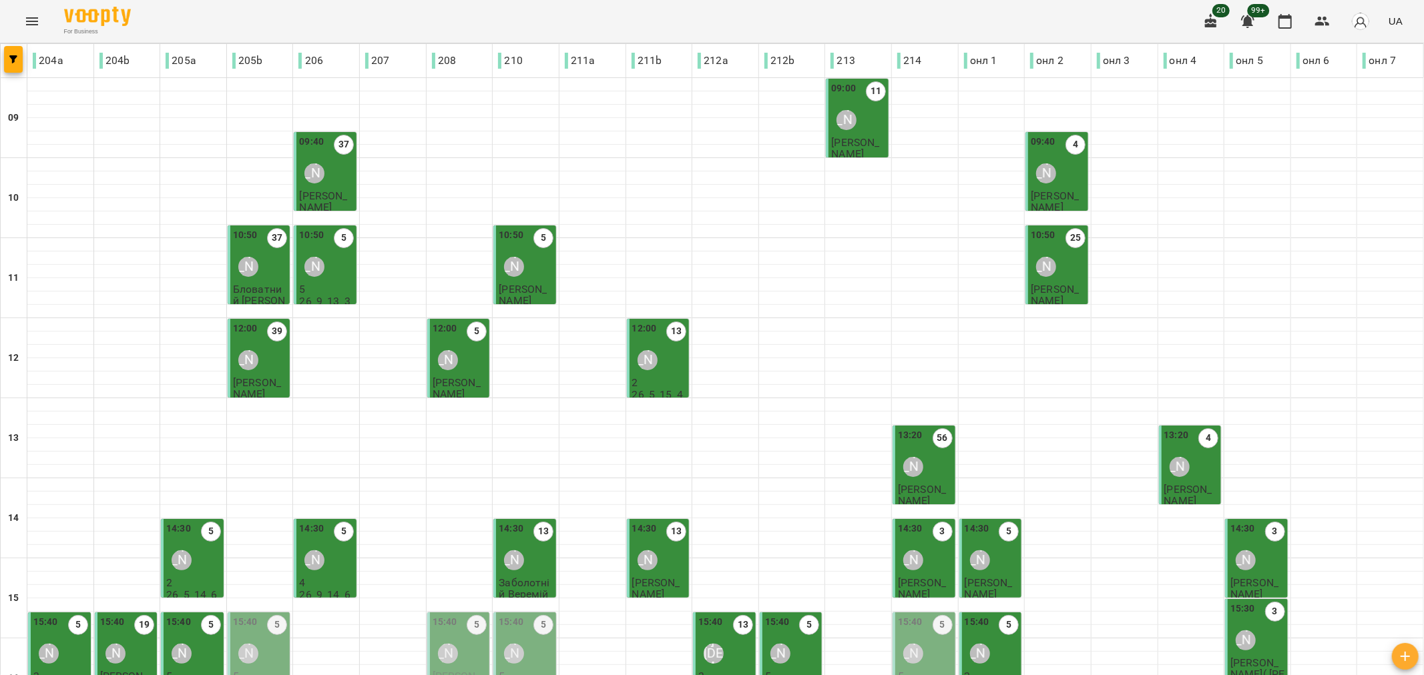
scroll to position [222, 0]
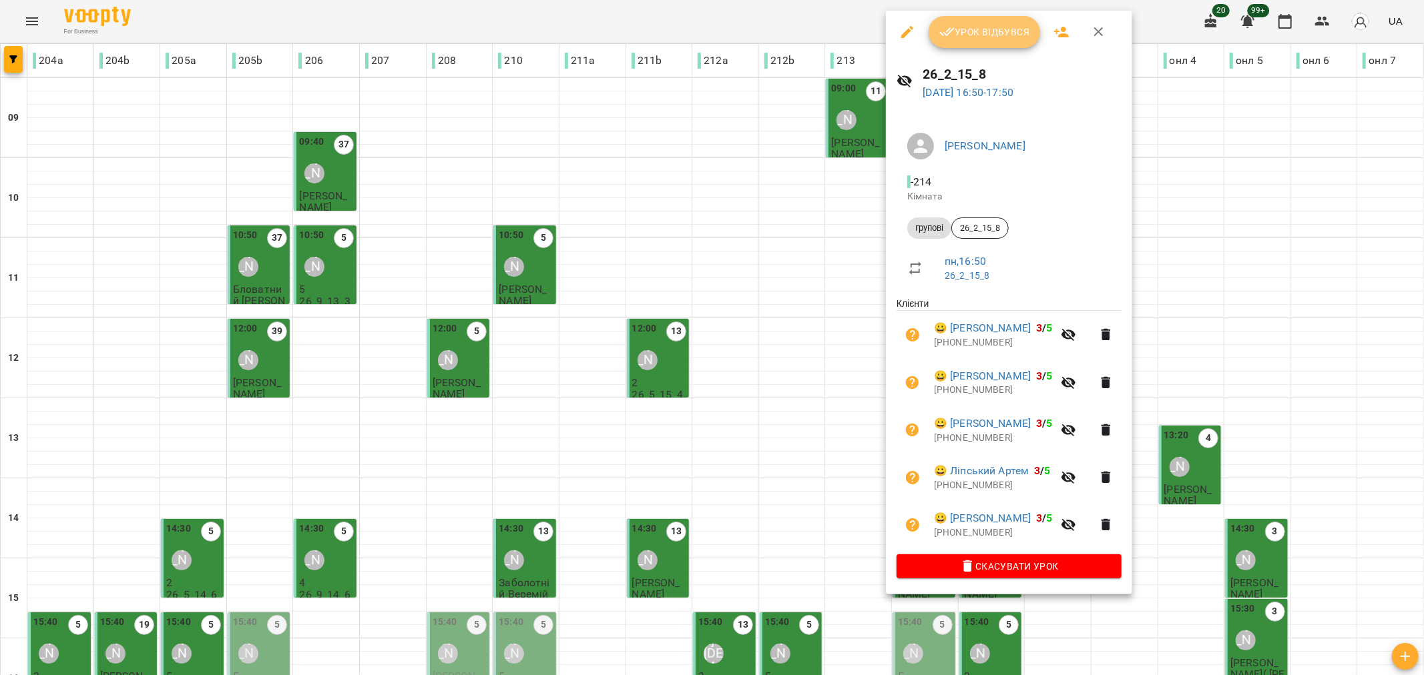
click at [979, 32] on span "Урок відбувся" at bounding box center [984, 32] width 91 height 16
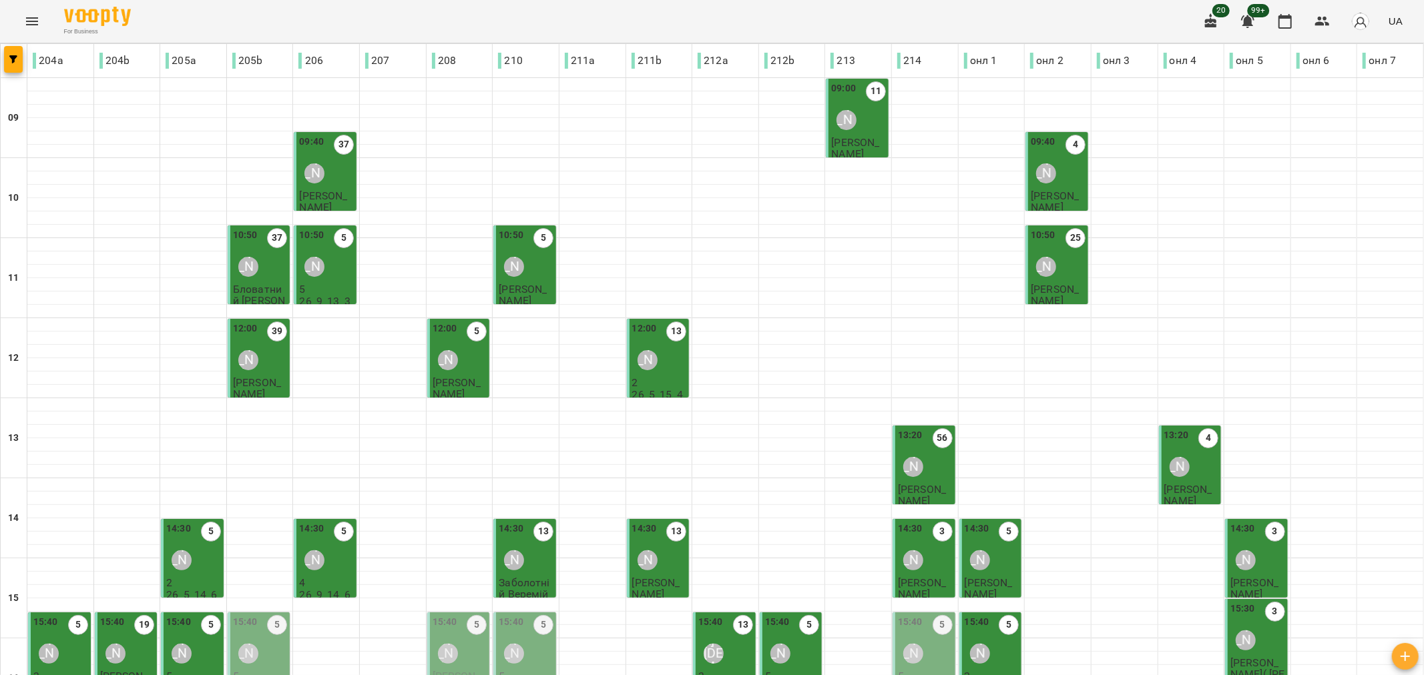
scroll to position [372, 0]
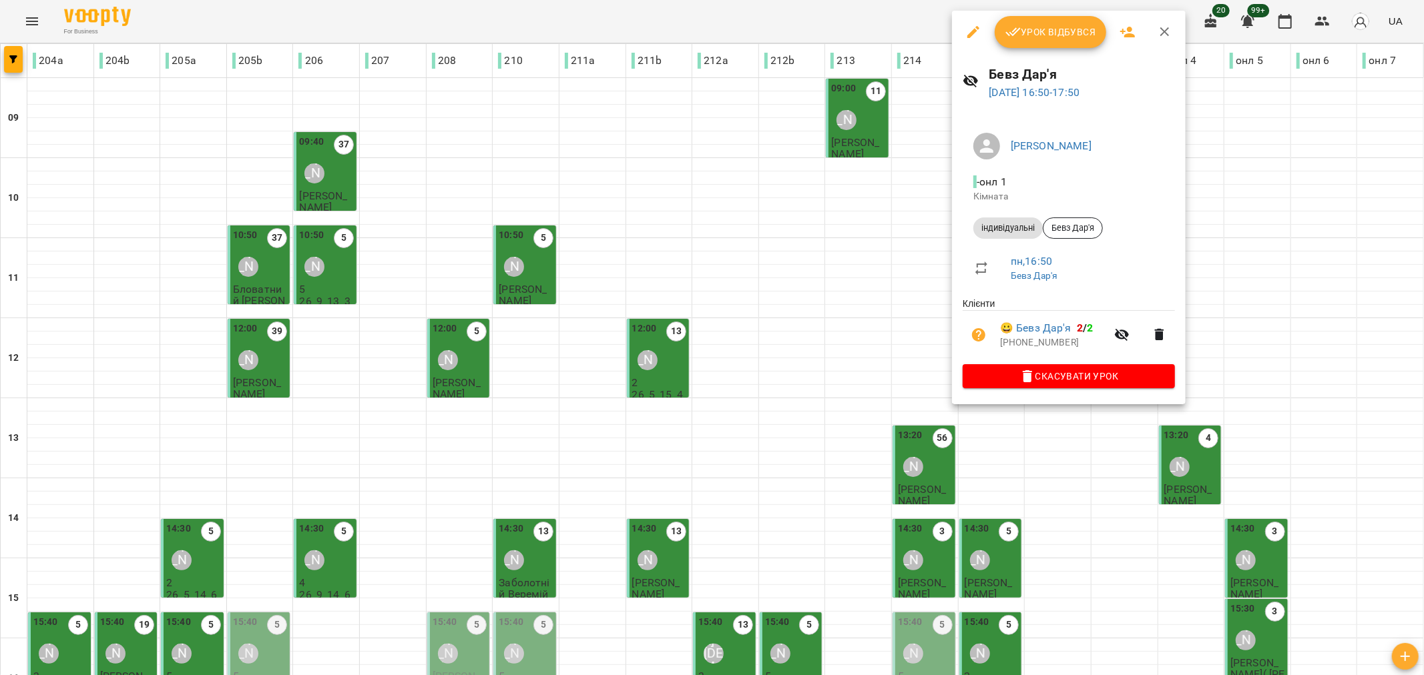
click at [1043, 20] on button "Урок відбувся" at bounding box center [1050, 32] width 112 height 32
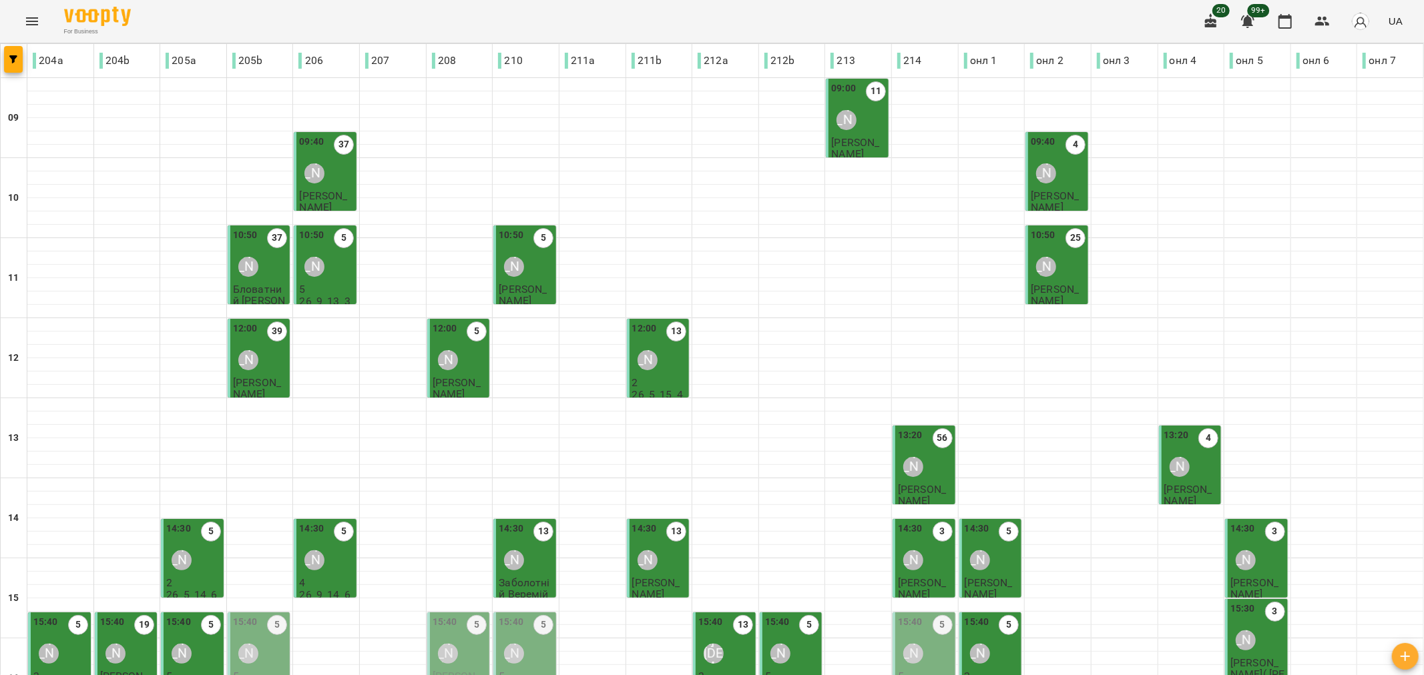
scroll to position [370, 0]
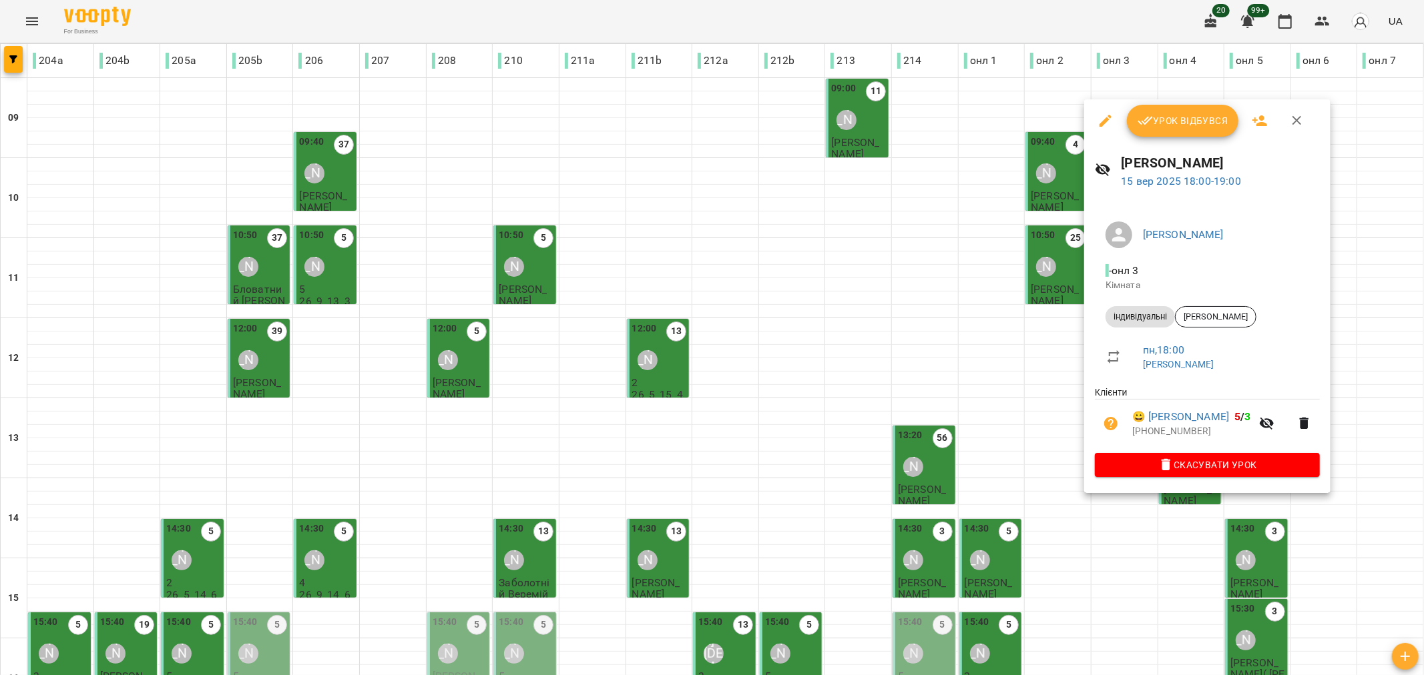
click at [1135, 108] on button "Урок відбувся" at bounding box center [1183, 121] width 112 height 32
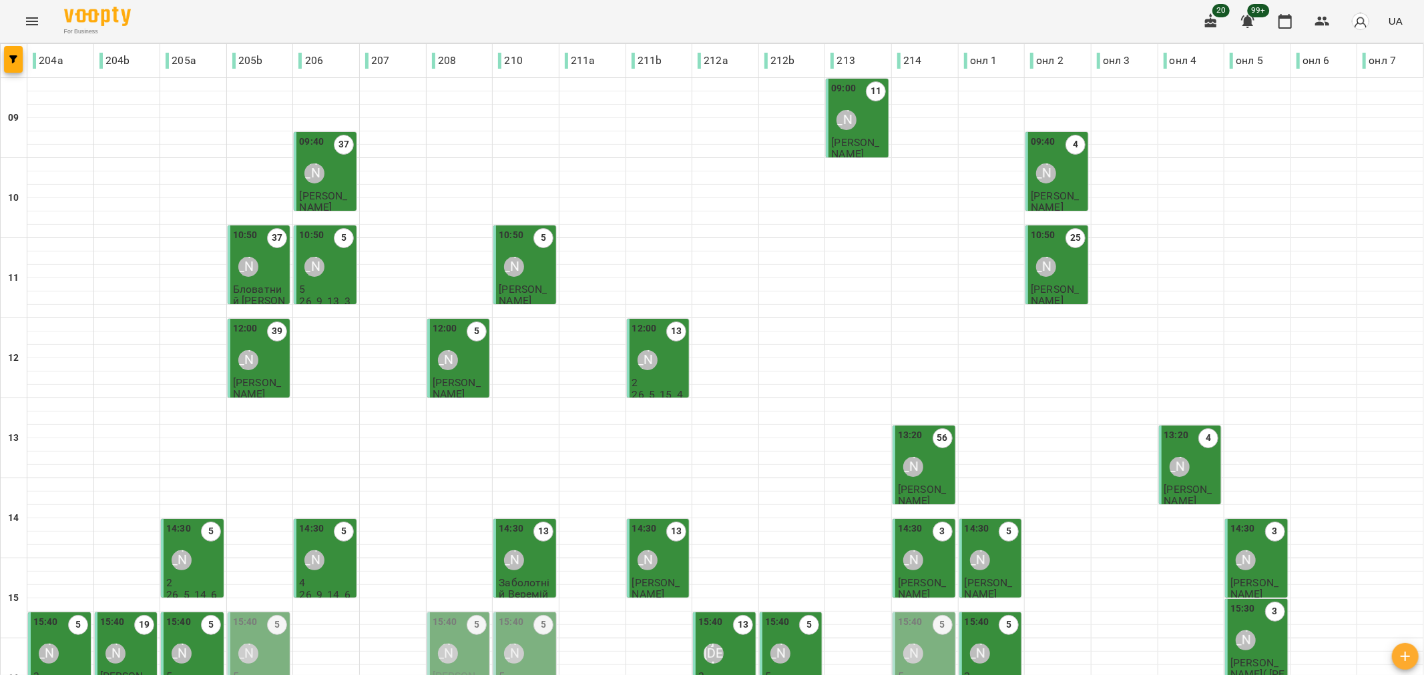
scroll to position [296, 0]
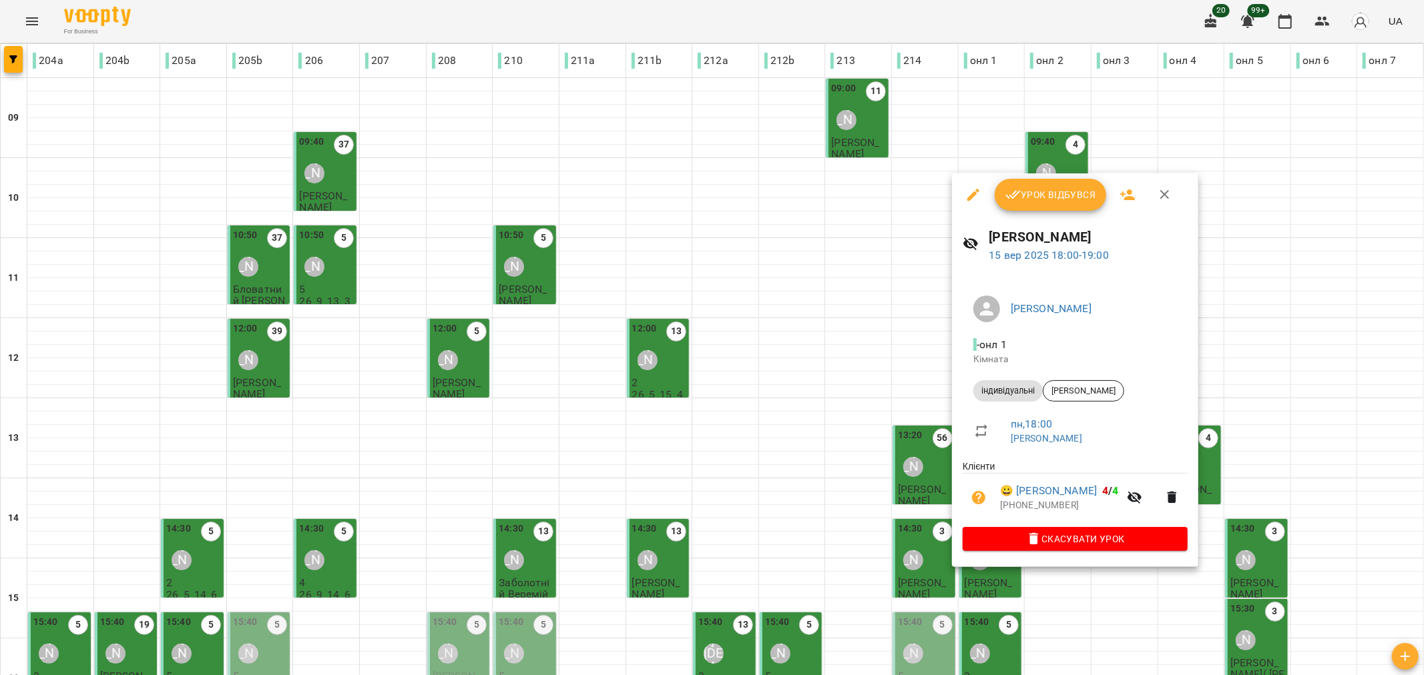
click at [1033, 196] on span "Урок відбувся" at bounding box center [1050, 195] width 91 height 16
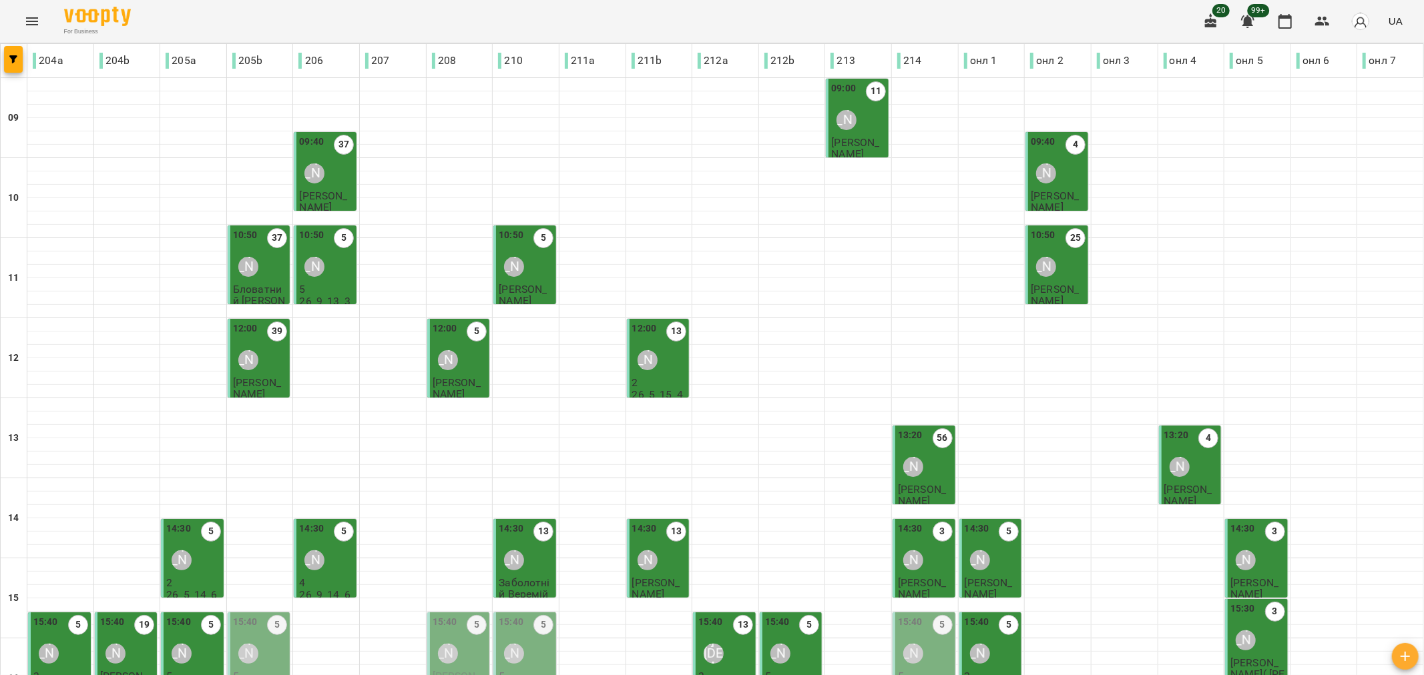
scroll to position [372, 0]
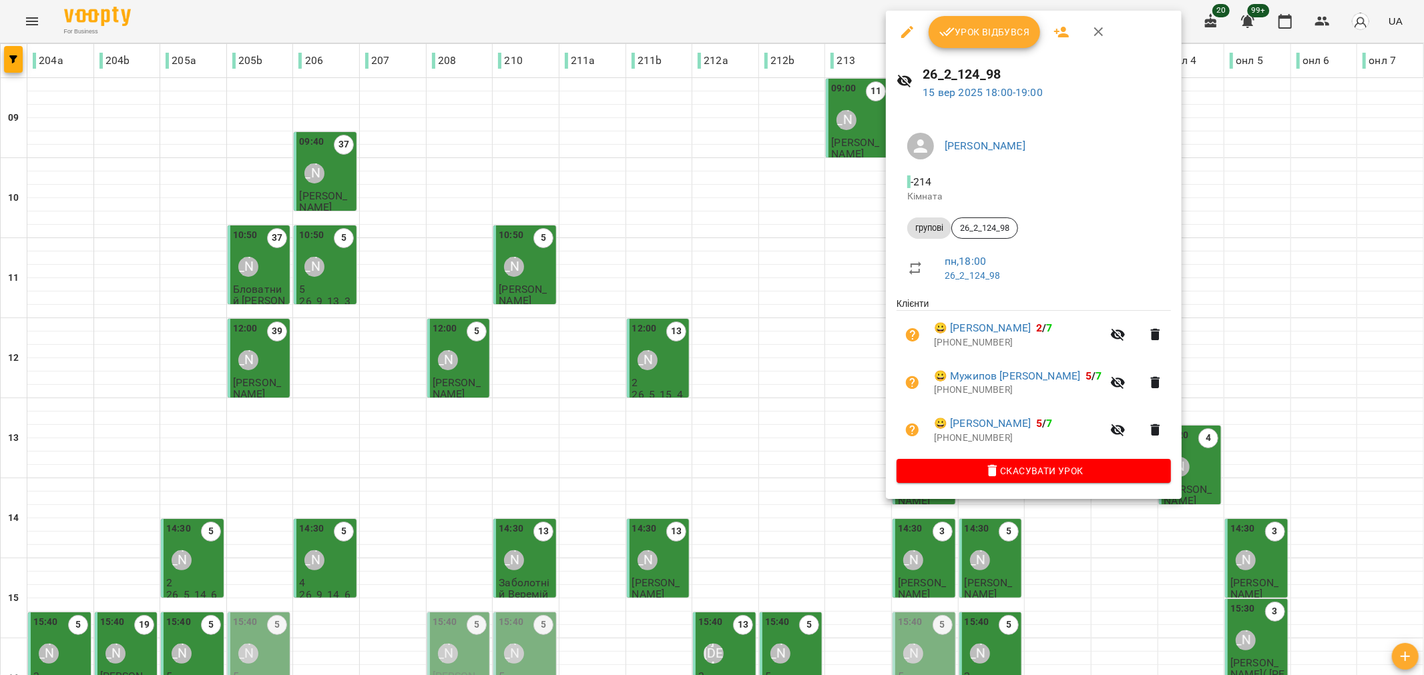
click at [984, 37] on span "Урок відбувся" at bounding box center [984, 32] width 91 height 16
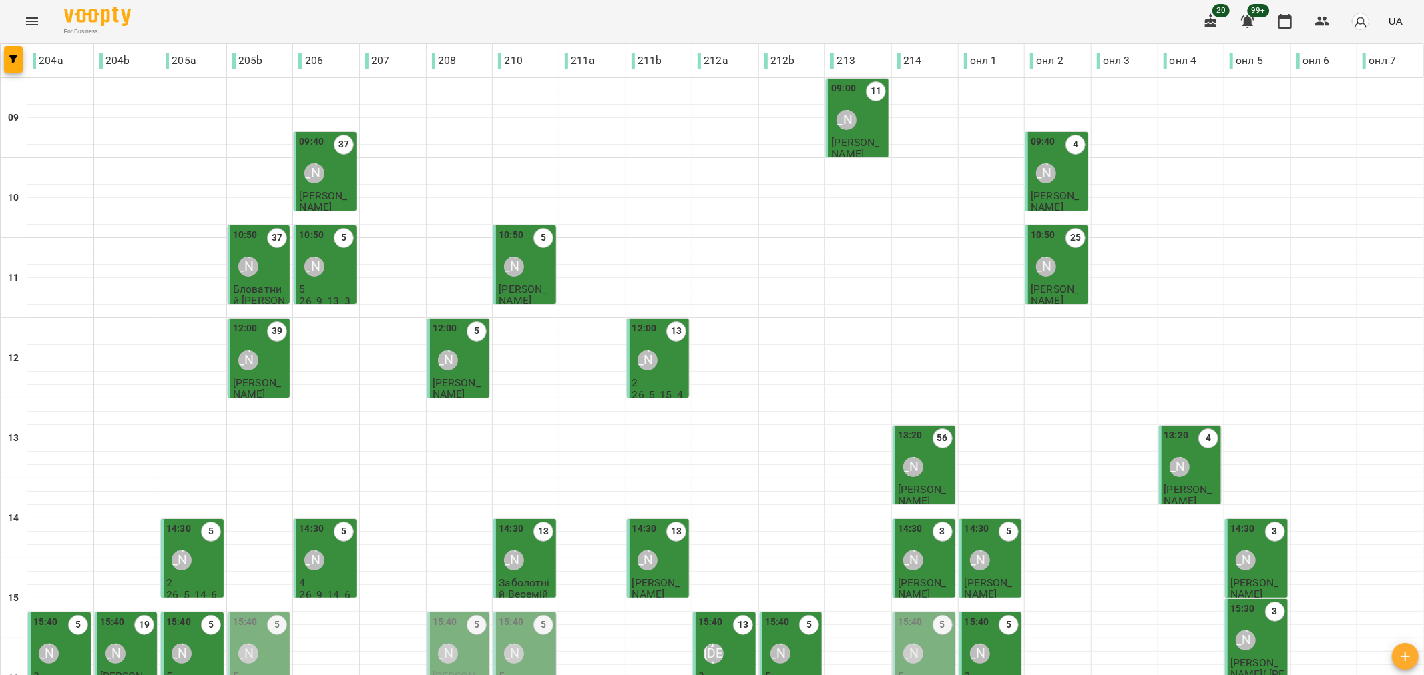
scroll to position [372, 0]
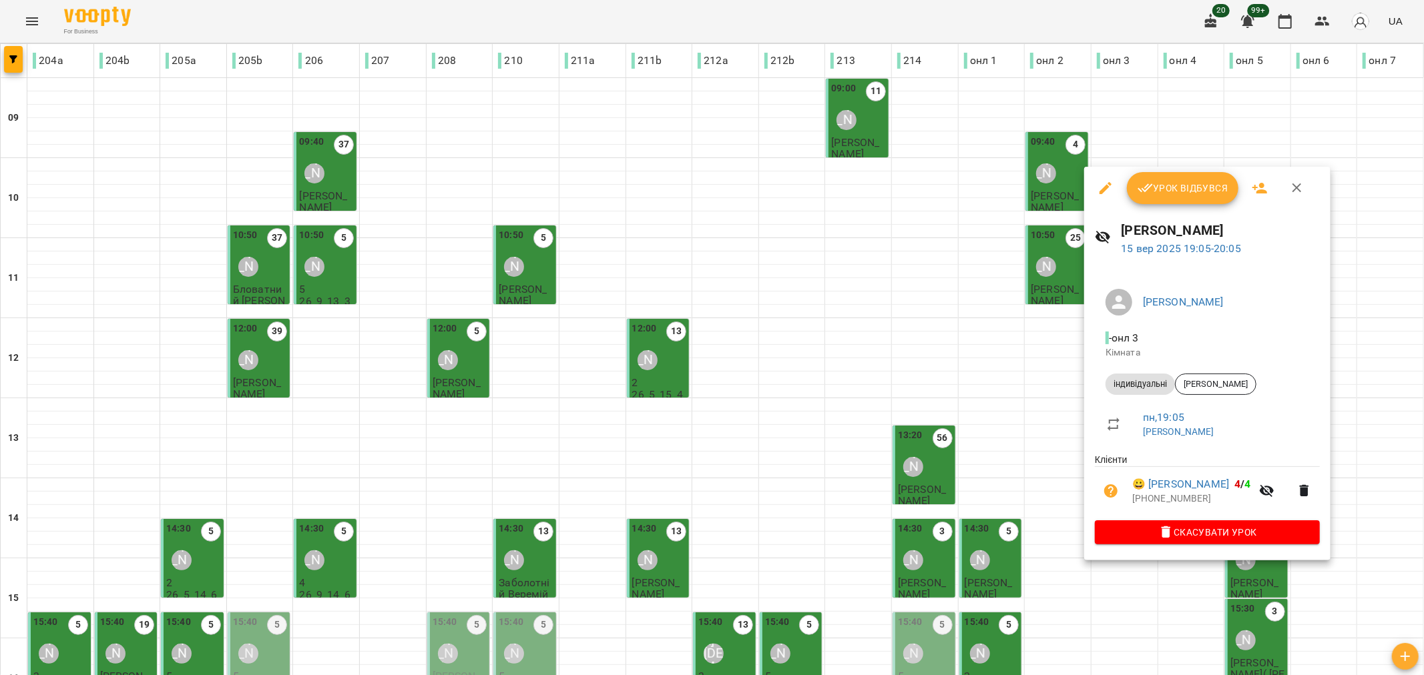
click at [1135, 190] on span "Урок відбувся" at bounding box center [1182, 188] width 91 height 16
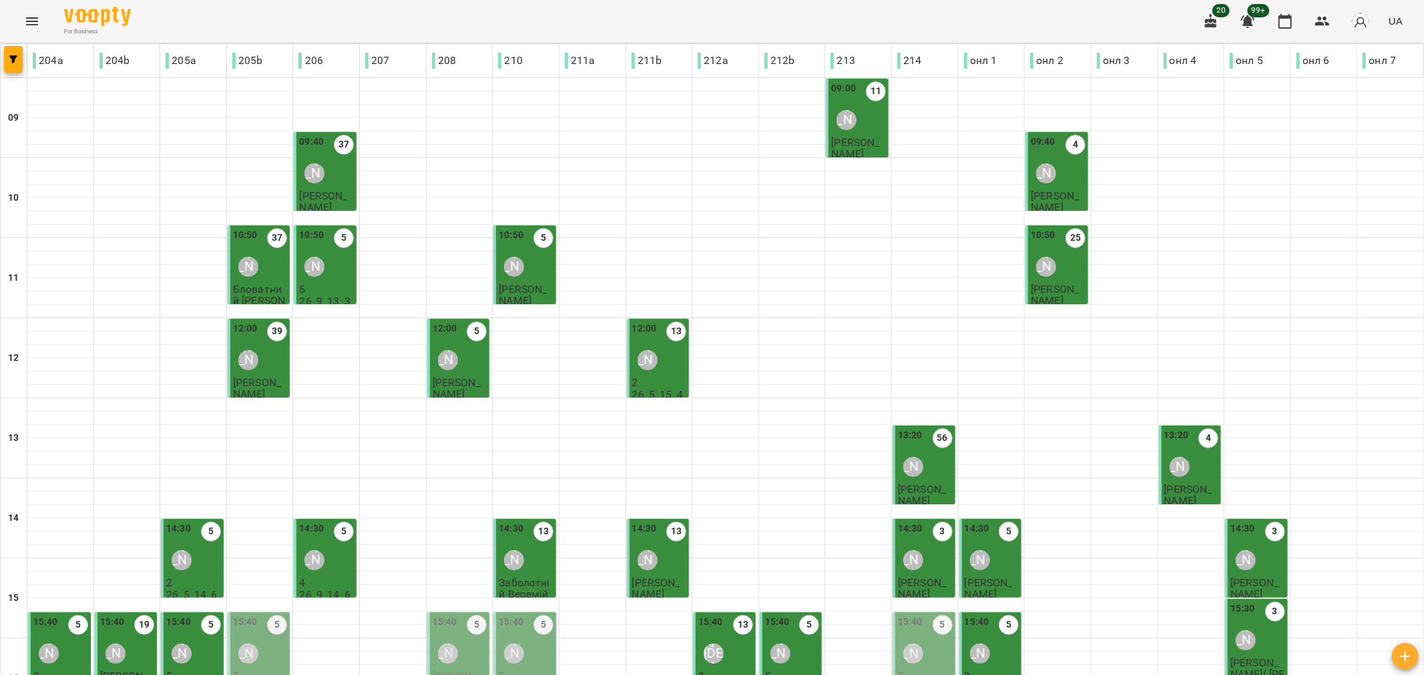
scroll to position [370, 0]
click at [928, 615] on div "15:40 5 Ірина Анайманович" at bounding box center [925, 642] width 55 height 54
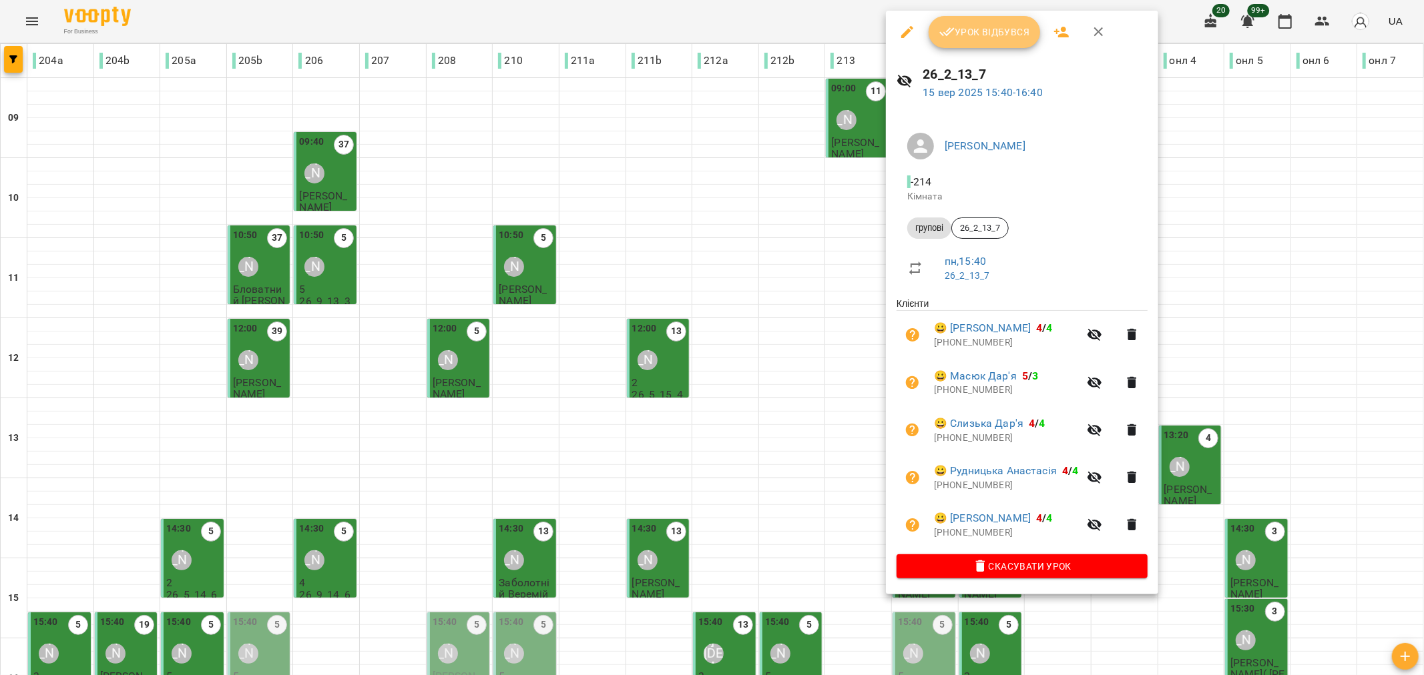
click at [1000, 25] on span "Урок відбувся" at bounding box center [984, 32] width 91 height 16
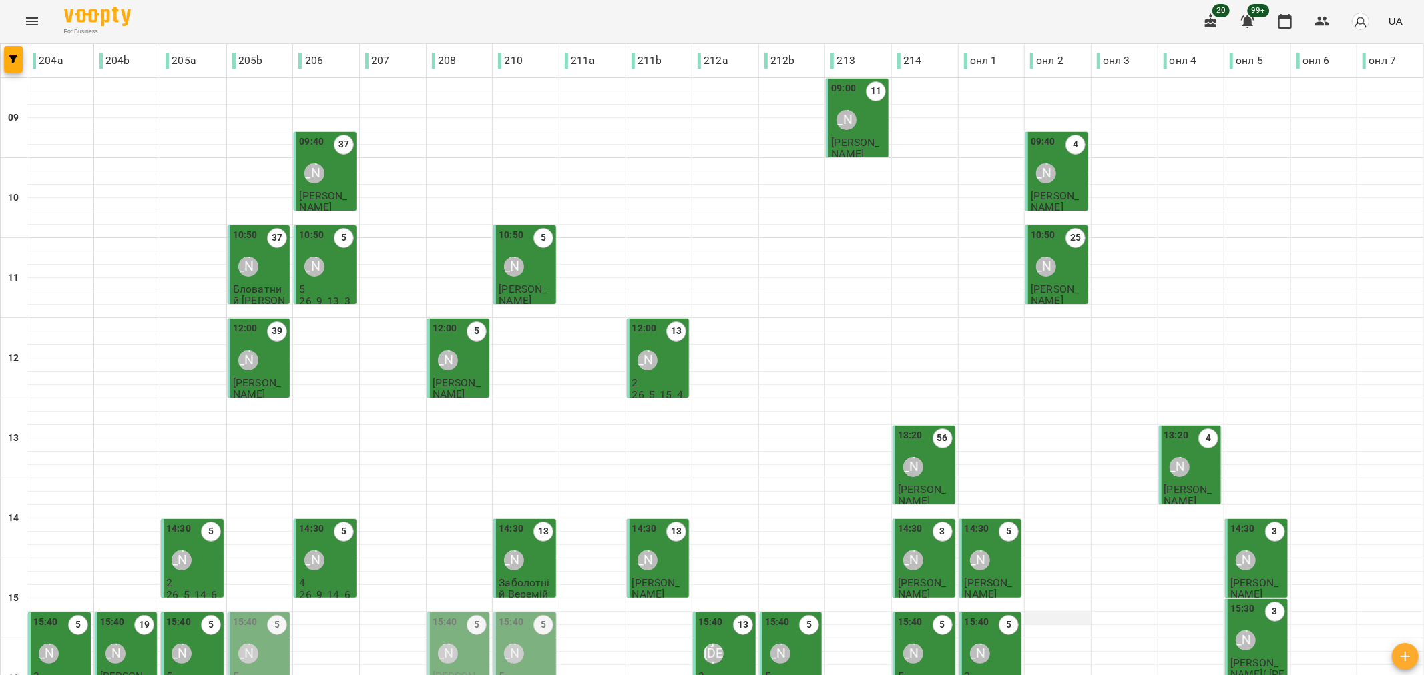
scroll to position [372, 0]
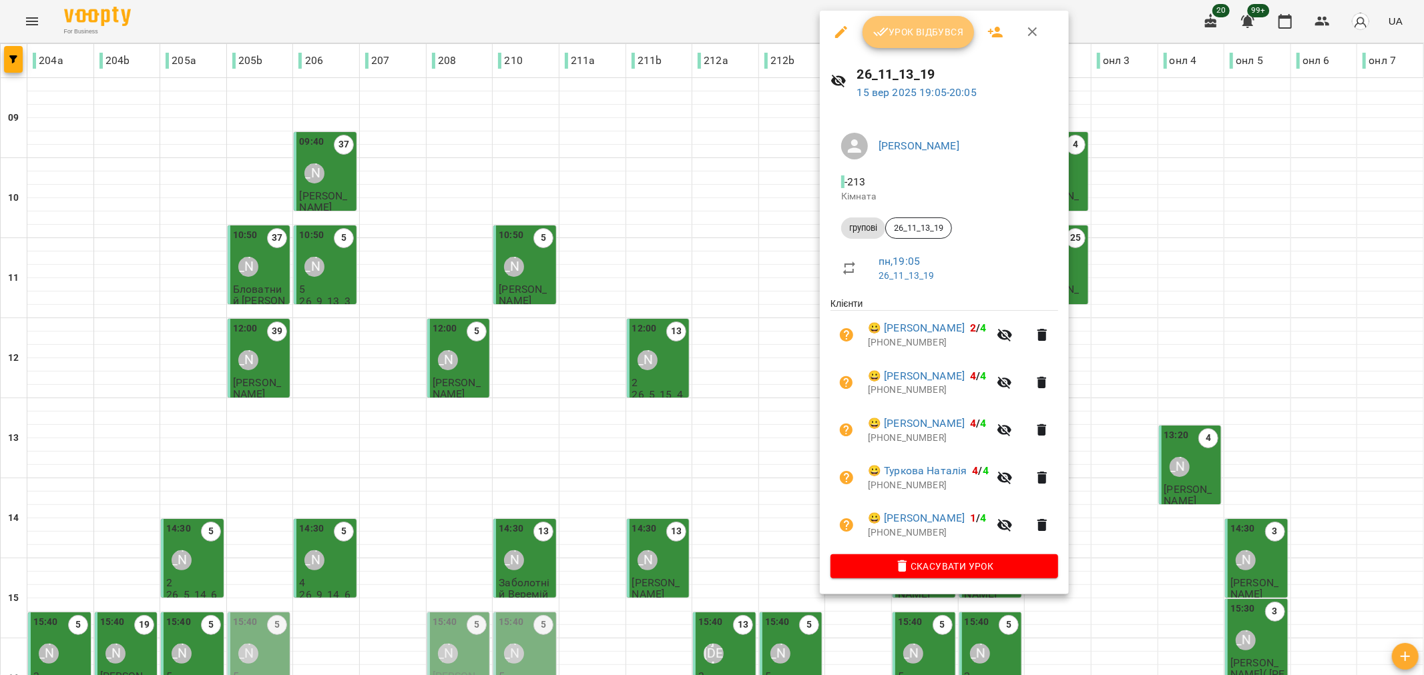
click at [914, 34] on span "Урок відбувся" at bounding box center [918, 32] width 91 height 16
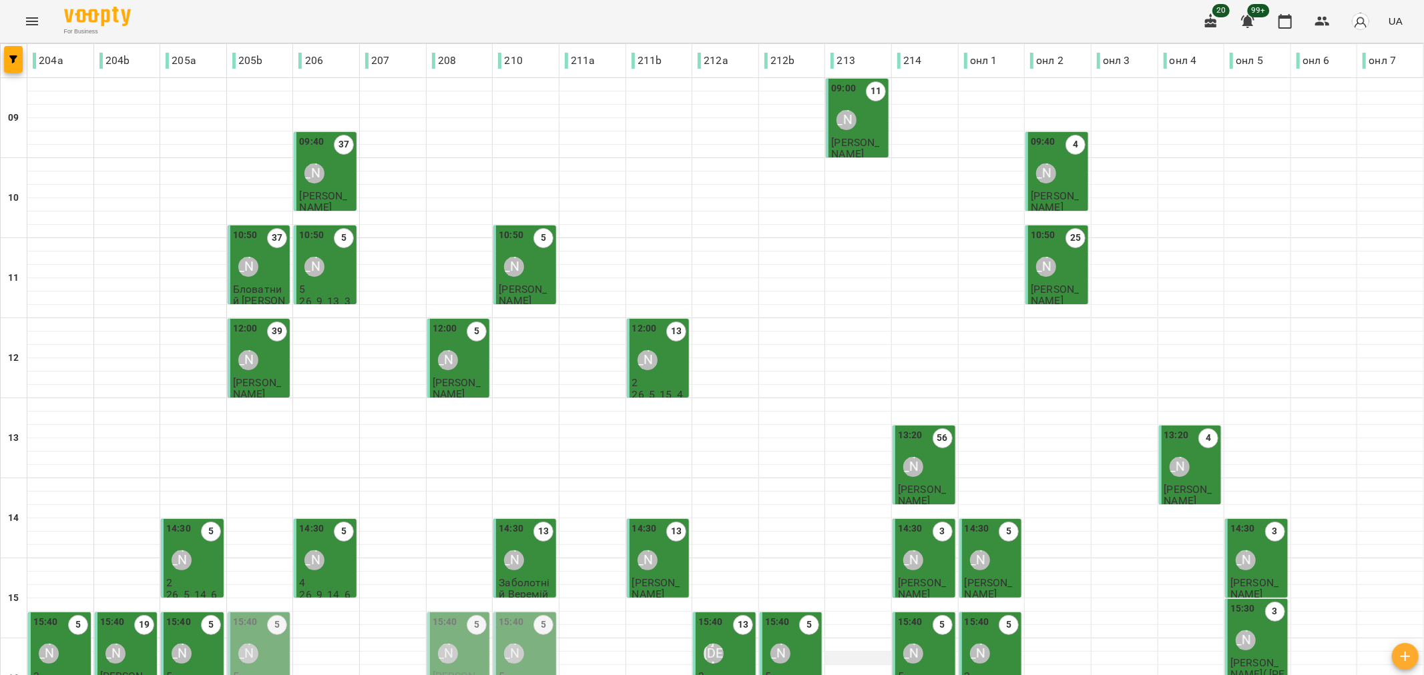
scroll to position [222, 0]
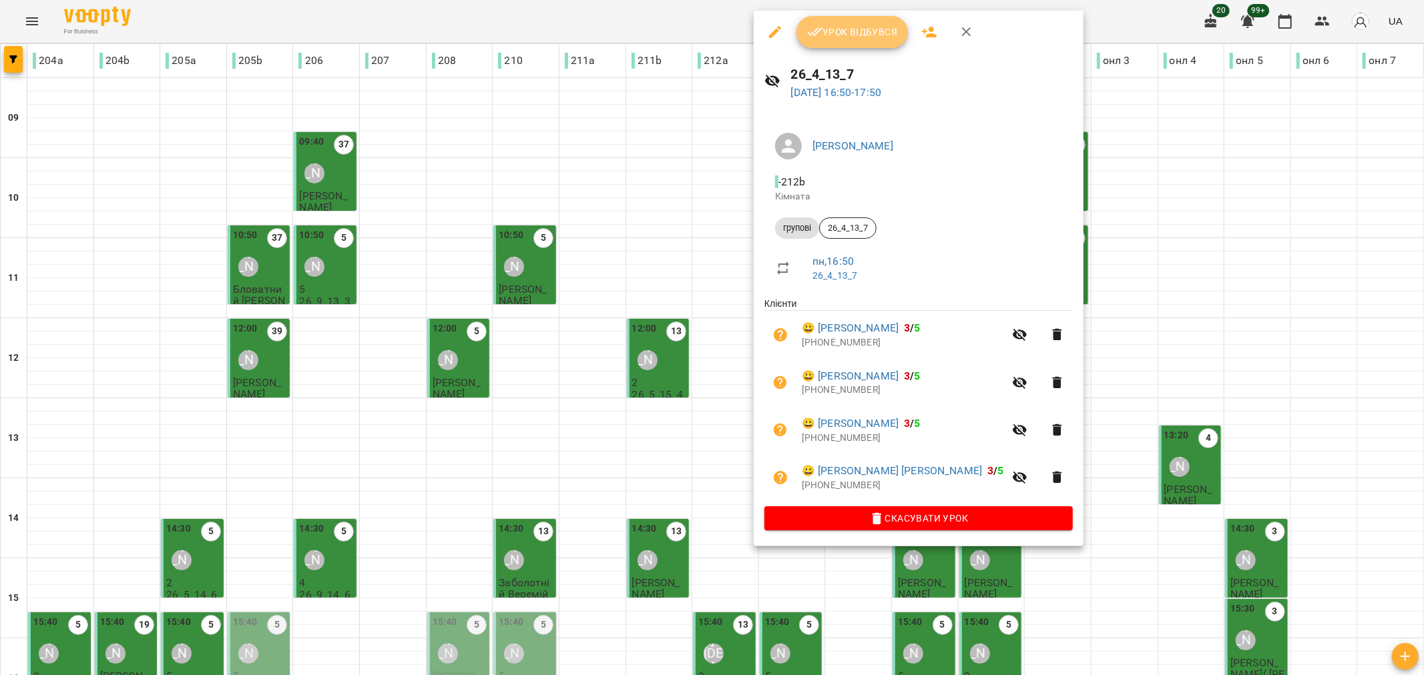
click at [863, 39] on span "Урок відбувся" at bounding box center [852, 32] width 91 height 16
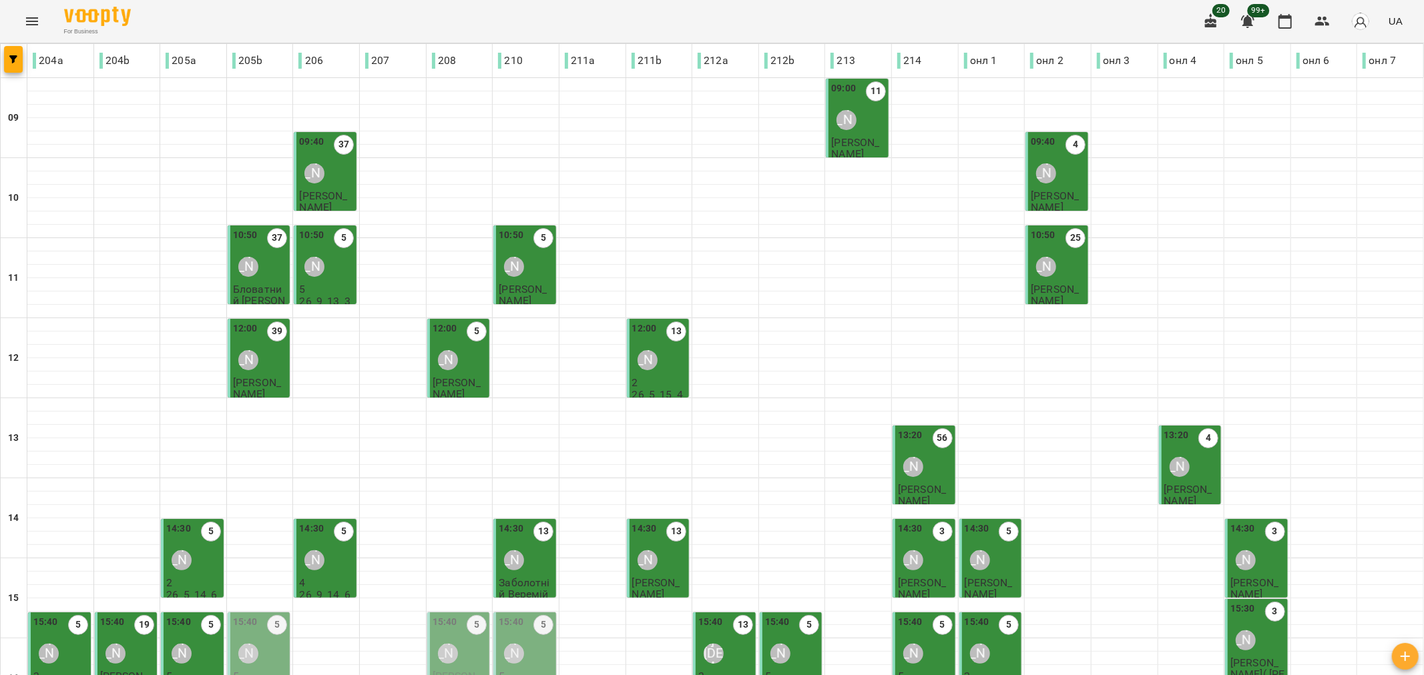
scroll to position [370, 0]
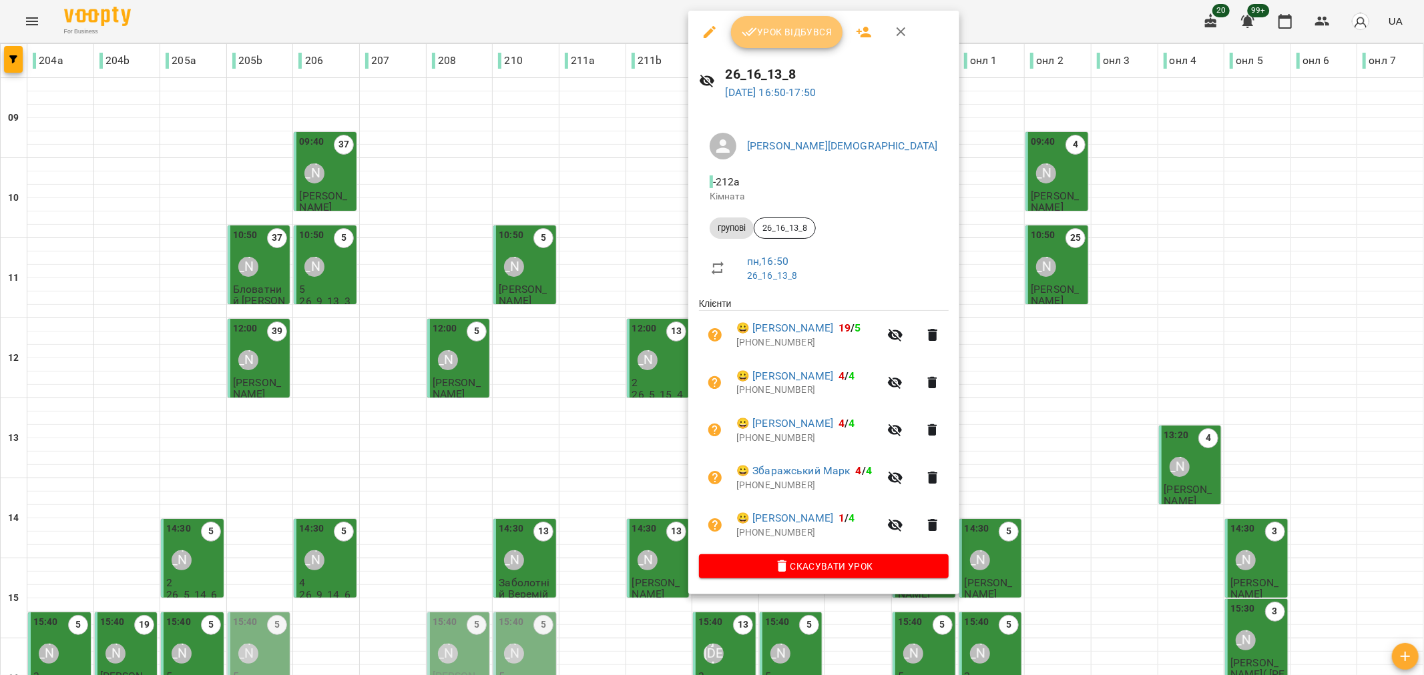
drag, startPoint x: 805, startPoint y: 17, endPoint x: 816, endPoint y: 49, distance: 33.4
click at [806, 16] on button "Урок відбувся" at bounding box center [787, 32] width 112 height 32
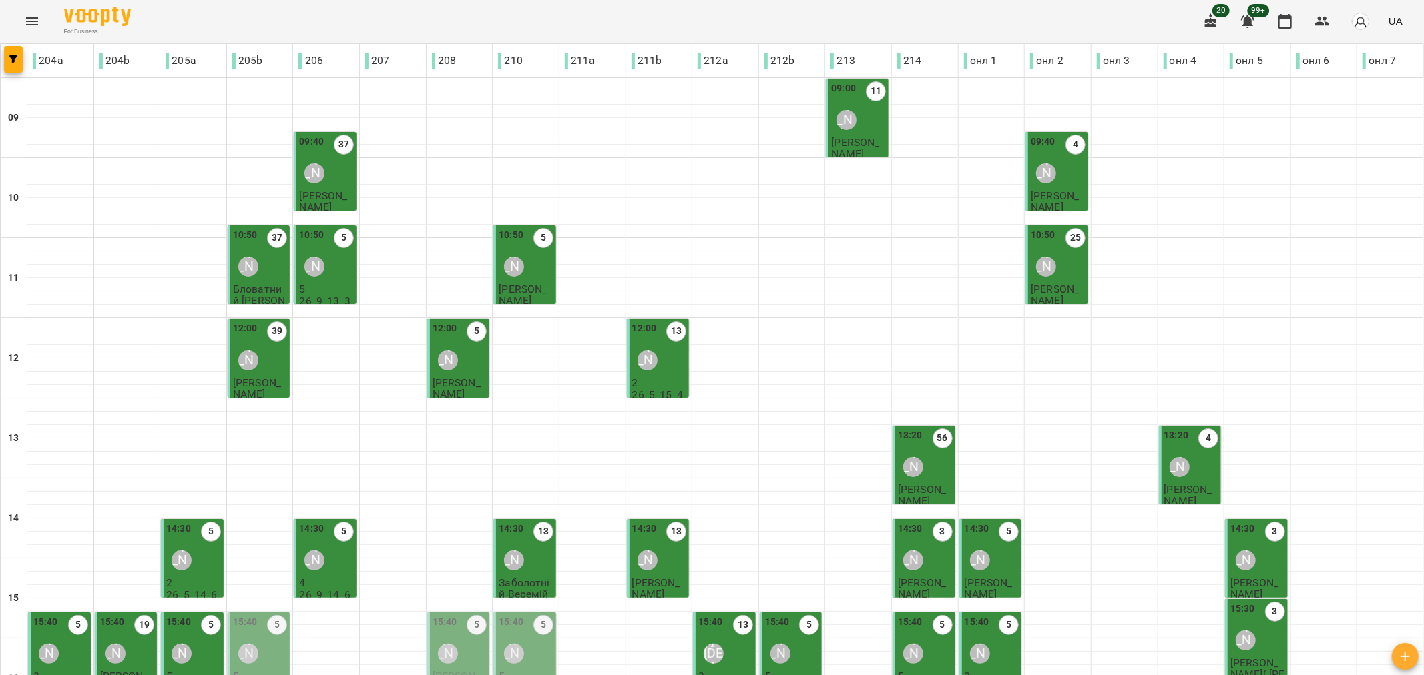
scroll to position [370, 0]
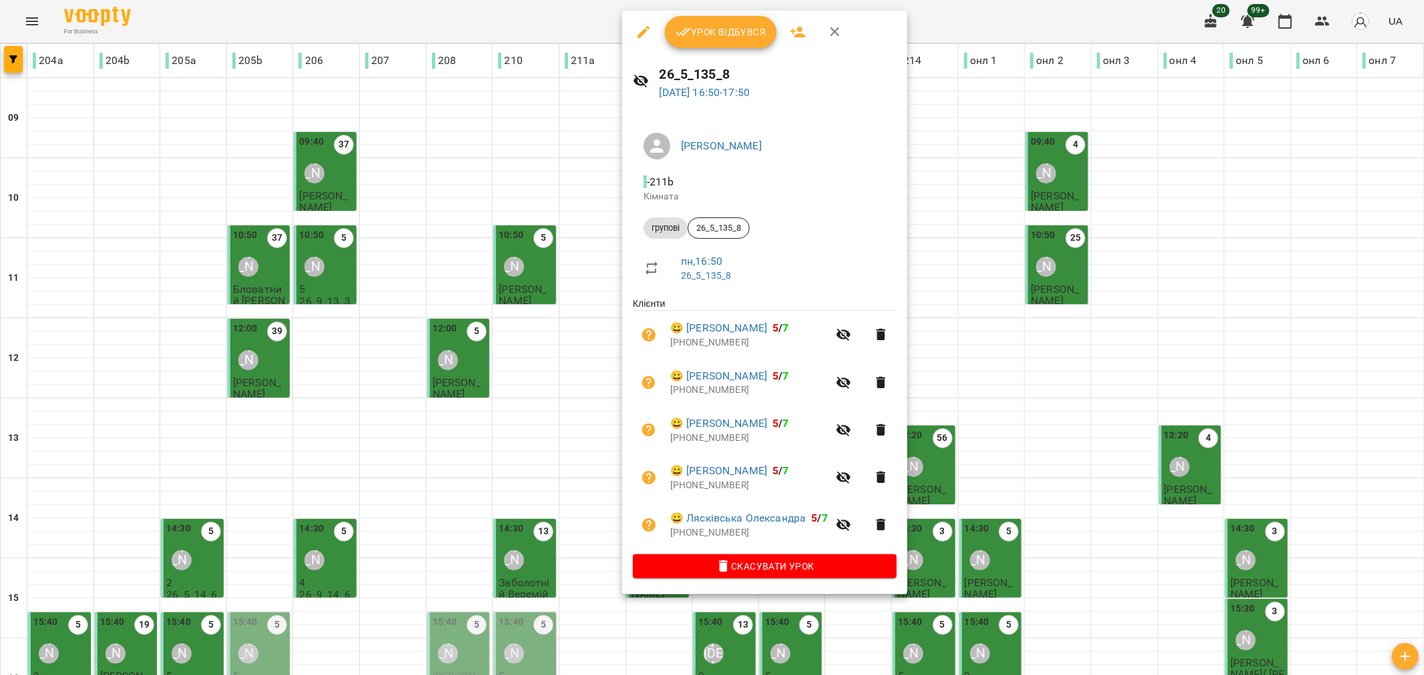
click at [742, 27] on span "Урок відбувся" at bounding box center [720, 32] width 91 height 16
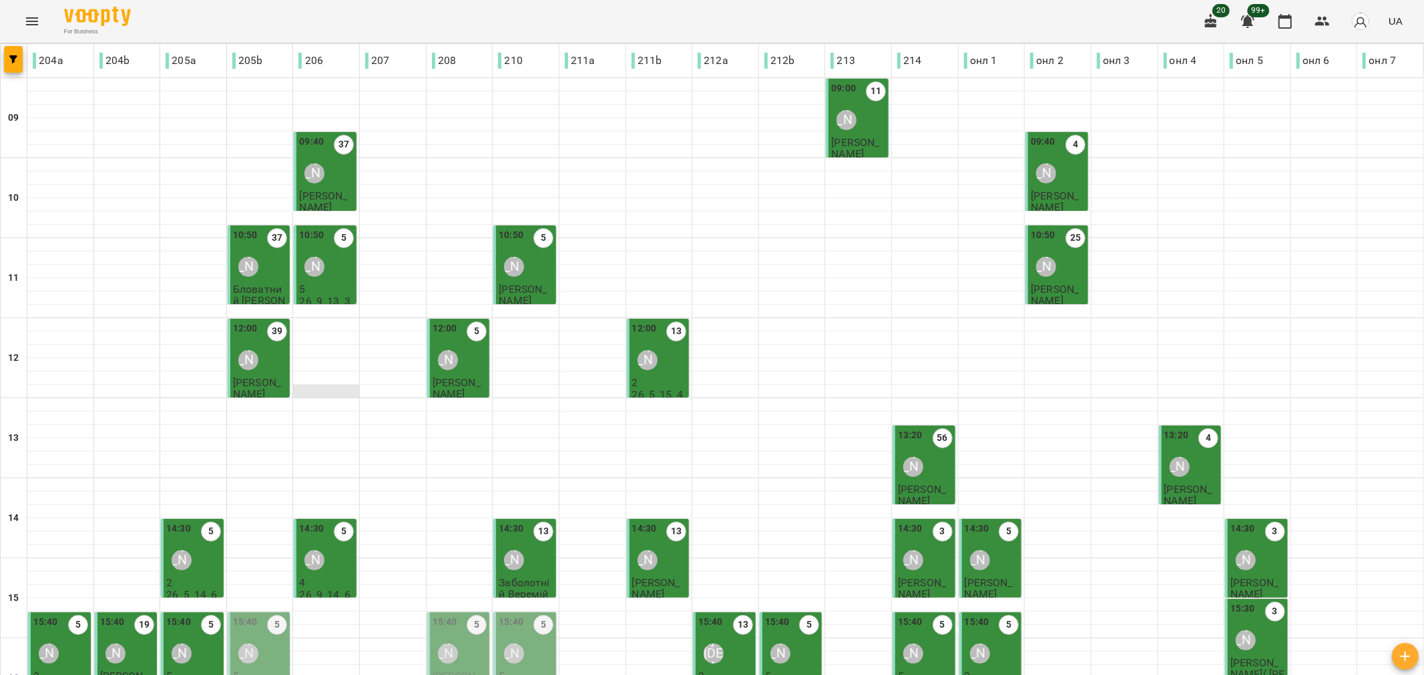
scroll to position [370, 0]
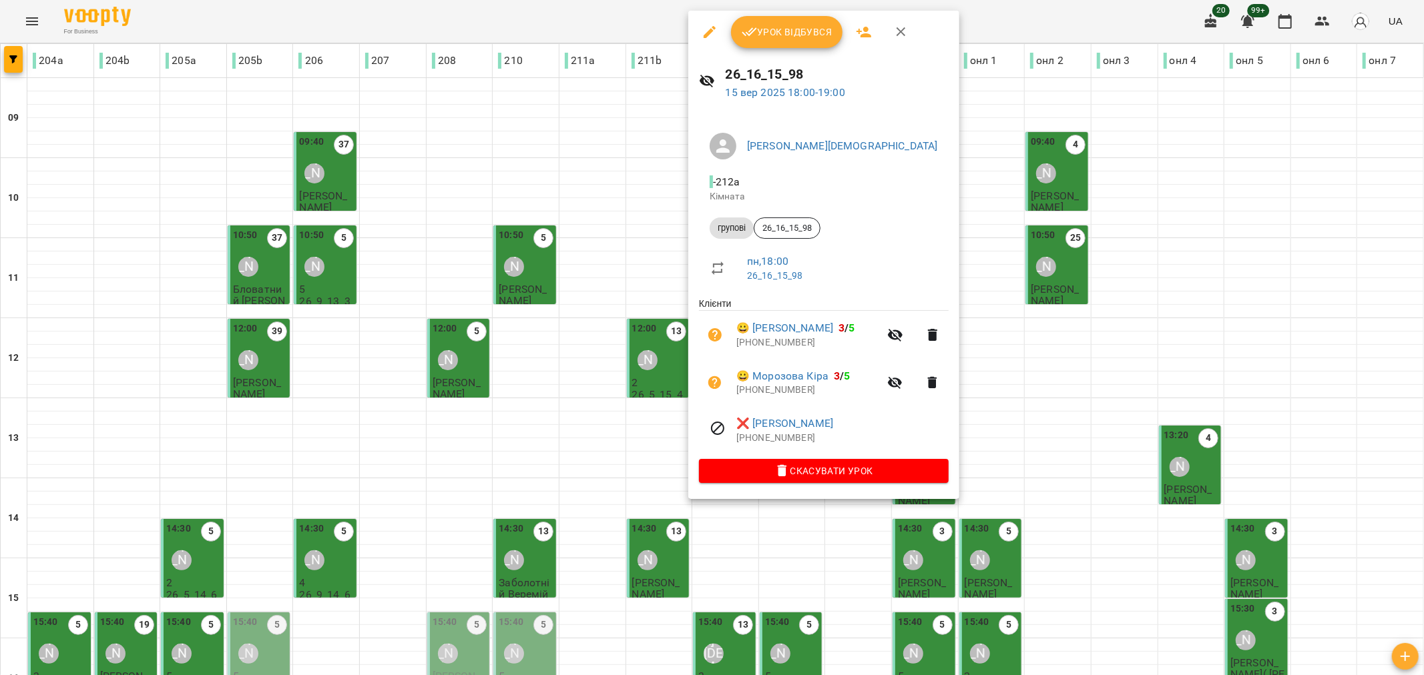
click at [784, 27] on span "Урок відбувся" at bounding box center [787, 32] width 91 height 16
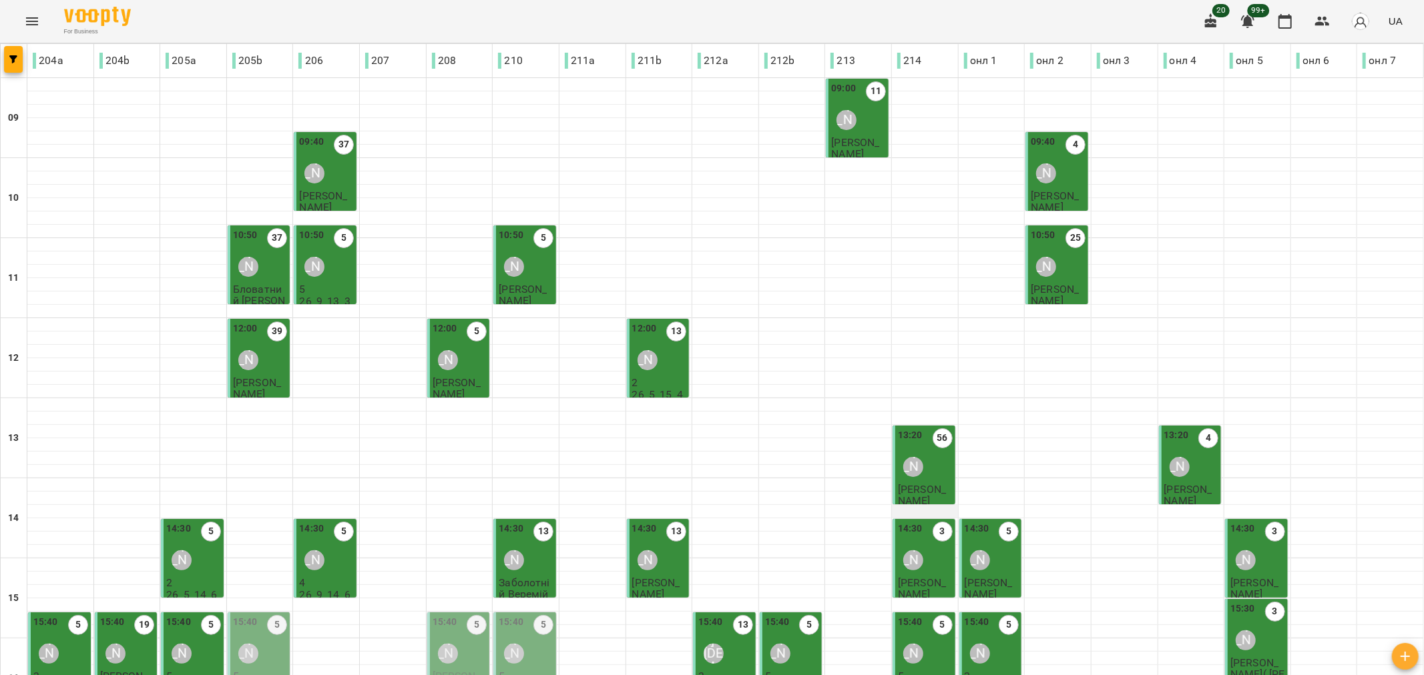
scroll to position [372, 0]
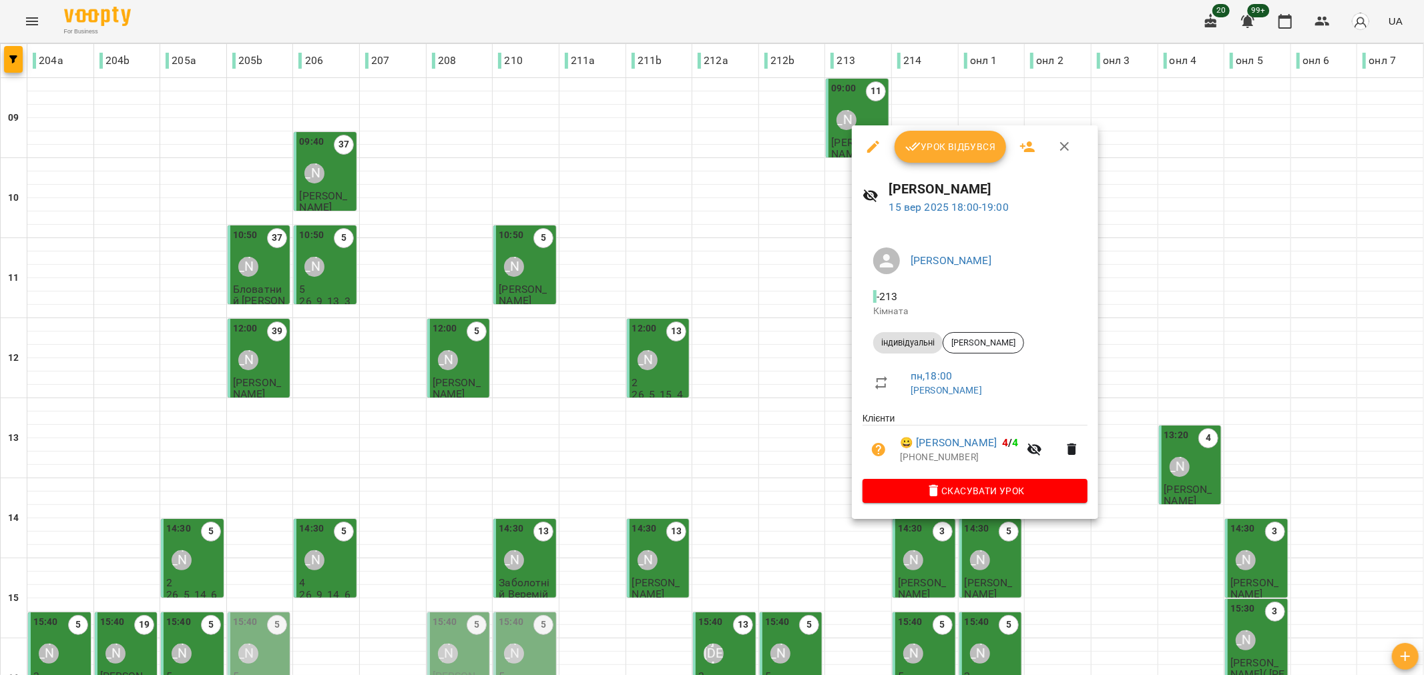
click at [950, 143] on span "Урок відбувся" at bounding box center [950, 147] width 91 height 16
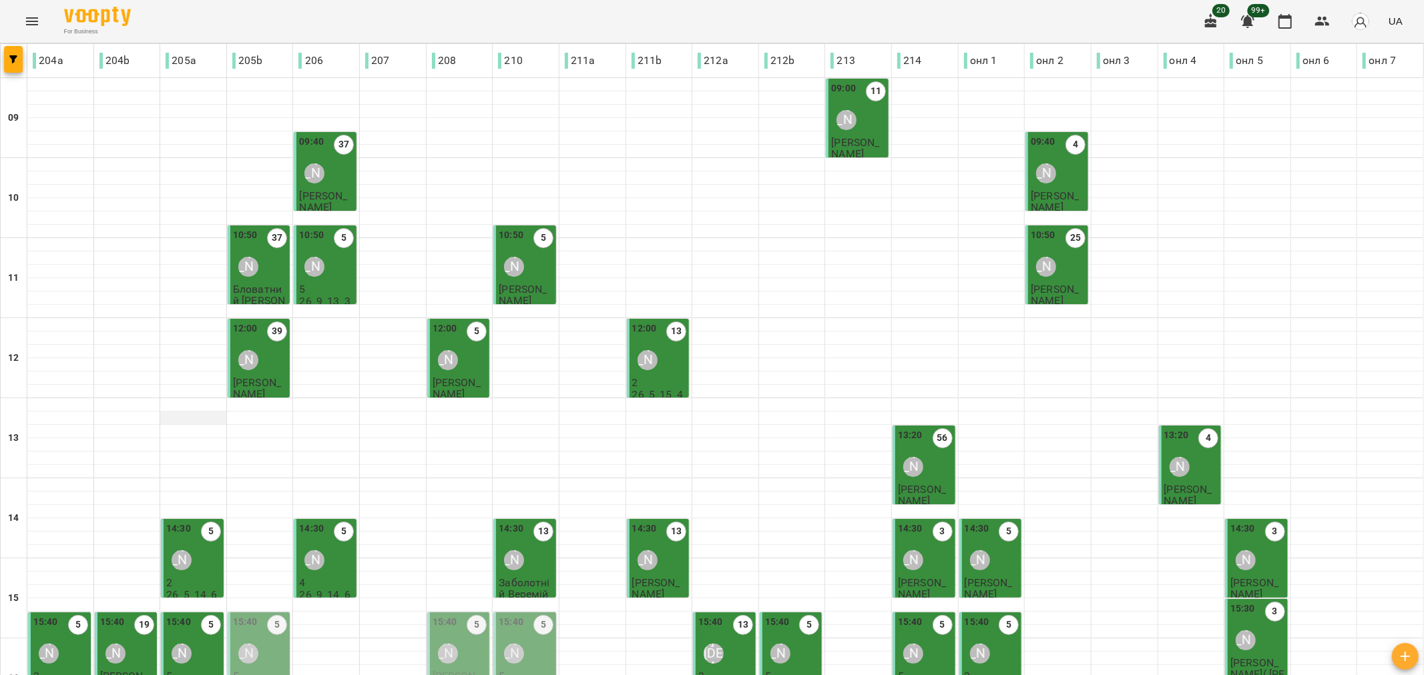
scroll to position [222, 0]
click at [264, 615] on div "15:40 5 Каріна Григоренко" at bounding box center [260, 642] width 55 height 54
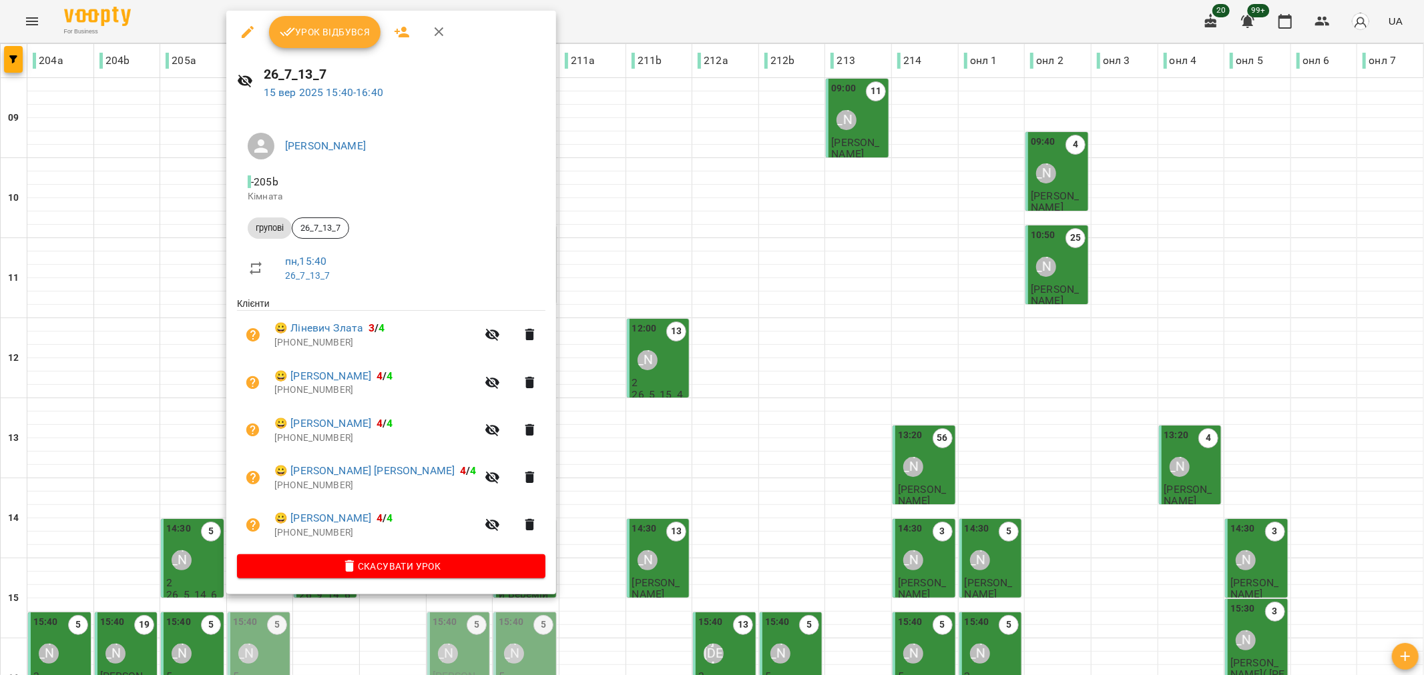
scroll to position [222, 0]
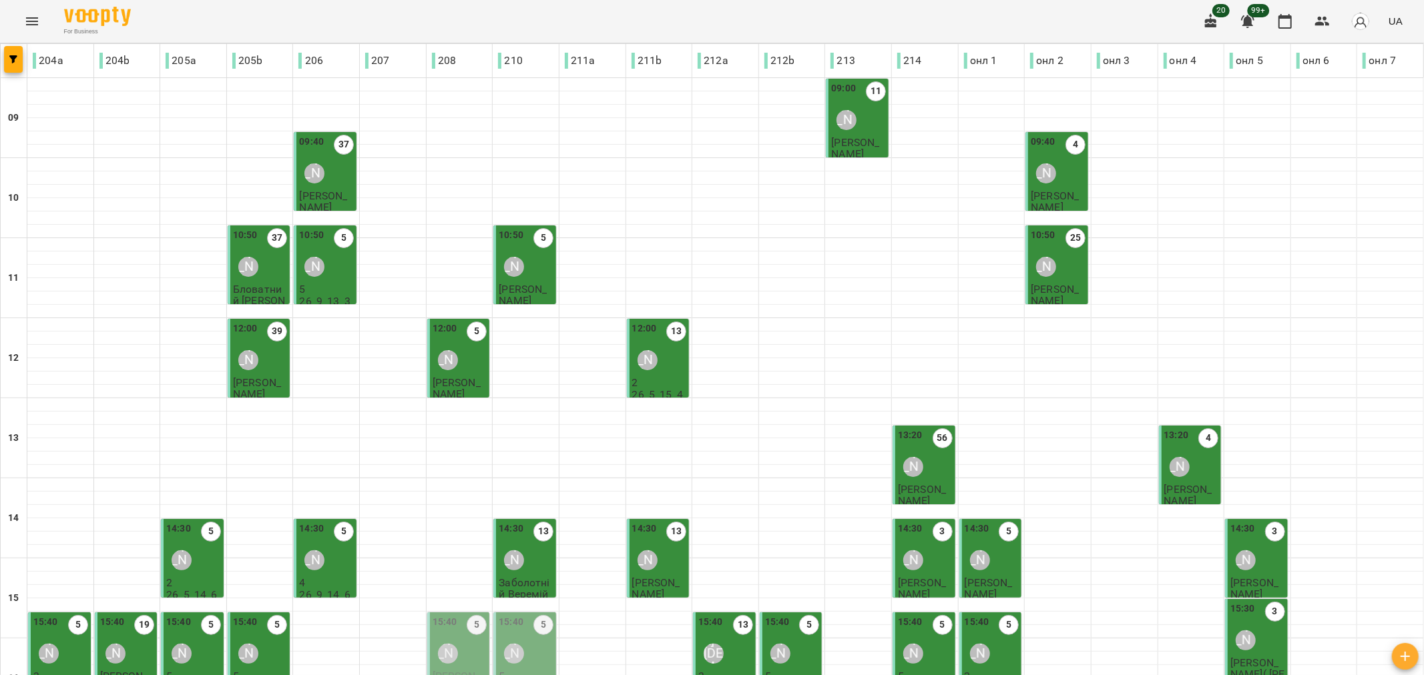
scroll to position [372, 0]
click at [457, 639] on div "[PERSON_NAME]" at bounding box center [447, 654] width 31 height 31
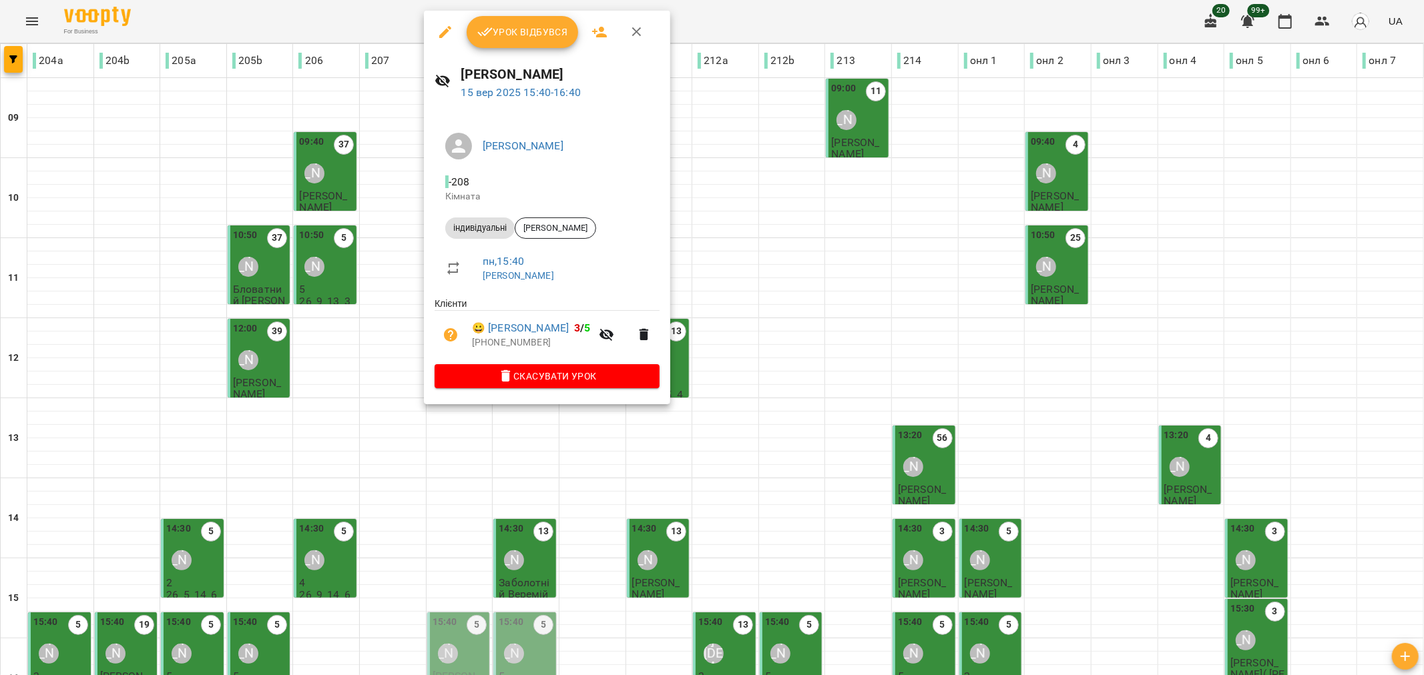
click at [528, 37] on span "Урок відбувся" at bounding box center [522, 32] width 91 height 16
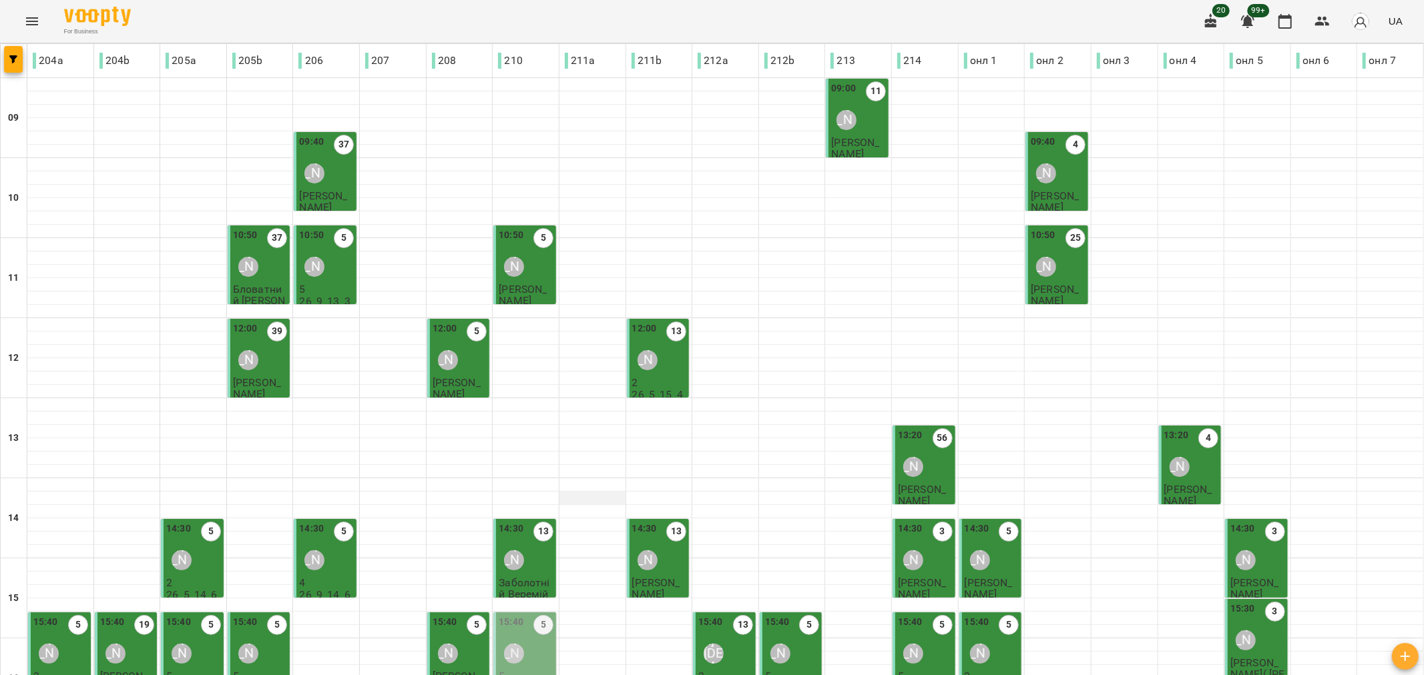
scroll to position [370, 0]
click at [505, 644] on div "[PERSON_NAME]" at bounding box center [514, 654] width 20 height 20
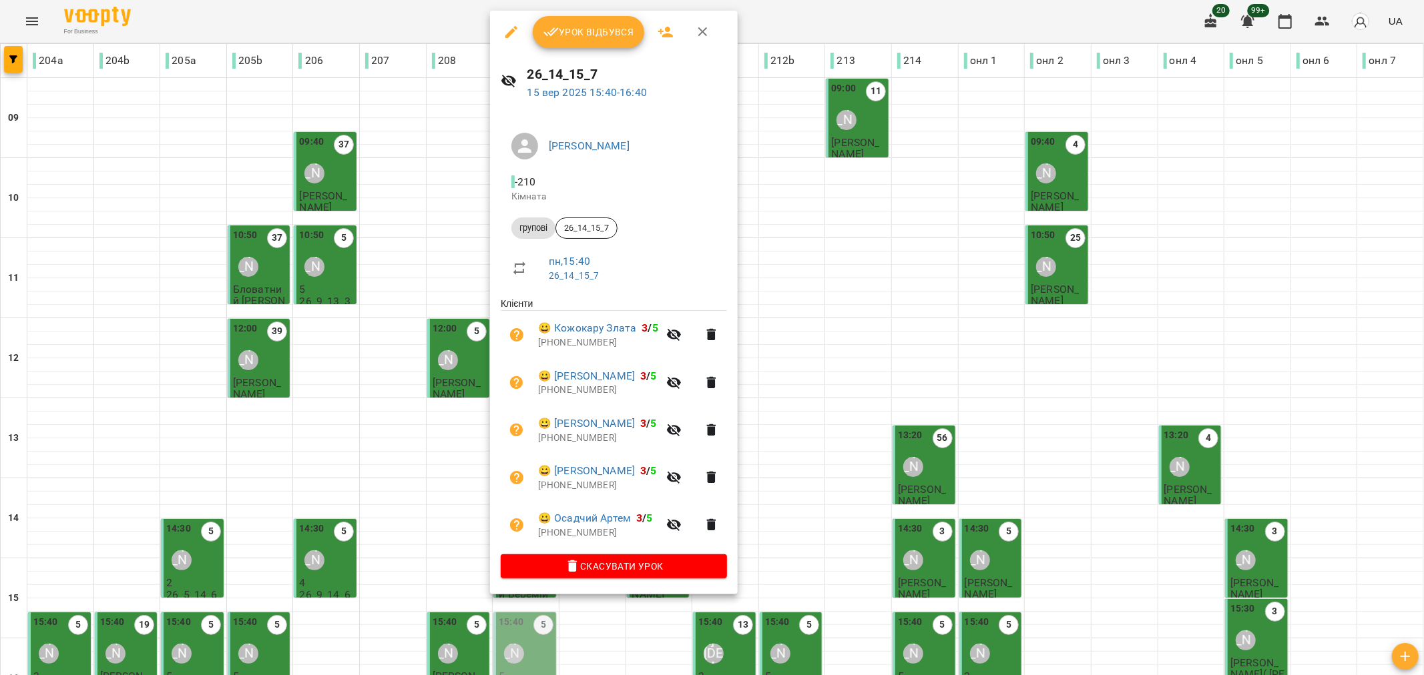
click at [591, 24] on span "Урок відбувся" at bounding box center [588, 32] width 91 height 16
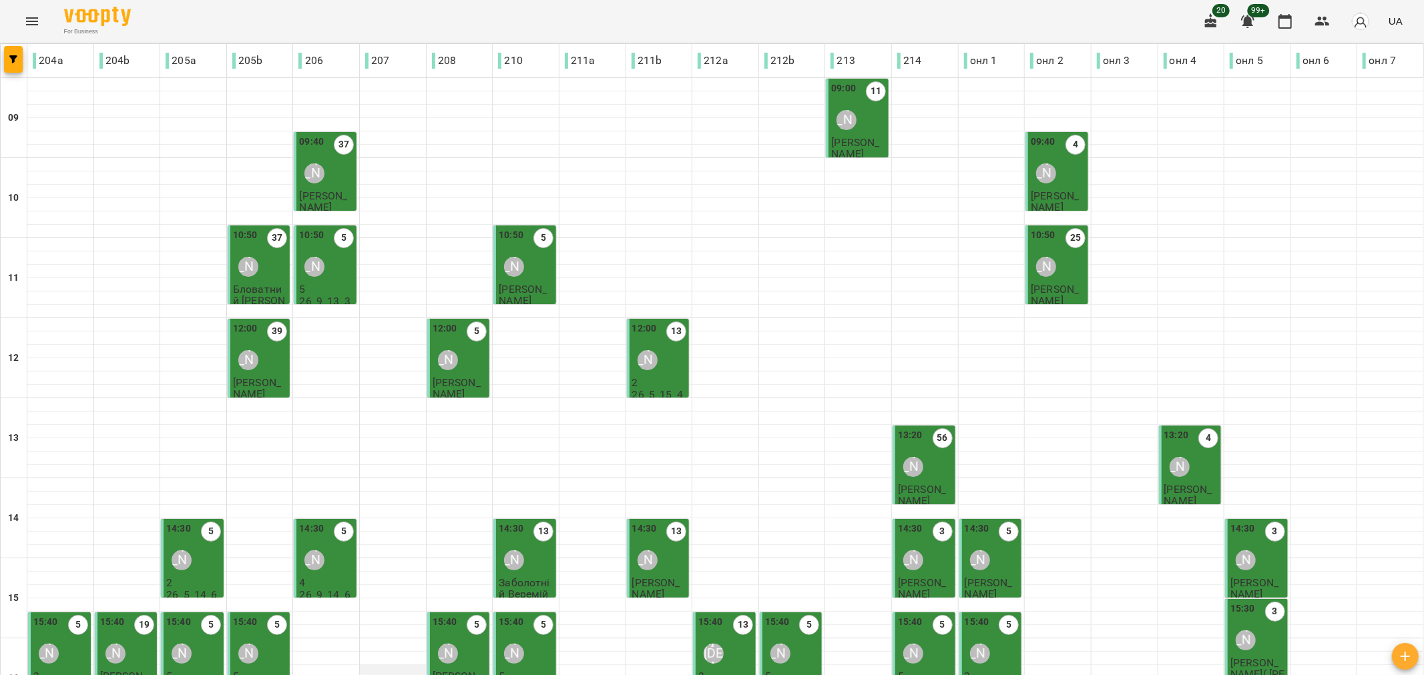
scroll to position [372, 0]
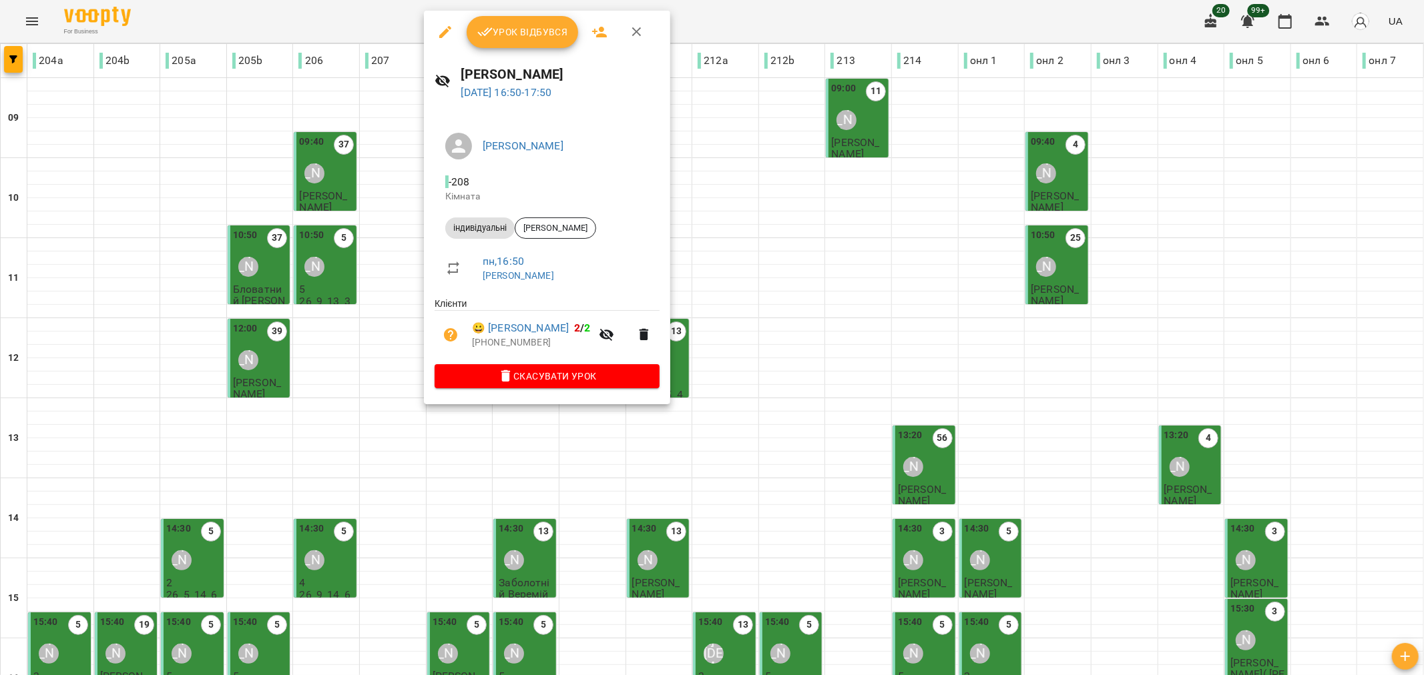
click at [525, 37] on span "Урок відбувся" at bounding box center [522, 32] width 91 height 16
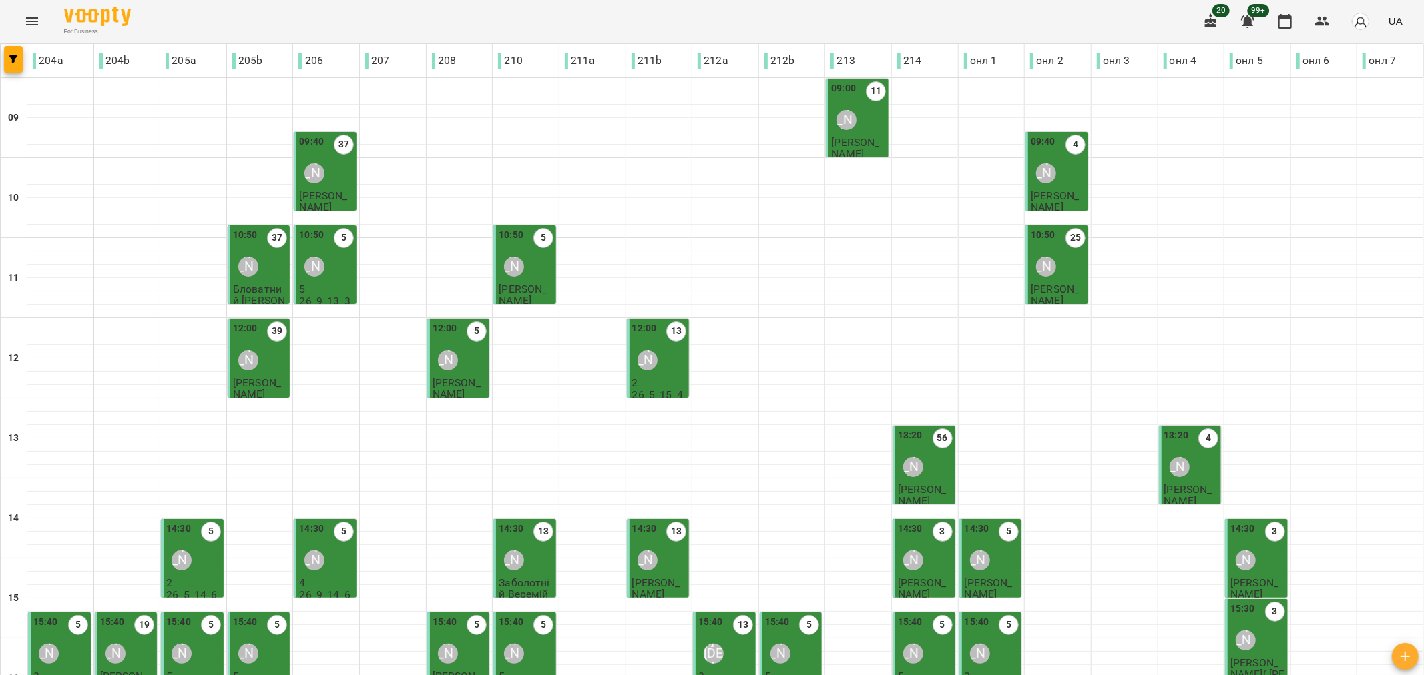
scroll to position [372, 0]
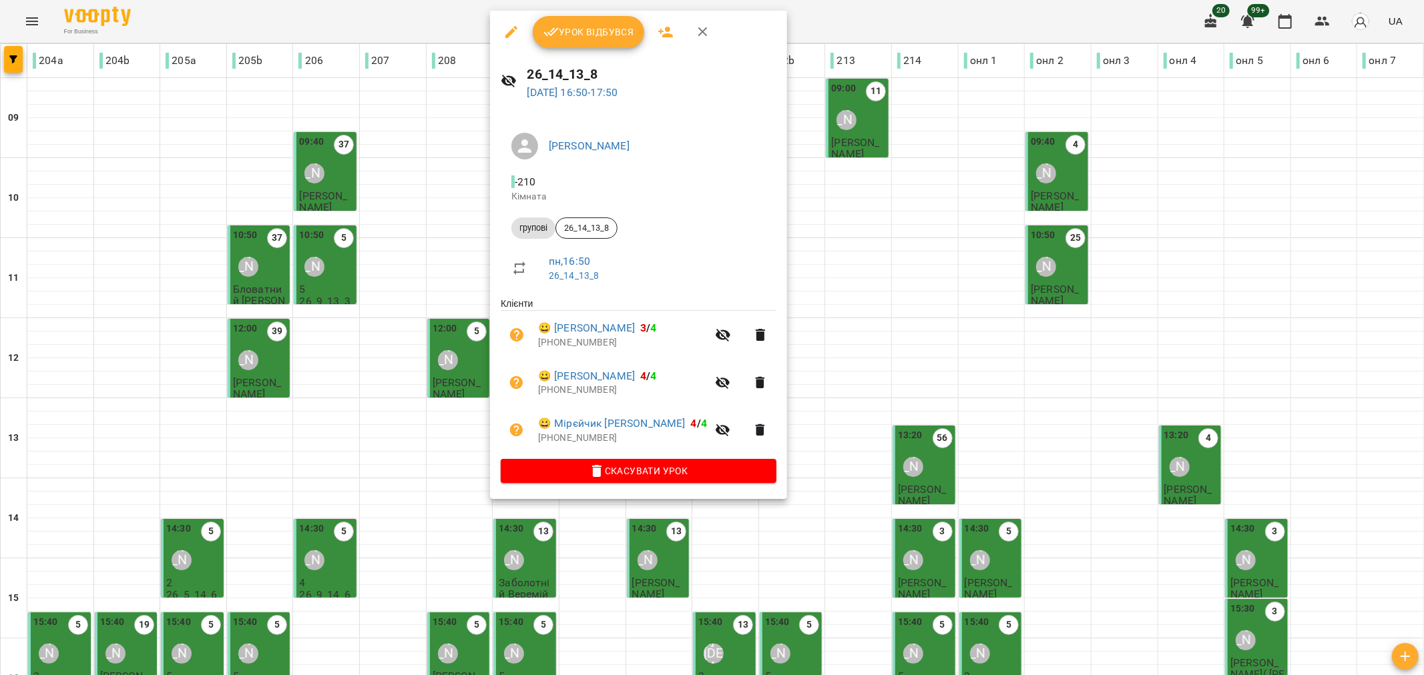
click at [588, 35] on span "Урок відбувся" at bounding box center [588, 32] width 91 height 16
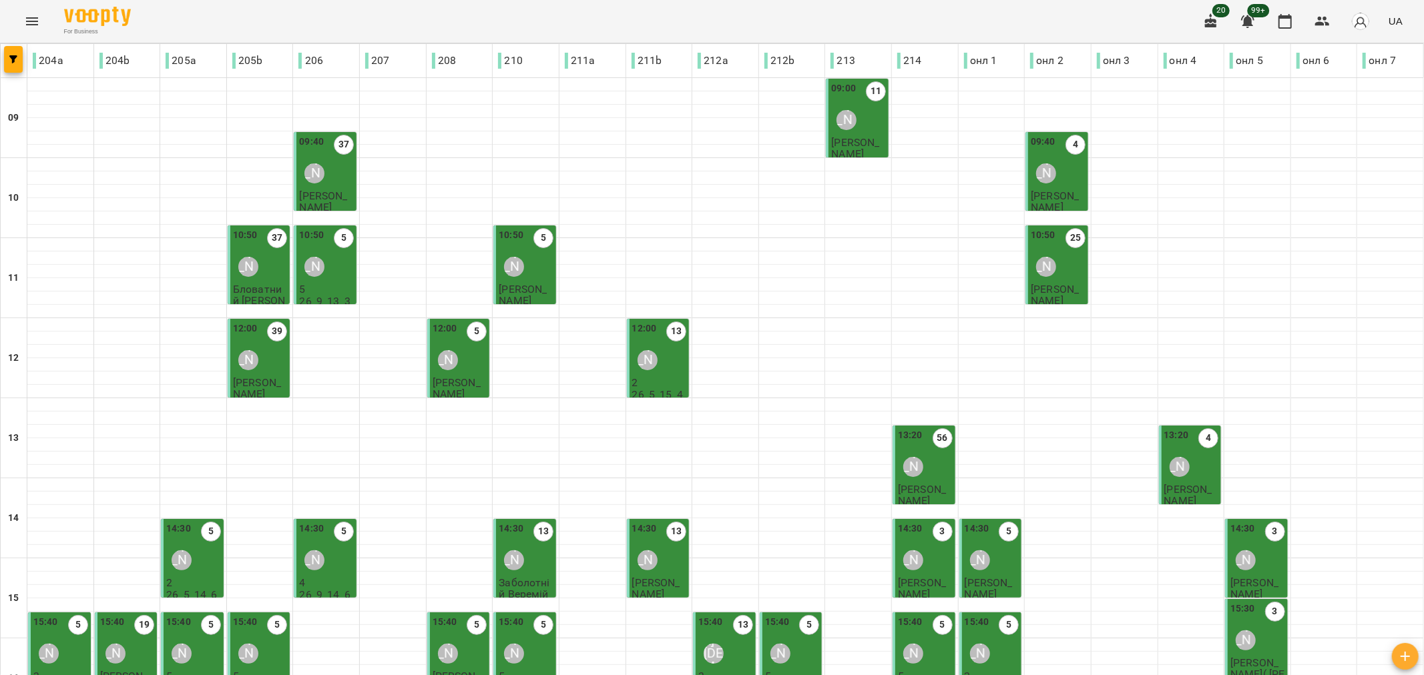
scroll to position [372, 0]
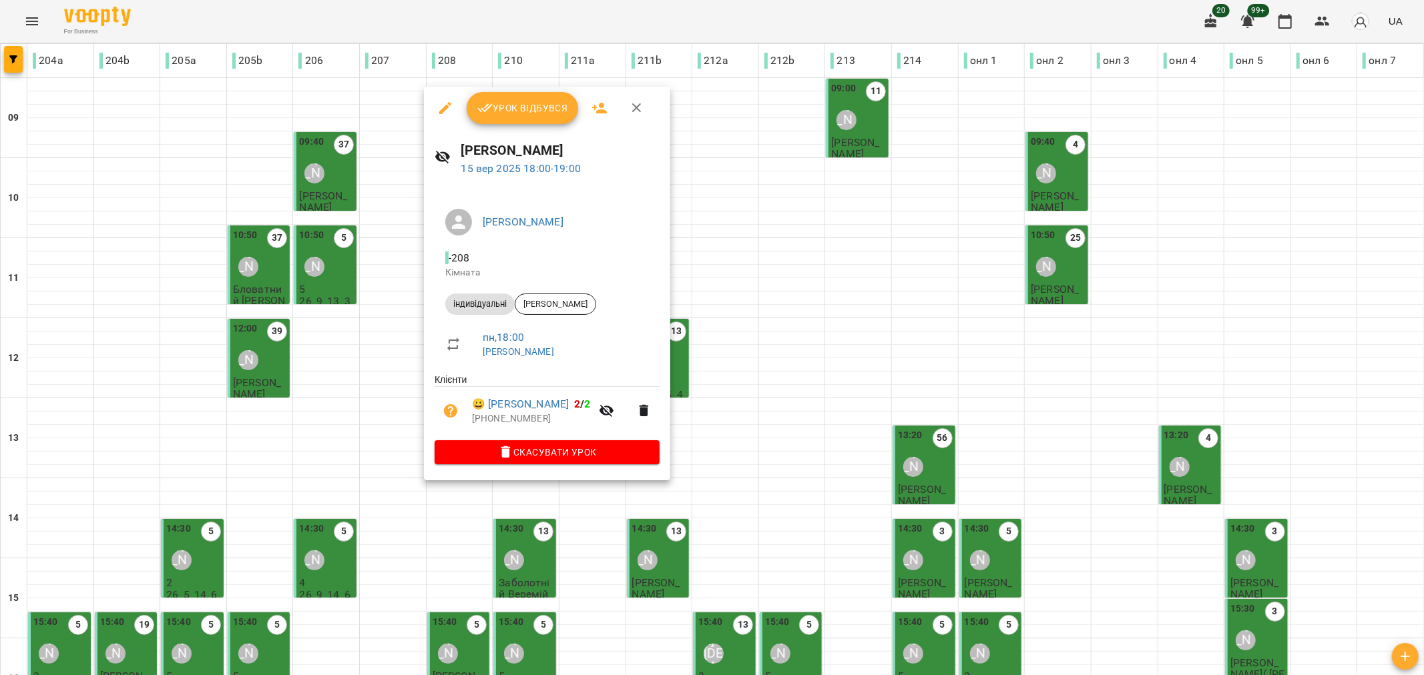
click at [519, 105] on span "Урок відбувся" at bounding box center [522, 108] width 91 height 16
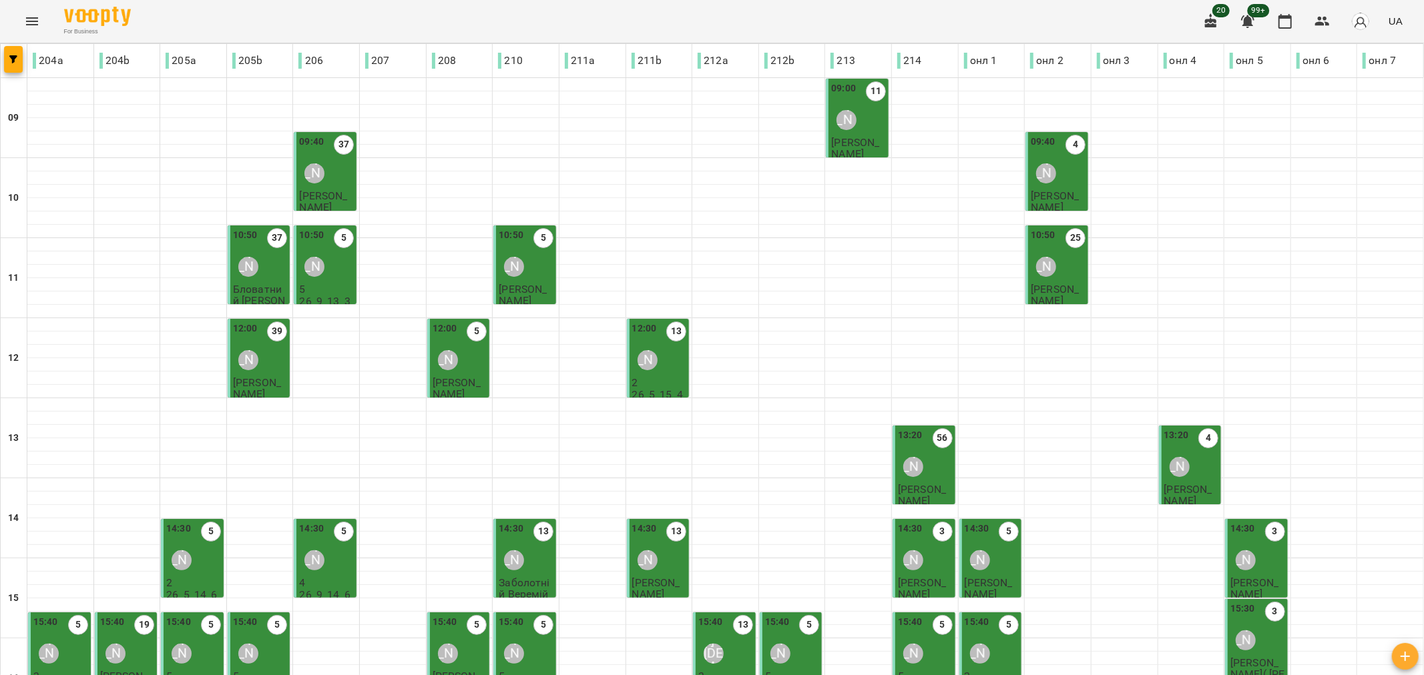
scroll to position [370, 0]
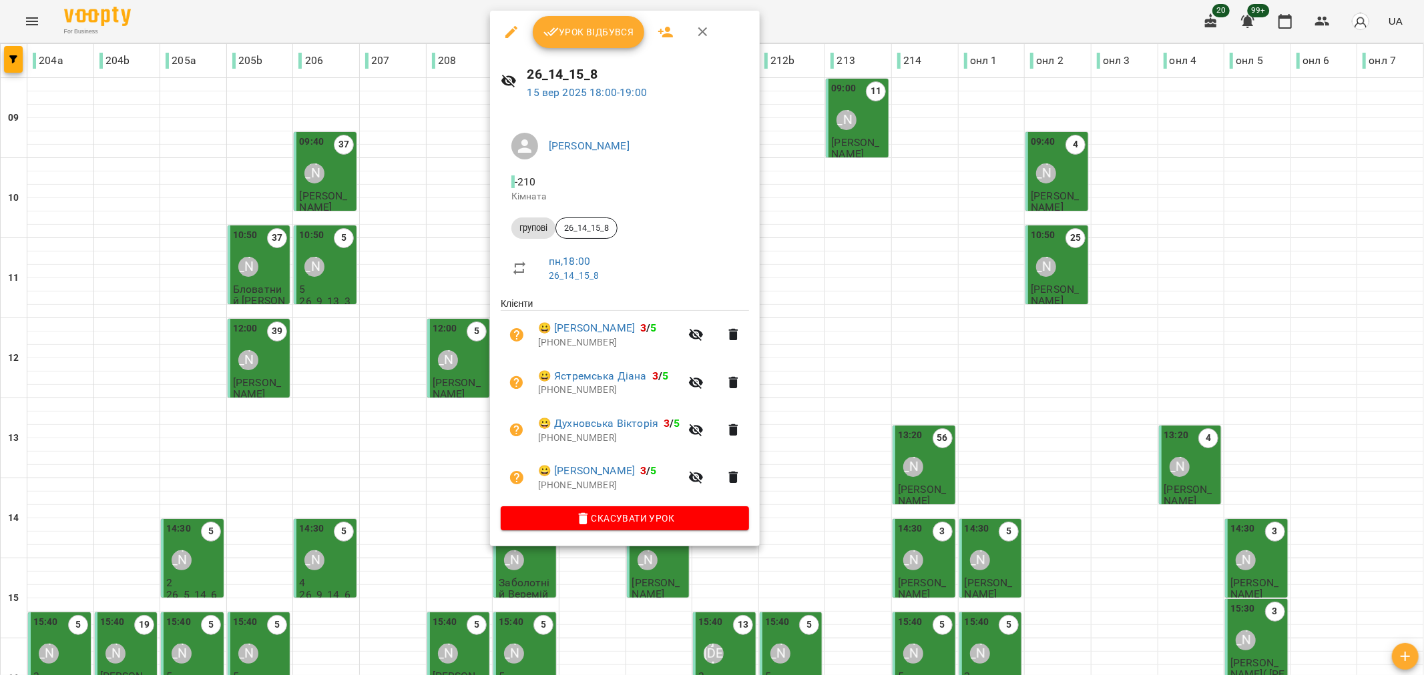
click at [589, 37] on span "Урок відбувся" at bounding box center [588, 32] width 91 height 16
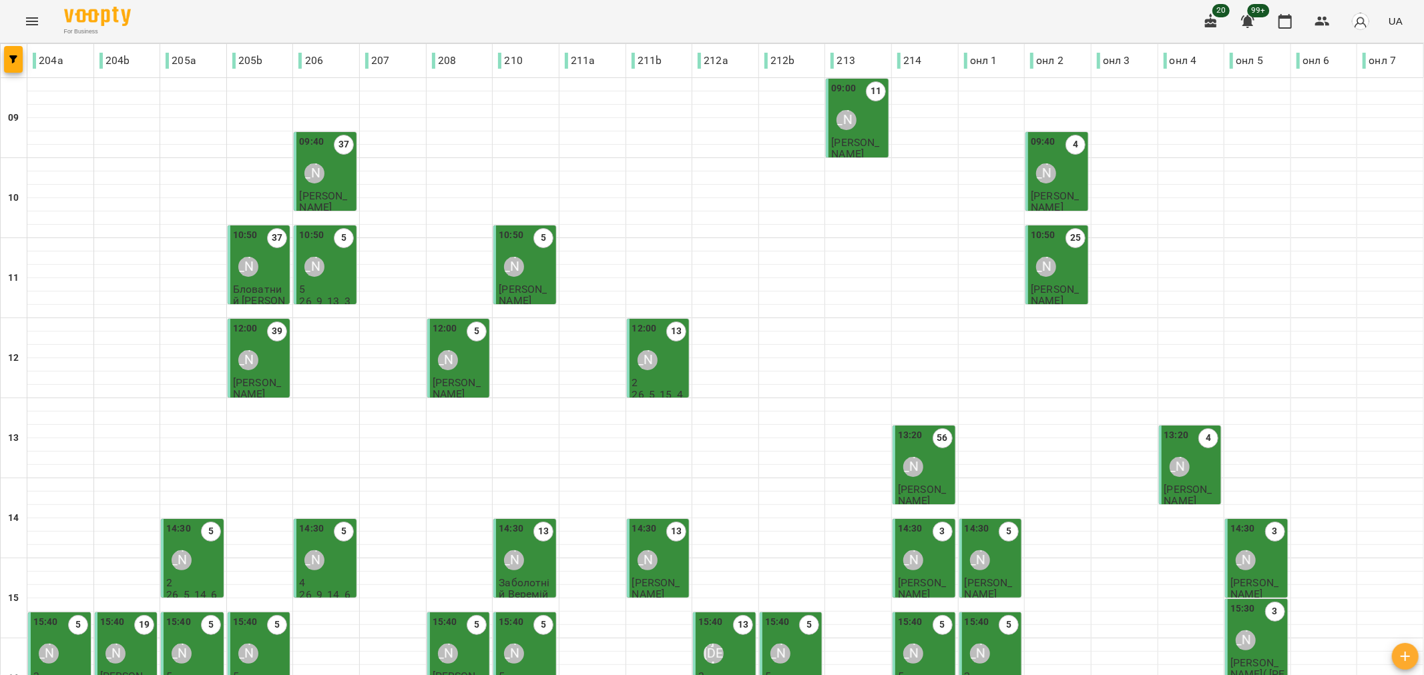
scroll to position [372, 0]
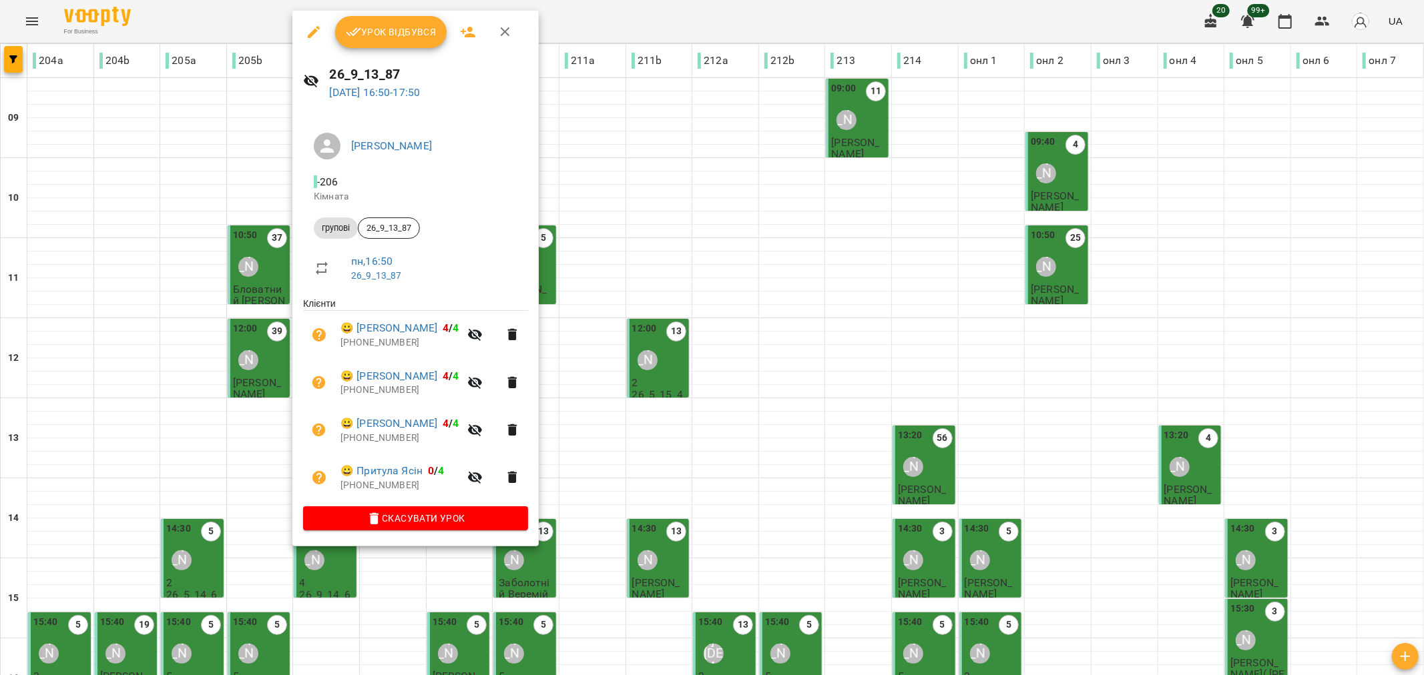
click at [419, 24] on span "Урок відбувся" at bounding box center [391, 32] width 91 height 16
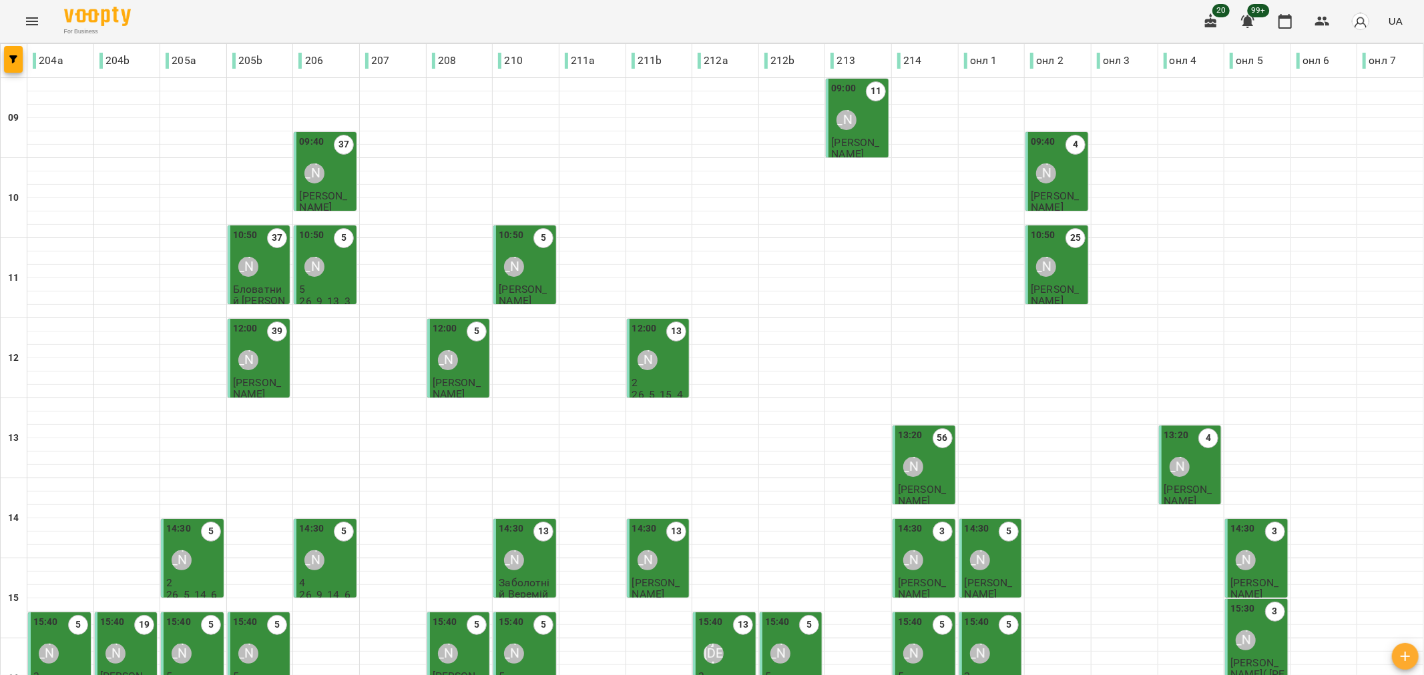
scroll to position [372, 0]
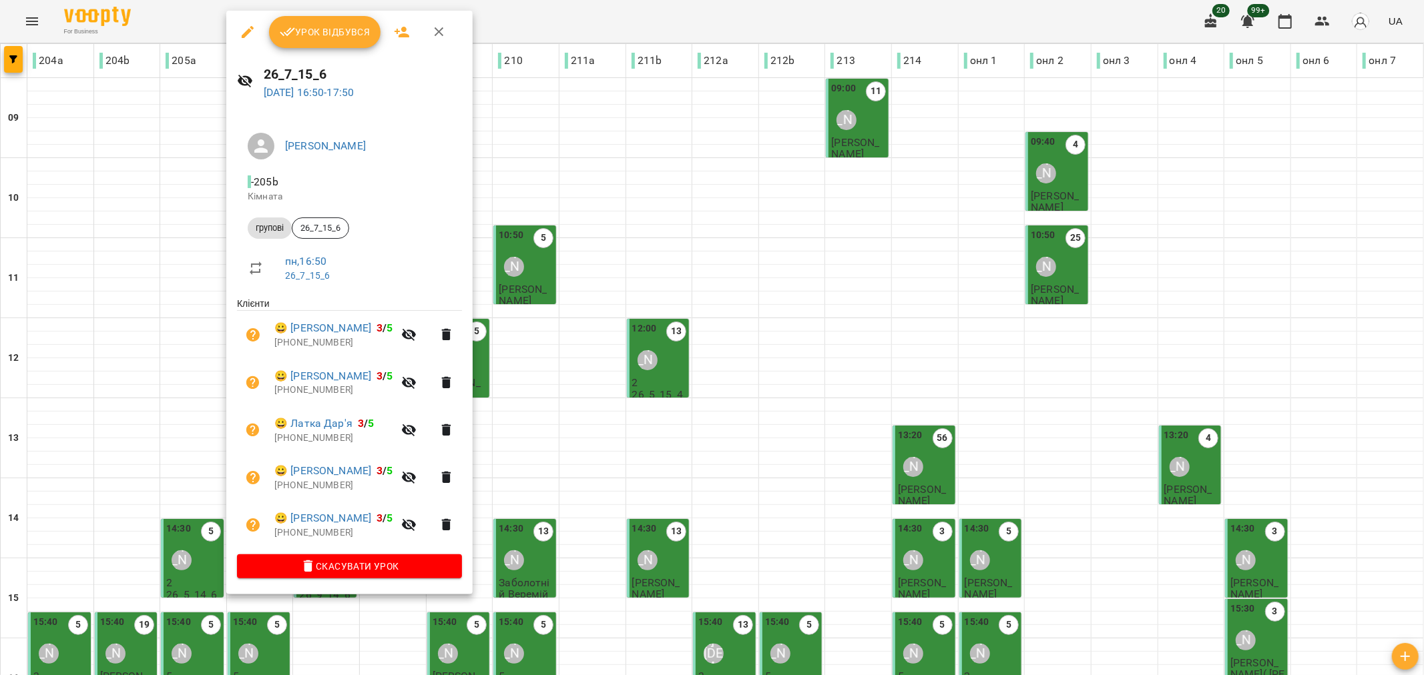
click at [325, 35] on span "Урок відбувся" at bounding box center [325, 32] width 91 height 16
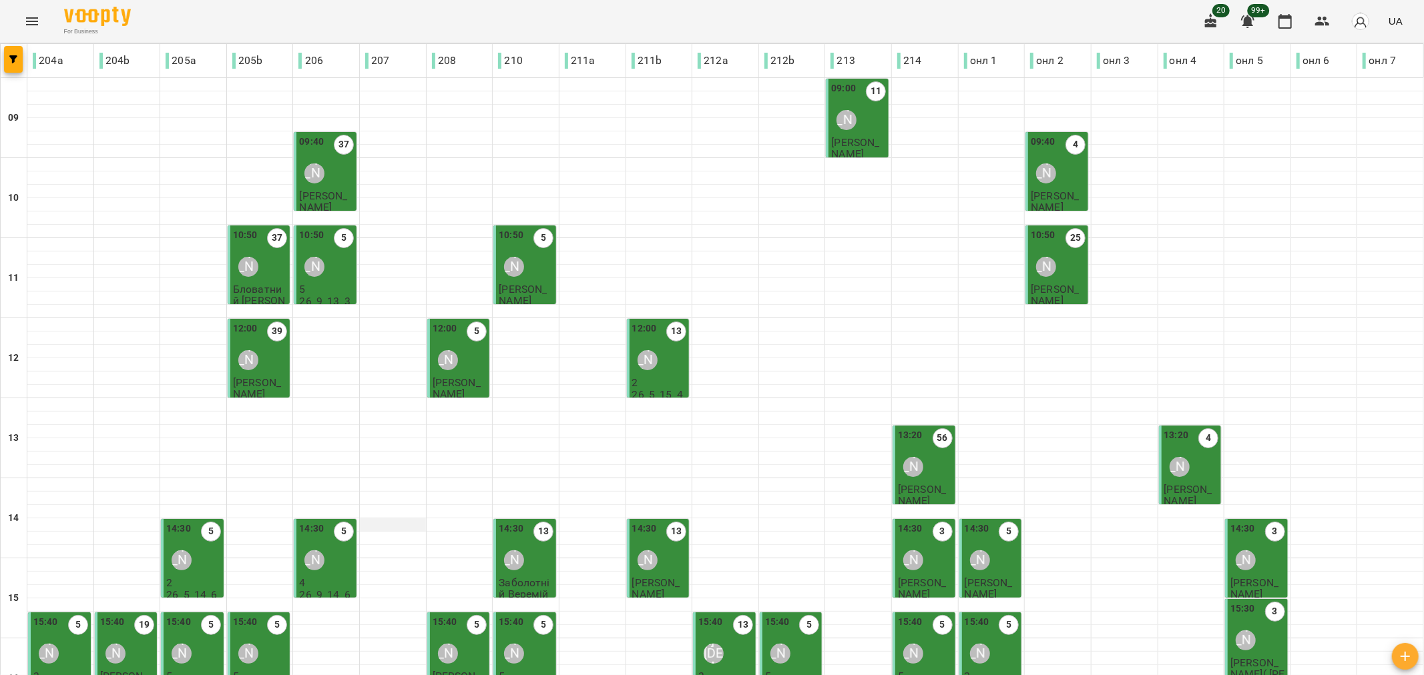
scroll to position [370, 0]
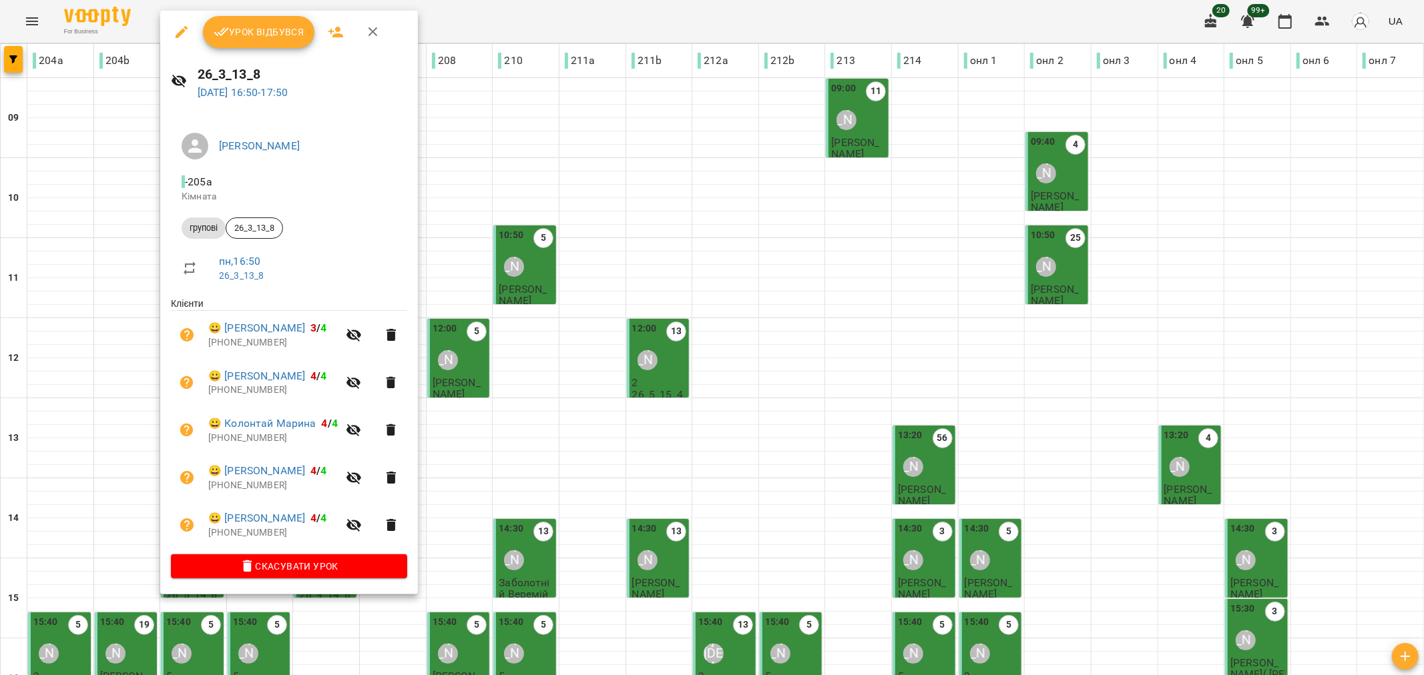
click at [271, 47] on button "Урок відбувся" at bounding box center [259, 32] width 112 height 32
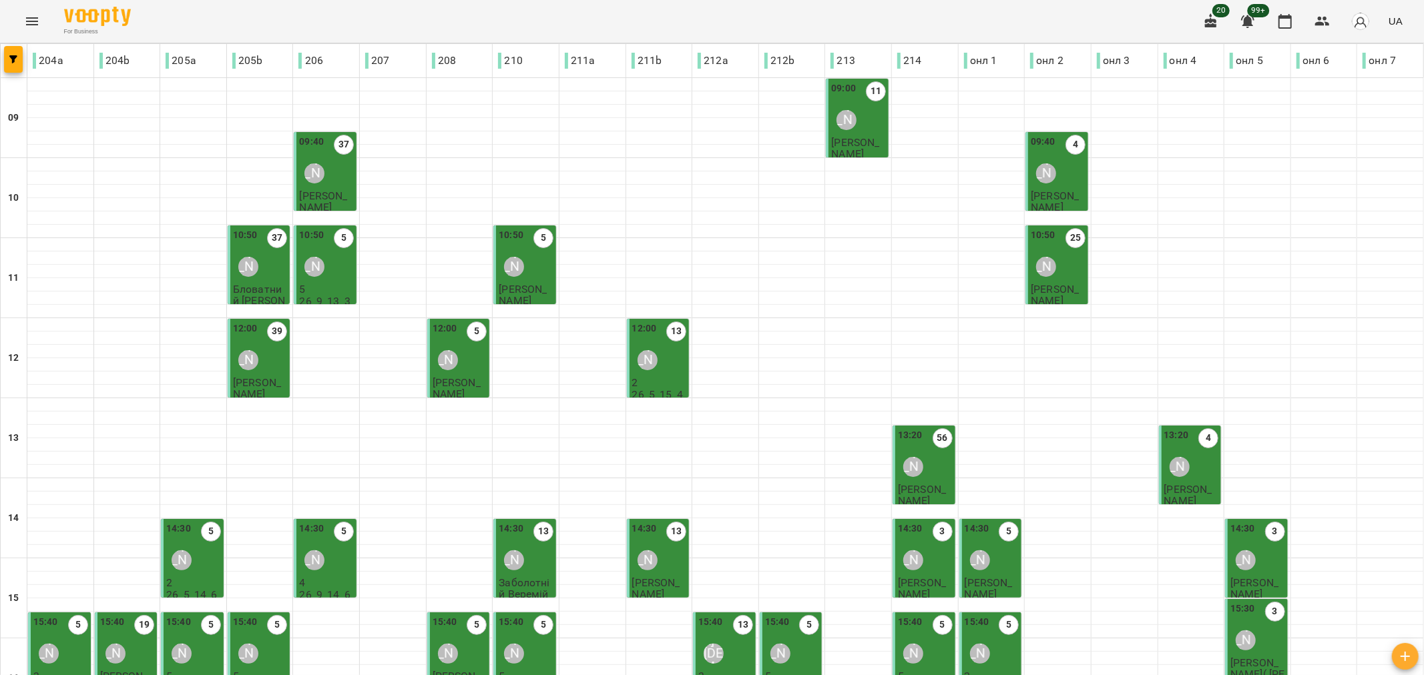
scroll to position [372, 0]
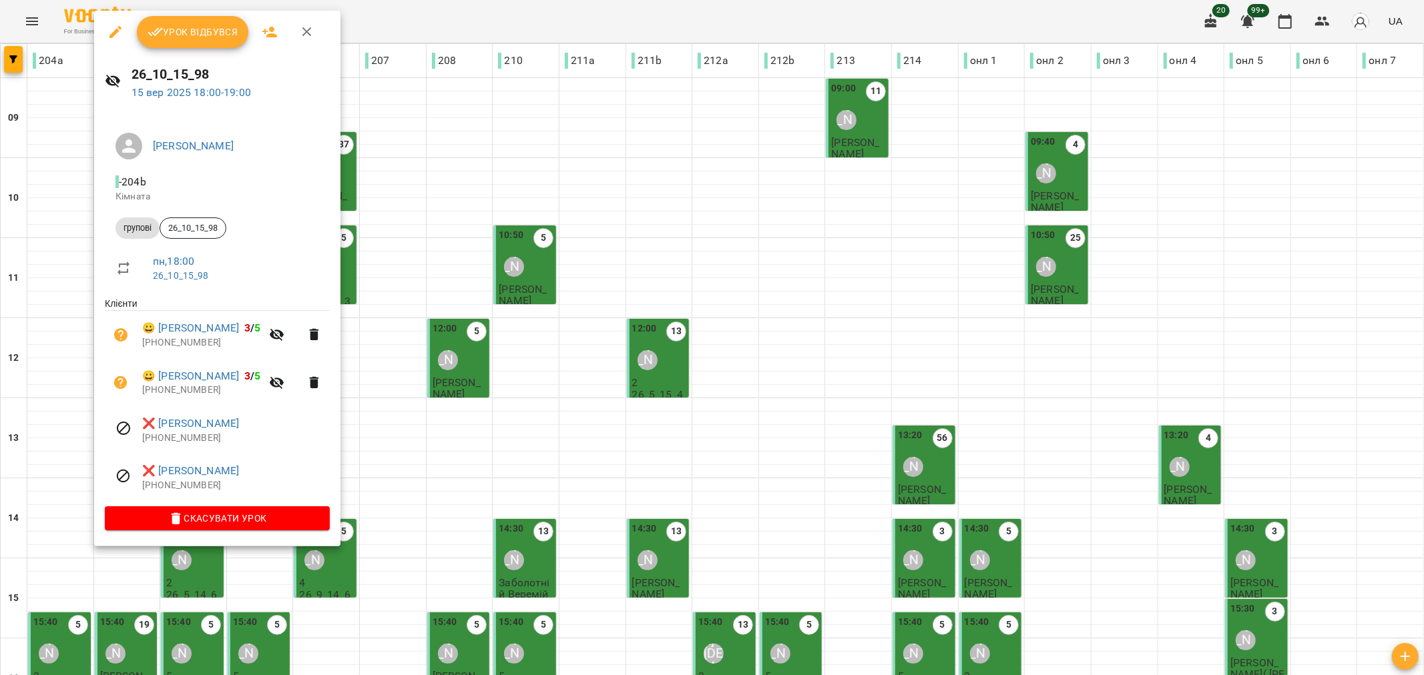
click at [214, 28] on span "Урок відбувся" at bounding box center [193, 32] width 91 height 16
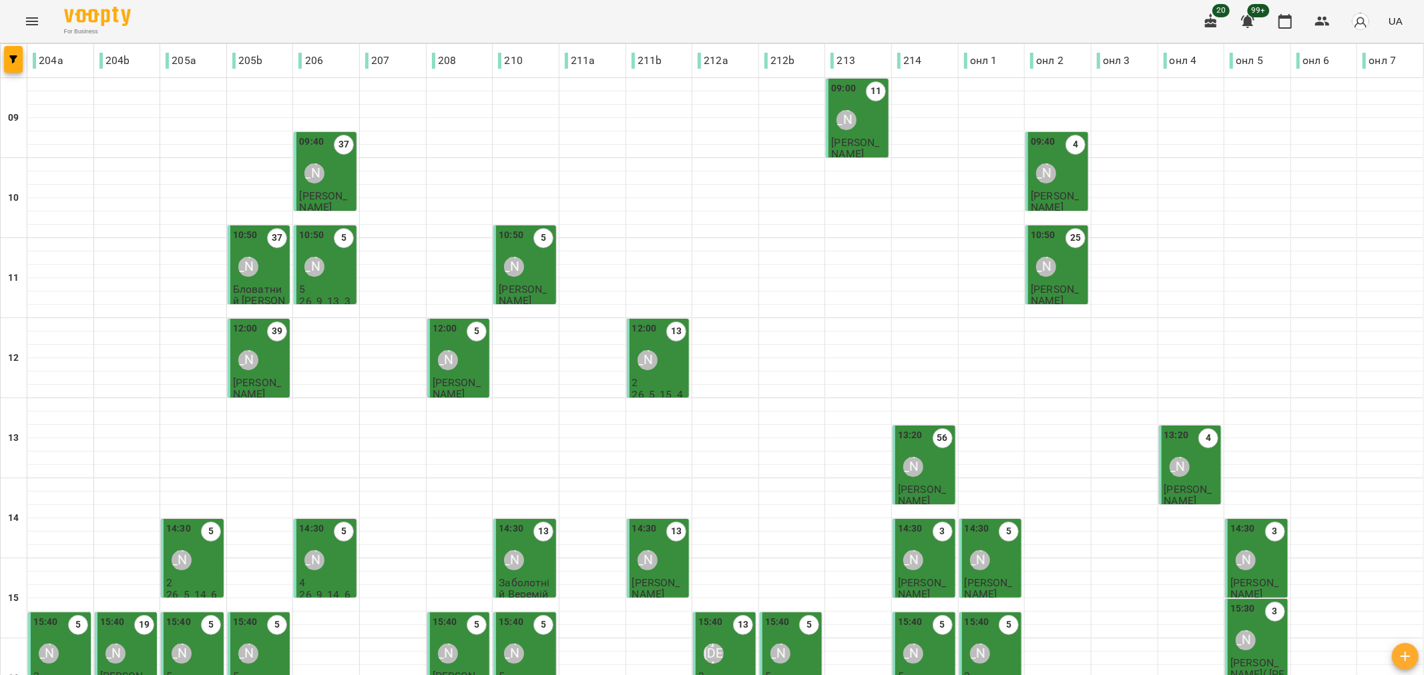
scroll to position [372, 0]
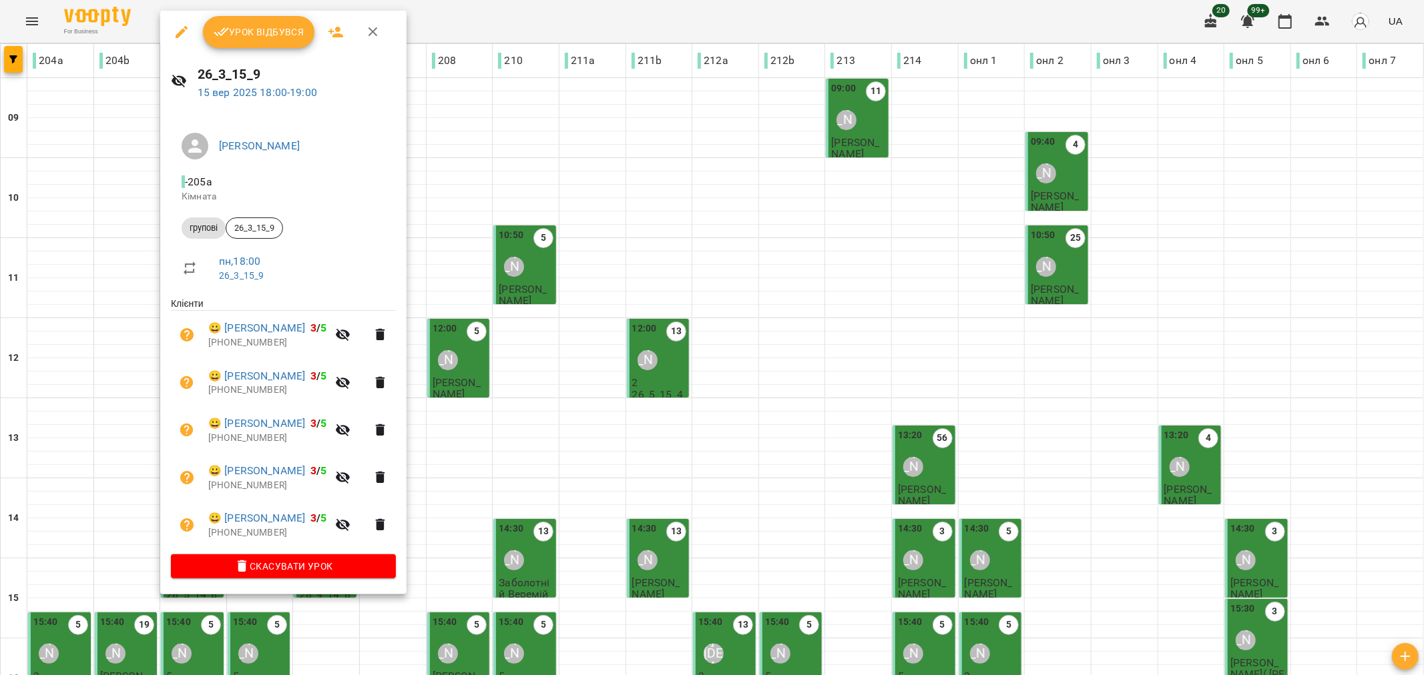
click at [279, 37] on span "Урок відбувся" at bounding box center [259, 32] width 91 height 16
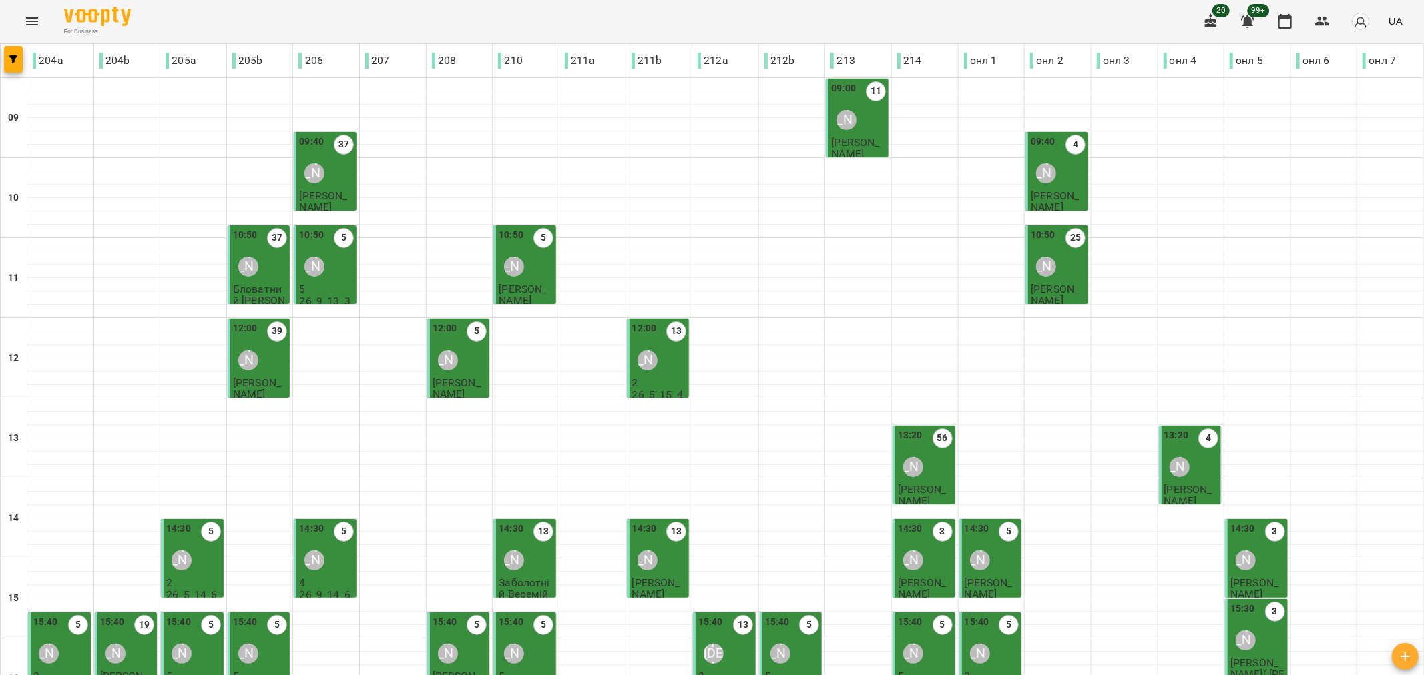
scroll to position [372, 0]
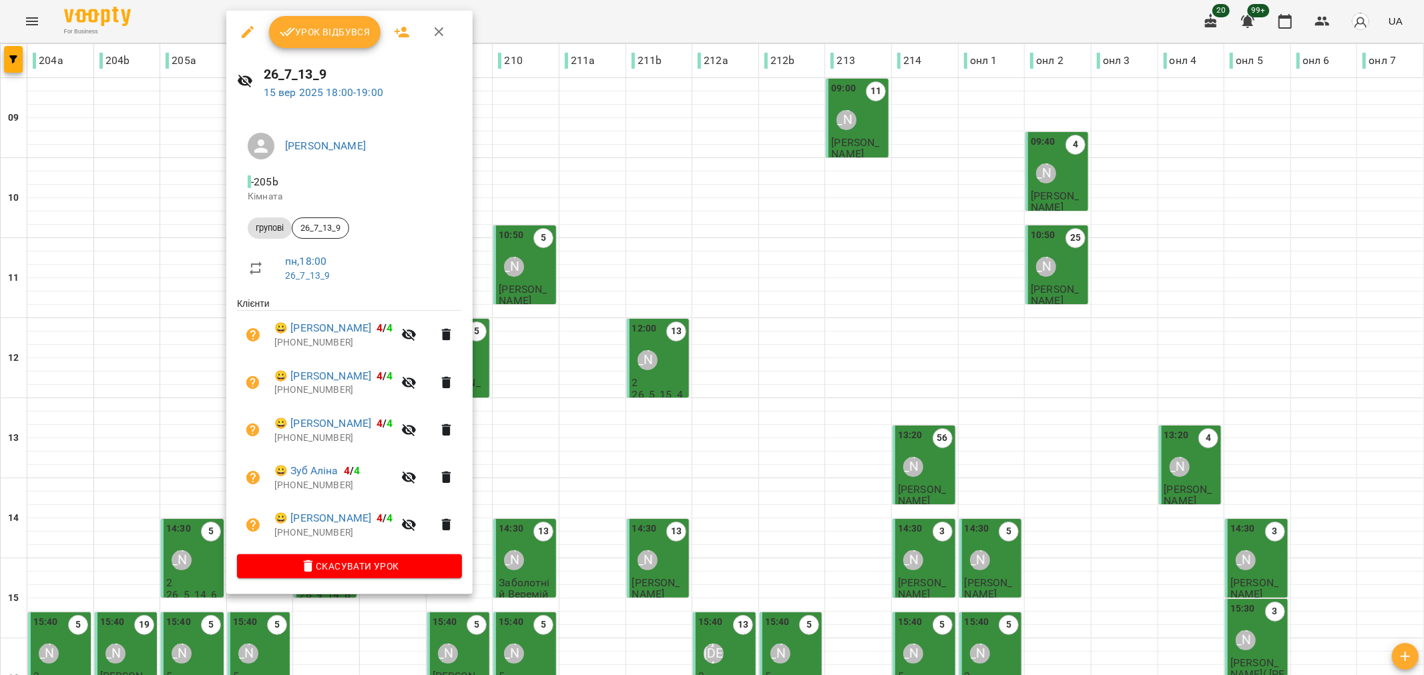
click at [319, 31] on span "Урок відбувся" at bounding box center [325, 32] width 91 height 16
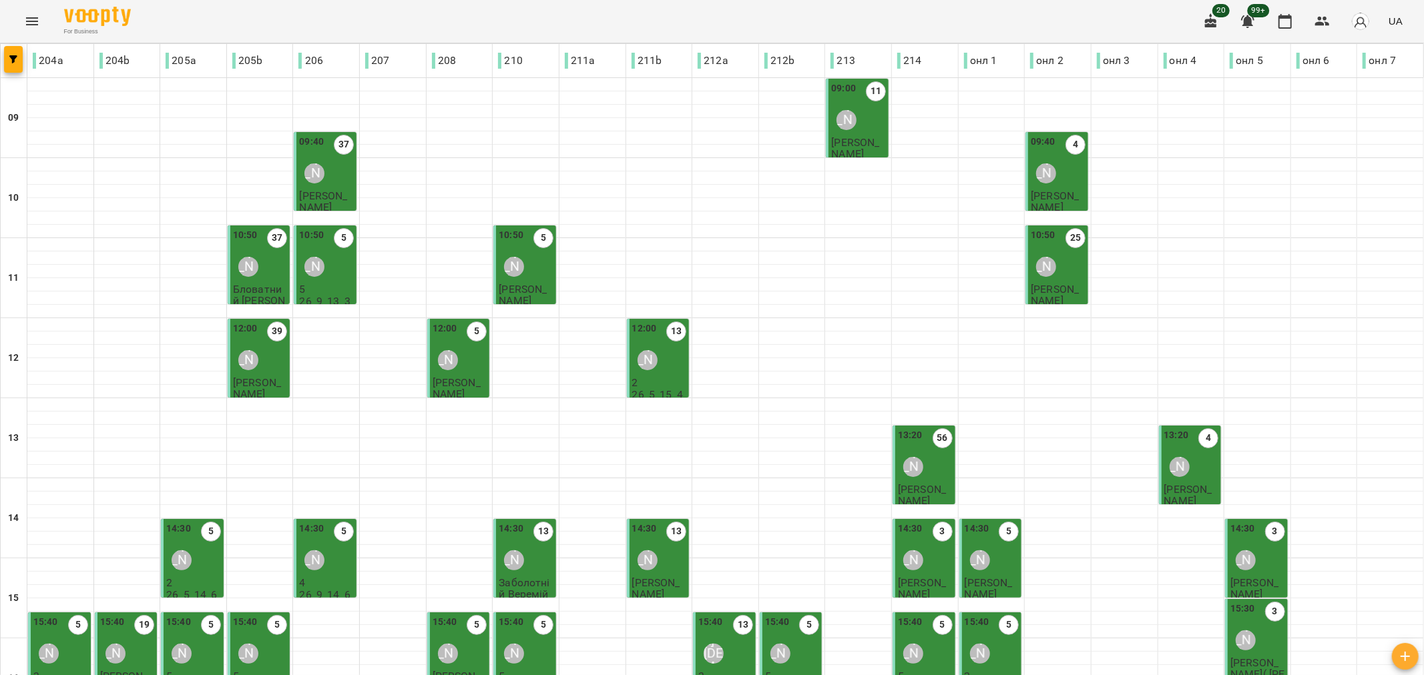
scroll to position [372, 0]
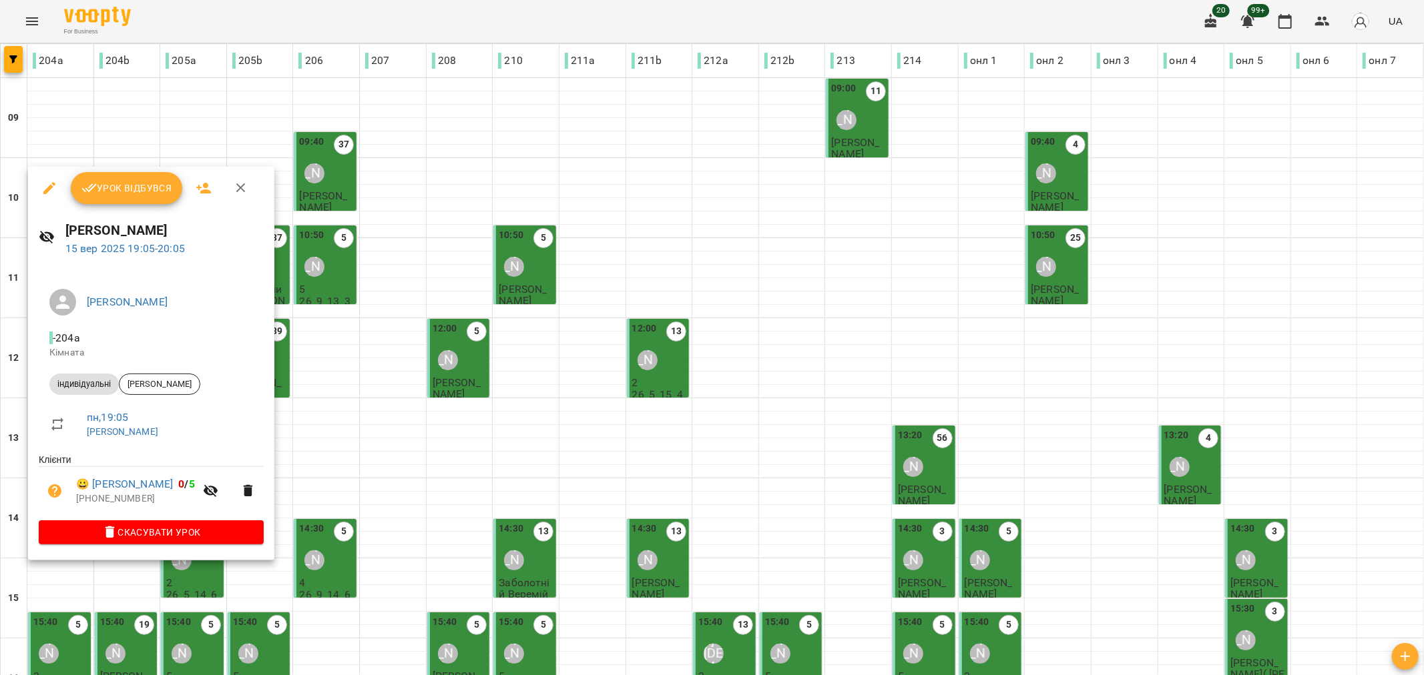
click at [145, 184] on span "Урок відбувся" at bounding box center [126, 188] width 91 height 16
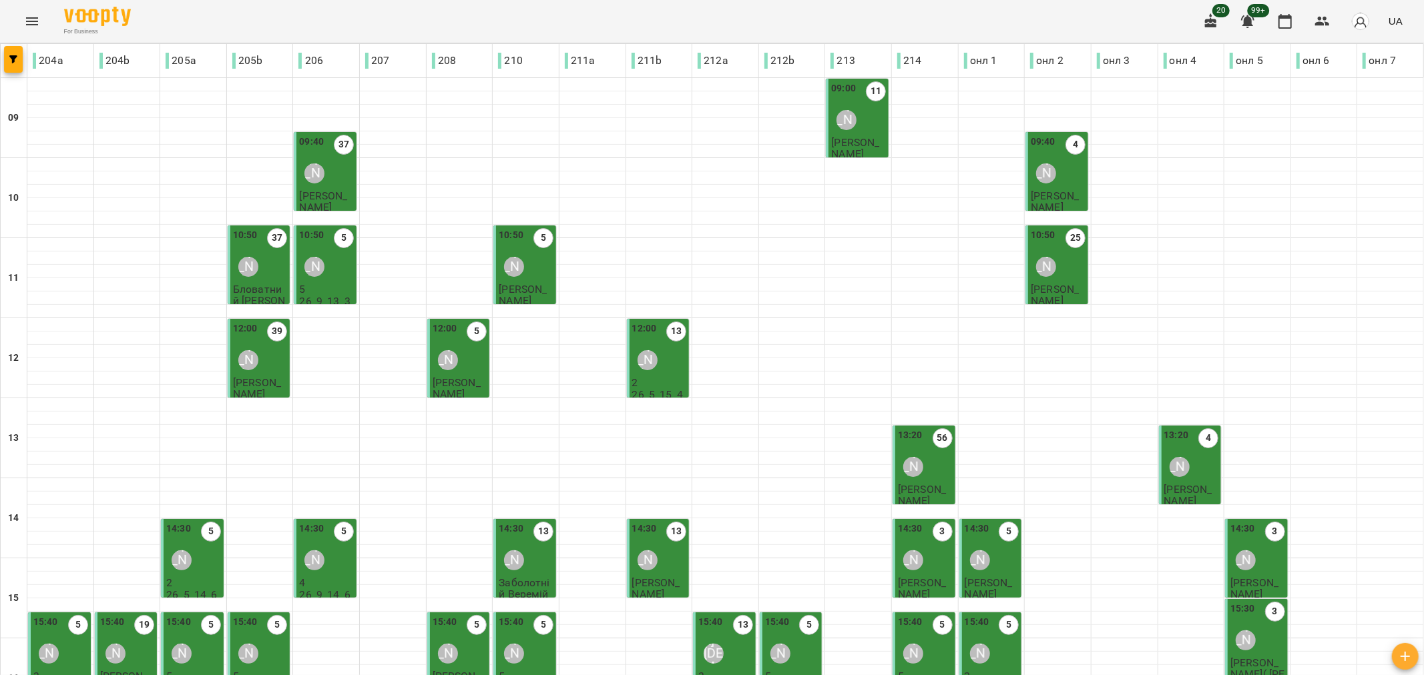
scroll to position [372, 0]
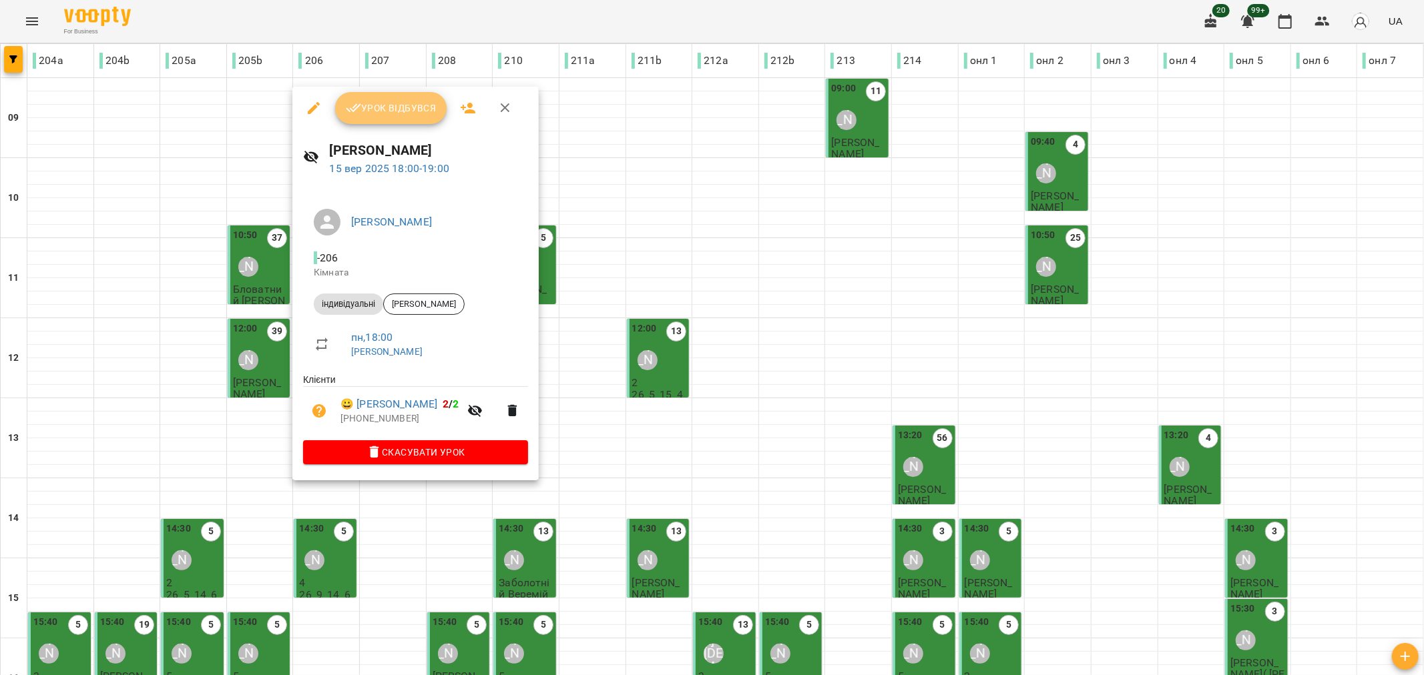
click at [388, 111] on span "Урок відбувся" at bounding box center [391, 108] width 91 height 16
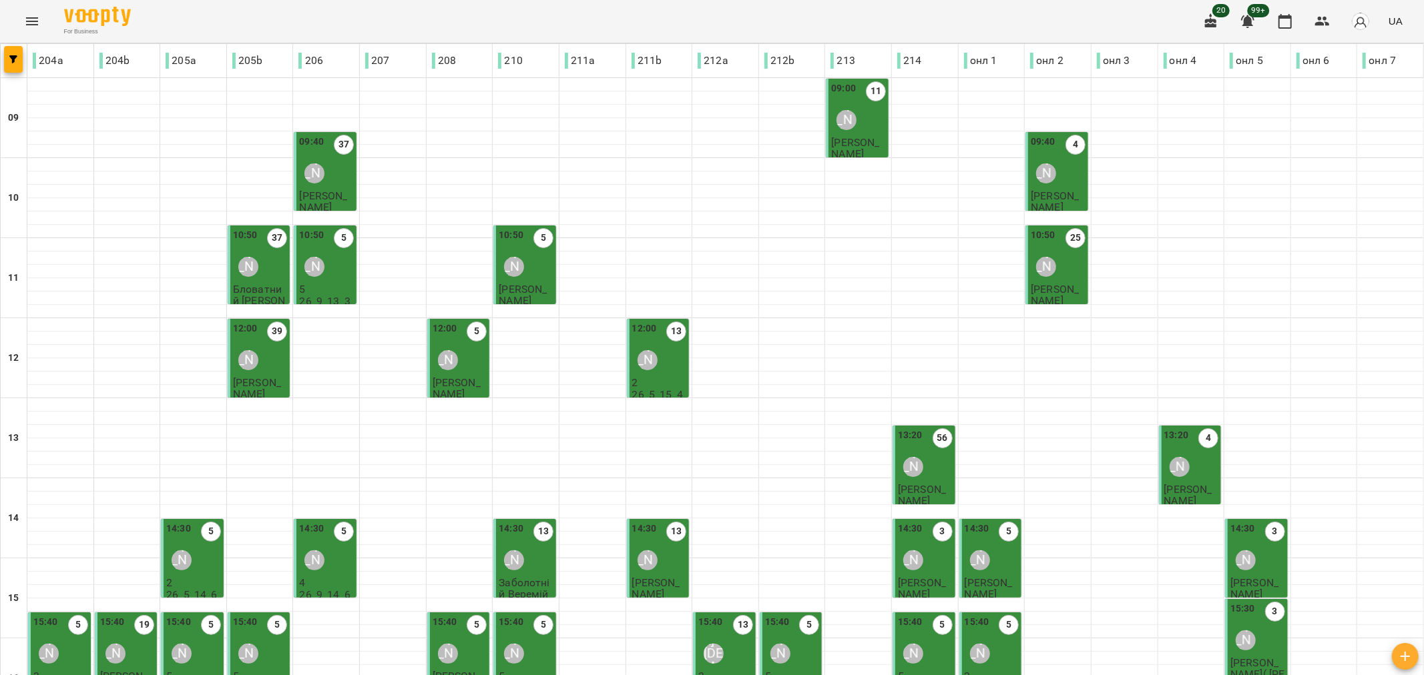
scroll to position [372, 0]
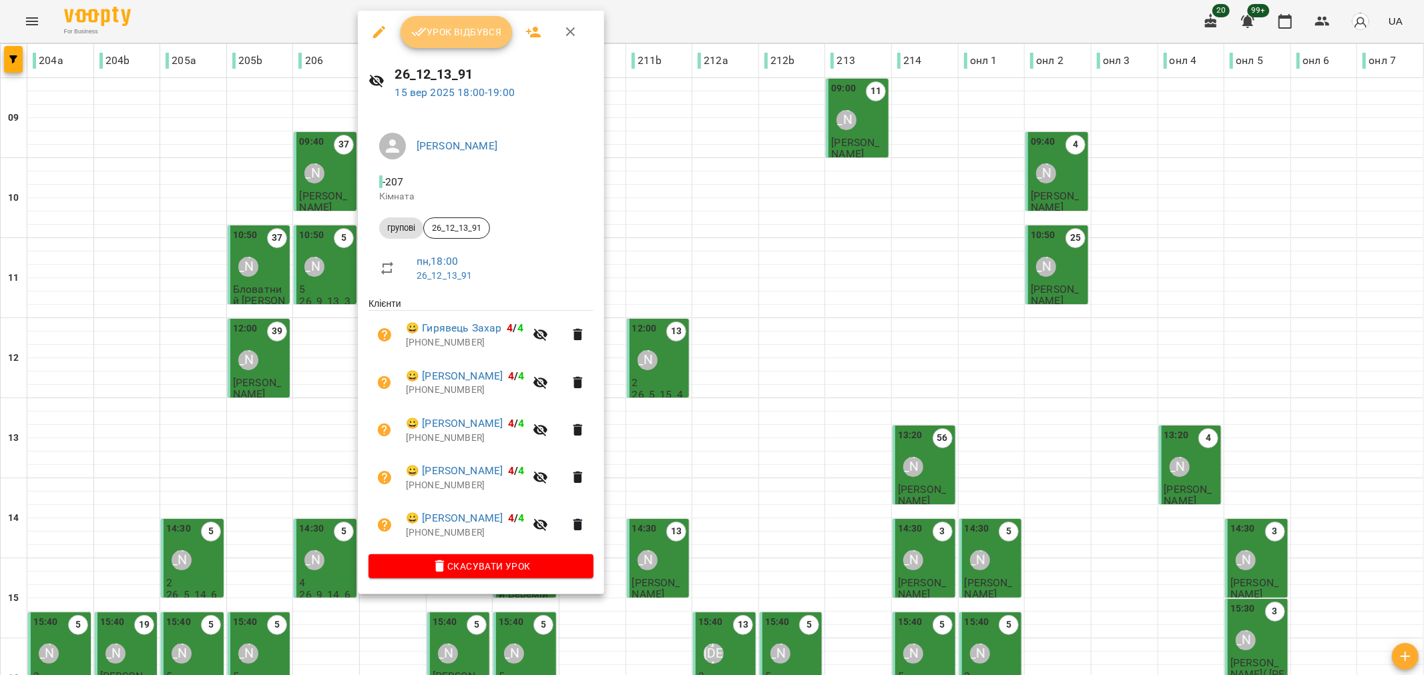
click at [442, 28] on span "Урок відбувся" at bounding box center [456, 32] width 91 height 16
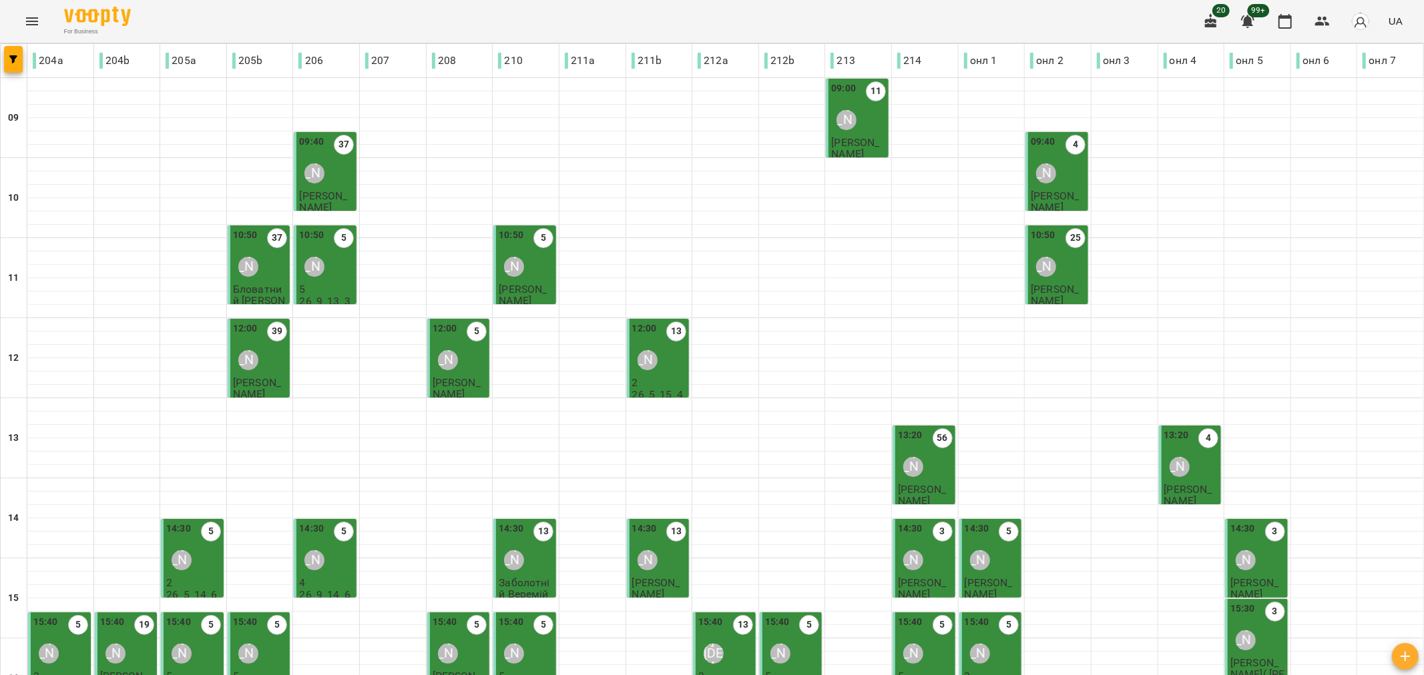
scroll to position [372, 0]
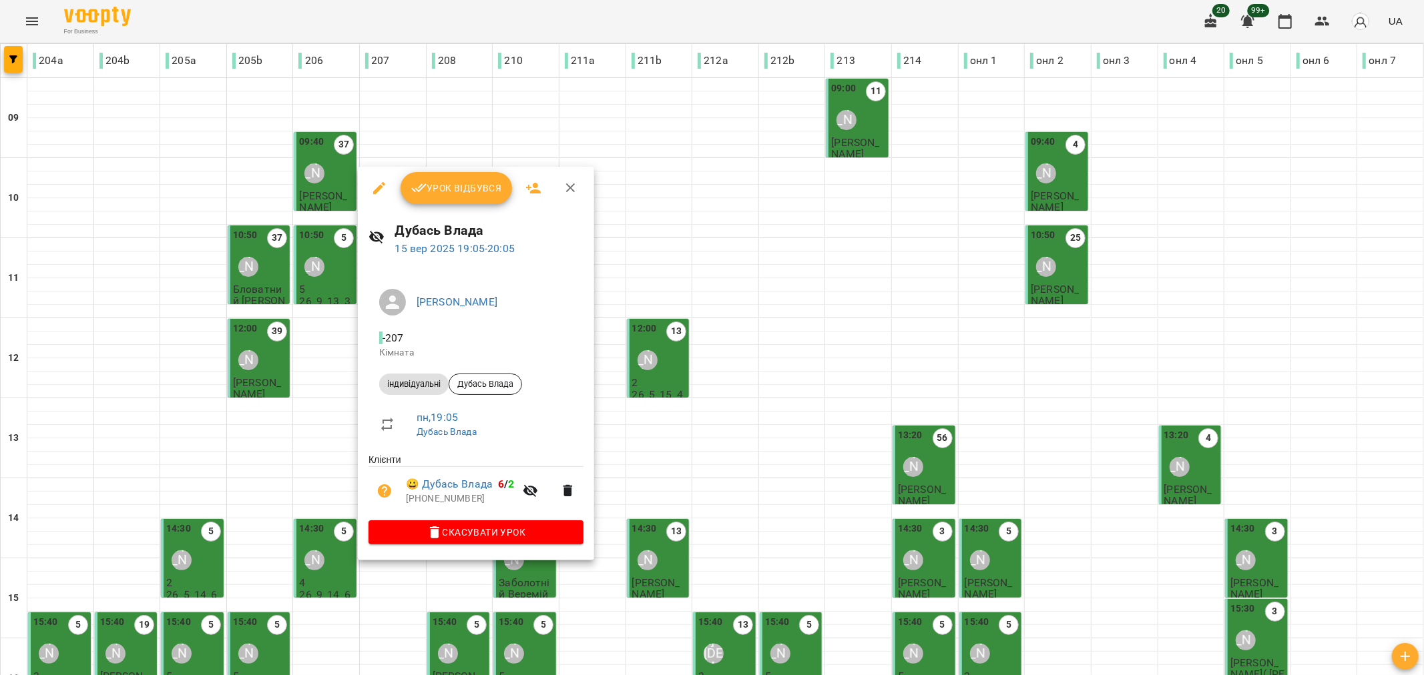
click at [462, 181] on span "Урок відбувся" at bounding box center [456, 188] width 91 height 16
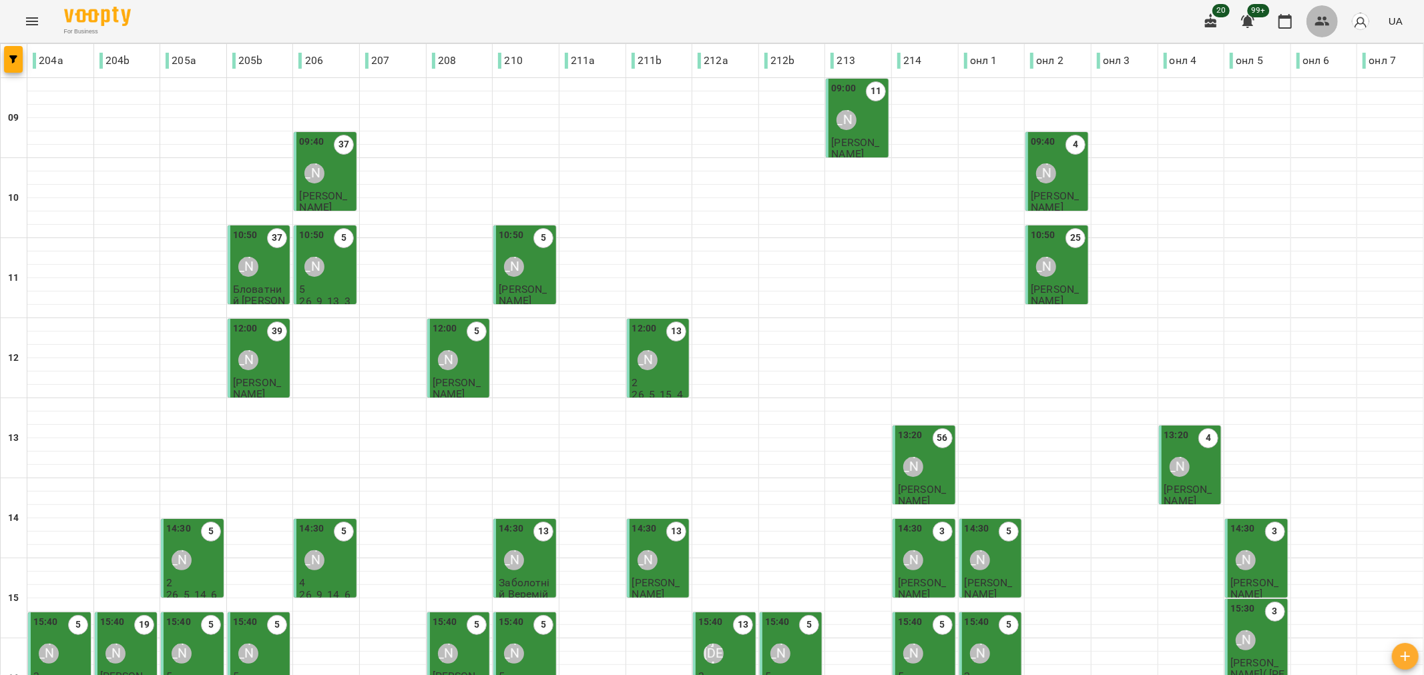
click at [1323, 18] on icon "button" at bounding box center [1322, 21] width 16 height 16
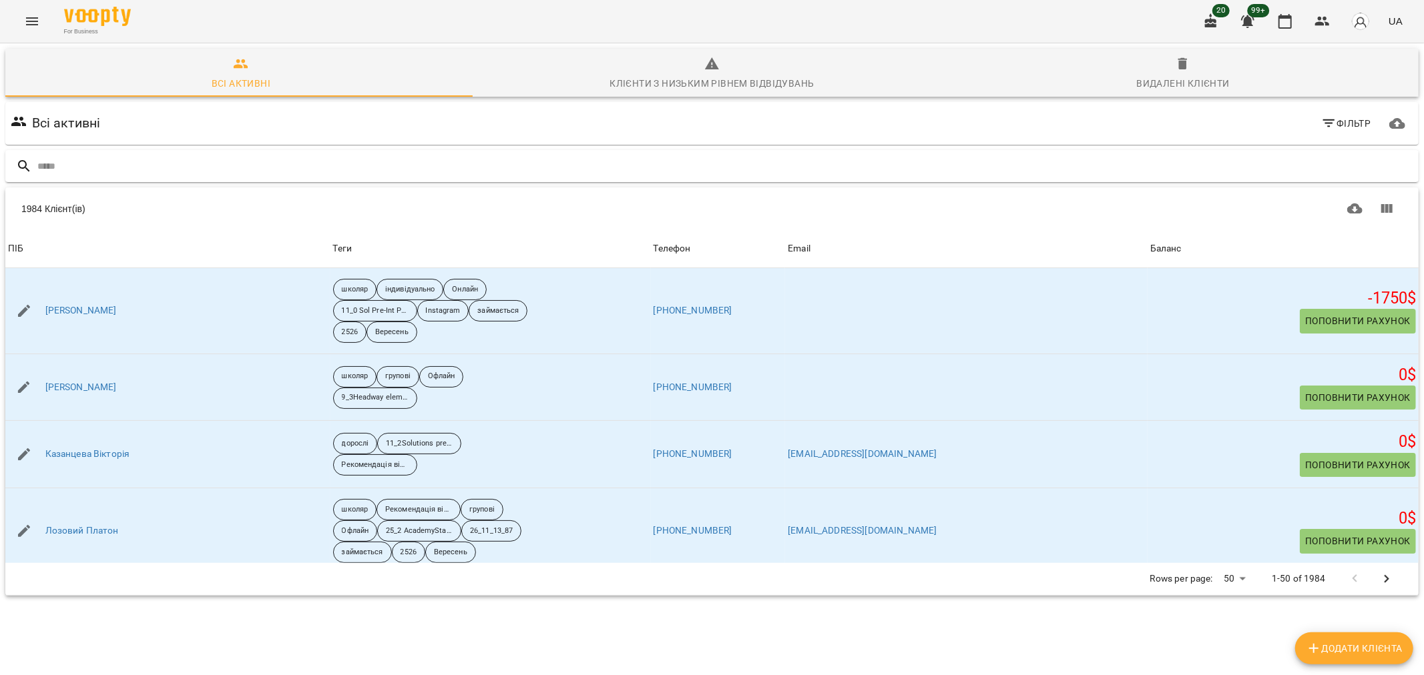
click at [156, 159] on input "text" at bounding box center [725, 167] width 1376 height 22
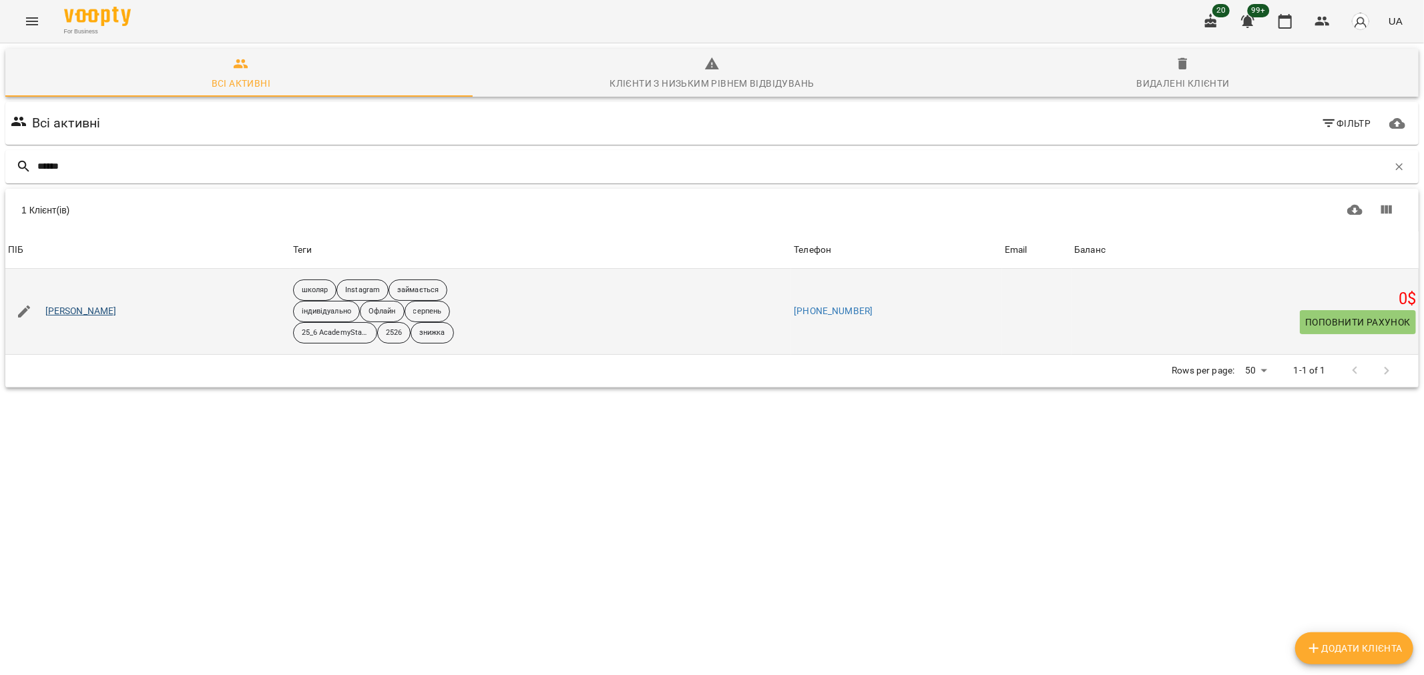
type input "******"
click at [105, 312] on link "Лукашевич Ростислав" at bounding box center [80, 311] width 71 height 13
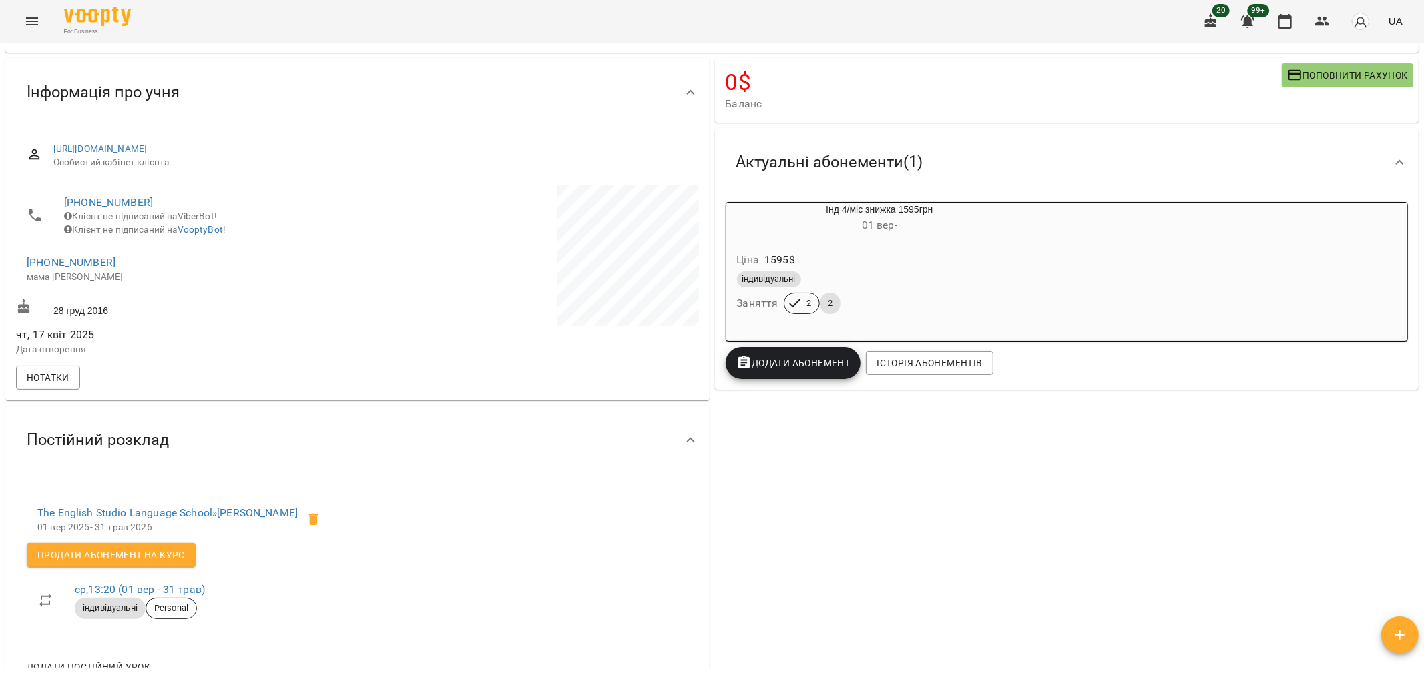
scroll to position [74, 0]
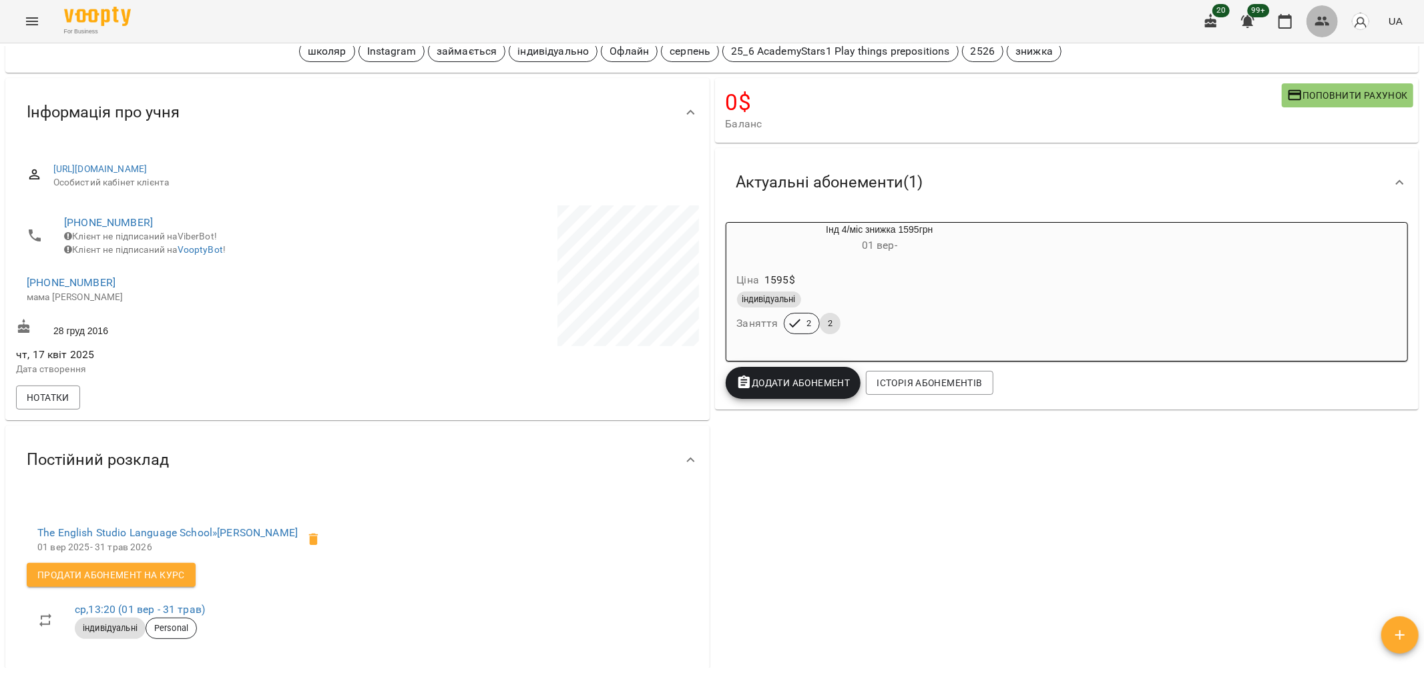
click at [1317, 24] on icon "button" at bounding box center [1322, 21] width 15 height 9
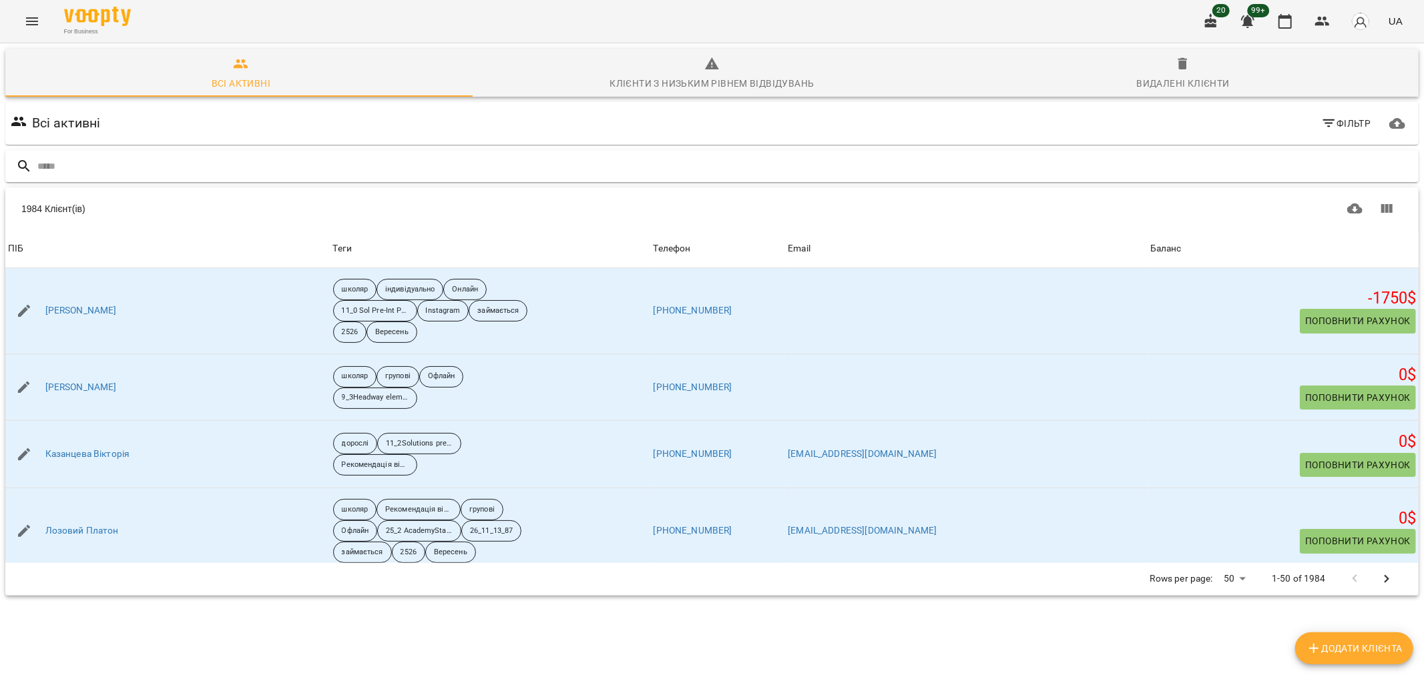
click at [116, 170] on input "text" at bounding box center [725, 167] width 1376 height 22
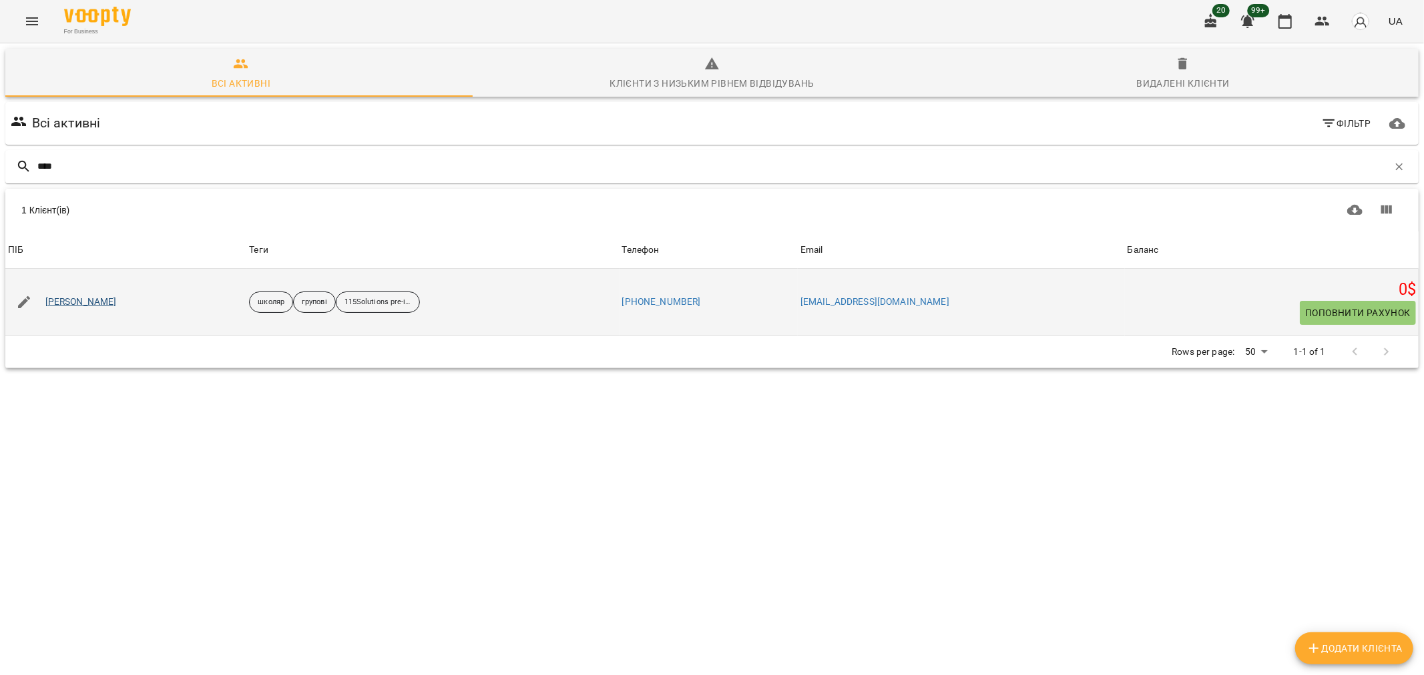
type input "****"
click at [74, 301] on link "Орешкін Глєб" at bounding box center [80, 302] width 71 height 13
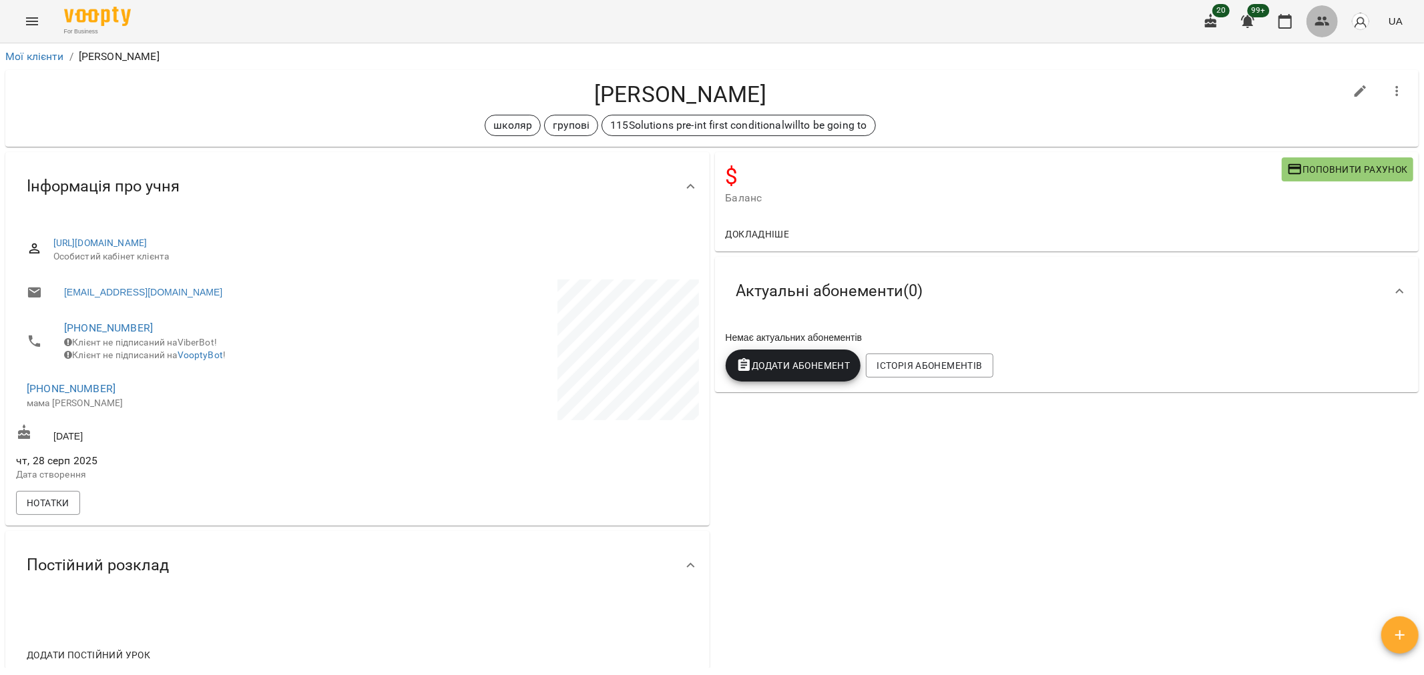
click at [1320, 21] on icon "button" at bounding box center [1322, 21] width 16 height 16
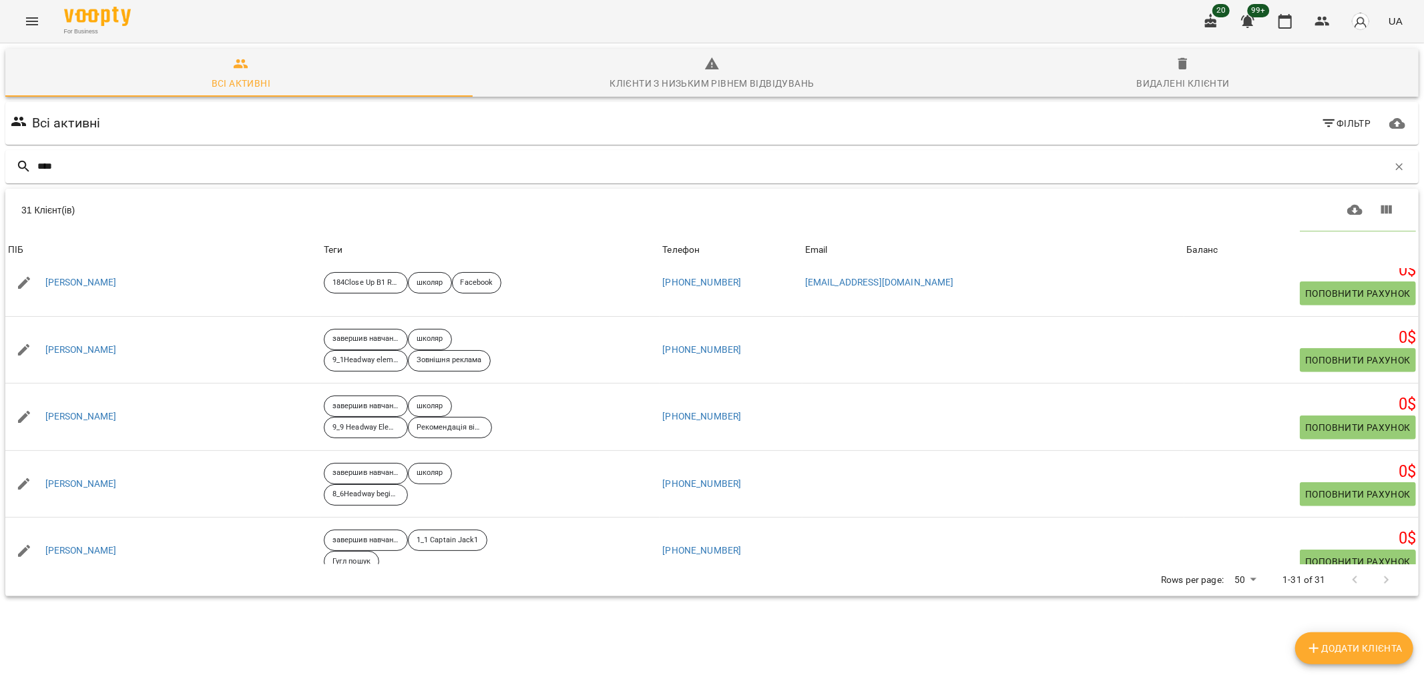
scroll to position [1112, 0]
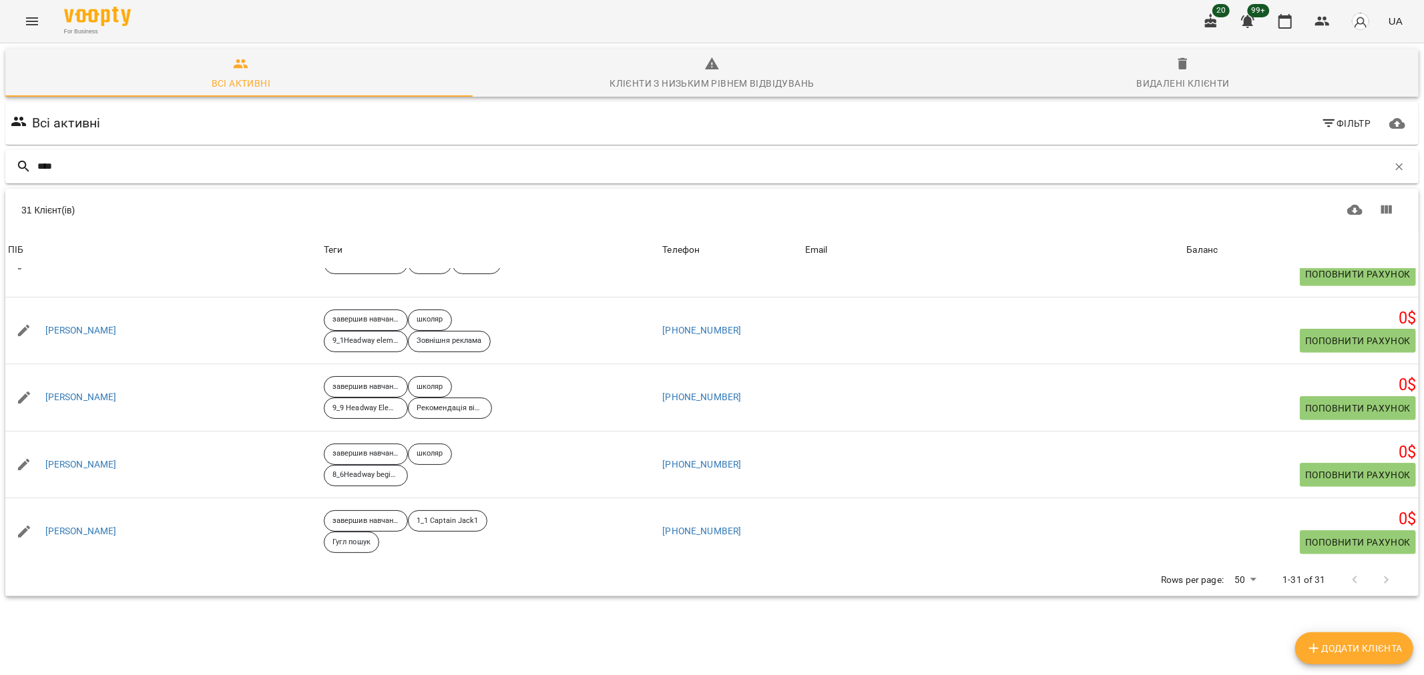
click at [89, 167] on input "****" at bounding box center [712, 167] width 1350 height 22
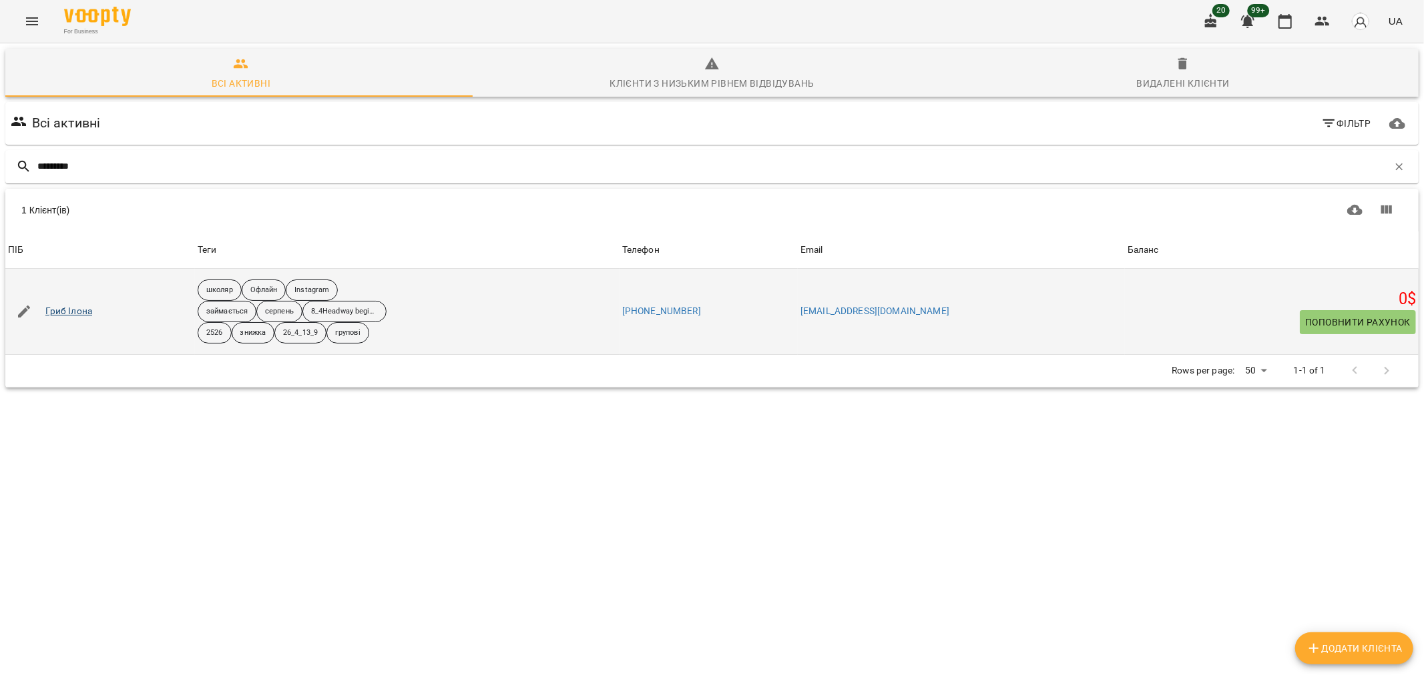
type input "*********"
click at [73, 307] on link "Гриб Ілона" at bounding box center [68, 311] width 47 height 13
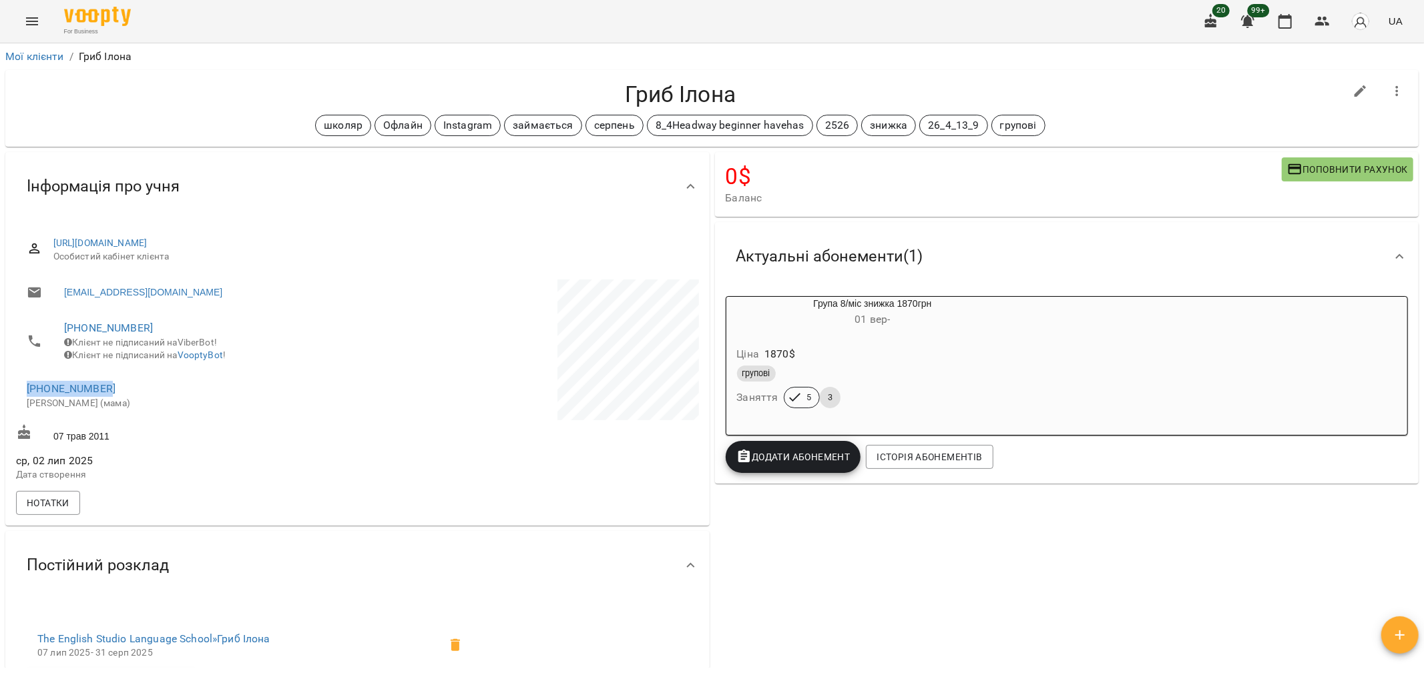
drag, startPoint x: 121, startPoint y: 391, endPoint x: 13, endPoint y: 390, distance: 107.5
click at [13, 390] on div "+380985546466 Клієнт не підписаний на ViberBot! Клієнт не підписаний на VooptyB…" at bounding box center [185, 364] width 344 height 113
click at [1319, 25] on icon "button" at bounding box center [1322, 21] width 15 height 9
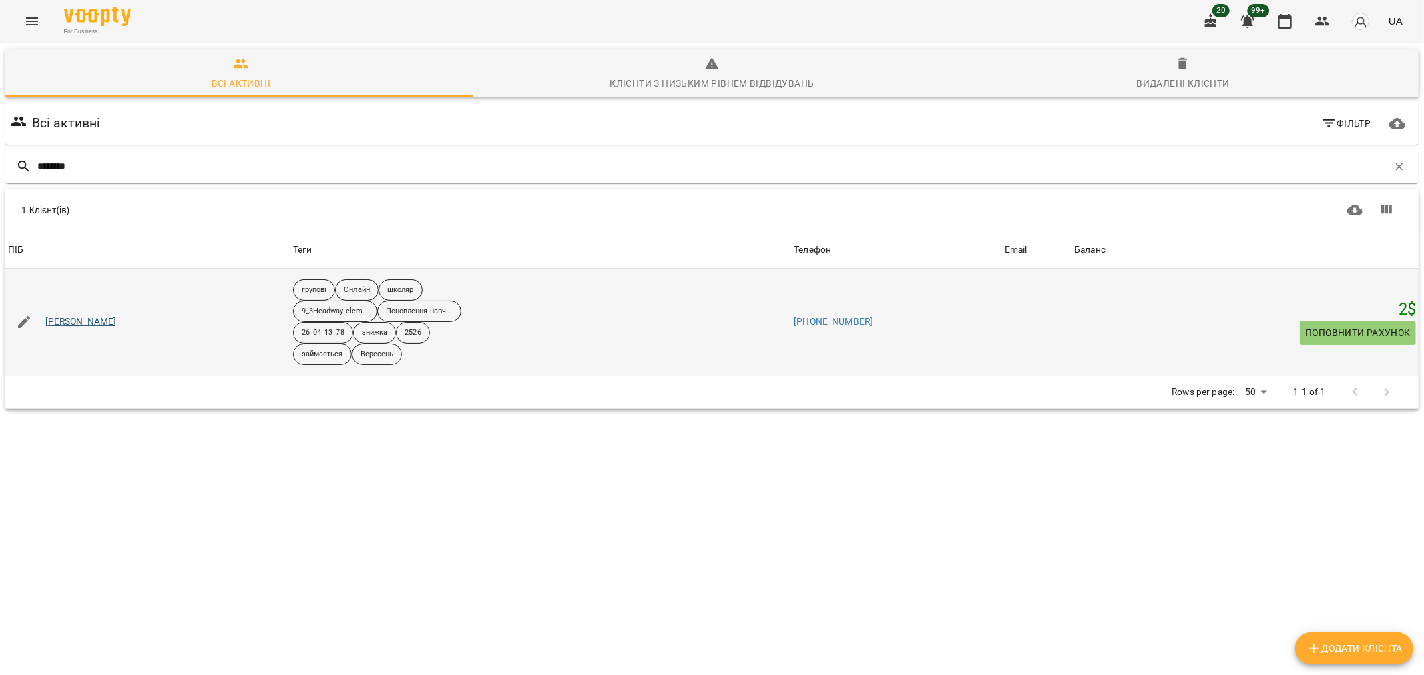
type input "********"
click at [110, 323] on link "[PERSON_NAME]" at bounding box center [80, 322] width 71 height 13
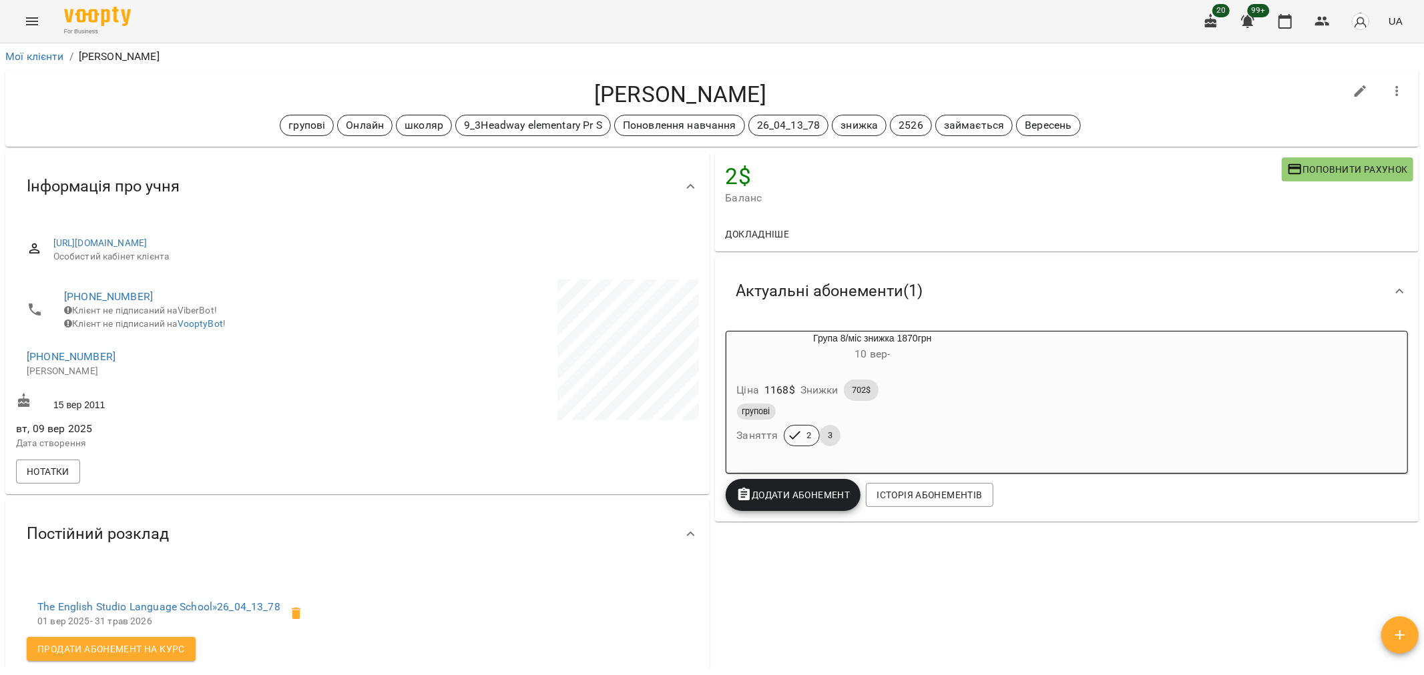
click at [1342, 81] on div at bounding box center [1360, 91] width 37 height 37
click at [1354, 91] on icon "button" at bounding box center [1360, 91] width 12 height 12
select select "**"
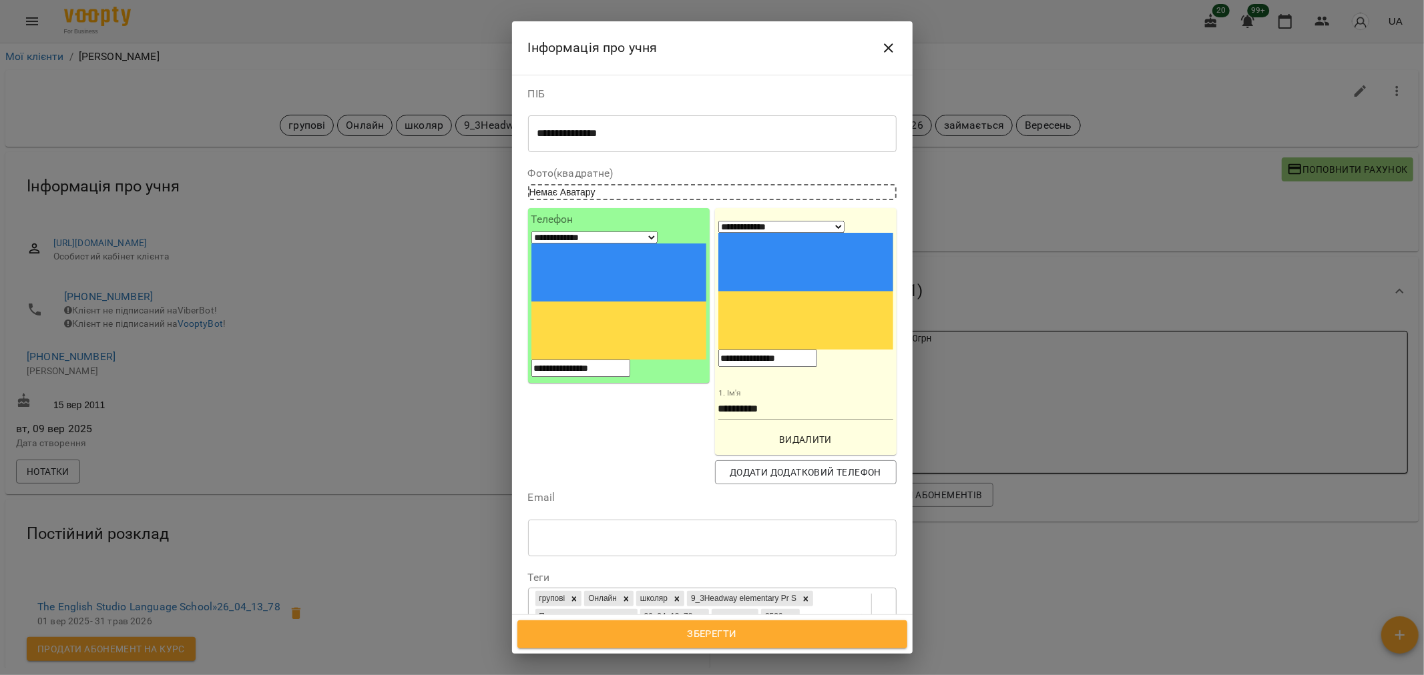
click at [630, 589] on div "групові Онлайн школяр 9_3Headway elementary Pr S Поновлення навчання 26_04_13_7…" at bounding box center [688, 618] width 318 height 58
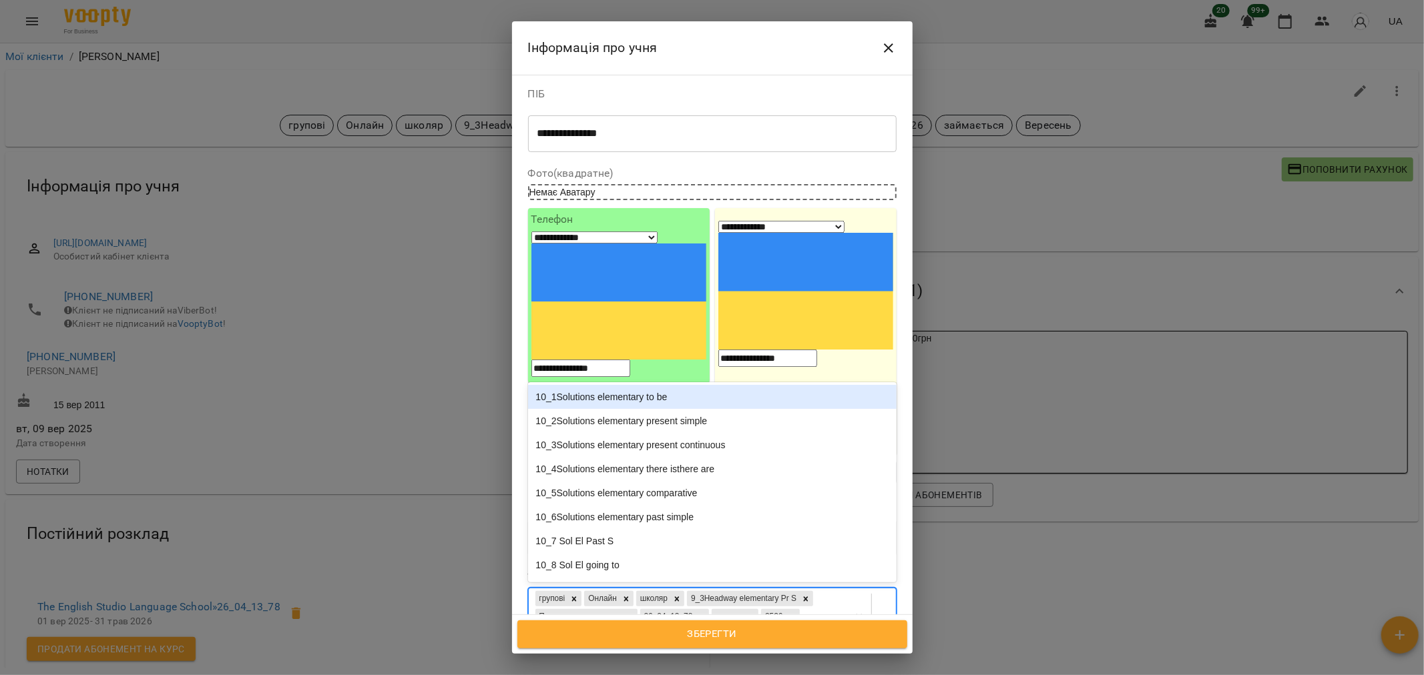
paste input "**********"
type input "**********"
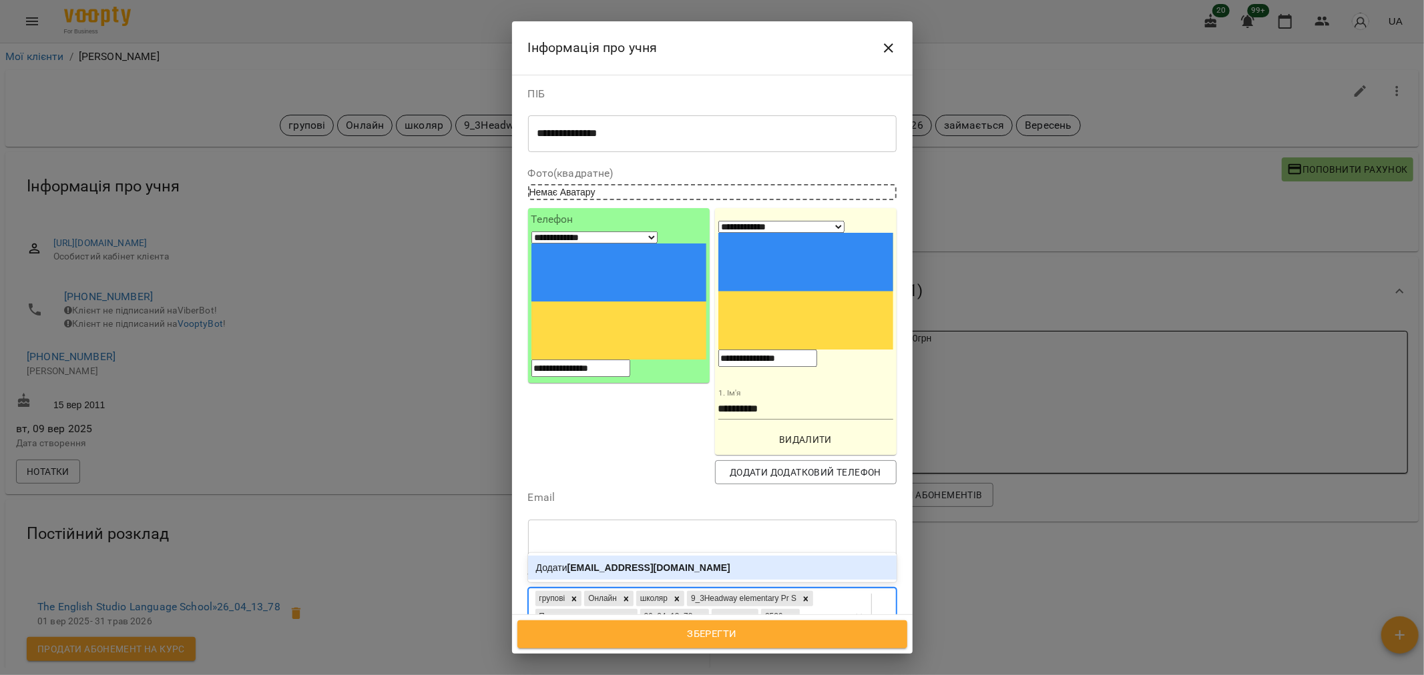
click at [659, 629] on input "**********" at bounding box center [734, 635] width 150 height 13
drag, startPoint x: 757, startPoint y: 544, endPoint x: 665, endPoint y: 557, distance: 92.4
click at [665, 588] on div "групові Онлайн школяр 9_3Headway elementary Pr S Поновлення навчання 26_04_13_7…" at bounding box center [712, 617] width 368 height 59
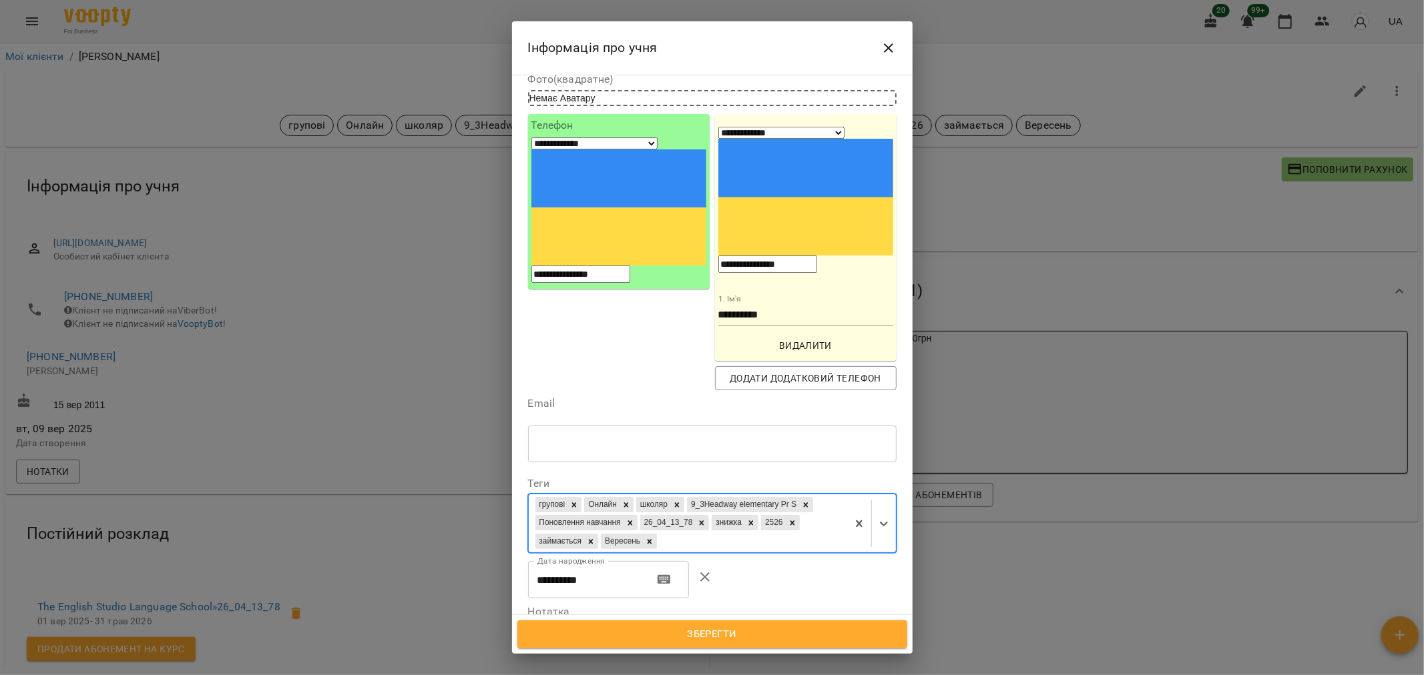
scroll to position [85, 0]
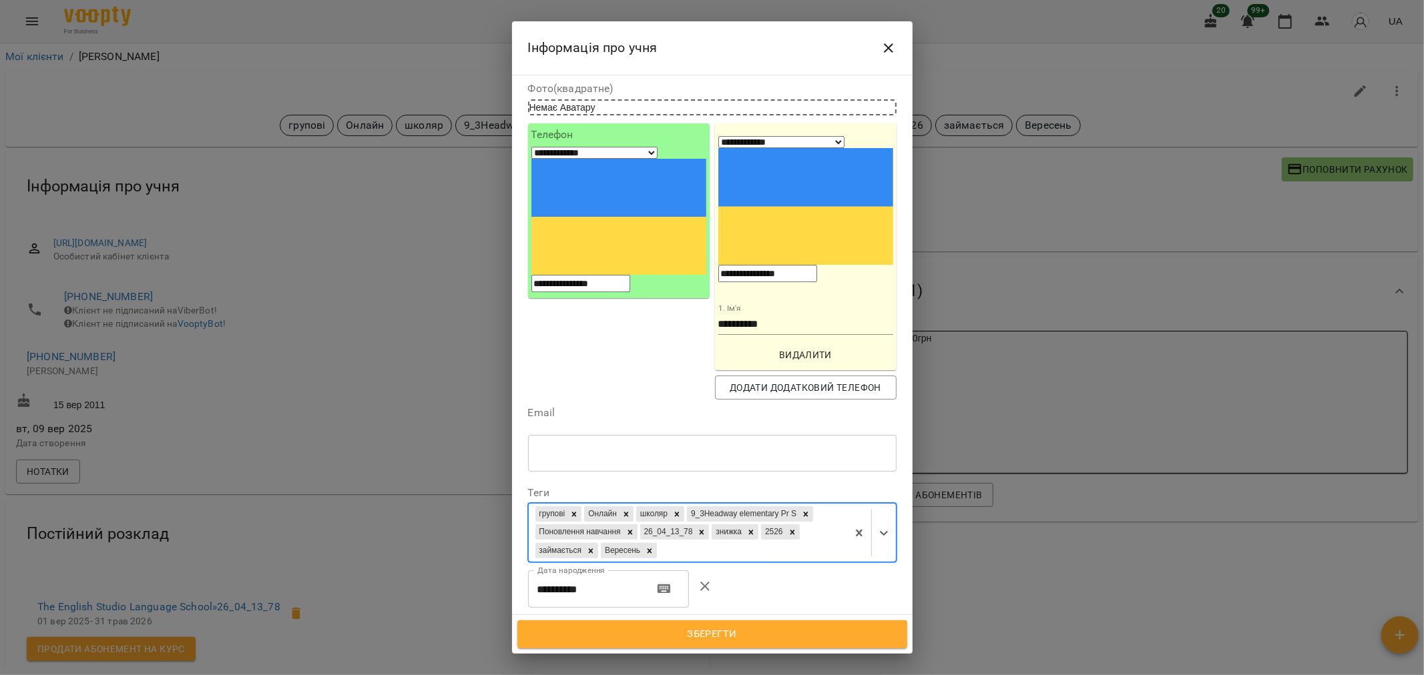
click at [603, 434] on input "text" at bounding box center [712, 452] width 368 height 37
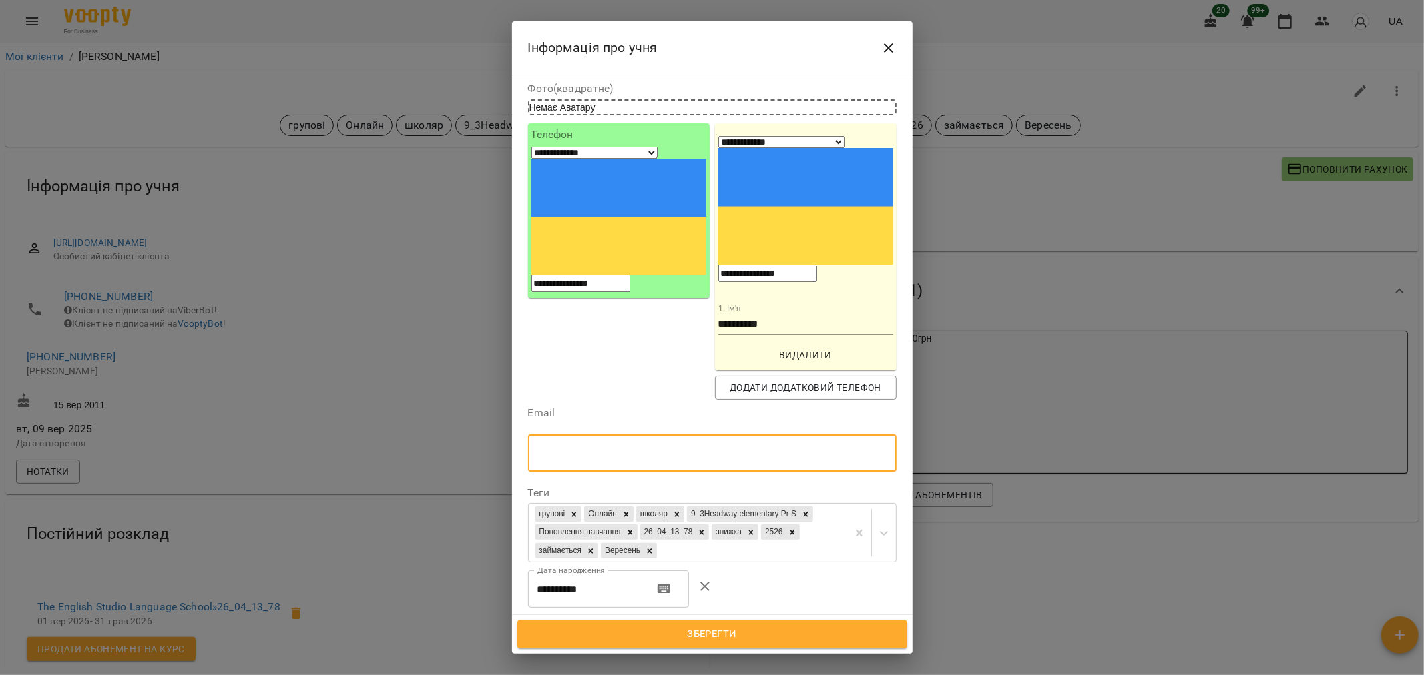
paste input "**********"
type input "**********"
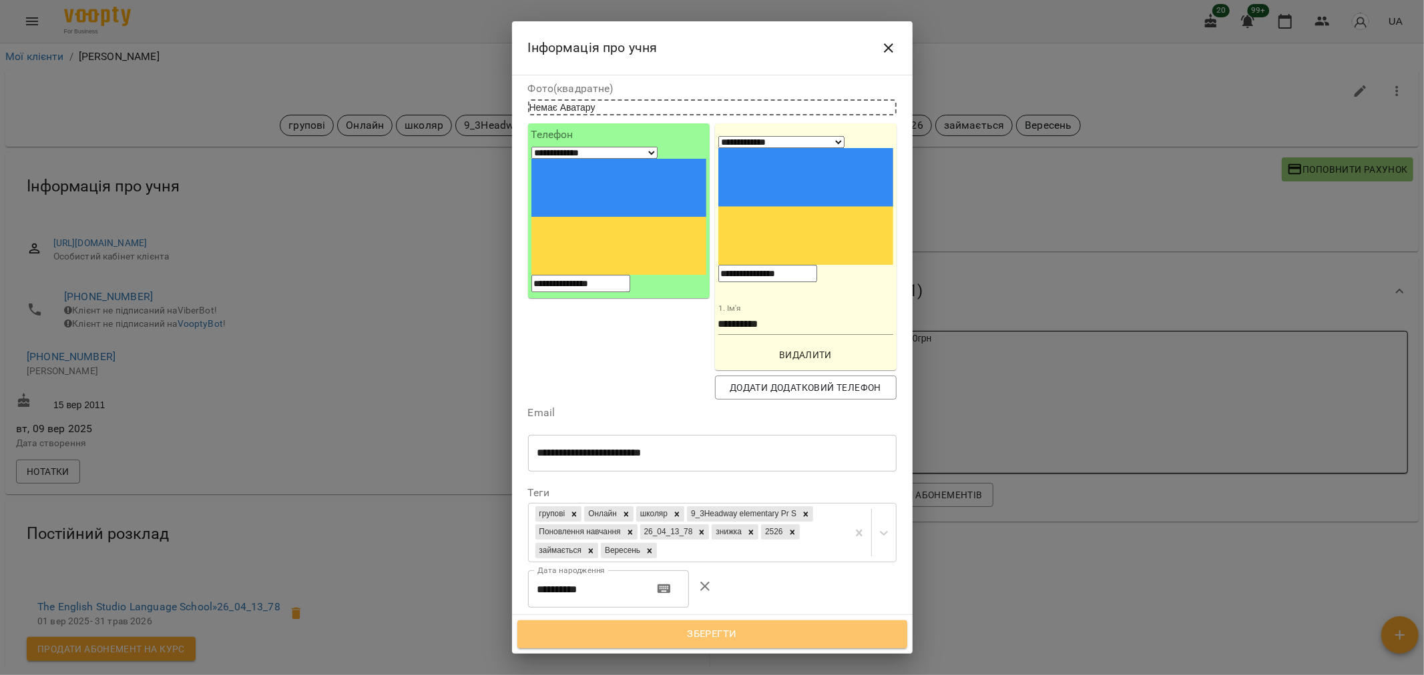
click at [725, 635] on span "Зберегти" at bounding box center [712, 634] width 360 height 17
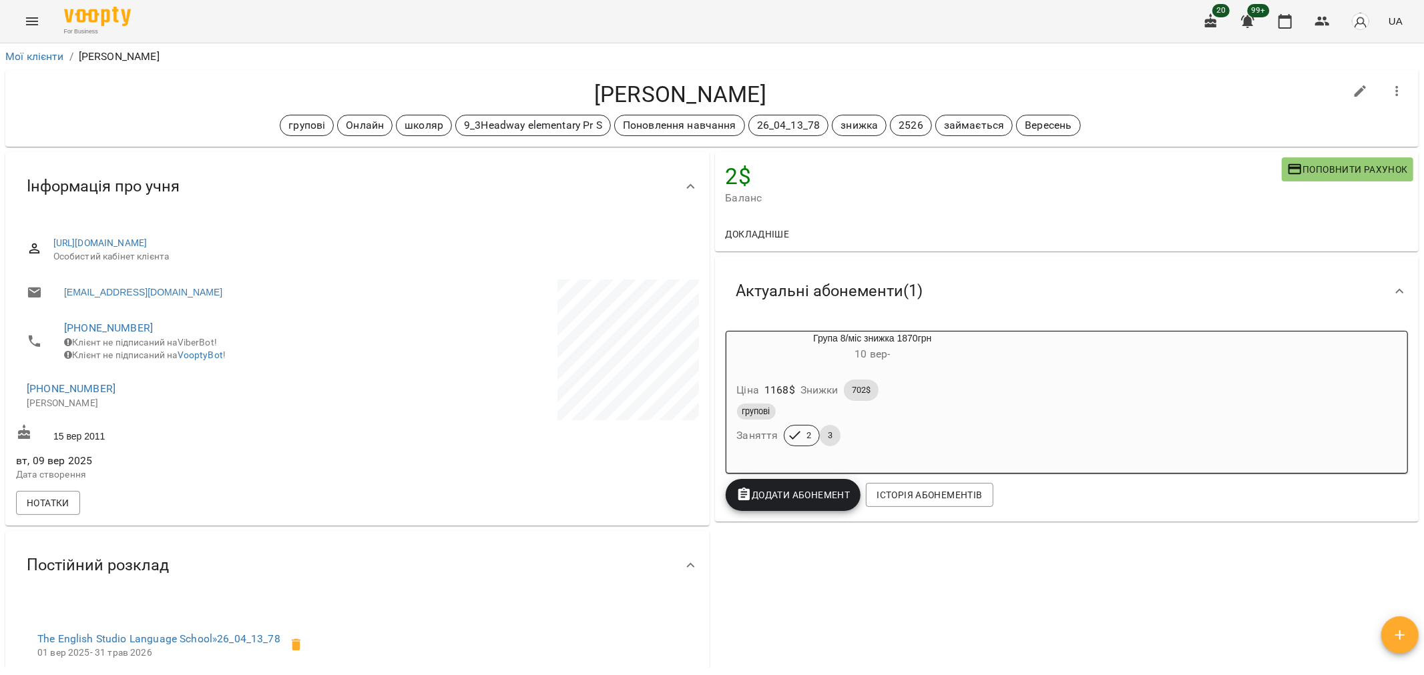
click at [836, 621] on div "2 $ [PERSON_NAME] рахунок Докладніше -1168 $ Абонементи -1168 $ Група 8/міс зни…" at bounding box center [1066, 547] width 709 height 794
click at [1175, 69] on div "[PERSON_NAME] групові Онлайн школяр 9_3Headway elementary Pr S Поновлення навча…" at bounding box center [712, 108] width 1418 height 82
click at [1313, 17] on button "button" at bounding box center [1322, 21] width 32 height 32
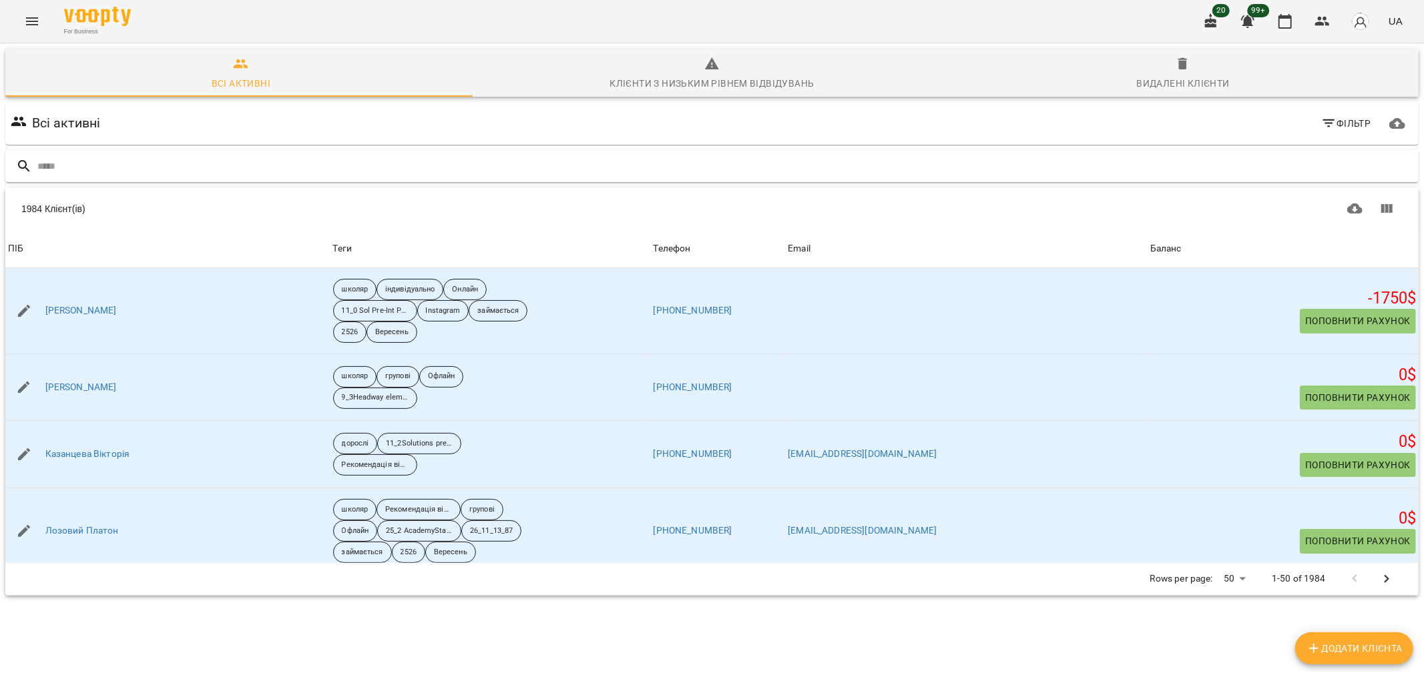
click at [110, 171] on input "text" at bounding box center [725, 167] width 1376 height 22
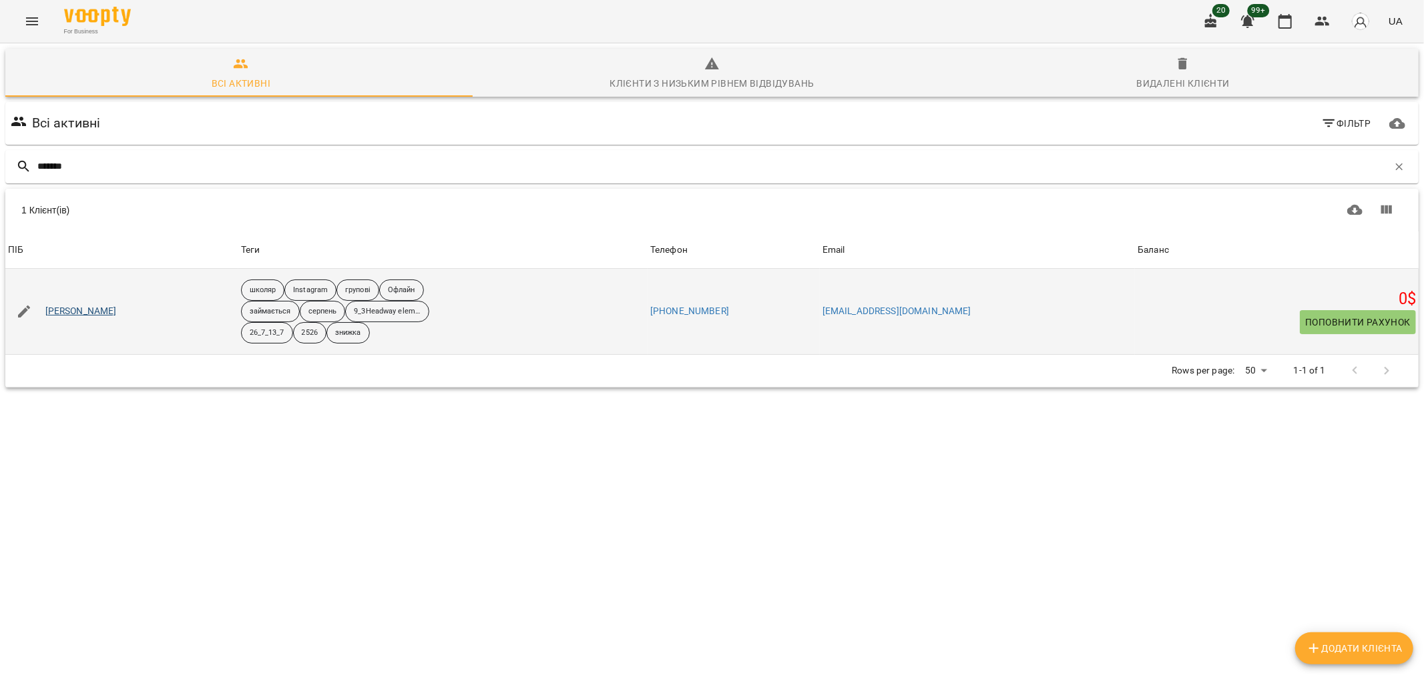
type input "*******"
click at [93, 308] on link "[PERSON_NAME]" at bounding box center [80, 311] width 71 height 13
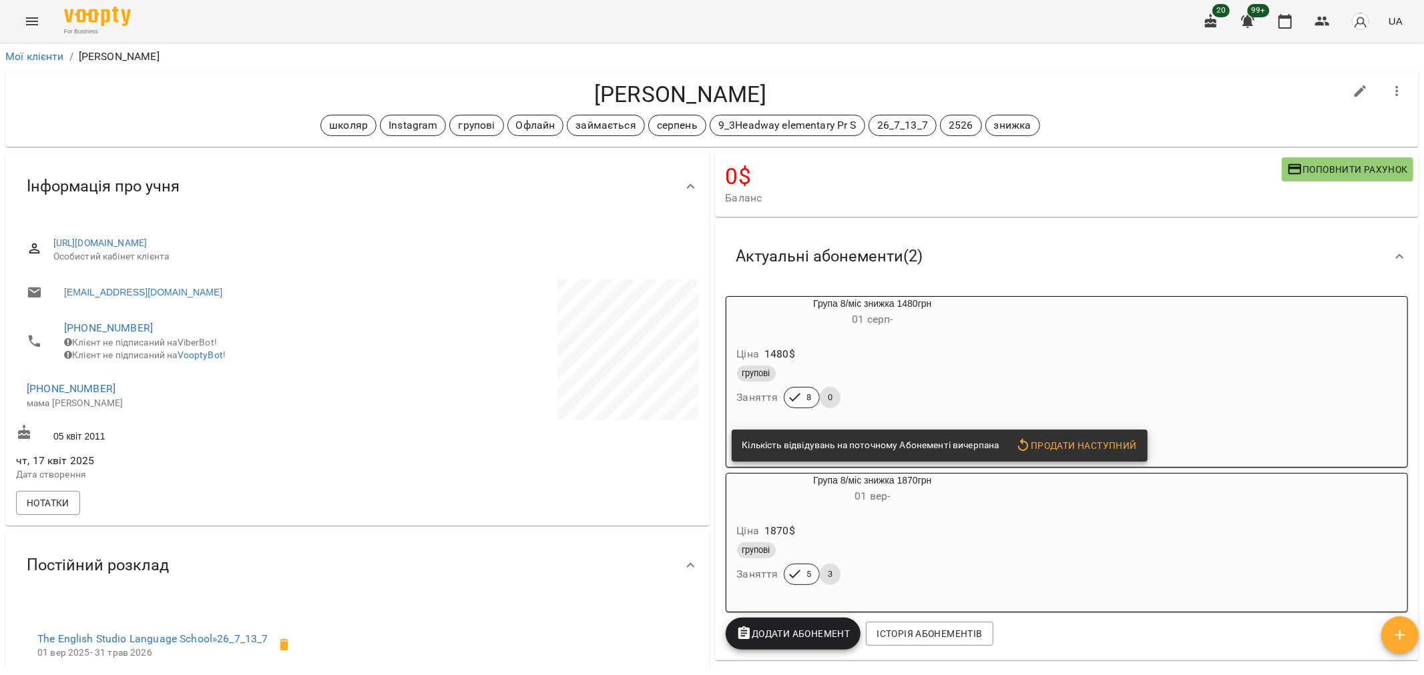
drag, startPoint x: 665, startPoint y: 93, endPoint x: 499, endPoint y: 94, distance: 166.9
click at [499, 94] on h4 "[PERSON_NAME]" at bounding box center [680, 94] width 1328 height 27
copy h4 "[PERSON_NAME]"
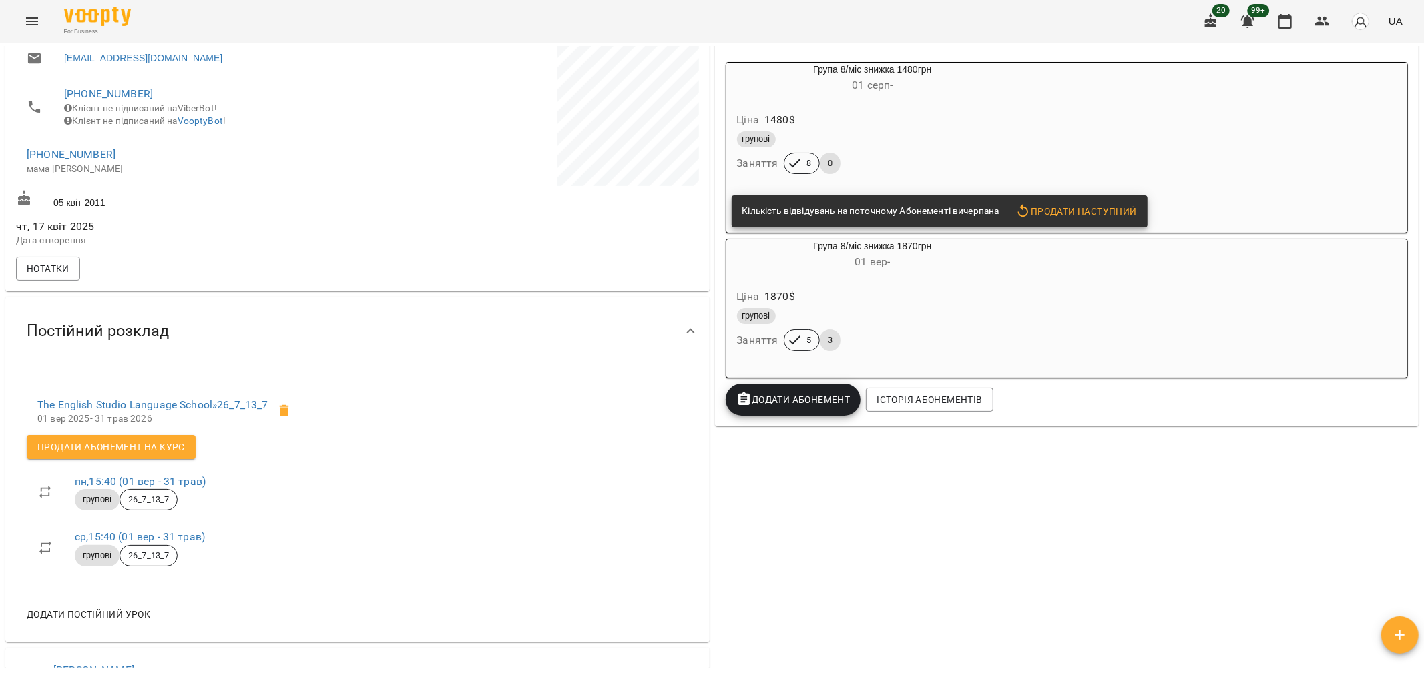
scroll to position [222, 0]
